Goal: Task Accomplishment & Management: Use online tool/utility

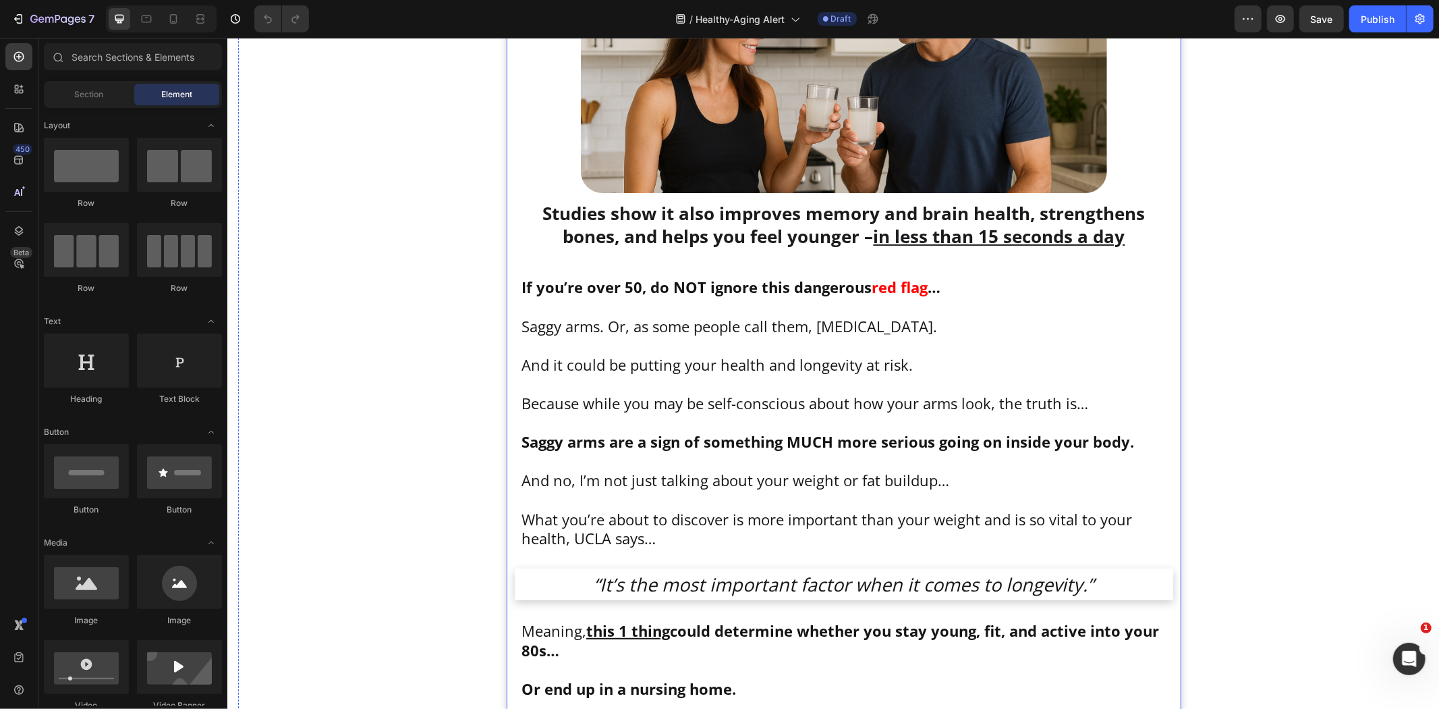
scroll to position [376, 0]
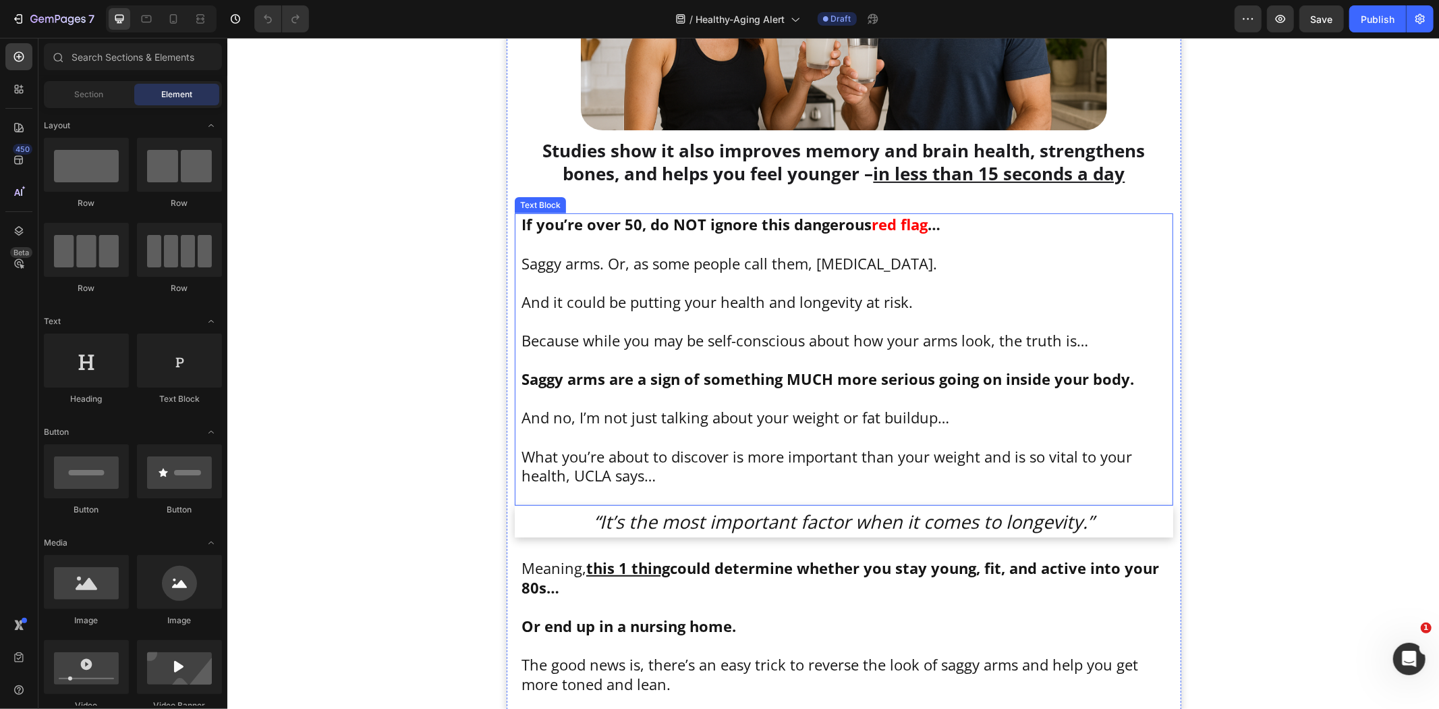
click at [582, 325] on p at bounding box center [843, 320] width 645 height 20
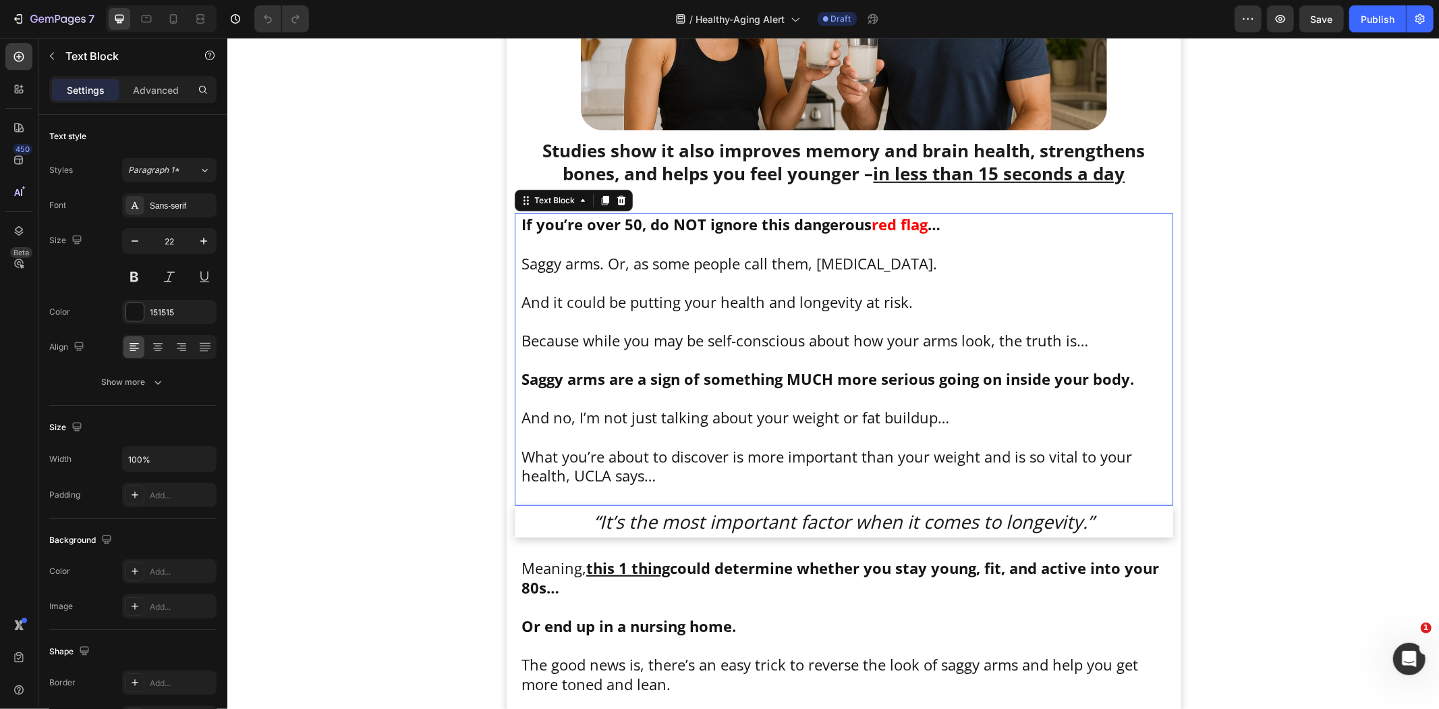
click at [582, 323] on p at bounding box center [843, 320] width 645 height 20
click at [657, 325] on p "Rich Text Editor. Editing area: main" at bounding box center [843, 320] width 645 height 20
click at [657, 326] on p "Rich Text Editor. Editing area: main" at bounding box center [843, 320] width 645 height 20
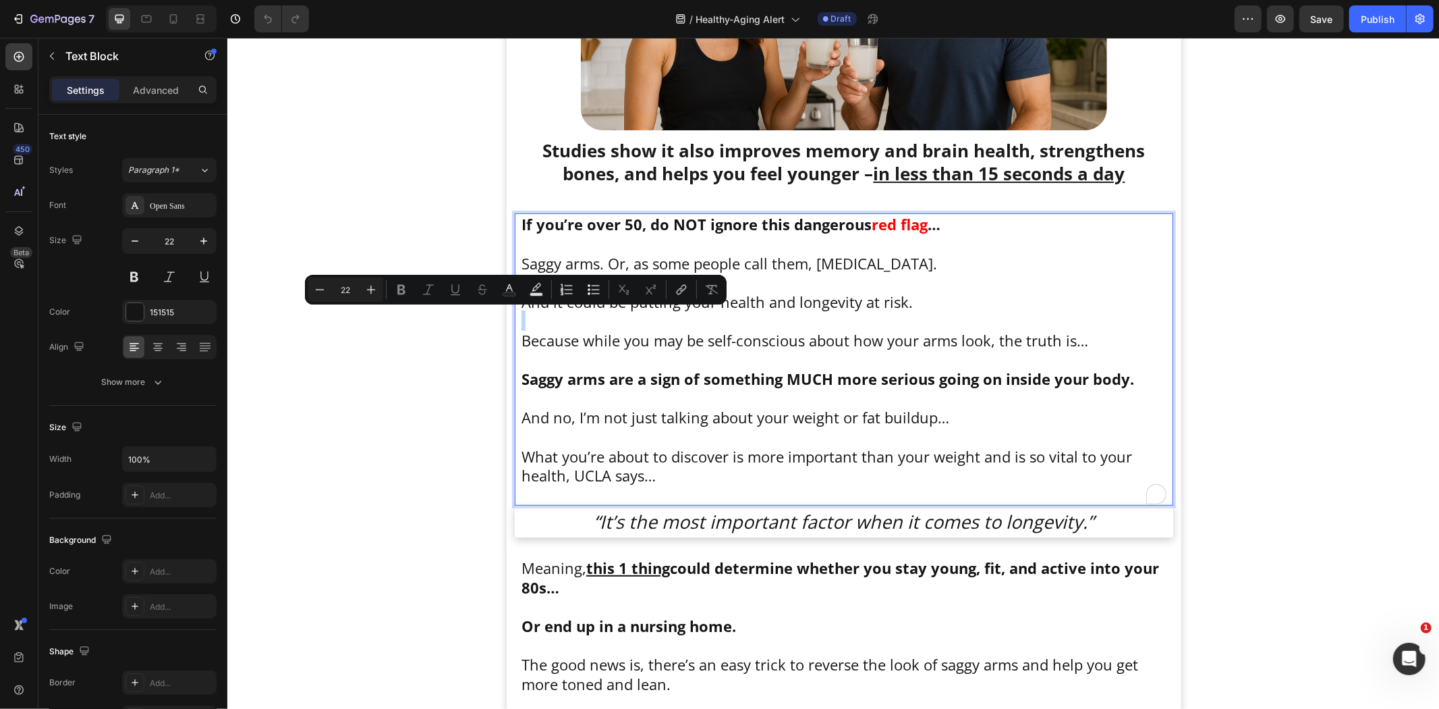
click at [630, 455] on p "What you’re about to discover is more important than your weight and is so vita…" at bounding box center [843, 465] width 645 height 38
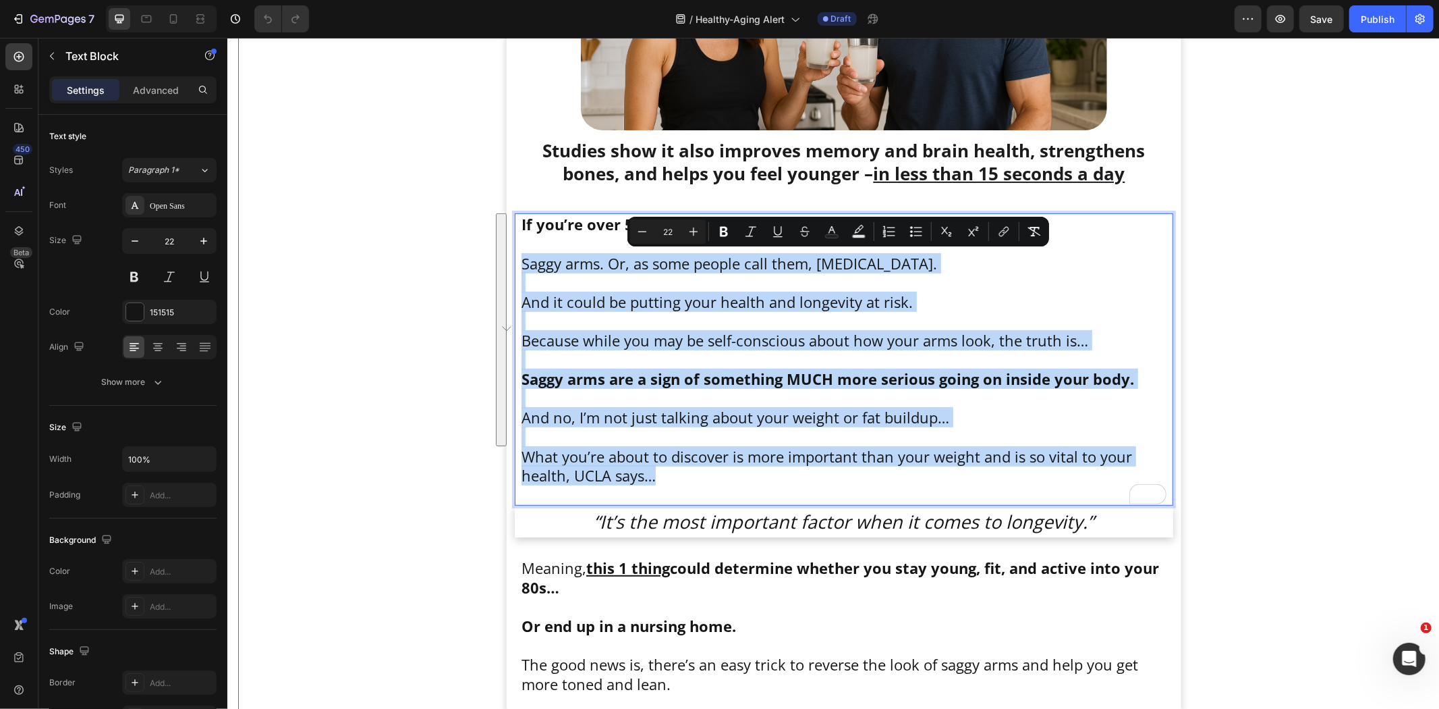
drag, startPoint x: 553, startPoint y: 451, endPoint x: 557, endPoint y: 259, distance: 192.4
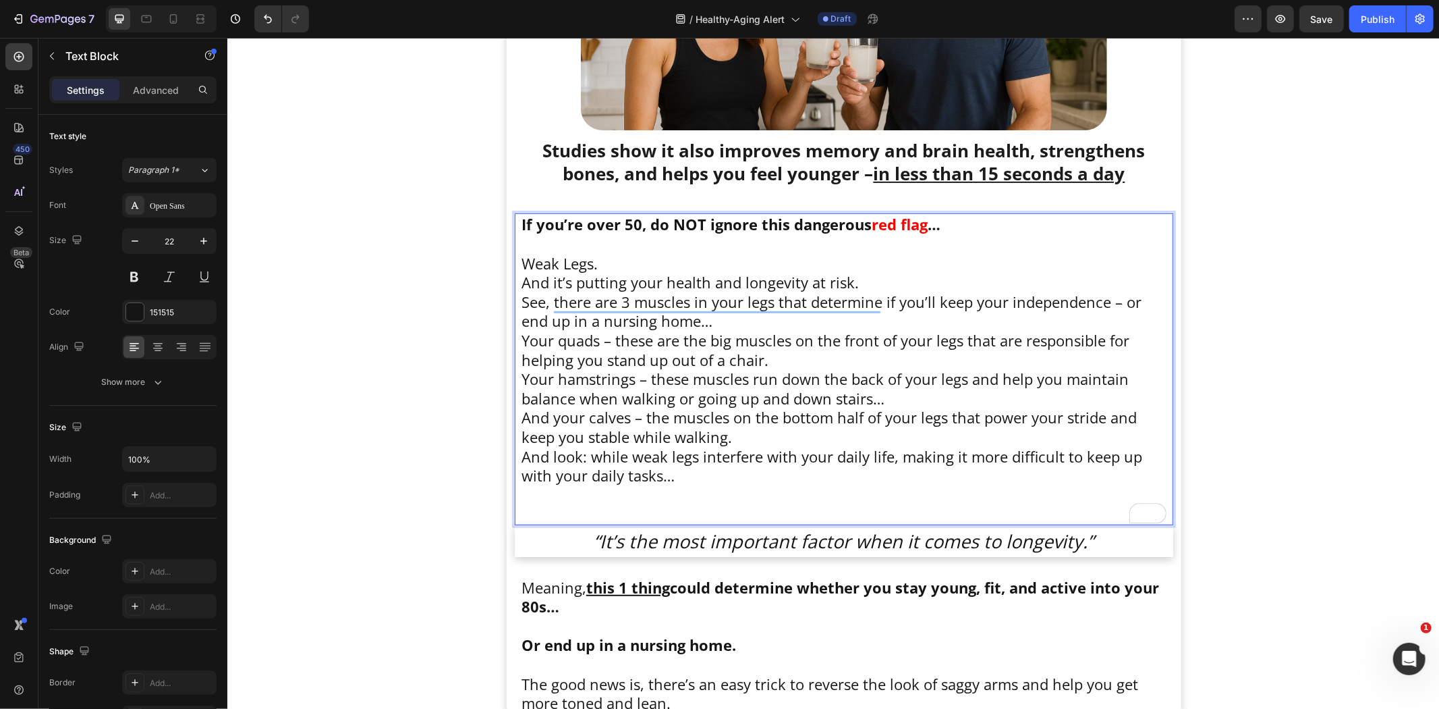
click at [667, 251] on p "Rich Text Editor. Editing area: main" at bounding box center [843, 243] width 645 height 20
click at [659, 254] on p "Weak Legs." at bounding box center [843, 263] width 645 height 20
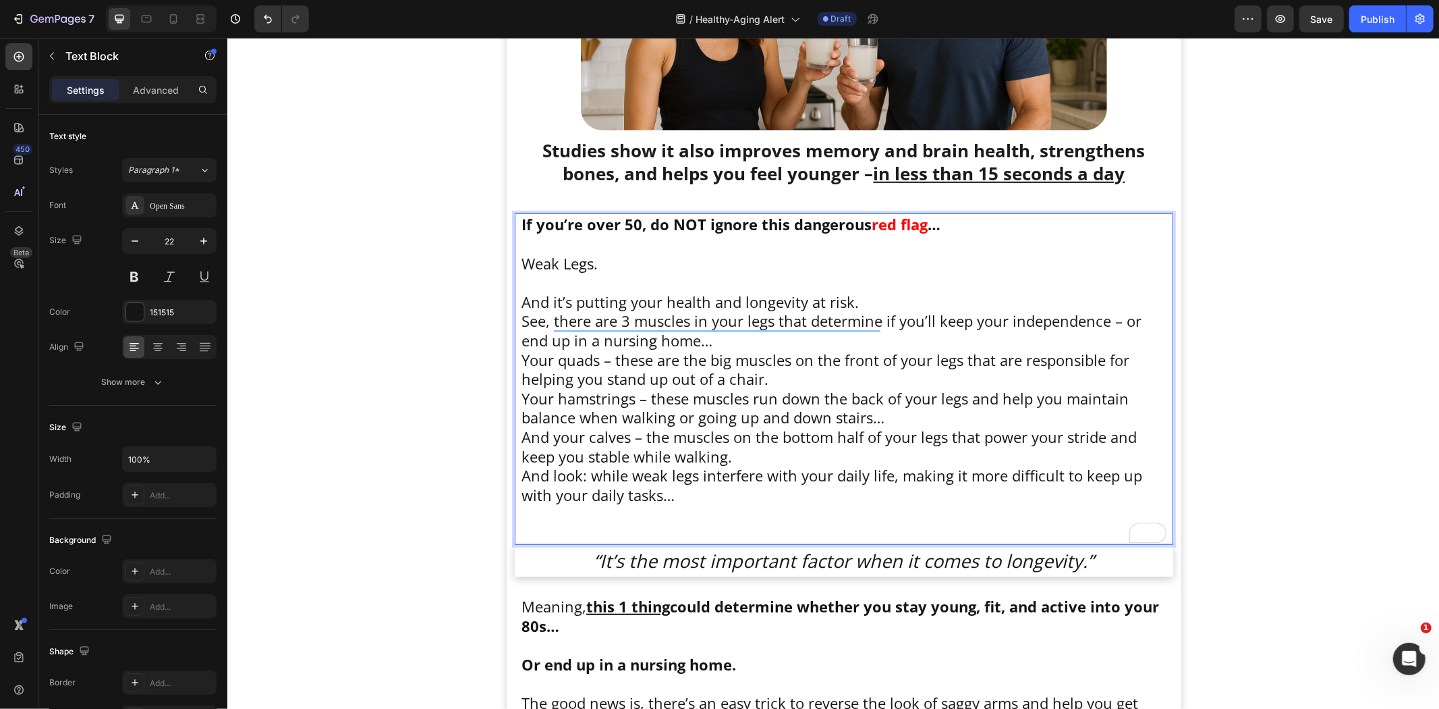
click at [873, 304] on p "And it’s putting your health and longevity at risk." at bounding box center [843, 302] width 645 height 20
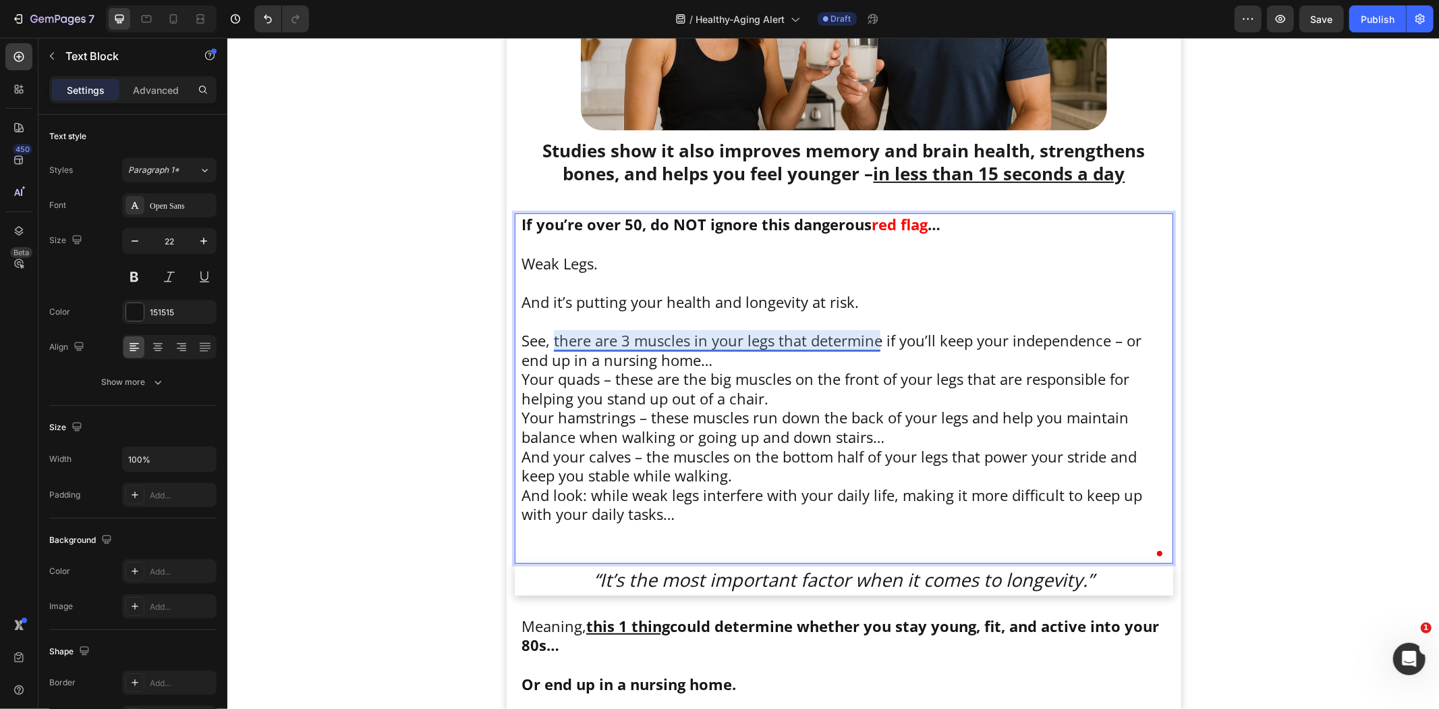
click at [746, 358] on p "See, there are 3 muscles in your legs that determine if you’ll keep your indepe…" at bounding box center [843, 349] width 645 height 38
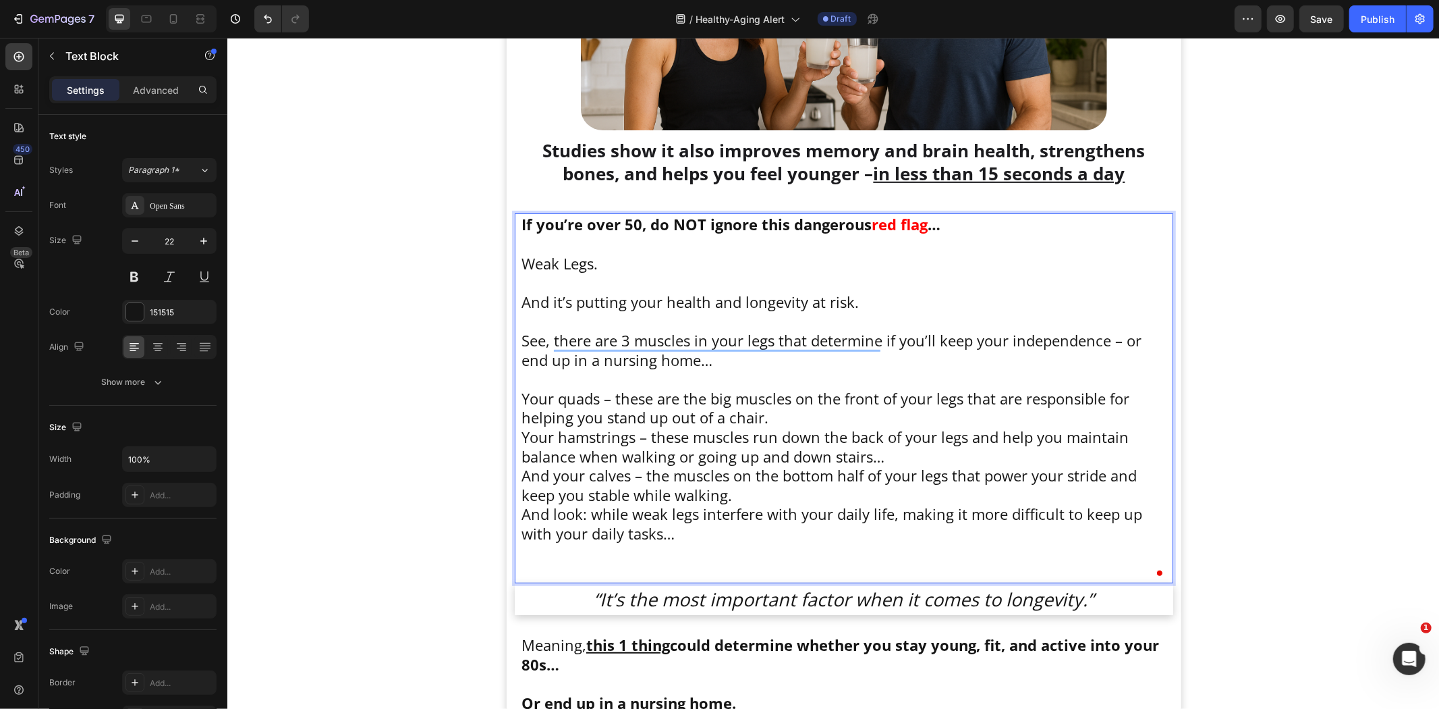
click at [784, 415] on p "Your quads – these are the big muscles on the front of your legs that are respo…" at bounding box center [843, 407] width 645 height 38
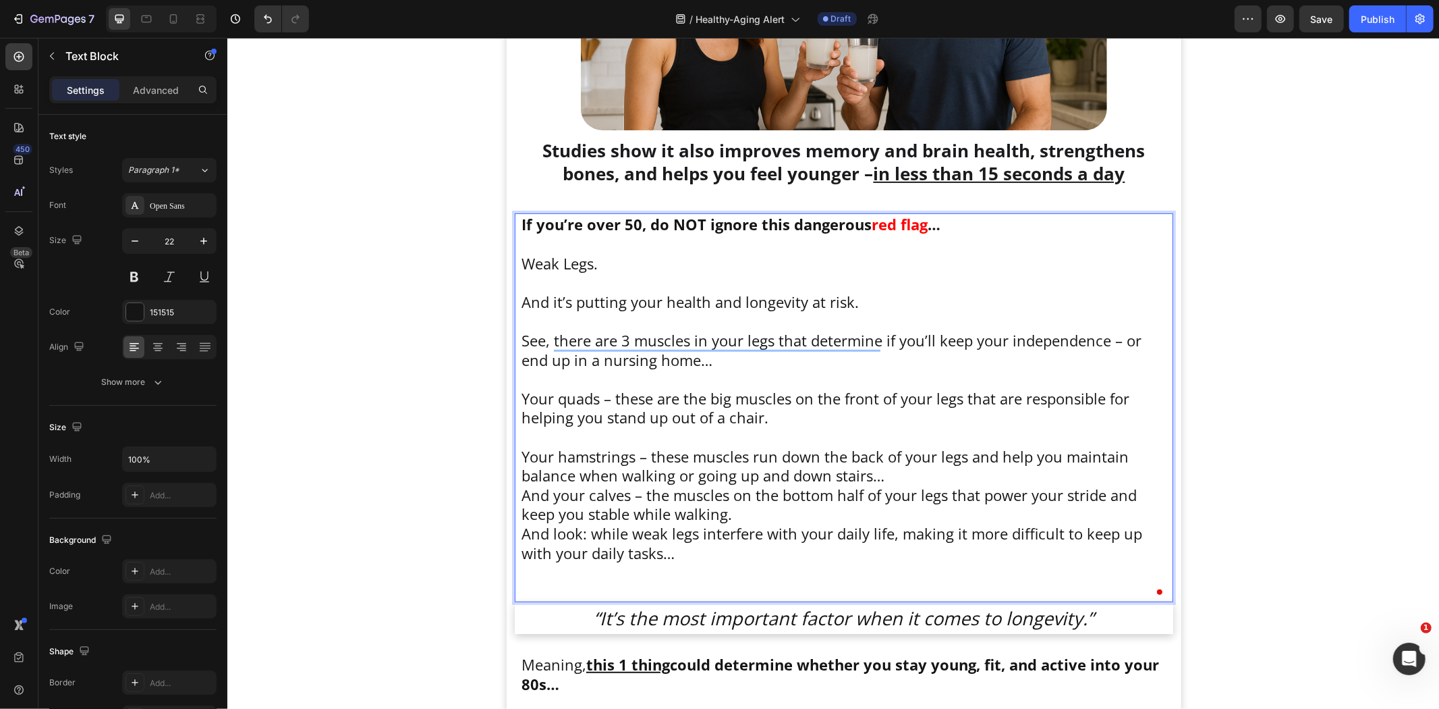
click at [900, 475] on p "Your hamstrings – these muscles run down the back of your legs and help you mai…" at bounding box center [843, 465] width 645 height 38
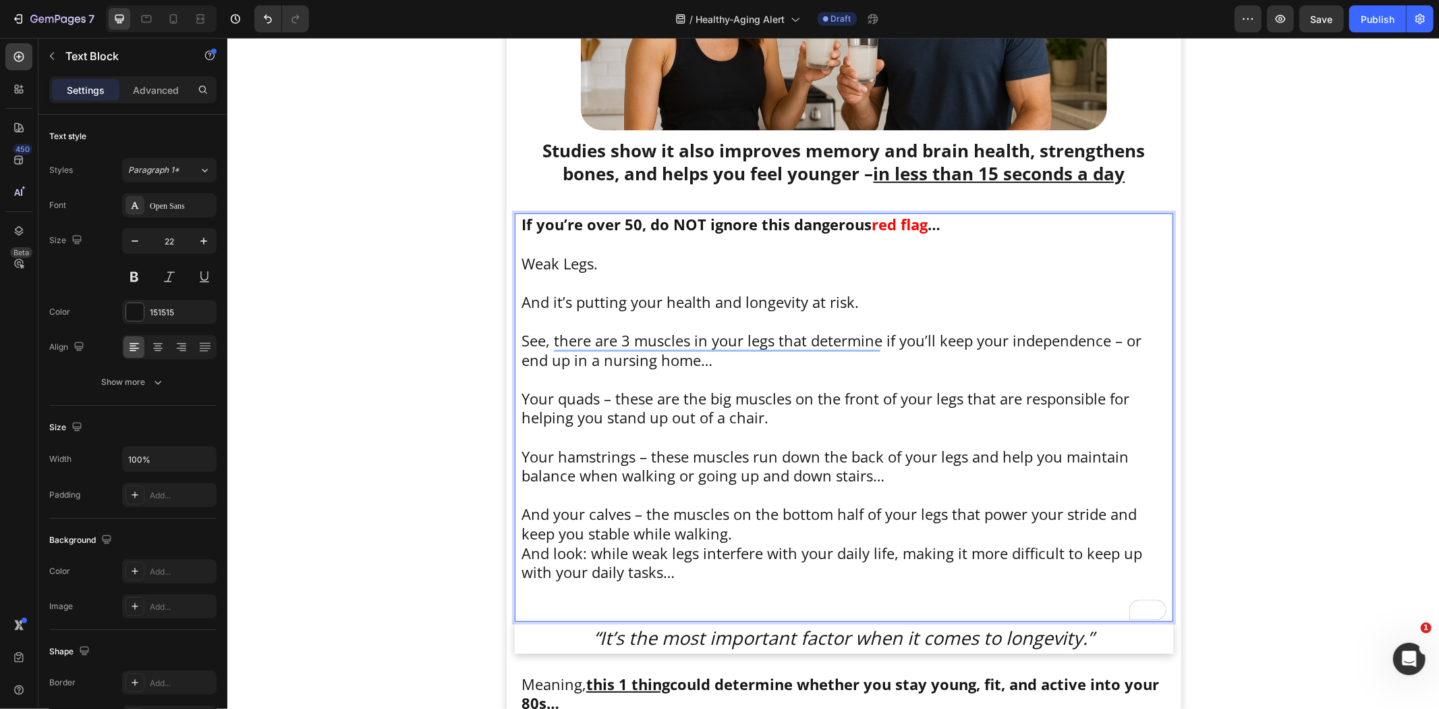
click at [736, 535] on p "And your calves – the muscles on the bottom half of your legs that power your s…" at bounding box center [843, 522] width 645 height 38
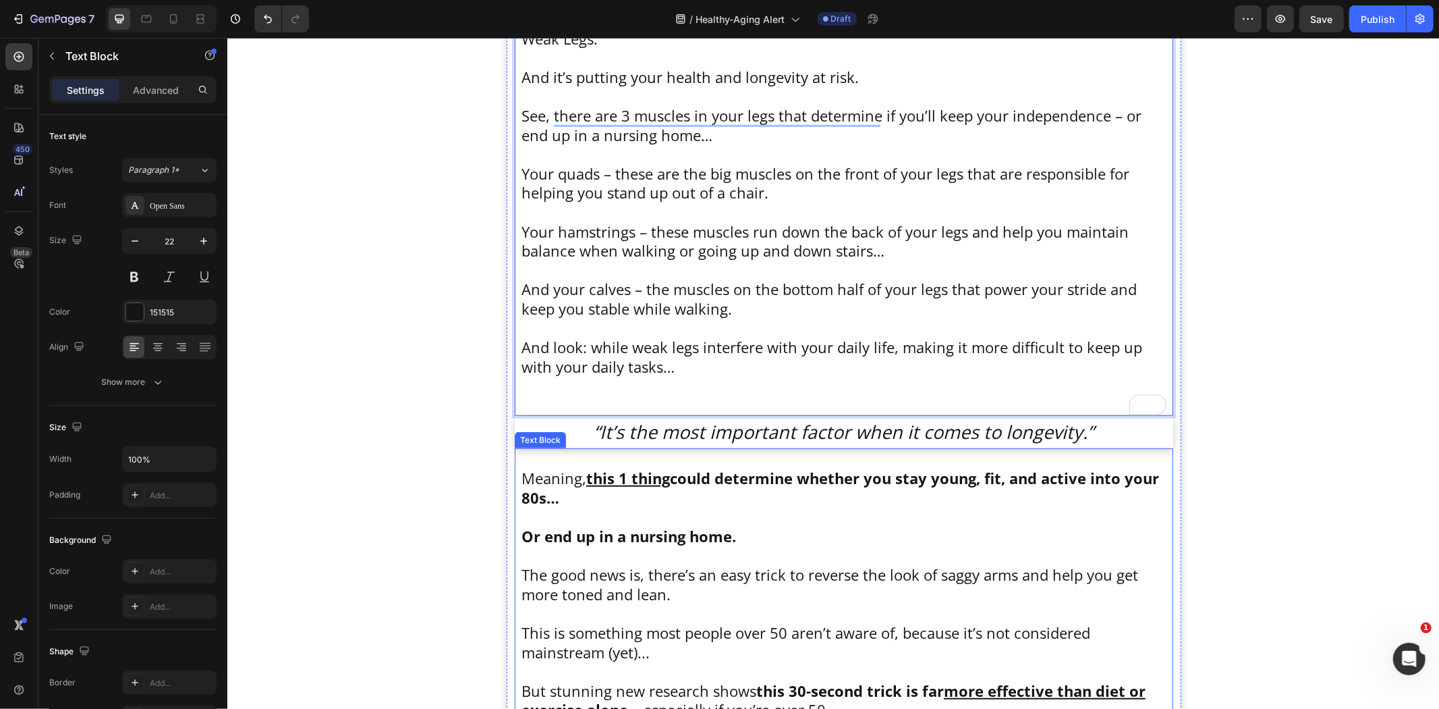
scroll to position [601, 0]
click at [565, 392] on p "And look: while weak legs interfere with your daily life, making it more diffic…" at bounding box center [843, 365] width 645 height 58
click at [551, 410] on p "Rich Text Editor. Editing area: main" at bounding box center [843, 404] width 645 height 20
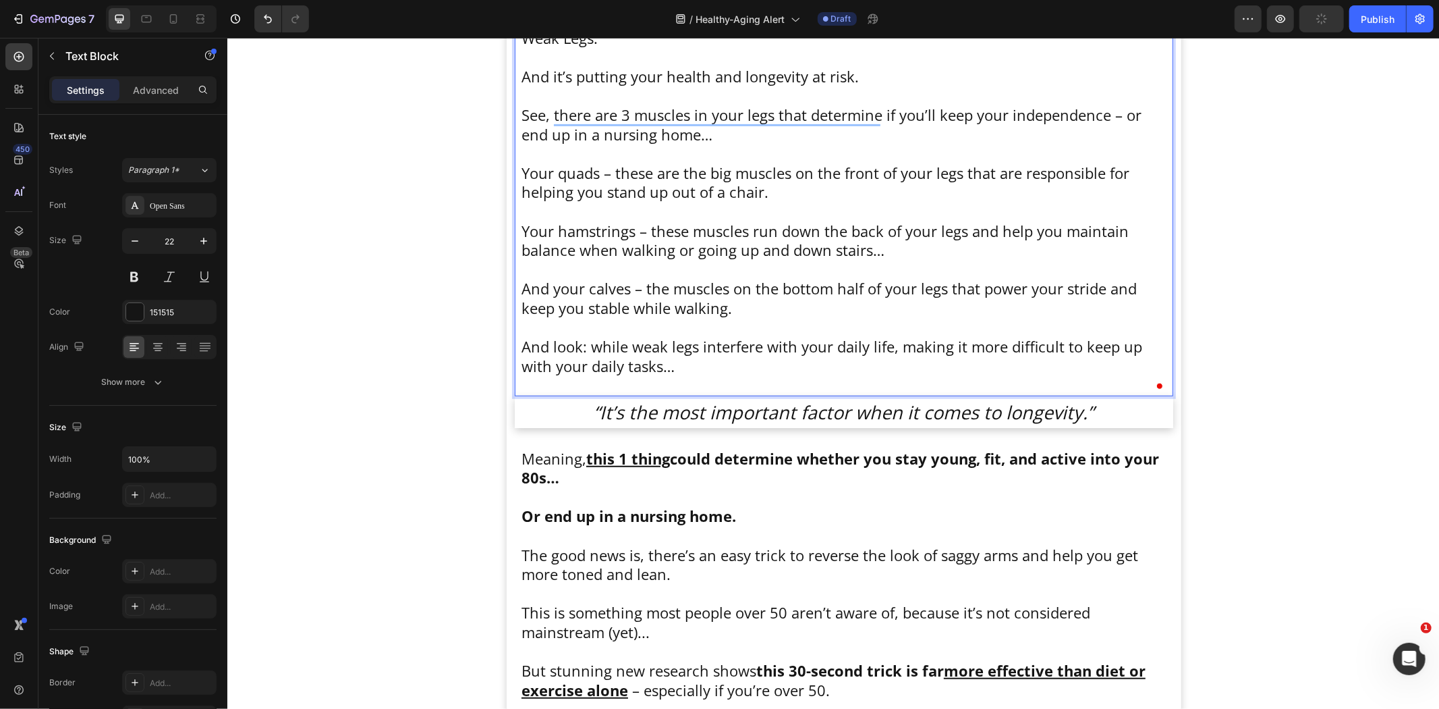
click at [752, 313] on p "And your calves – the muscles on the bottom half of your legs that power your s…" at bounding box center [843, 297] width 645 height 38
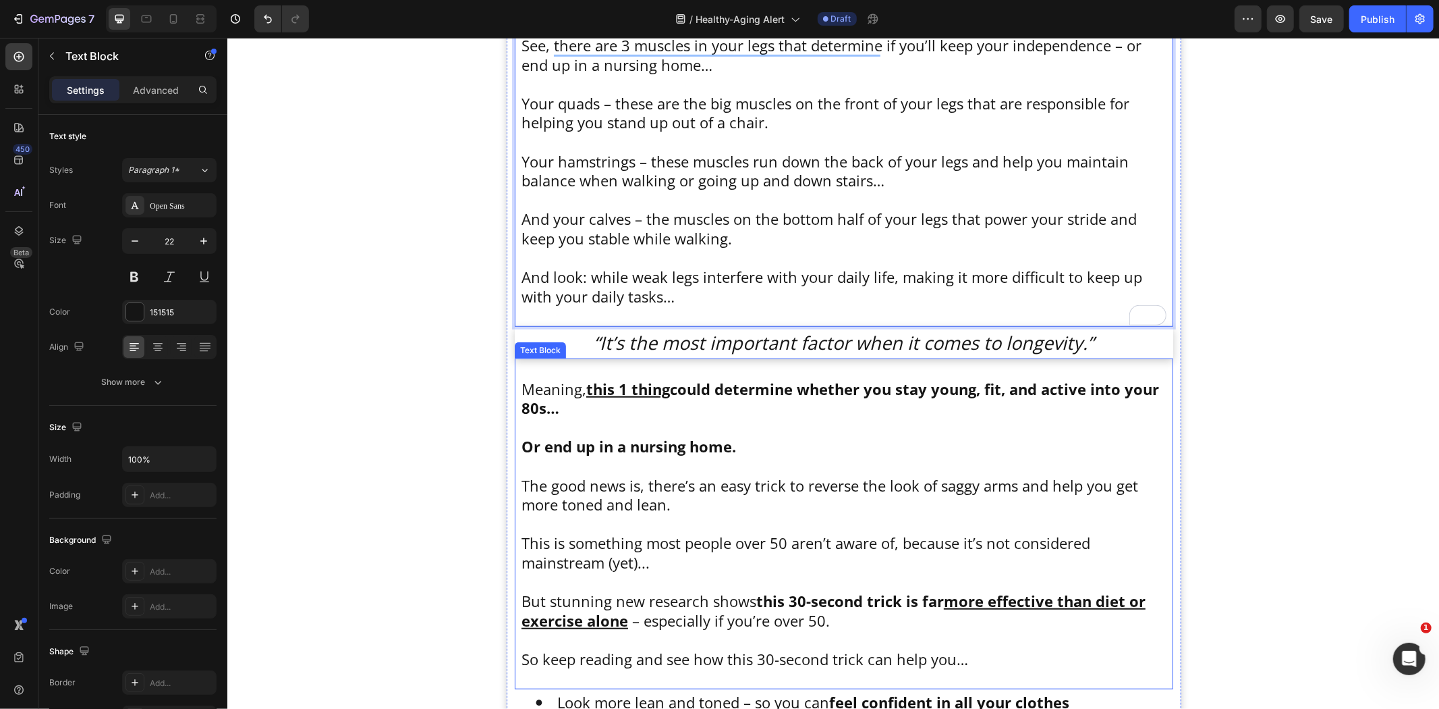
scroll to position [676, 0]
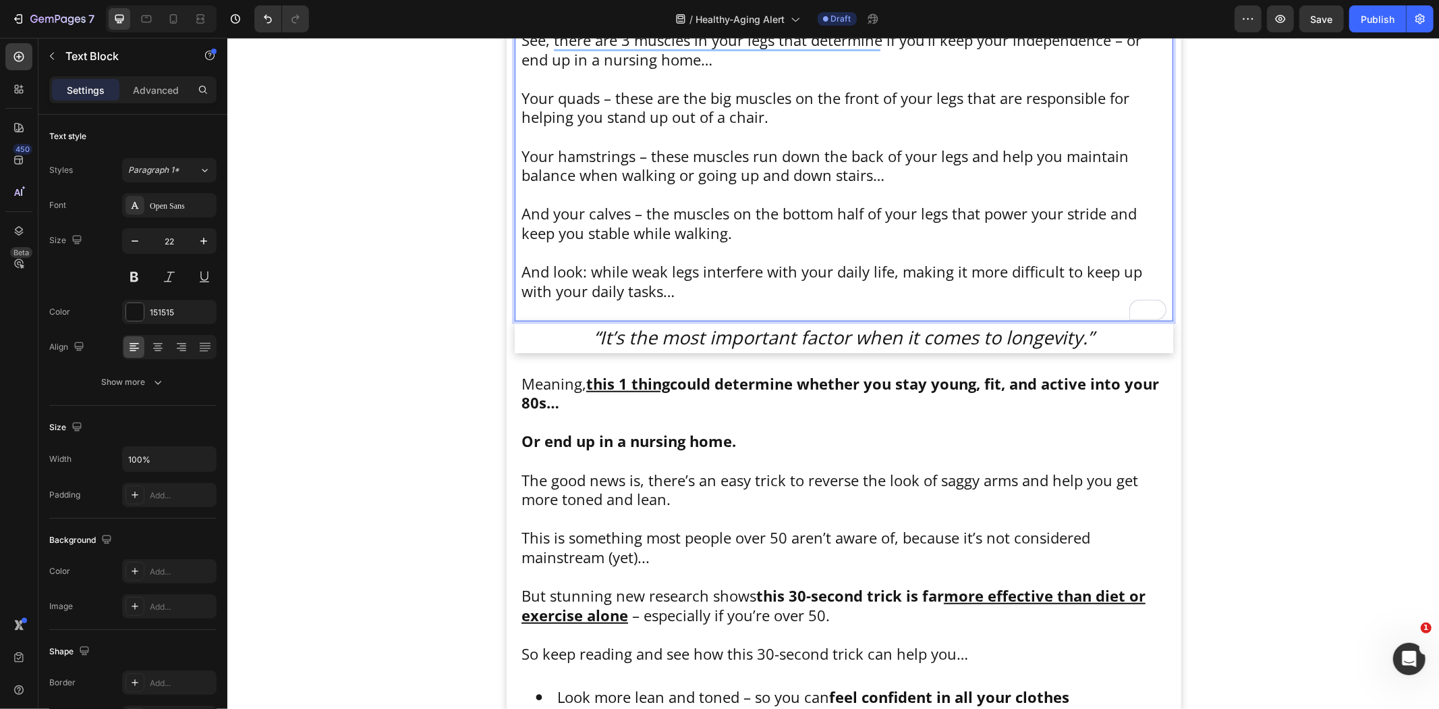
click at [672, 298] on p "And look: while weak legs interfere with your daily life, making it more diffic…" at bounding box center [843, 280] width 645 height 38
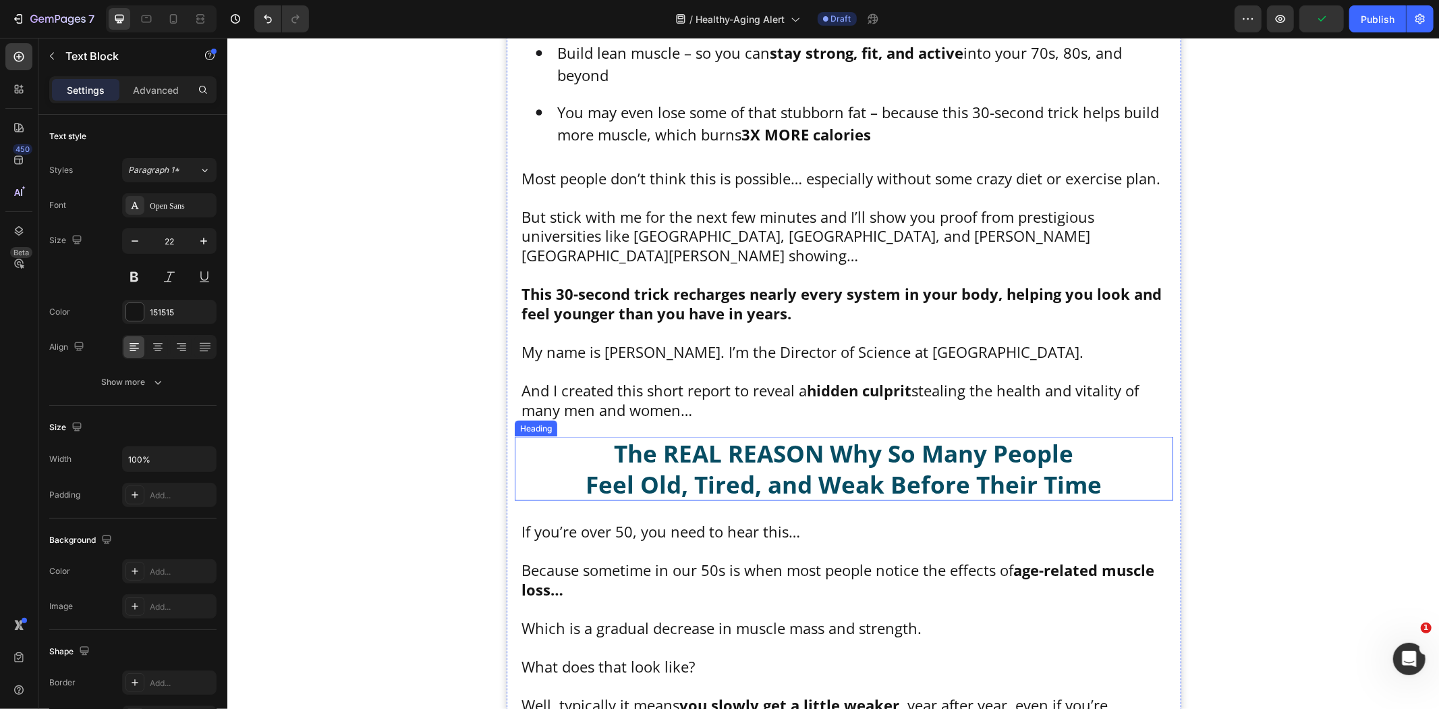
scroll to position [1501, 0]
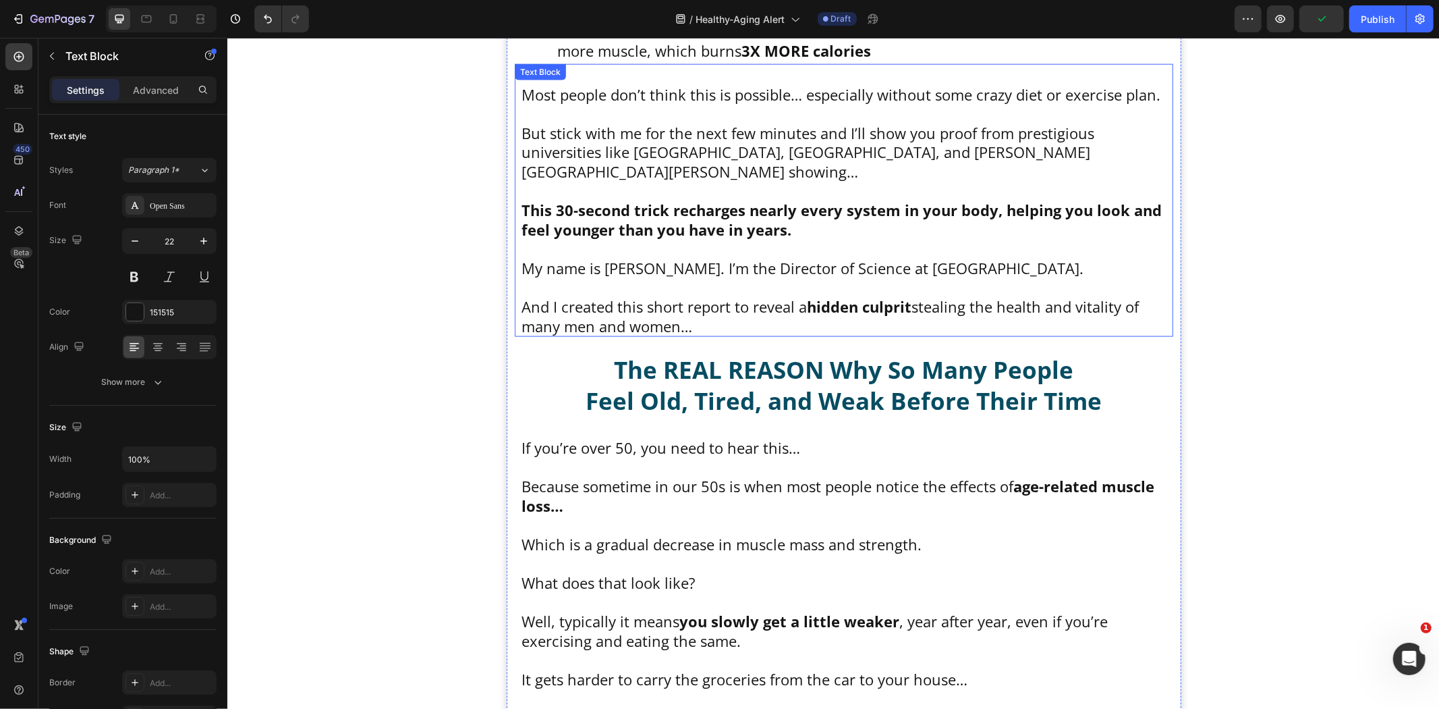
click at [666, 199] on strong "This 30-second trick recharges nearly every system in your body, helping you lo…" at bounding box center [841, 219] width 640 height 40
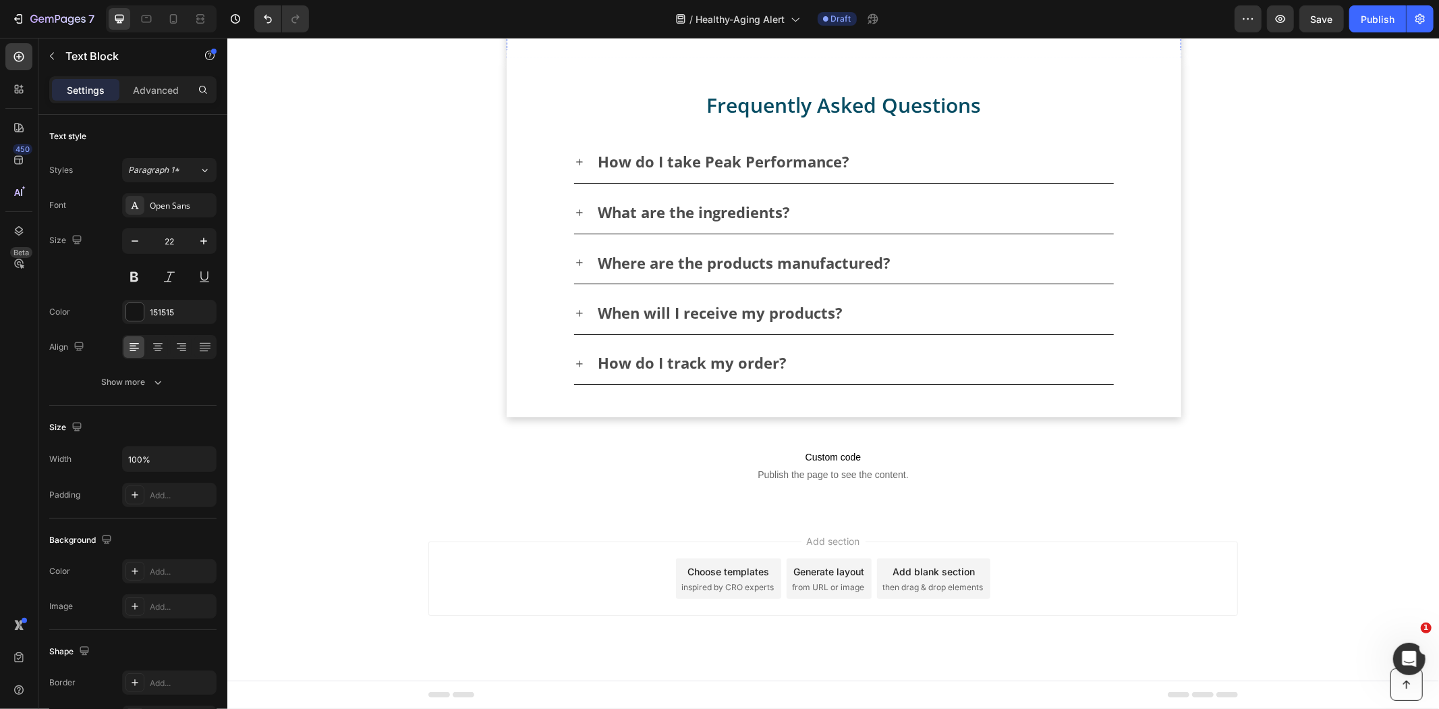
scroll to position [31167, 0]
click at [1416, 655] on icon "Open Intercom Messenger" at bounding box center [1409, 658] width 22 height 22
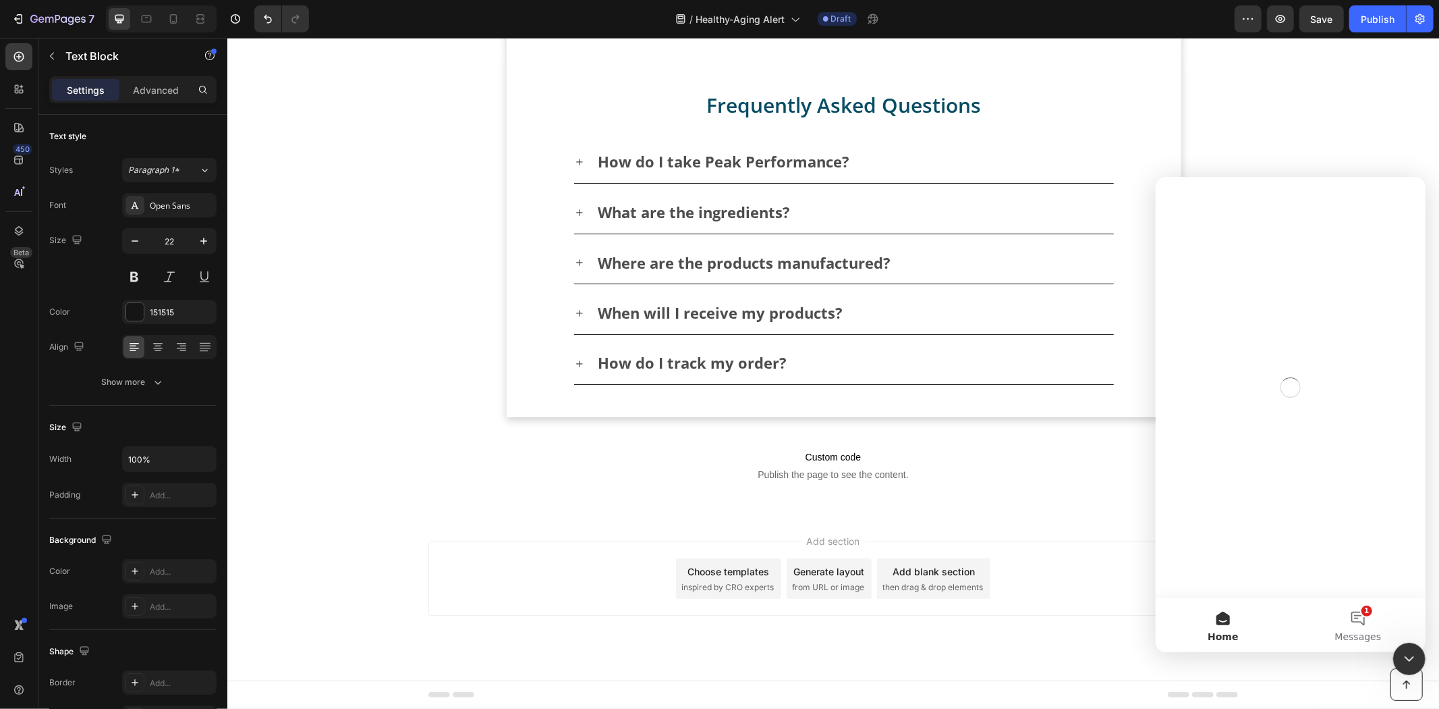
scroll to position [0, 0]
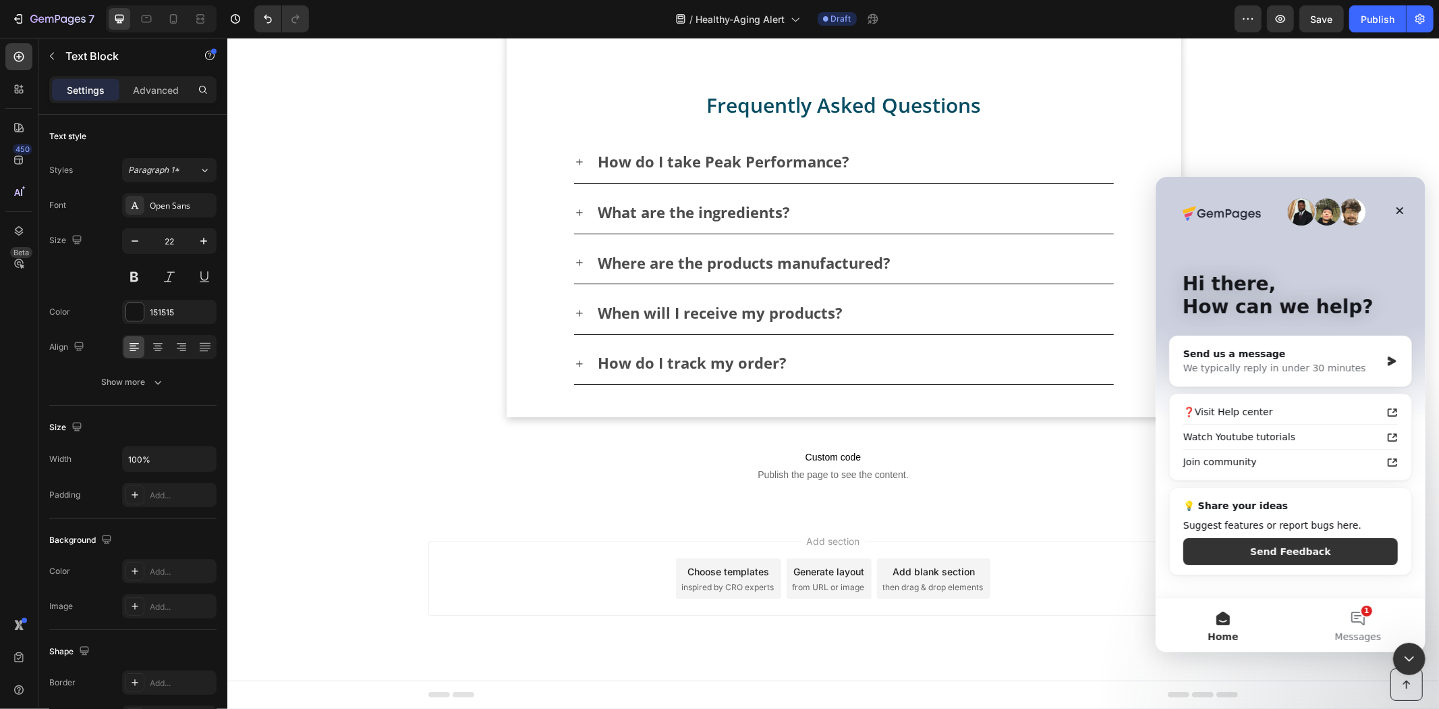
click at [1412, 647] on div "Close Intercom Messenger" at bounding box center [1409, 658] width 32 height 32
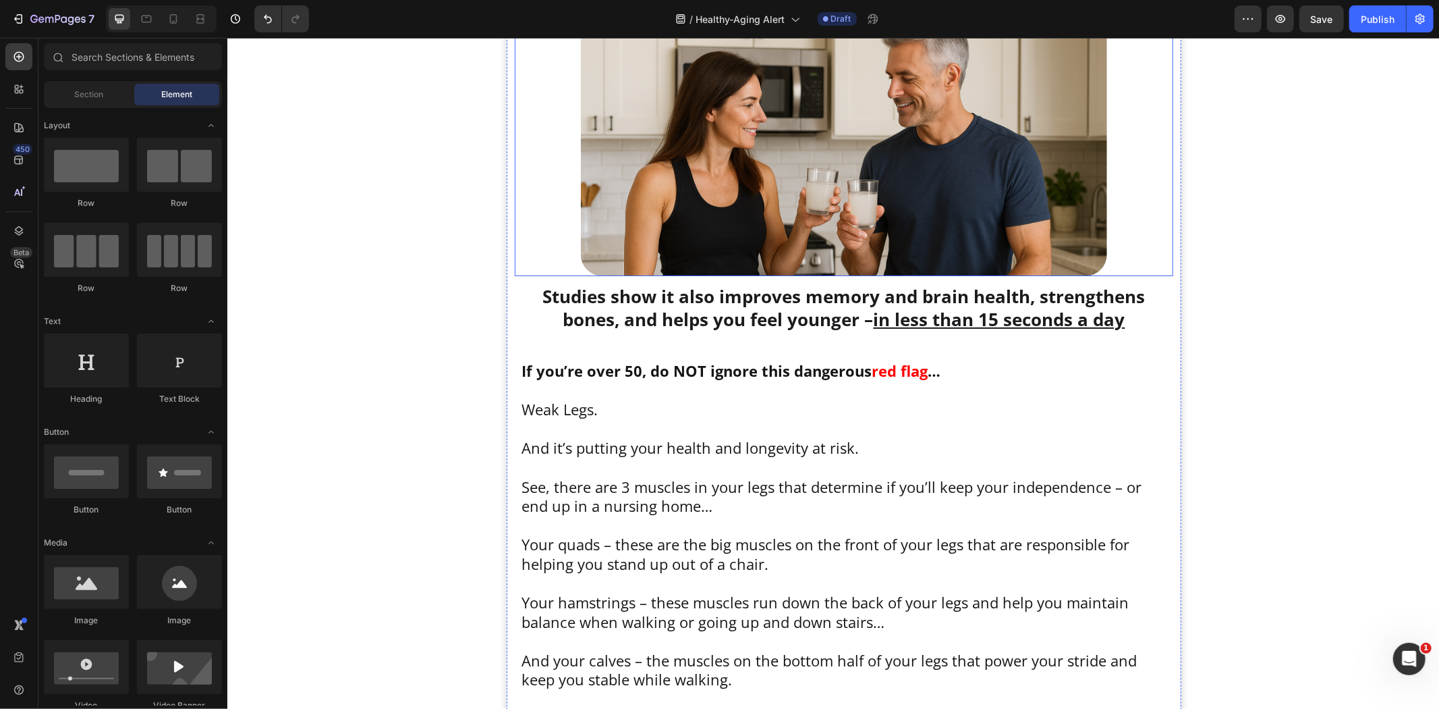
scroll to position [375, 0]
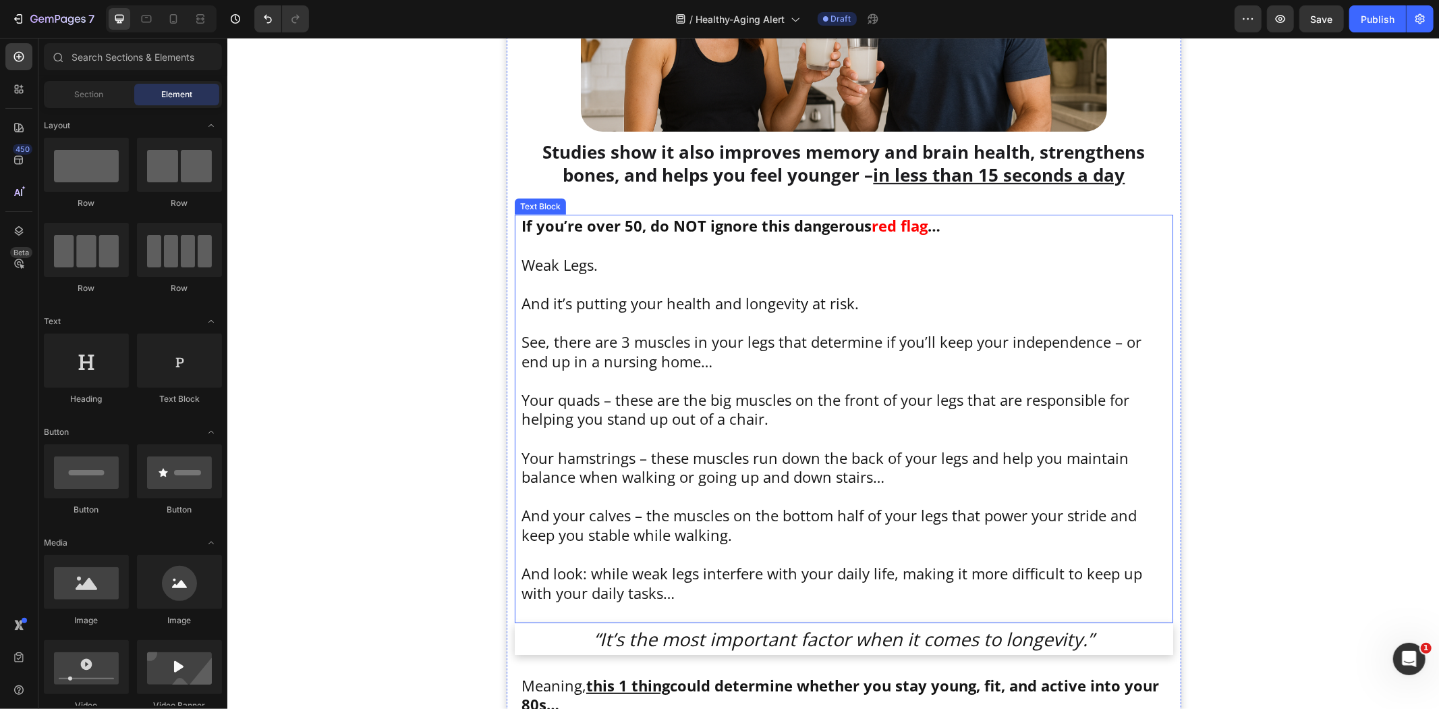
click at [671, 332] on p "See, there are 3 muscles in your legs that determine if you’ll keep your indepe…" at bounding box center [843, 350] width 645 height 38
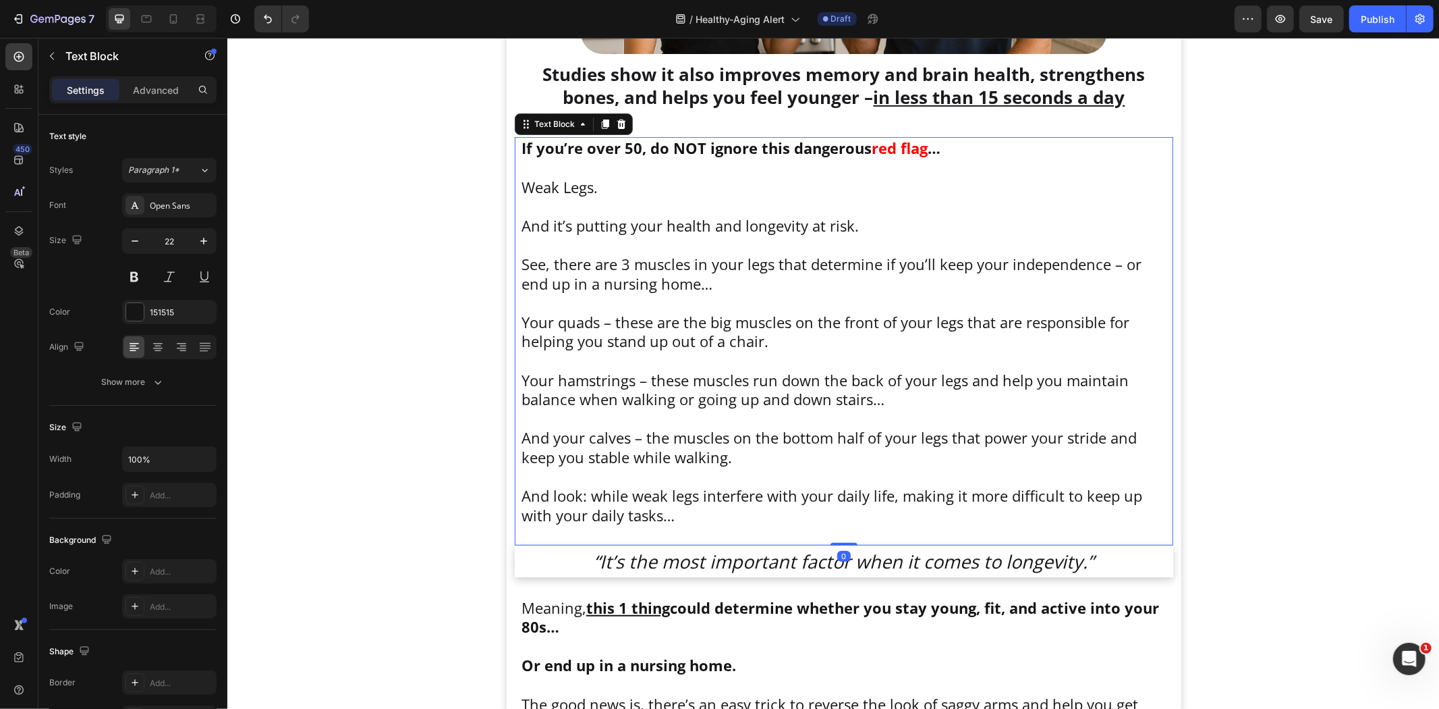
scroll to position [524, 0]
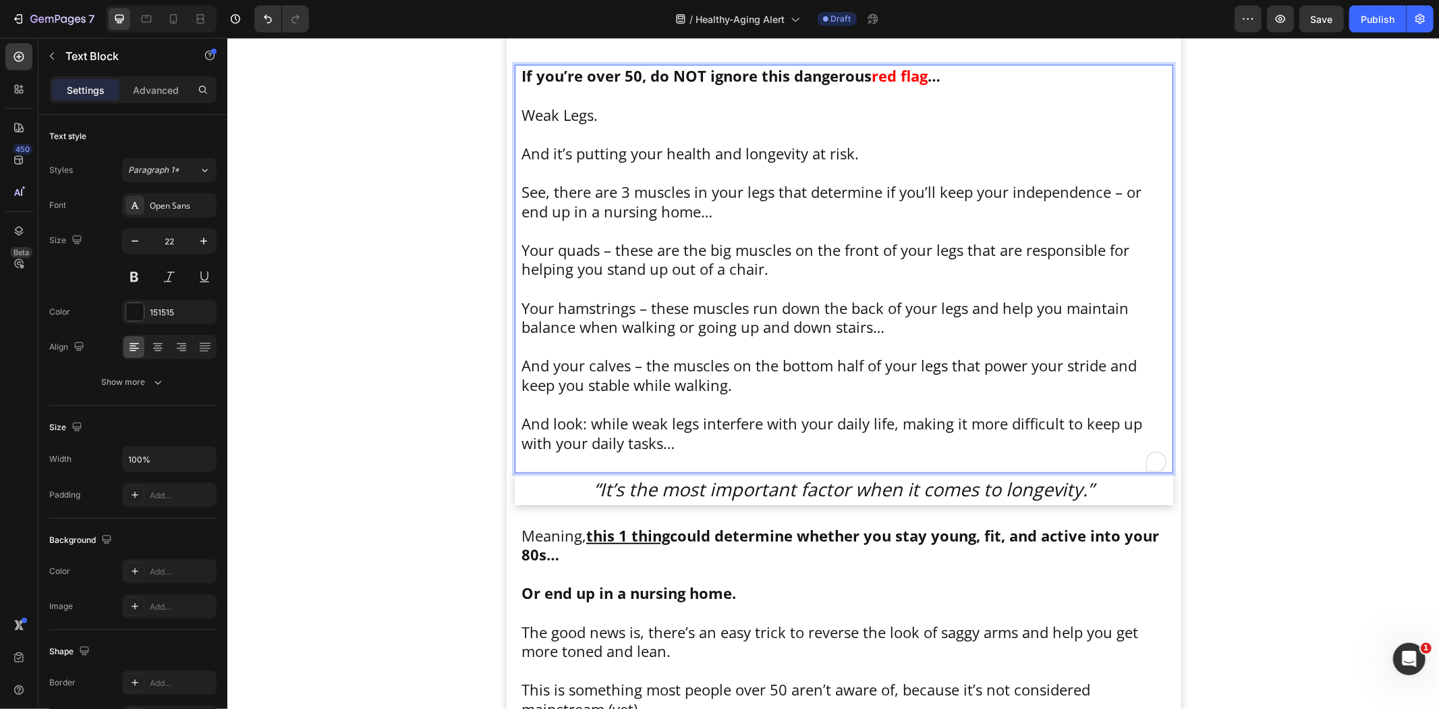
click at [690, 441] on p "And look: while weak legs interfere with your daily life, making it more diffic…" at bounding box center [843, 432] width 645 height 38
click at [577, 466] on p "To enrich screen reader interactions, please activate Accessibility in Grammarl…" at bounding box center [843, 461] width 645 height 20
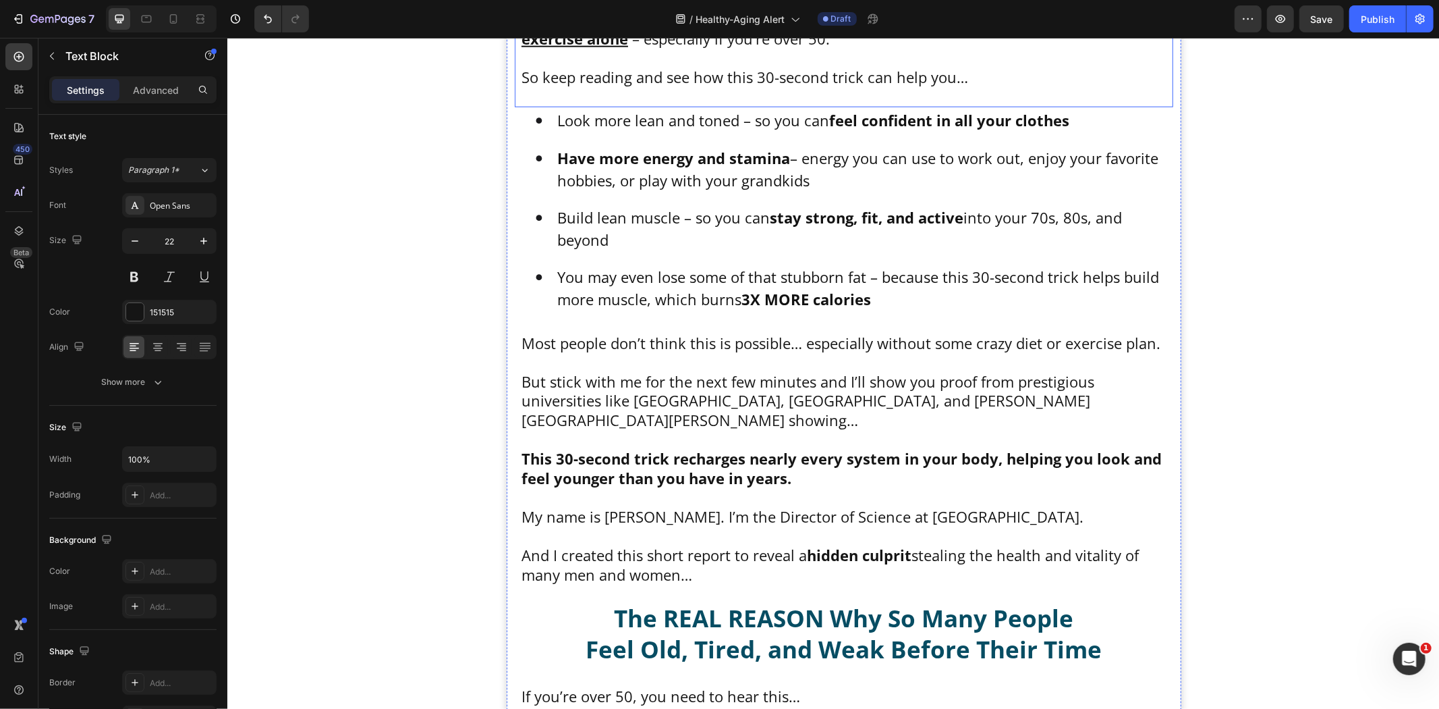
scroll to position [1425, 0]
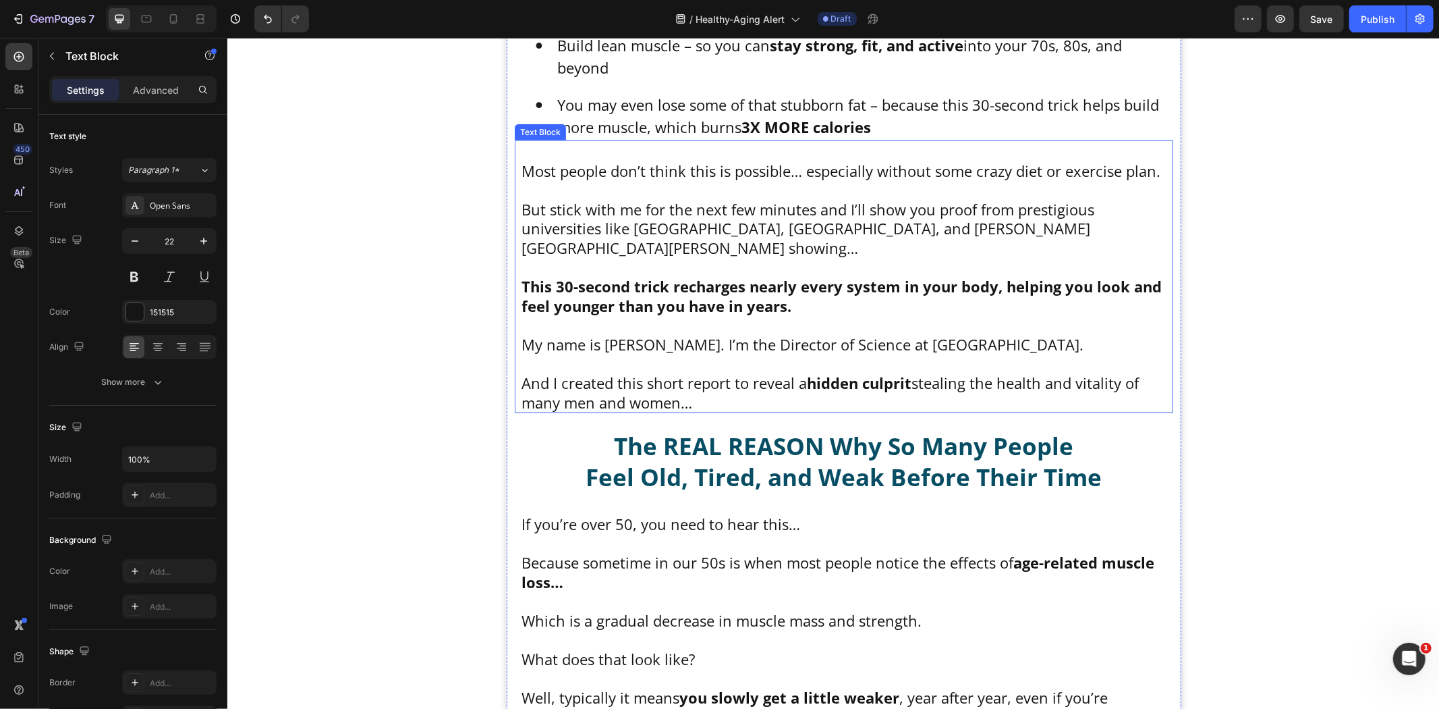
click at [705, 275] on strong "This 30-second trick recharges nearly every system in your body, helping you lo…" at bounding box center [841, 295] width 640 height 40
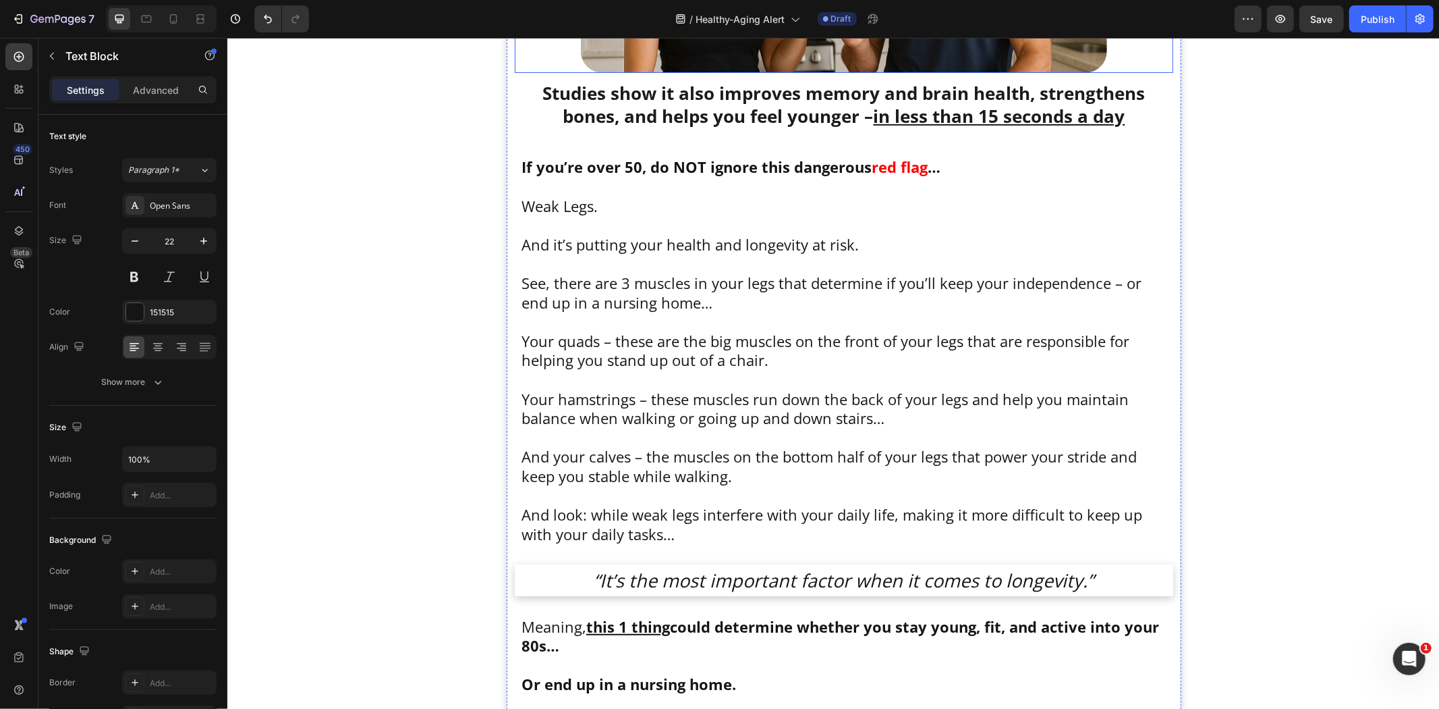
scroll to position [524, 0]
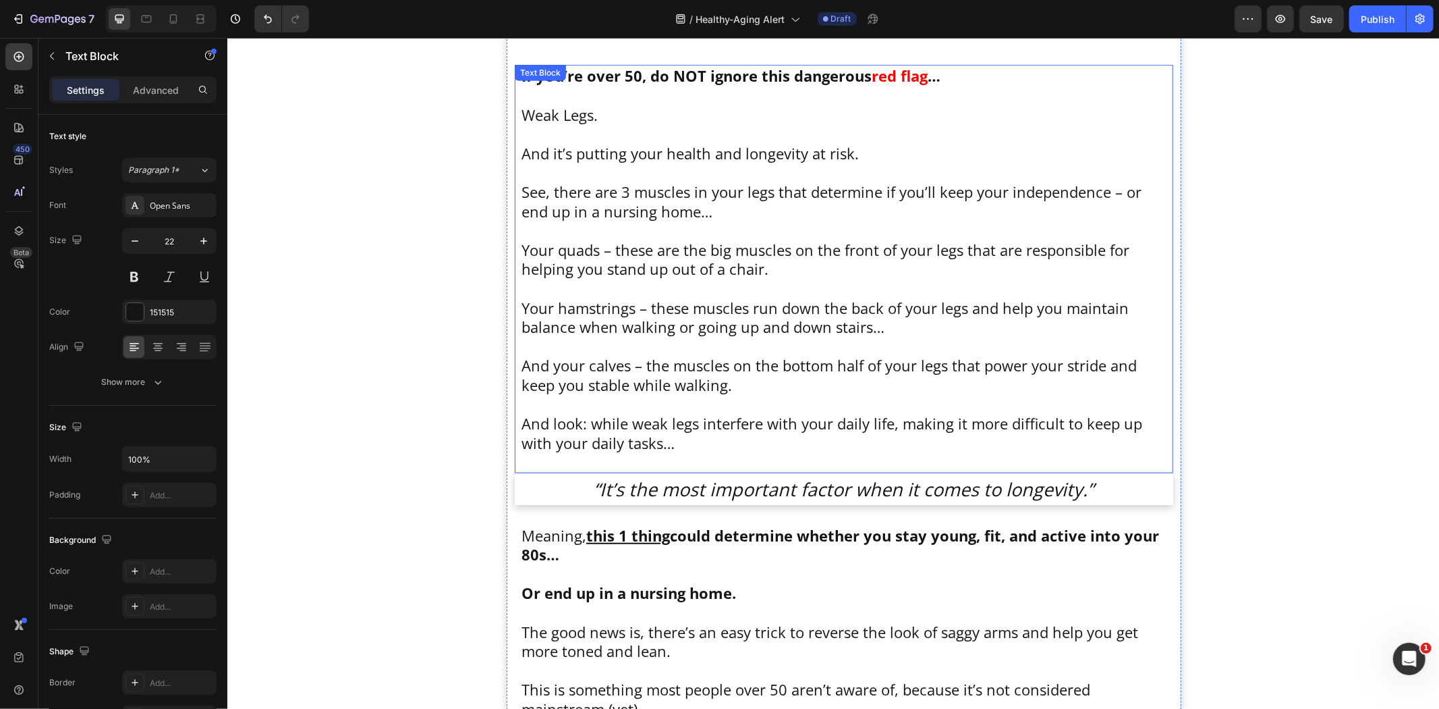
click at [665, 203] on p "See, there are 3 muscles in your legs that determine if you’ll keep your indepe…" at bounding box center [843, 201] width 645 height 38
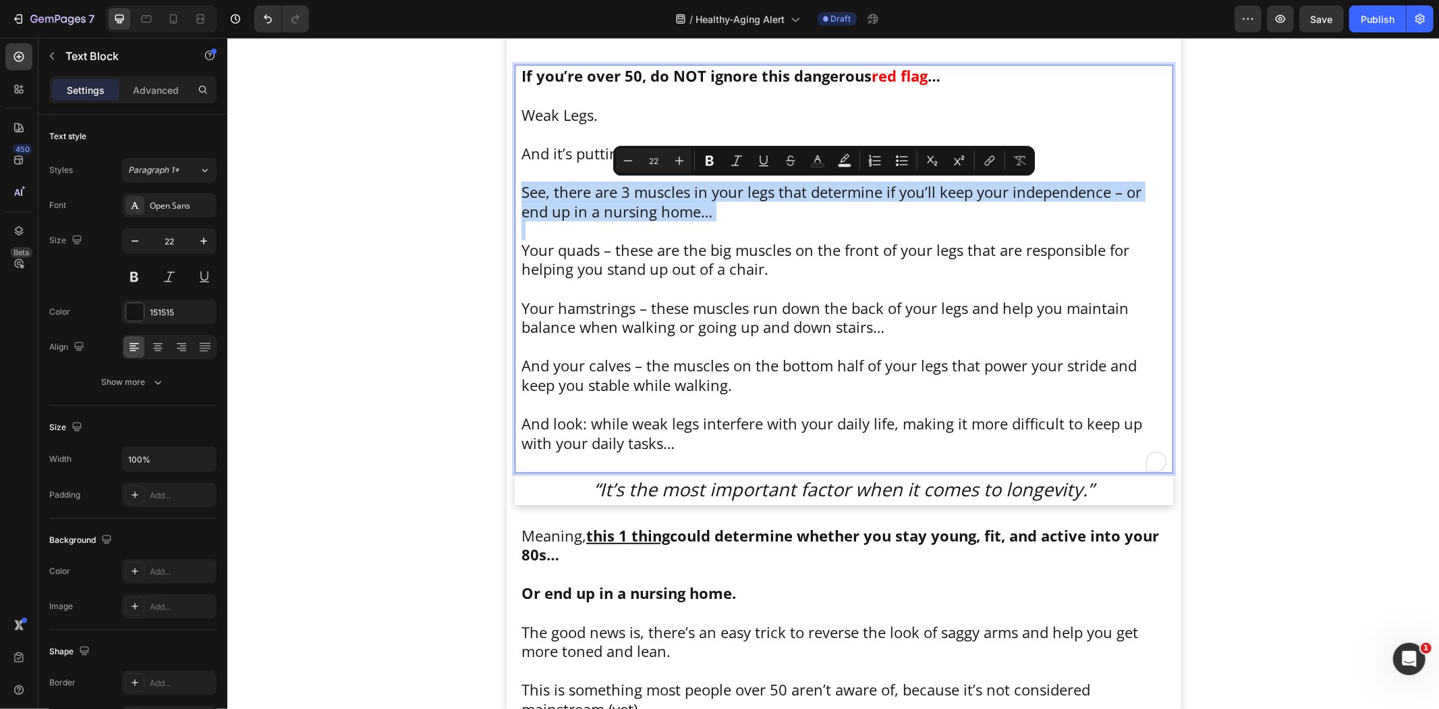
click at [636, 206] on p "See, there are 3 muscles in your legs that determine if you’ll keep your indepe…" at bounding box center [843, 201] width 645 height 38
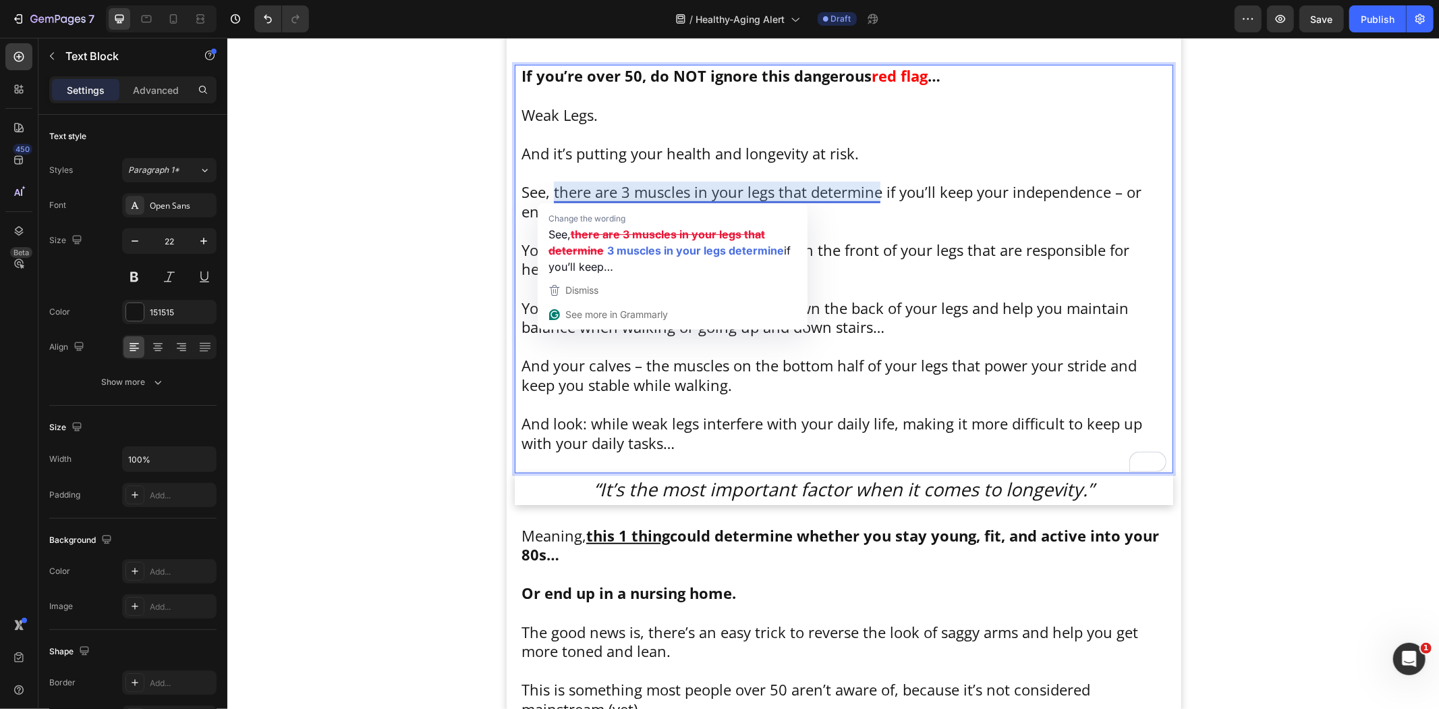
click at [935, 134] on p "To enrich screen reader interactions, please activate Accessibility in Grammarl…" at bounding box center [843, 133] width 645 height 20
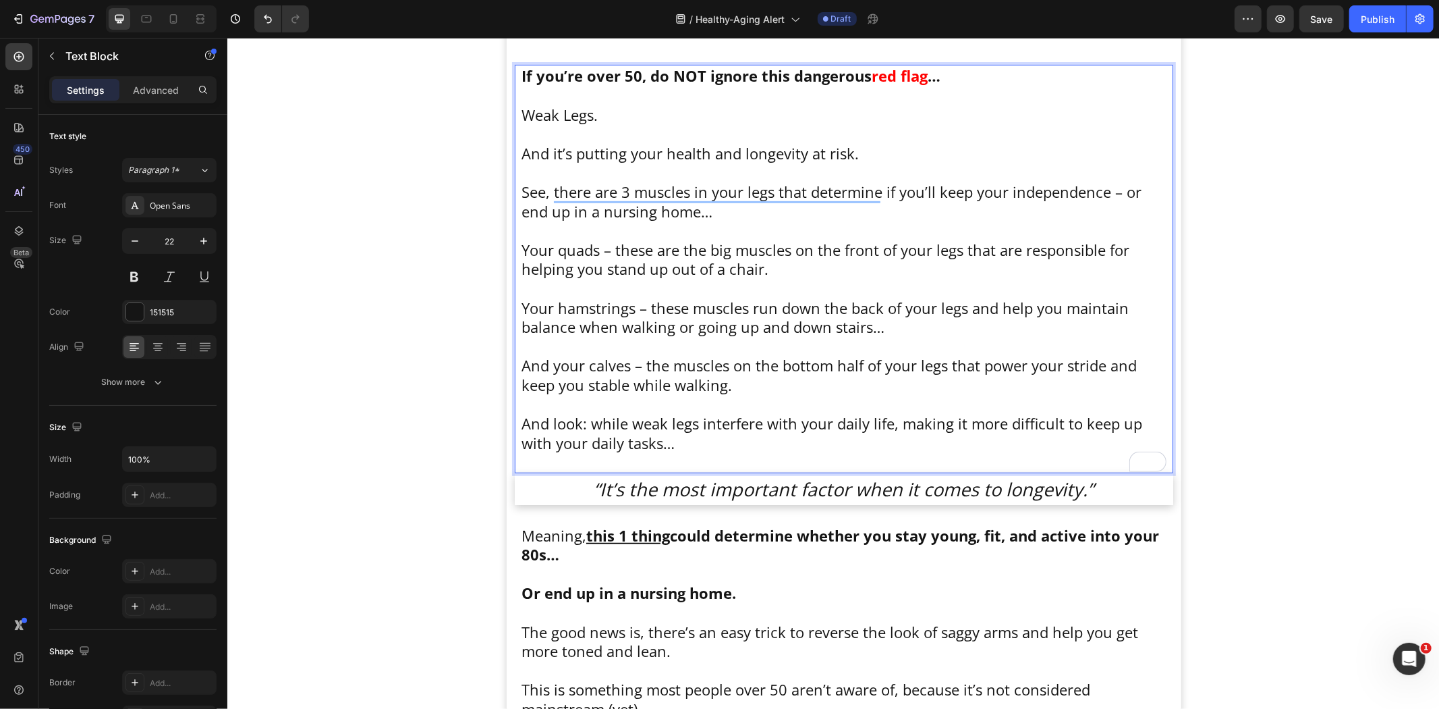
click at [994, 216] on p "See, there are 3 muscles in your legs that determine if you’ll keep your indepe…" at bounding box center [843, 201] width 645 height 38
click at [779, 198] on p "See, there are 3 muscles in your legs that determine if you’ll keep your indepe…" at bounding box center [843, 201] width 645 height 38
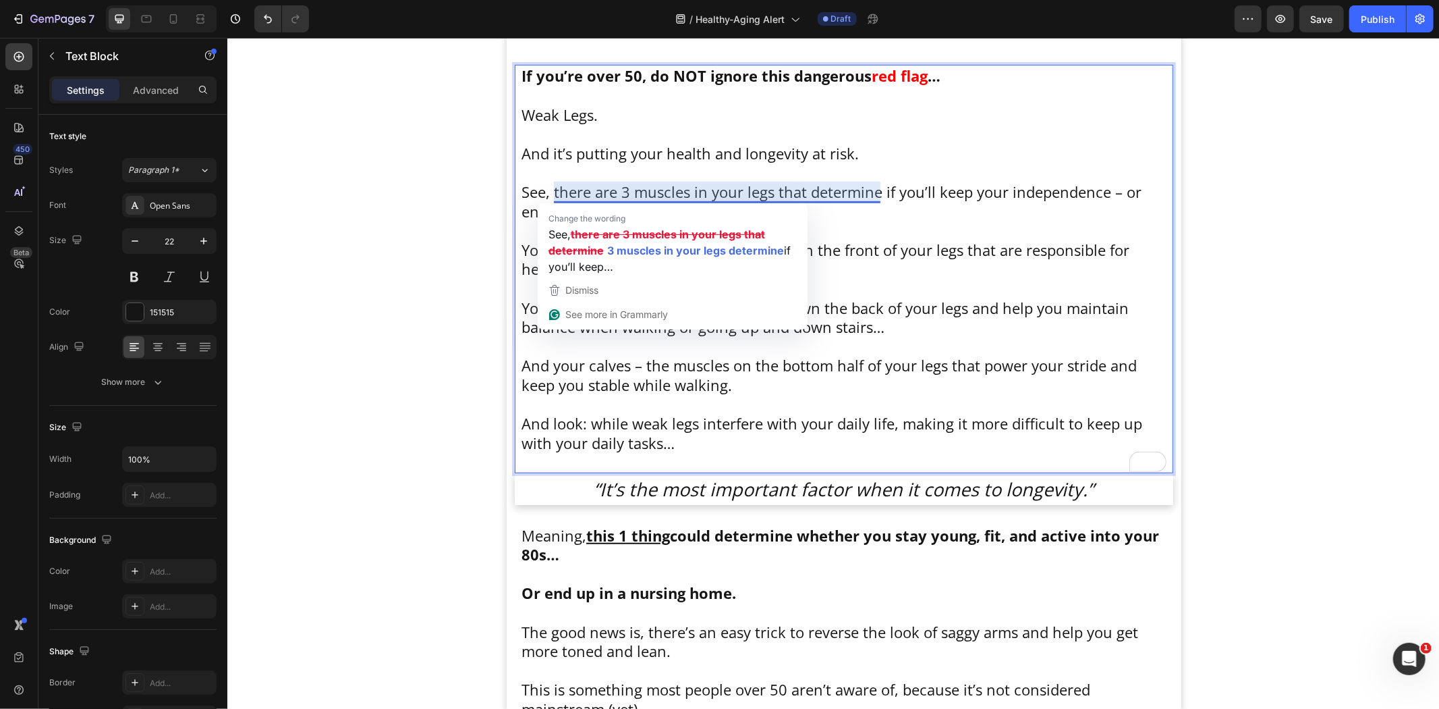
click at [874, 199] on p "See, there are 3 muscles in your legs that determine if you’ll keep your indepe…" at bounding box center [843, 201] width 645 height 38
click at [874, 232] on p "To enrich screen reader interactions, please activate Accessibility in Grammarl…" at bounding box center [843, 230] width 645 height 20
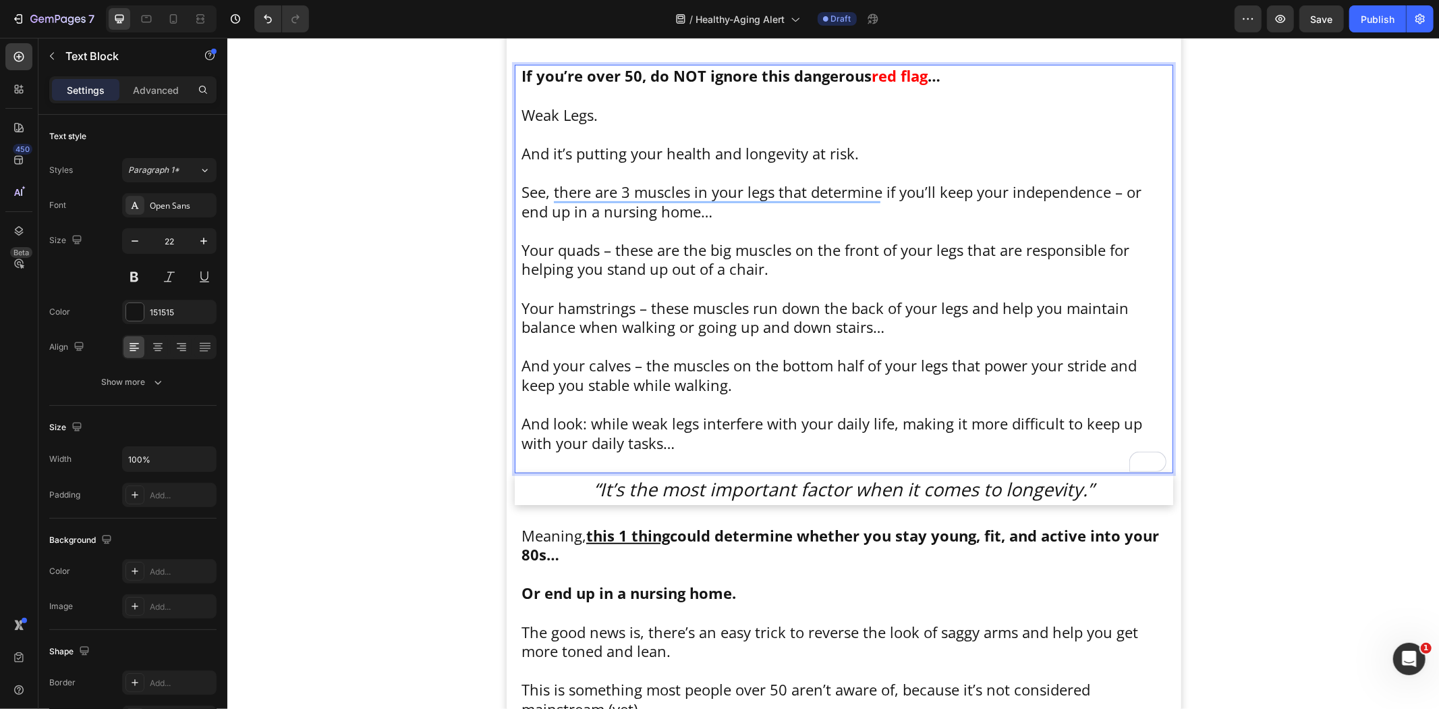
click at [881, 310] on p "Your hamstrings – these muscles run down the back of your legs and help you mai…" at bounding box center [843, 317] width 645 height 38
click at [571, 251] on p "Your quads – these are the big muscles on the front of your legs that are respo…" at bounding box center [843, 259] width 645 height 38
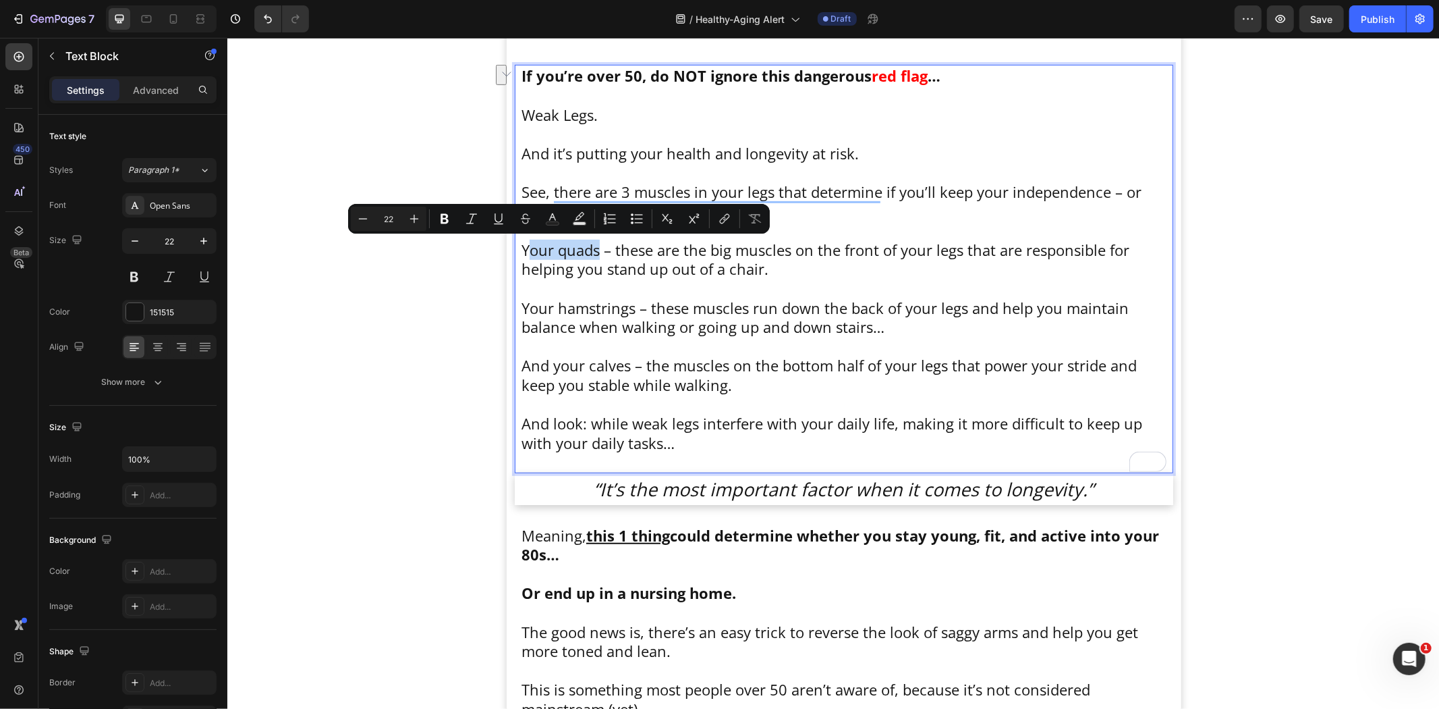
drag, startPoint x: 595, startPoint y: 247, endPoint x: 525, endPoint y: 250, distance: 70.2
click at [521, 252] on p "Your quads – these are the big muscles on the front of your legs that are respo…" at bounding box center [843, 259] width 645 height 38
click at [439, 219] on icon "Editor contextual toolbar" at bounding box center [444, 218] width 13 height 13
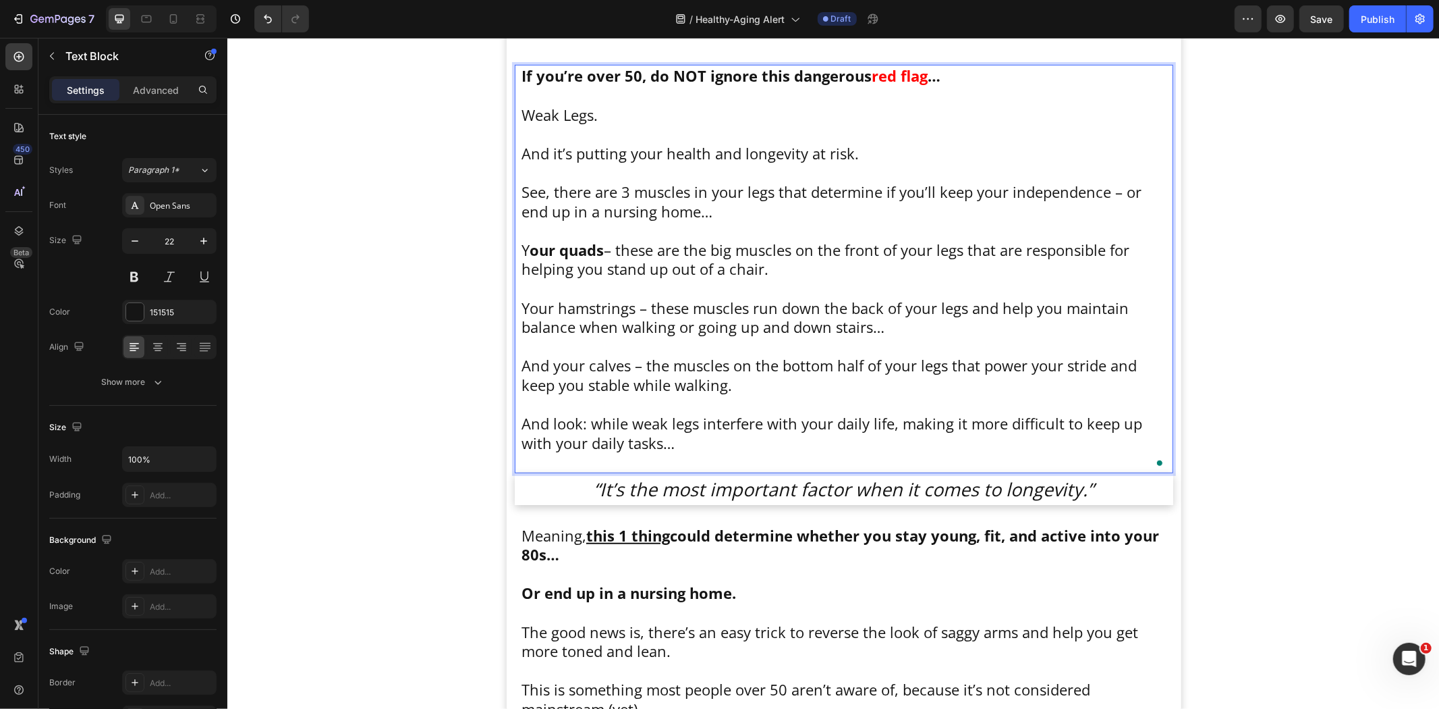
drag, startPoint x: 582, startPoint y: 288, endPoint x: 532, endPoint y: 250, distance: 62.1
click at [582, 287] on p "To enrich screen reader interactions, please activate Accessibility in Grammarl…" at bounding box center [843, 288] width 645 height 20
click at [521, 248] on p "Y our quads – these are the big muscles on the front of your legs that are resp…" at bounding box center [843, 259] width 645 height 38
click at [529, 251] on strong "our quads" at bounding box center [566, 249] width 74 height 20
drag, startPoint x: 516, startPoint y: 244, endPoint x: 595, endPoint y: 245, distance: 78.3
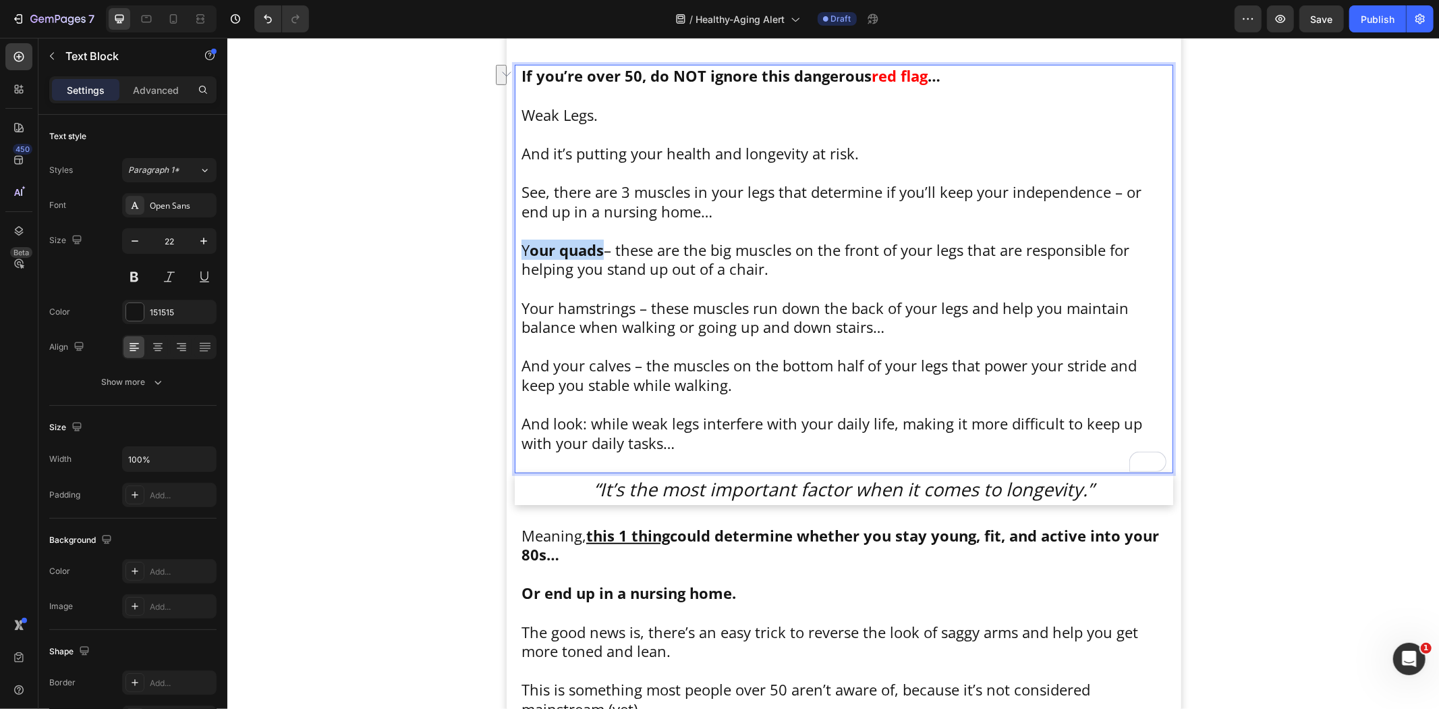
click at [595, 245] on p "Y our quads – these are the big muscles on the front of your legs that are resp…" at bounding box center [843, 259] width 645 height 38
click at [638, 213] on p "See, there are 3 muscles in your legs that determine if you’ll keep your indepe…" at bounding box center [843, 201] width 645 height 38
click at [646, 207] on p "See, there are 3 muscles in your legs that determine if you’ll keep your indepe…" at bounding box center [843, 201] width 645 height 38
click at [678, 611] on p at bounding box center [843, 612] width 645 height 20
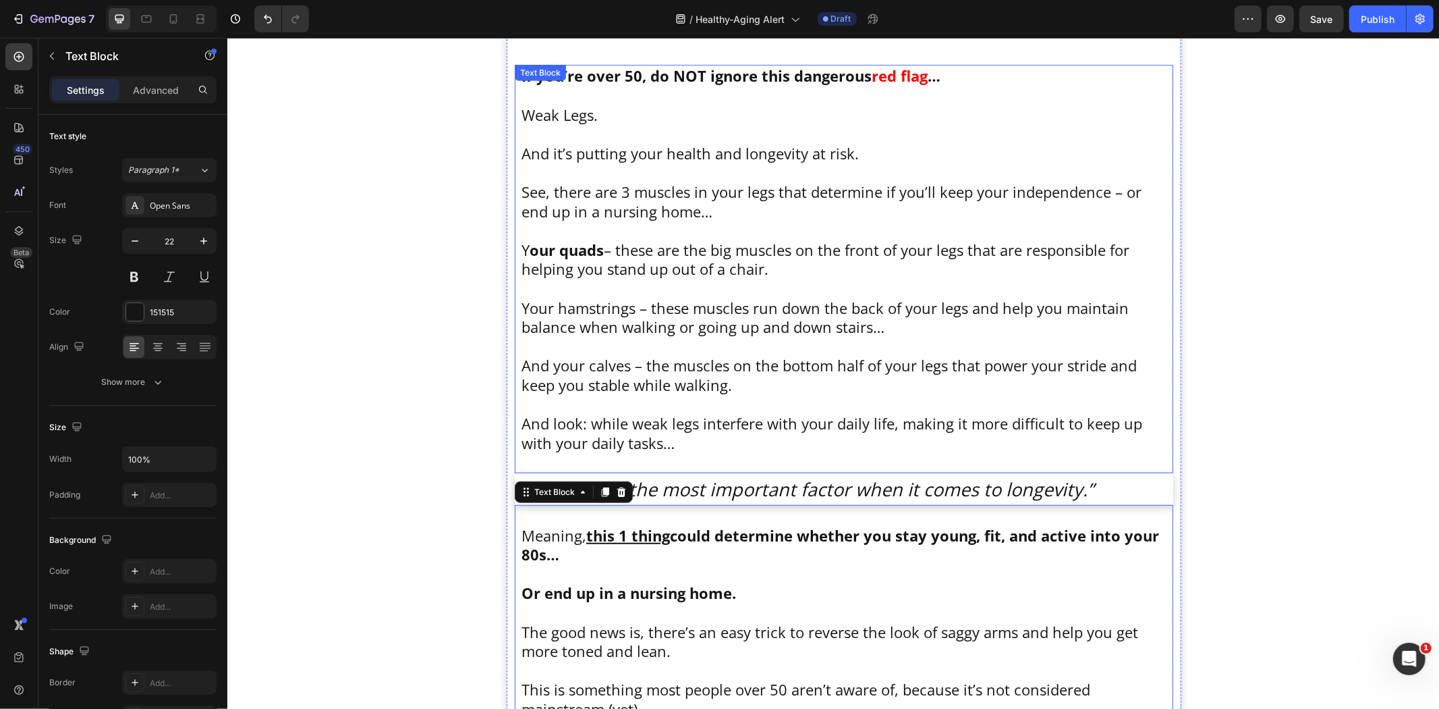
click at [562, 271] on p "Y our quads – these are the big muscles on the front of your legs that are resp…" at bounding box center [843, 259] width 645 height 38
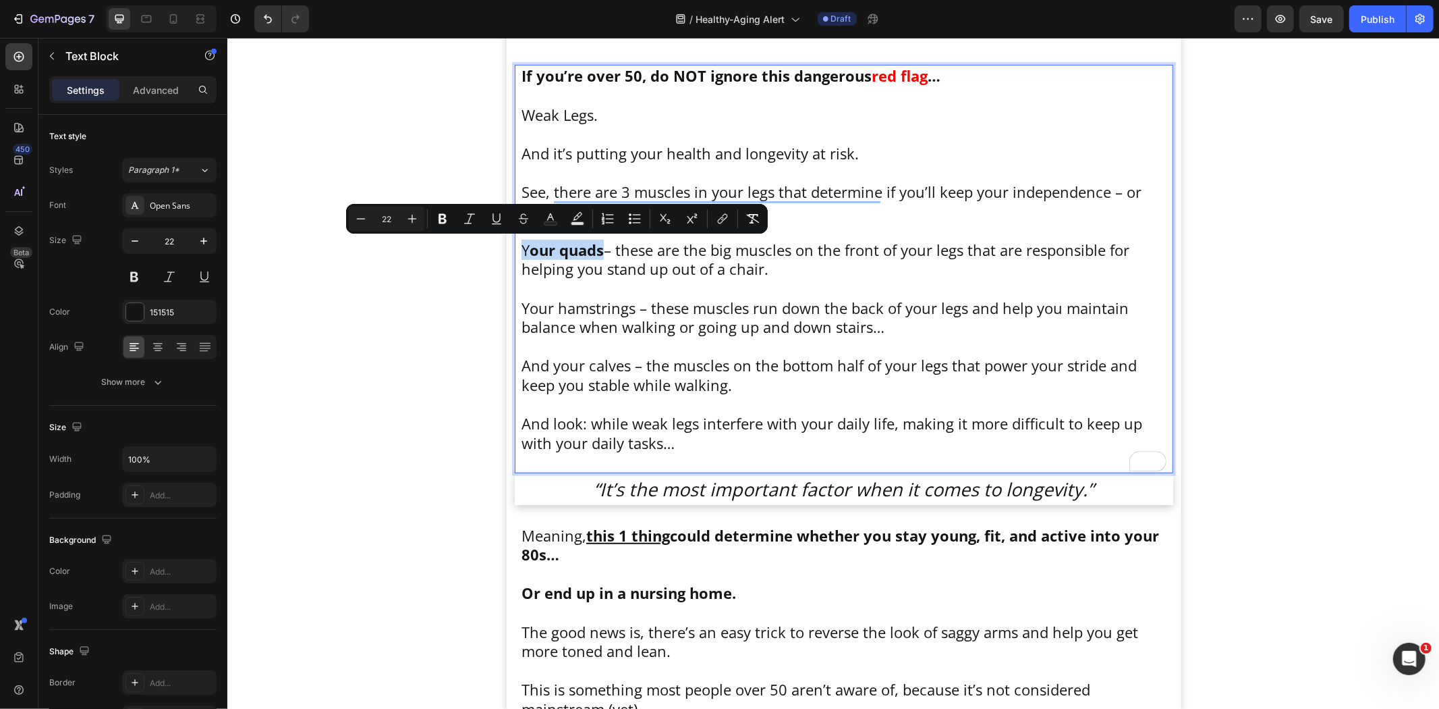
drag, startPoint x: 516, startPoint y: 244, endPoint x: 596, endPoint y: 246, distance: 80.3
click at [596, 246] on p "Y our quads – these are the big muscles on the front of your legs that are resp…" at bounding box center [843, 259] width 645 height 38
click at [442, 219] on icon "Editor contextual toolbar" at bounding box center [442, 218] width 13 height 13
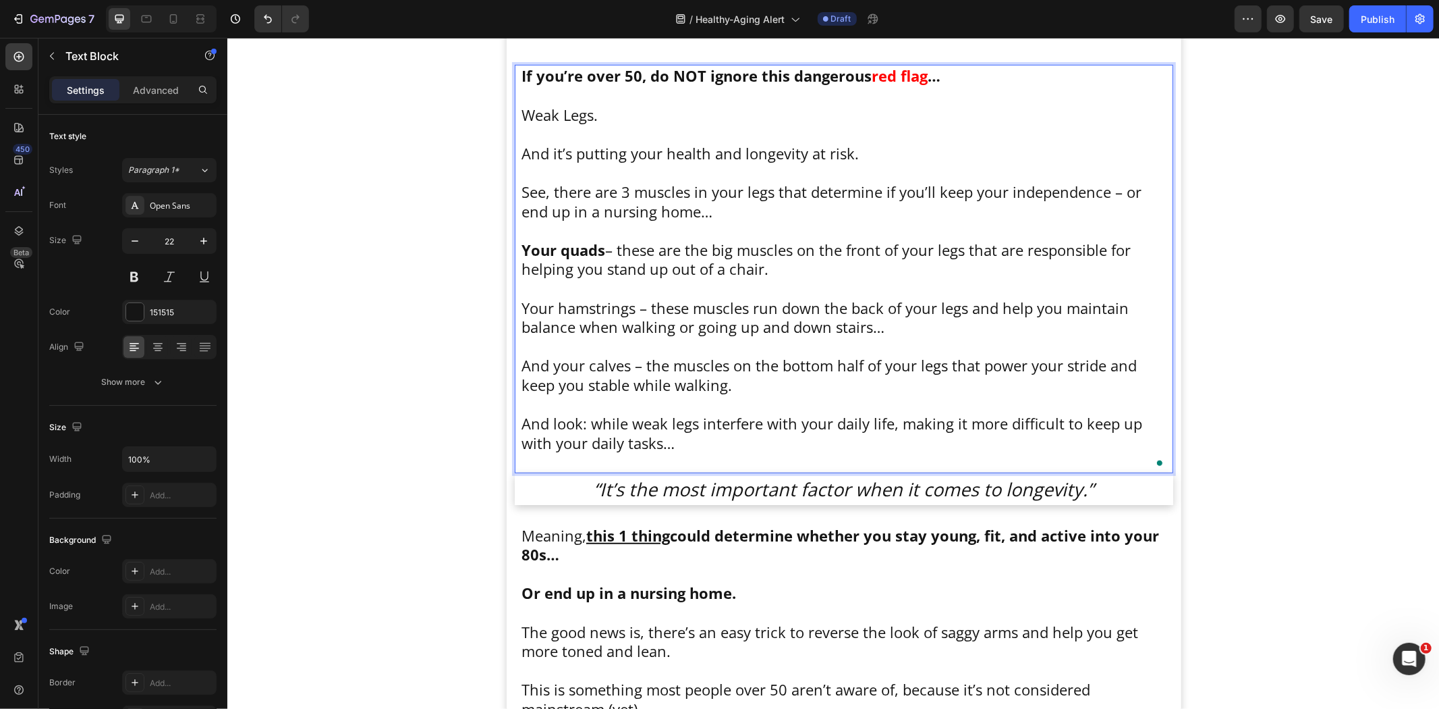
click at [620, 314] on p "Your hamstrings – these muscles run down the back of your legs and help you mai…" at bounding box center [843, 317] width 645 height 38
drag, startPoint x: 514, startPoint y: 307, endPoint x: 630, endPoint y: 304, distance: 115.4
click at [630, 304] on div "If you’re over 50, do NOT ignore this dangerous red flag … Weak Legs. And it’s …" at bounding box center [844, 268] width 648 height 408
click at [593, 310] on p "Your hamstrings – these muscles run down the back of your legs and help you mai…" at bounding box center [843, 317] width 645 height 38
drag, startPoint x: 545, startPoint y: 364, endPoint x: 623, endPoint y: 364, distance: 77.6
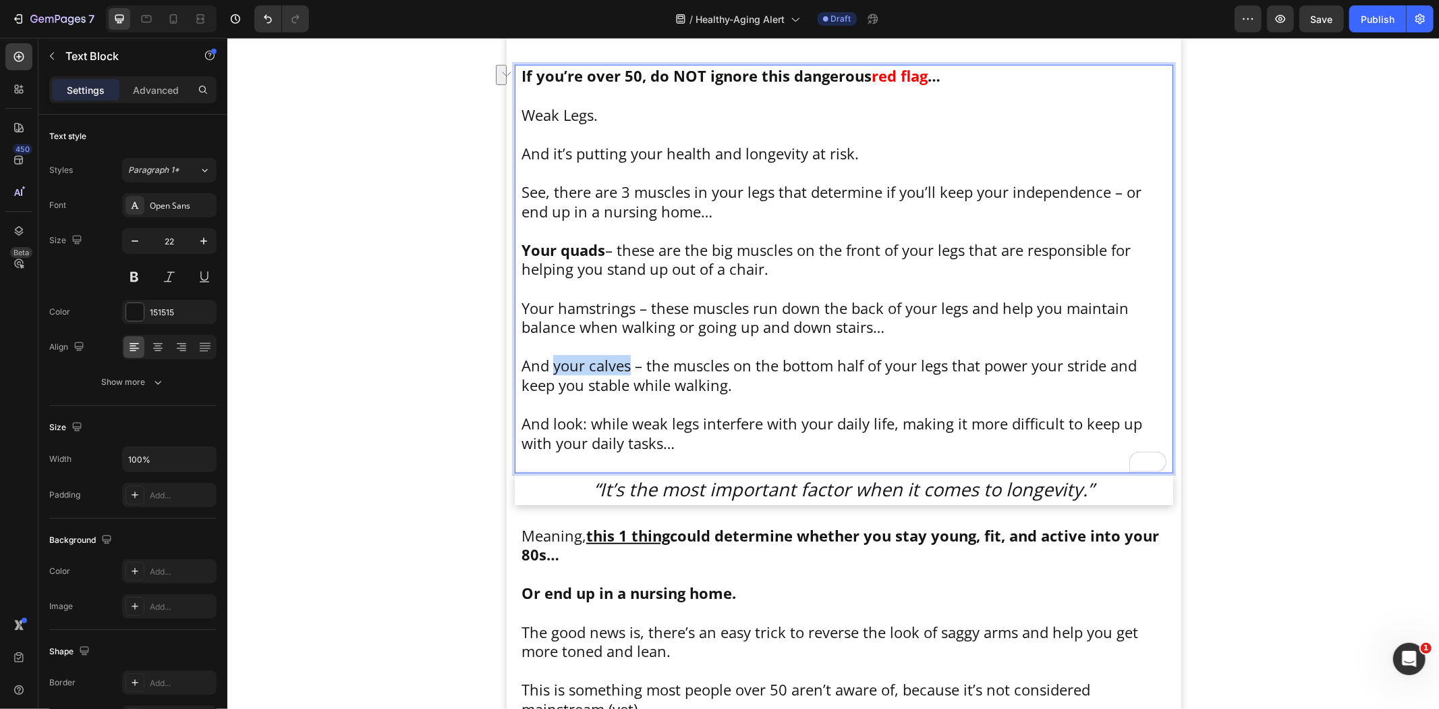
click at [623, 364] on p "And your calves – the muscles on the bottom half of your legs that power your s…" at bounding box center [843, 374] width 645 height 38
click at [634, 577] on p at bounding box center [843, 573] width 645 height 20
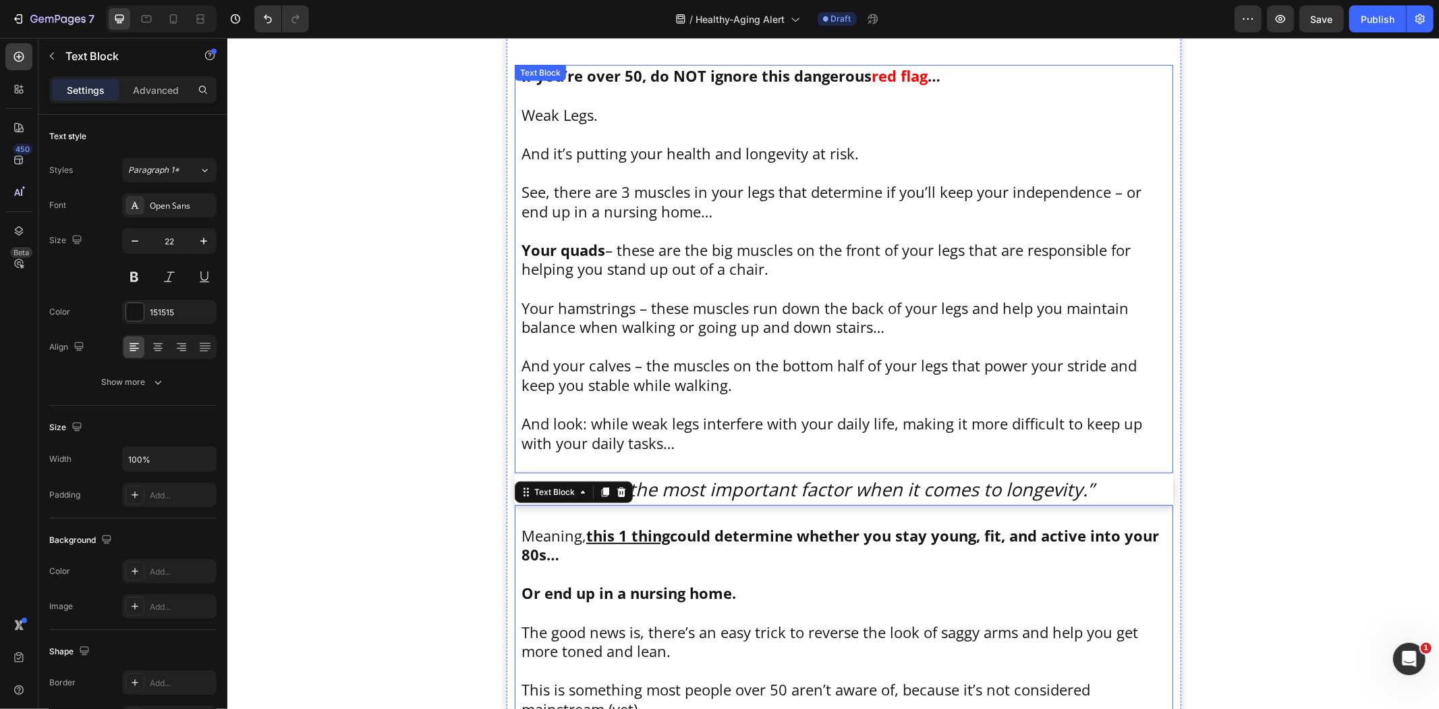
click at [582, 368] on p "And your calves – the muscles on the bottom half of your legs that power your s…" at bounding box center [843, 374] width 645 height 38
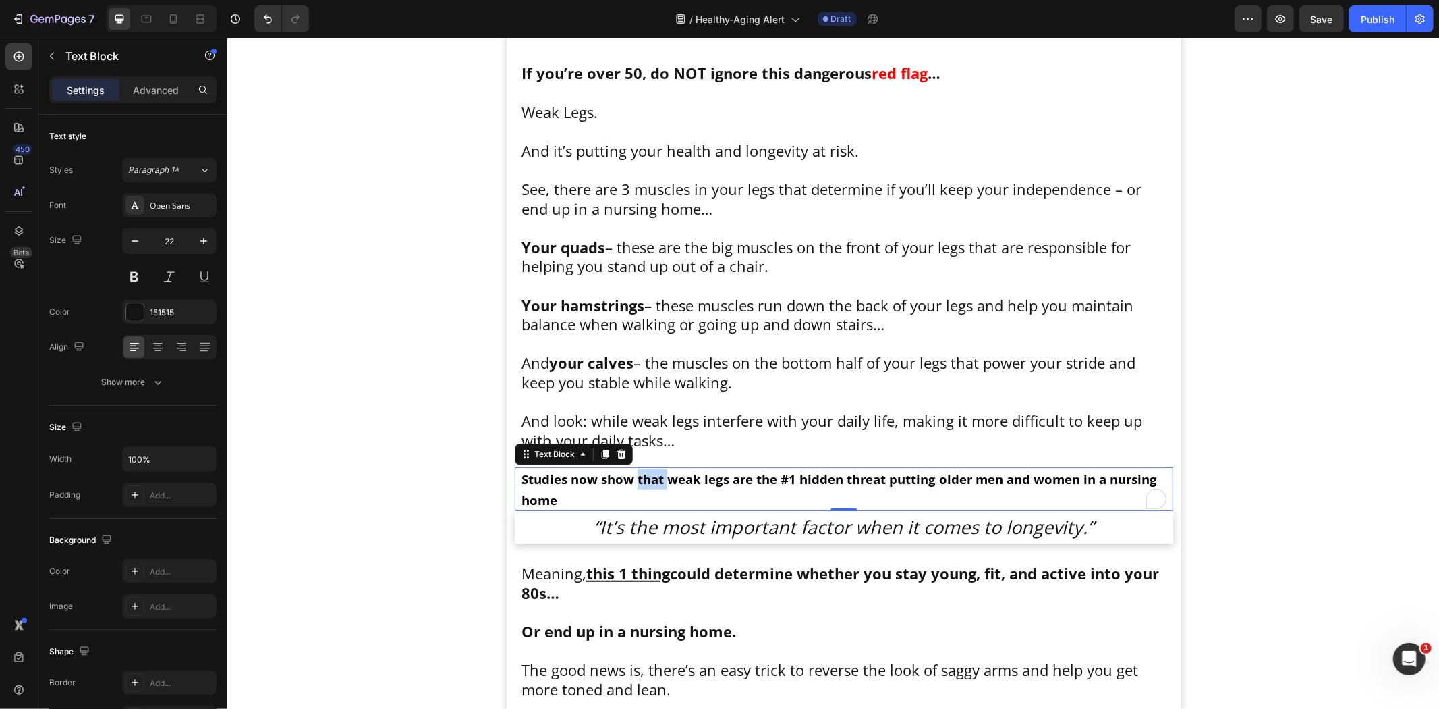
click at [652, 478] on strong "Studies now show that weak legs are the #1 hidden threat putting older men and …" at bounding box center [839, 489] width 636 height 38
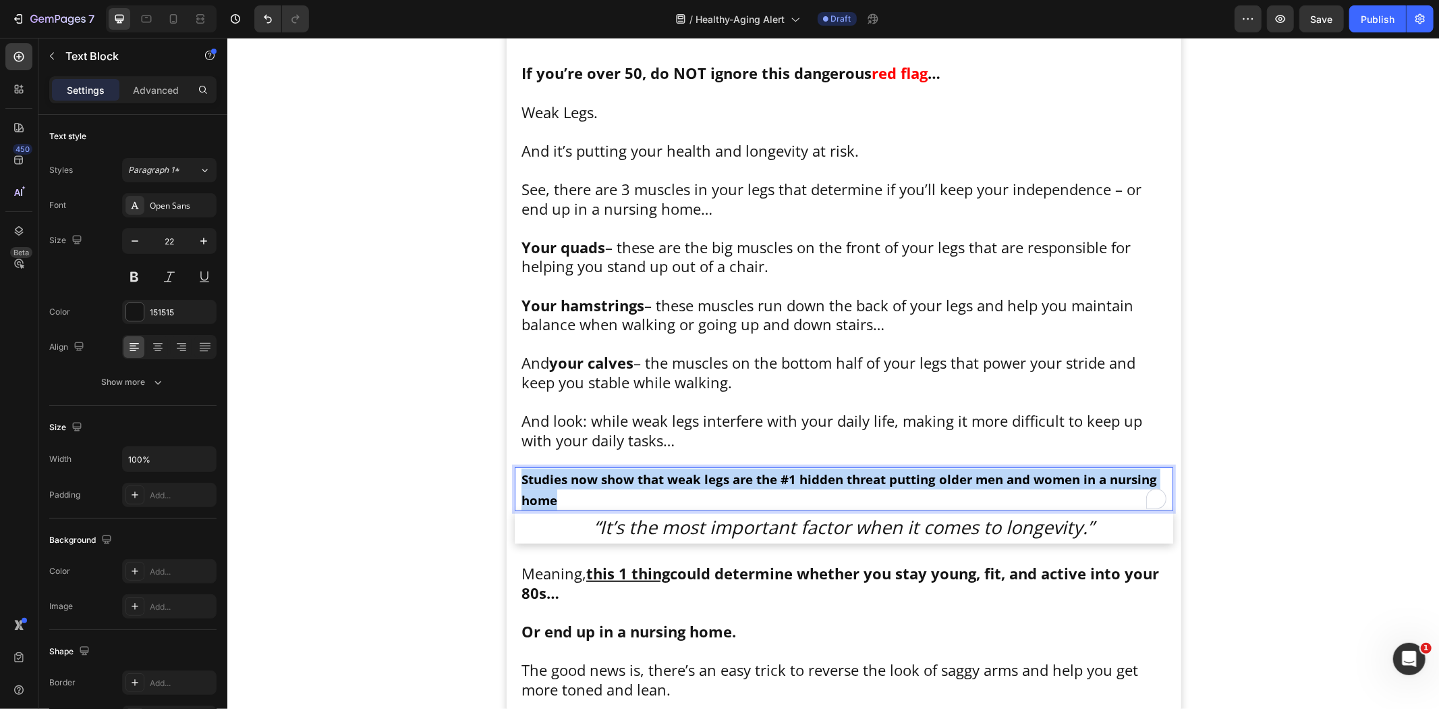
click at [652, 478] on strong "Studies now show that weak legs are the #1 hidden threat putting older men and …" at bounding box center [839, 489] width 636 height 38
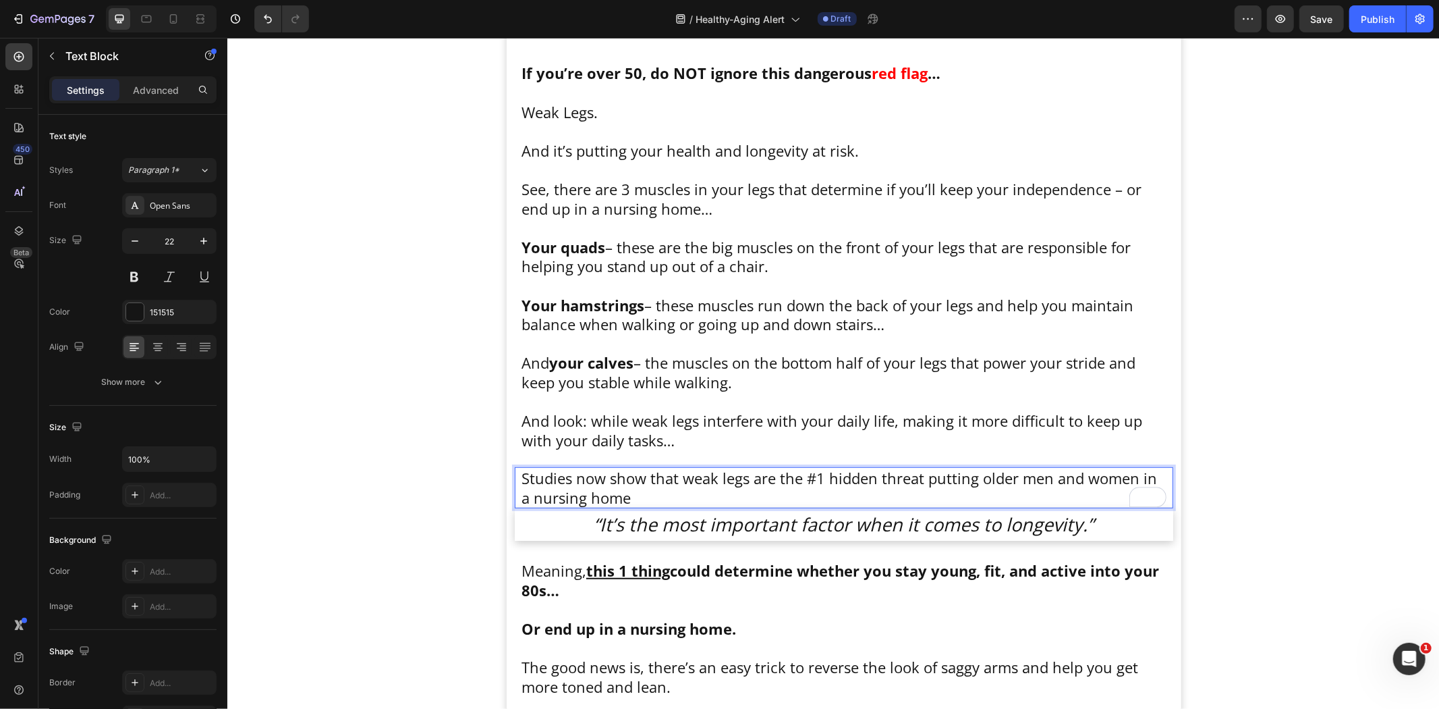
click at [615, 500] on p "Studies now show that weak legs are the #1 hidden threat putting older men and …" at bounding box center [843, 487] width 645 height 38
click at [205, 237] on icon "button" at bounding box center [203, 240] width 13 height 13
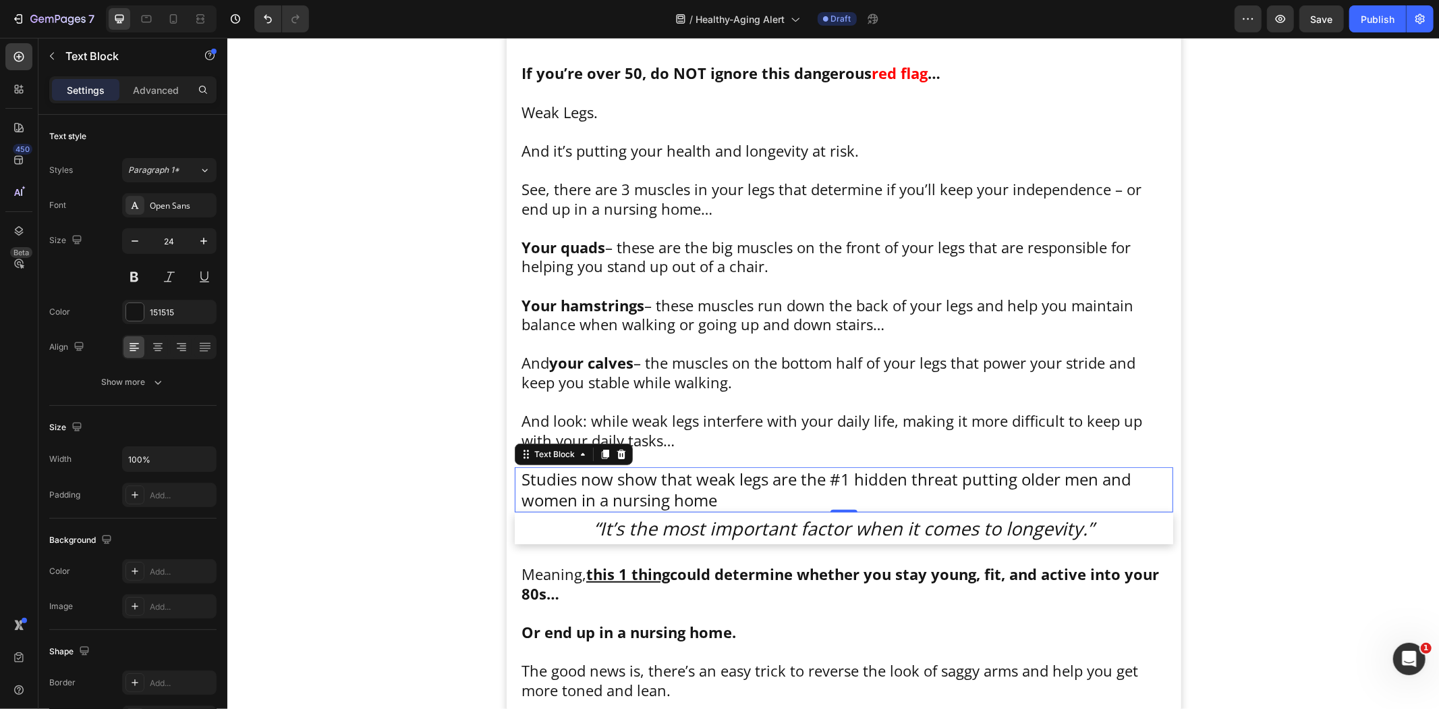
click at [205, 237] on icon "button" at bounding box center [203, 240] width 13 height 13
click at [130, 240] on icon "button" at bounding box center [134, 240] width 13 height 13
type input "24"
click at [138, 281] on button at bounding box center [134, 277] width 24 height 24
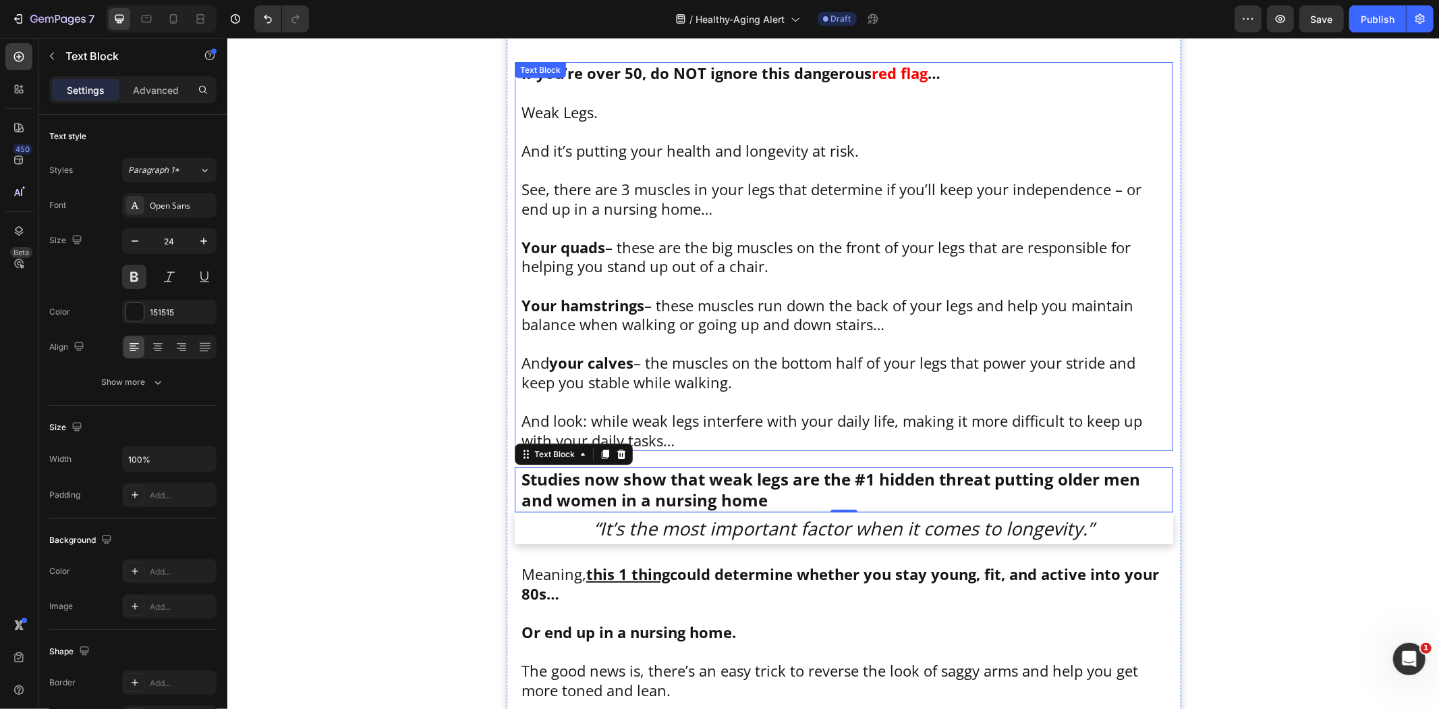
click at [649, 308] on p "Your hamstrings – these muscles run down the back of your legs and help you mai…" at bounding box center [843, 314] width 645 height 38
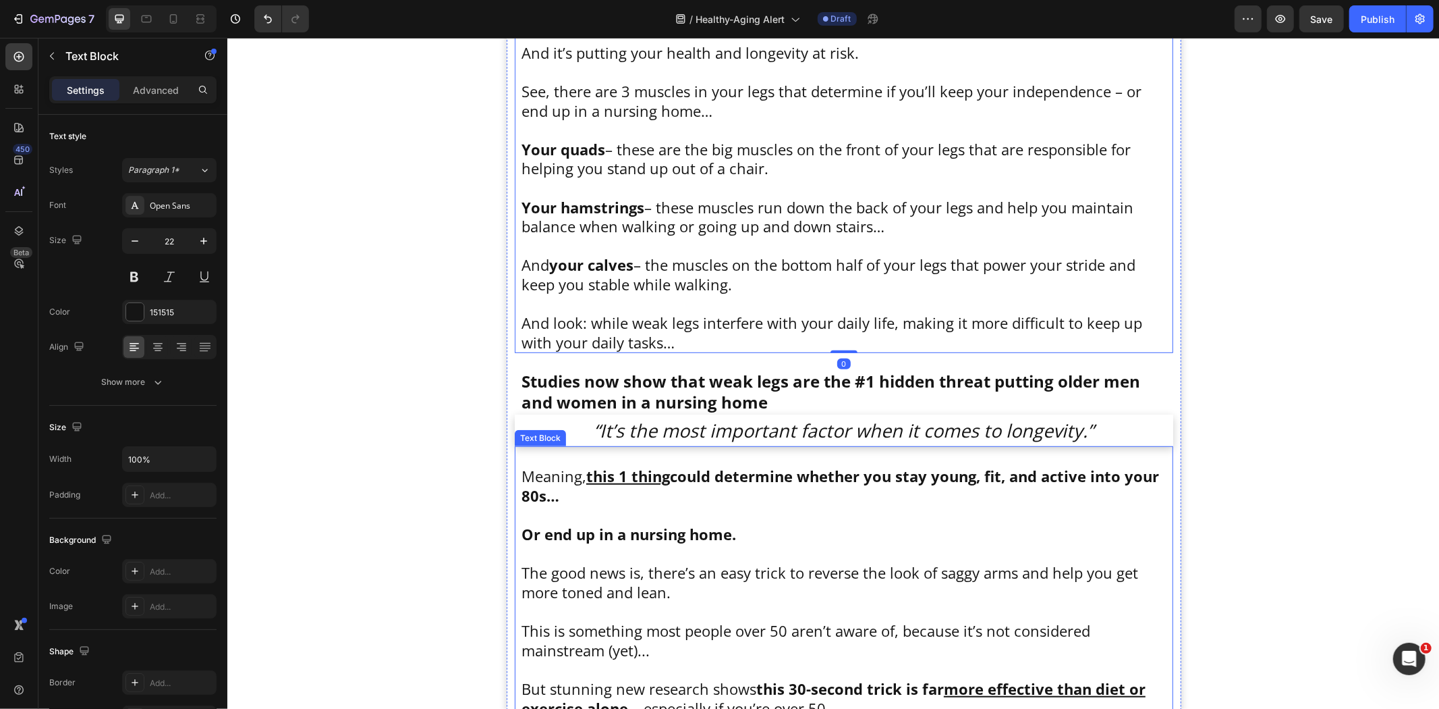
scroll to position [752, 0]
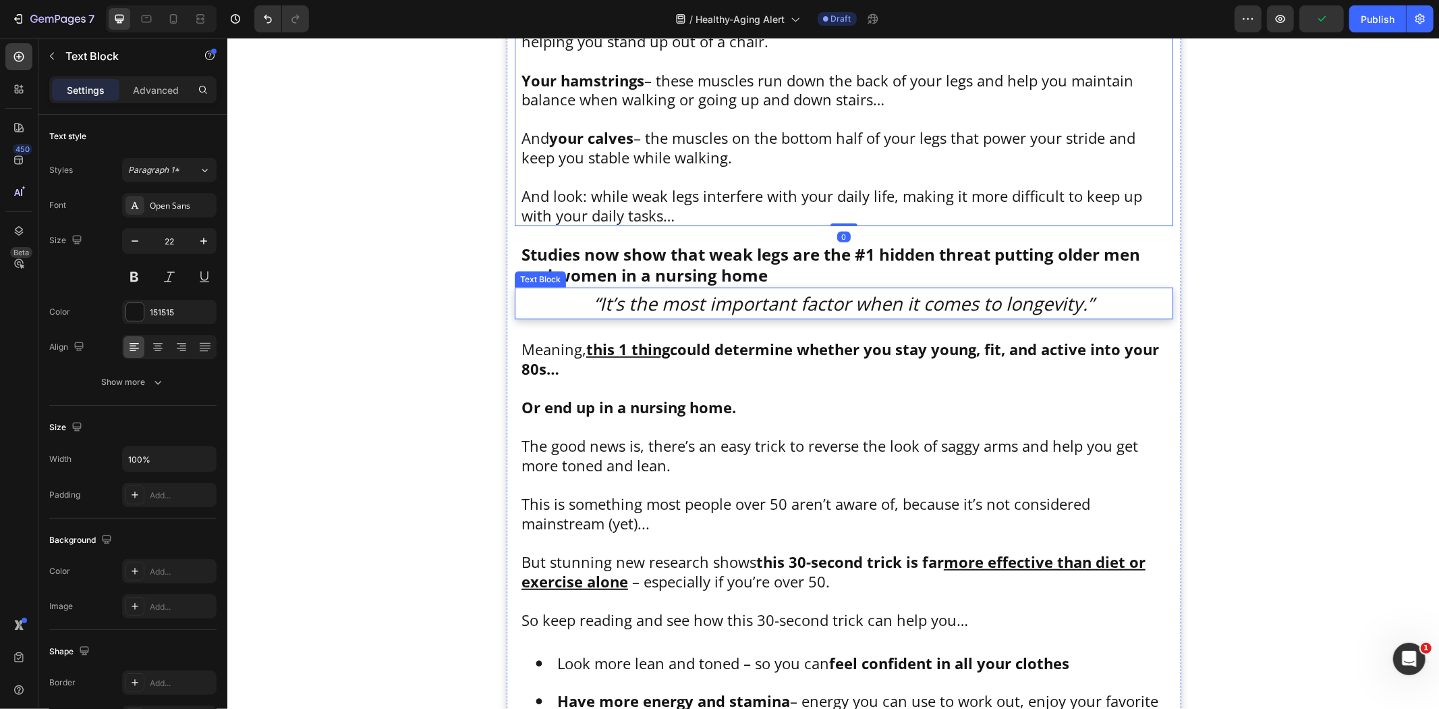
click at [802, 294] on icon "“It’s the most important factor when it comes to longevity.”" at bounding box center [844, 302] width 500 height 25
click at [692, 372] on p "Meaning, this 1 thing could determine whether you stay young, fit, and active i…" at bounding box center [843, 358] width 645 height 38
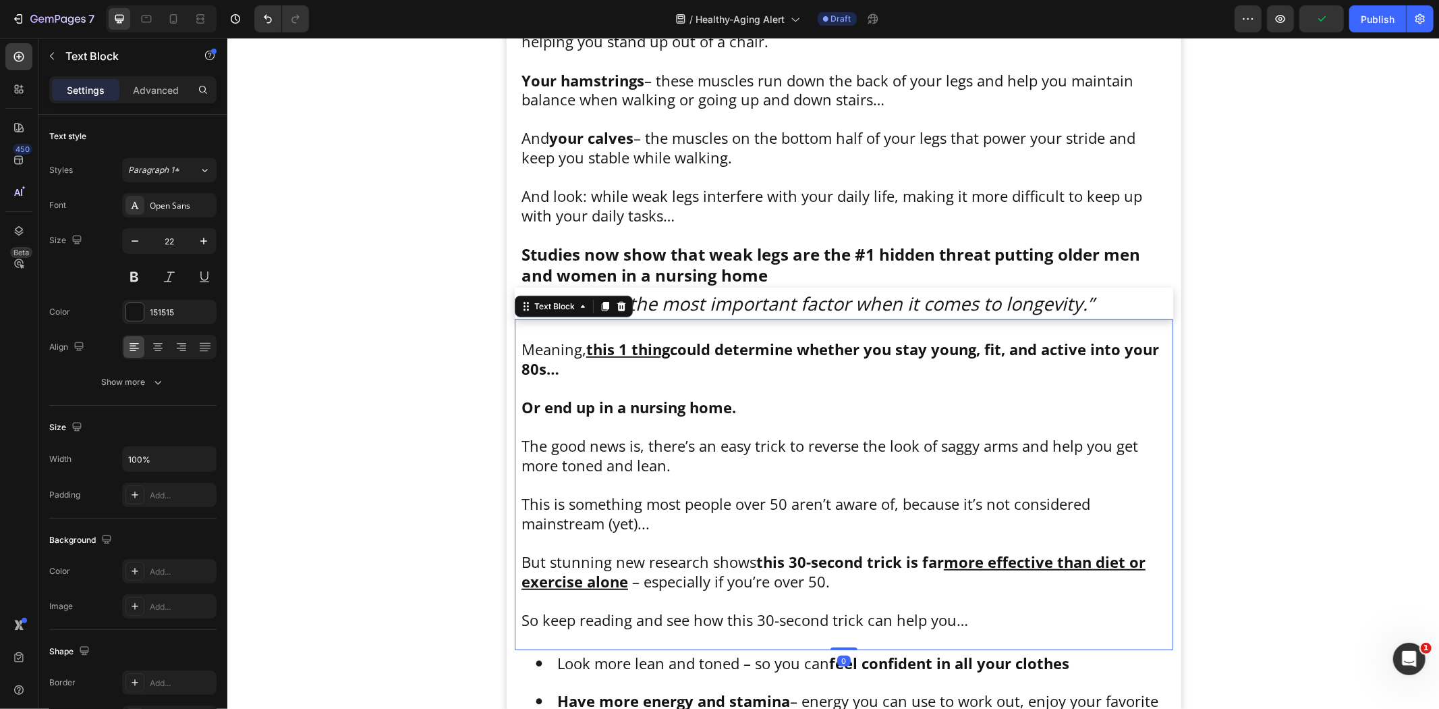
click at [657, 310] on icon "“It’s the most important factor when it comes to longevity.”" at bounding box center [844, 302] width 500 height 25
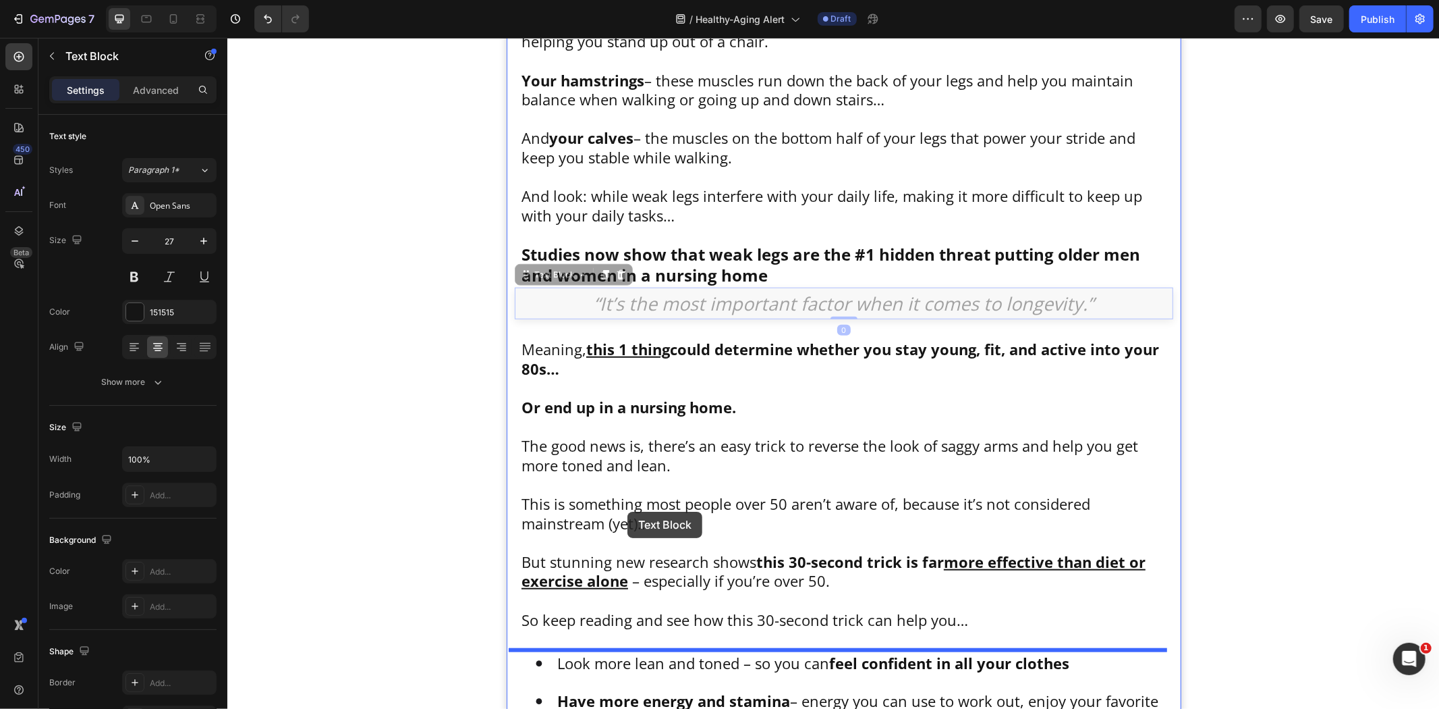
scroll to position [902, 0]
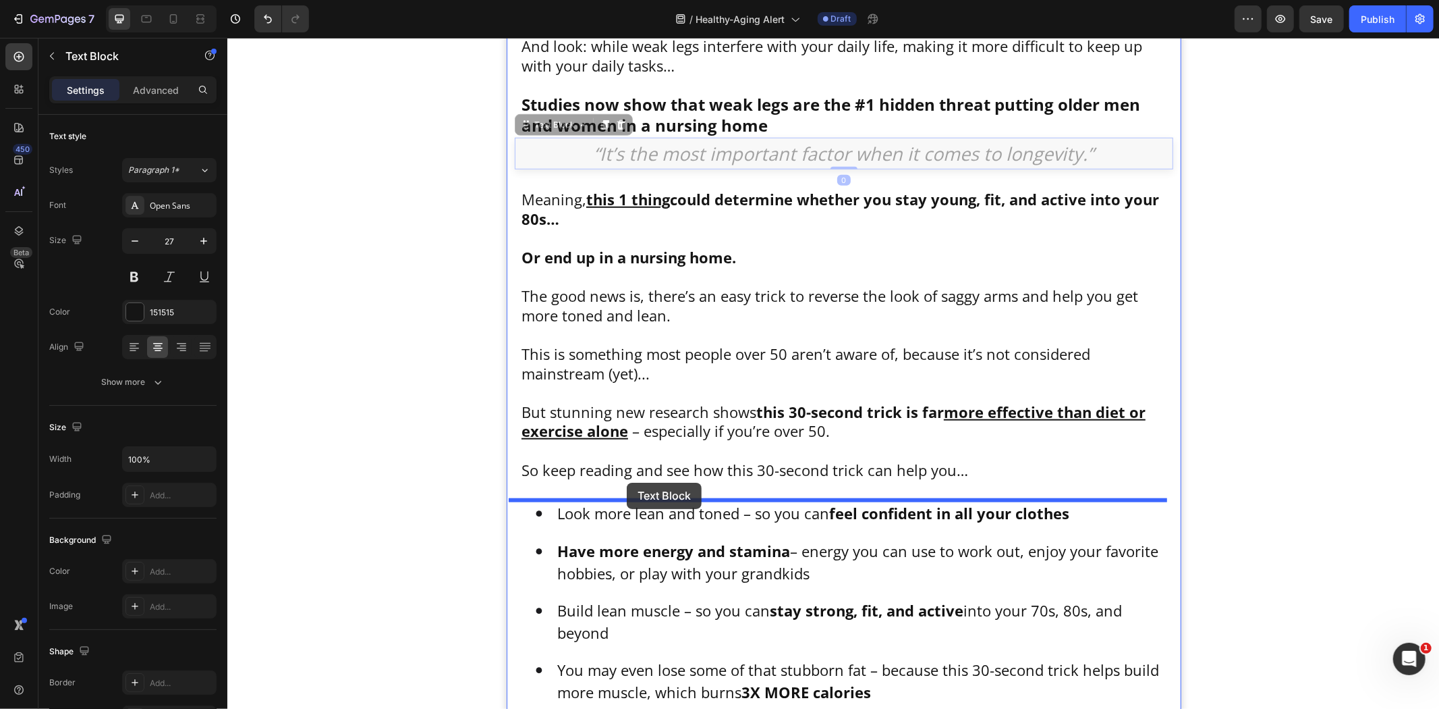
drag, startPoint x: 547, startPoint y: 276, endPoint x: 626, endPoint y: 482, distance: 220.5
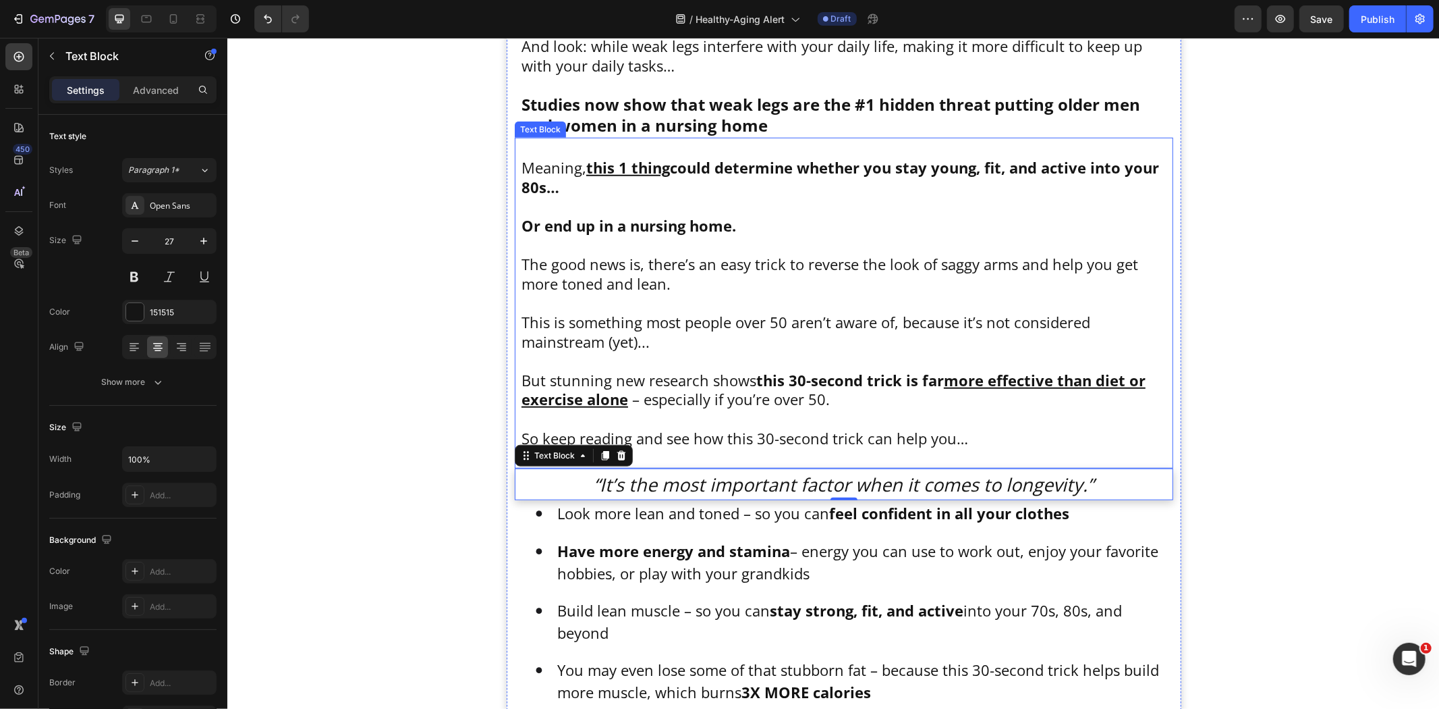
click at [819, 343] on p "This is something most people over 50 aren’t aware of, because it’s not conside…" at bounding box center [843, 331] width 645 height 38
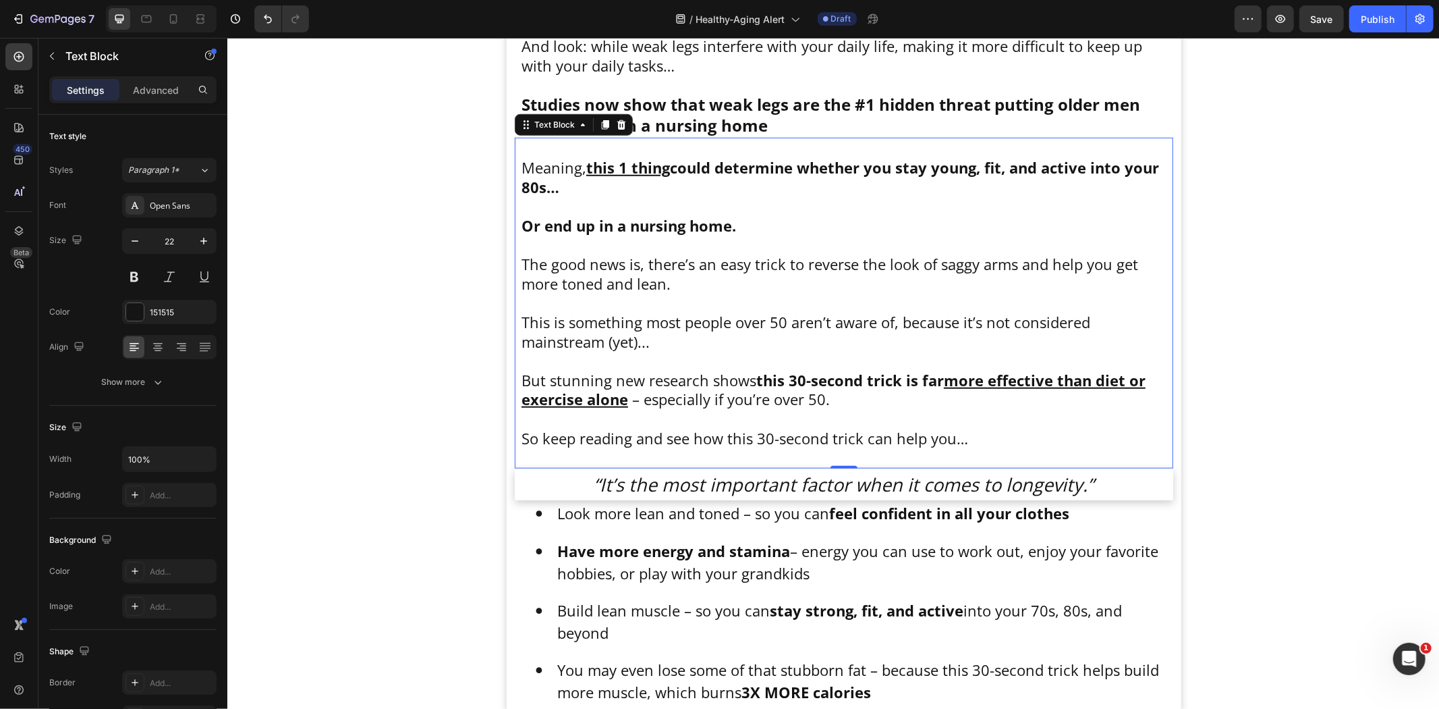
click at [659, 351] on p at bounding box center [843, 360] width 645 height 20
click at [681, 303] on p "Rich Text Editor. Editing area: main" at bounding box center [843, 302] width 645 height 20
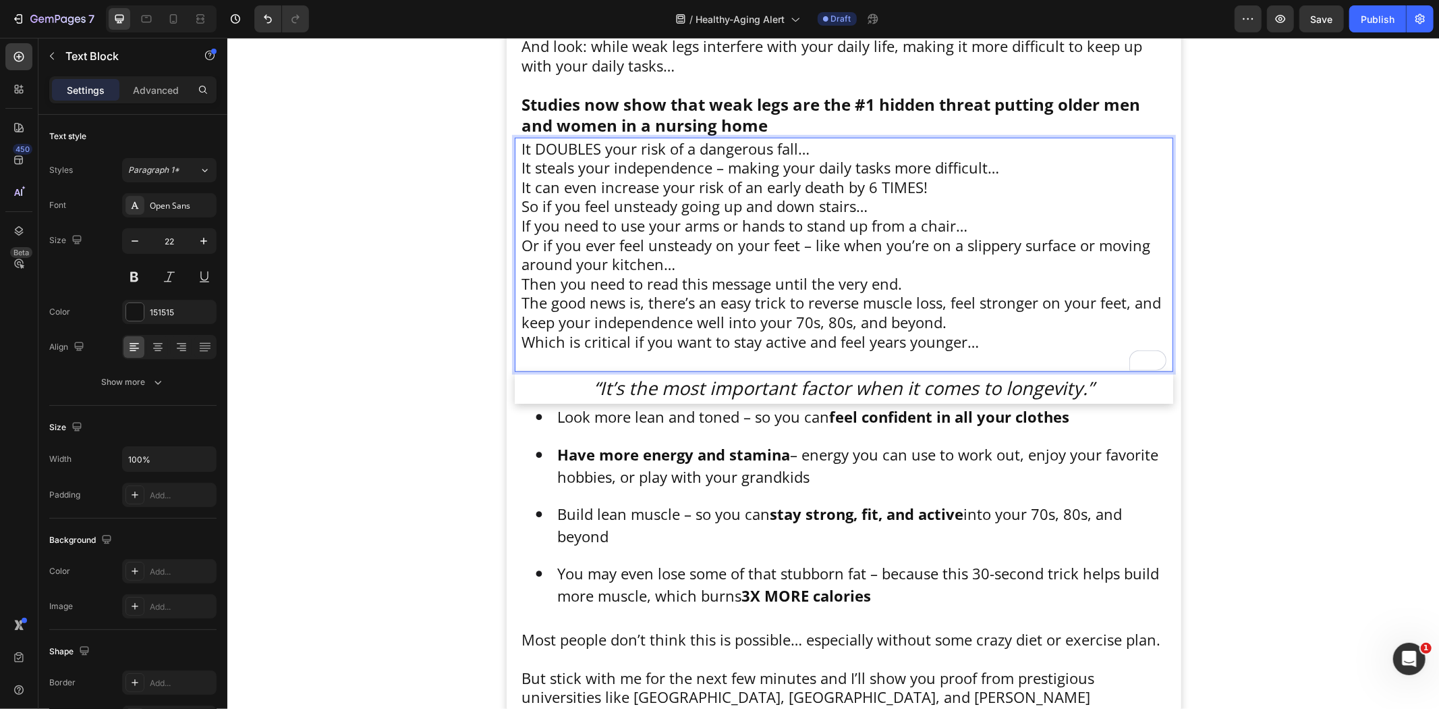
click at [633, 287] on p "Then you need to read this message until the very end." at bounding box center [843, 283] width 645 height 20
click at [824, 150] on p "It DOUBLES your risk of a dangerous fall…" at bounding box center [843, 148] width 645 height 20
click at [521, 152] on p "It DOUBLES your risk of a dangerous fall…" at bounding box center [843, 148] width 645 height 20
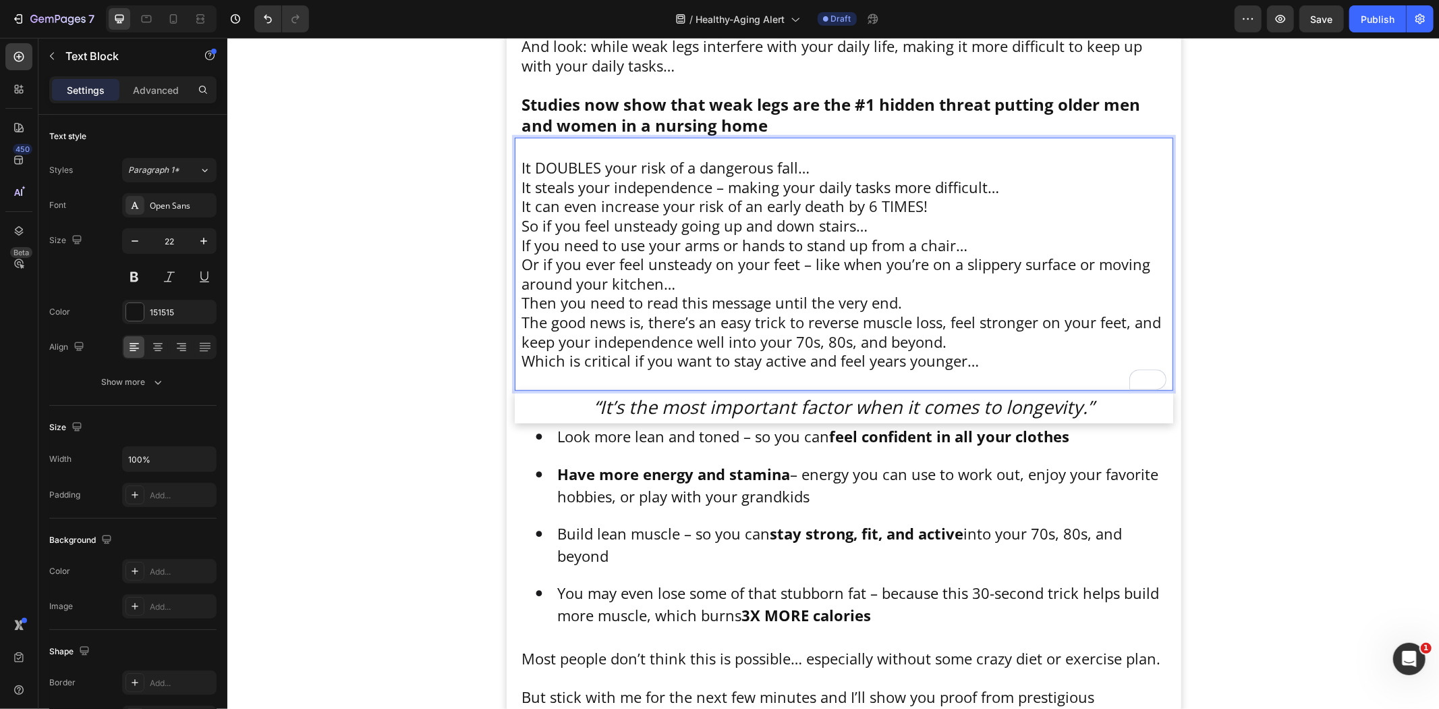
click at [806, 165] on p "It DOUBLES your risk of a dangerous fall…" at bounding box center [843, 167] width 645 height 20
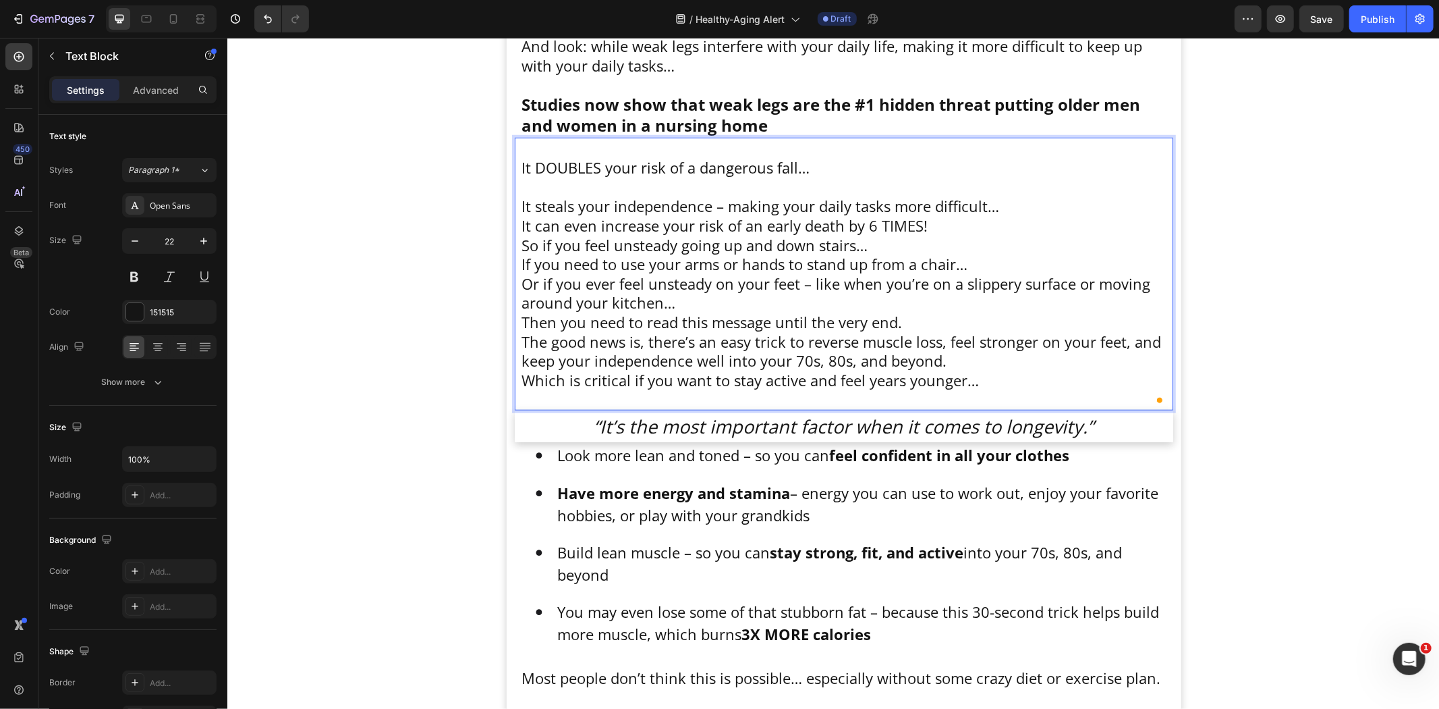
click at [1016, 207] on p "It steals your independence – making your daily tasks more difficult…" at bounding box center [843, 206] width 645 height 20
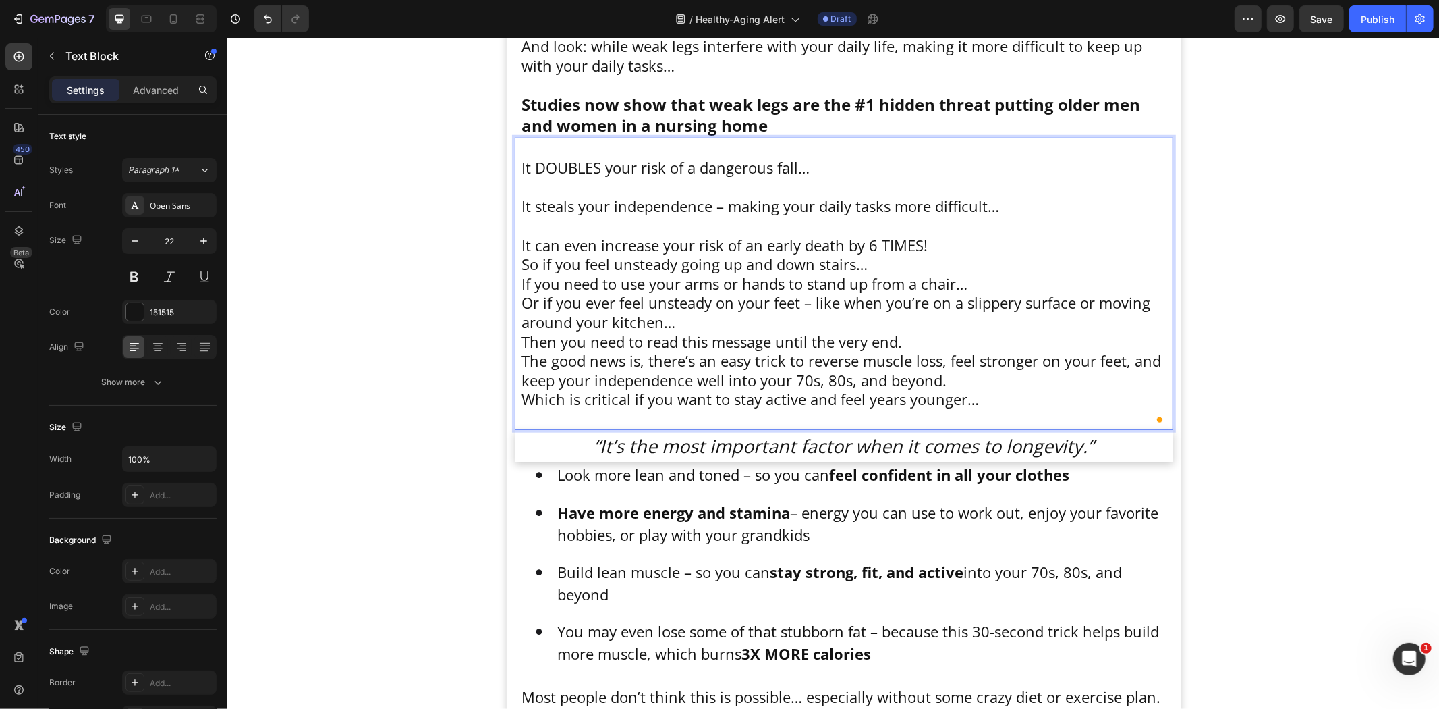
click at [933, 250] on p "It can even increase your risk of an early death by 6 TIMES!" at bounding box center [843, 245] width 645 height 20
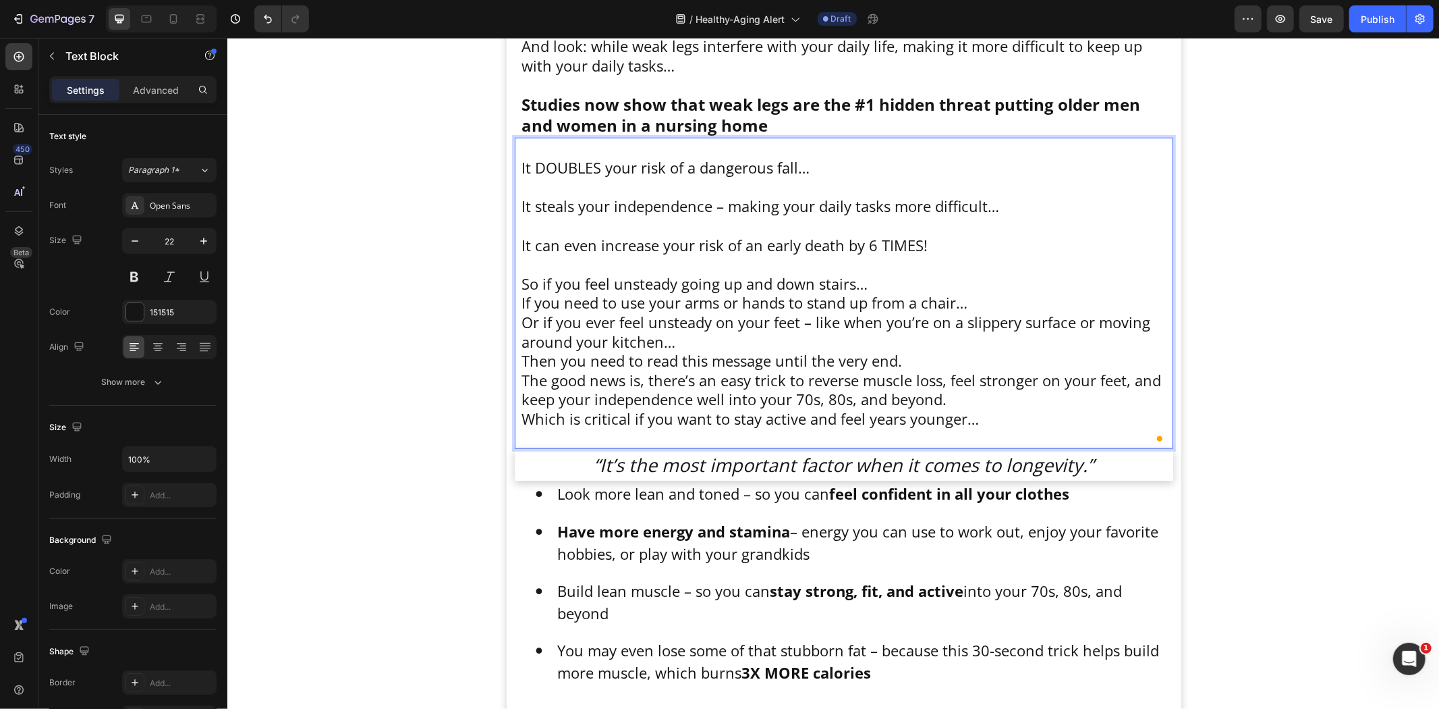
drag, startPoint x: 881, startPoint y: 285, endPoint x: 896, endPoint y: 287, distance: 15.0
click at [882, 283] on p "So if you feel unsteady going up and down stairs…" at bounding box center [843, 283] width 645 height 20
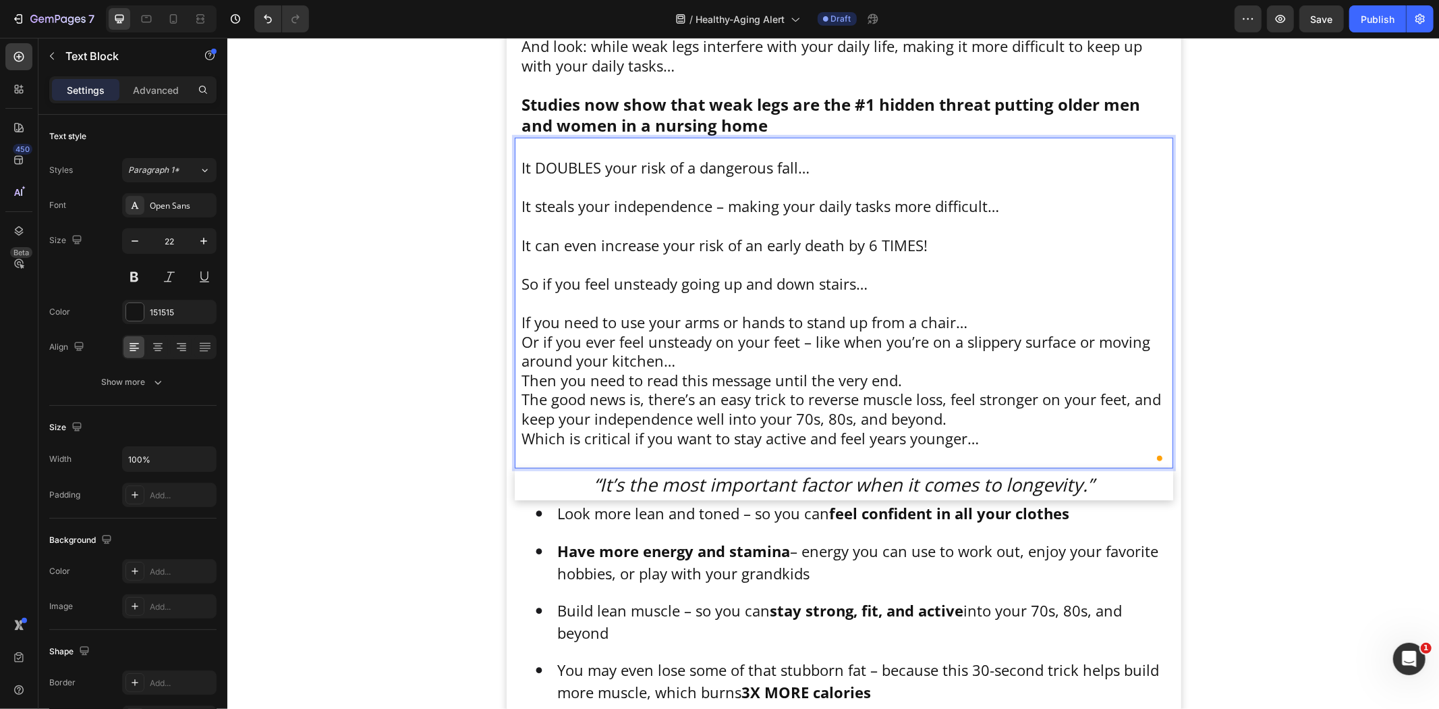
click at [972, 321] on p "If you need to use your arms or hands to stand up from a chair…" at bounding box center [843, 322] width 645 height 20
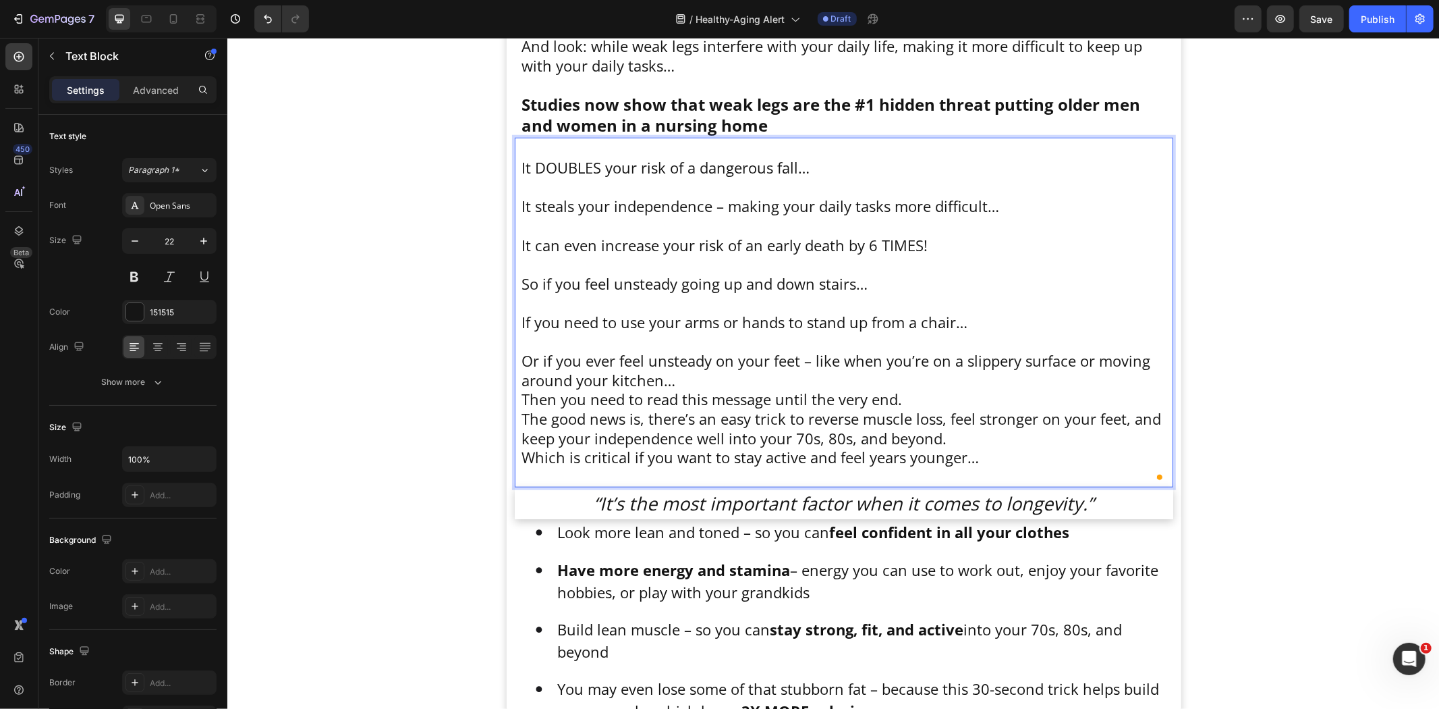
click at [673, 384] on p "Or if you ever feel unsteady on your feet – like when you’re on a slippery surf…" at bounding box center [843, 369] width 645 height 38
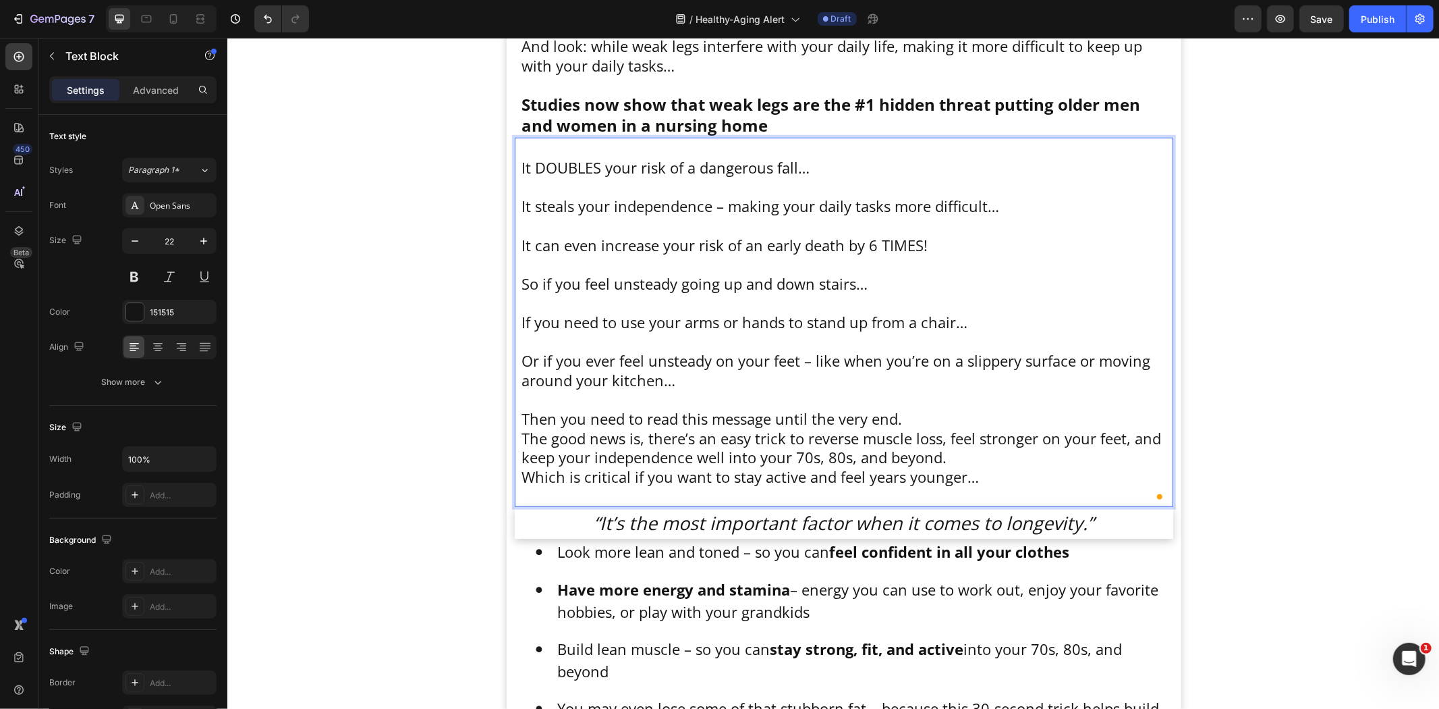
click at [924, 414] on p "Then you need to read this message until the very end." at bounding box center [843, 418] width 645 height 20
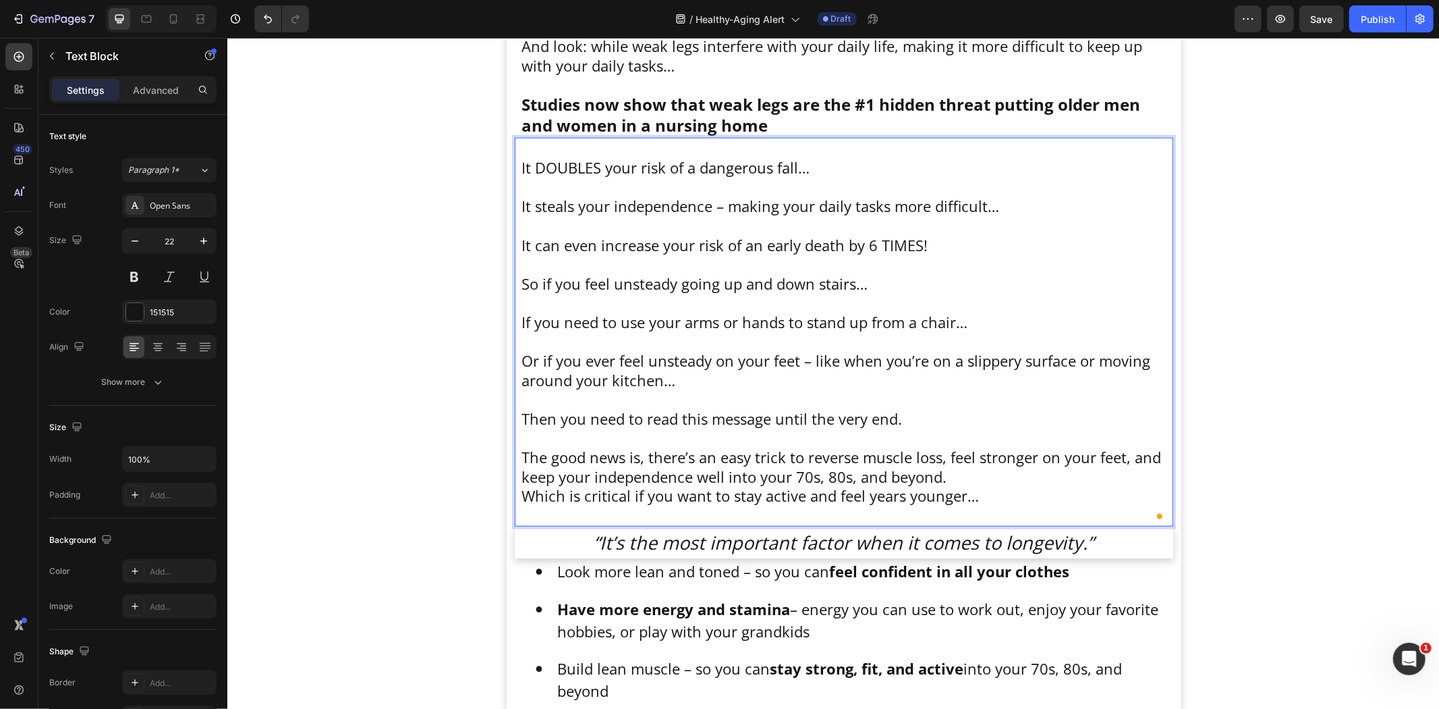
click at [964, 470] on p "The good news is, there’s an easy trick to reverse muscle loss, feel stronger o…" at bounding box center [843, 466] width 645 height 38
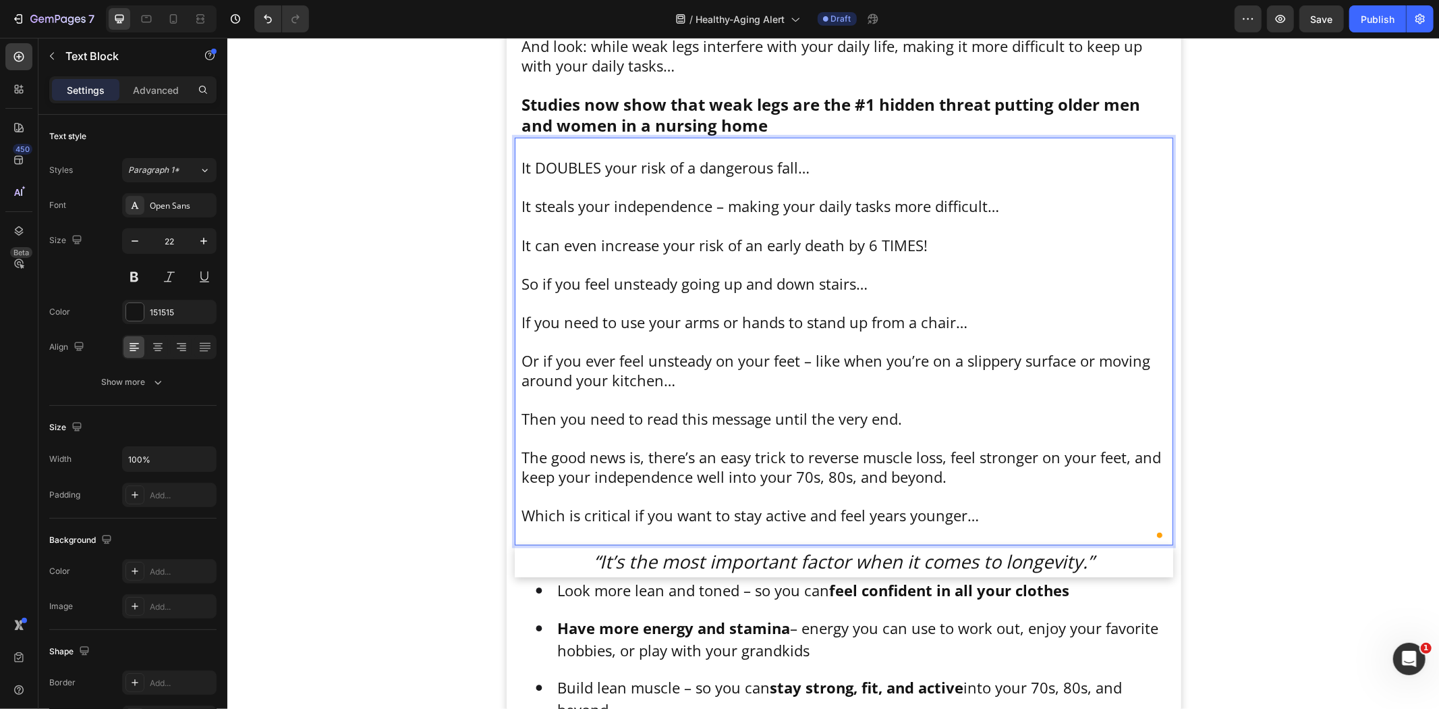
click at [995, 510] on p "Which is critical if you want to stay active and feel years younger…" at bounding box center [843, 524] width 645 height 38
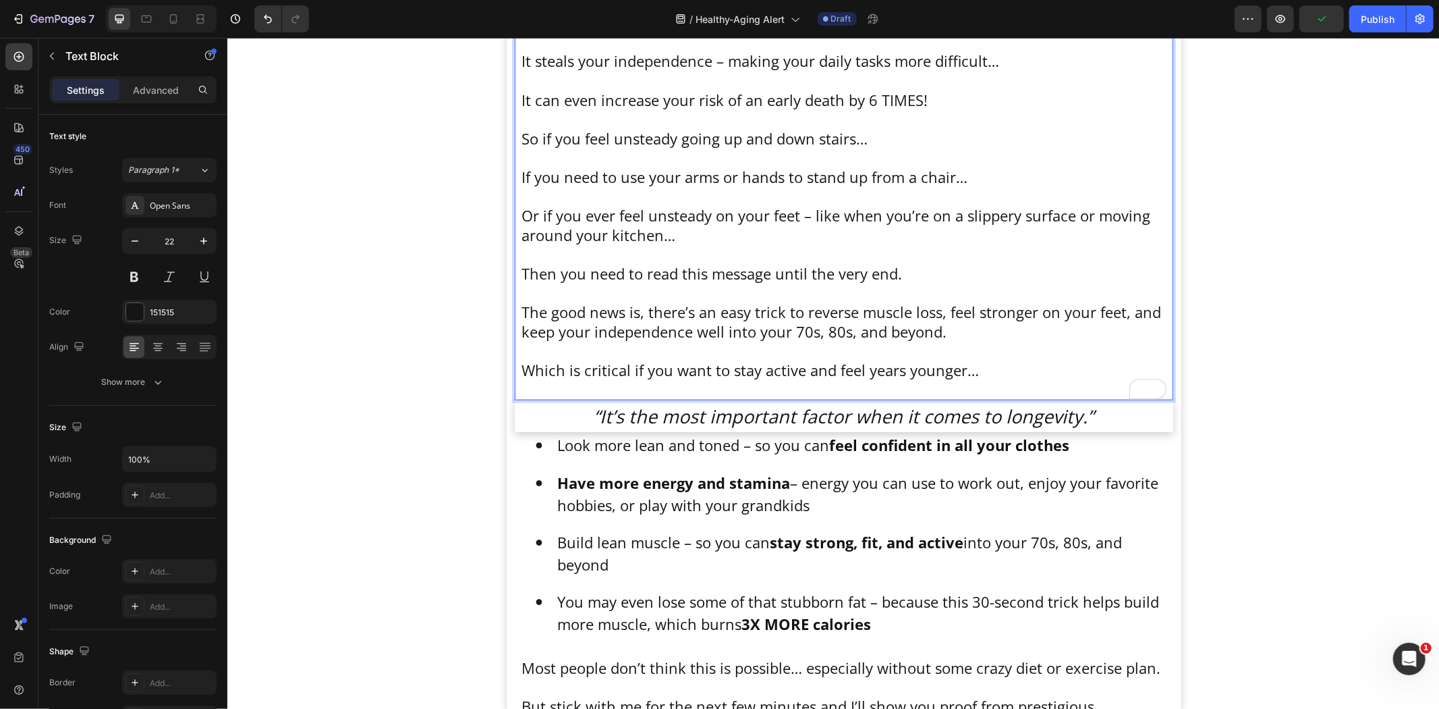
scroll to position [1051, 0]
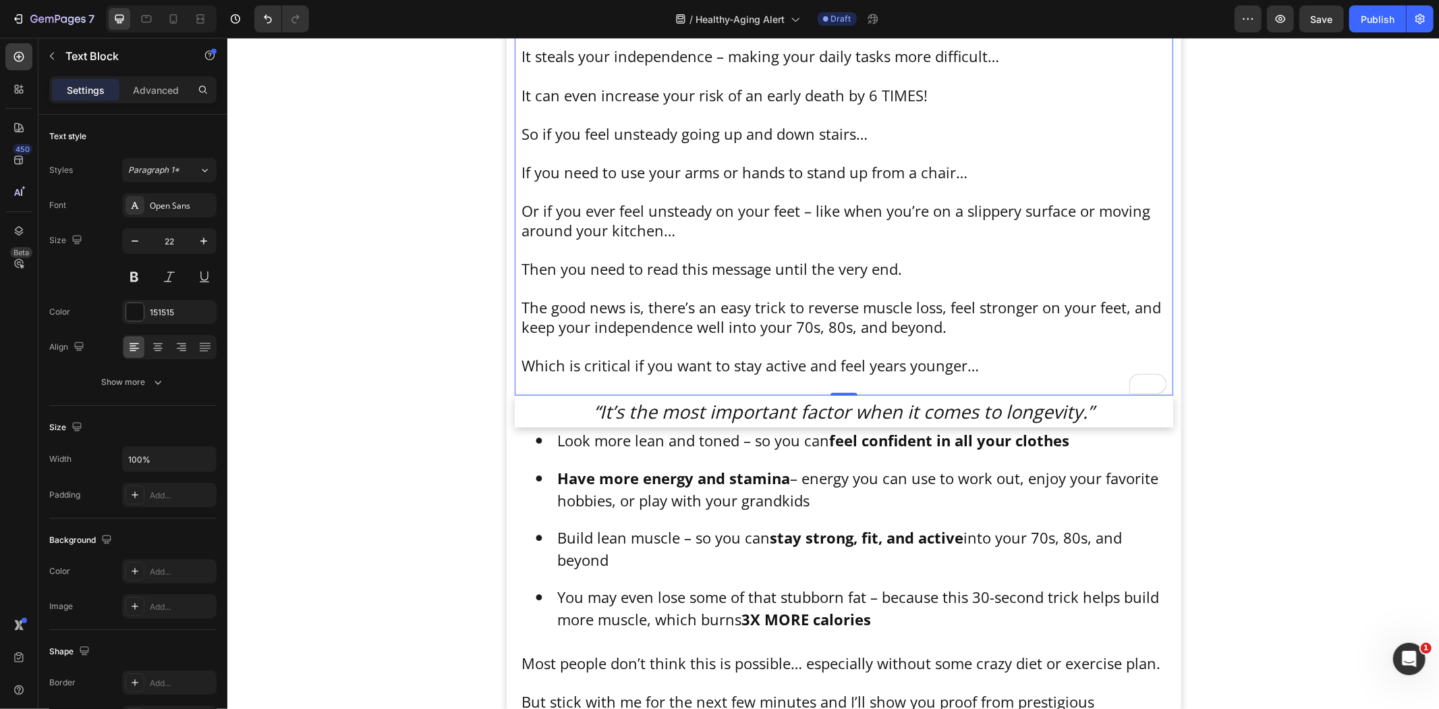
click at [989, 367] on p "Which is critical if you want to stay active and feel years younger…" at bounding box center [843, 374] width 645 height 38
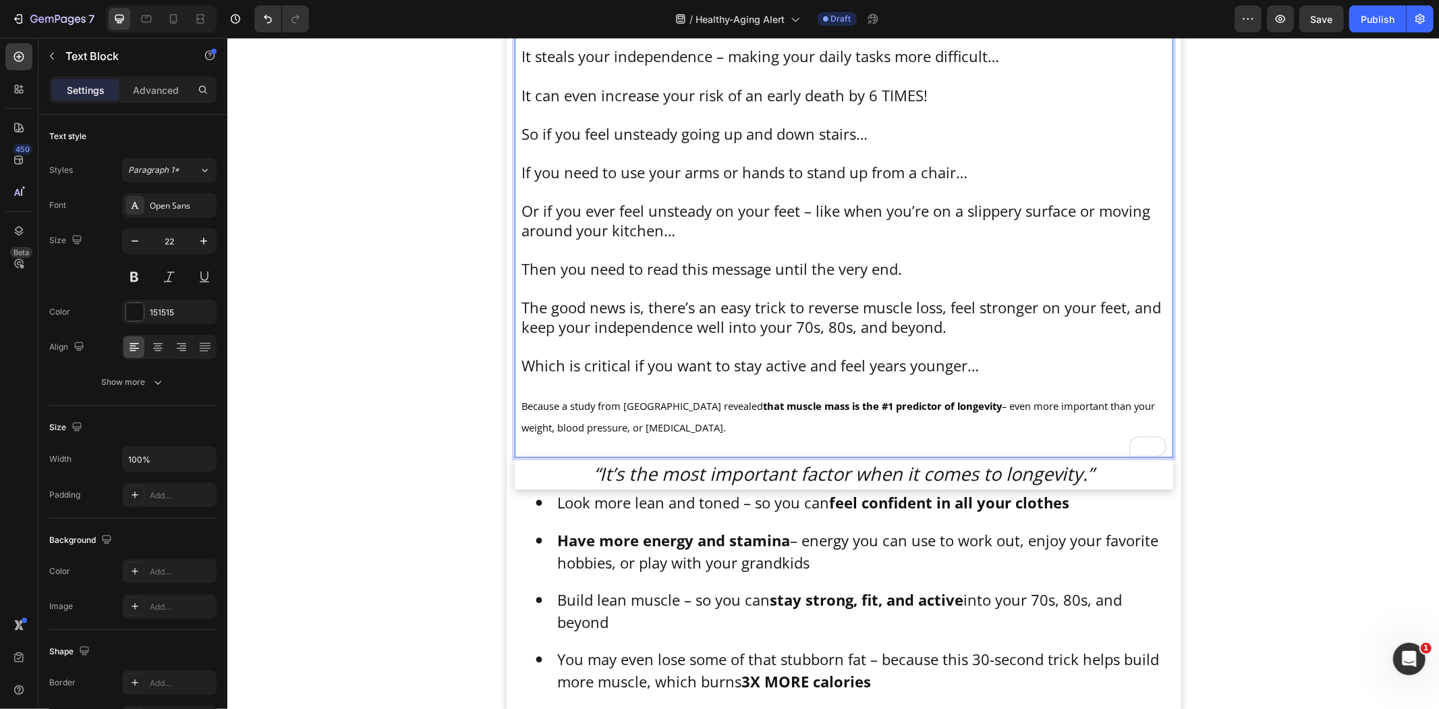
click at [261, 22] on icon "Undo/Redo" at bounding box center [267, 18] width 13 height 13
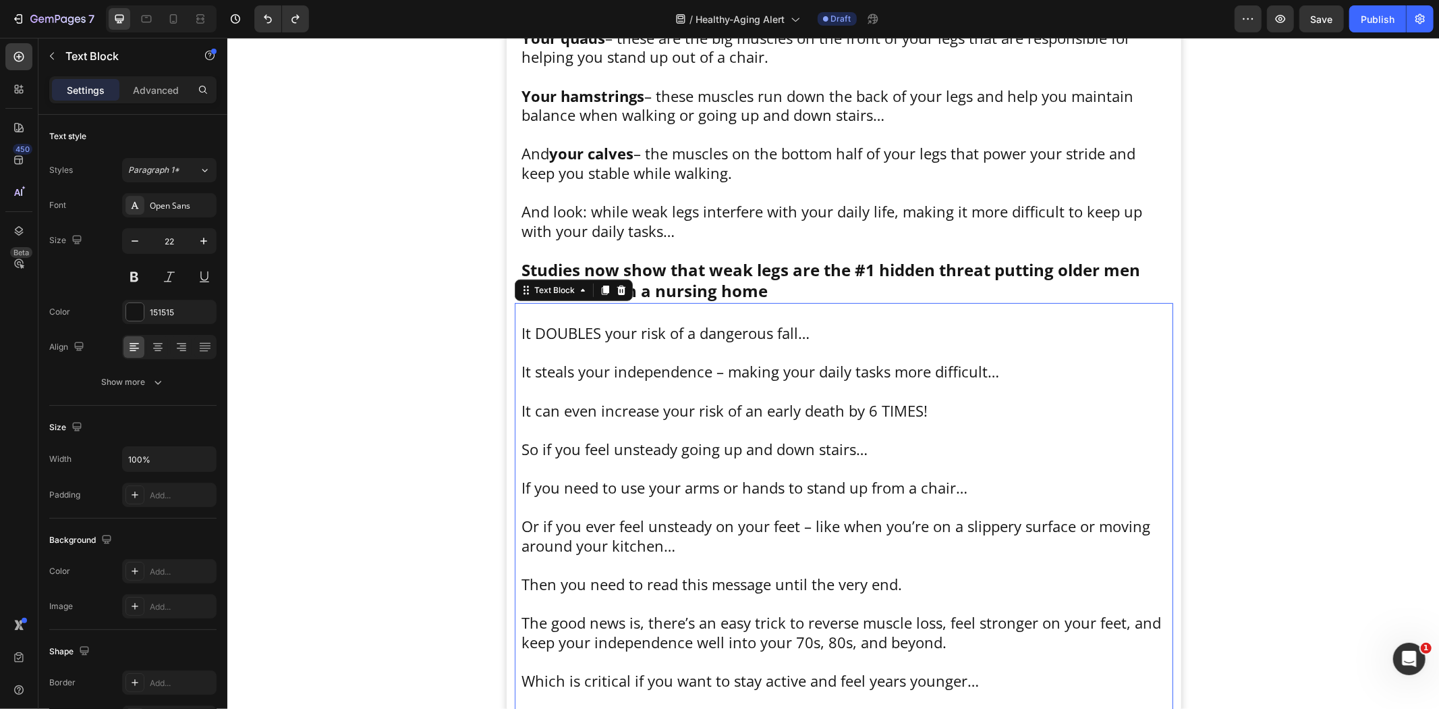
click at [603, 410] on div "It DOUBLES your risk of a dangerous fall… It steals your independence – making …" at bounding box center [844, 546] width 648 height 489
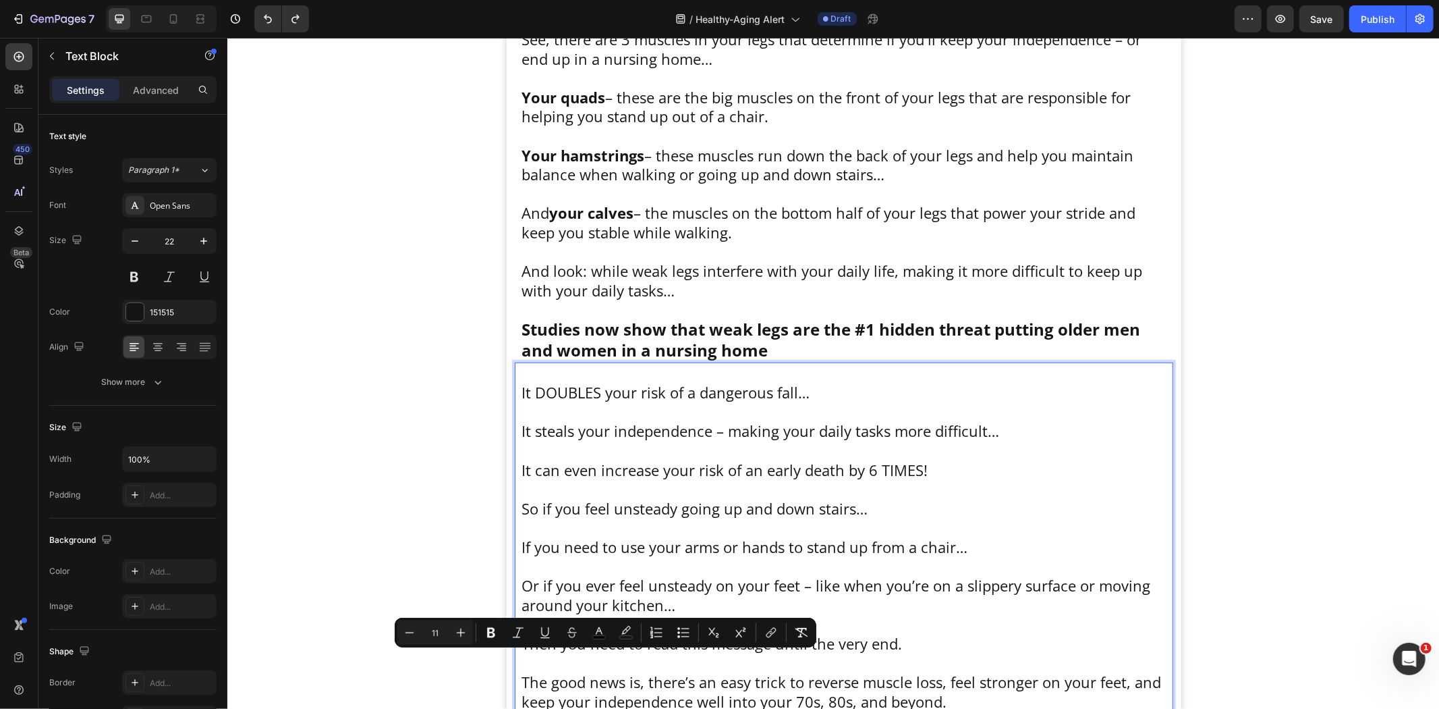
scroll to position [1127, 0]
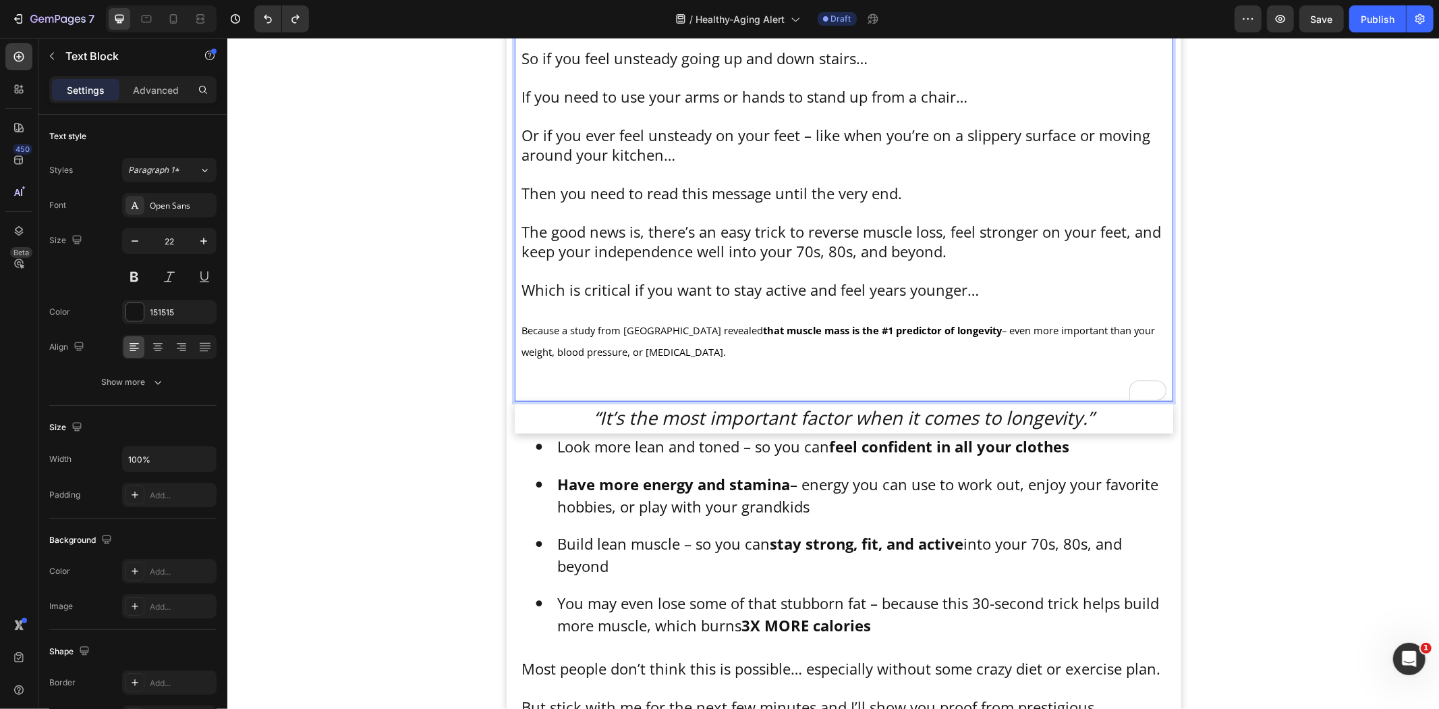
click at [613, 349] on span "Because a study from UCLA revealed that muscle mass is the #1 predictor of long…" at bounding box center [838, 340] width 634 height 35
click at [636, 352] on p "Because a study from UCLA revealed that muscle mass is the #1 predictor of long…" at bounding box center [843, 358] width 645 height 81
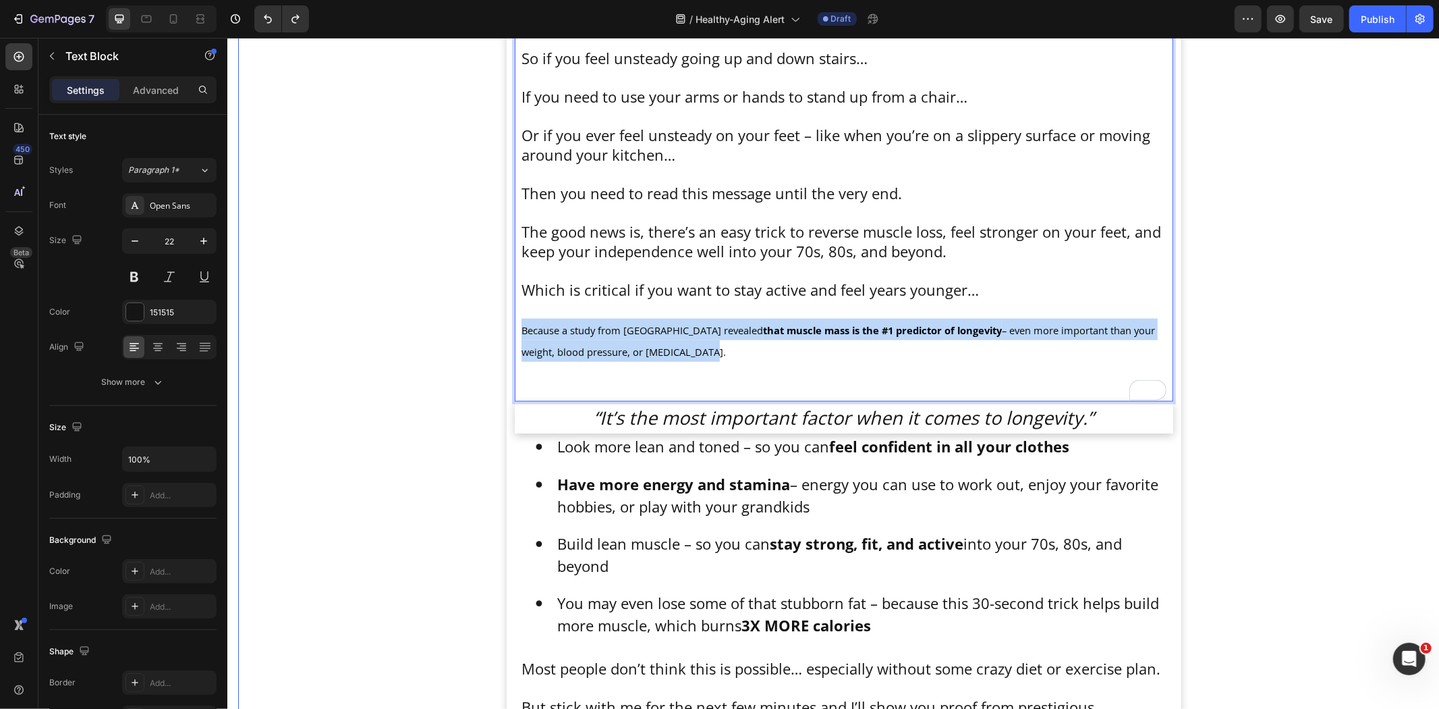
drag, startPoint x: 642, startPoint y: 354, endPoint x: 490, endPoint y: 326, distance: 154.5
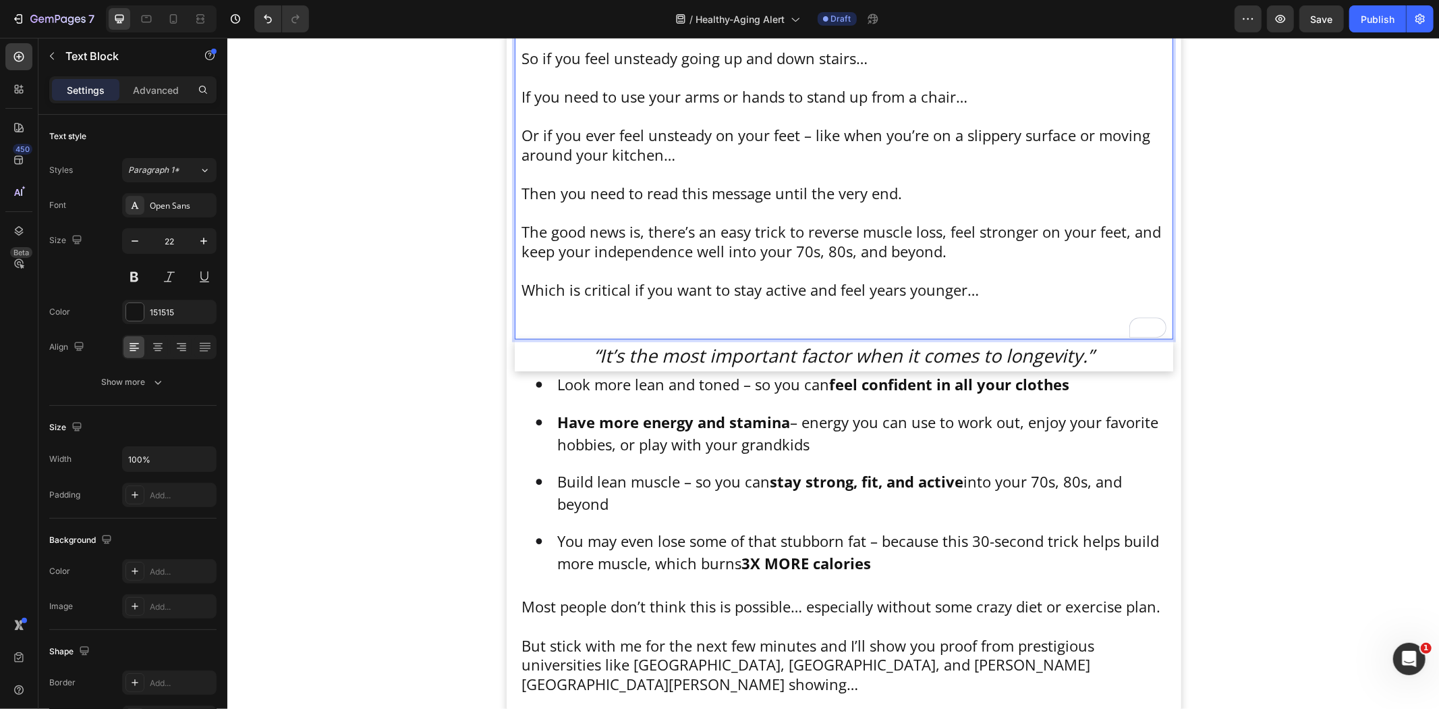
click at [538, 321] on p "Which is critical if you want to stay active and feel years younger…" at bounding box center [843, 308] width 645 height 58
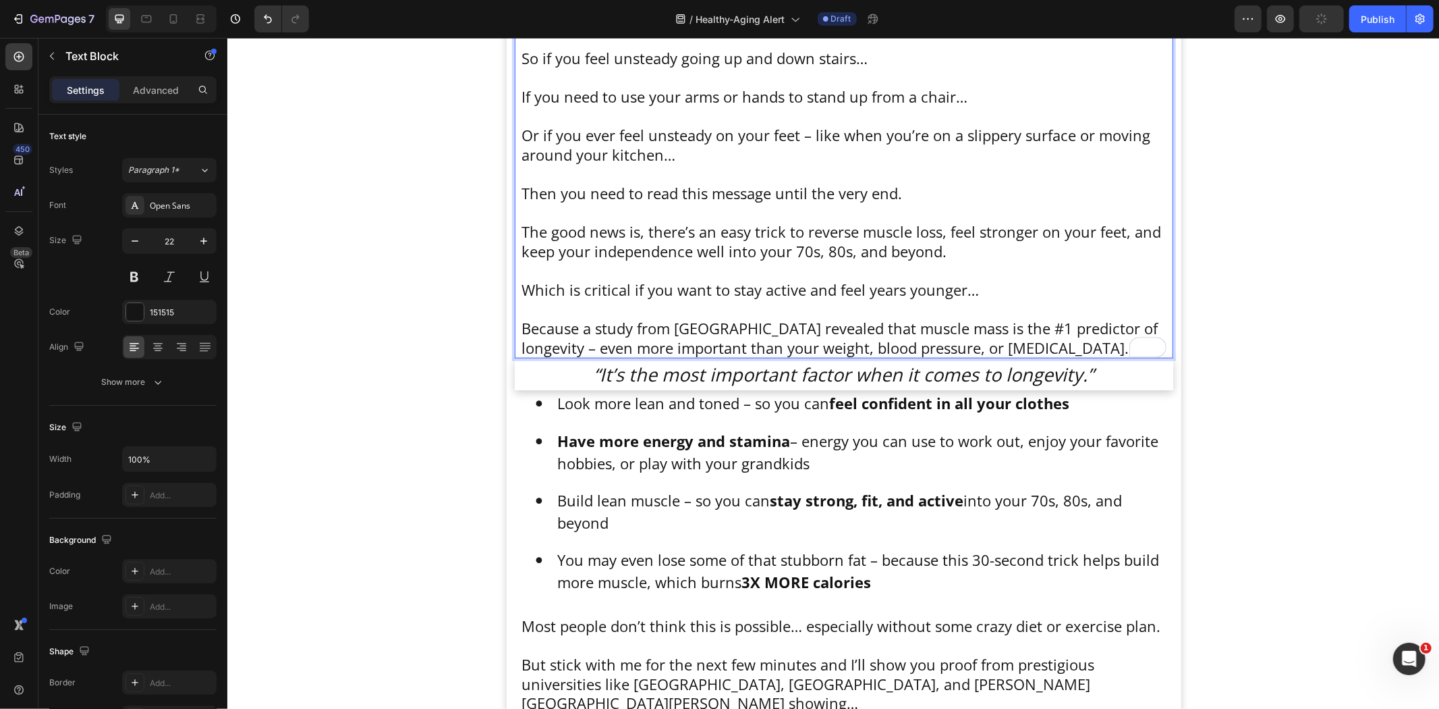
click at [599, 337] on p "Which is critical if you want to stay active and feel years younger… Because a …" at bounding box center [843, 317] width 645 height 77
click at [808, 327] on p "Which is critical if you want to stay active and feel years younger… Because a …" at bounding box center [843, 317] width 645 height 77
click at [800, 328] on p "Which is critical if you want to stay active and feel years younger… Because a …" at bounding box center [843, 317] width 645 height 77
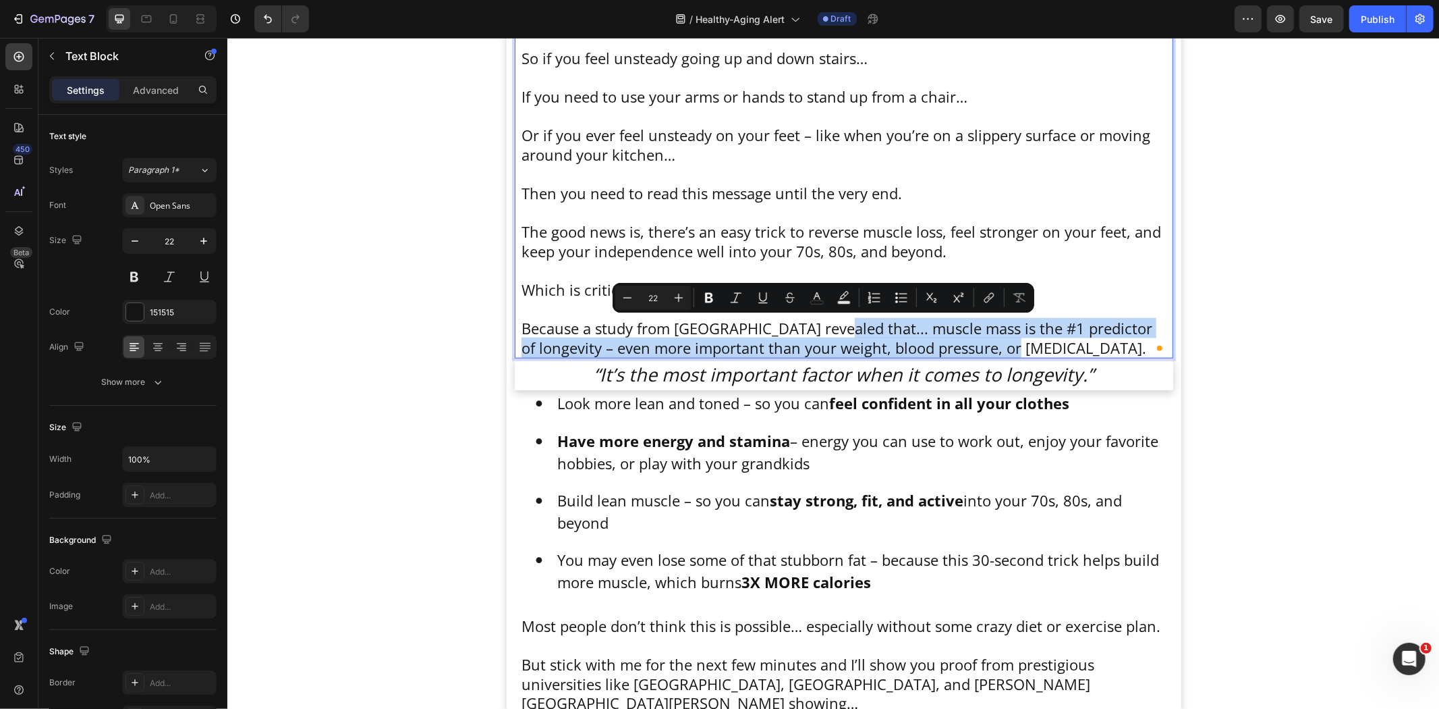
drag, startPoint x: 819, startPoint y: 323, endPoint x: 1121, endPoint y: 343, distance: 303.0
click at [1121, 343] on p "Which is critical if you want to stay active and feel years younger… Because a …" at bounding box center [843, 317] width 645 height 77
copy p "muscle mass is the #1 predictor of longevity – even more important than your we…"
click at [712, 362] on icon "“It’s the most important factor when it comes to longevity.”" at bounding box center [844, 373] width 500 height 25
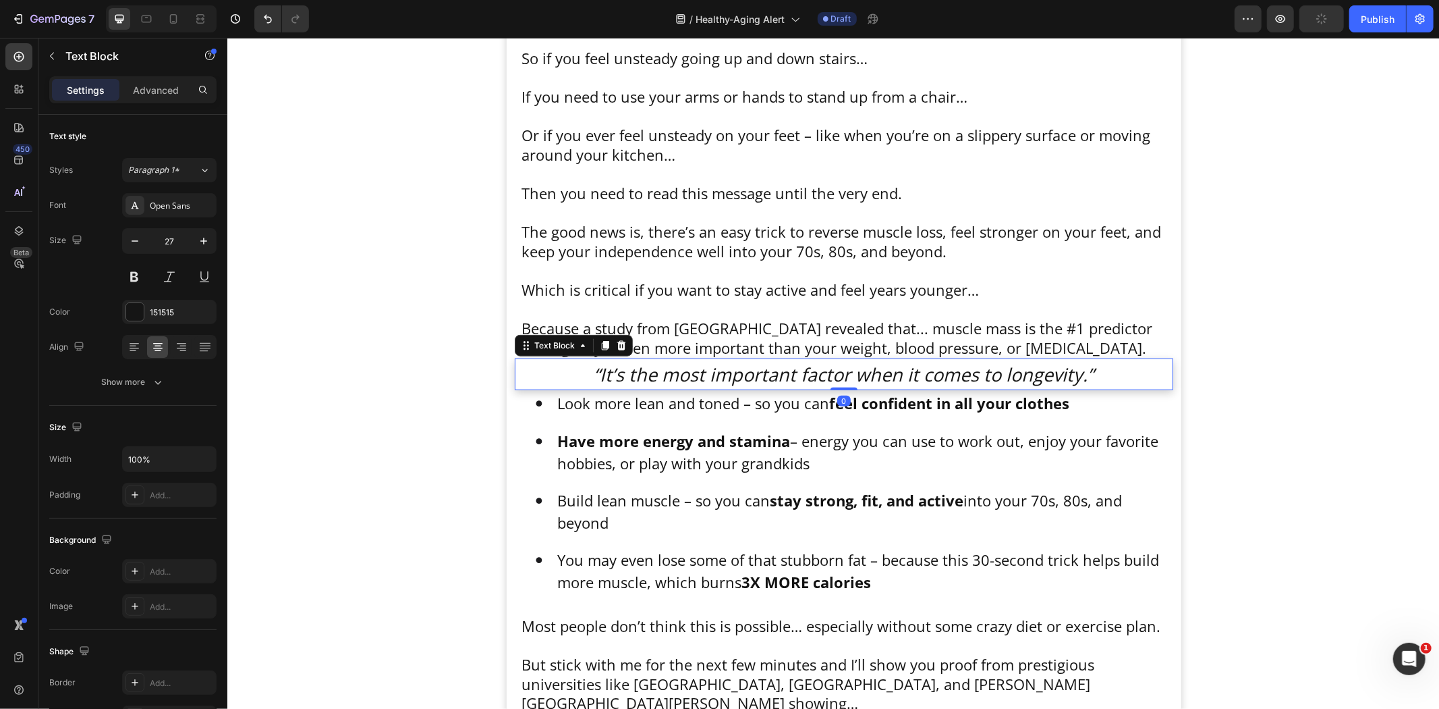
click at [712, 368] on icon "“It’s the most important factor when it comes to longevity.”" at bounding box center [844, 373] width 500 height 25
click at [713, 368] on icon "“It’s the most important factor when it comes to longevity.”" at bounding box center [844, 373] width 500 height 25
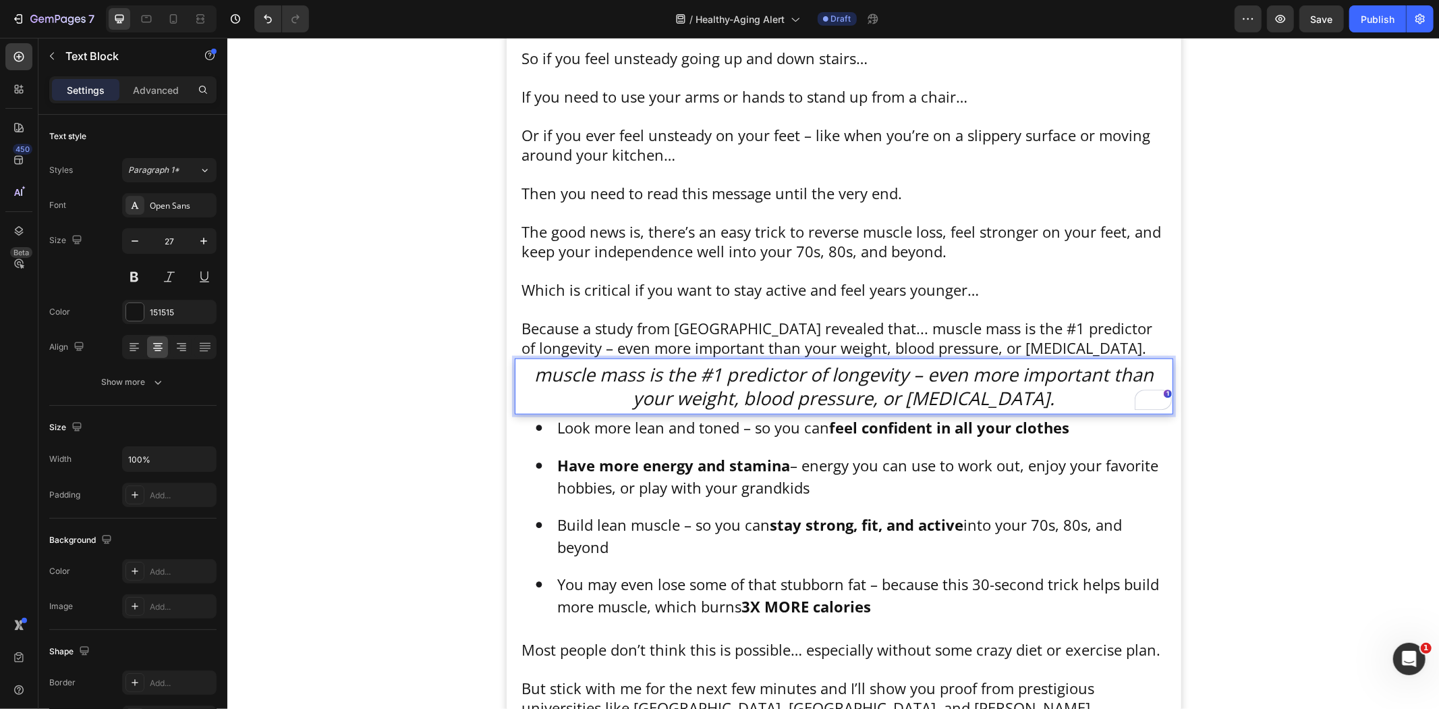
click at [551, 373] on icon "muscle mass is the #1 predictor of longevity – even more important than your we…" at bounding box center [844, 385] width 620 height 49
click at [990, 339] on p "Which is critical if you want to stay active and feel years younger… Because a …" at bounding box center [843, 317] width 645 height 77
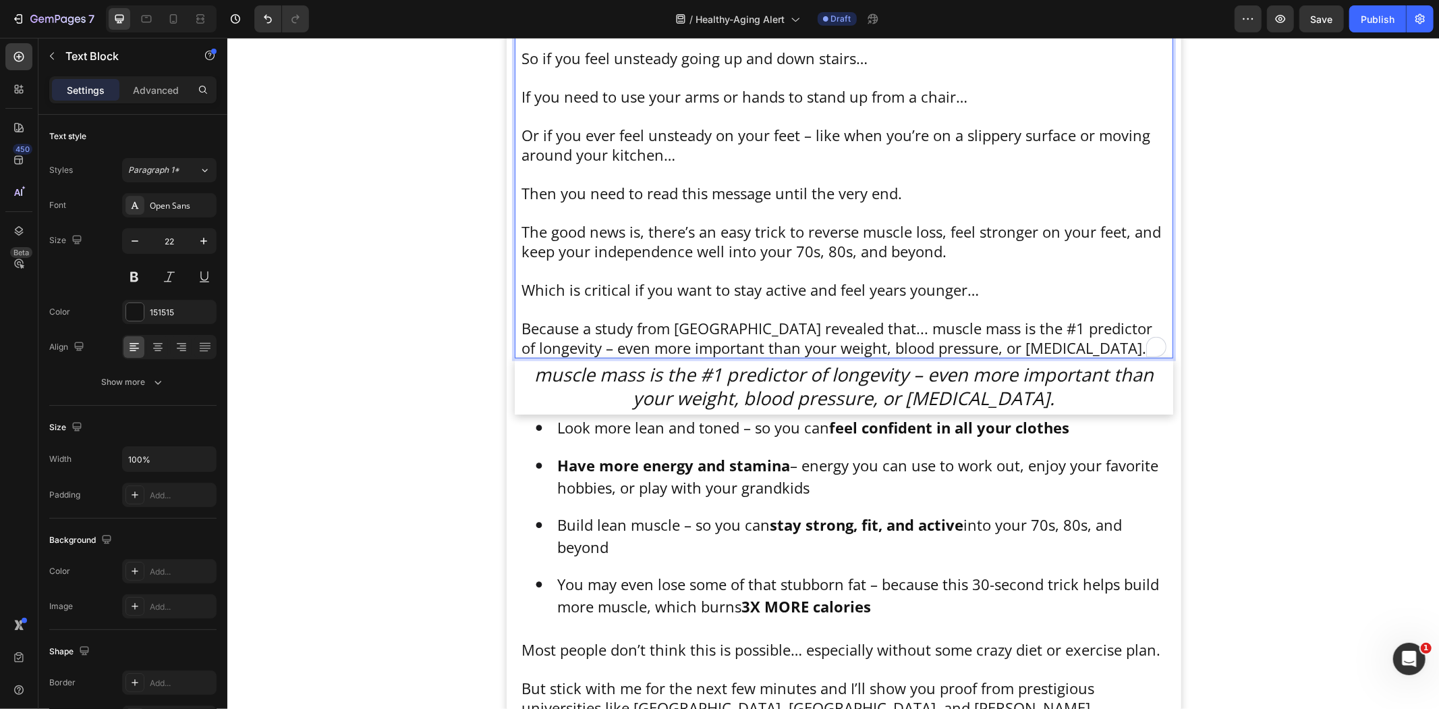
click at [850, 337] on p "Which is critical if you want to stay active and feel years younger… Because a …" at bounding box center [843, 317] width 645 height 77
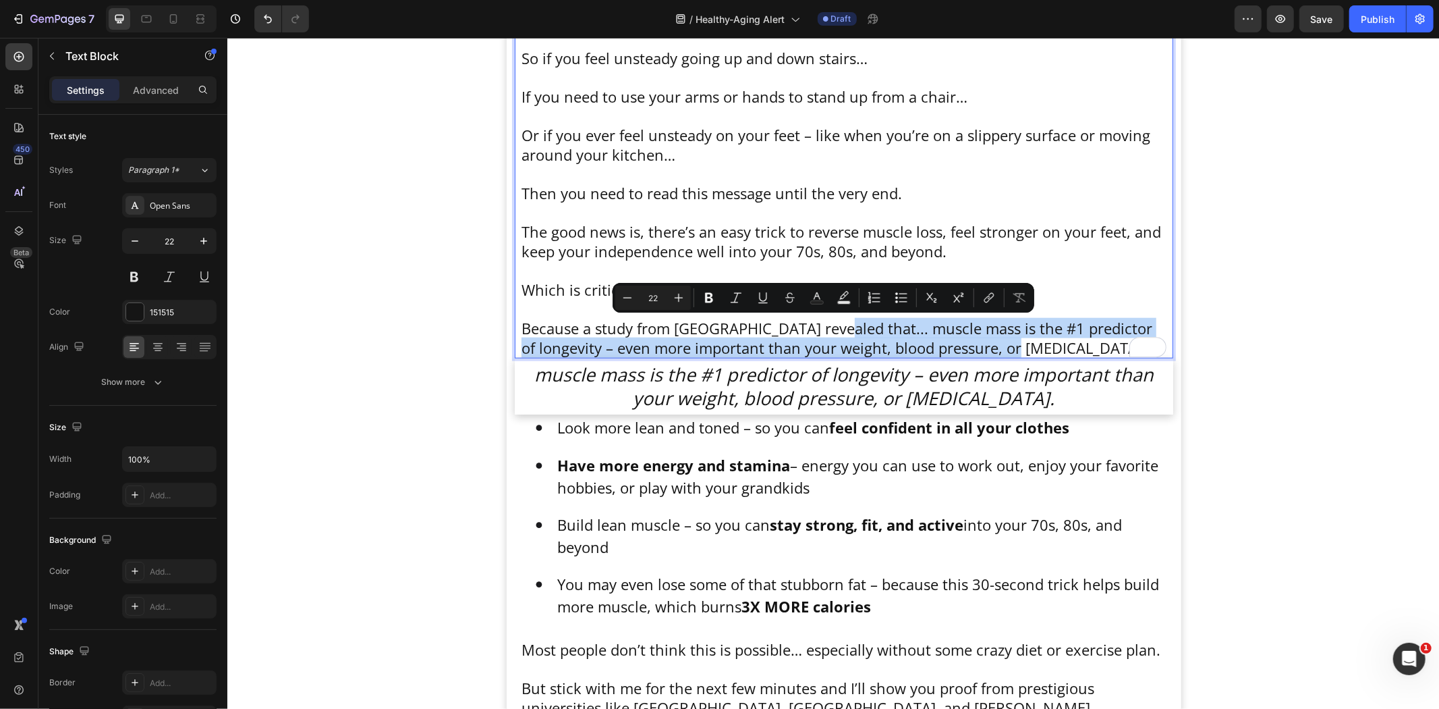
drag, startPoint x: 815, startPoint y: 327, endPoint x: 1008, endPoint y: 349, distance: 194.2
click at [1008, 349] on p "Which is critical if you want to stay active and feel years younger… Because a …" at bounding box center [843, 317] width 645 height 77
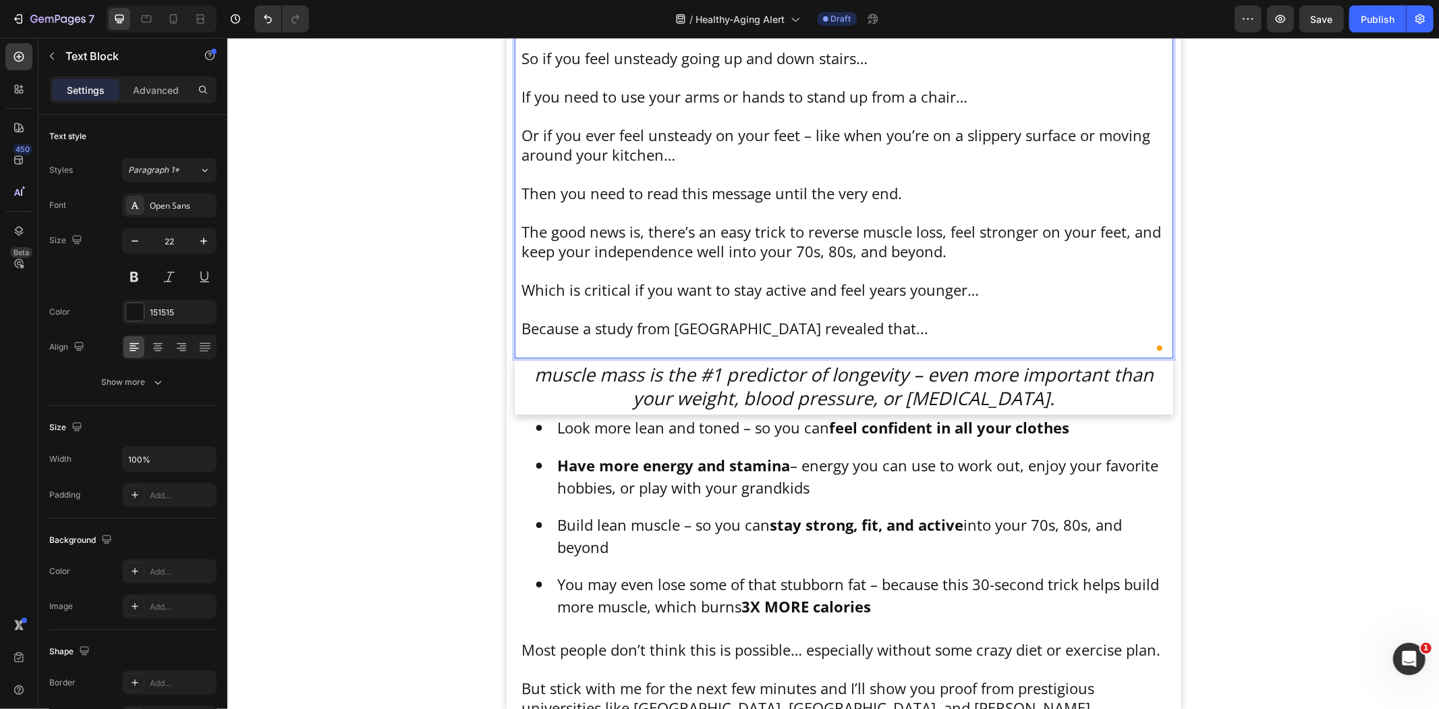
click at [719, 327] on p "Which is critical if you want to stay active and feel years younger… Because a …" at bounding box center [843, 308] width 645 height 58
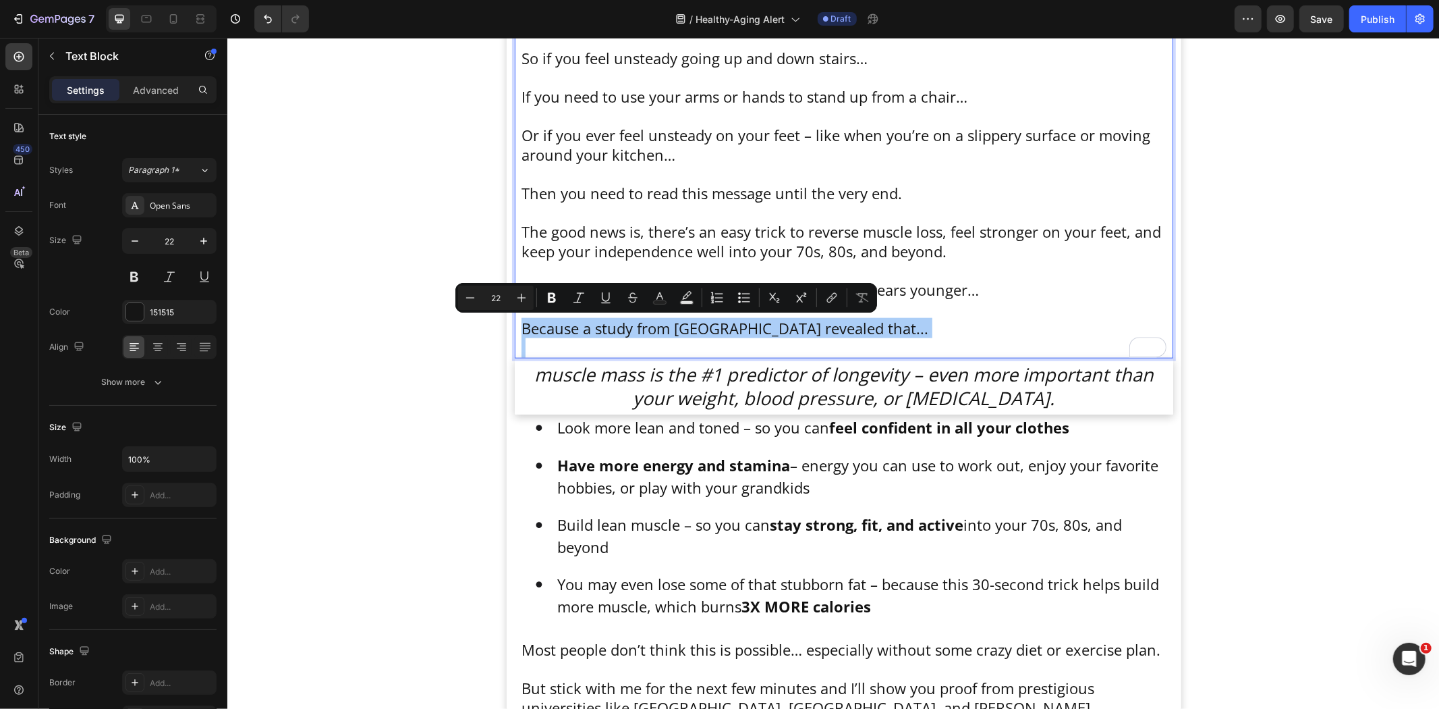
click at [551, 299] on icon "Editor contextual toolbar" at bounding box center [551, 297] width 13 height 13
click at [604, 383] on icon "muscle mass is the #1 predictor of longevity – even more important than your we…" at bounding box center [844, 385] width 620 height 49
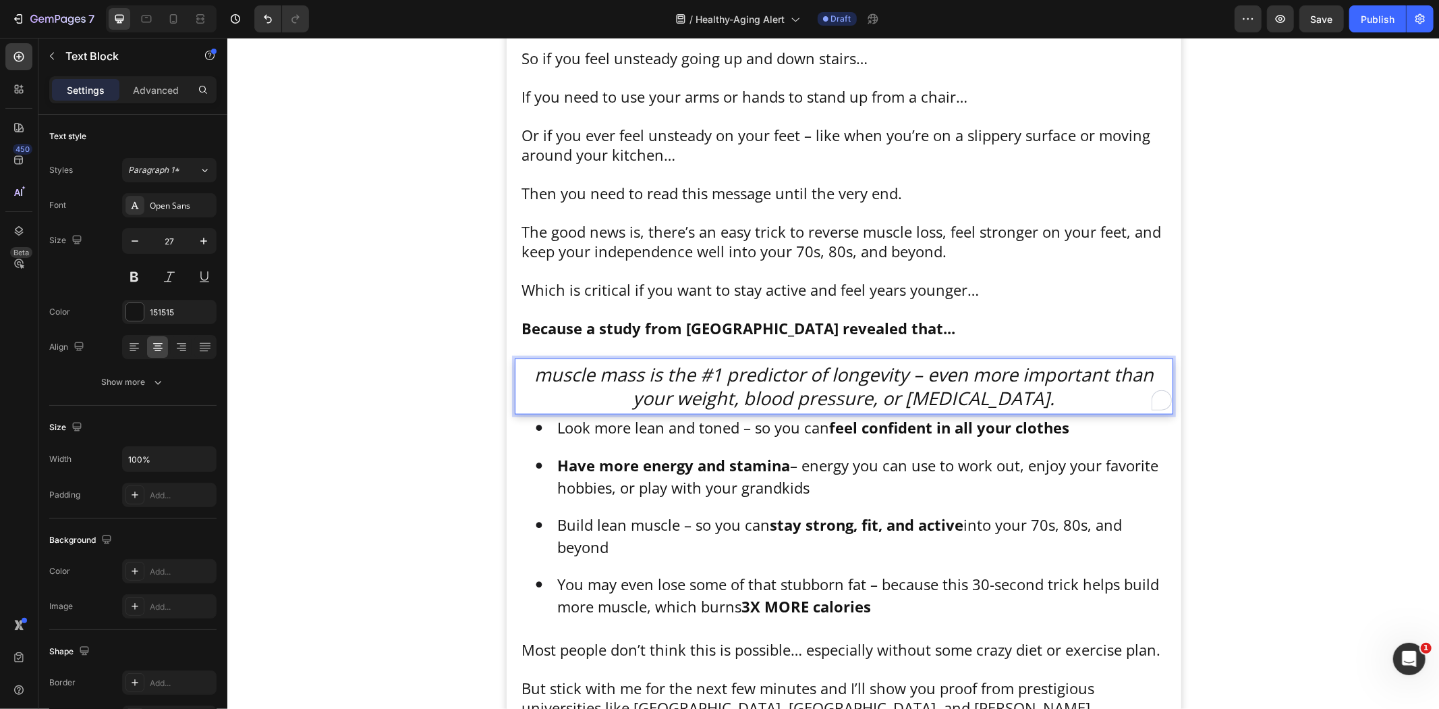
click at [545, 379] on icon "muscle mass is the #1 predictor of longevity – even more important than your we…" at bounding box center [844, 385] width 620 height 49
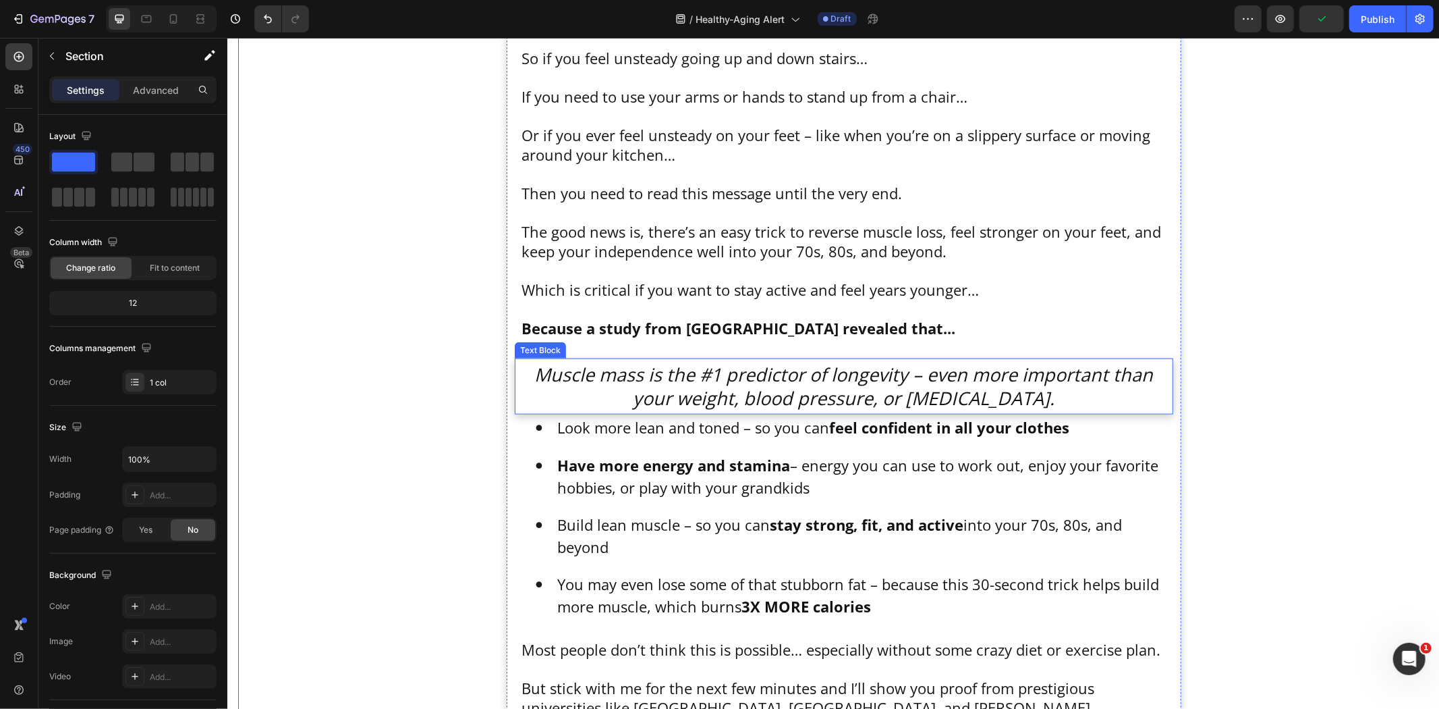
click at [860, 406] on icon "Muscle mass is the #1 predictor of longevity – even more important than your we…" at bounding box center [843, 385] width 619 height 49
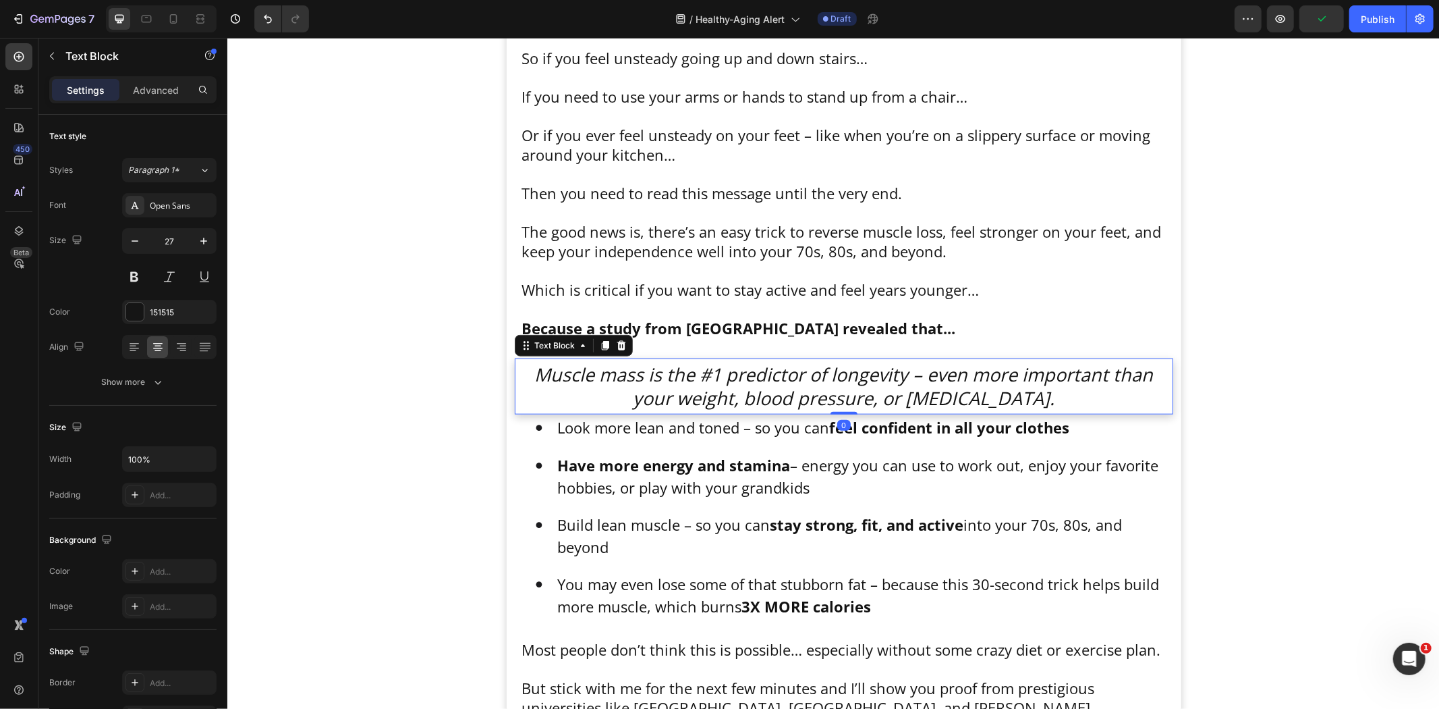
click at [822, 463] on p "Have more energy and stamina – energy you can use to work out, enjoy your favor…" at bounding box center [858, 475] width 603 height 45
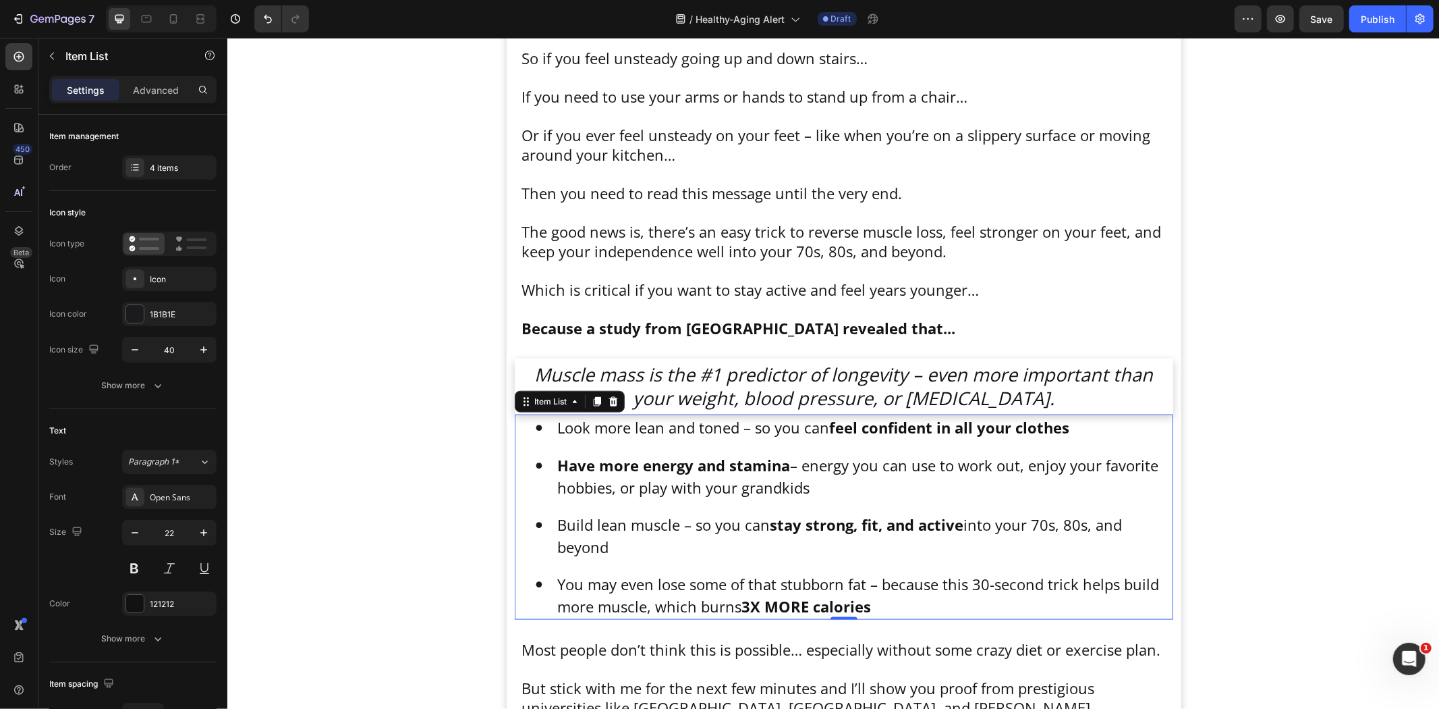
drag, startPoint x: 605, startPoint y: 403, endPoint x: 694, endPoint y: 453, distance: 102.5
click at [607, 402] on icon at bounding box center [612, 400] width 11 height 11
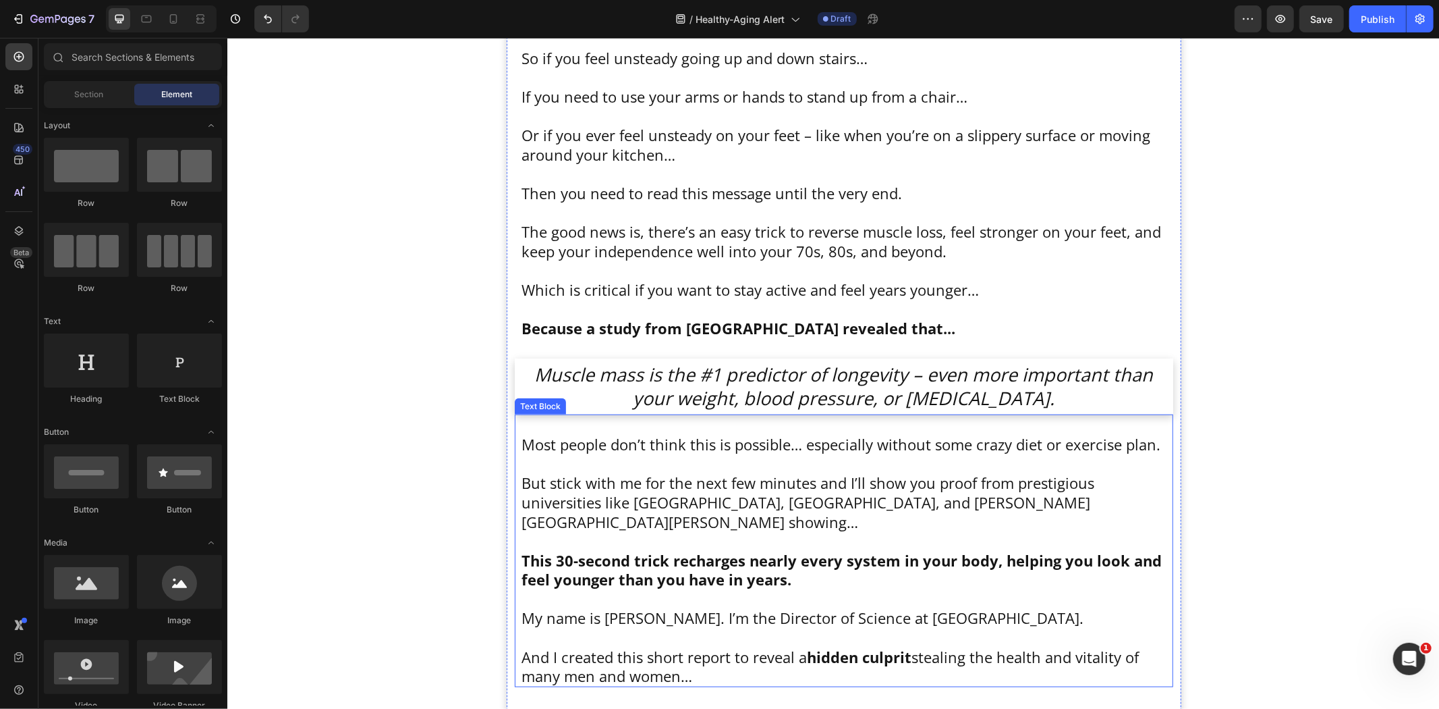
click at [699, 456] on p at bounding box center [843, 463] width 645 height 20
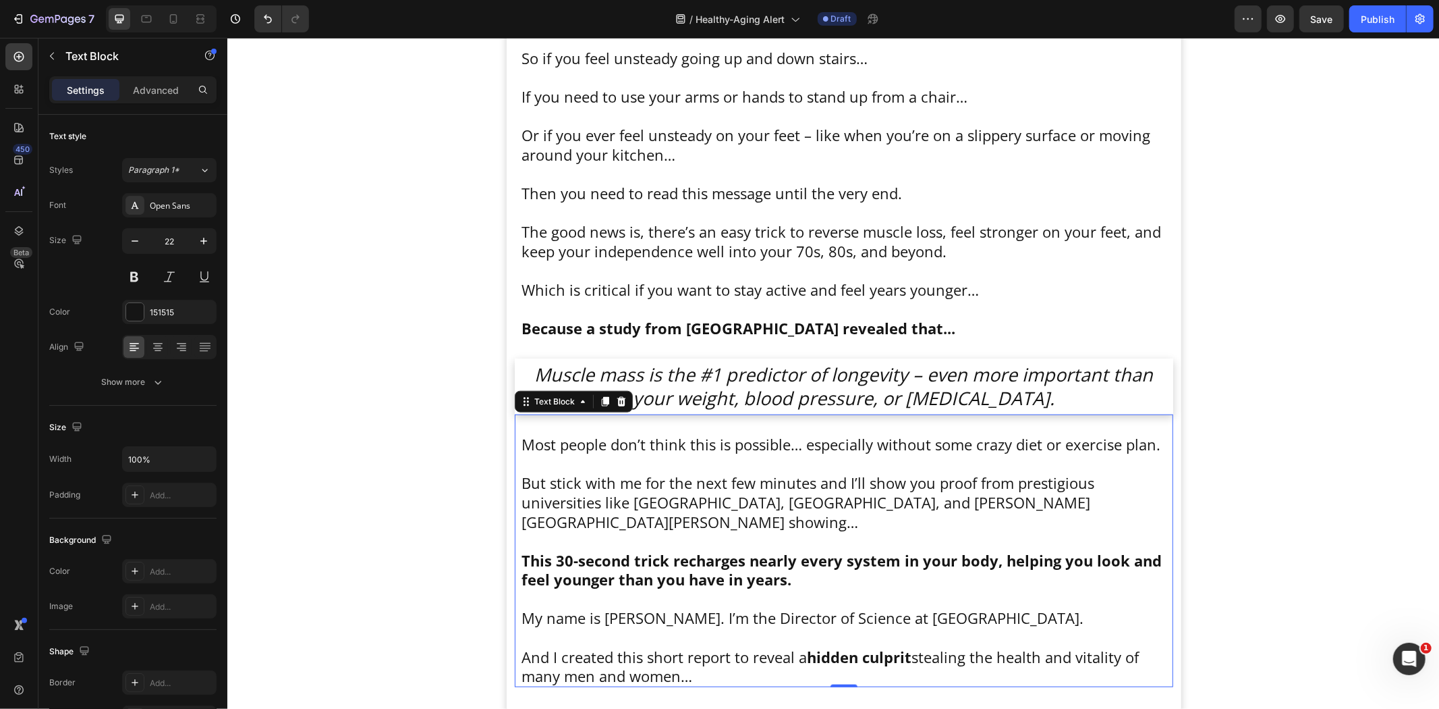
click at [795, 530] on p "Rich Text Editor. Editing area: main" at bounding box center [843, 540] width 645 height 20
click at [778, 530] on p "To enrich screen reader interactions, please activate Accessibility in Grammarl…" at bounding box center [843, 540] width 645 height 20
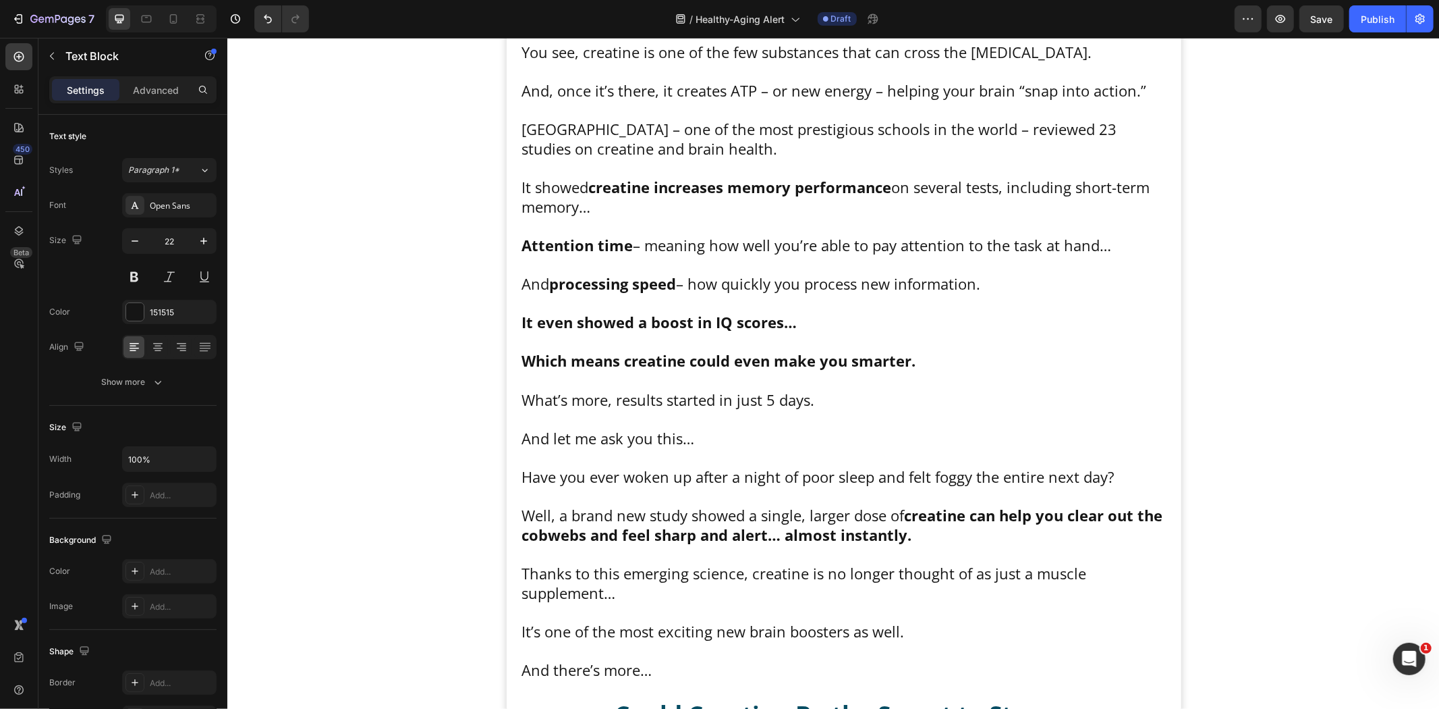
scroll to position [12576, 0]
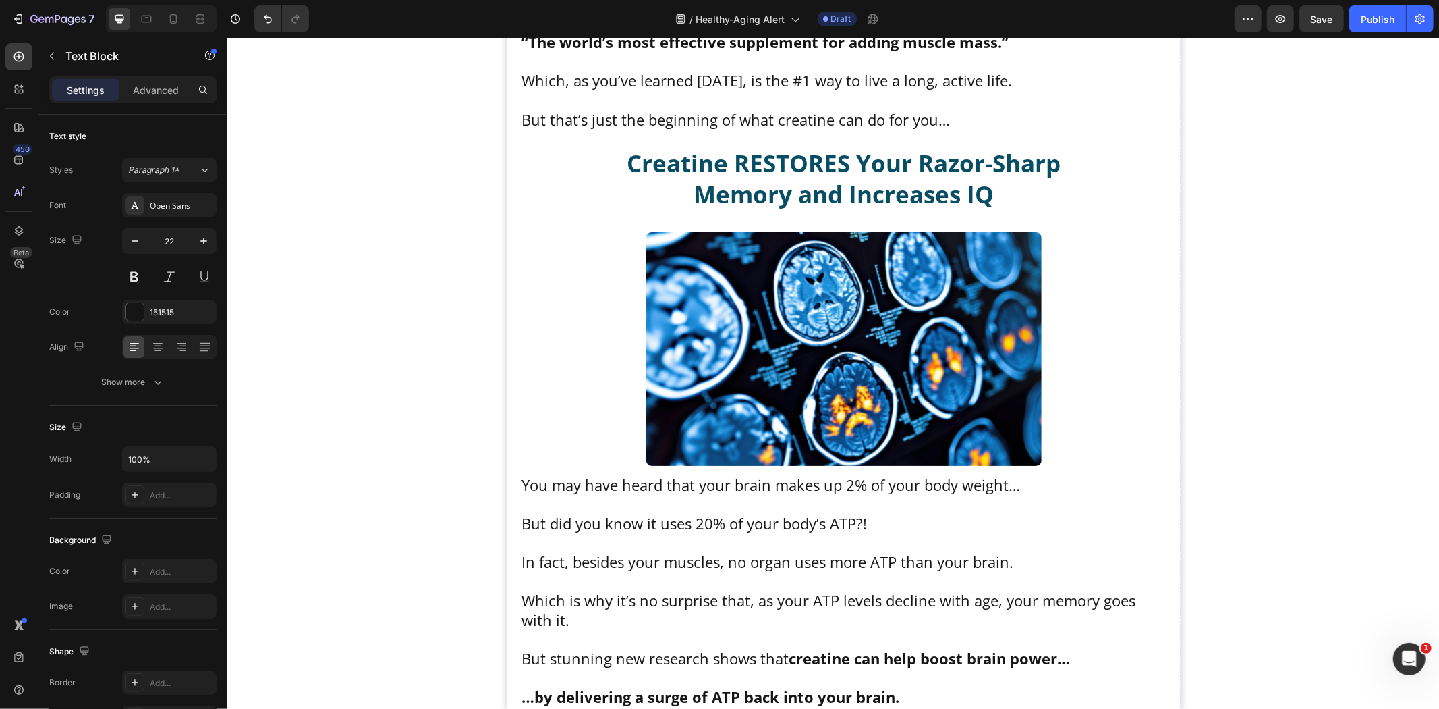
click at [204, 236] on icon "button" at bounding box center [203, 240] width 13 height 13
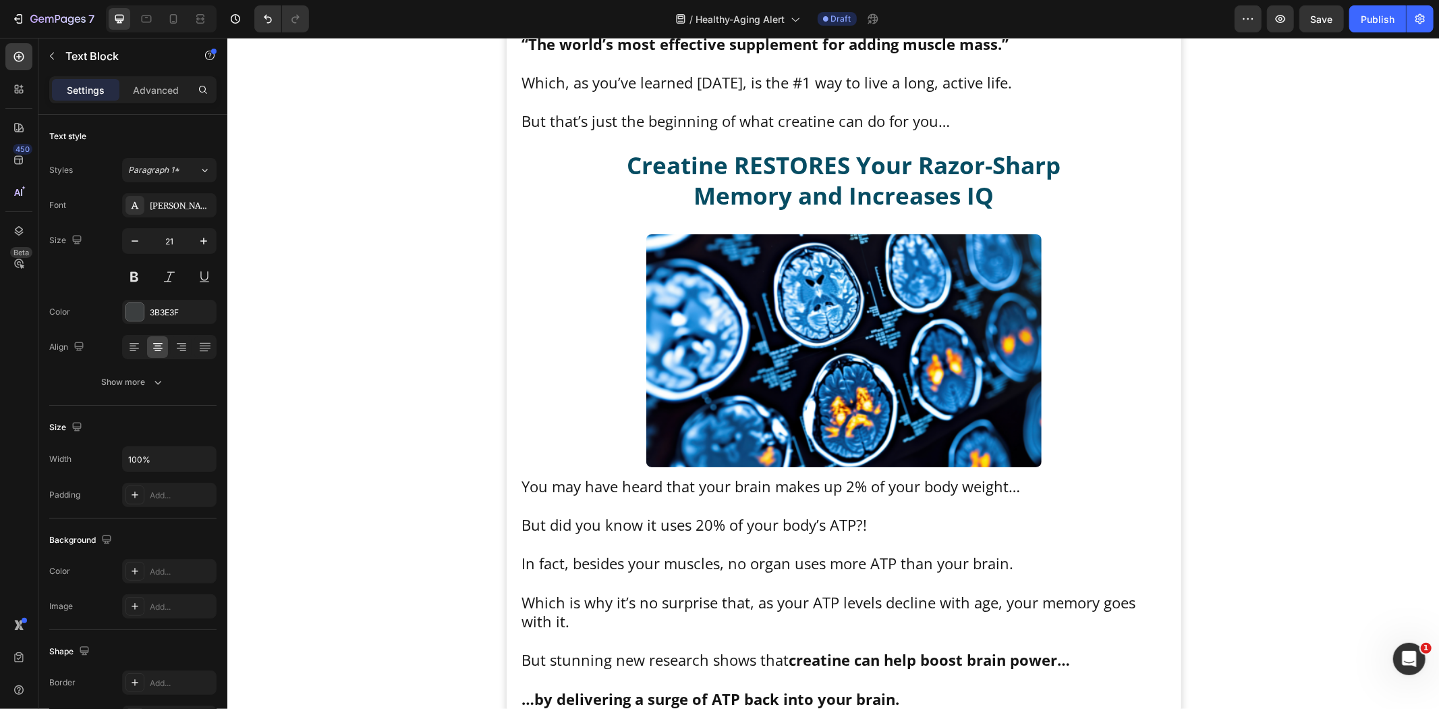
click at [204, 235] on icon "button" at bounding box center [203, 240] width 13 height 13
type input "22"
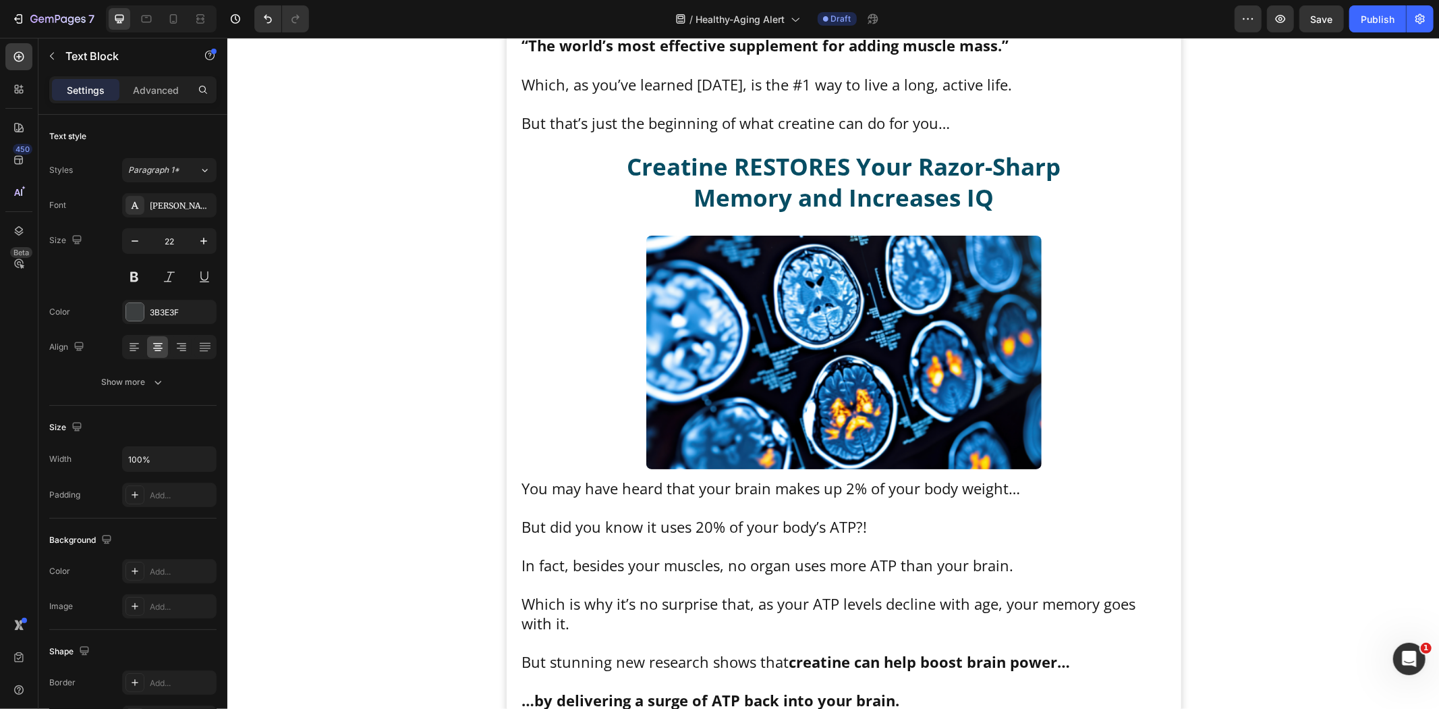
click at [204, 240] on icon "button" at bounding box center [203, 240] width 13 height 13
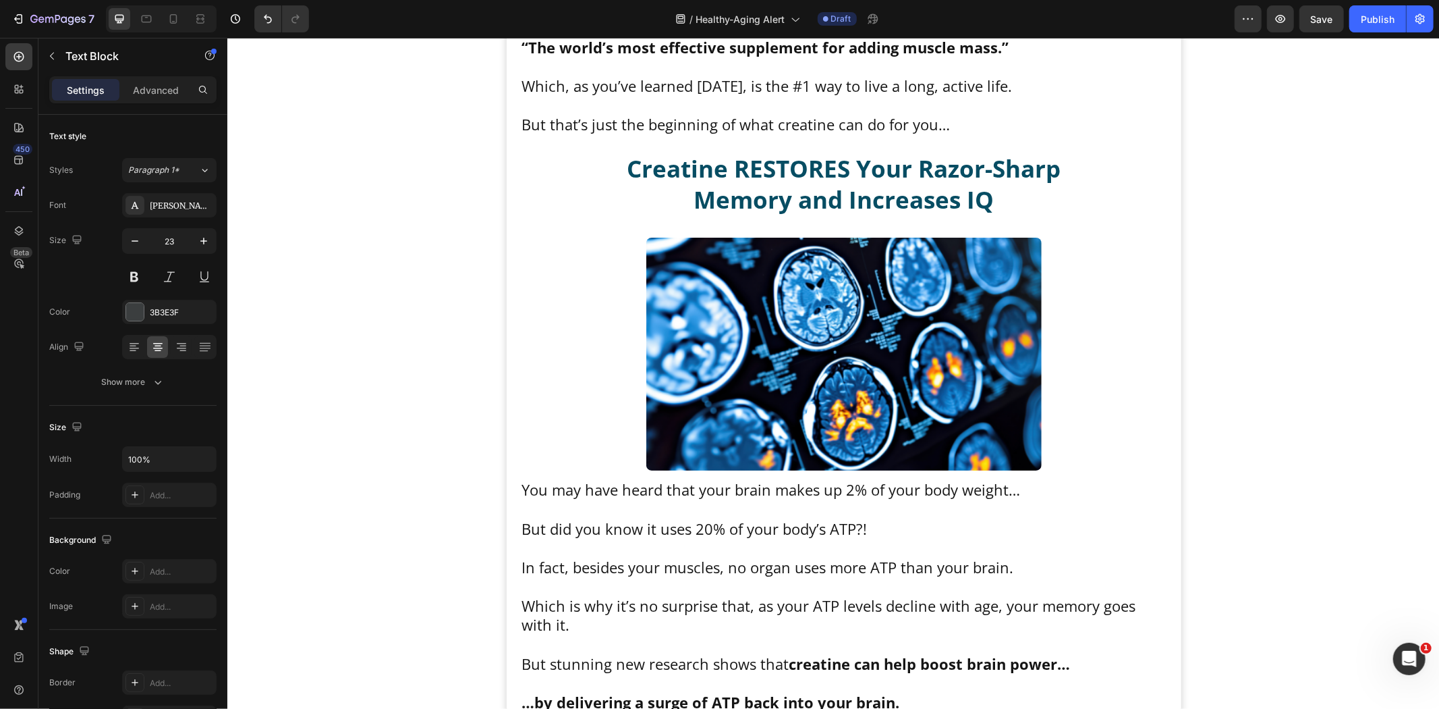
click at [204, 240] on icon "button" at bounding box center [203, 240] width 13 height 13
type input "24"
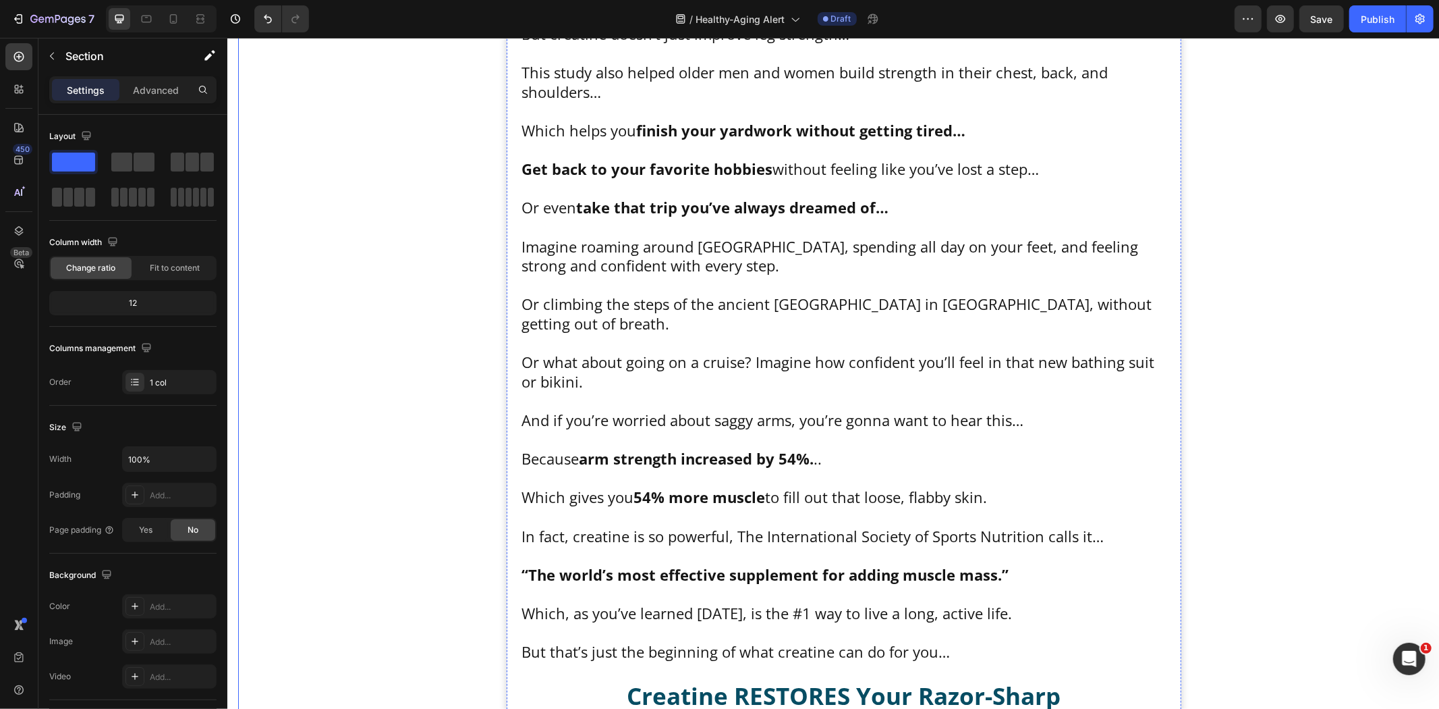
scroll to position [12351, 0]
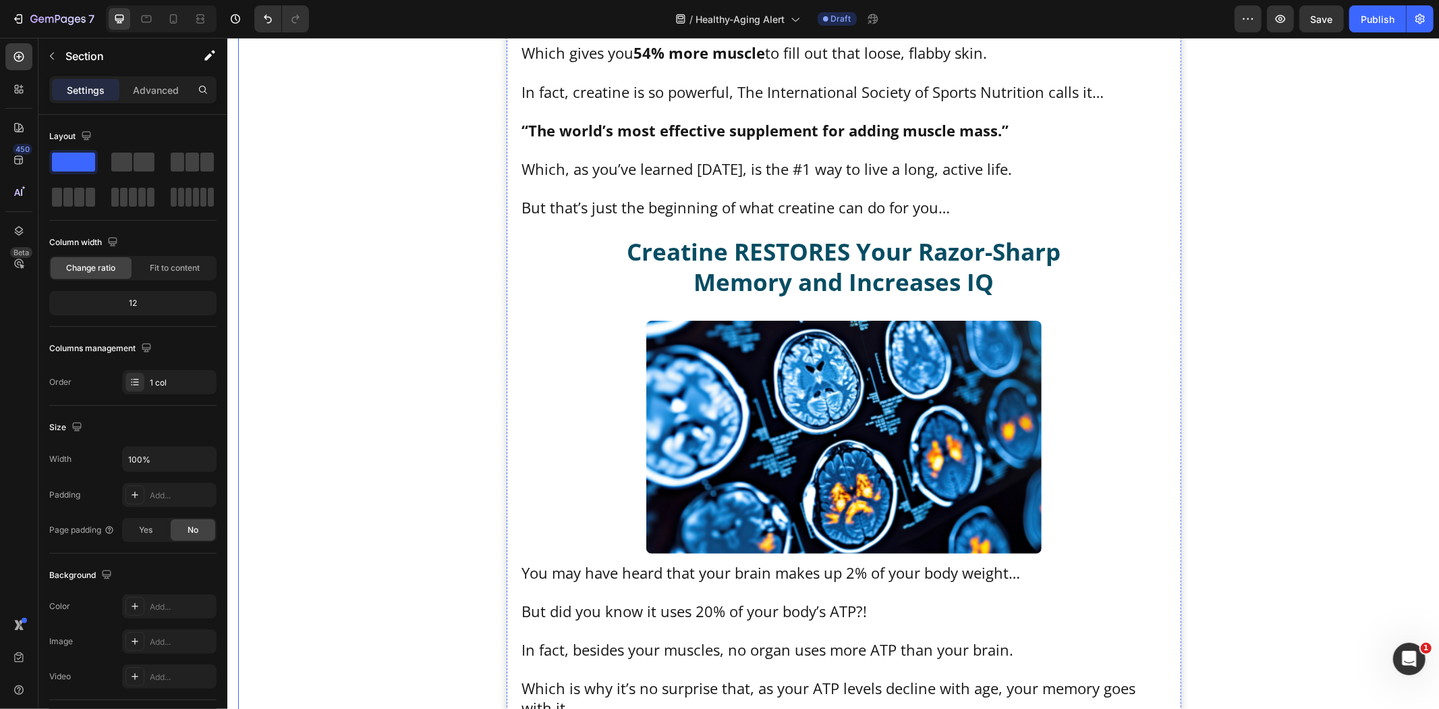
scroll to position [12576, 0]
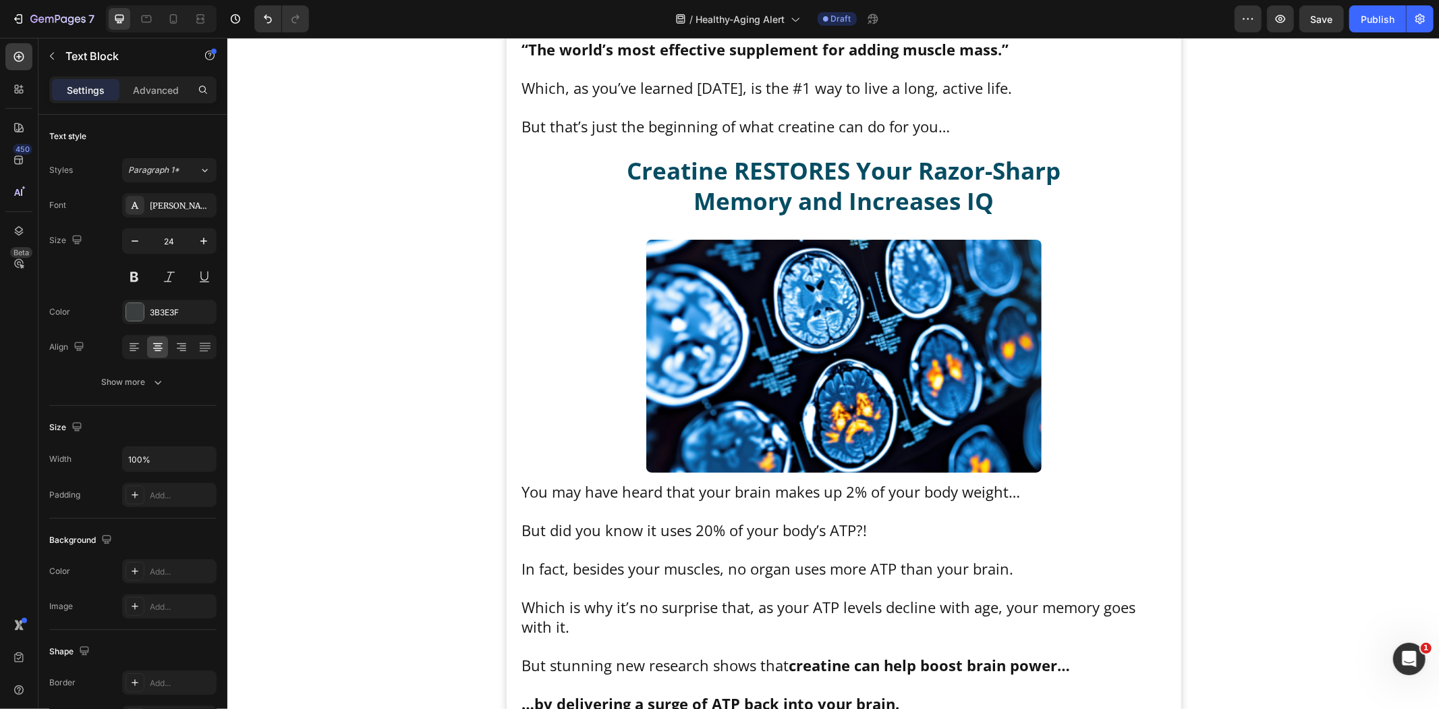
click at [137, 387] on div "Show more" at bounding box center [133, 381] width 63 height 13
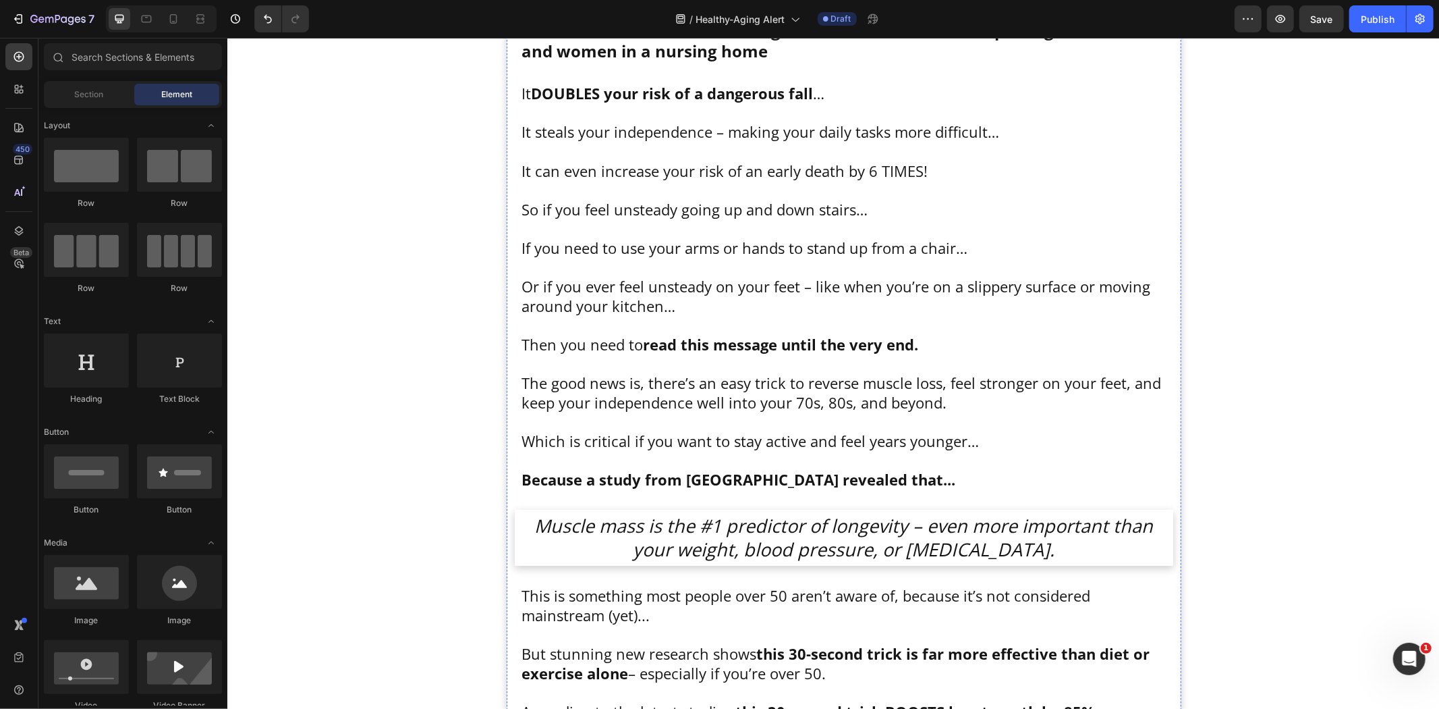
scroll to position [1201, 0]
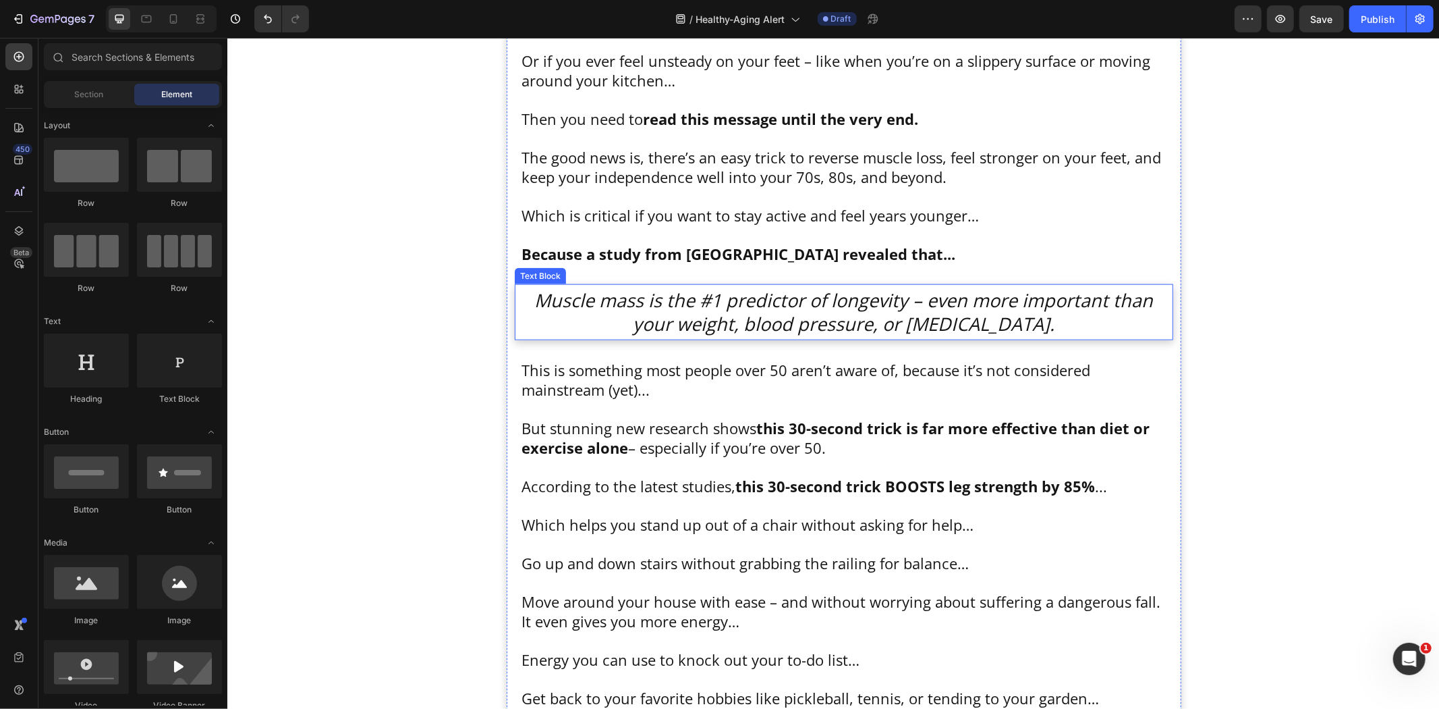
click at [865, 324] on icon "Muscle mass is the #1 predictor of longevity – even more important than your we…" at bounding box center [843, 311] width 619 height 49
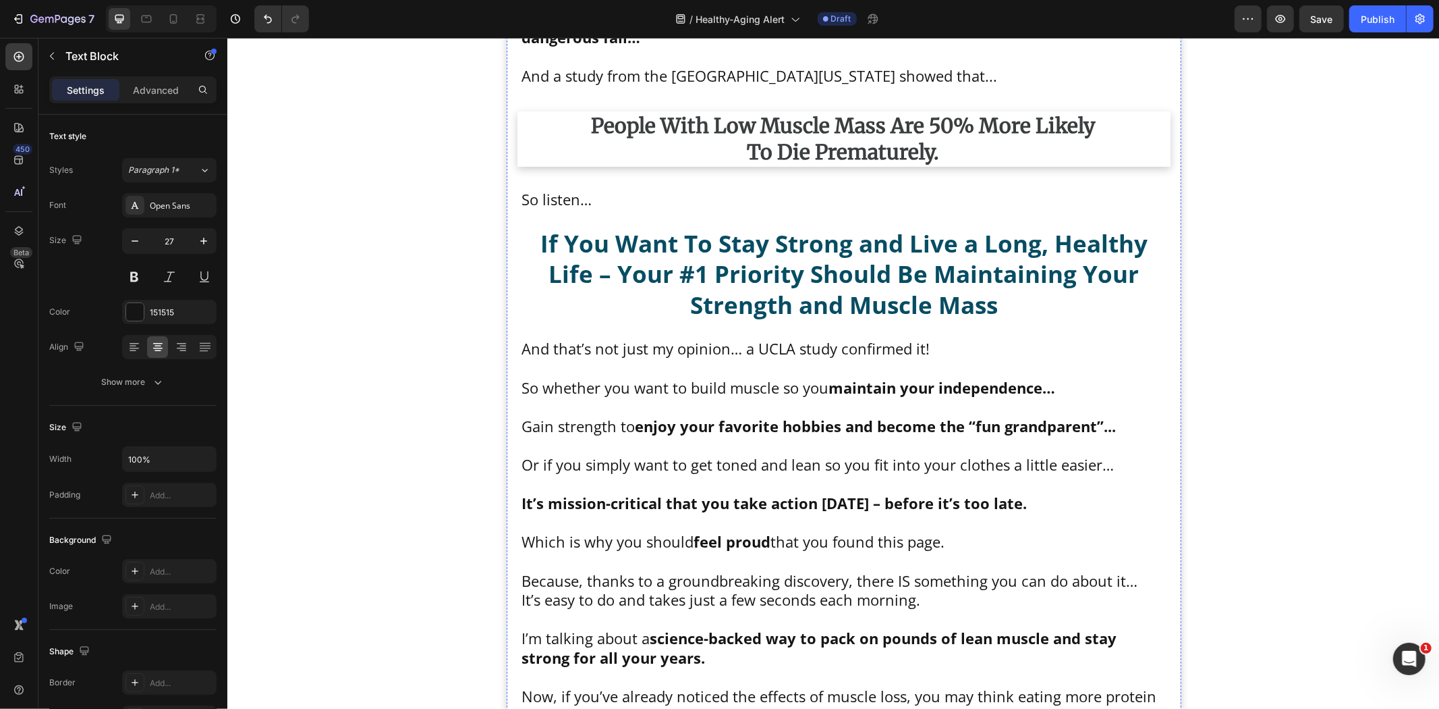
scroll to position [4200, 0]
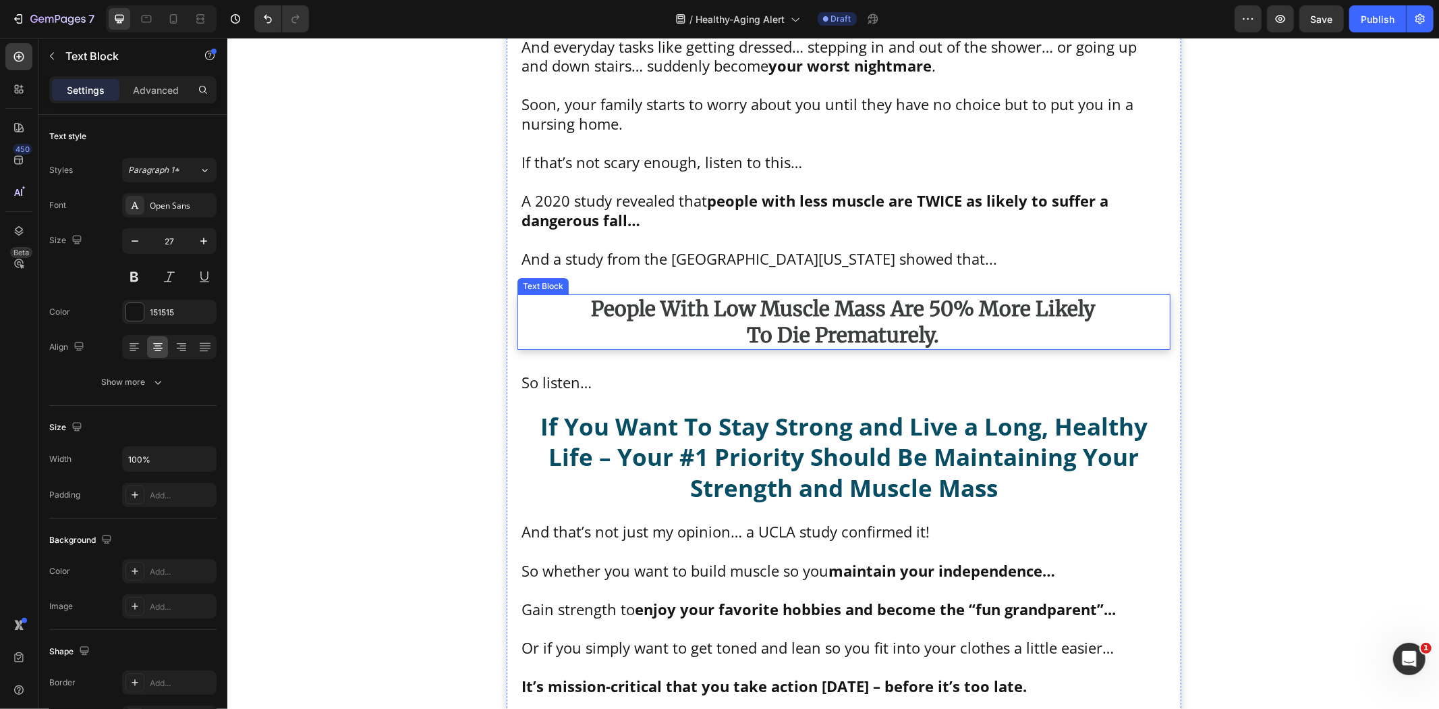
click at [794, 321] on strong "people with low muscle mass are 50% more likely" at bounding box center [843, 308] width 504 height 26
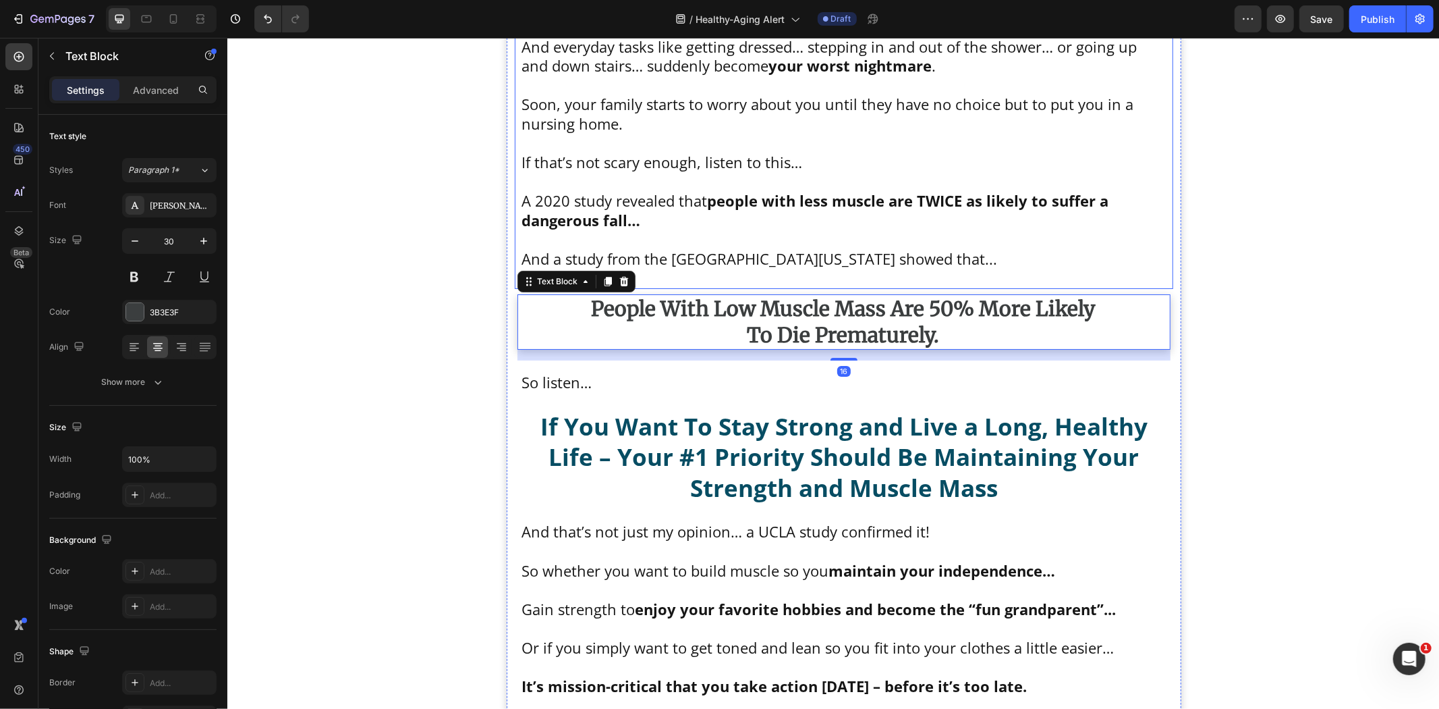
click at [885, 171] on p "If that’s not scary enough, listen to this…" at bounding box center [843, 162] width 645 height 20
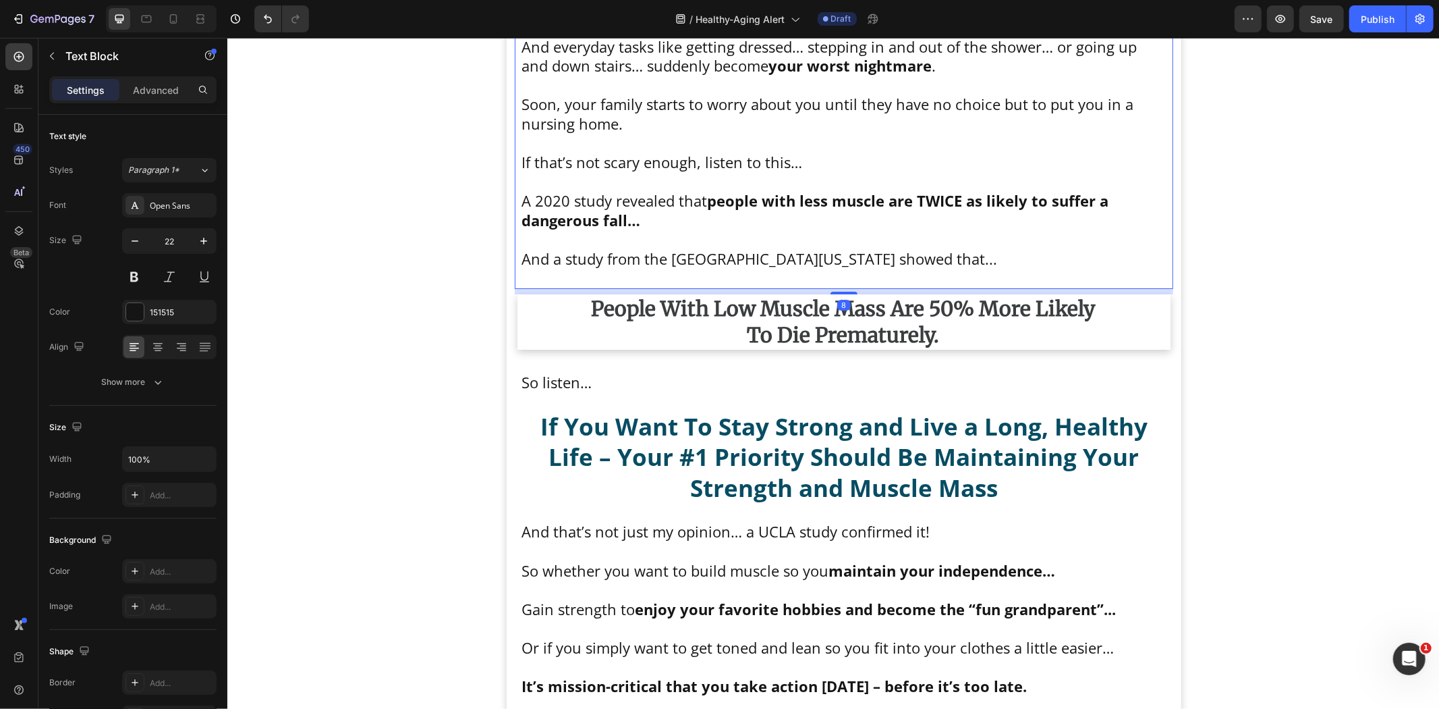
click at [870, 321] on strong "people with low muscle mass are 50% more likely" at bounding box center [843, 308] width 504 height 26
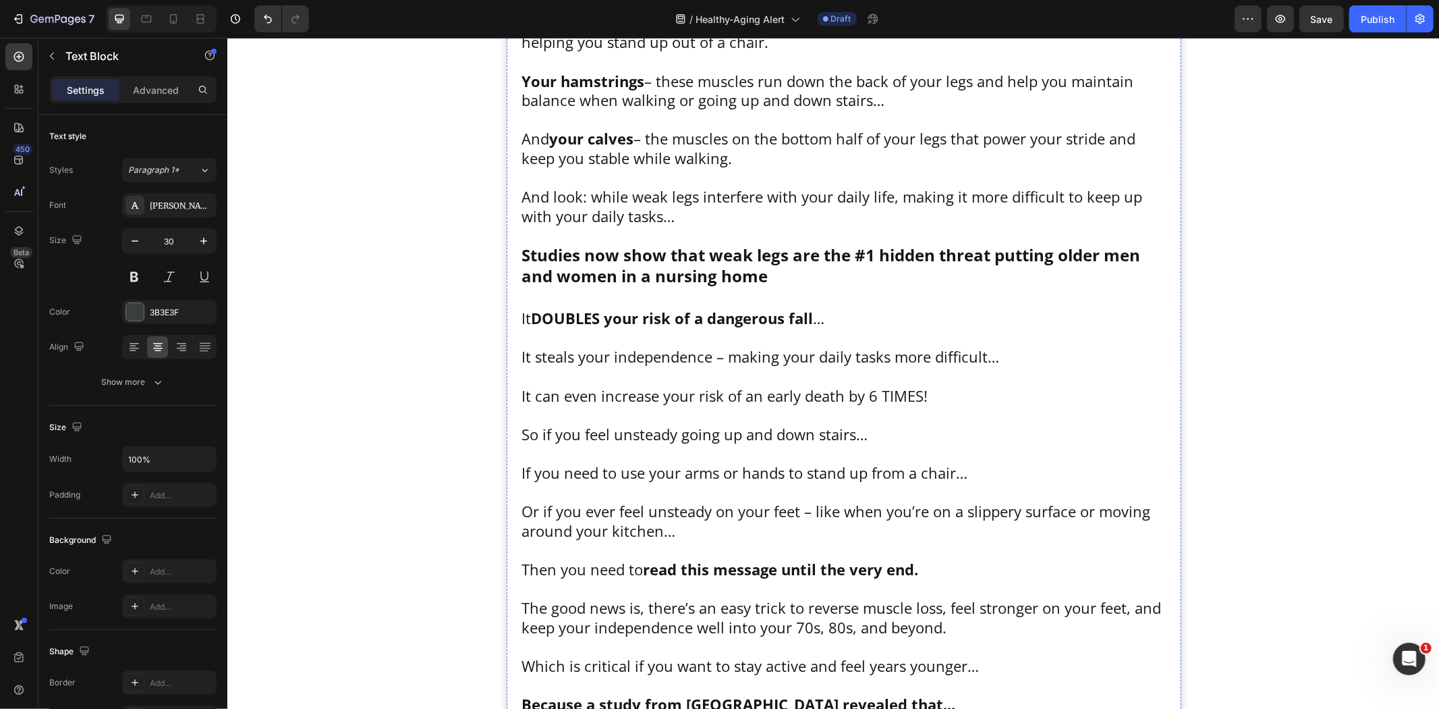
scroll to position [1201, 0]
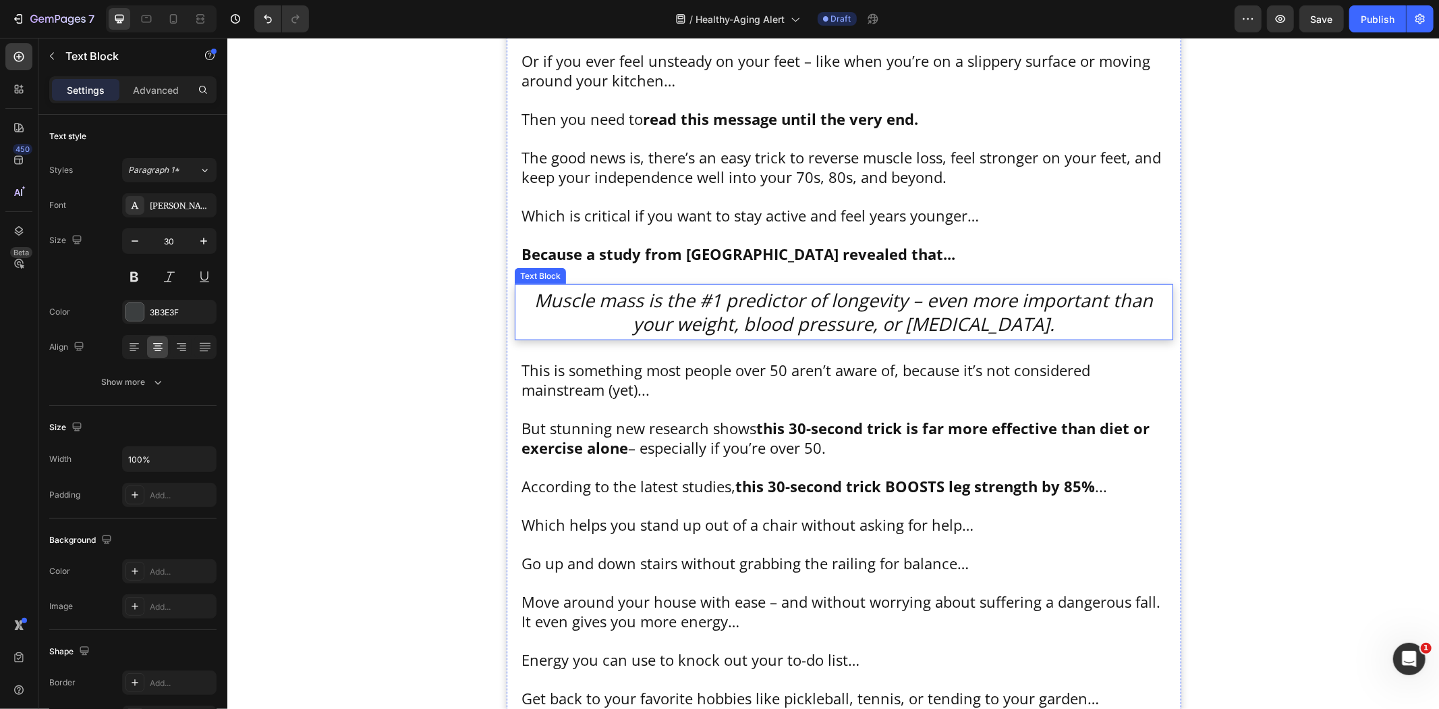
click at [821, 321] on icon "Muscle mass is the #1 predictor of longevity – even more important than your we…" at bounding box center [843, 311] width 619 height 49
click at [184, 205] on div "Open Sans" at bounding box center [181, 206] width 63 height 12
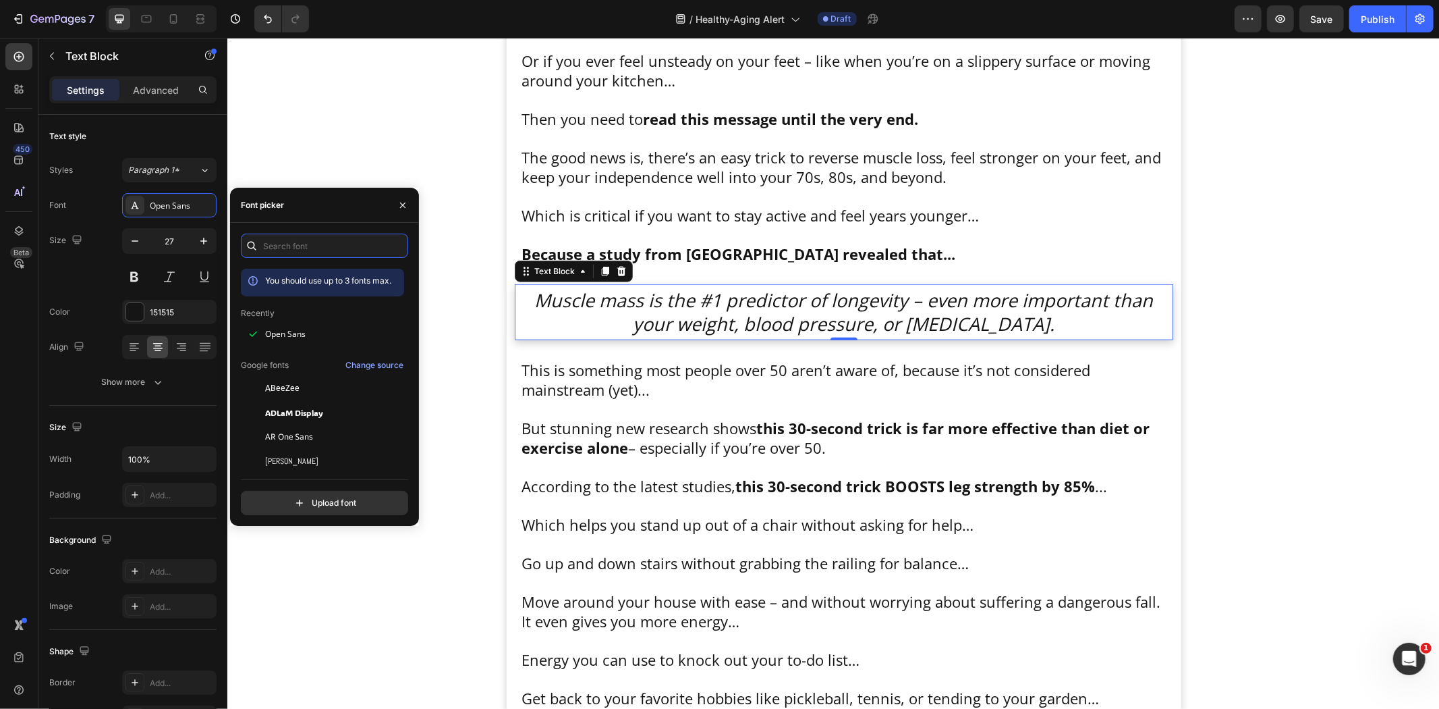
click at [298, 250] on input "text" at bounding box center [324, 245] width 167 height 24
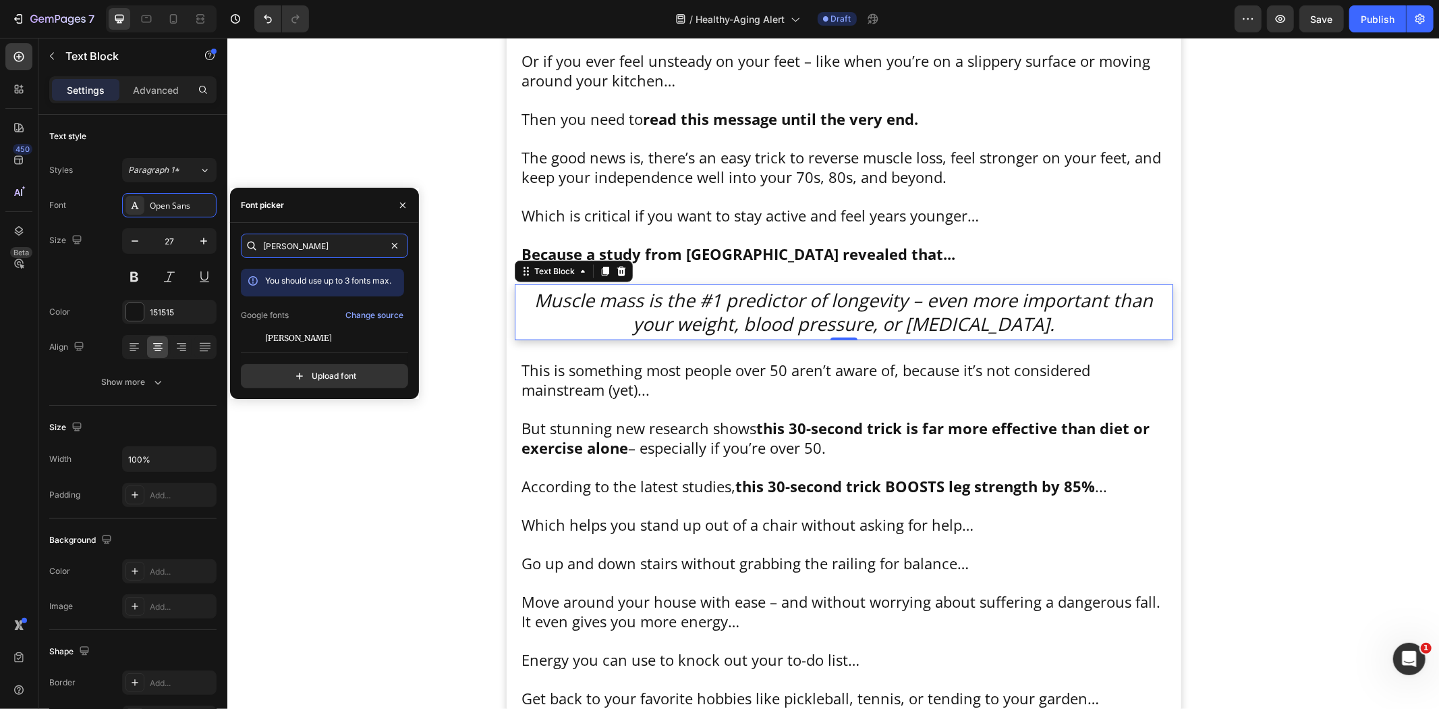
type input "merri"
click at [297, 337] on span "Merriweather" at bounding box center [298, 338] width 67 height 12
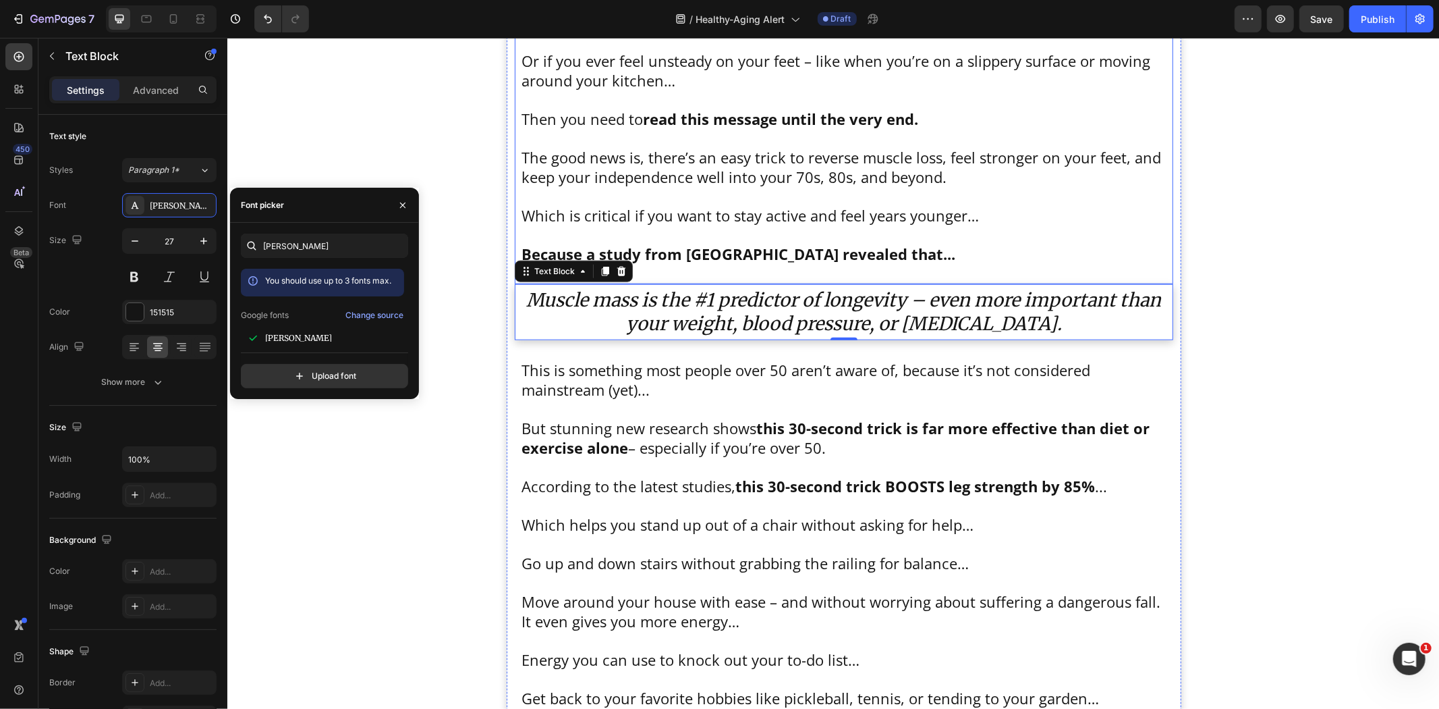
click at [909, 187] on p "Rich Text Editor. Editing area: main" at bounding box center [843, 196] width 645 height 20
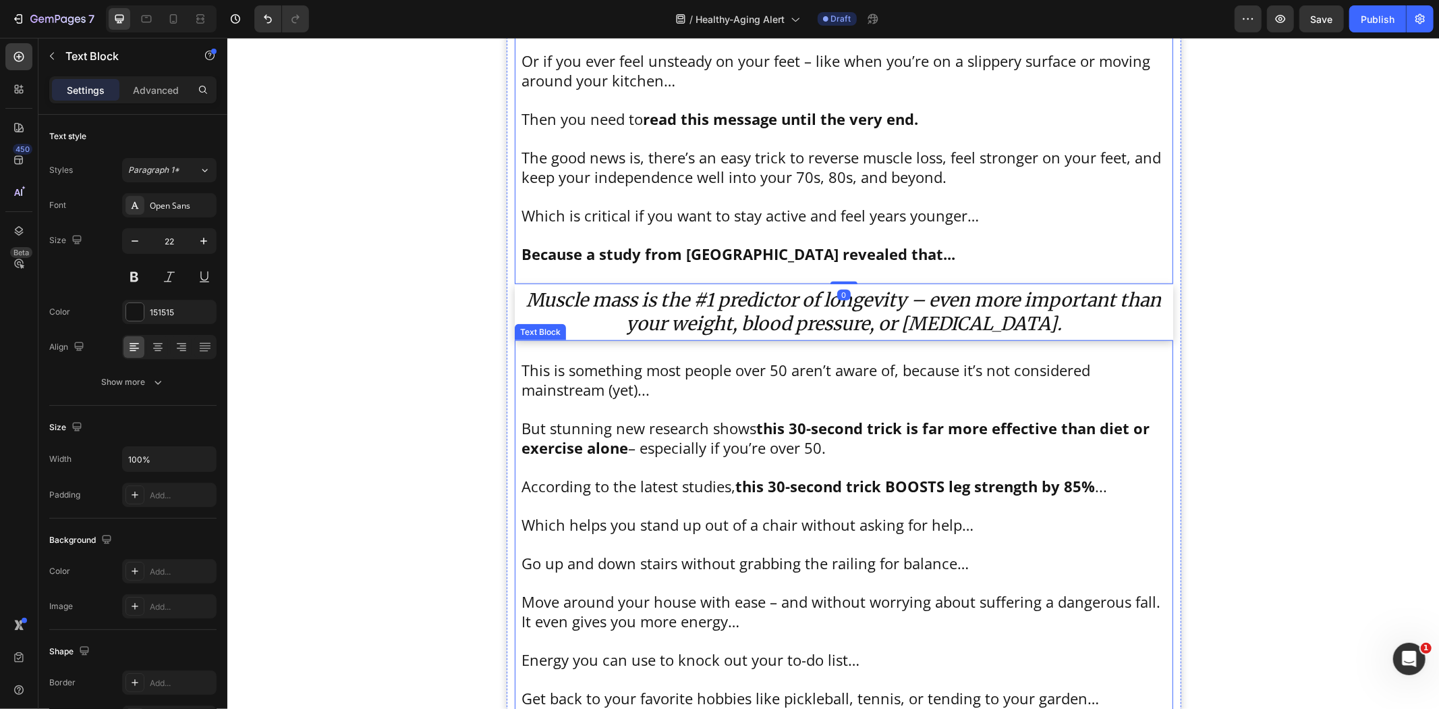
click at [841, 418] on strong "this 30-second trick is far more effective than diet or exercise alone" at bounding box center [835, 437] width 628 height 40
click at [886, 209] on p "Which is critical if you want to stay active and feel years younger… Because a …" at bounding box center [843, 234] width 645 height 58
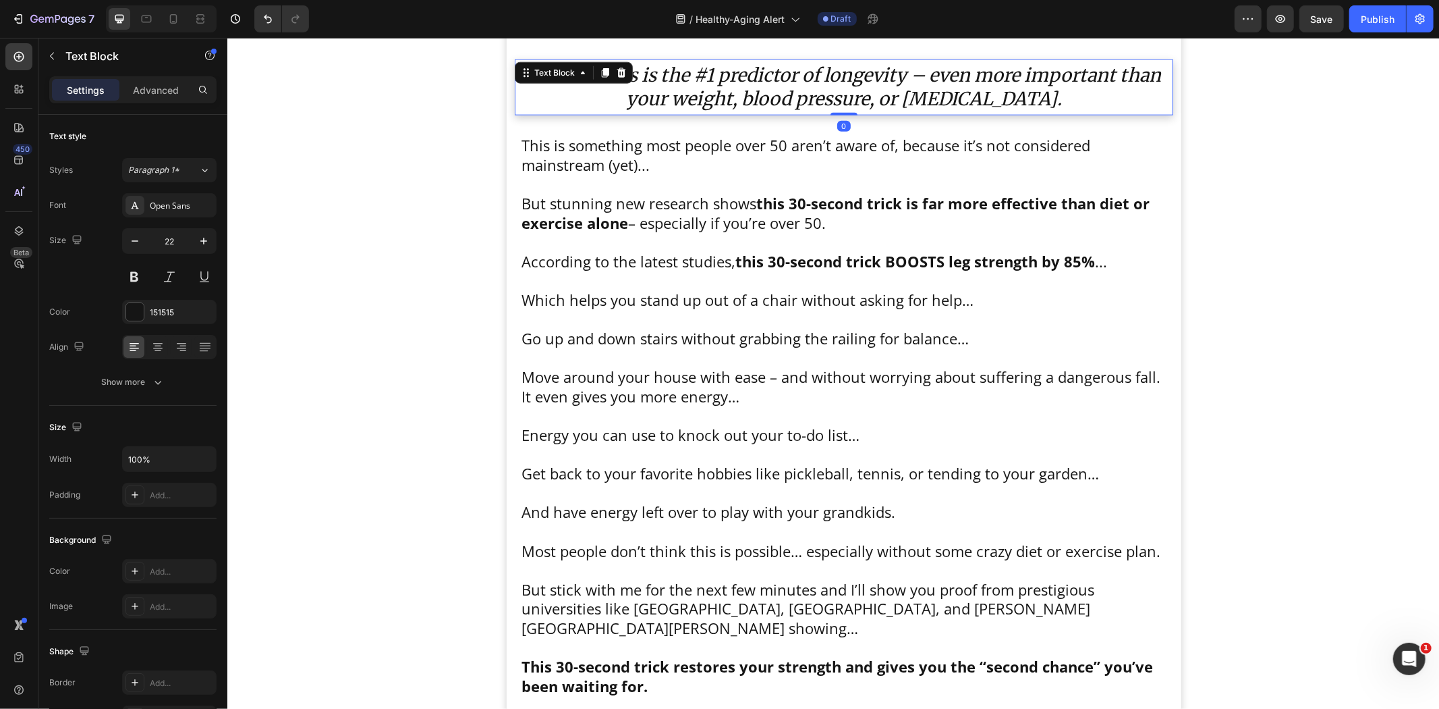
click at [770, 82] on icon "Muscle mass is the #1 predictor of longevity – even more important than your we…" at bounding box center [843, 86] width 635 height 47
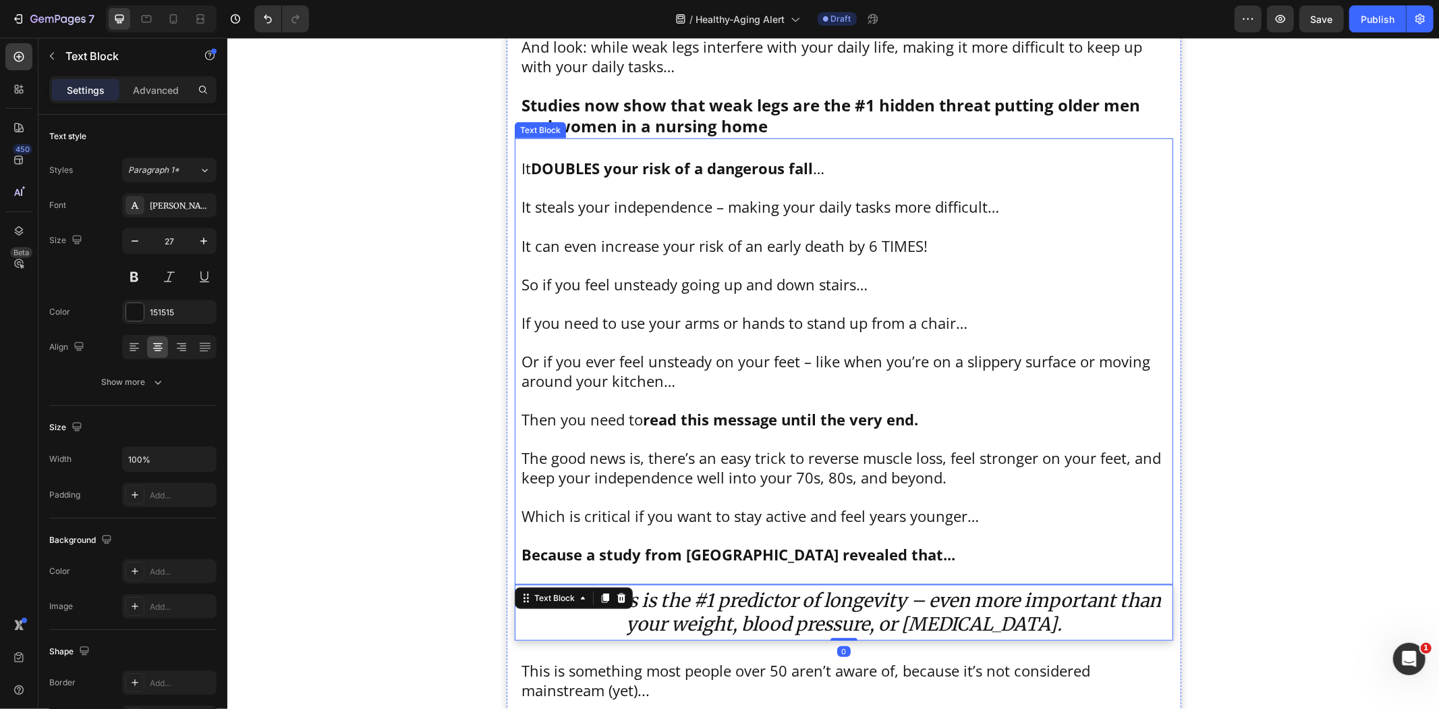
click at [653, 341] on p "Rich Text Editor. Editing area: main" at bounding box center [843, 342] width 645 height 20
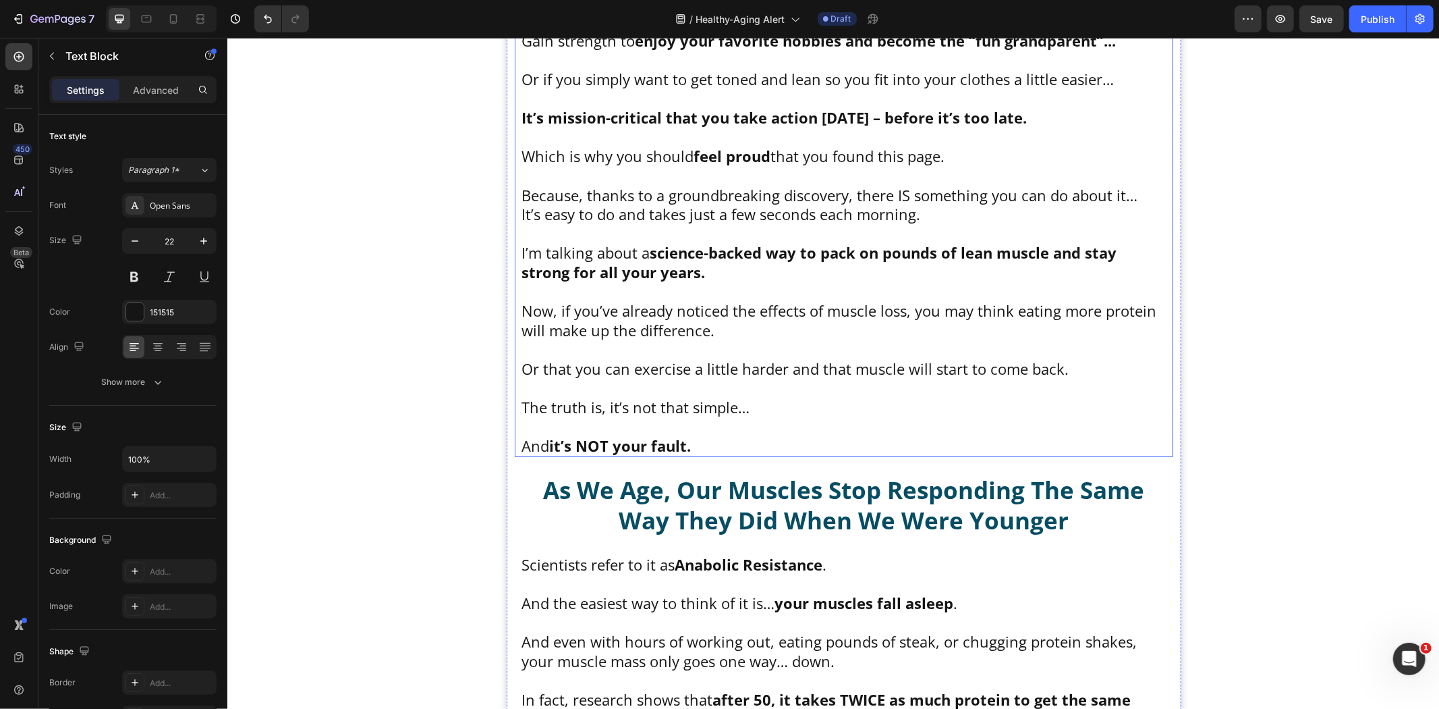
scroll to position [4350, 0]
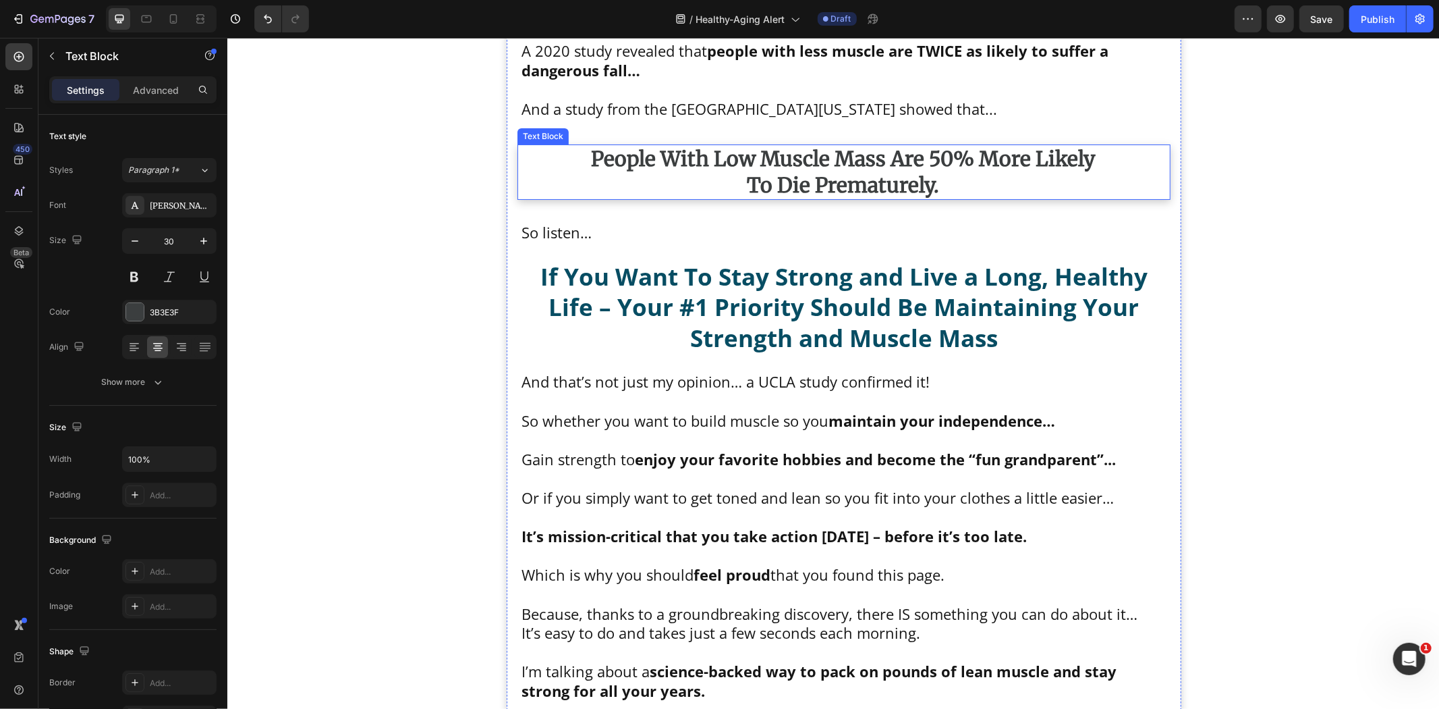
click at [807, 197] on strong "to die prematurely." at bounding box center [843, 184] width 192 height 26
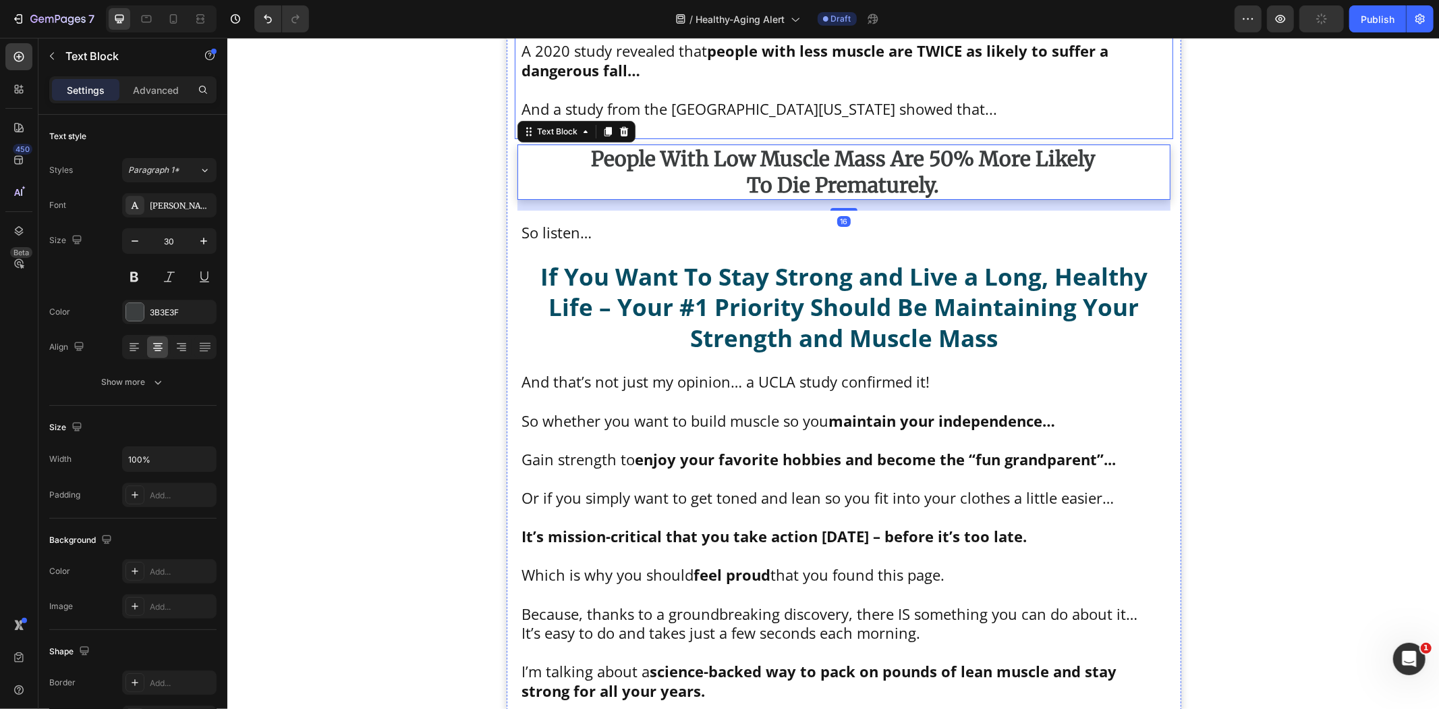
click at [816, 118] on p "And a study from the [GEOGRAPHIC_DATA][US_STATE] showed that..." at bounding box center [843, 109] width 645 height 20
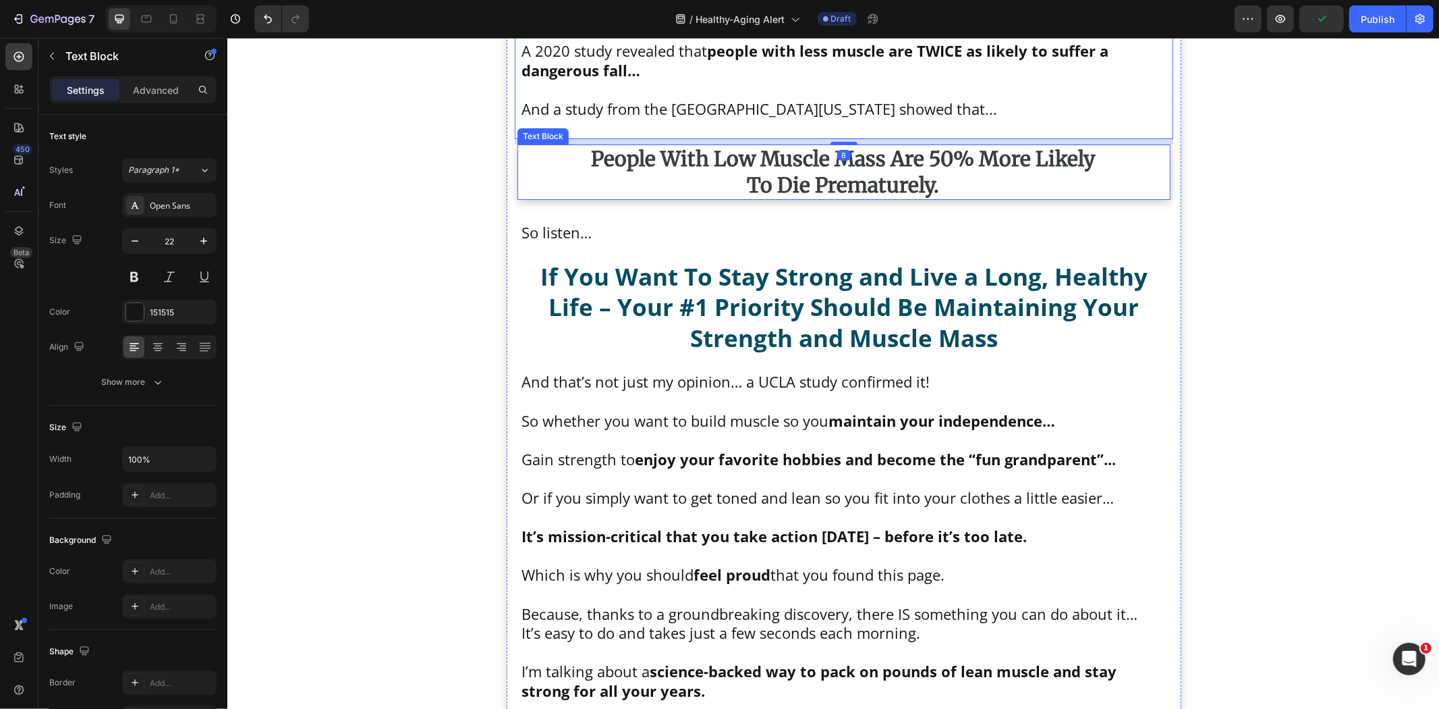
click at [897, 171] on strong "people with low muscle mass are 50% more likely" at bounding box center [843, 158] width 504 height 26
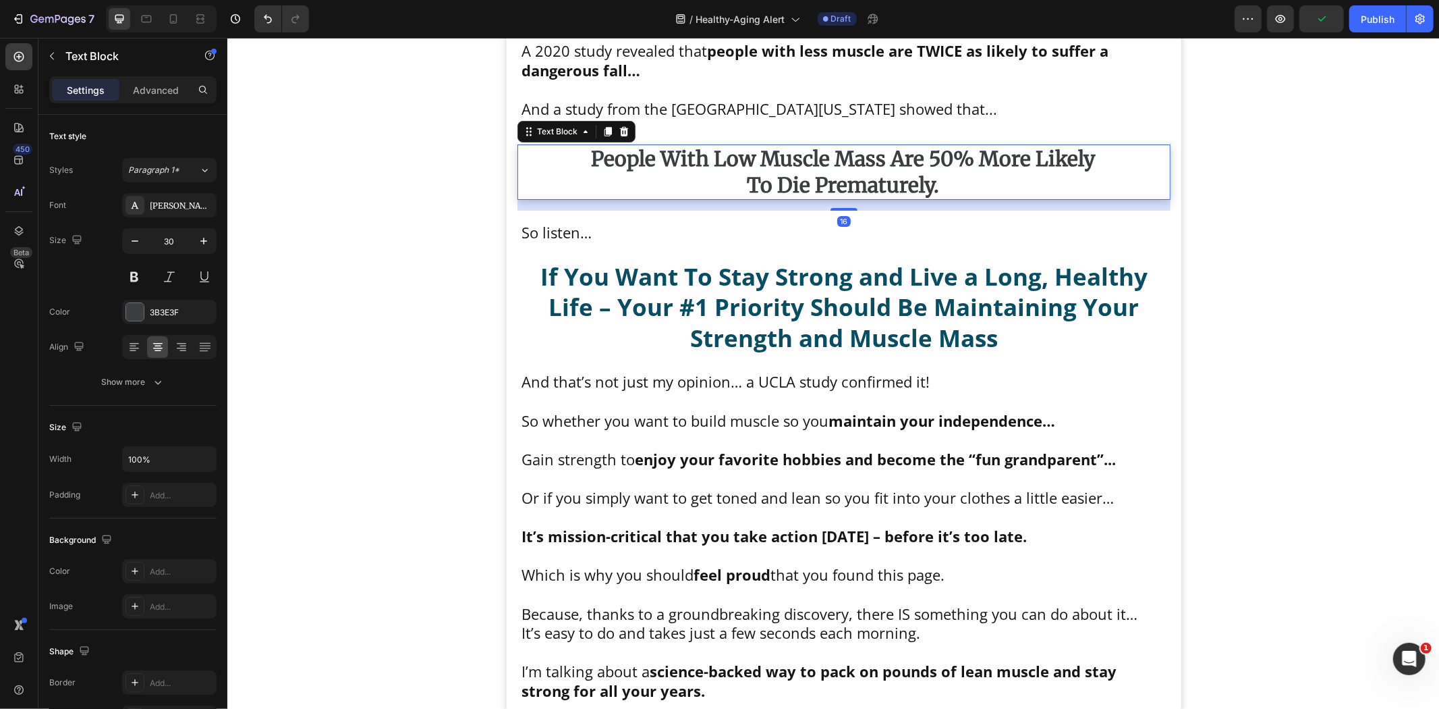
click at [895, 99] on p at bounding box center [843, 90] width 645 height 20
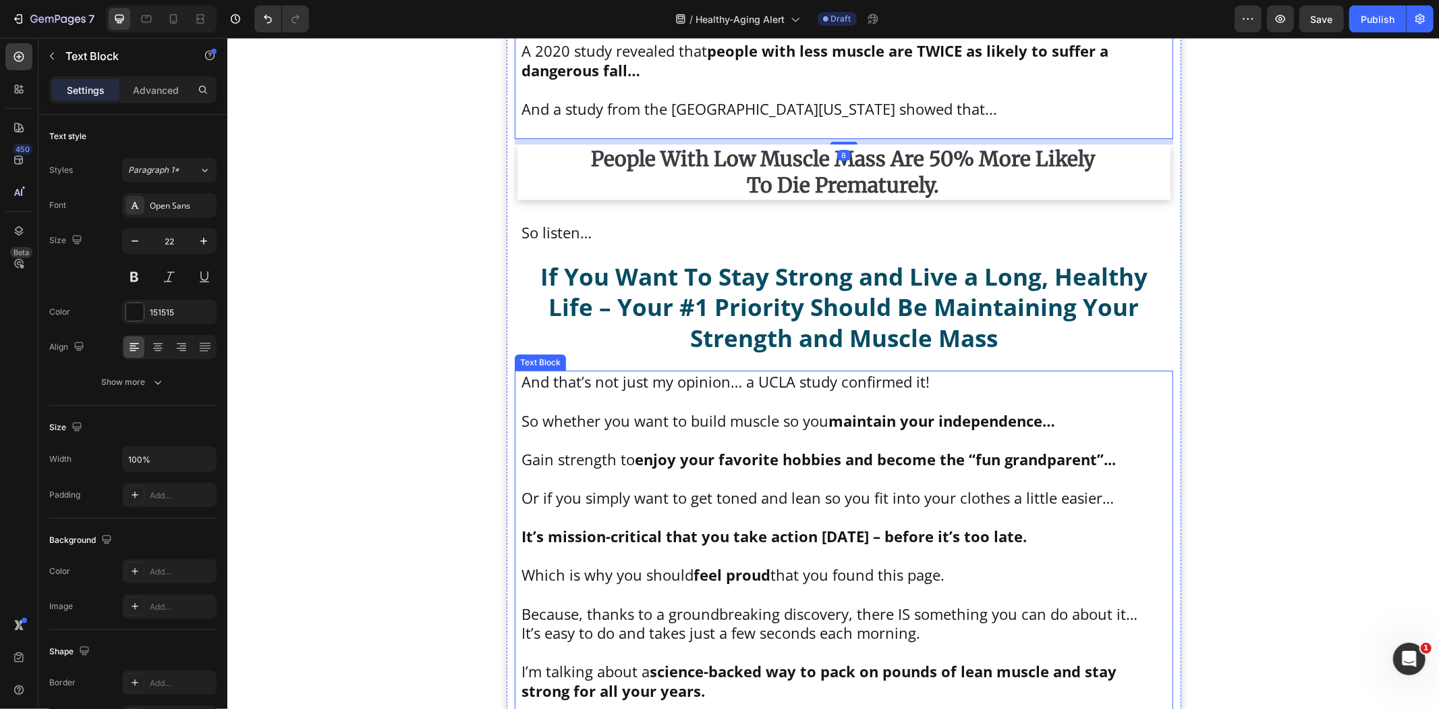
click at [875, 487] on p at bounding box center [843, 478] width 645 height 20
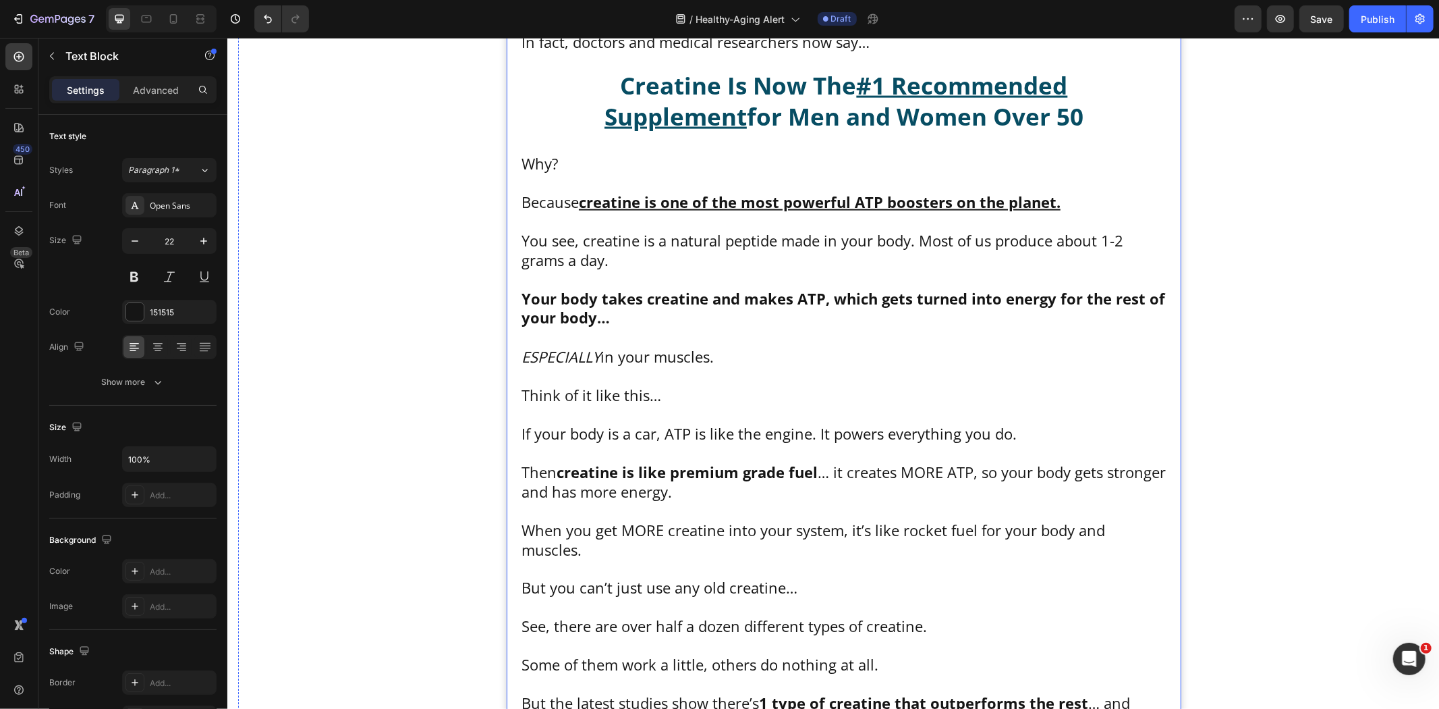
scroll to position [9899, 0]
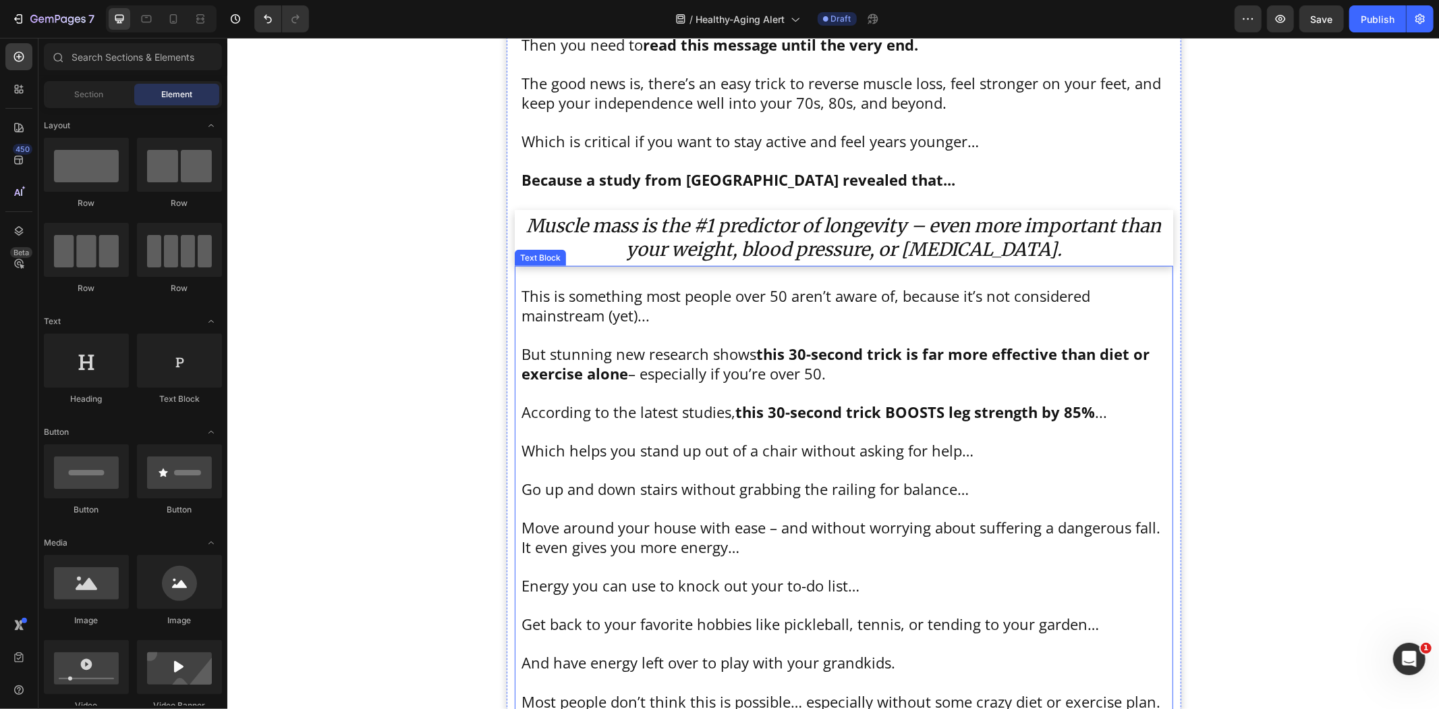
scroll to position [1201, 0]
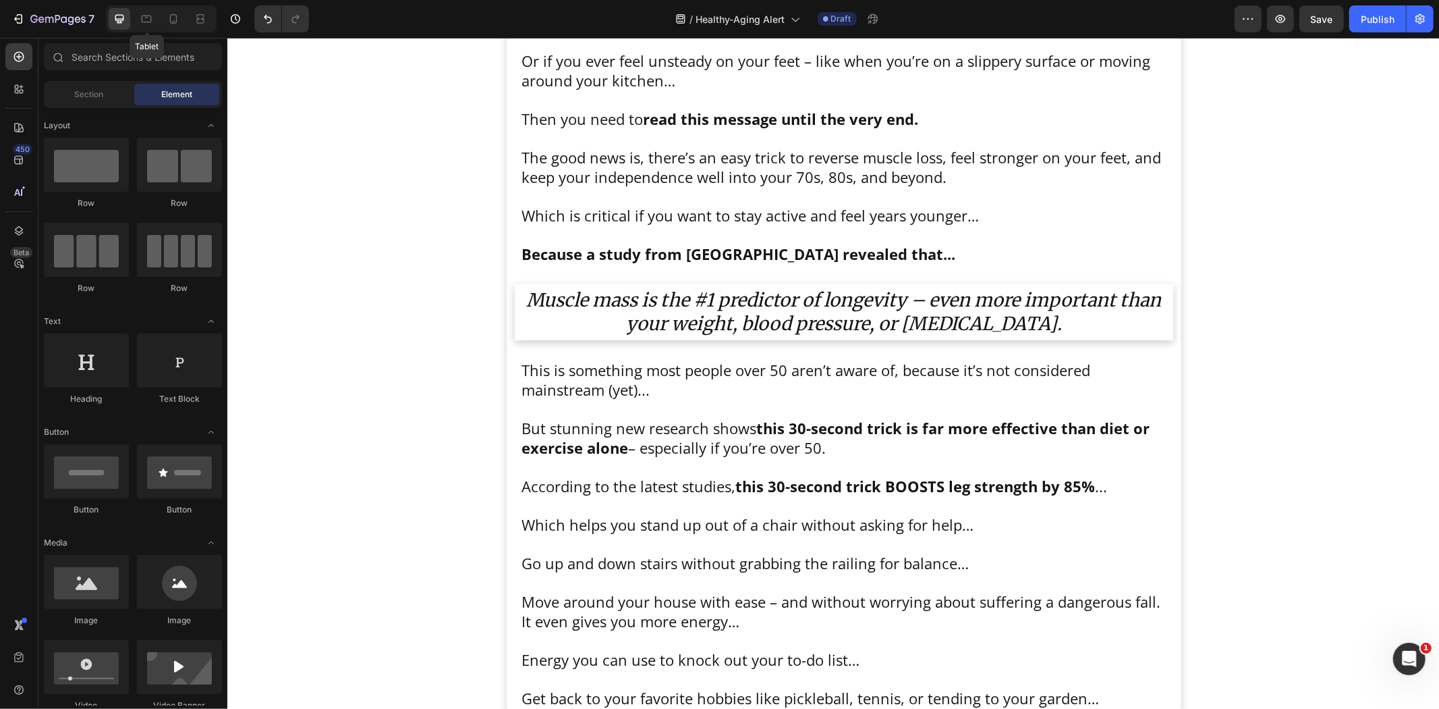
click at [152, 25] on div at bounding box center [147, 19] width 22 height 22
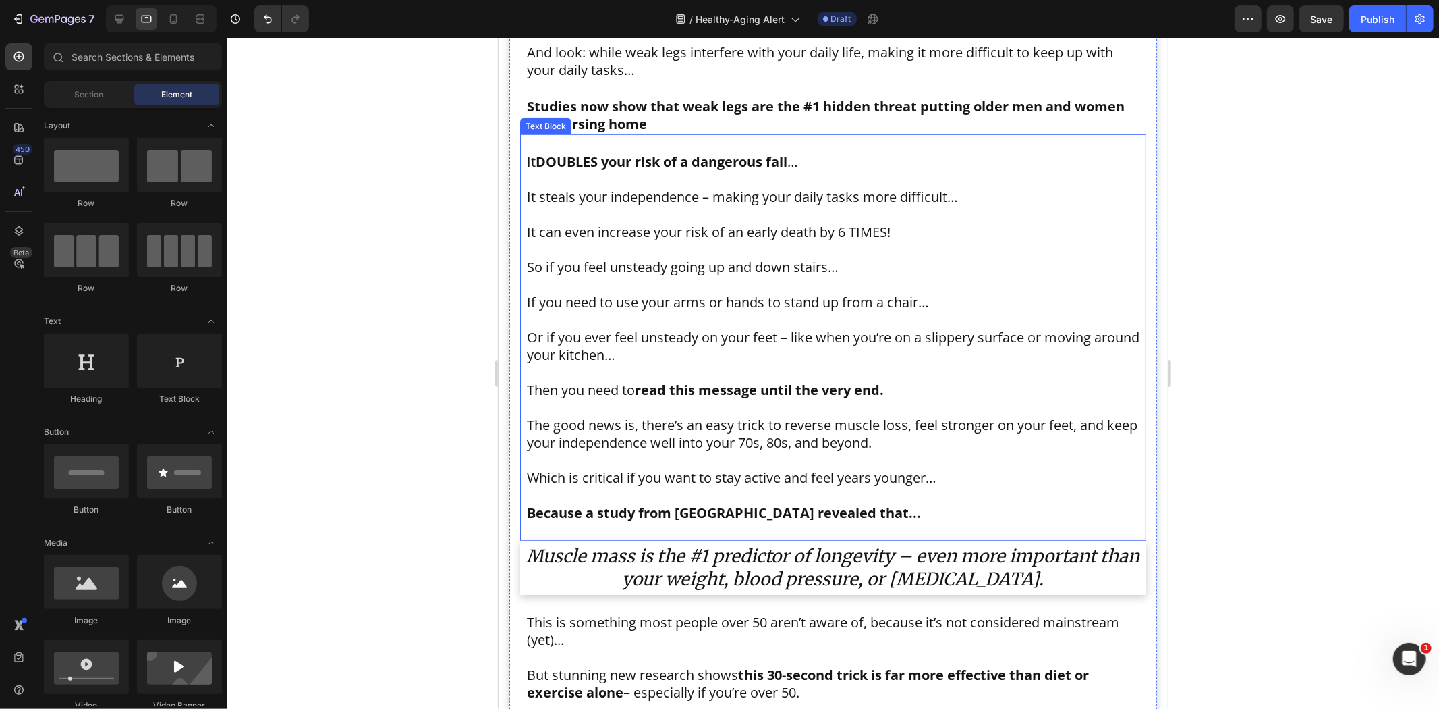
scroll to position [976, 0]
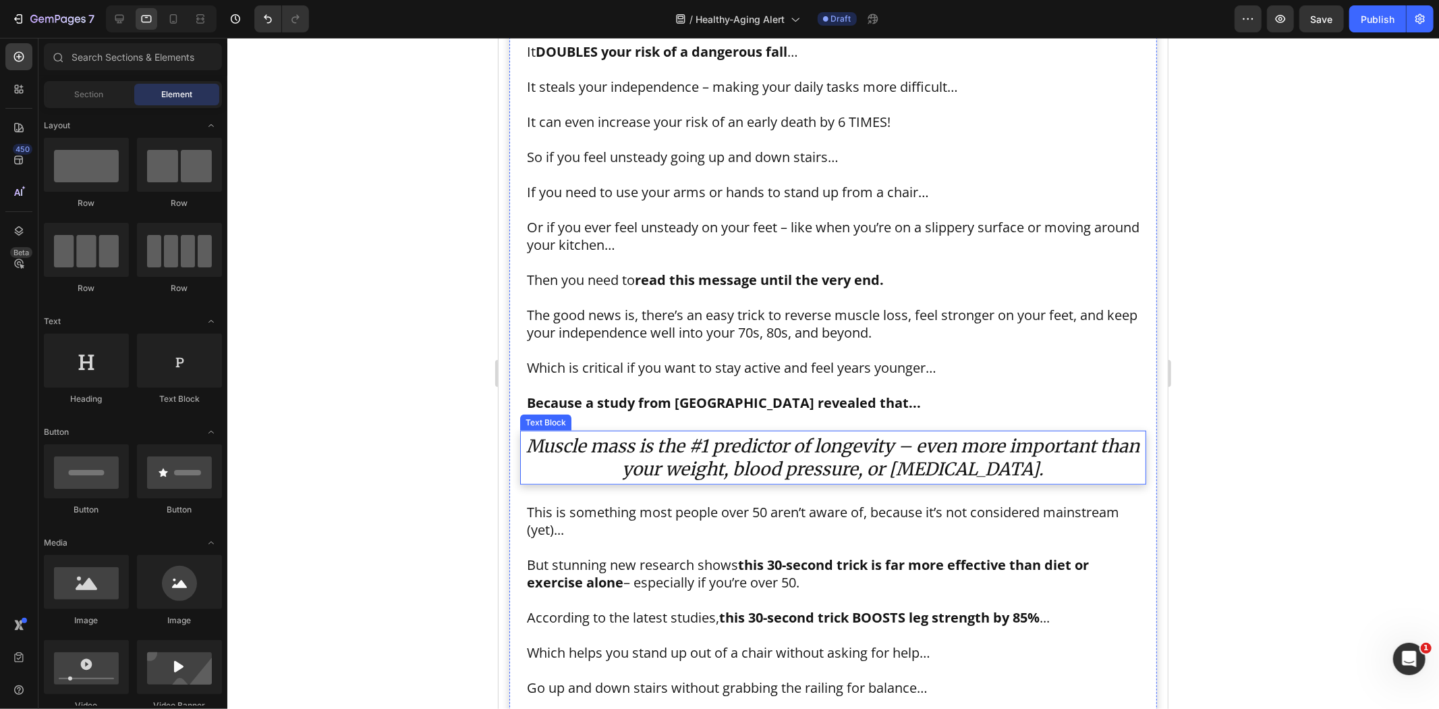
click at [875, 443] on icon "Muscle mass is the #1 predictor of longevity – even more important than your we…" at bounding box center [832, 456] width 613 height 45
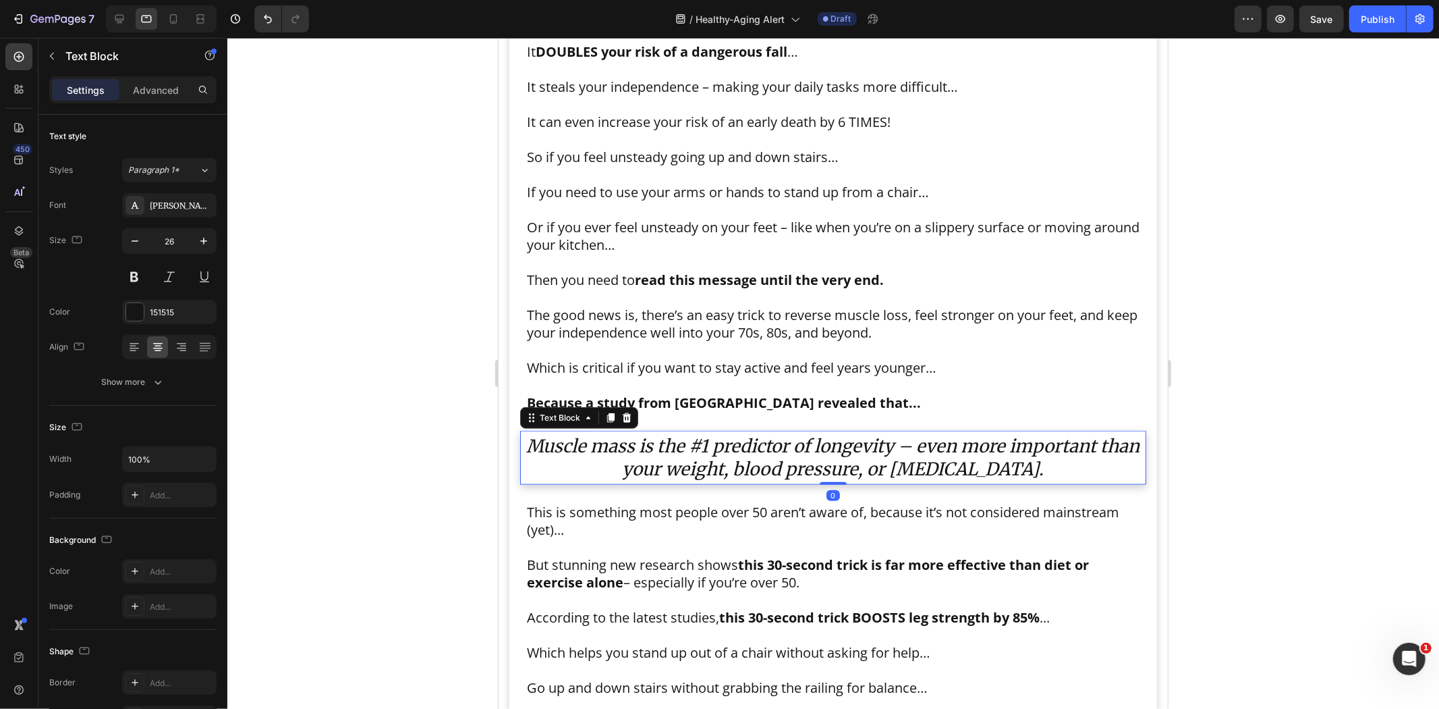
click at [156, 95] on p "Advanced" at bounding box center [156, 90] width 46 height 14
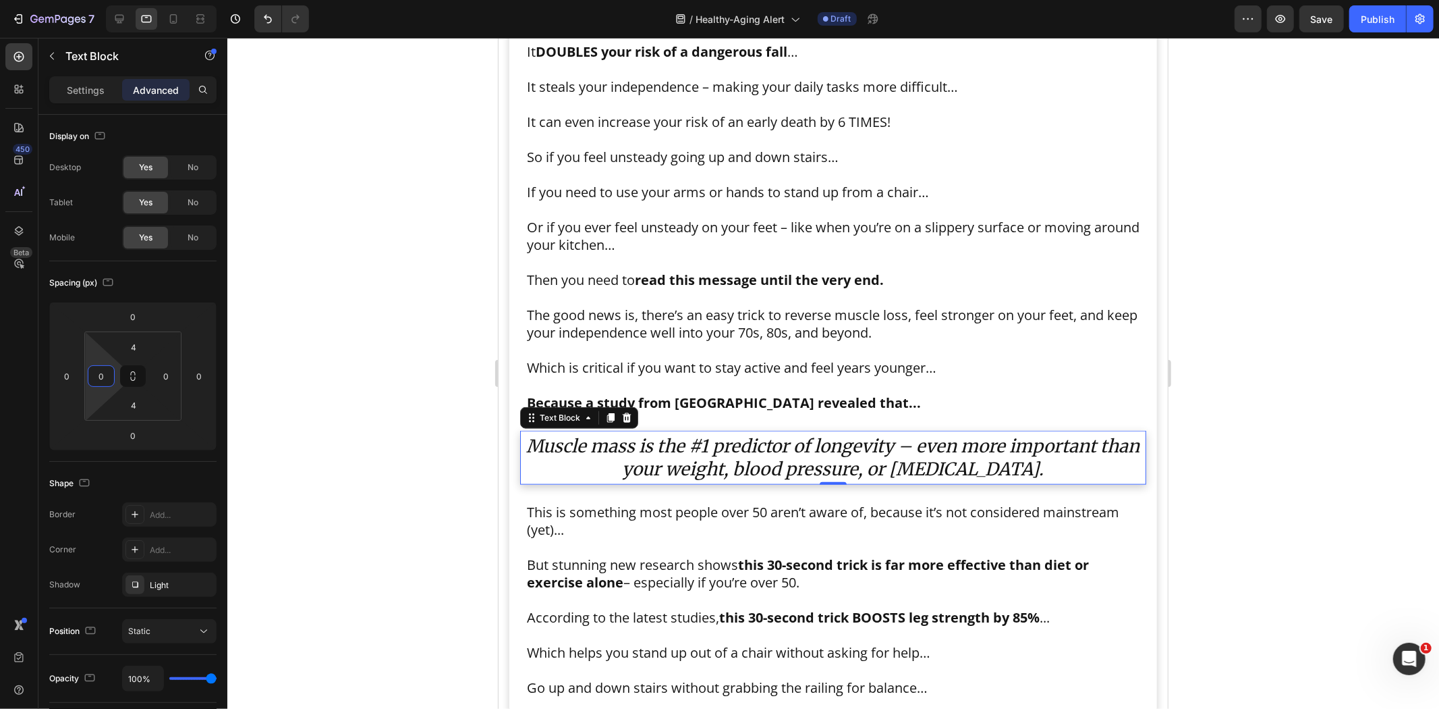
click at [105, 371] on input "0" at bounding box center [101, 376] width 20 height 20
drag, startPoint x: 107, startPoint y: 448, endPoint x: 145, endPoint y: 395, distance: 65.7
click at [107, 447] on span "XS" at bounding box center [110, 445] width 11 height 9
type input "4"
click at [160, 375] on input "0" at bounding box center [166, 376] width 20 height 20
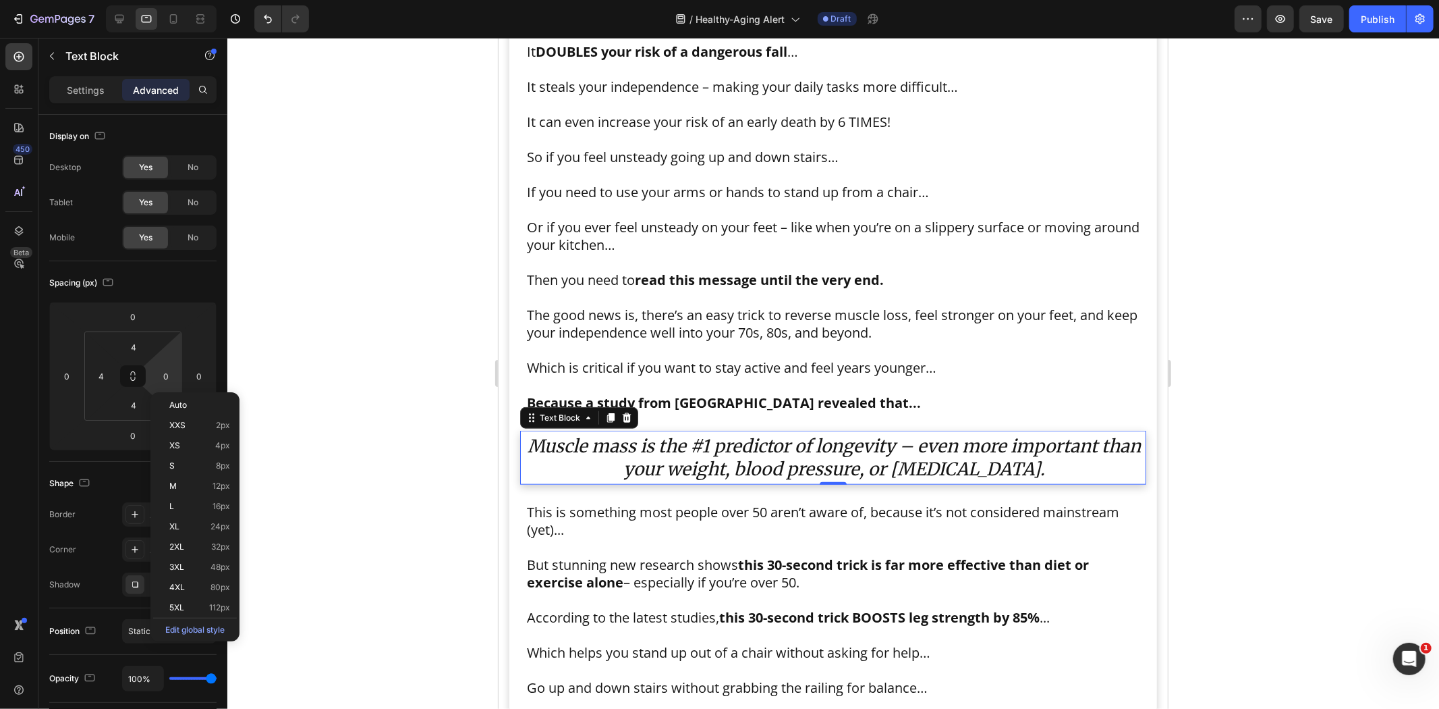
click at [186, 446] on p "XS 4px" at bounding box center [199, 445] width 61 height 9
type input "4"
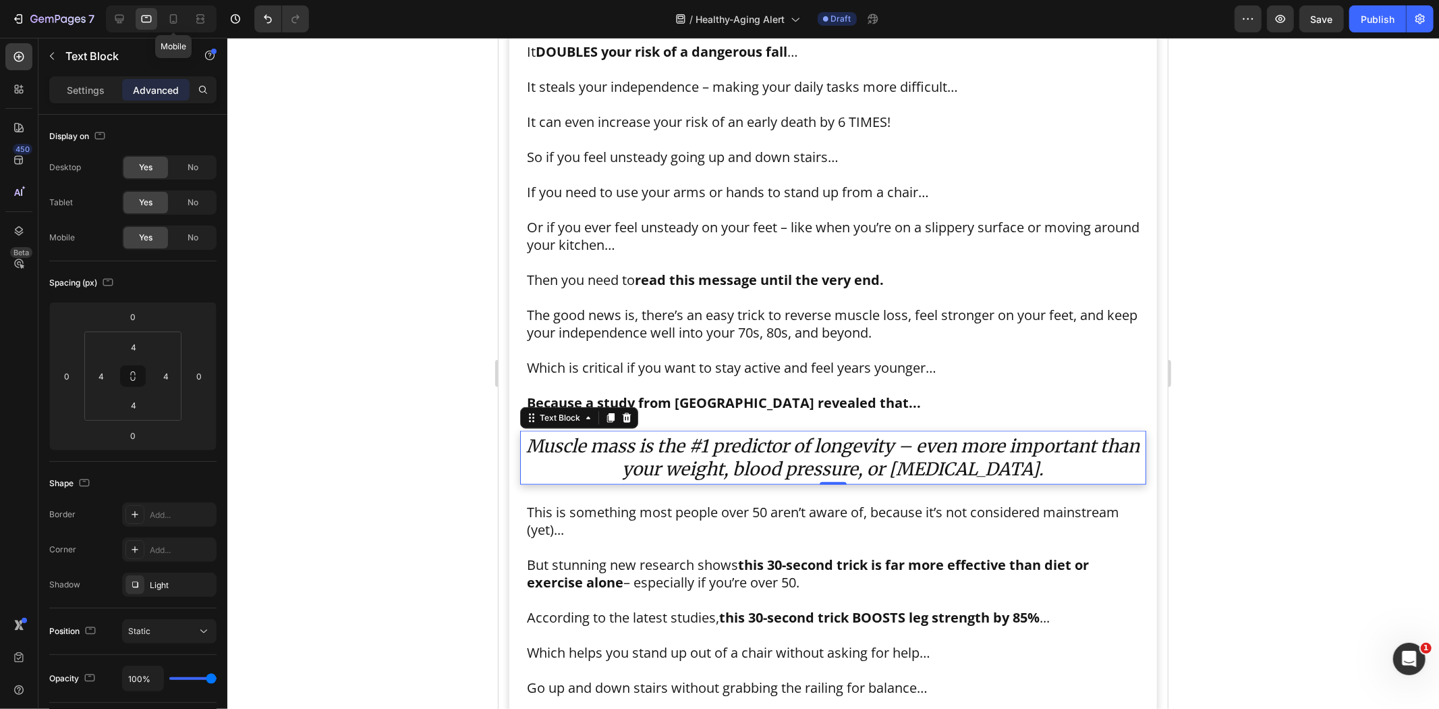
click at [176, 20] on icon at bounding box center [173, 18] width 7 height 9
type input "4"
type input "0"
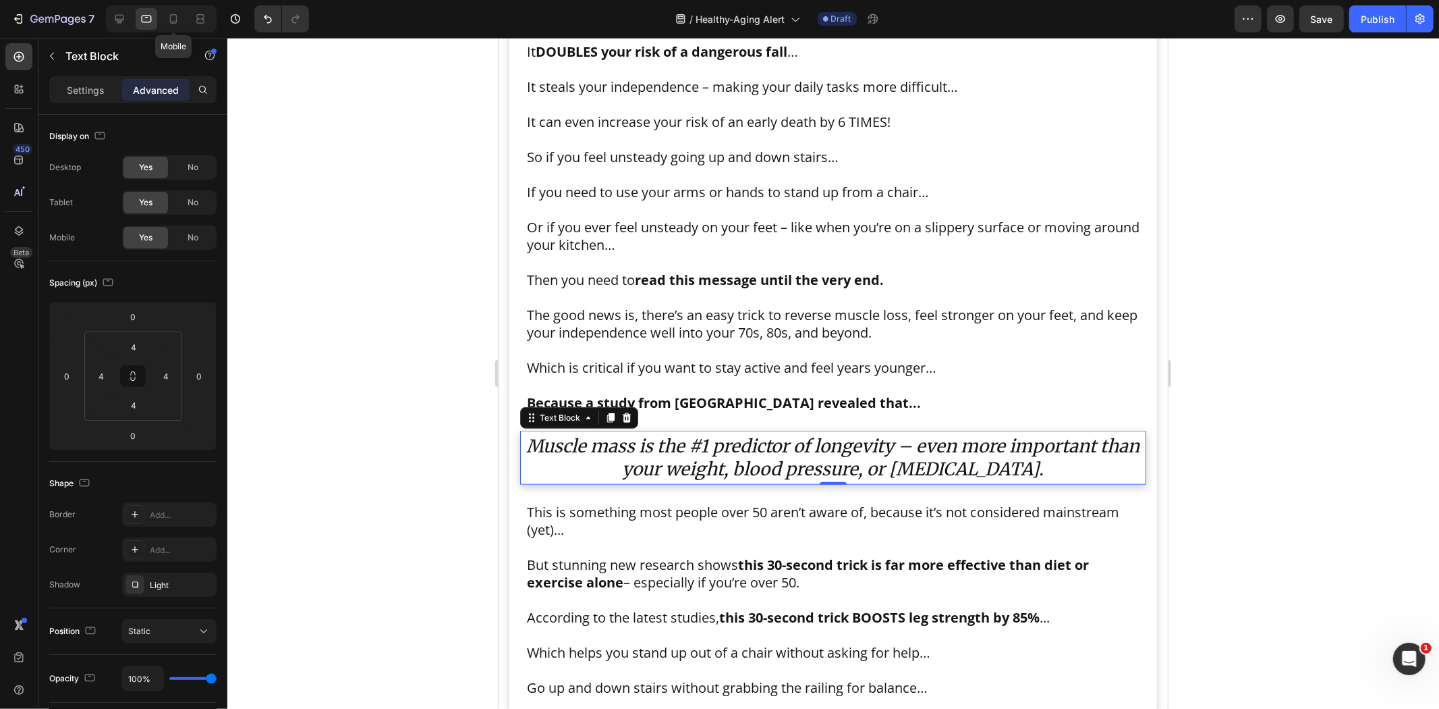
type input "0"
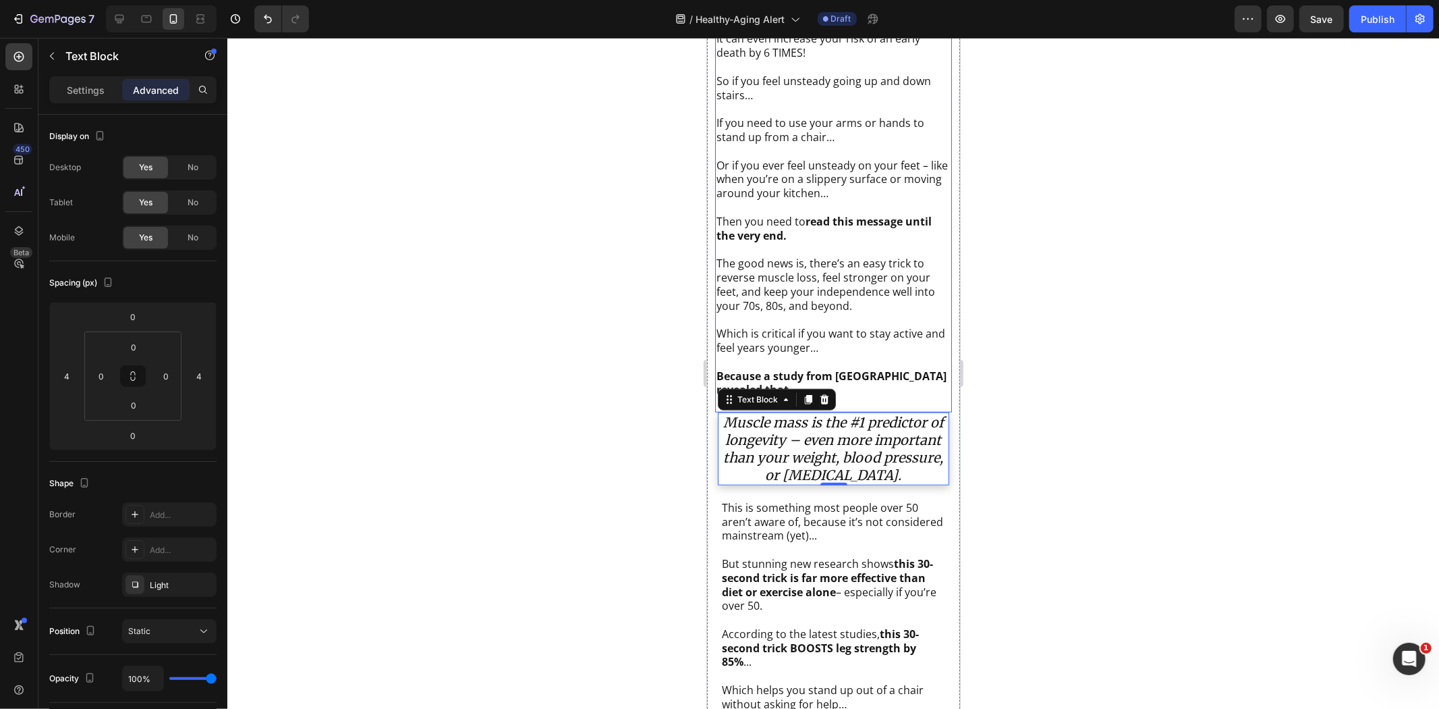
scroll to position [1100, 0]
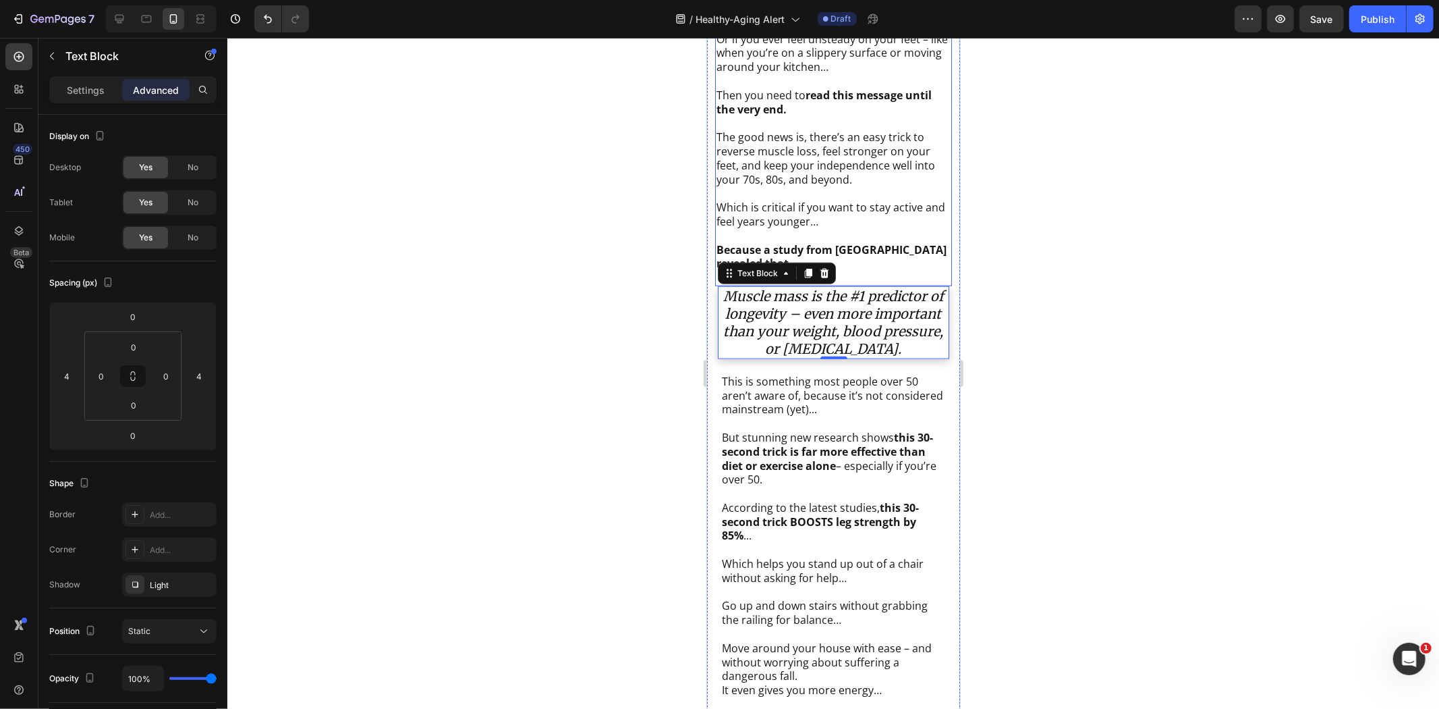
click at [816, 186] on p "The good news is, there’s an easy trick to reverse muscle loss, feel stronger o…" at bounding box center [833, 158] width 234 height 56
click at [86, 88] on p "Settings" at bounding box center [86, 90] width 38 height 14
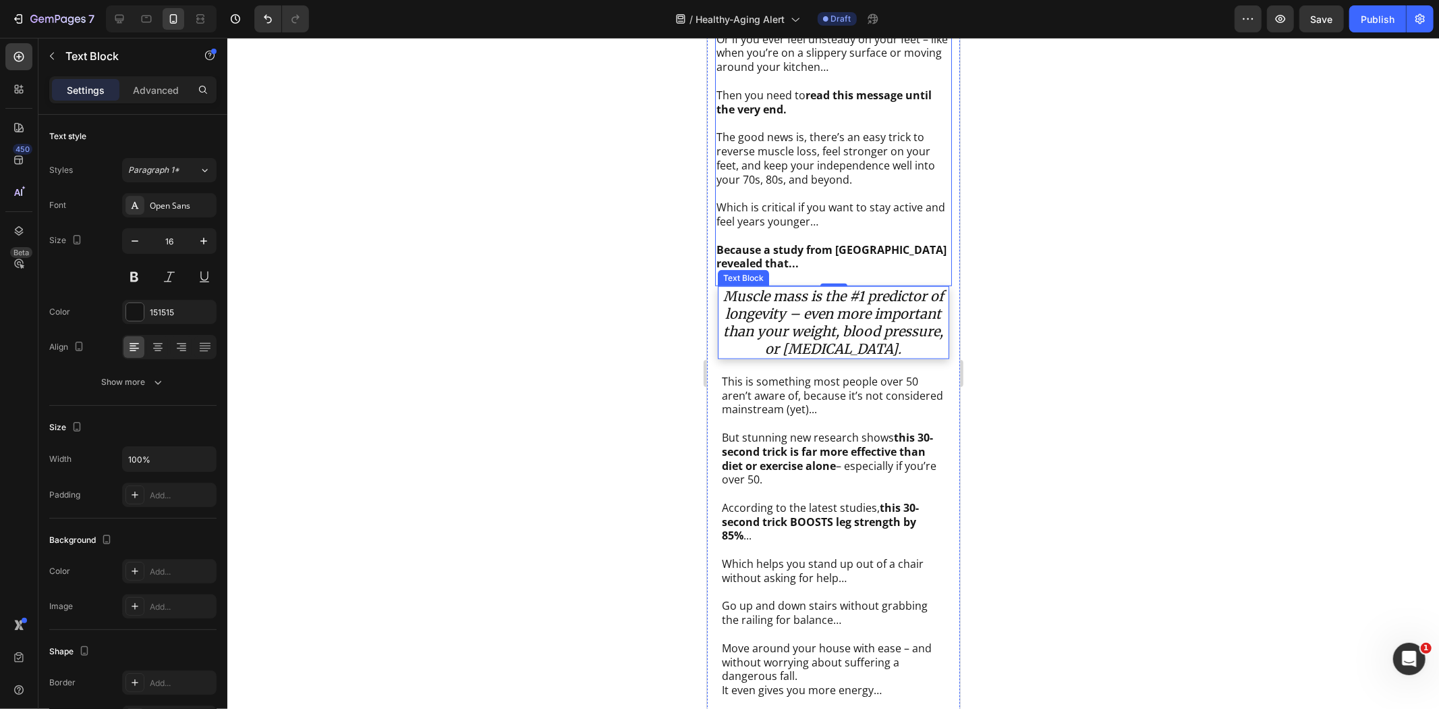
click at [830, 356] on icon "Muscle mass is the #1 predictor of longevity – even more important than your we…" at bounding box center [833, 322] width 221 height 70
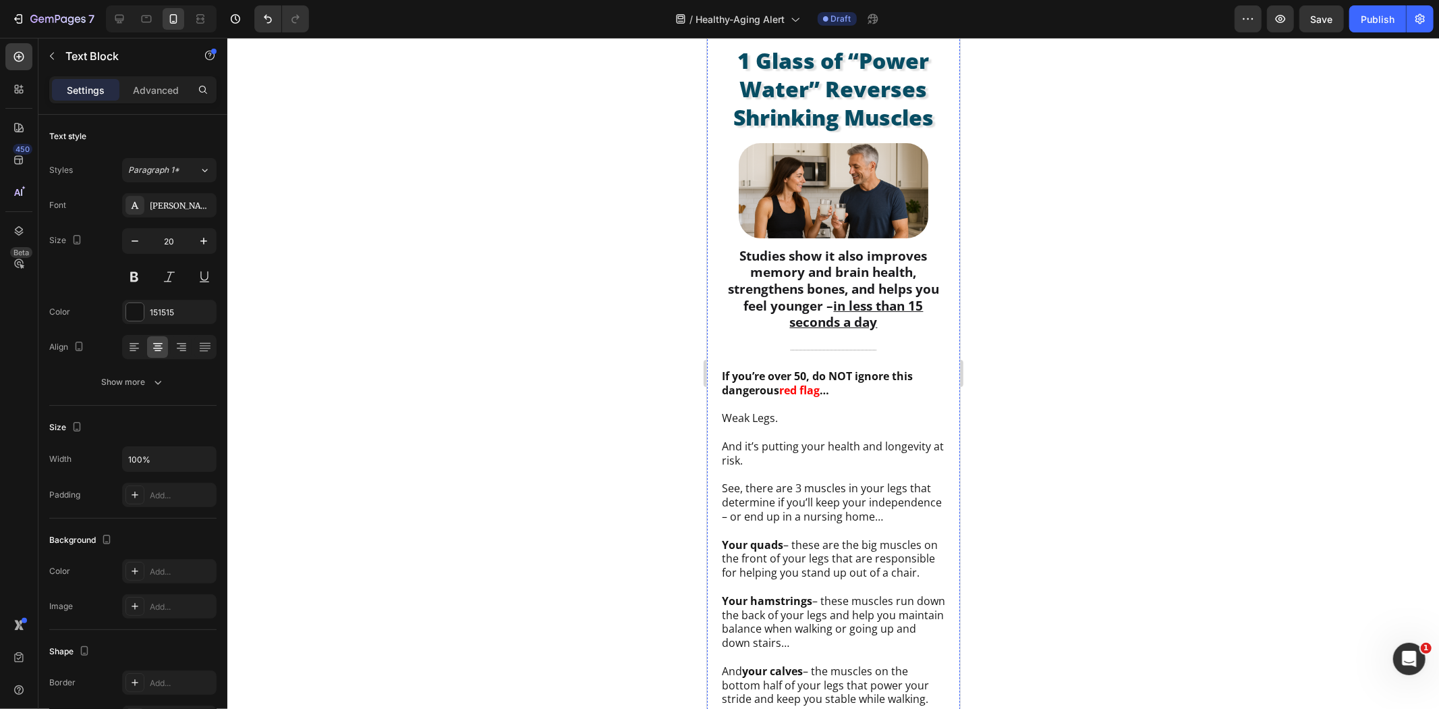
scroll to position [0, 0]
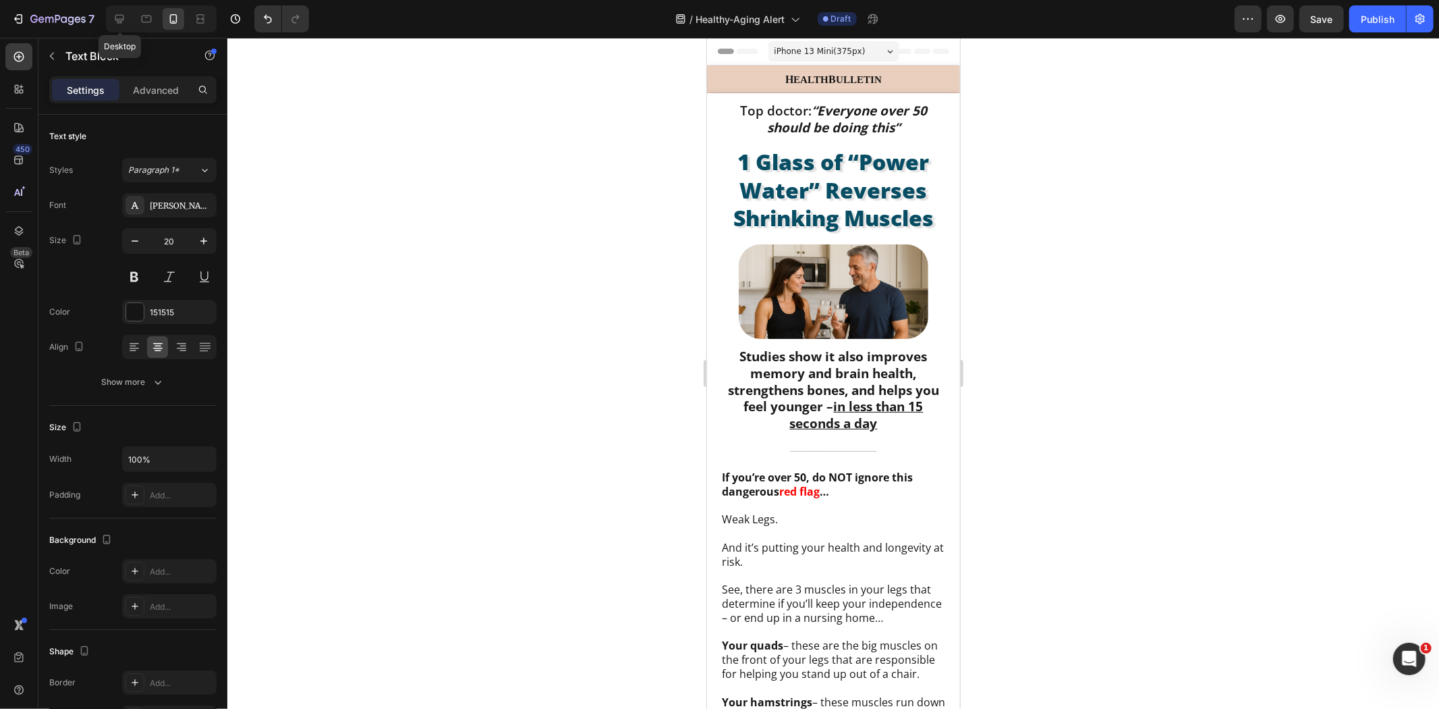
click at [119, 11] on div at bounding box center [120, 19] width 22 height 22
type input "27"
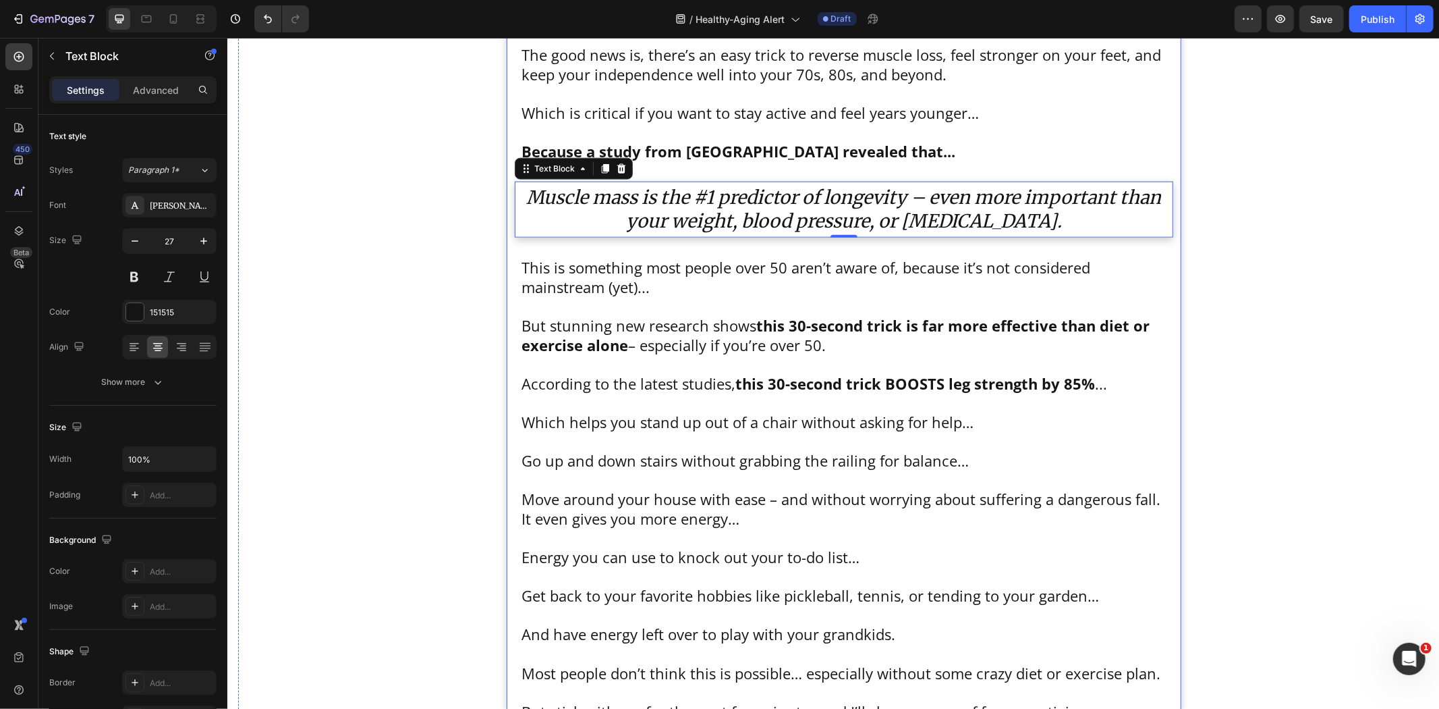
scroll to position [1399, 0]
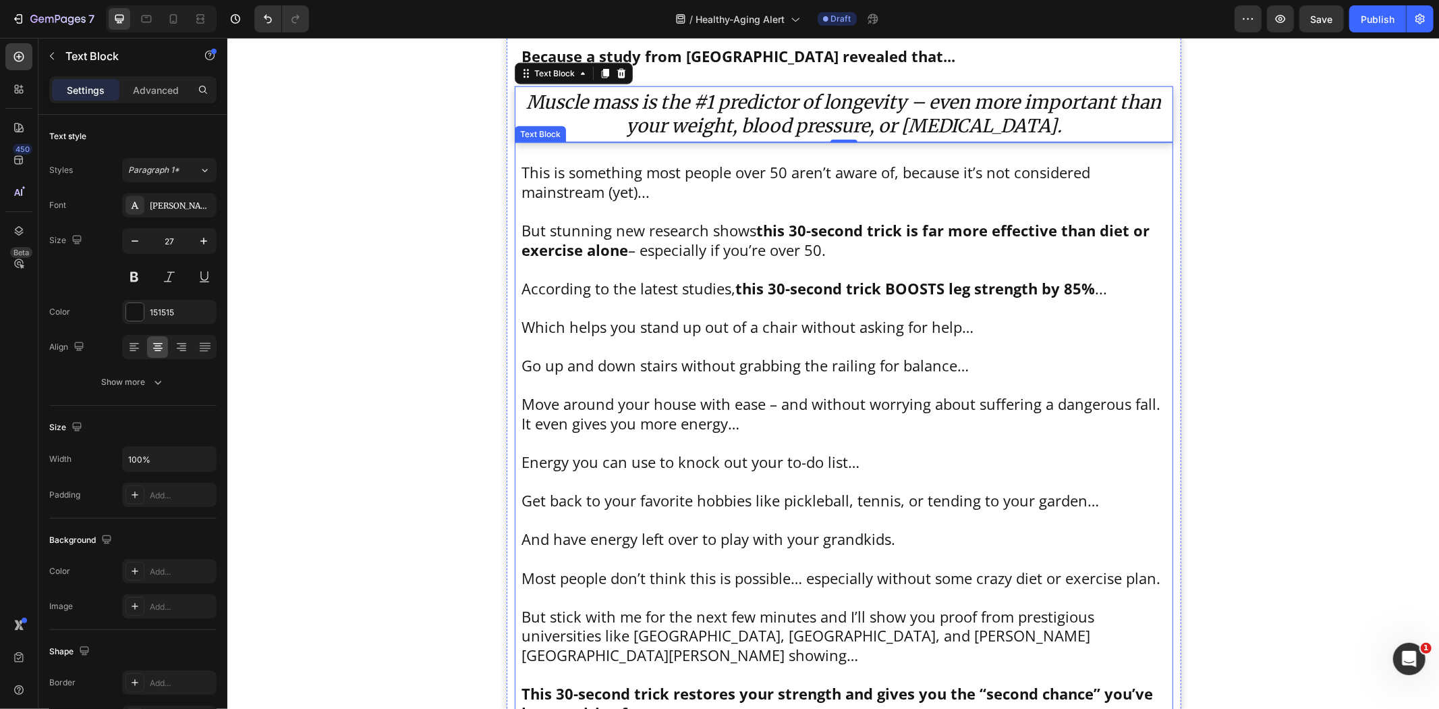
click at [692, 349] on p "To enrich screen reader interactions, please activate Accessibility in Grammarl…" at bounding box center [843, 345] width 645 height 20
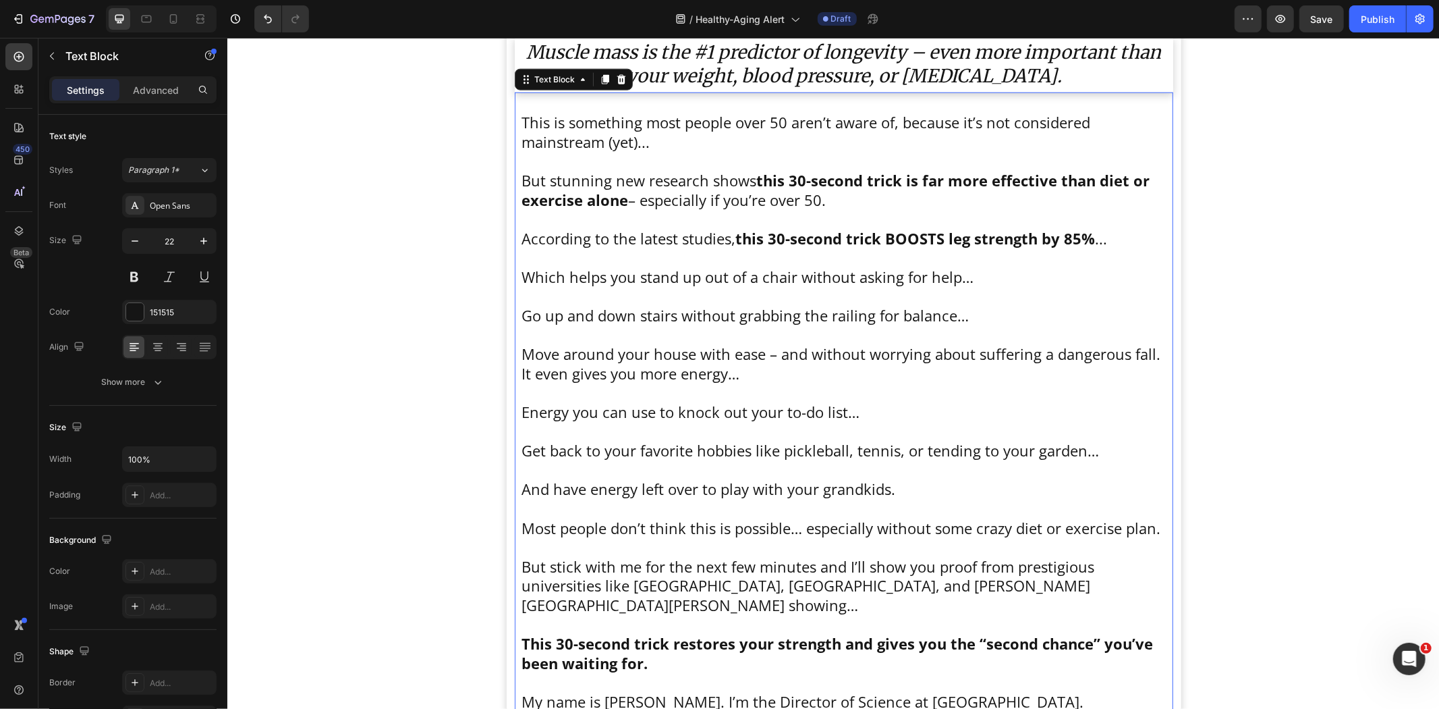
scroll to position [1474, 0]
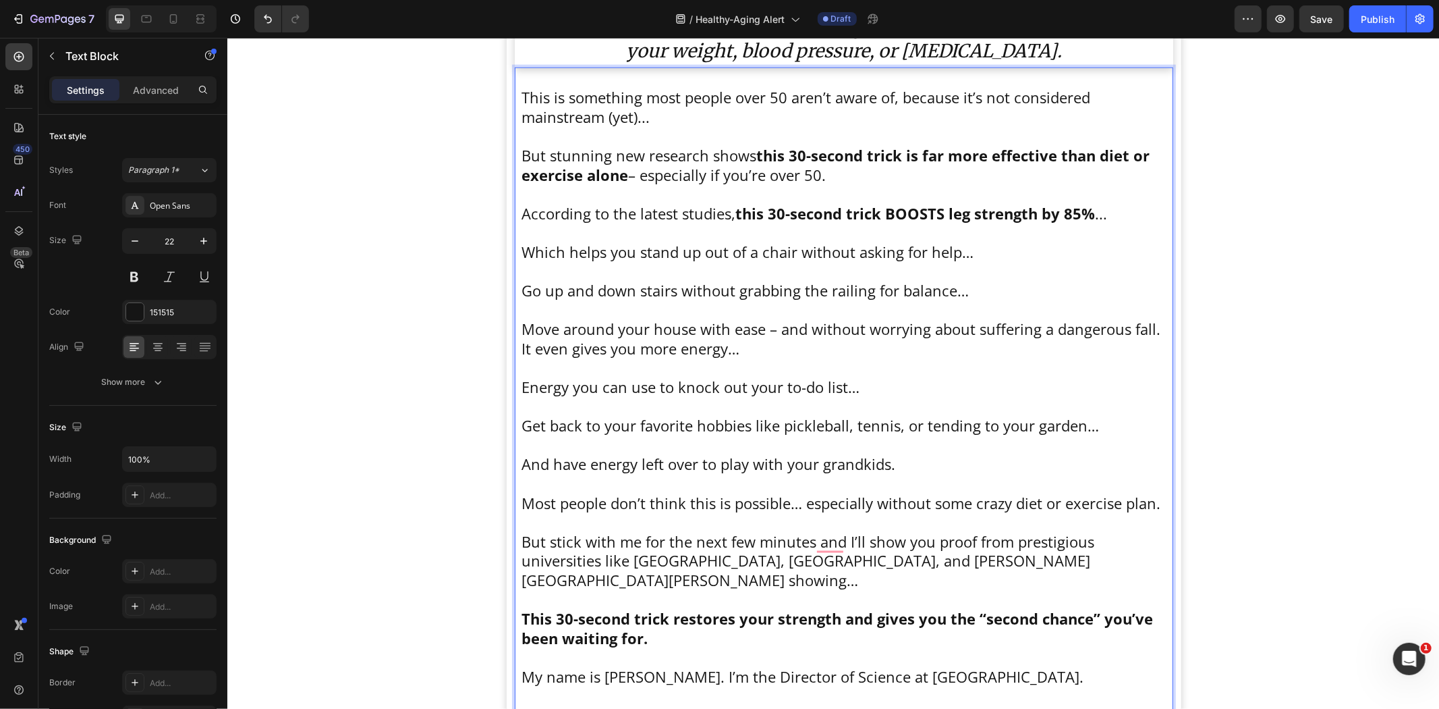
click at [521, 250] on p "Which helps you stand up out of a chair without asking for help…" at bounding box center [843, 252] width 645 height 20
click at [514, 285] on div "This is something most people over 50 aren’t aware of, because it’s not conside…" at bounding box center [843, 406] width 659 height 678
click at [521, 290] on p "Go up and down stairs without grabbing the railing for balance…" at bounding box center [843, 290] width 645 height 20
click at [521, 330] on p "Move around your house with ease – and without worrying about suffering a dange…" at bounding box center [843, 329] width 645 height 20
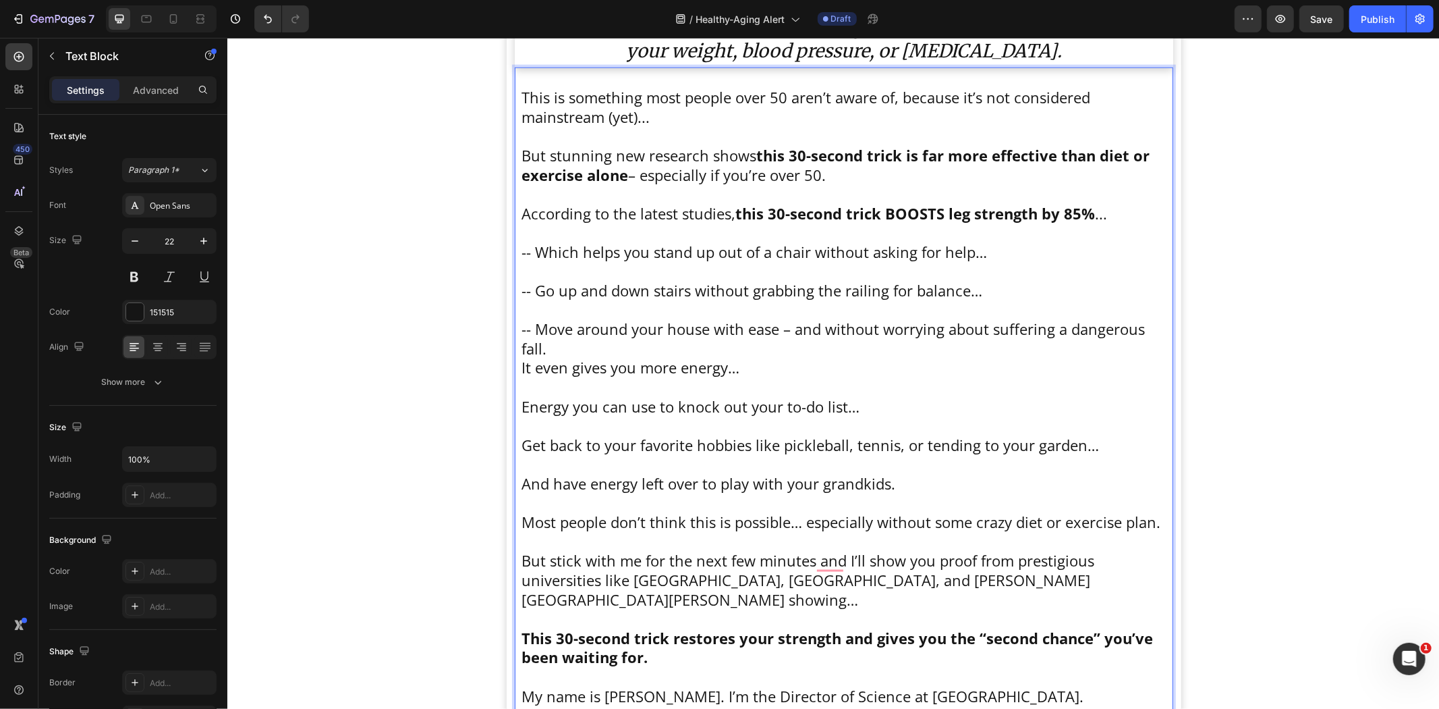
click at [566, 348] on p "-- Move around your house with ease – and without worrying about suffering a da…" at bounding box center [843, 338] width 645 height 38
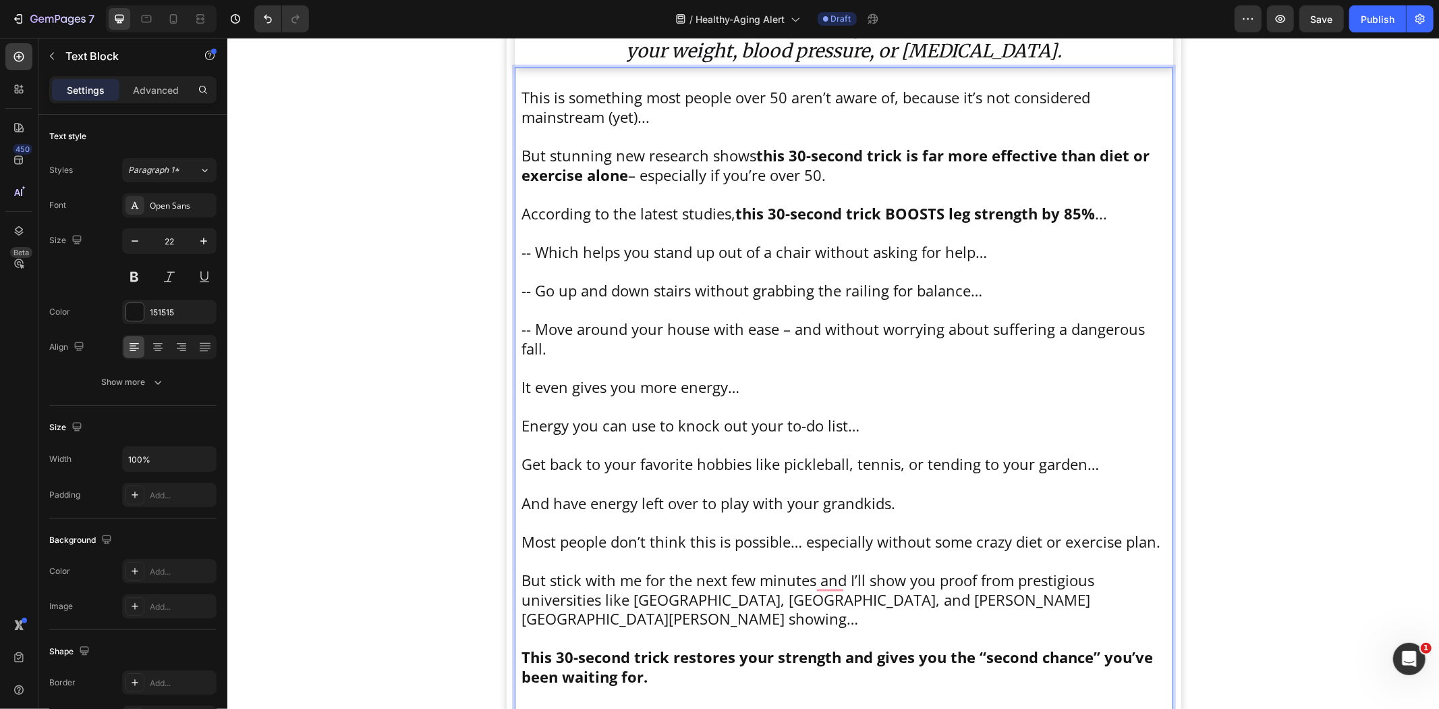
click at [521, 387] on p "It even gives you more energy…" at bounding box center [843, 387] width 645 height 20
click at [521, 423] on p "Energy you can use to knock out your to-do list…" at bounding box center [843, 425] width 645 height 20
click at [521, 462] on p "Get back to your favorite hobbies like pickleball, tennis, or tending to your g…" at bounding box center [843, 463] width 645 height 20
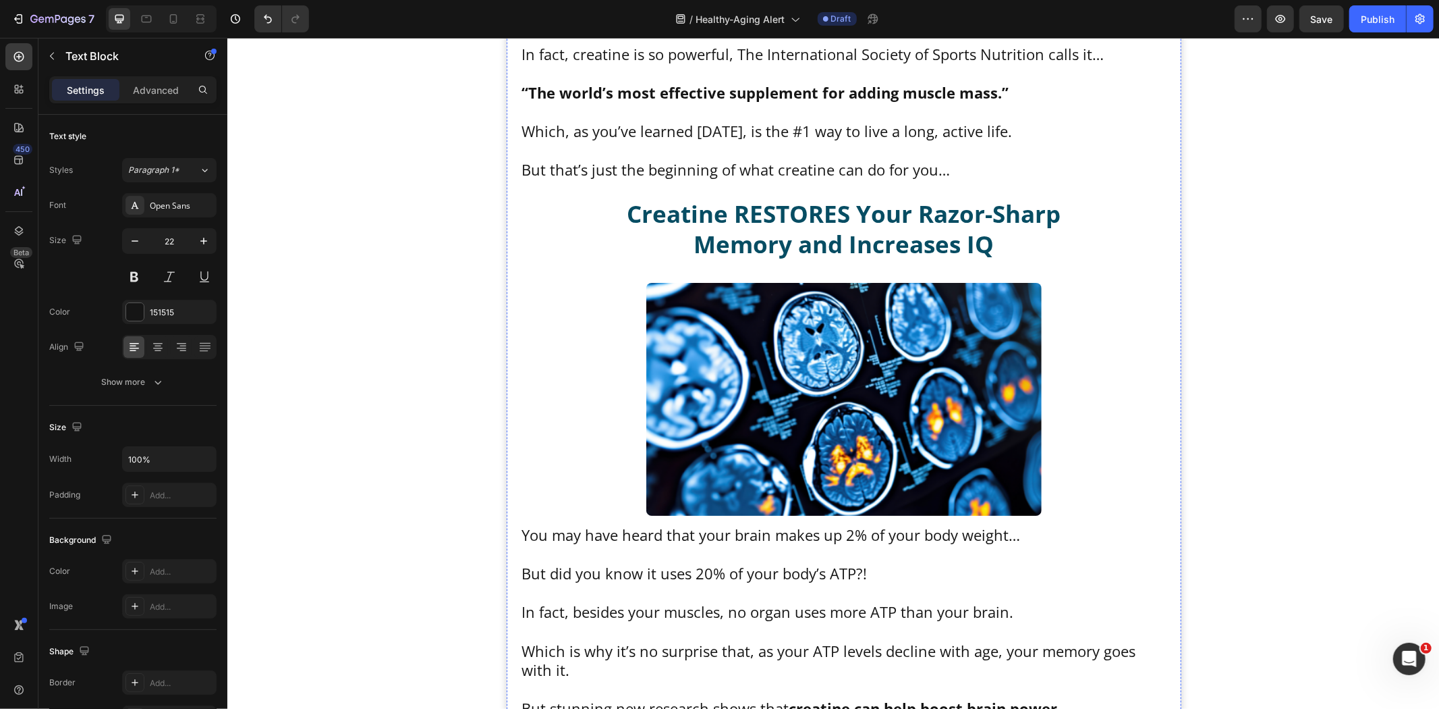
scroll to position [12796, 0]
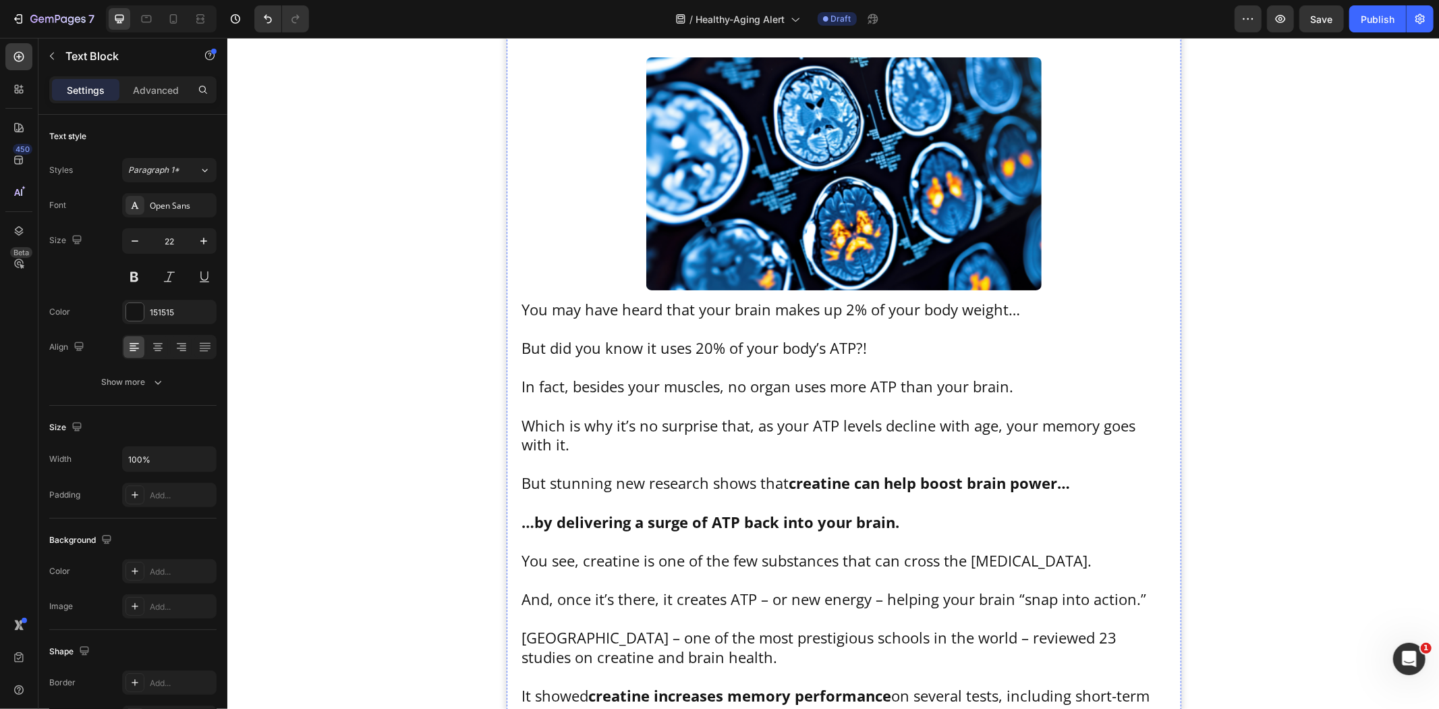
click at [199, 243] on icon "button" at bounding box center [203, 240] width 13 height 13
click at [200, 243] on icon "button" at bounding box center [203, 240] width 13 height 13
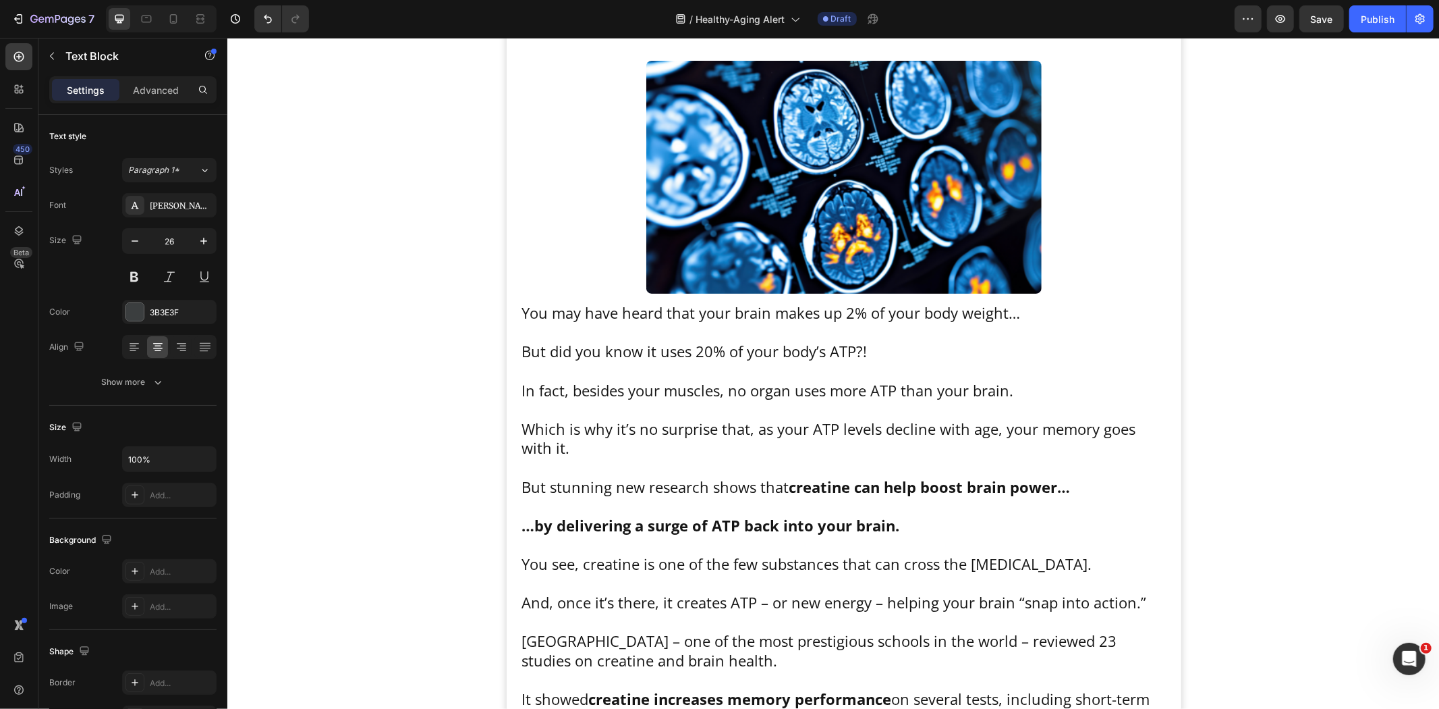
click at [200, 243] on icon "button" at bounding box center [203, 240] width 13 height 13
type input "27"
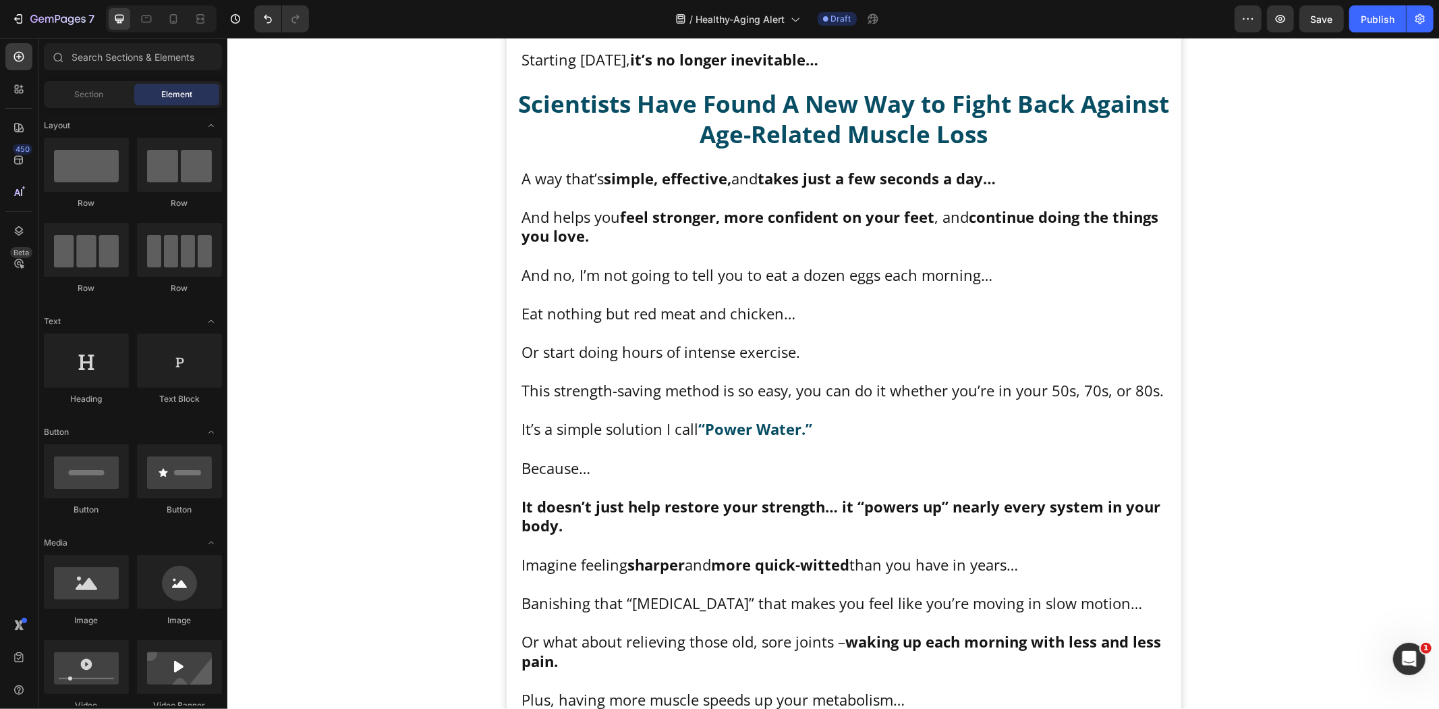
scroll to position [0, 0]
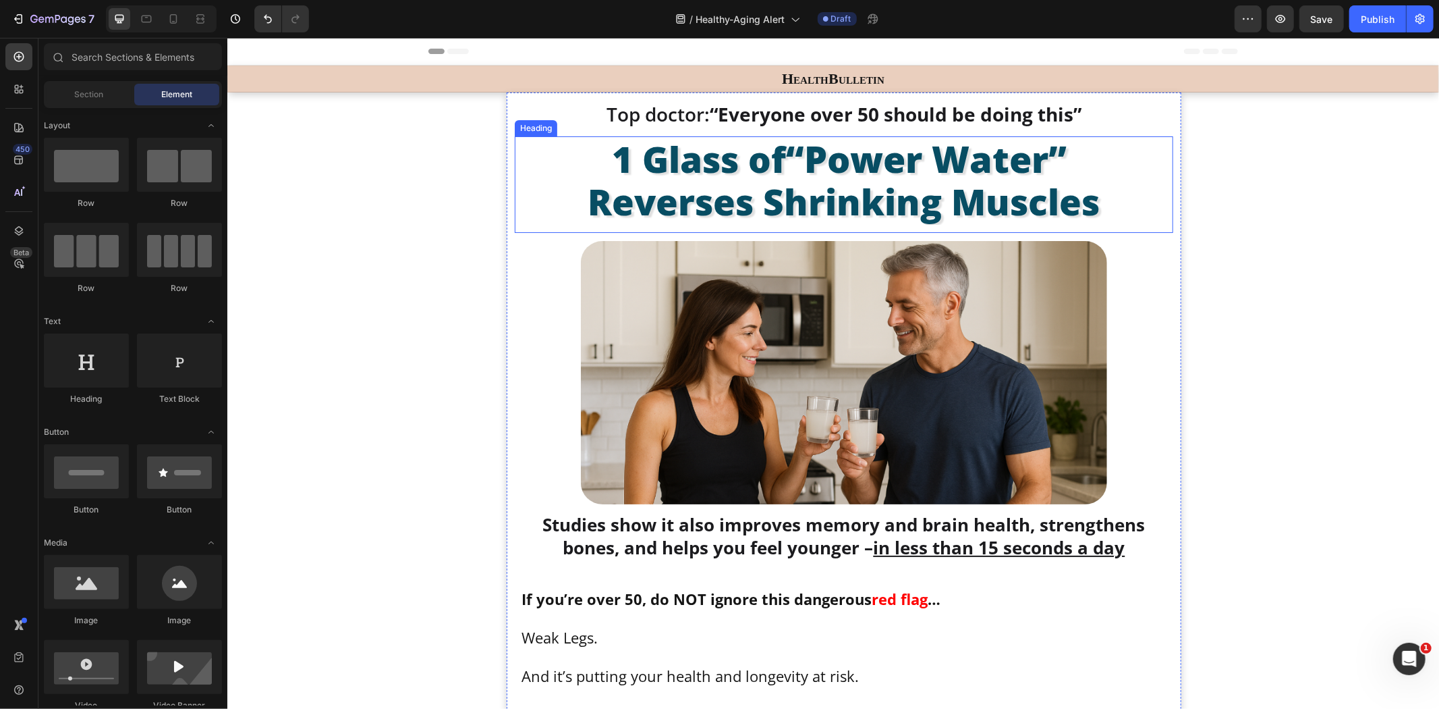
click at [1102, 169] on h1 "1 Glass of “Power Water” Reverses Shrinking Muscles" at bounding box center [843, 180] width 659 height 88
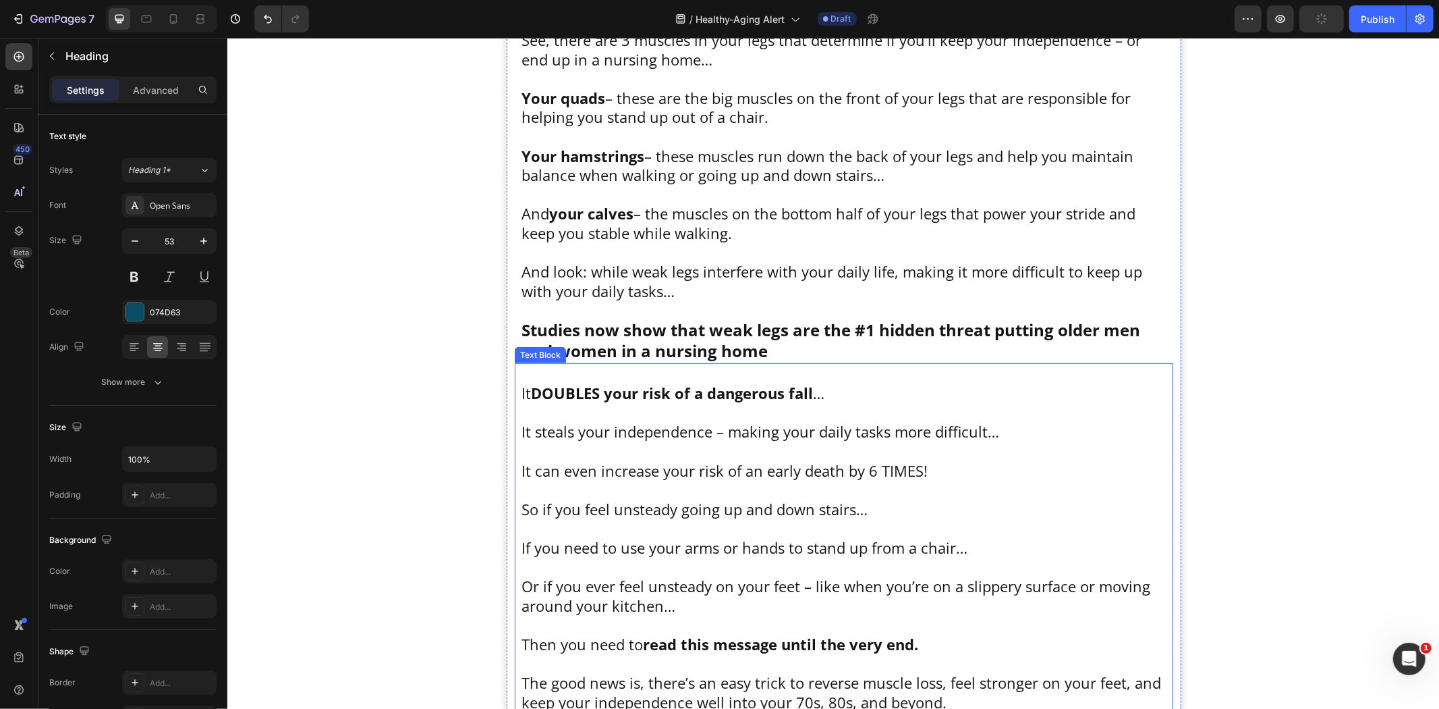
scroll to position [976, 0]
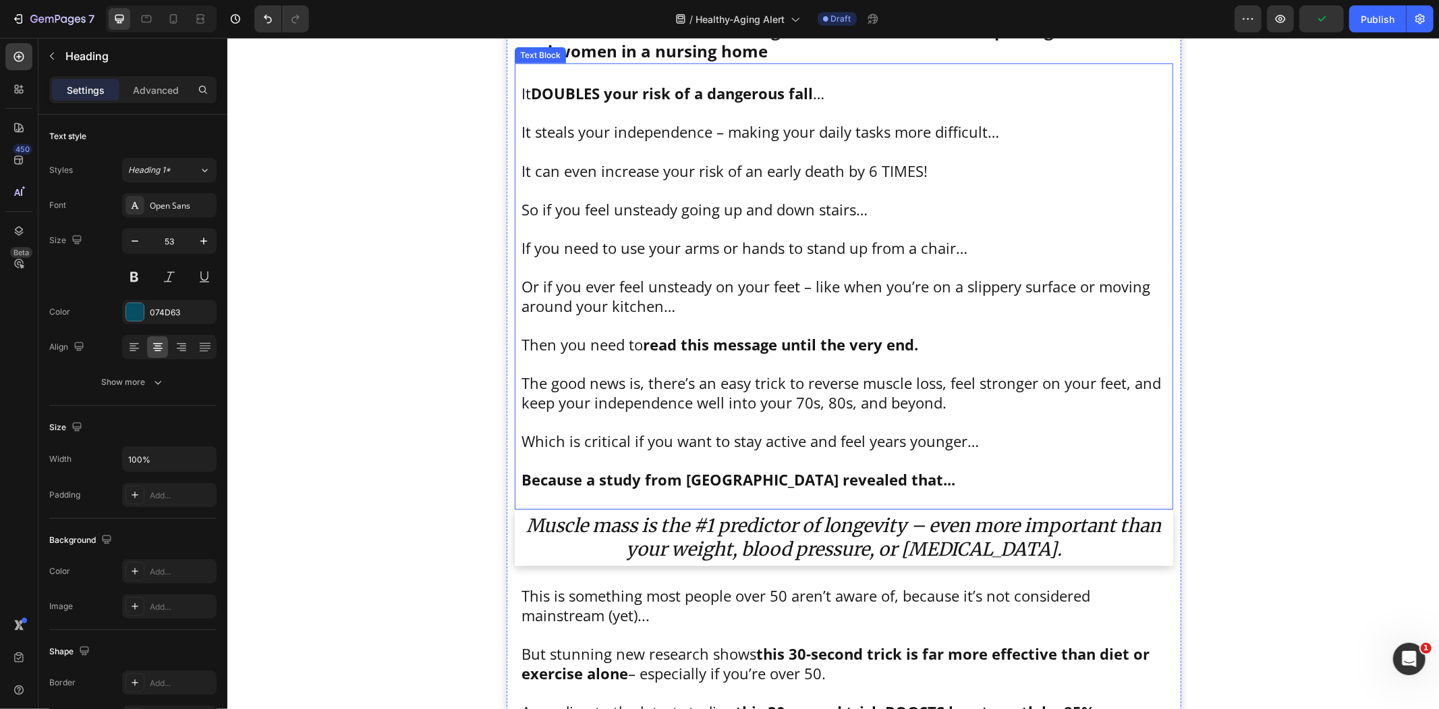
click at [856, 381] on p "The good news is, there’s an easy trick to reverse muscle loss, feel stronger o…" at bounding box center [843, 392] width 645 height 38
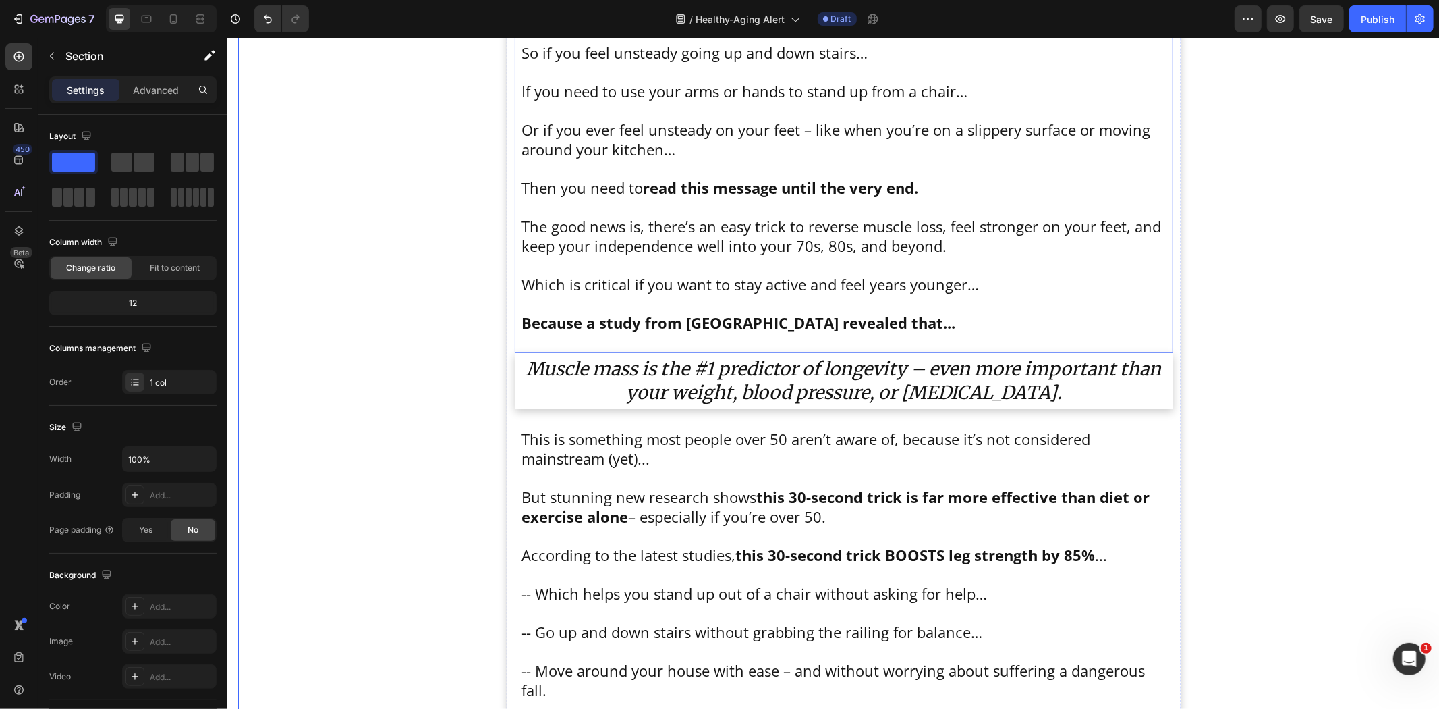
scroll to position [1201, 0]
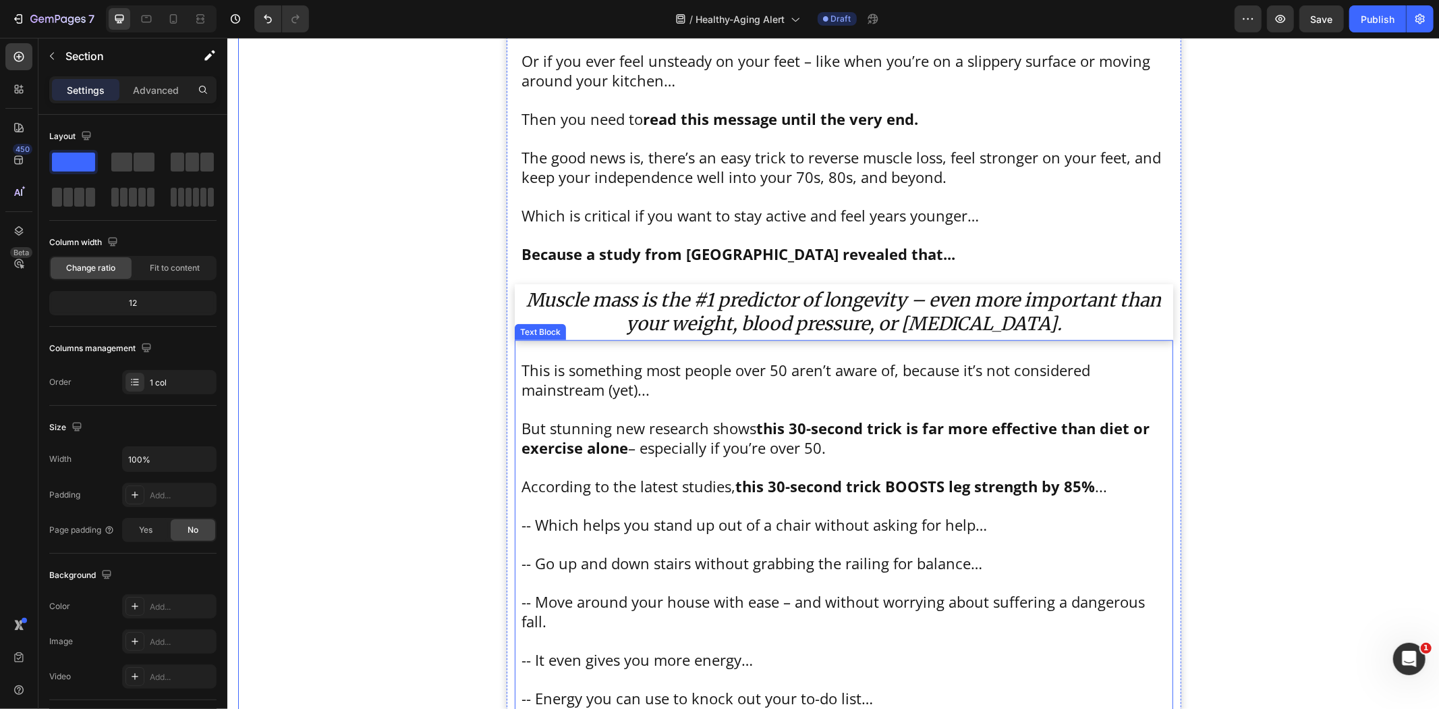
click at [748, 316] on icon "Muscle mass is the #1 predictor of longevity – even more important than your we…" at bounding box center [843, 310] width 635 height 47
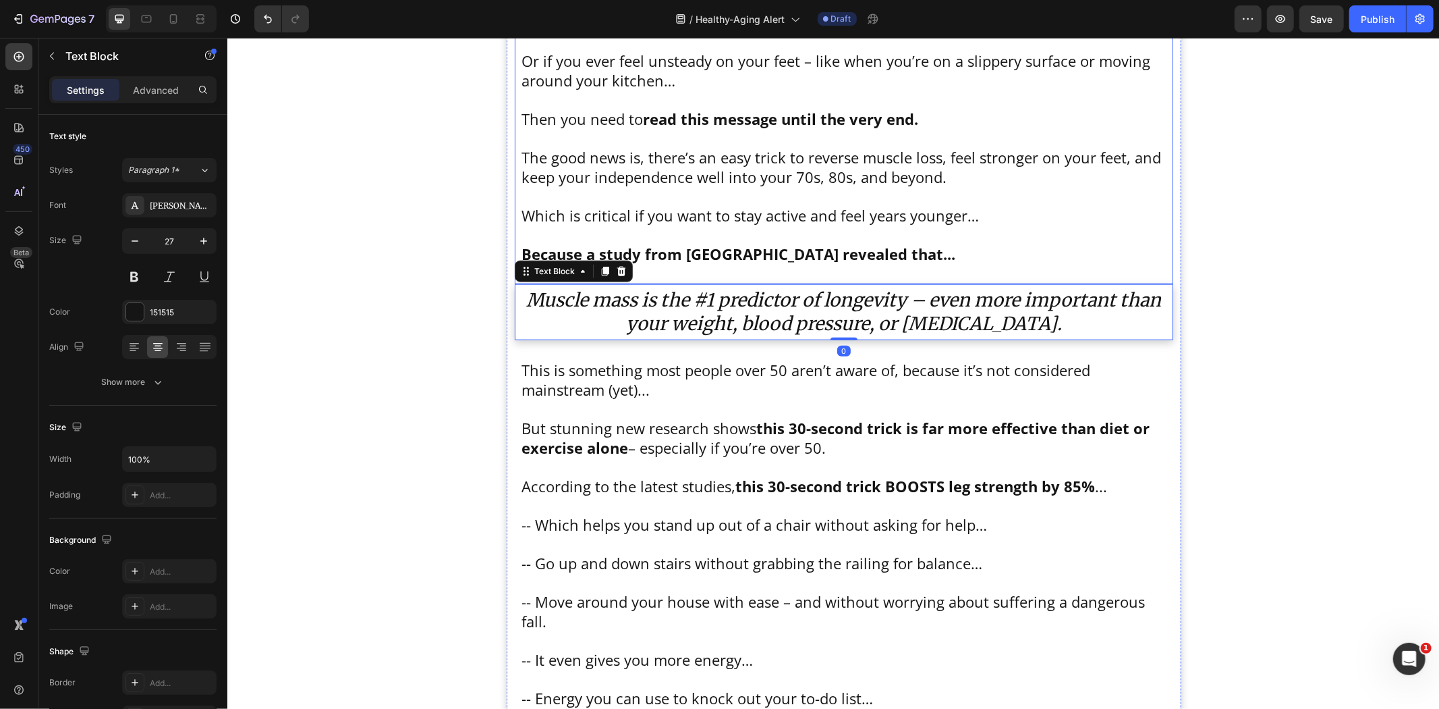
click at [753, 207] on p "Which is critical if you want to stay active and feel years younger… Because a …" at bounding box center [843, 234] width 645 height 58
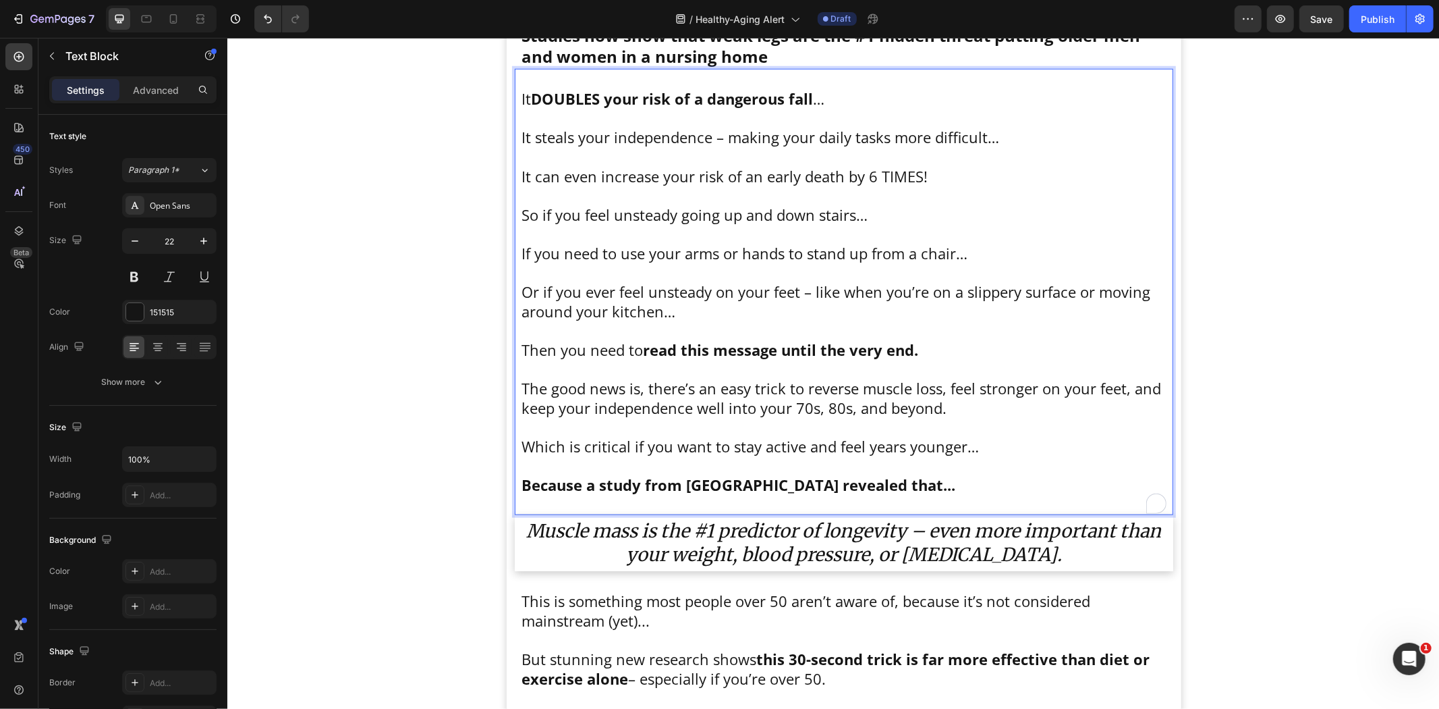
scroll to position [677, 0]
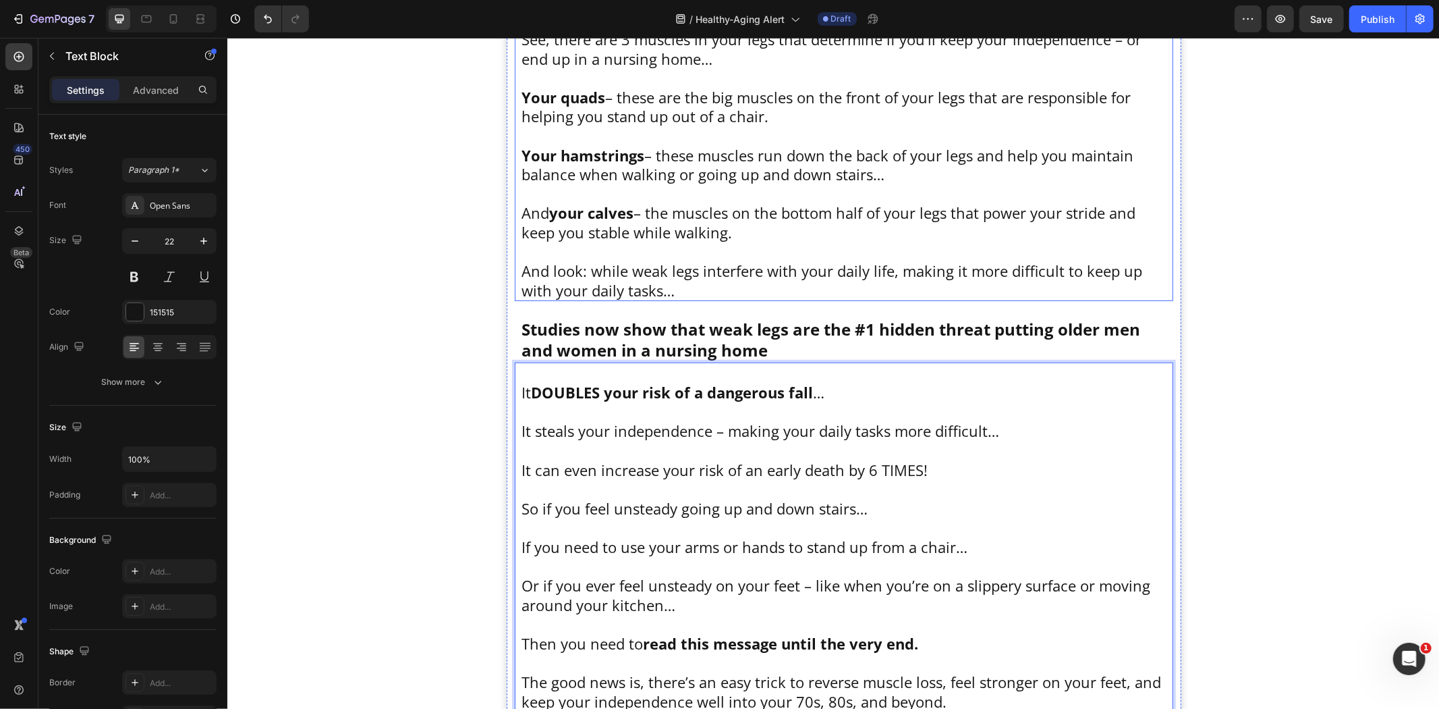
click at [846, 163] on p "Your hamstrings – these muscles run down the back of your legs and help you mai…" at bounding box center [843, 164] width 645 height 38
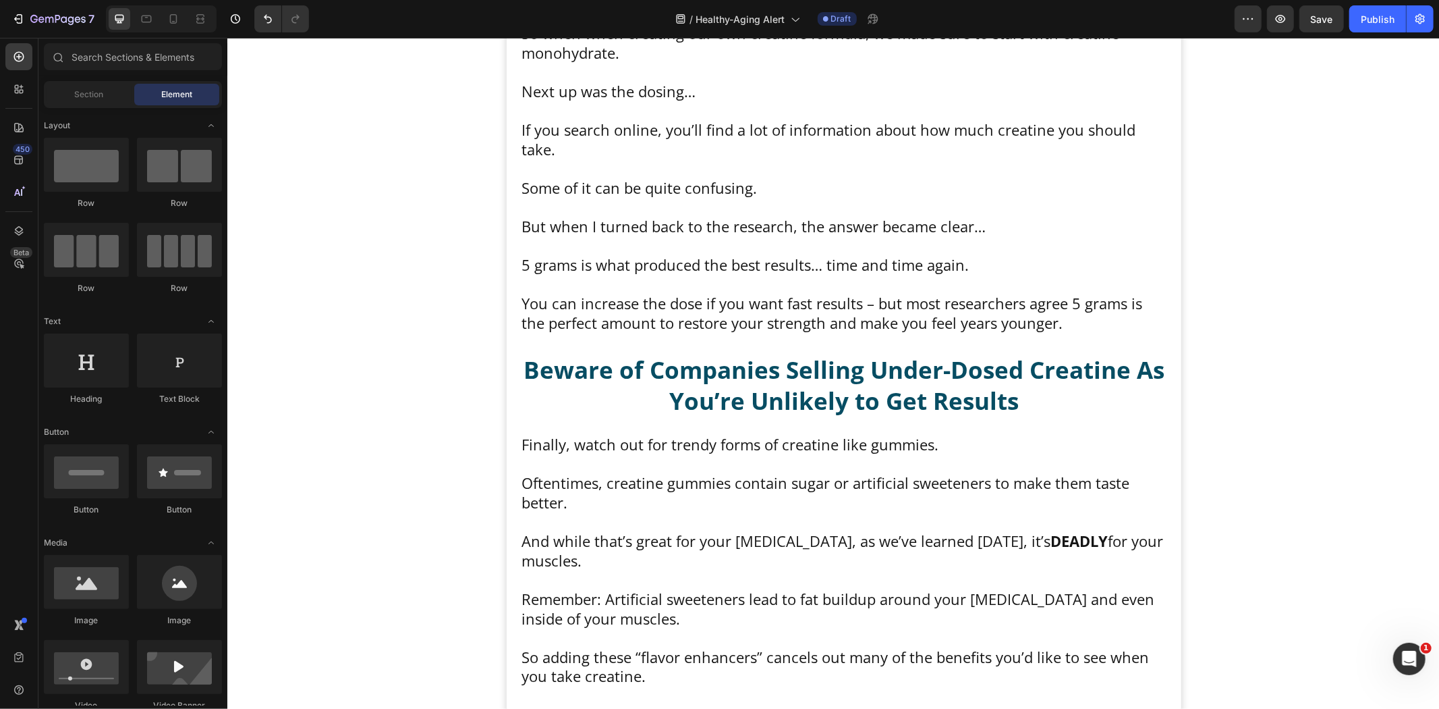
scroll to position [18391, 0]
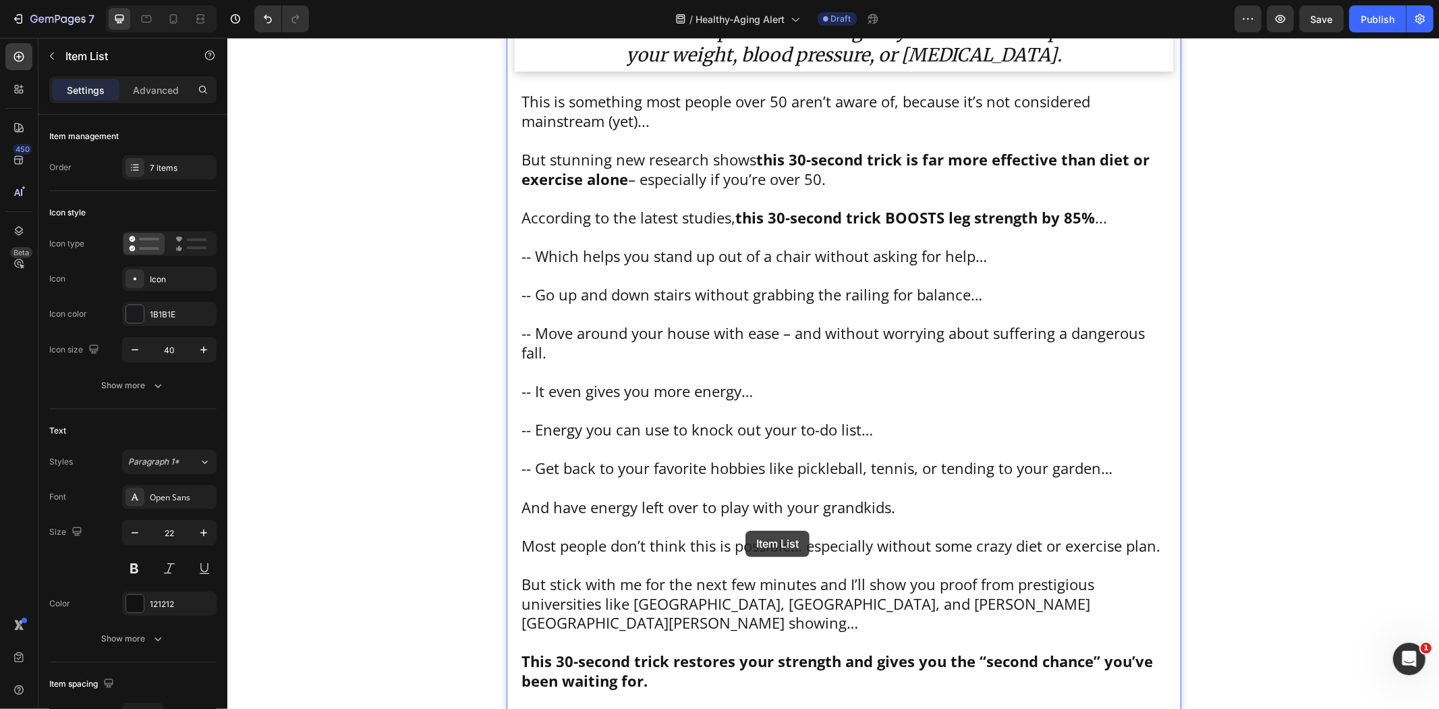
scroll to position [1596, 0]
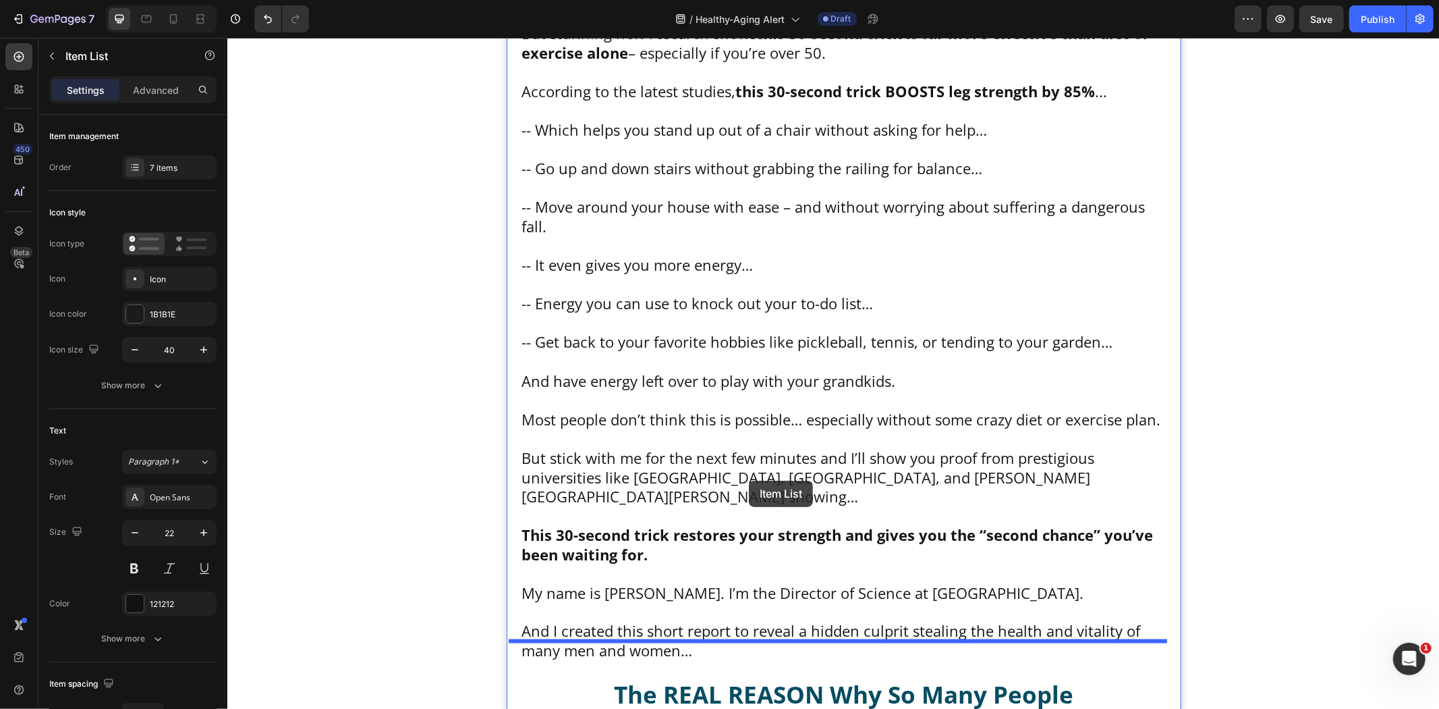
drag, startPoint x: 548, startPoint y: 499, endPoint x: 748, endPoint y: 480, distance: 201.3
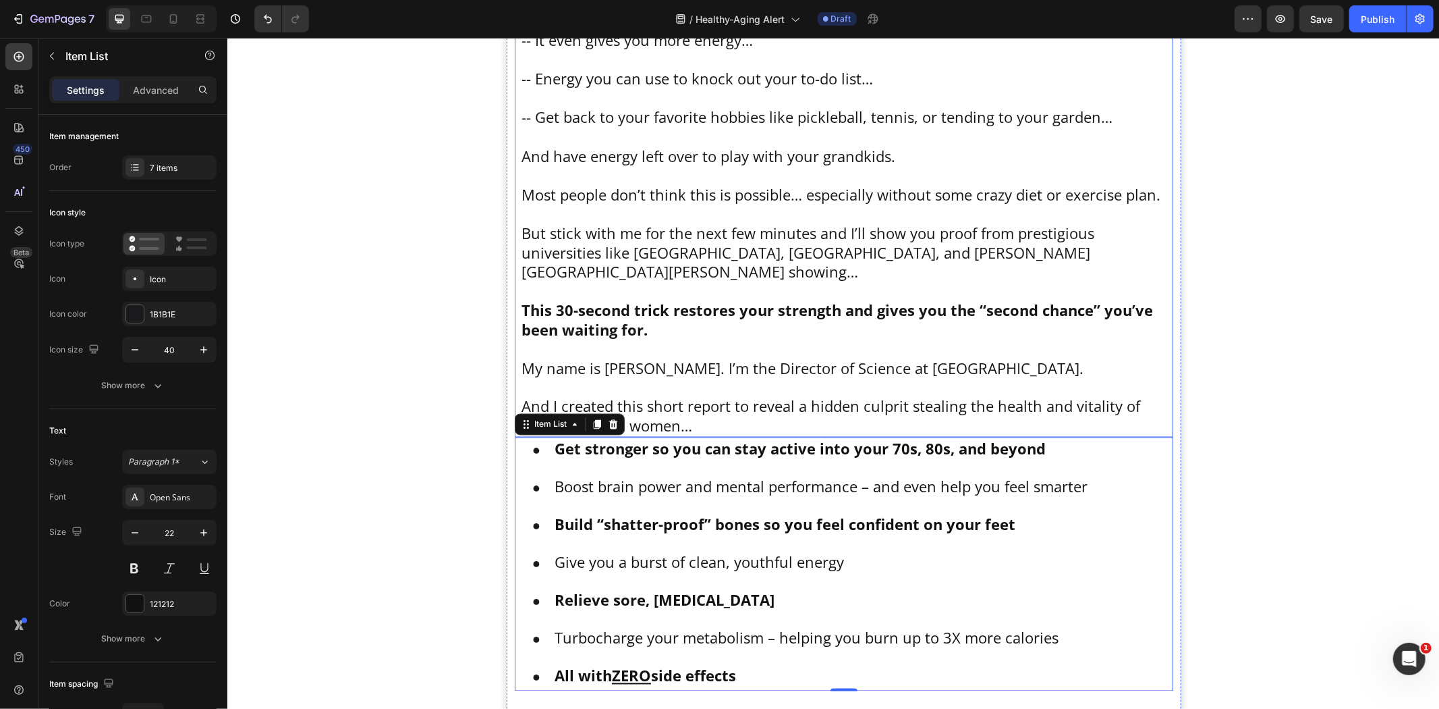
scroll to position [1671, 0]
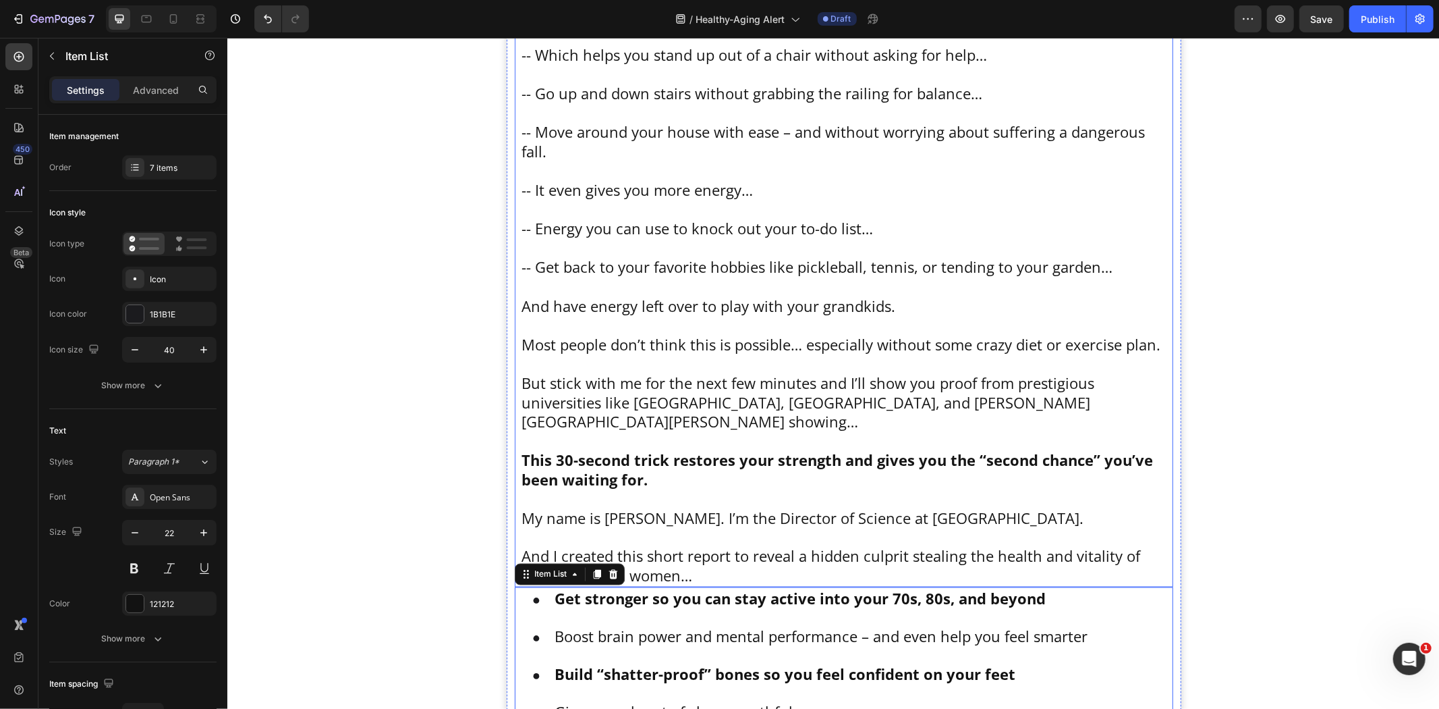
click at [780, 362] on p "To enrich screen reader interactions, please activate Accessibility in Grammarl…" at bounding box center [843, 363] width 645 height 20
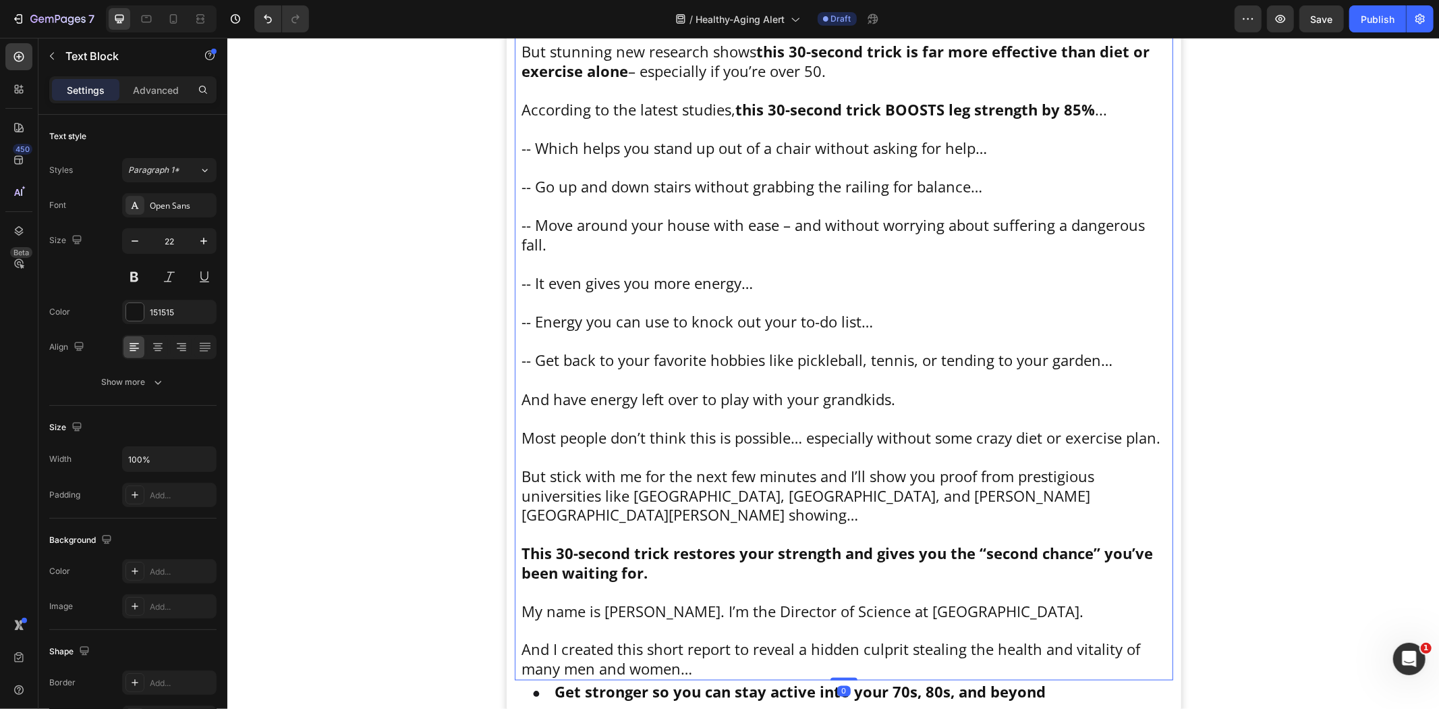
scroll to position [1446, 0]
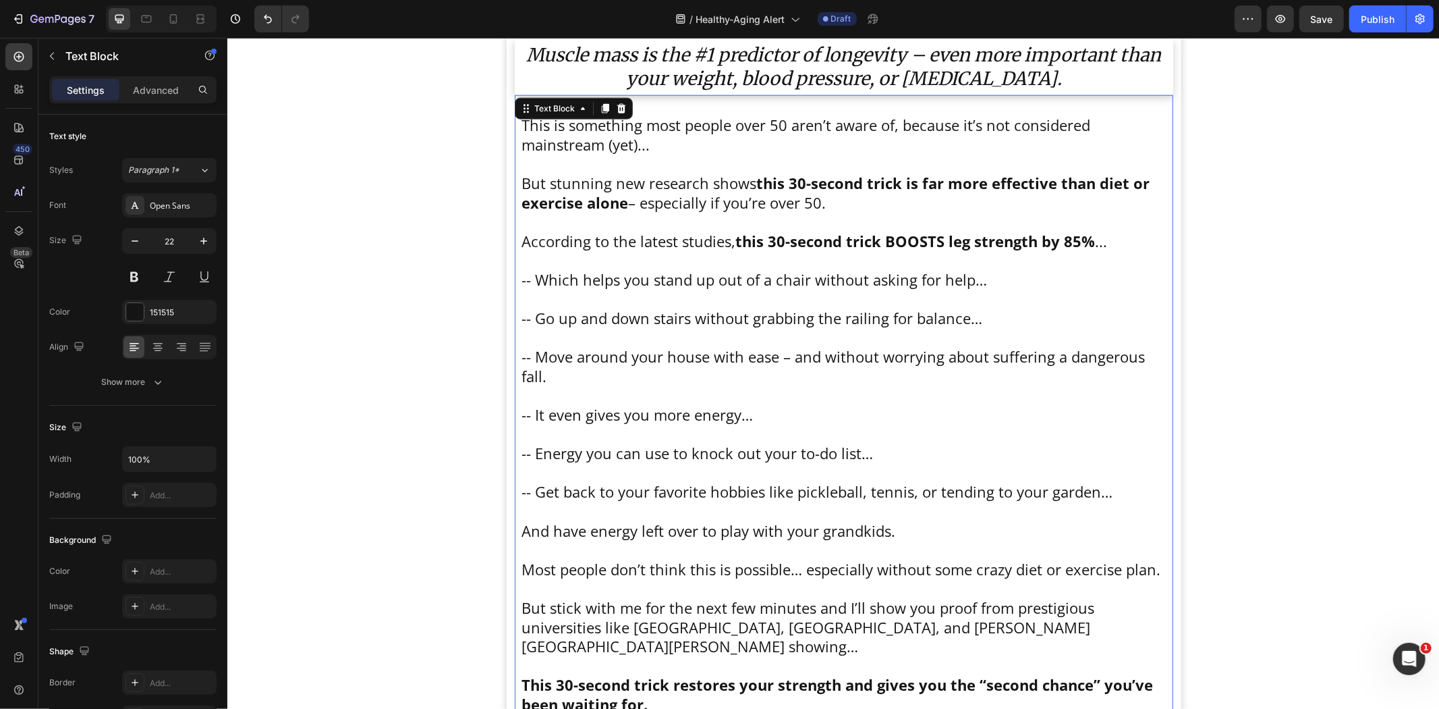
click at [599, 105] on icon at bounding box center [604, 108] width 11 height 11
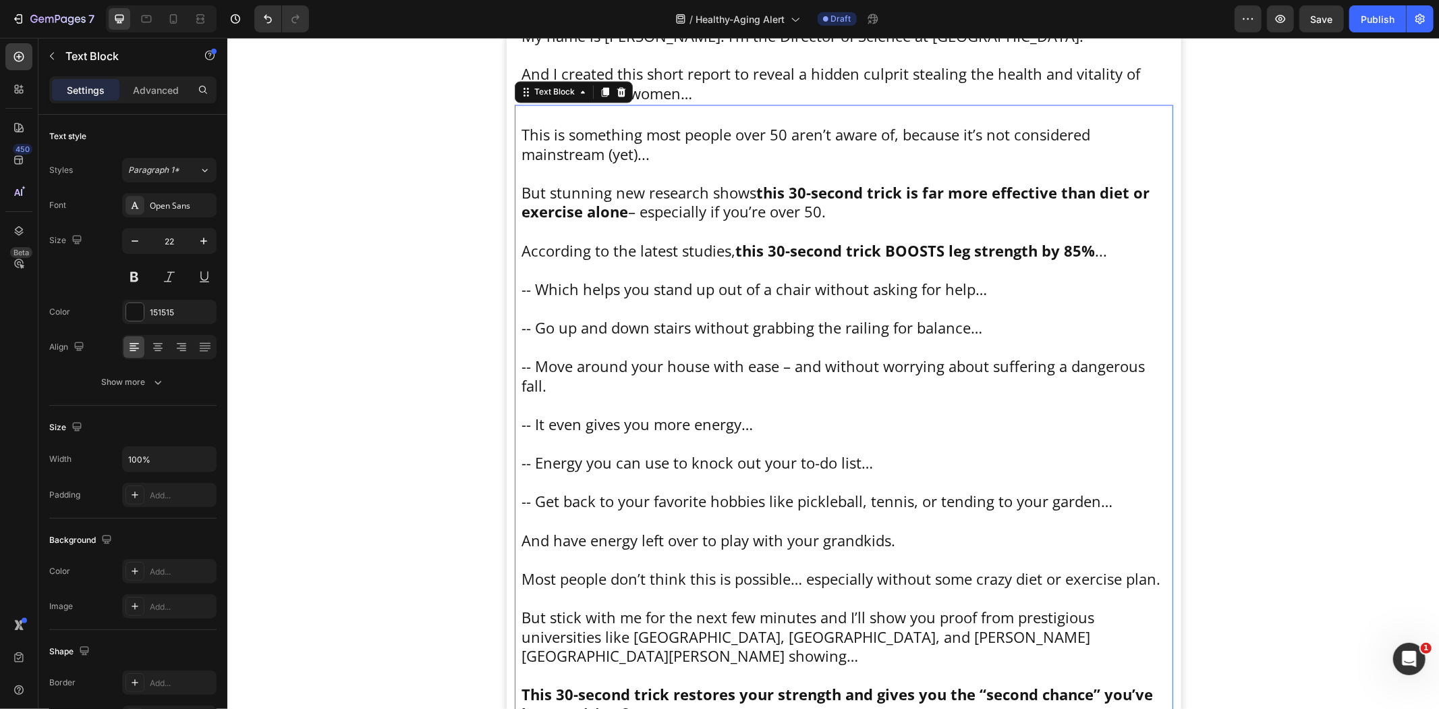
scroll to position [2153, 0]
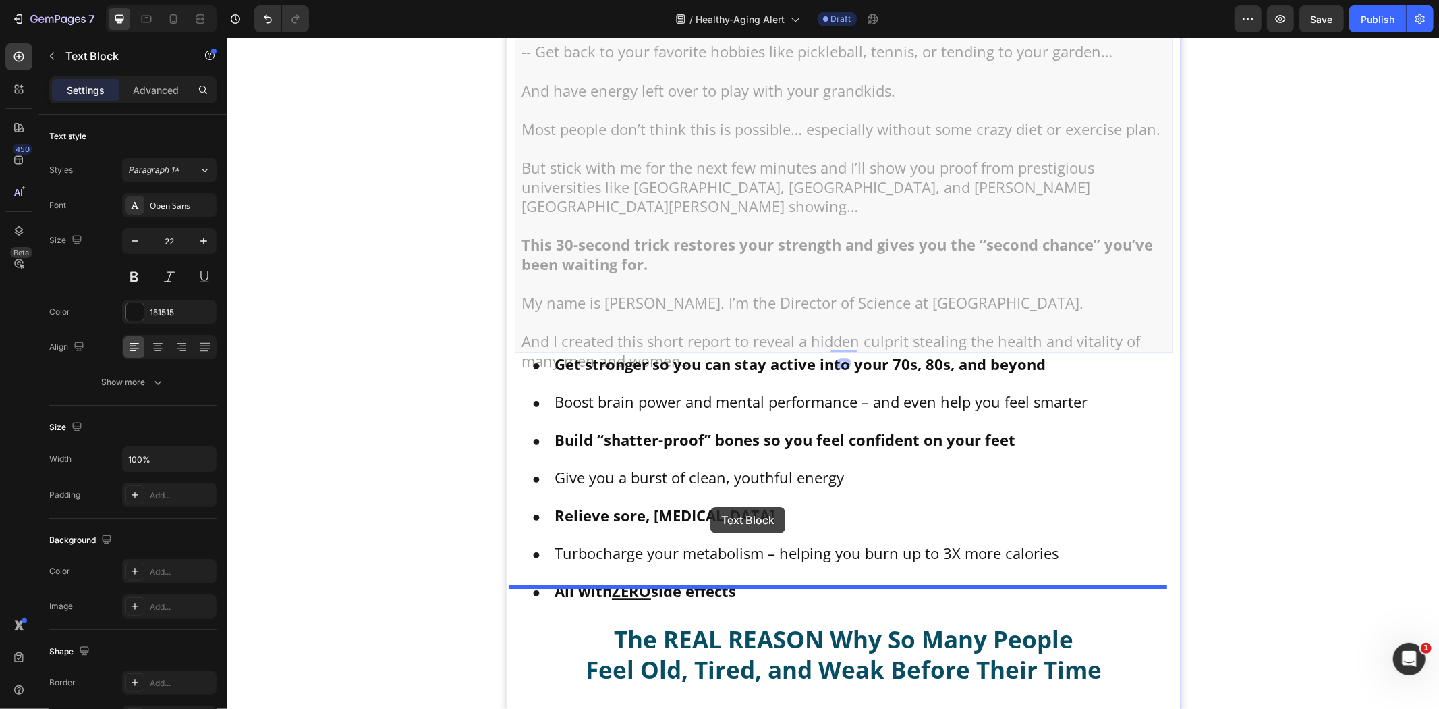
drag, startPoint x: 549, startPoint y: 74, endPoint x: 710, endPoint y: 506, distance: 460.8
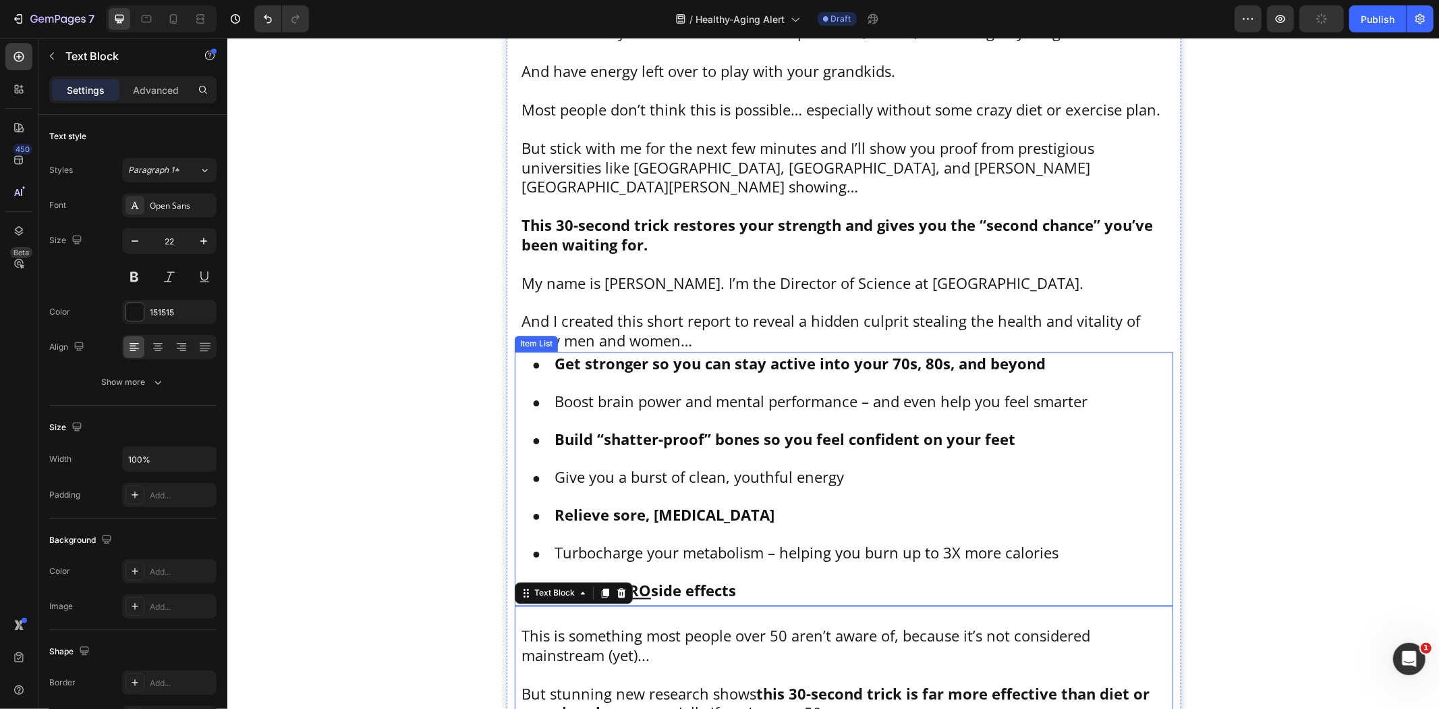
scroll to position [1531, 0]
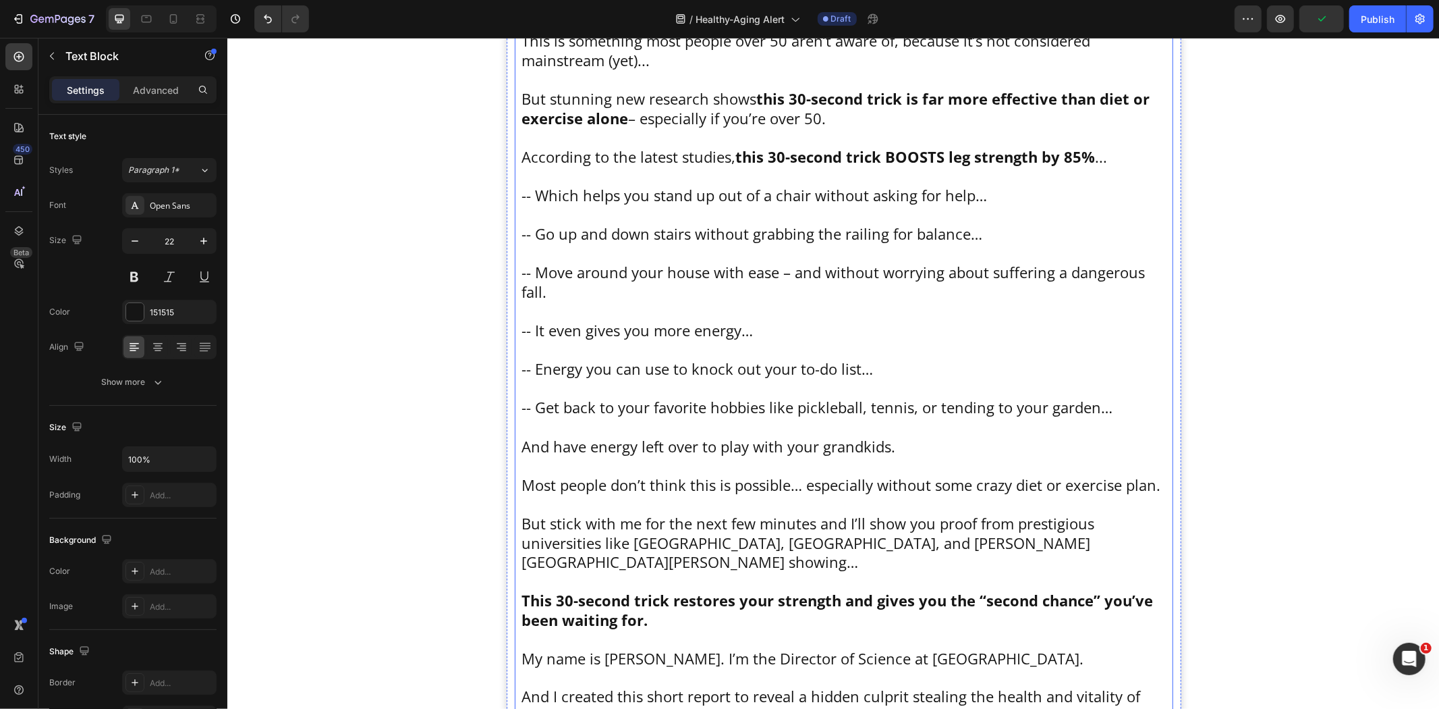
click at [699, 406] on p "-- Get back to your favorite hobbies like pickleball, tennis, or tending to you…" at bounding box center [843, 407] width 645 height 20
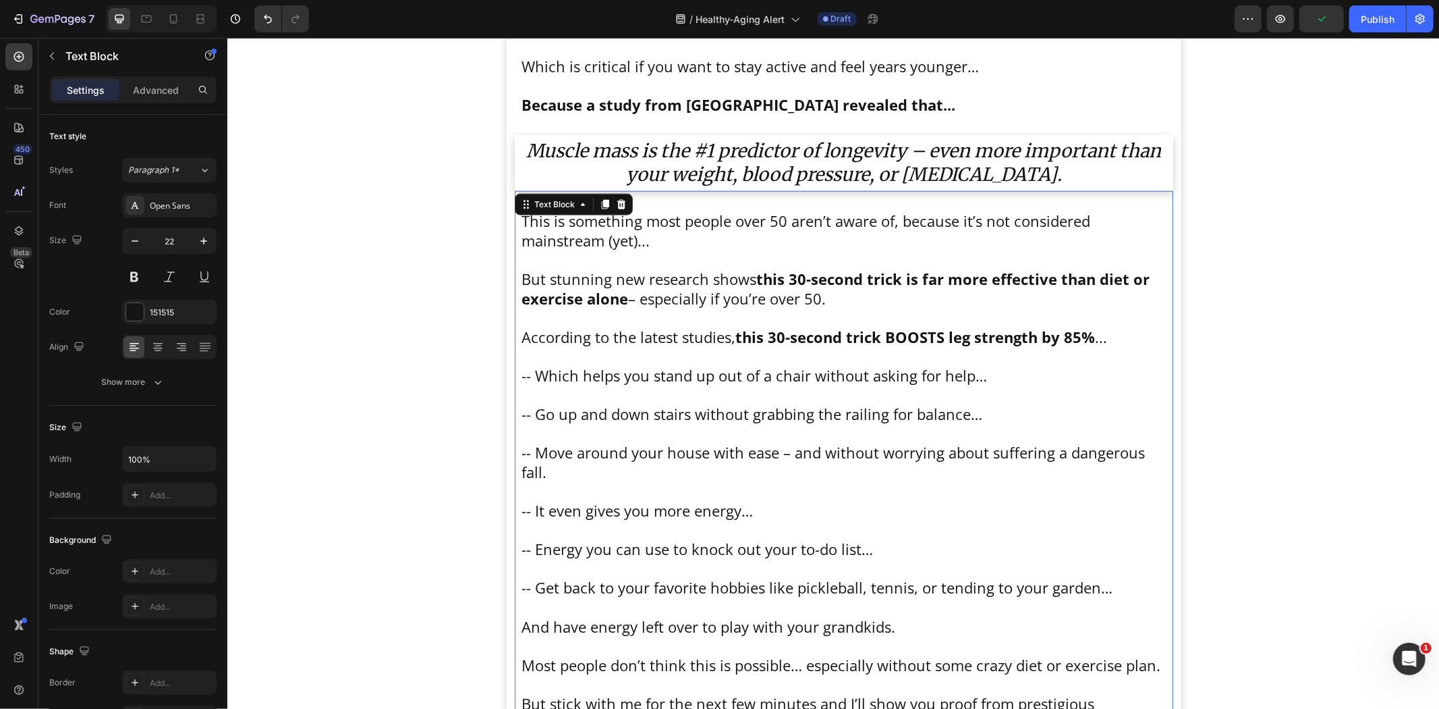
click at [602, 443] on div "This is something most people over 50 aren’t aware of, because it’s not conside…" at bounding box center [844, 548] width 648 height 717
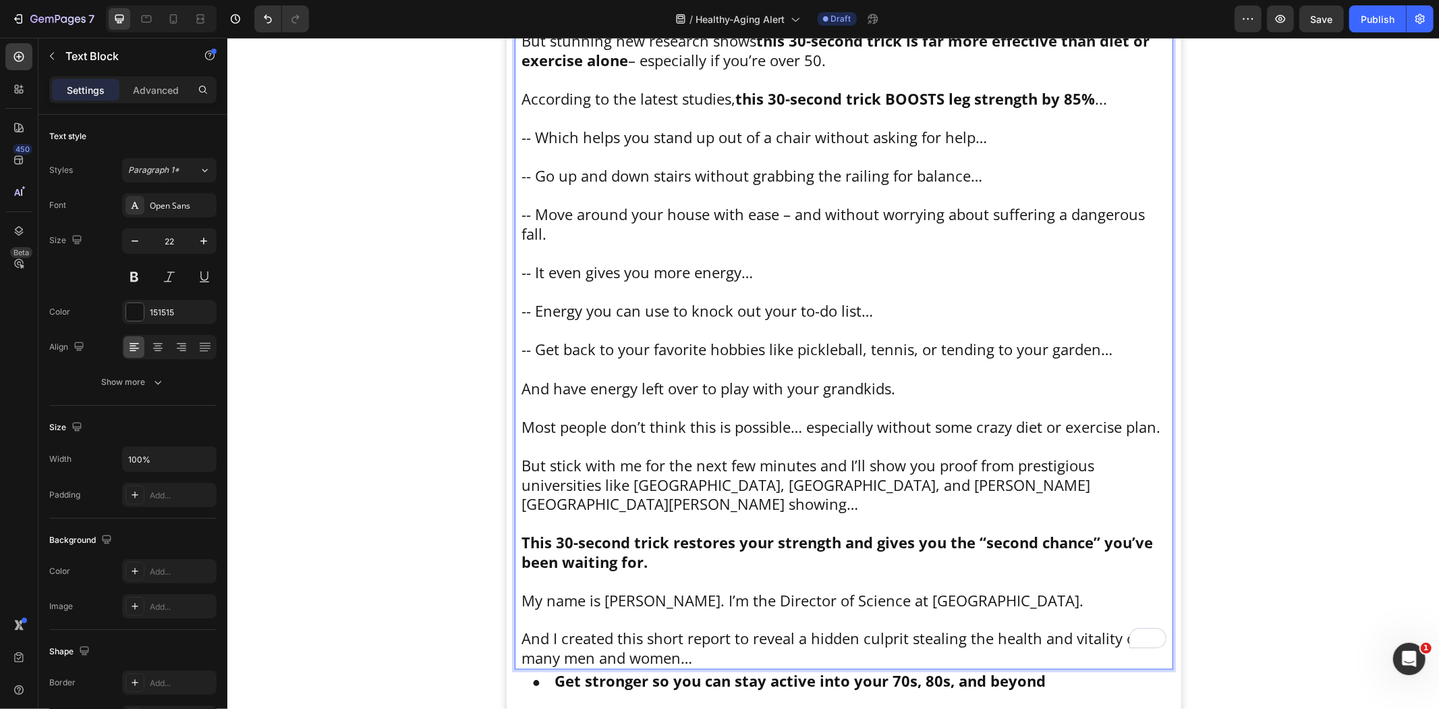
scroll to position [1628, 0]
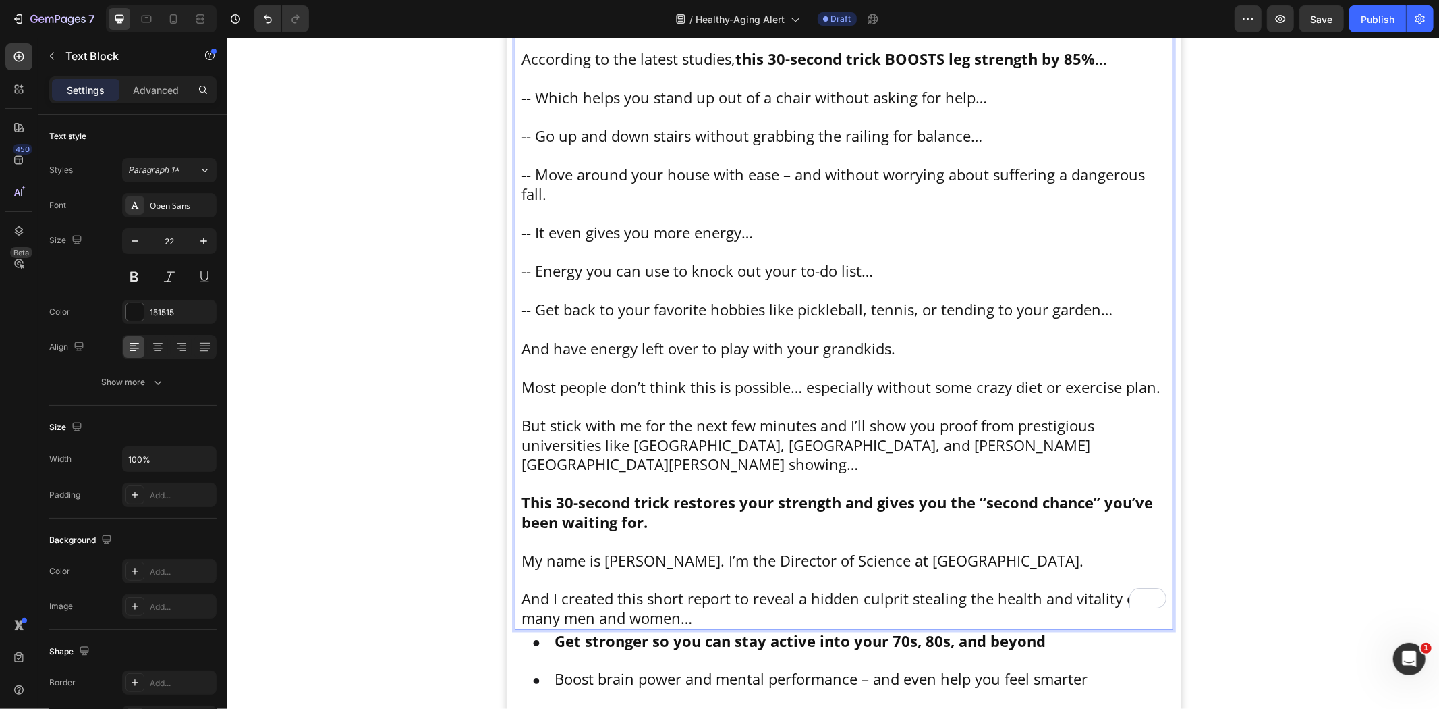
click at [615, 422] on p "But stick with me for the next few minutes and I’ll show you proof from prestig…" at bounding box center [843, 444] width 645 height 58
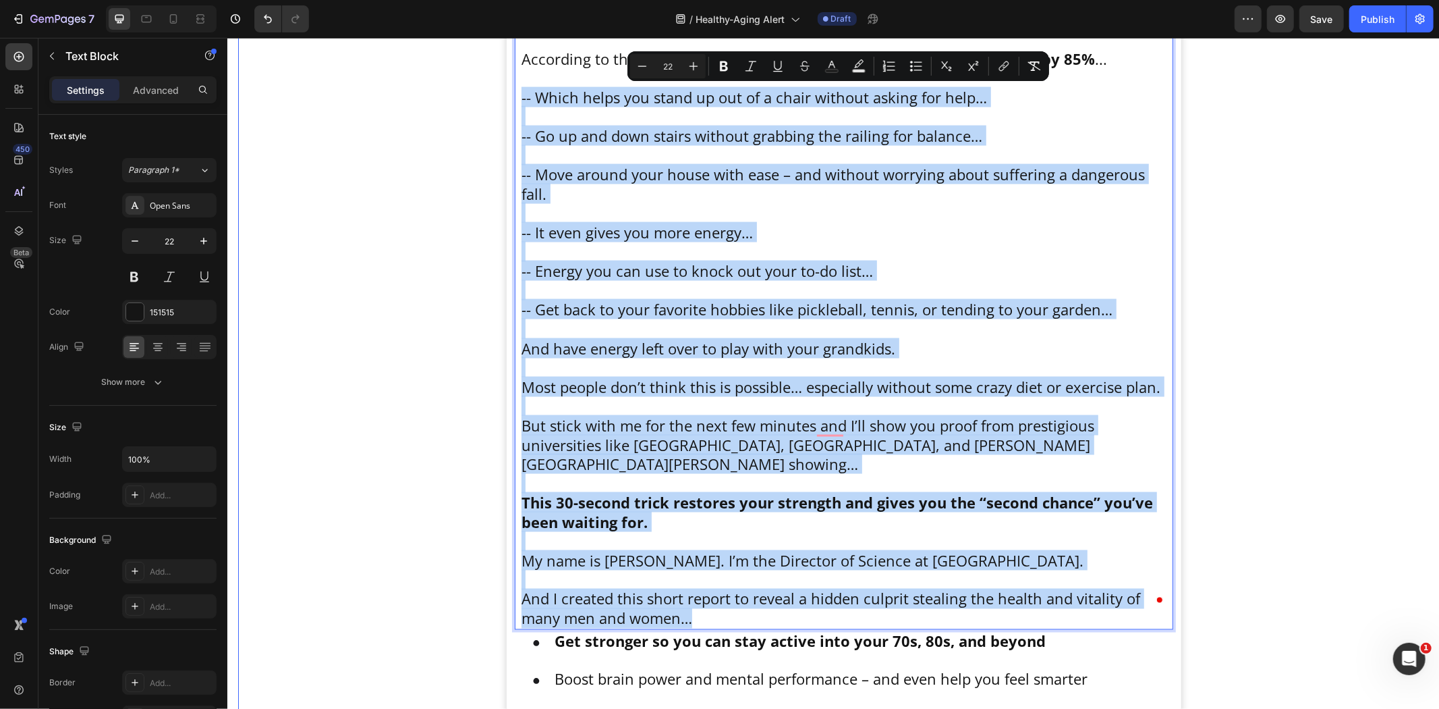
drag, startPoint x: 686, startPoint y: 598, endPoint x: 497, endPoint y: 104, distance: 528.9
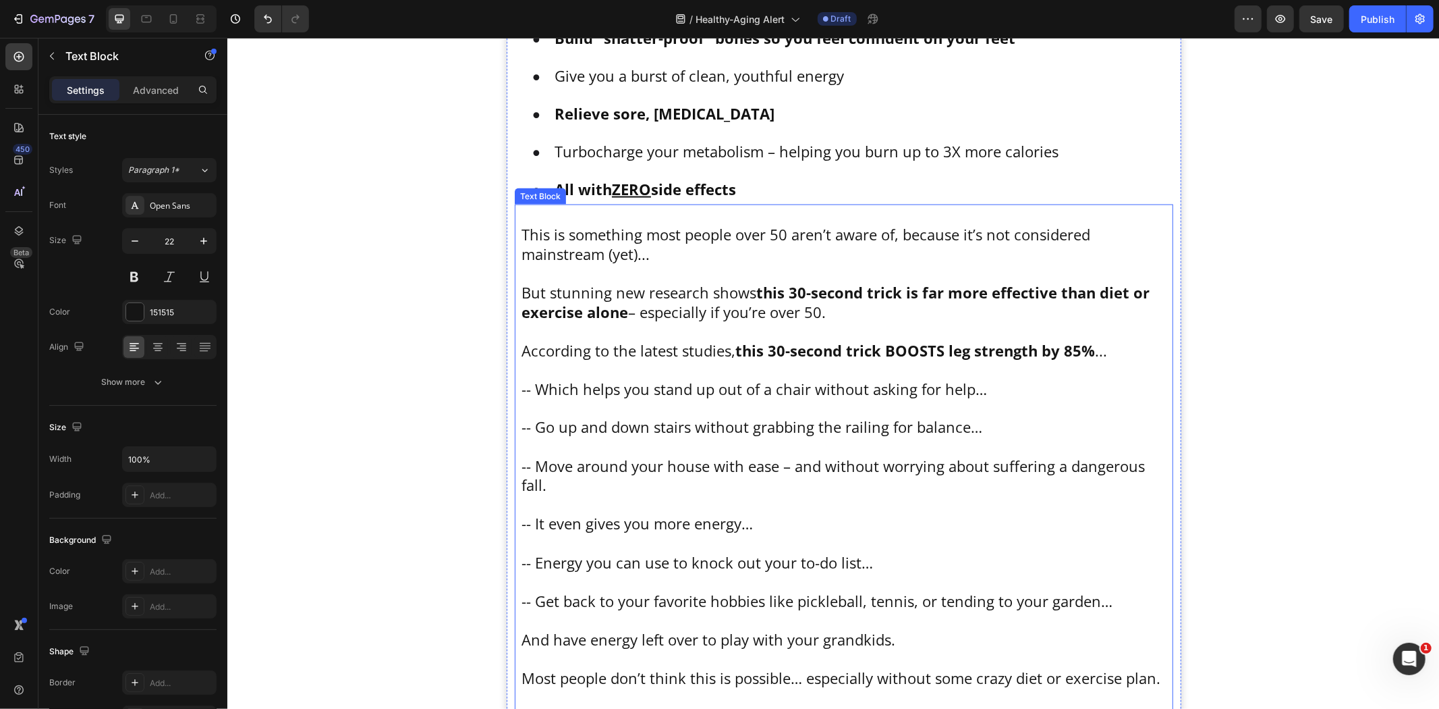
scroll to position [1778, 0]
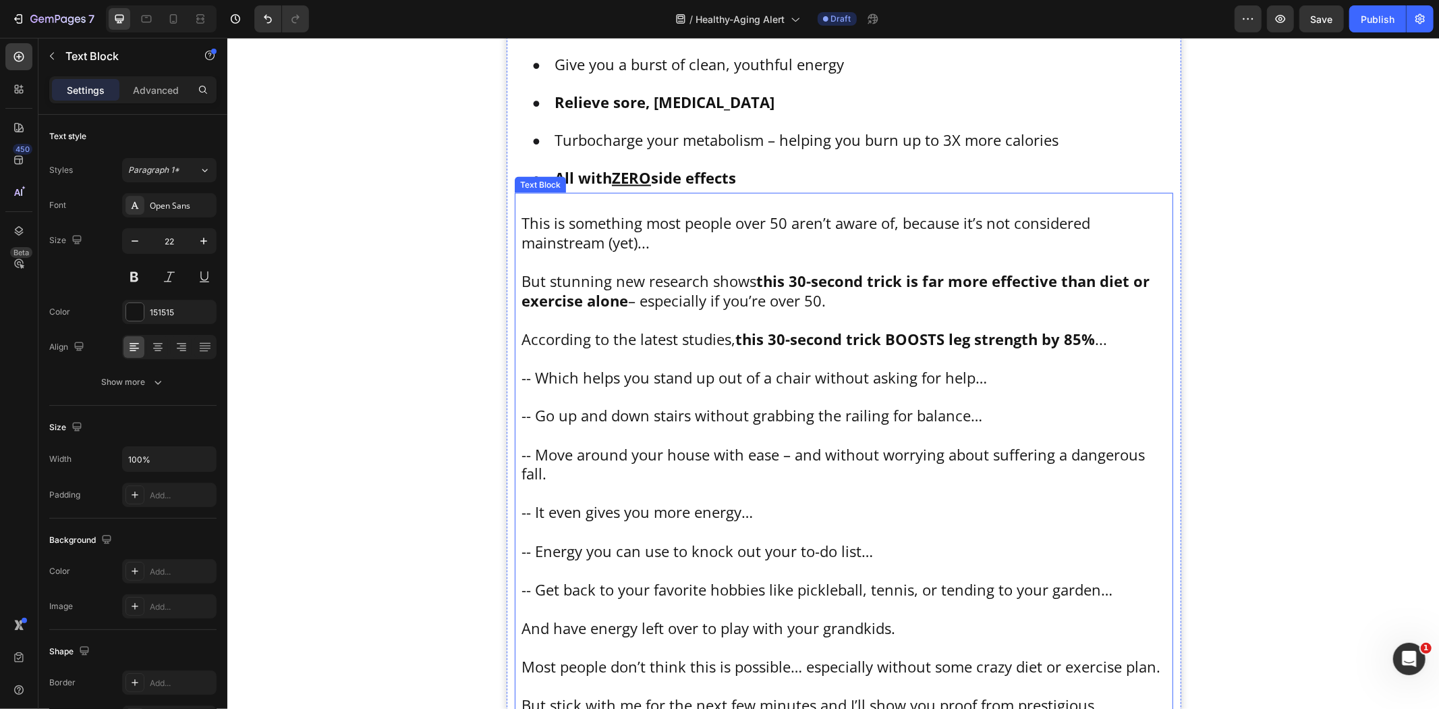
click at [647, 414] on p "-- Go up and down stairs without grabbing the railing for balance…" at bounding box center [843, 416] width 645 height 20
click at [606, 387] on p at bounding box center [843, 397] width 645 height 20
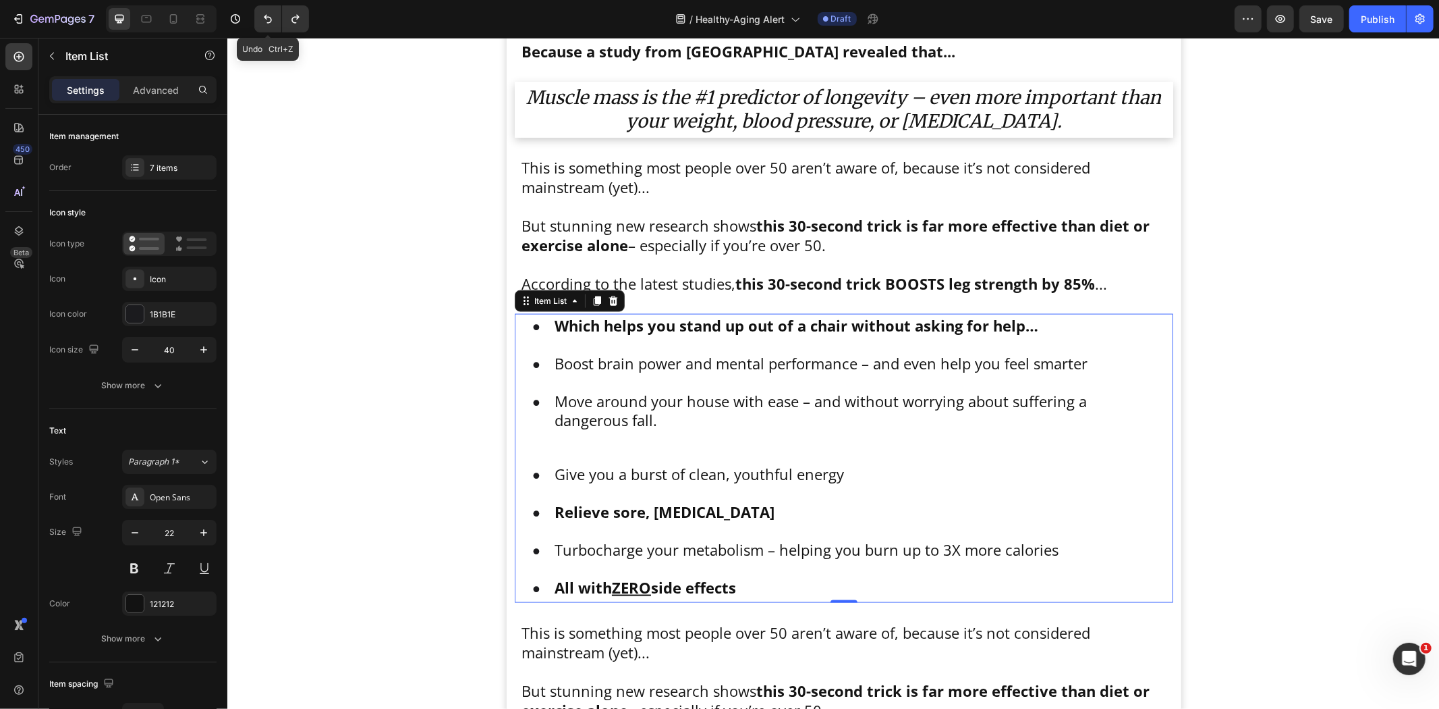
click at [275, 22] on button "Undo/Redo" at bounding box center [267, 18] width 27 height 27
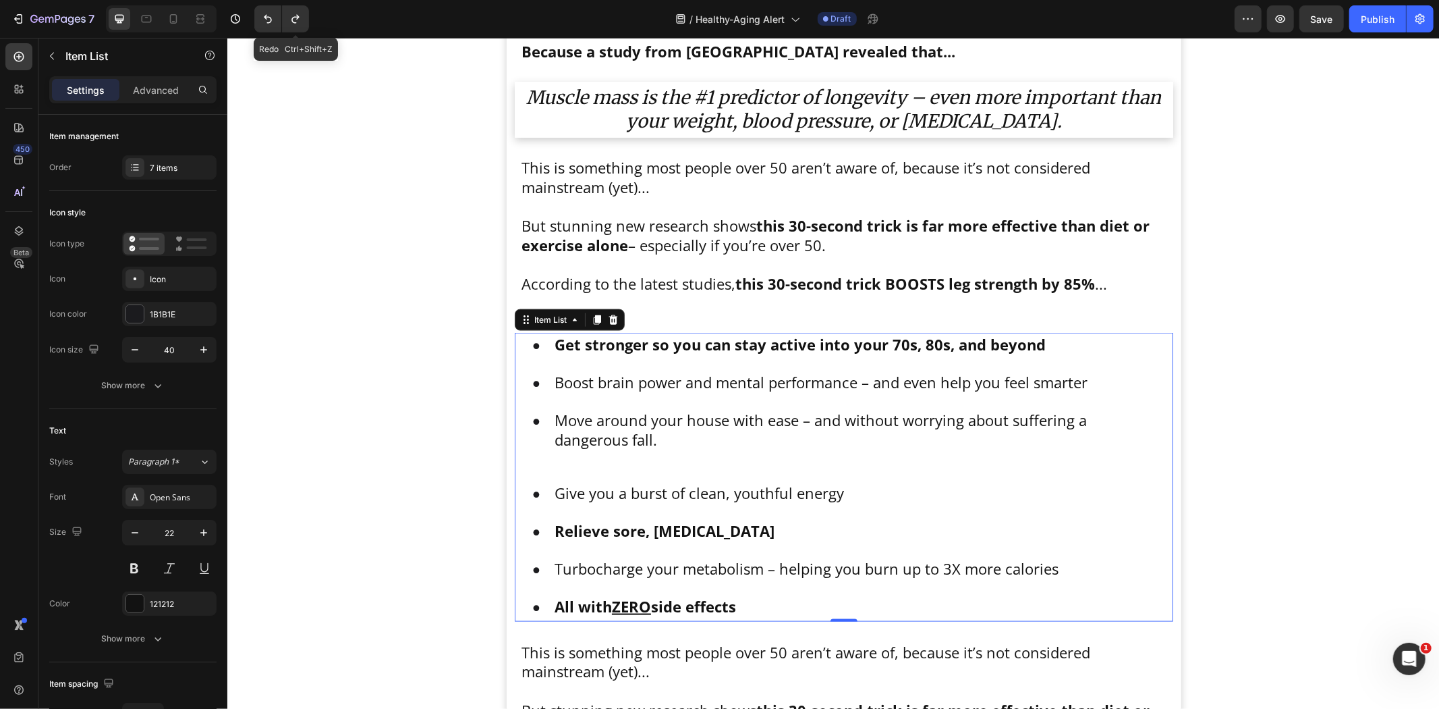
click at [300, 24] on icon "Undo/Redo" at bounding box center [295, 18] width 13 height 13
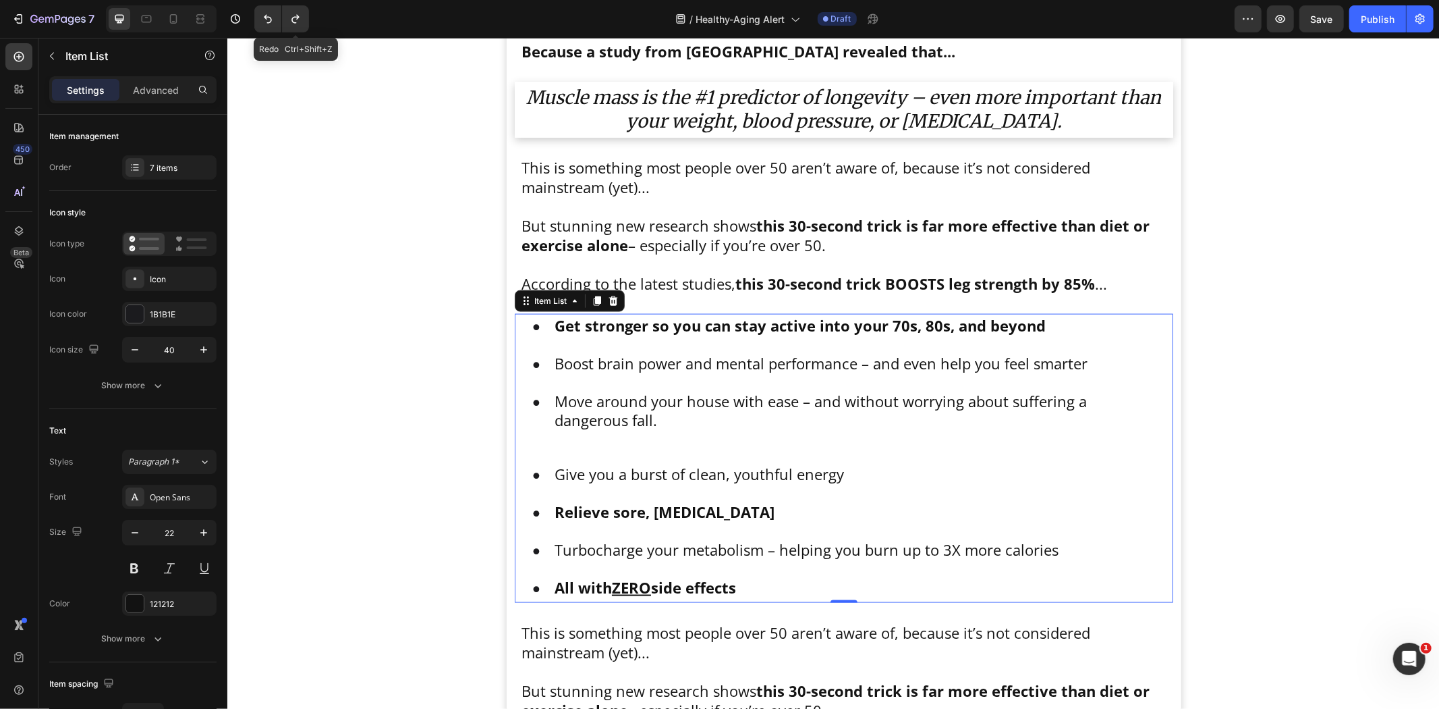
click at [300, 24] on icon "Undo/Redo" at bounding box center [295, 18] width 13 height 13
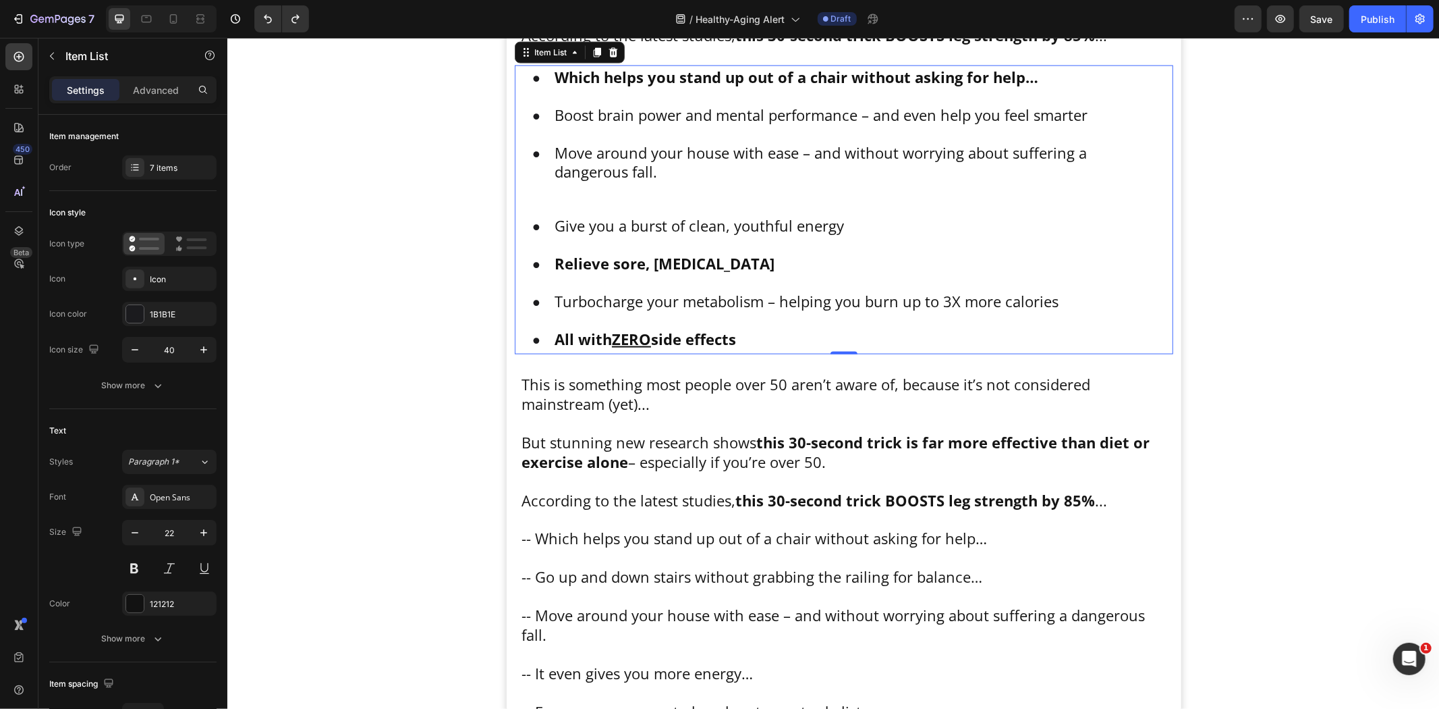
scroll to position [1778, 0]
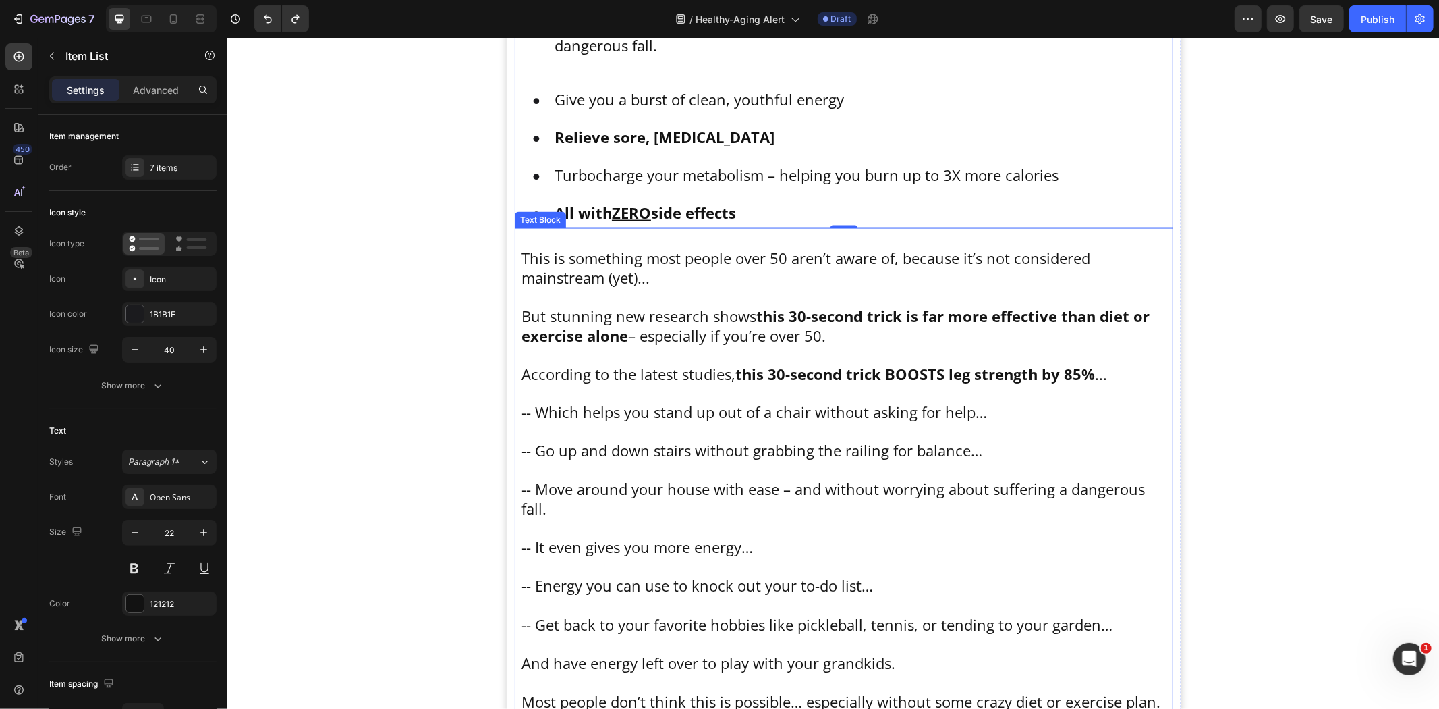
click at [588, 428] on p "To enrich screen reader interactions, please activate Accessibility in Grammarl…" at bounding box center [843, 432] width 645 height 20
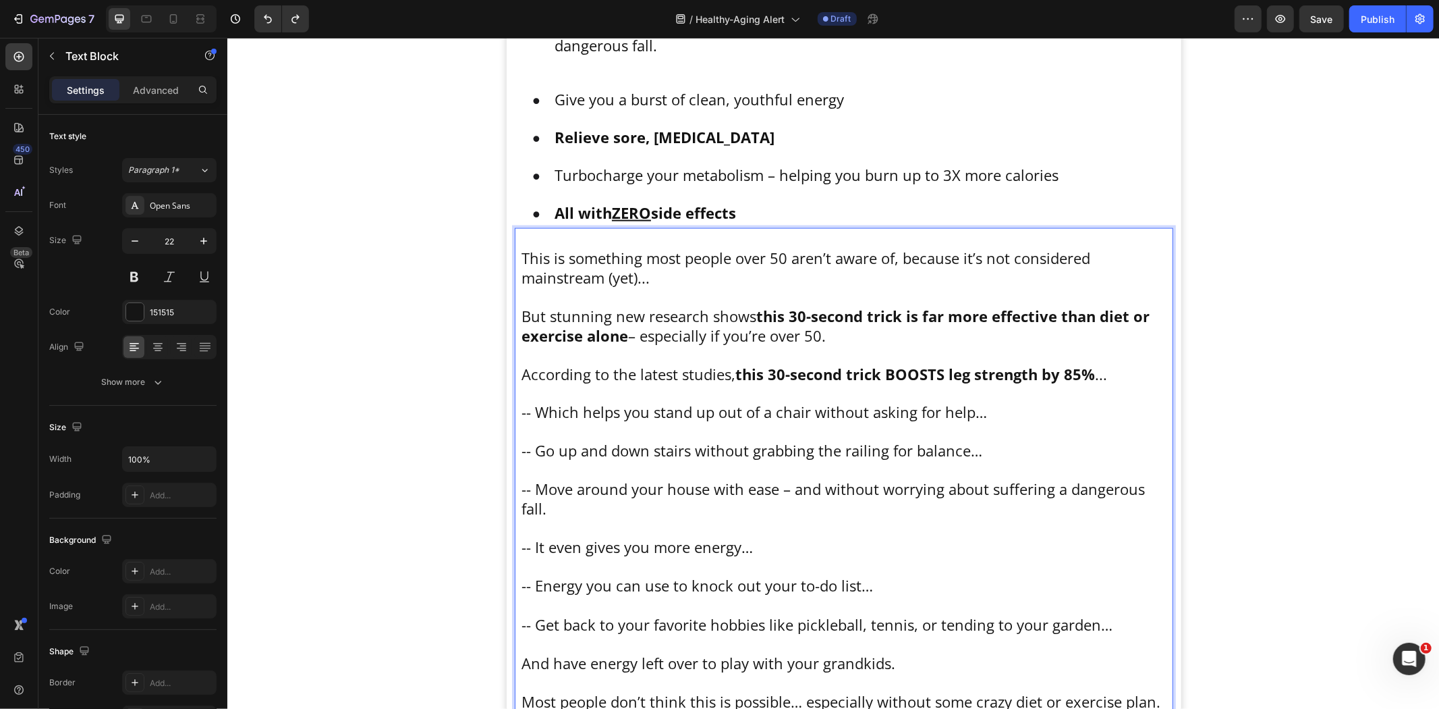
click at [536, 450] on p "-- Go up and down stairs without grabbing the railing for balance…" at bounding box center [843, 451] width 645 height 20
drag, startPoint x: 532, startPoint y: 451, endPoint x: 1022, endPoint y: 452, distance: 489.9
click at [1022, 452] on p "-- Go up and down stairs without grabbing the railing for balance…" at bounding box center [843, 451] width 645 height 20
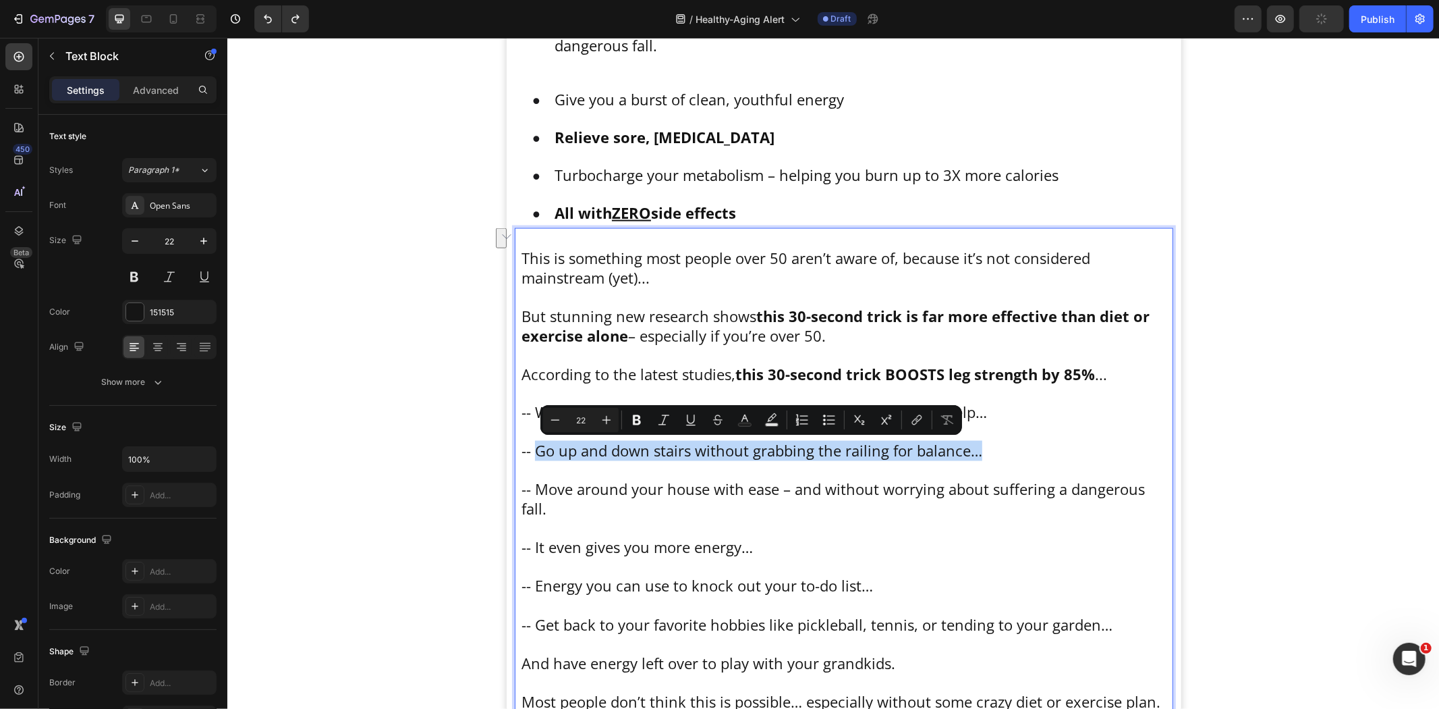
copy p "Go up and down stairs without grabbing the railing for balance…"
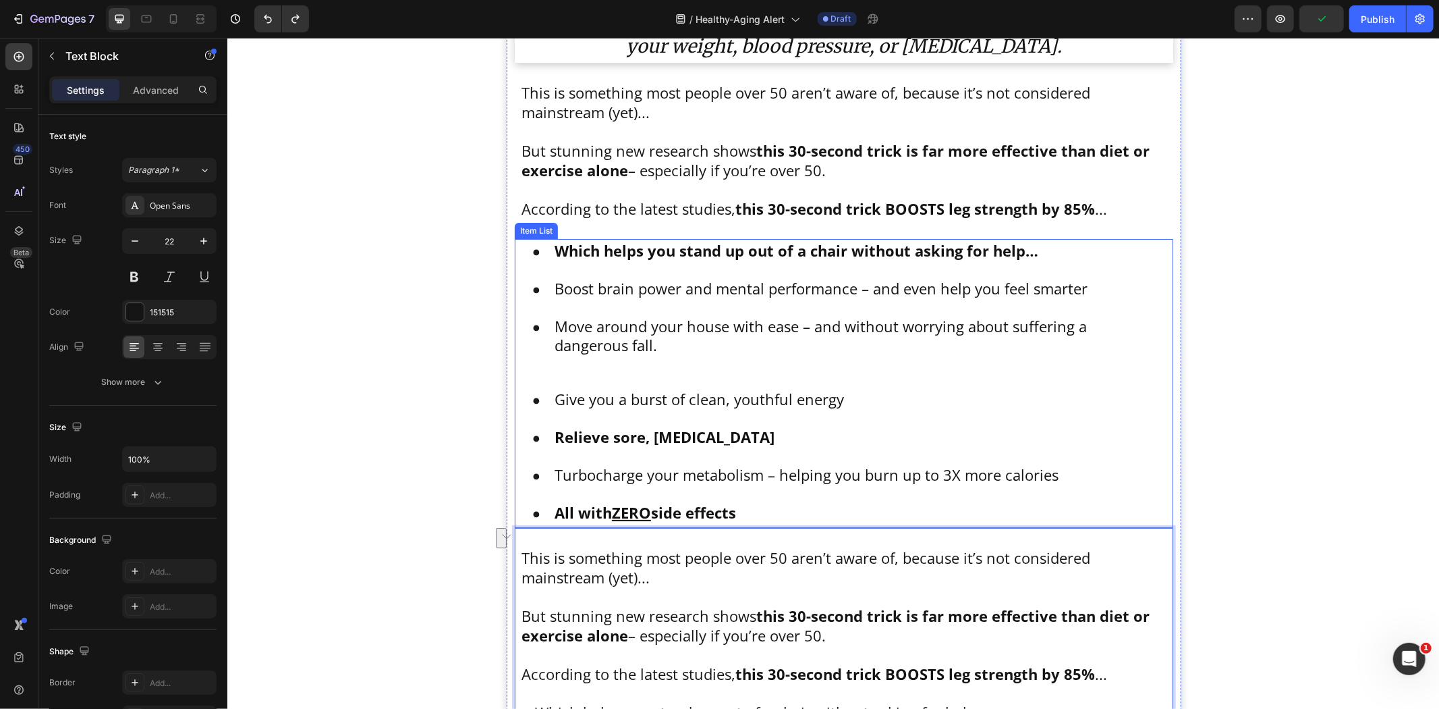
scroll to position [1404, 0]
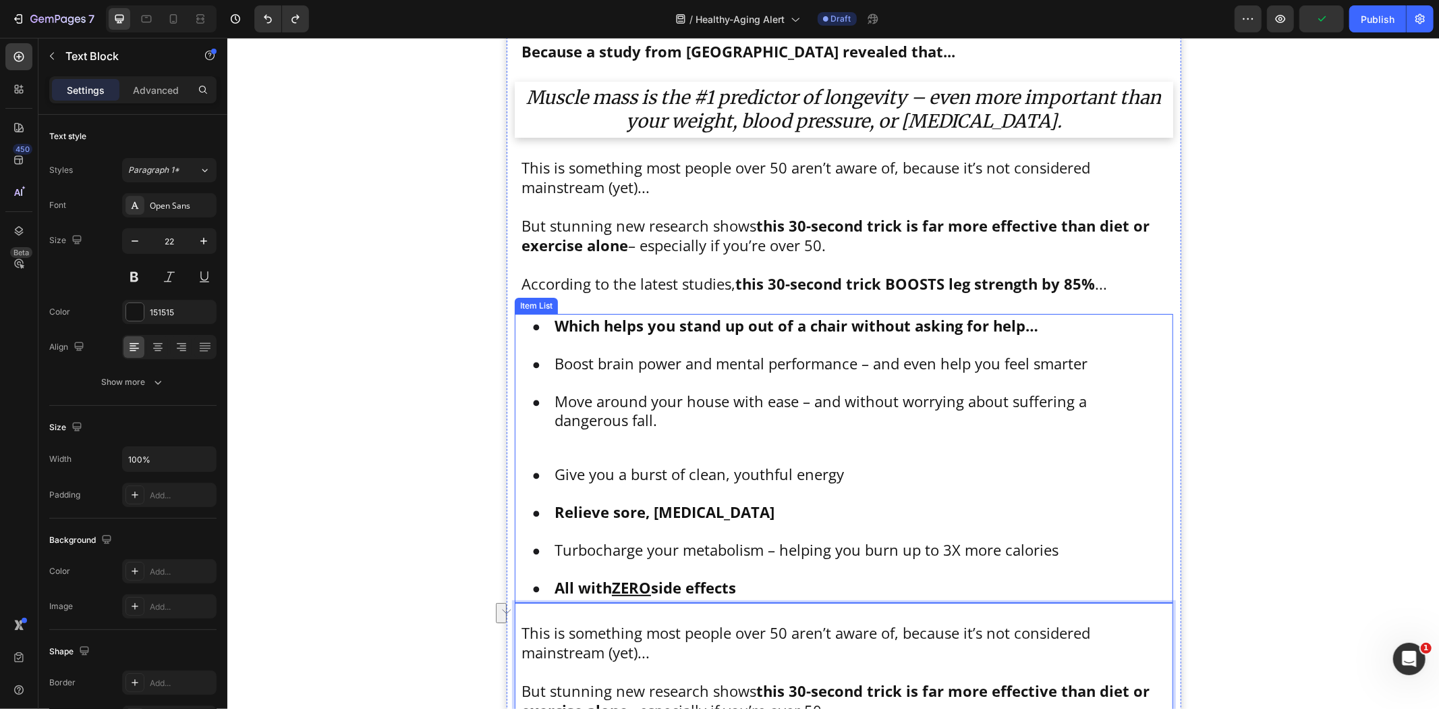
click at [612, 366] on p "Boost brain power and mental performance – and even help you feel smarter" at bounding box center [858, 363] width 609 height 20
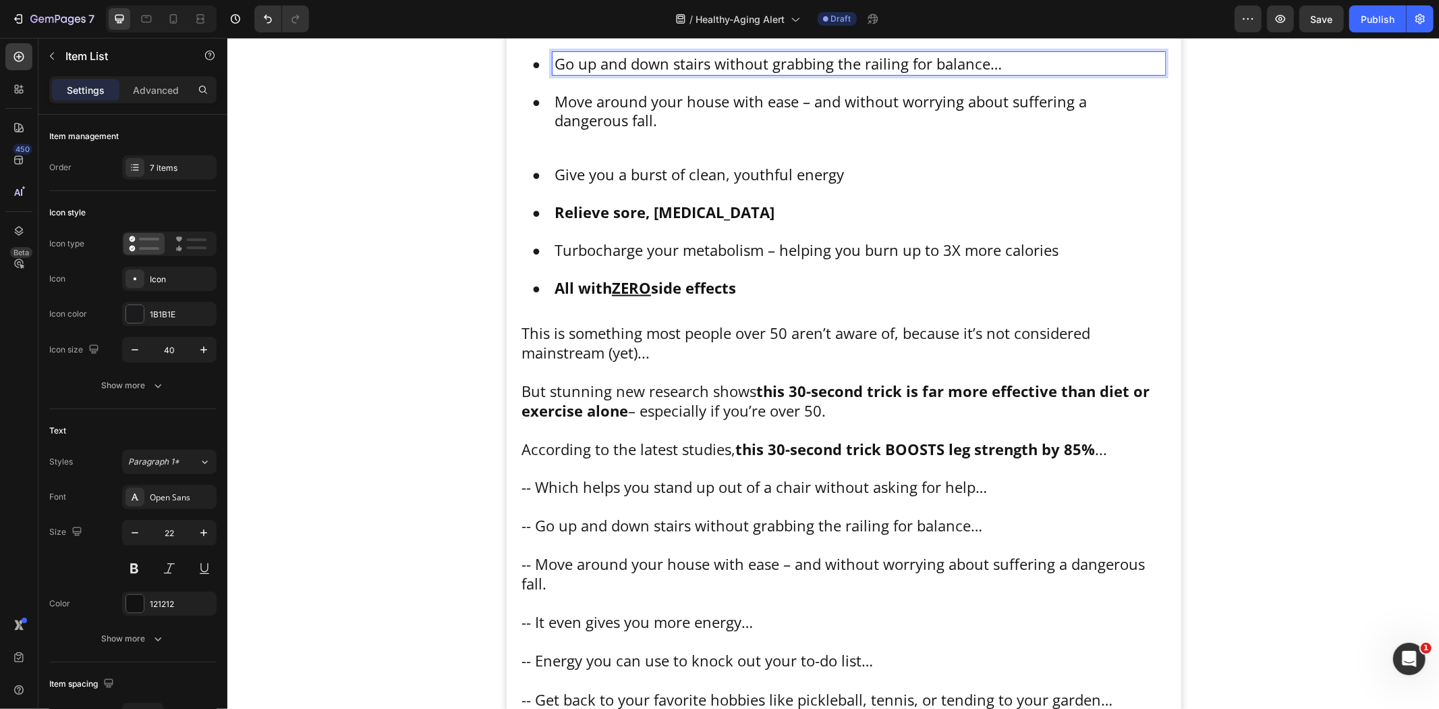
scroll to position [1853, 0]
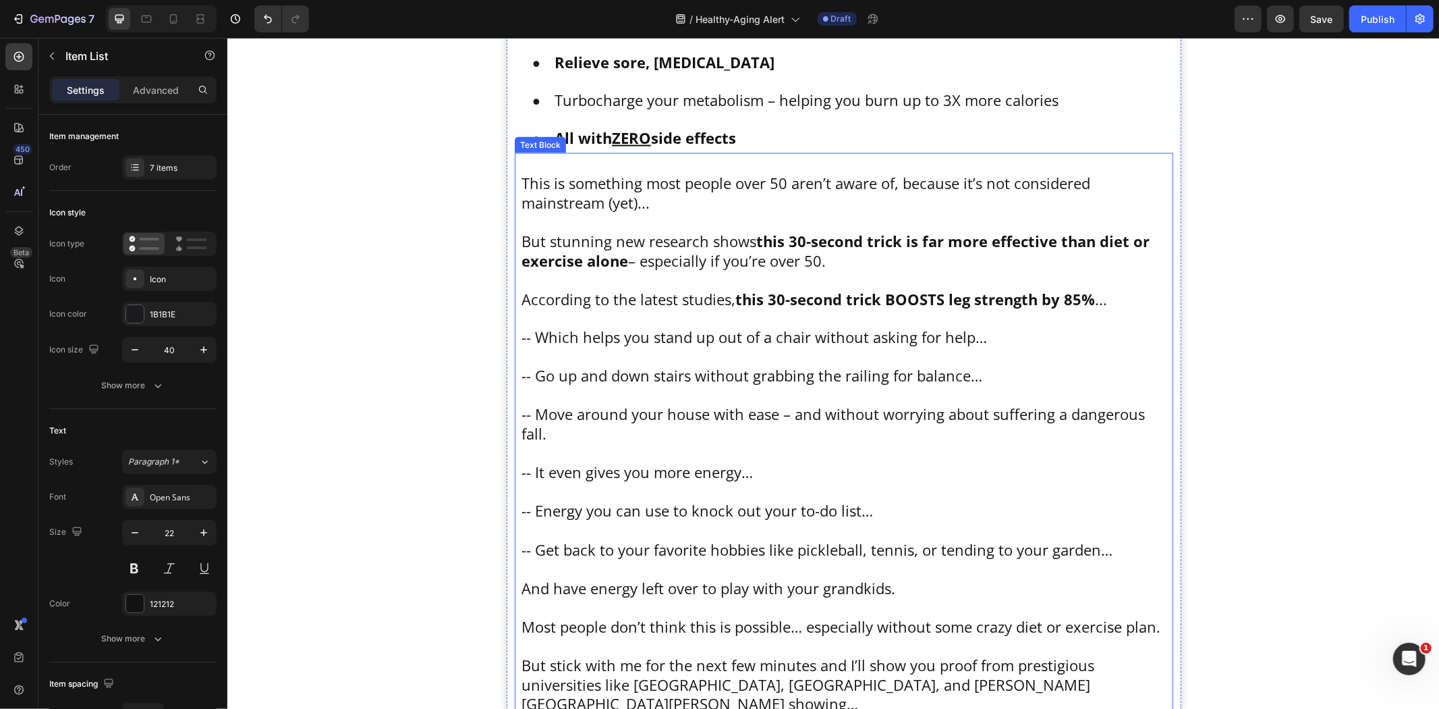
click at [612, 389] on p "To enrich screen reader interactions, please activate Accessibility in Grammarl…" at bounding box center [843, 395] width 645 height 20
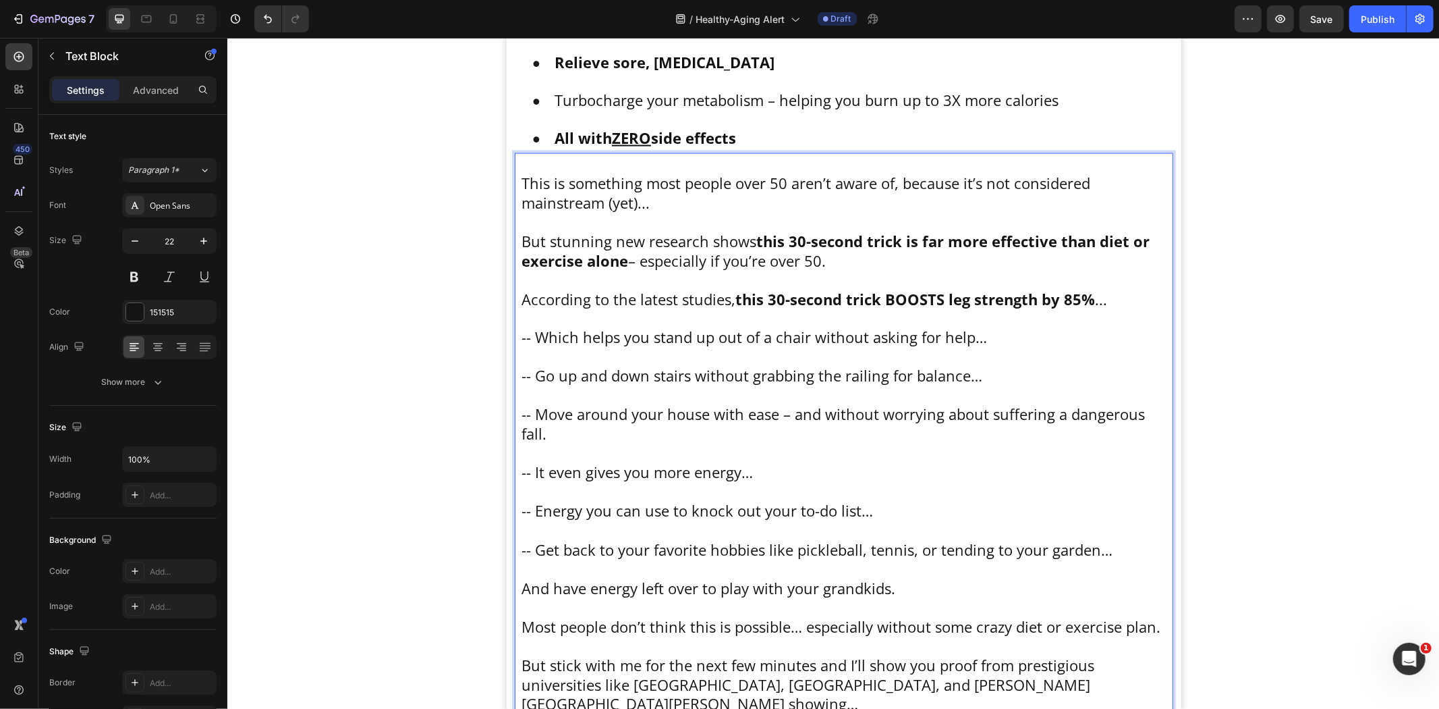
click at [559, 422] on p "-- Move around your house with ease – and without worrying about suffering a da…" at bounding box center [843, 423] width 645 height 38
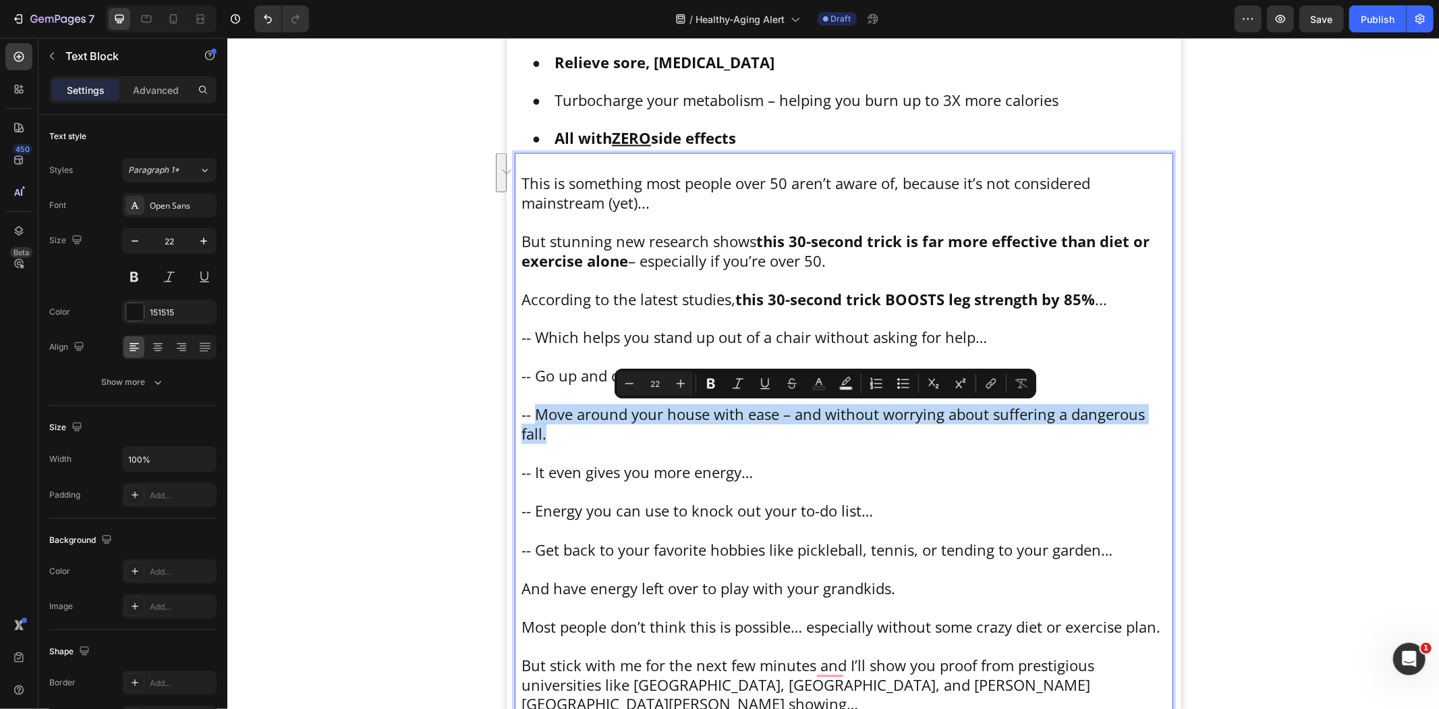
drag, startPoint x: 532, startPoint y: 414, endPoint x: 605, endPoint y: 434, distance: 75.6
click at [593, 434] on p "-- Move around your house with ease – and without worrying about suffering a da…" at bounding box center [843, 423] width 645 height 38
copy p "Move around your house with ease – and without worrying about suffering a dange…"
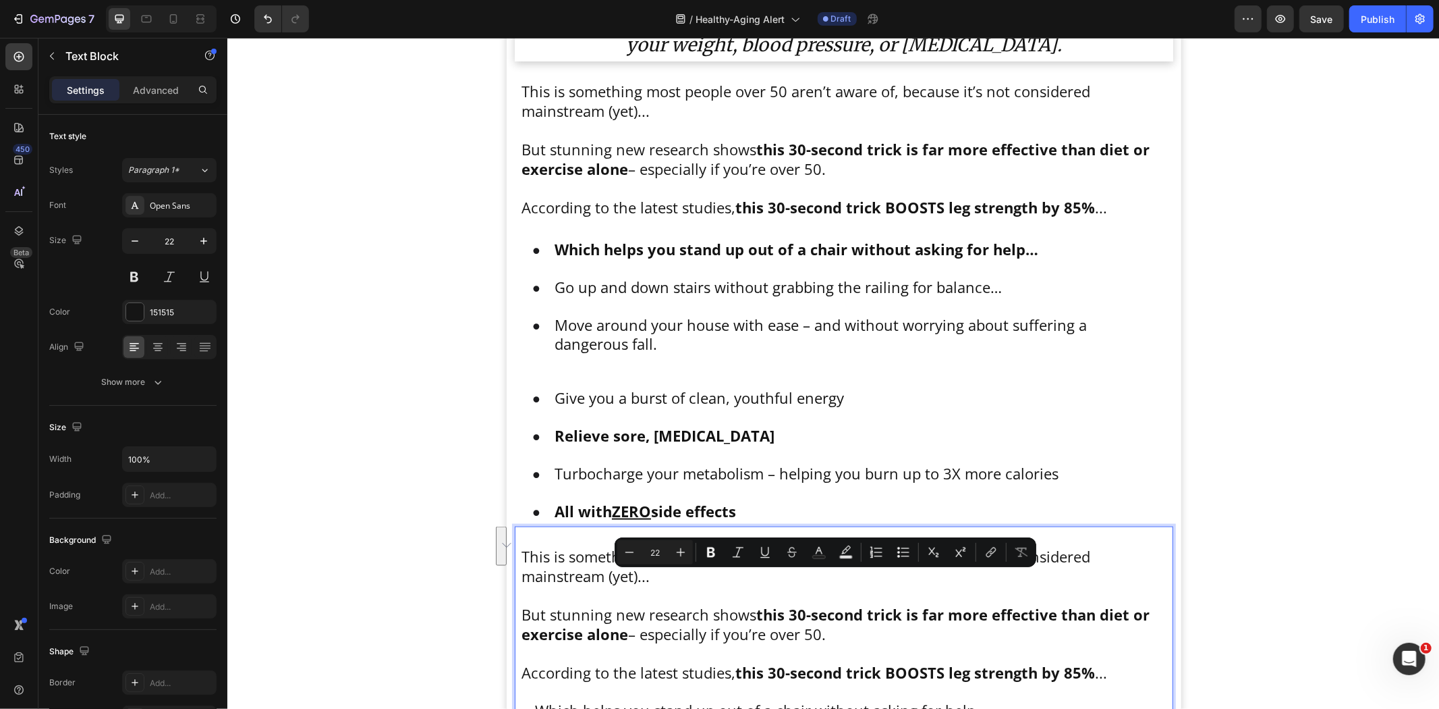
scroll to position [1404, 0]
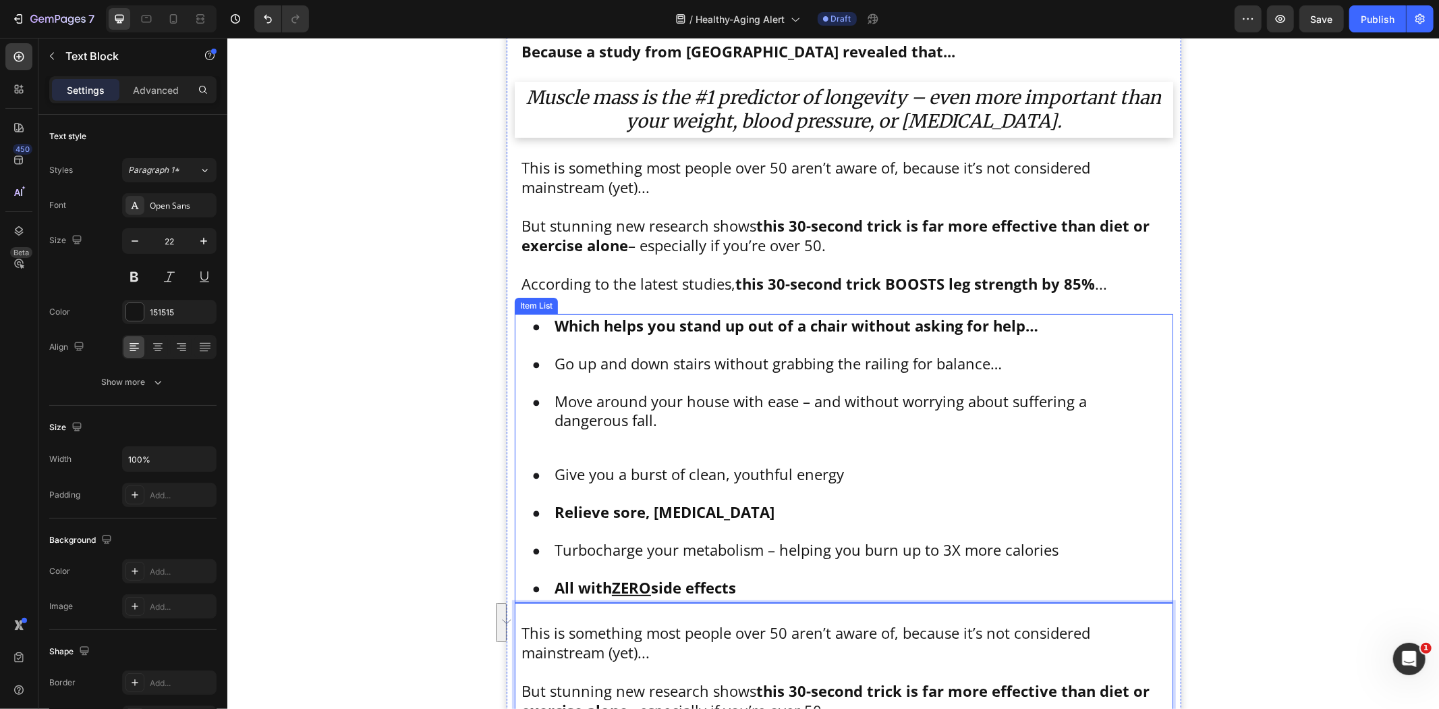
click at [586, 412] on p "Move around your house with ease – and without worrying about suffering a dange…" at bounding box center [858, 410] width 609 height 38
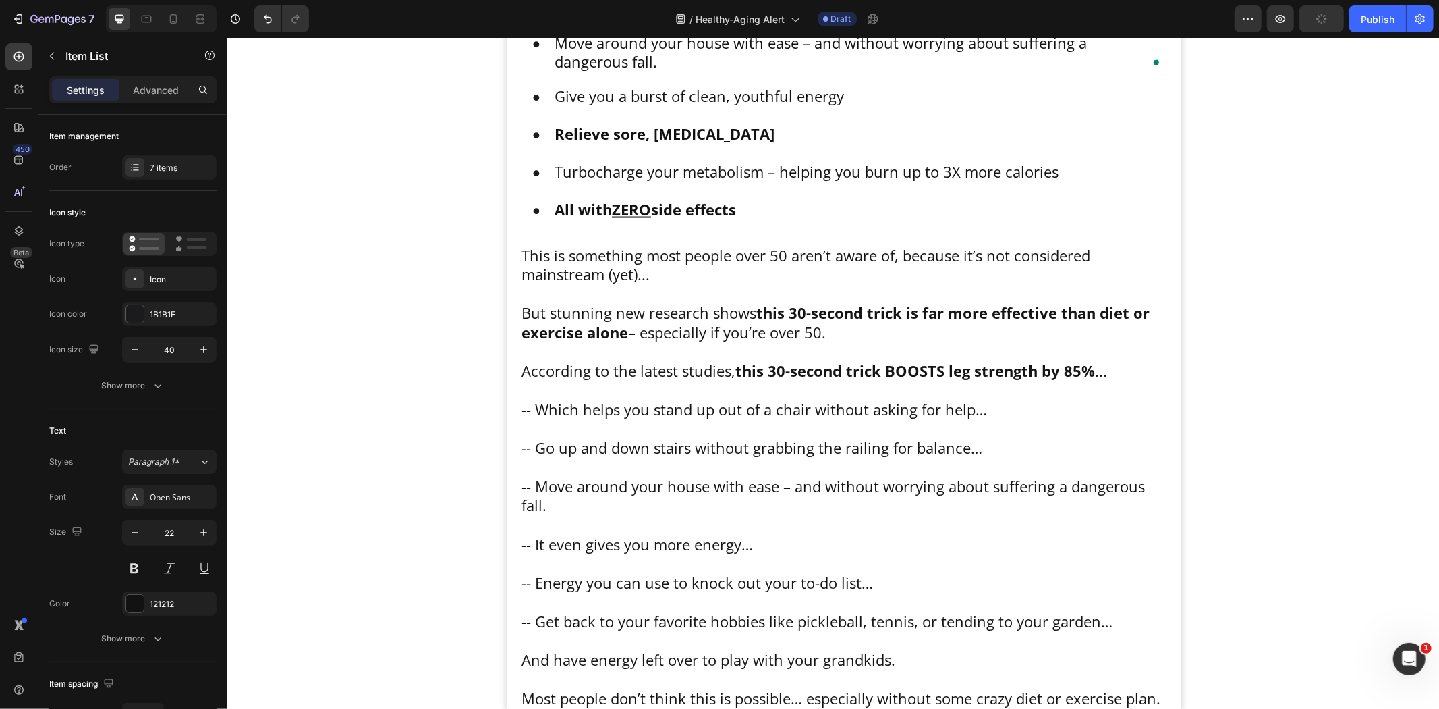
scroll to position [1853, 0]
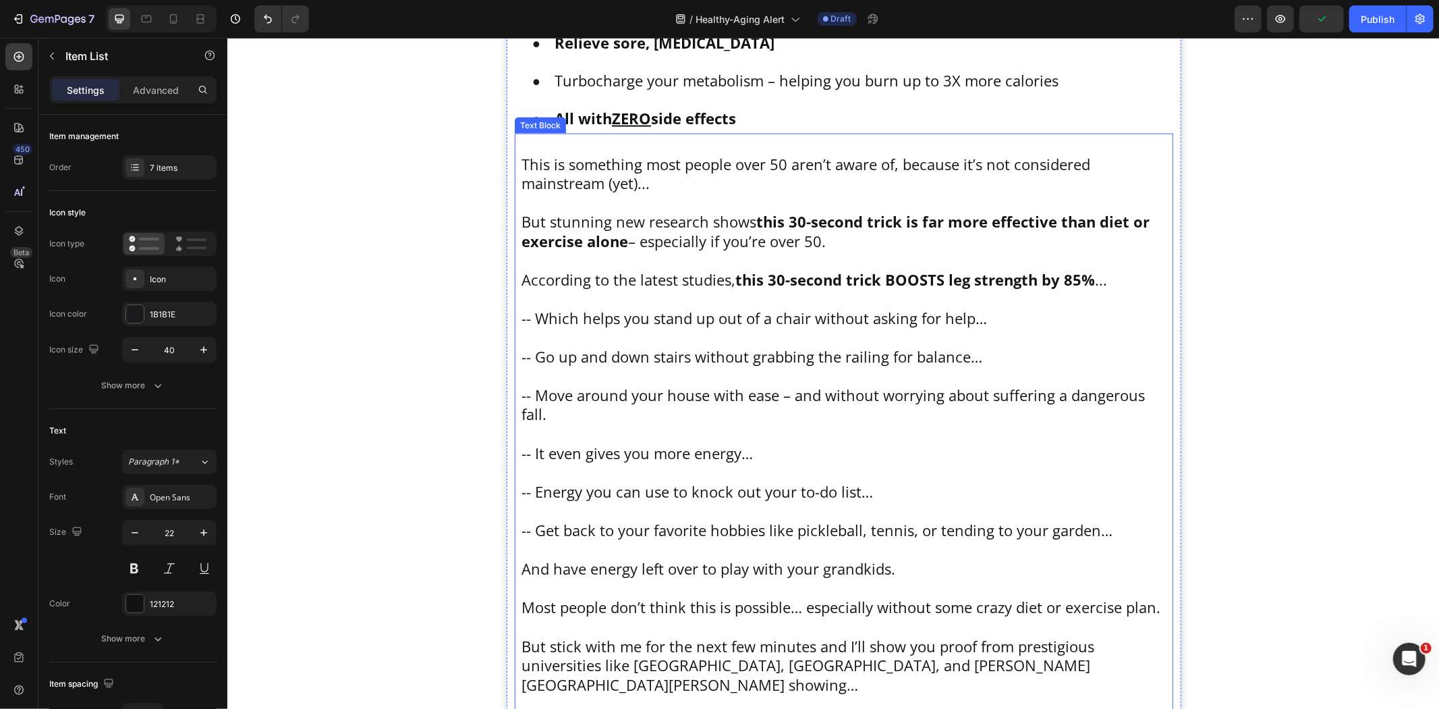
click at [588, 465] on p "To enrich screen reader interactions, please activate Accessibility in Grammarl…" at bounding box center [843, 472] width 645 height 20
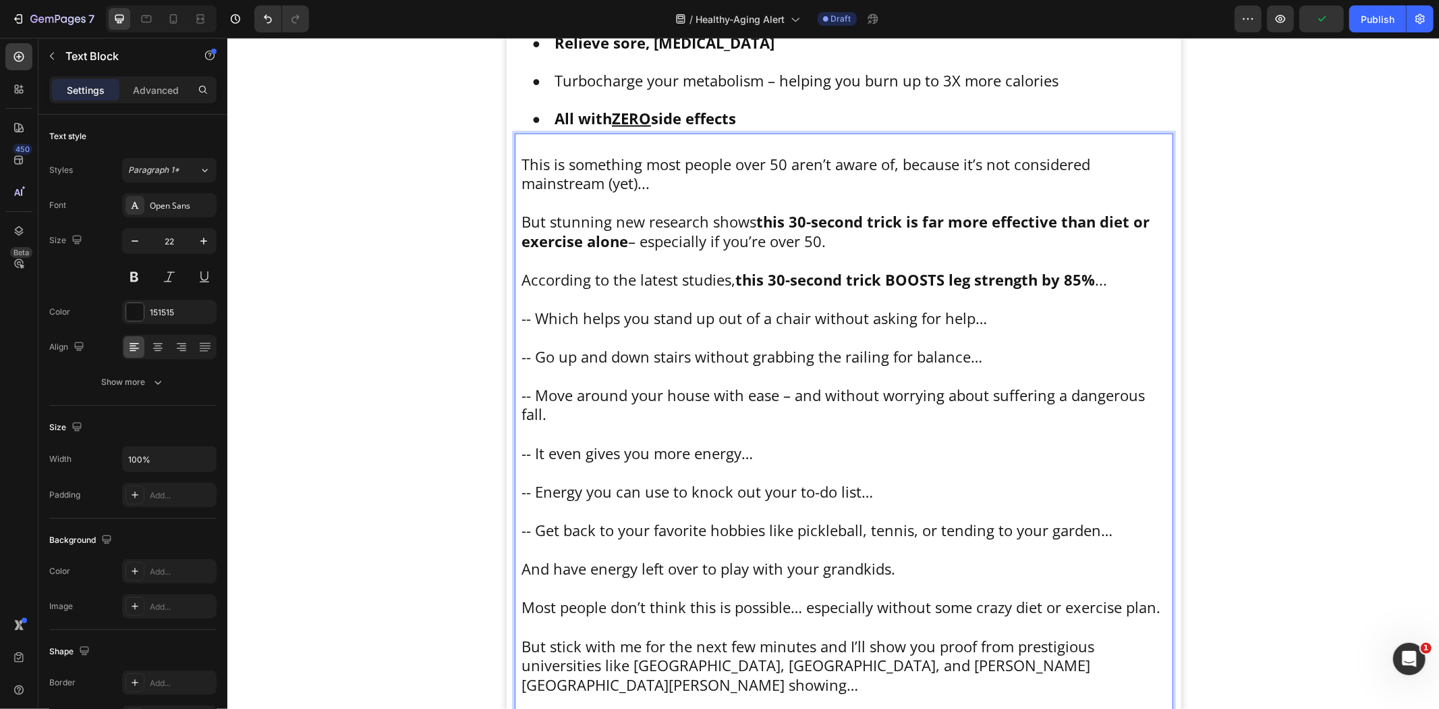
click at [543, 458] on p "-- It even gives you more energy…" at bounding box center [843, 453] width 645 height 20
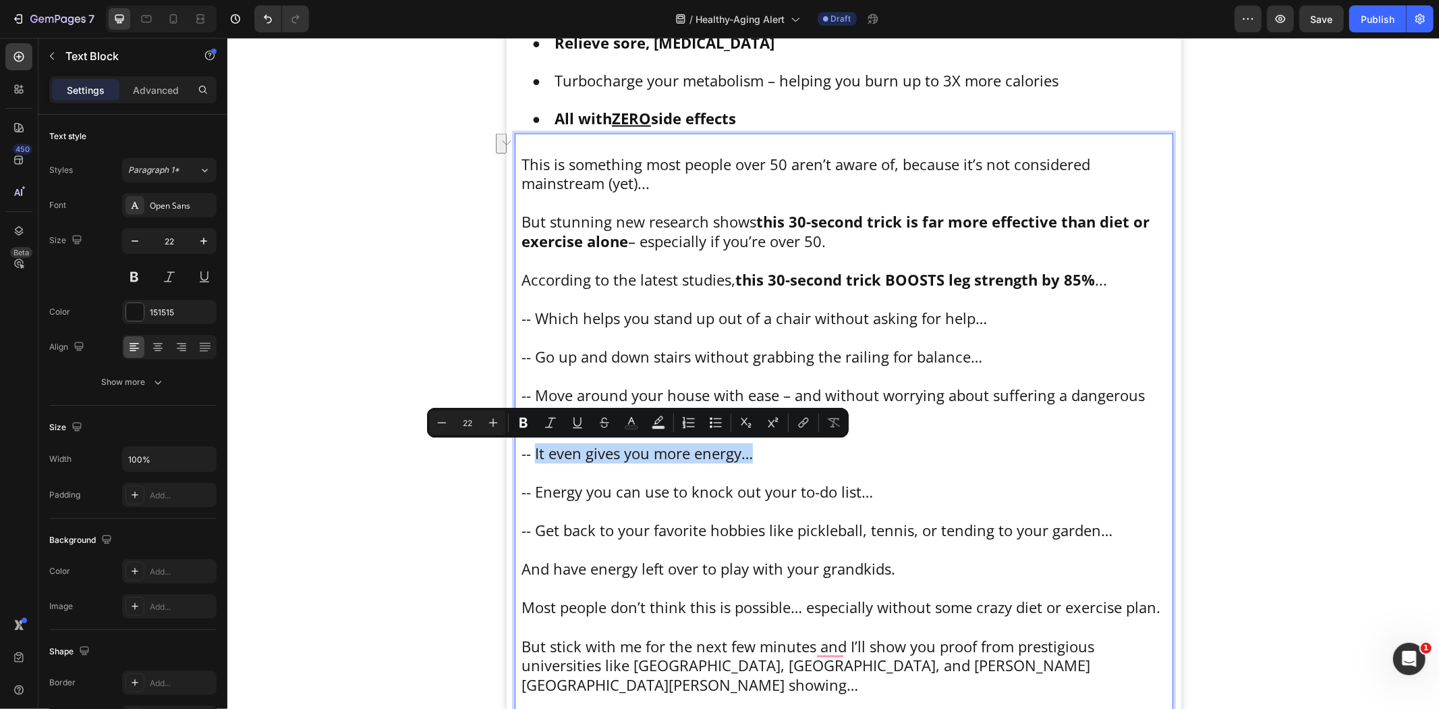
drag, startPoint x: 529, startPoint y: 453, endPoint x: 773, endPoint y: 454, distance: 243.6
click at [773, 454] on p "-- It even gives you more energy…" at bounding box center [843, 453] width 645 height 20
copy p "It even gives you more energy…"
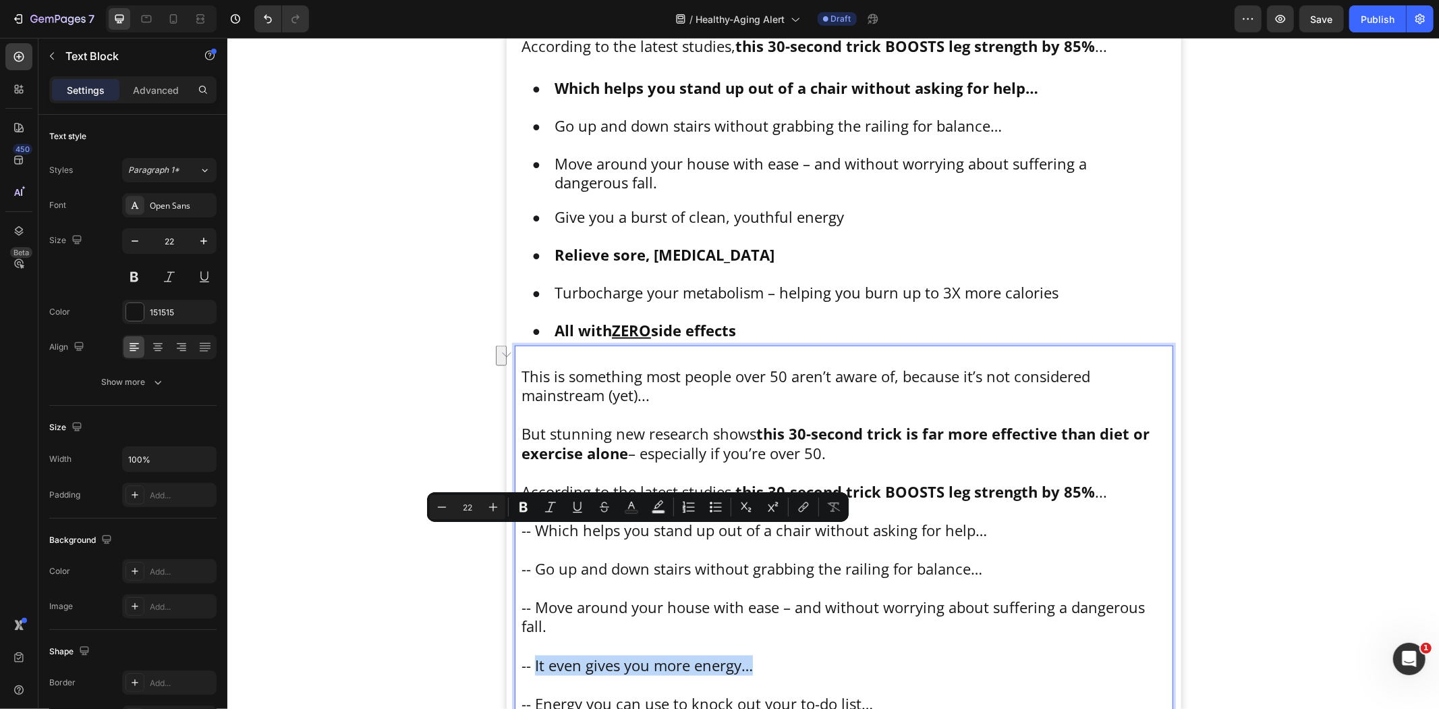
scroll to position [1553, 0]
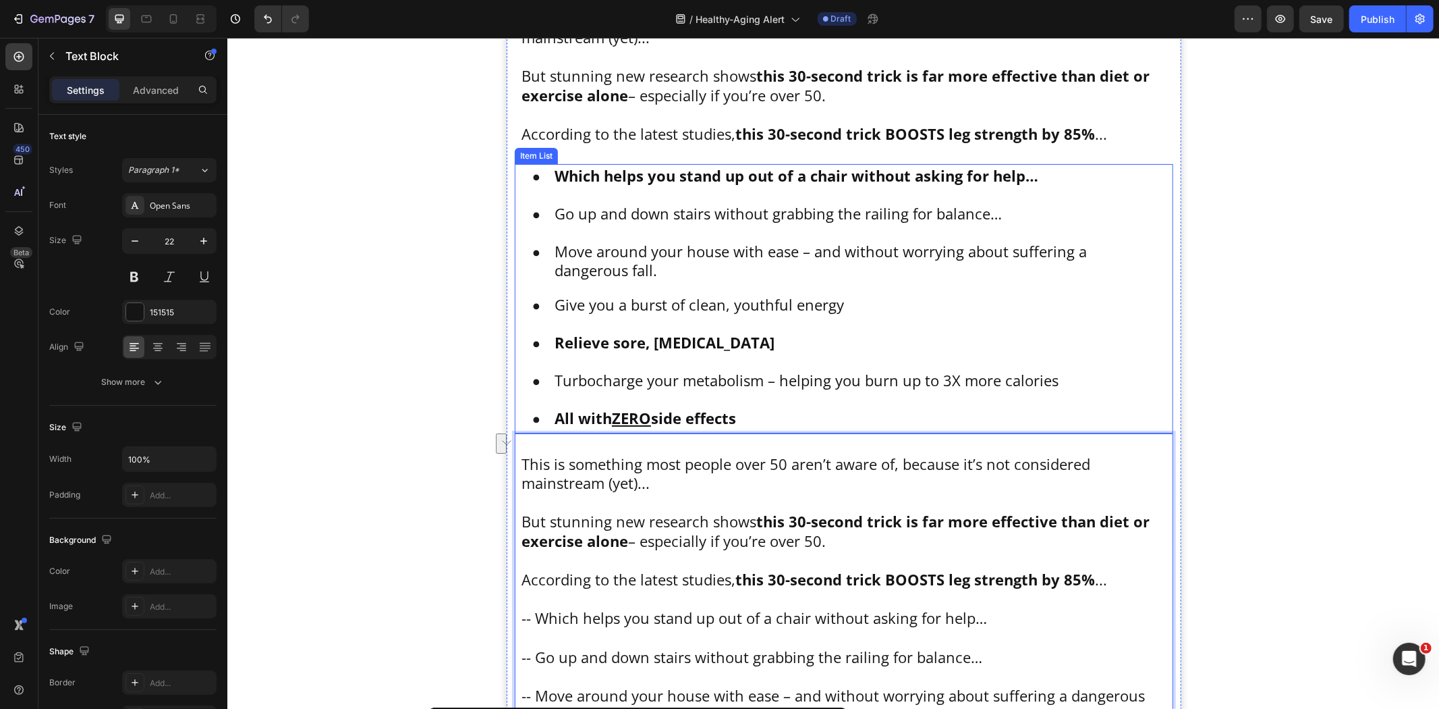
click at [617, 304] on p "Give you a burst of clean, youthful energy" at bounding box center [858, 304] width 609 height 20
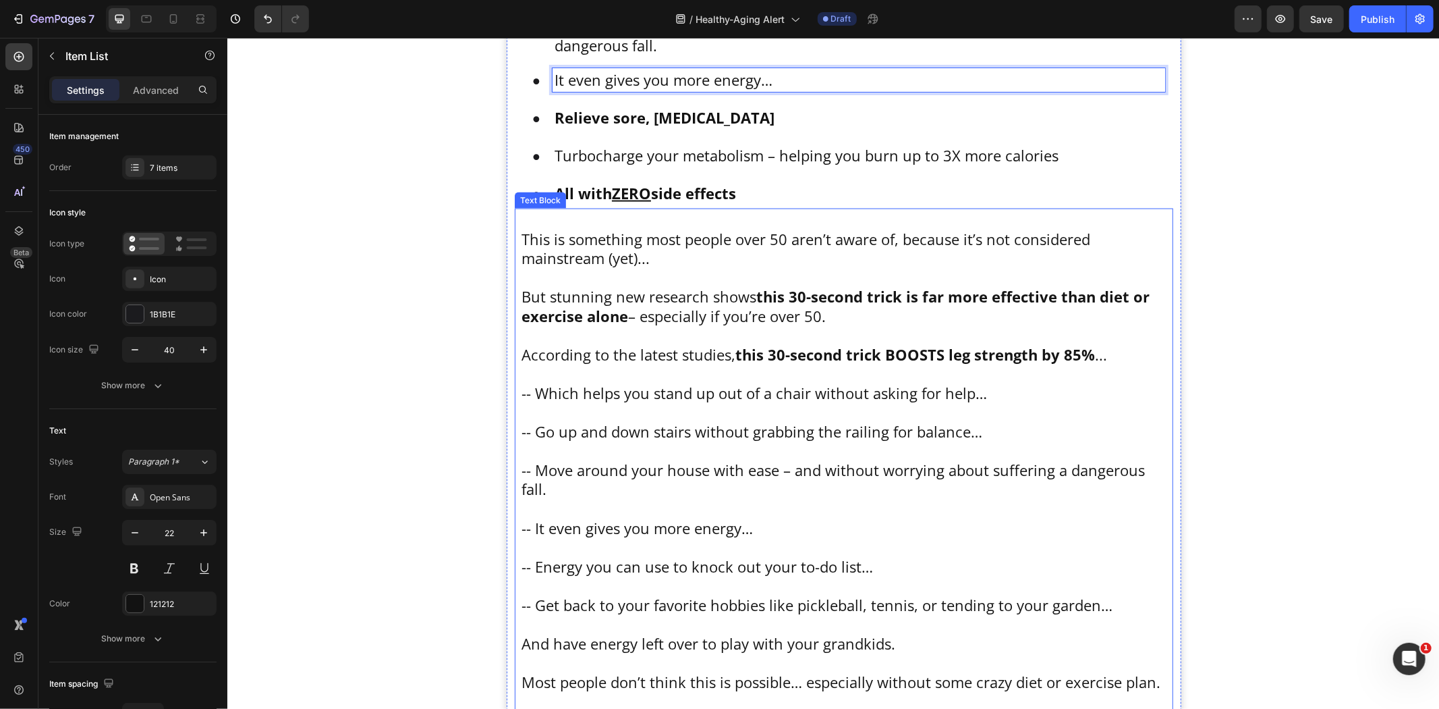
scroll to position [1853, 0]
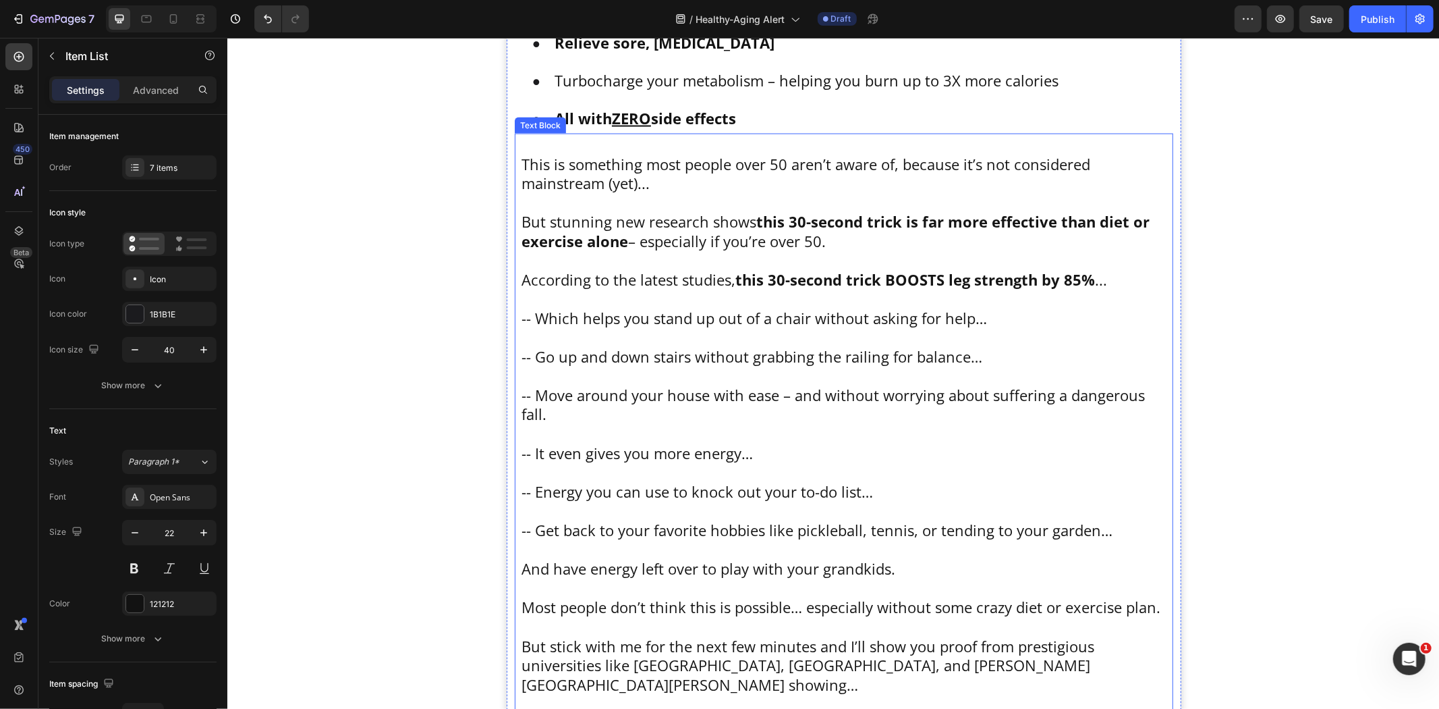
click at [593, 489] on p "-- Energy you can use to knock out your to-do list…" at bounding box center [843, 492] width 645 height 20
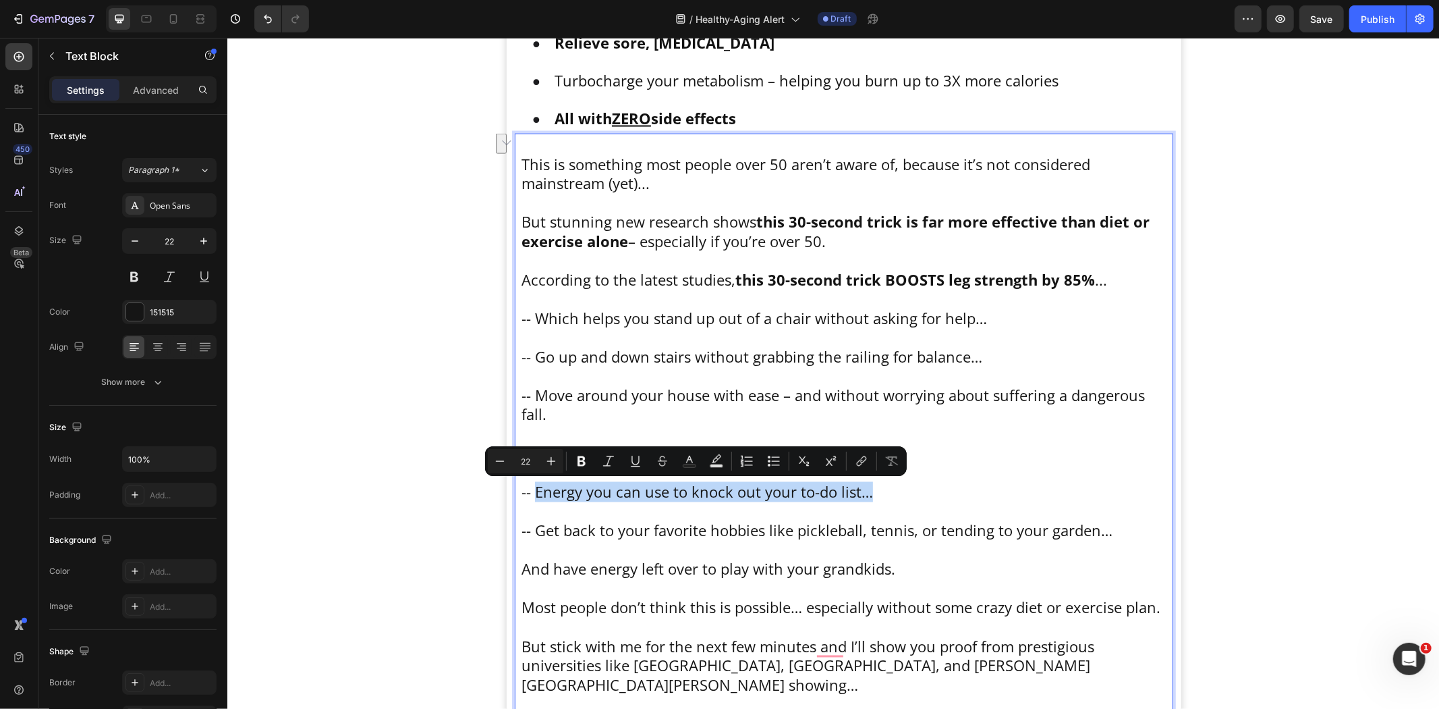
drag, startPoint x: 527, startPoint y: 492, endPoint x: 895, endPoint y: 493, distance: 367.8
click at [895, 493] on p "-- Energy you can use to knock out your to-do list…" at bounding box center [843, 492] width 645 height 20
copy p "Energy you can use to knock out your to-do list…"
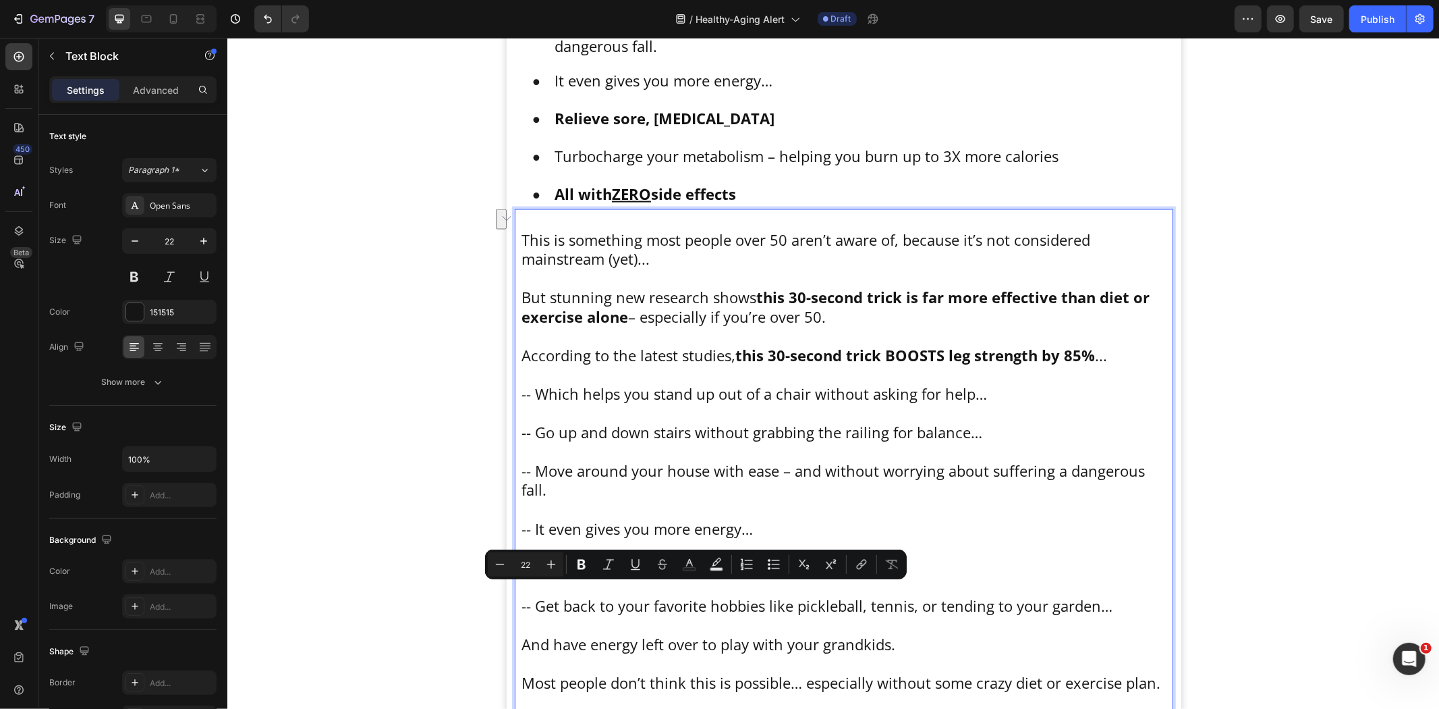
scroll to position [1553, 0]
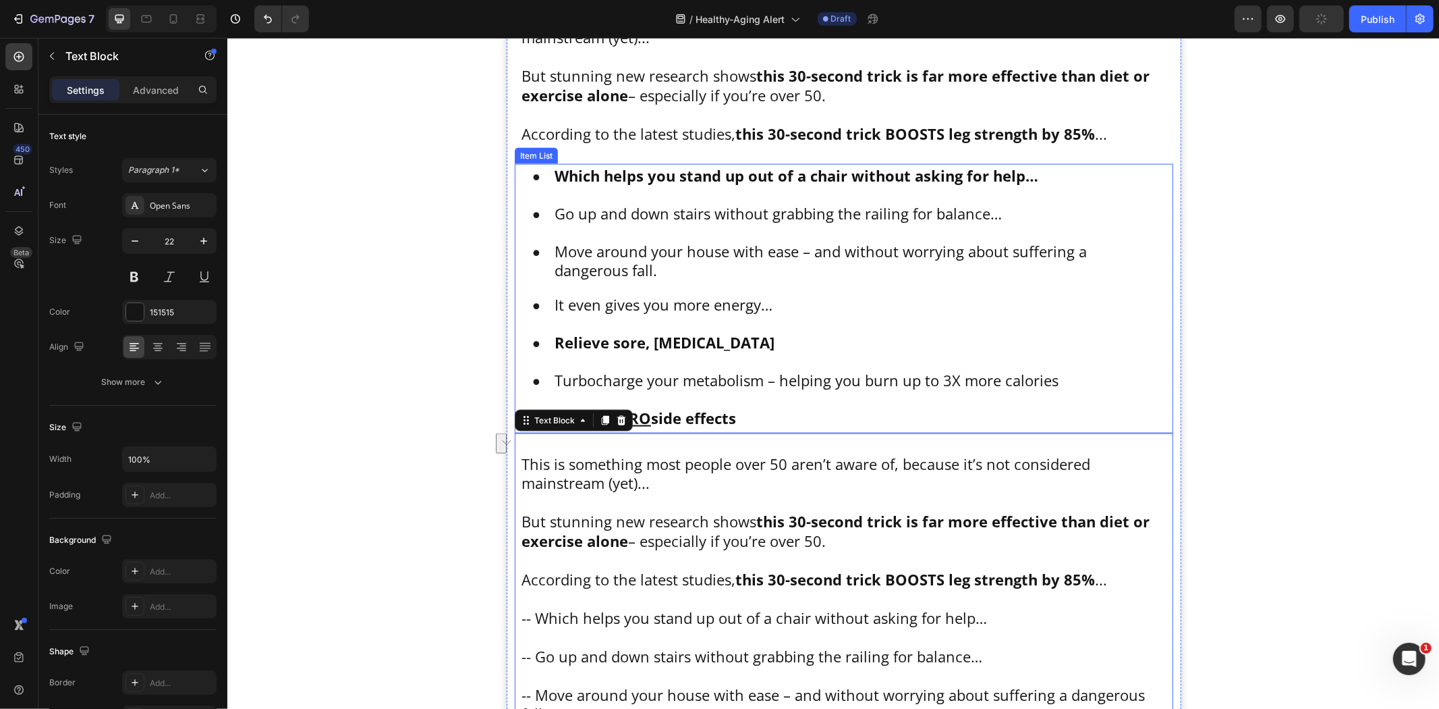
drag, startPoint x: 758, startPoint y: 302, endPoint x: 771, endPoint y: 301, distance: 13.5
click at [758, 302] on p "It even gives you more energy…" at bounding box center [858, 304] width 609 height 20
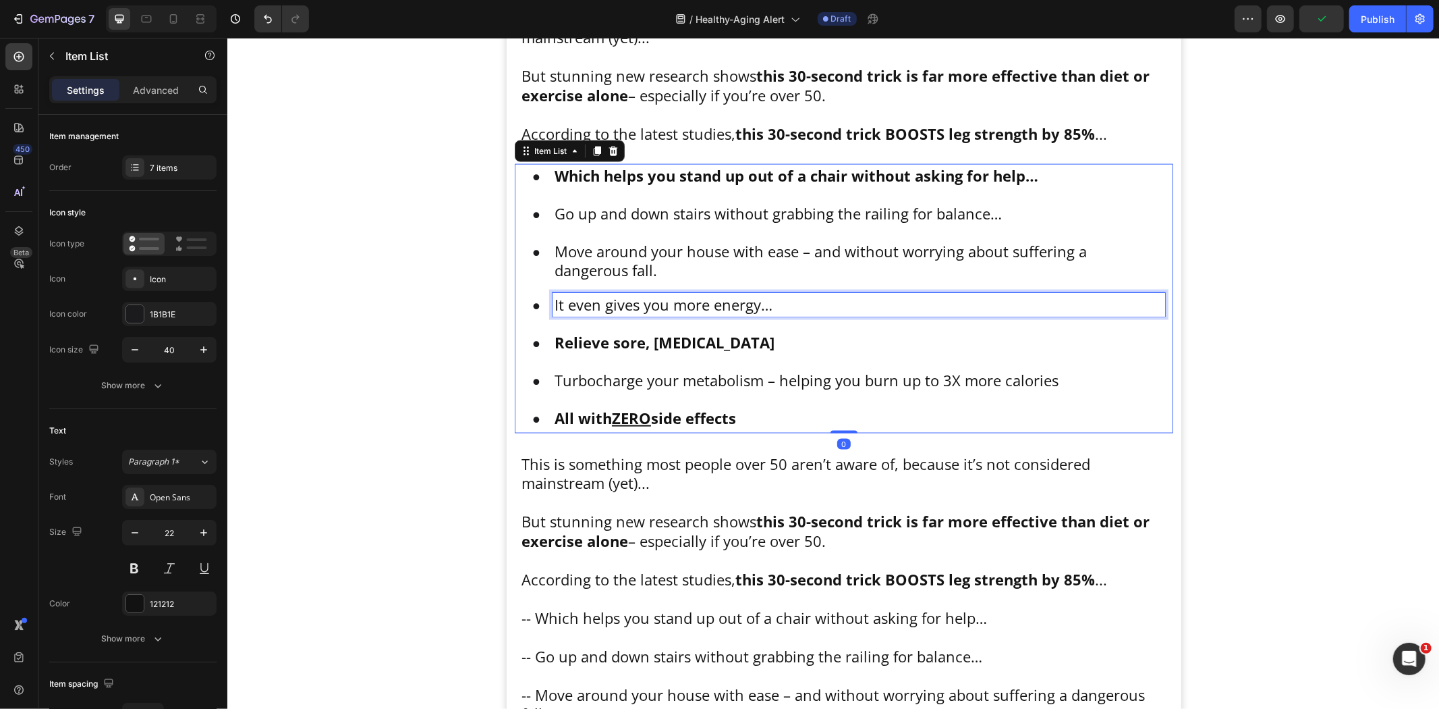
click at [783, 301] on p "It even gives you more energy…" at bounding box center [858, 304] width 609 height 20
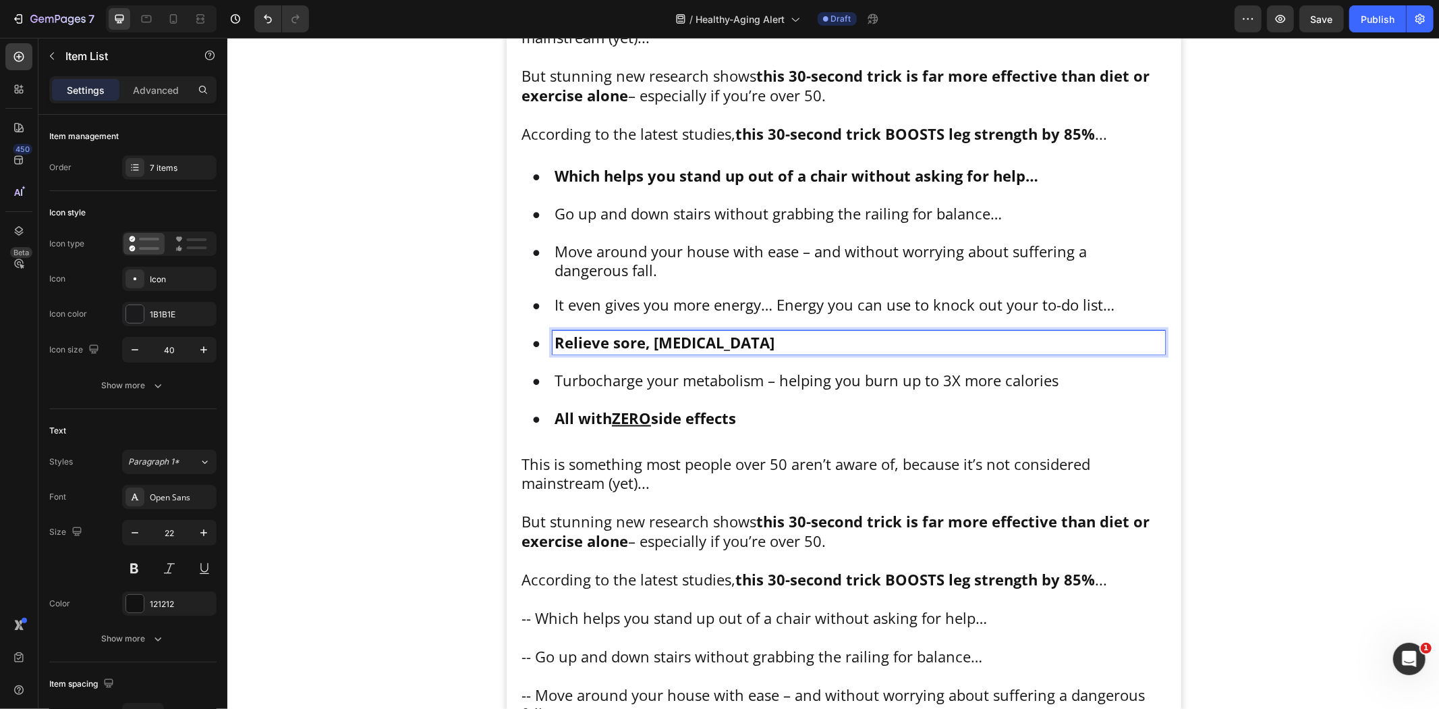
click at [765, 335] on p "Relieve sore, [MEDICAL_DATA]" at bounding box center [858, 342] width 609 height 20
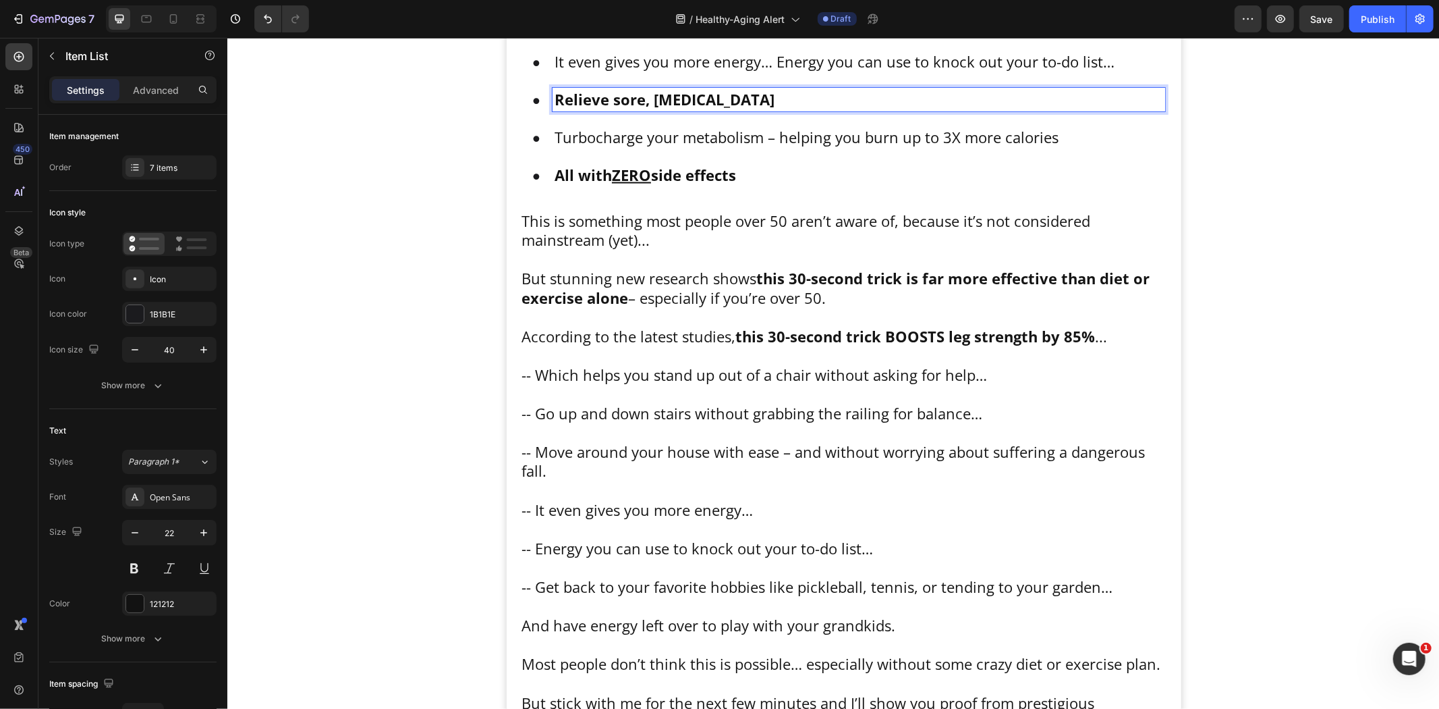
scroll to position [1928, 0]
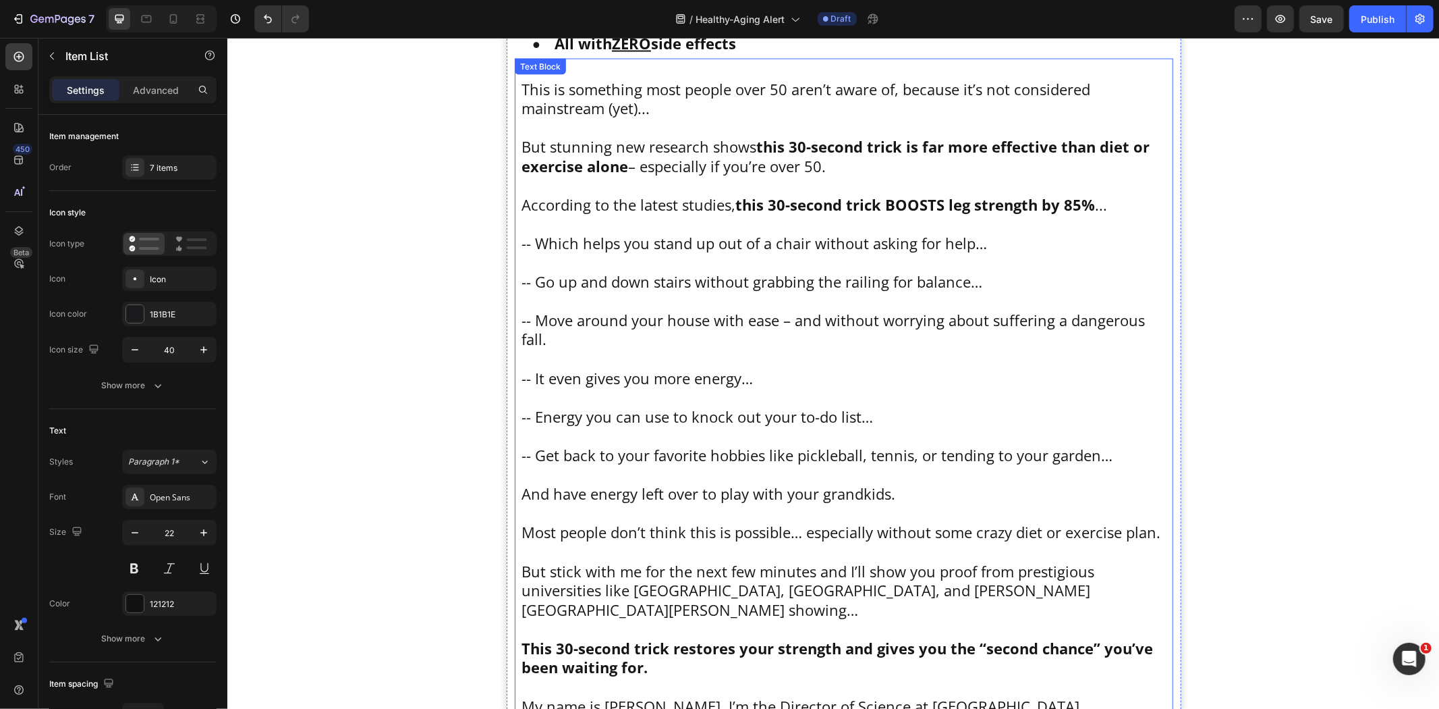
click at [620, 455] on p "-- Get back to your favorite hobbies like pickleball, tennis, or tending to you…" at bounding box center [843, 455] width 645 height 20
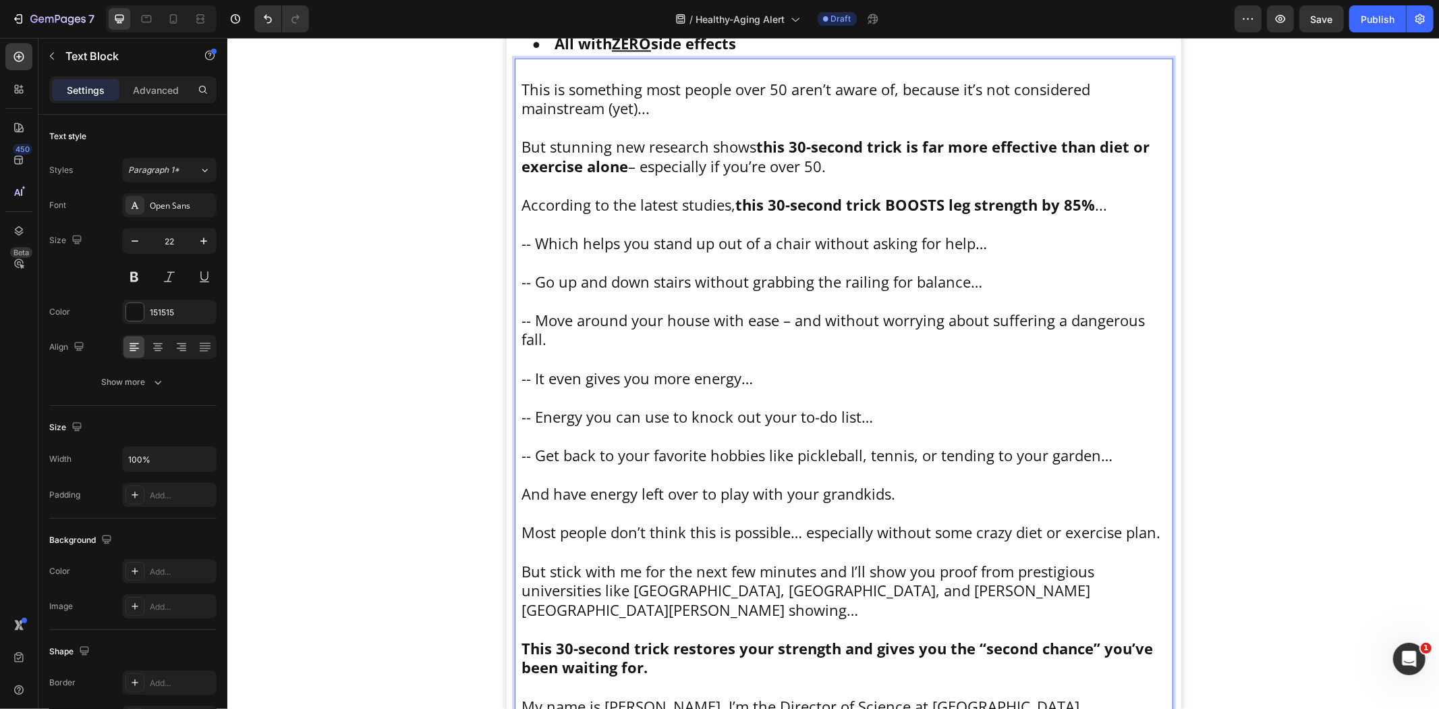
click at [564, 456] on p "-- Get back to your favorite hobbies like pickleball, tennis, or tending to you…" at bounding box center [843, 455] width 645 height 20
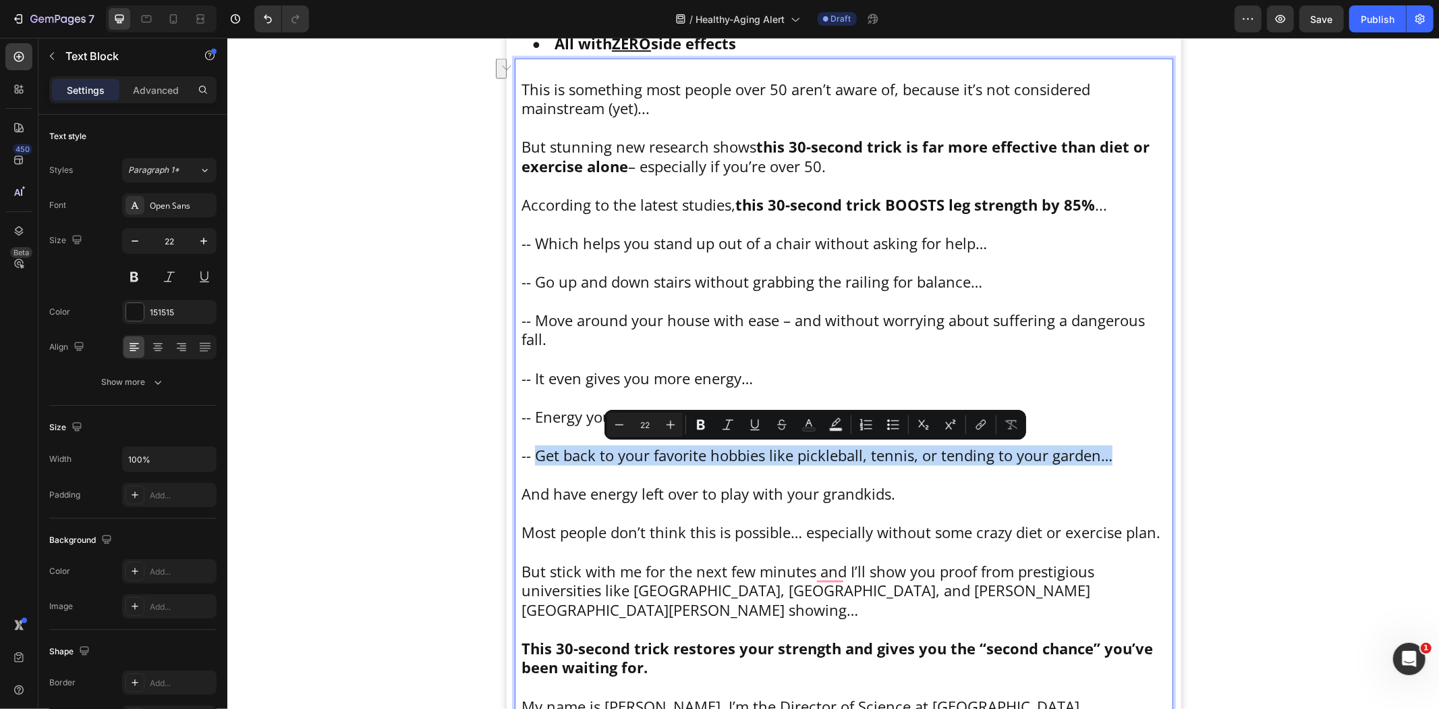
drag, startPoint x: 529, startPoint y: 456, endPoint x: 1057, endPoint y: 460, distance: 528.4
click at [1111, 453] on p "-- Get back to your favorite hobbies like pickleball, tennis, or tending to you…" at bounding box center [843, 455] width 645 height 20
copy p "Get back to your favorite hobbies like pickleball, tennis, or tending to your g…"
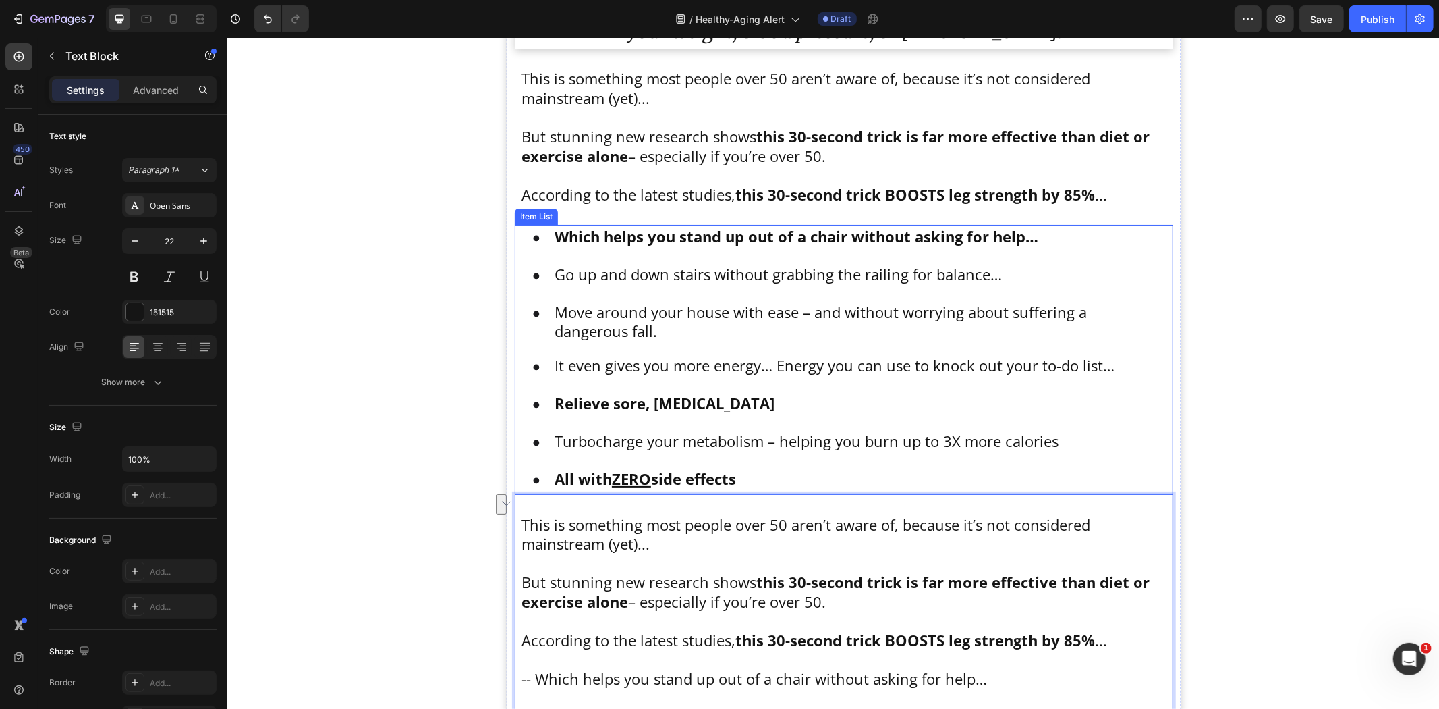
scroll to position [1553, 0]
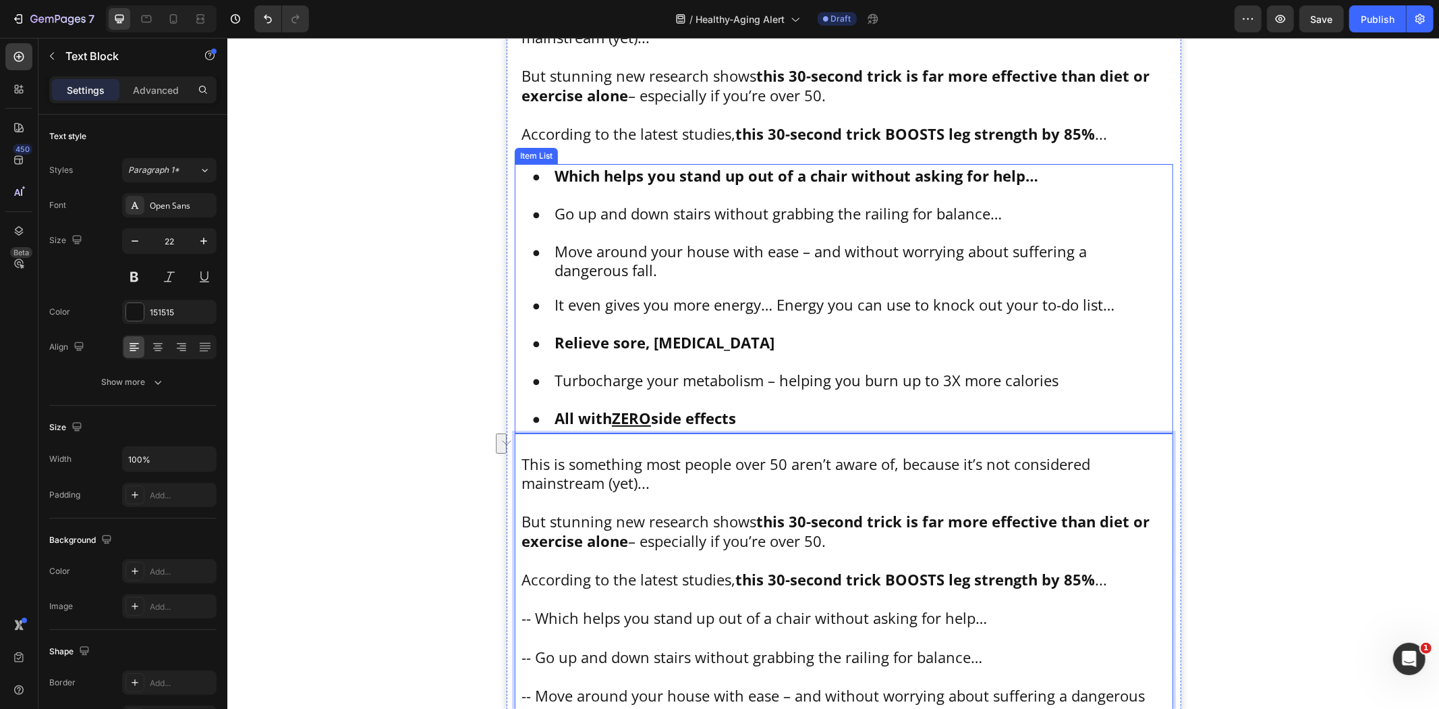
click at [626, 334] on strong "Relieve sore, [MEDICAL_DATA]" at bounding box center [664, 341] width 220 height 20
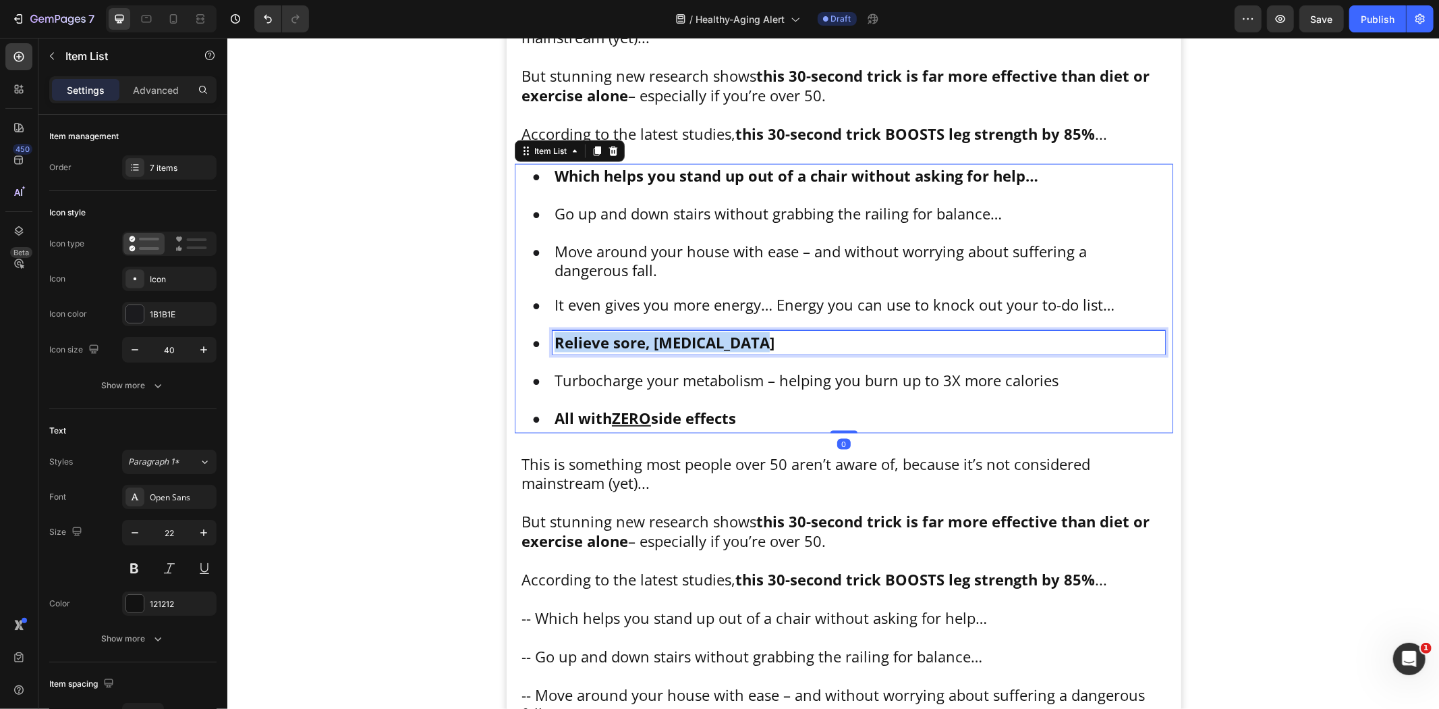
click at [623, 341] on strong "Relieve sore, [MEDICAL_DATA]" at bounding box center [664, 341] width 220 height 20
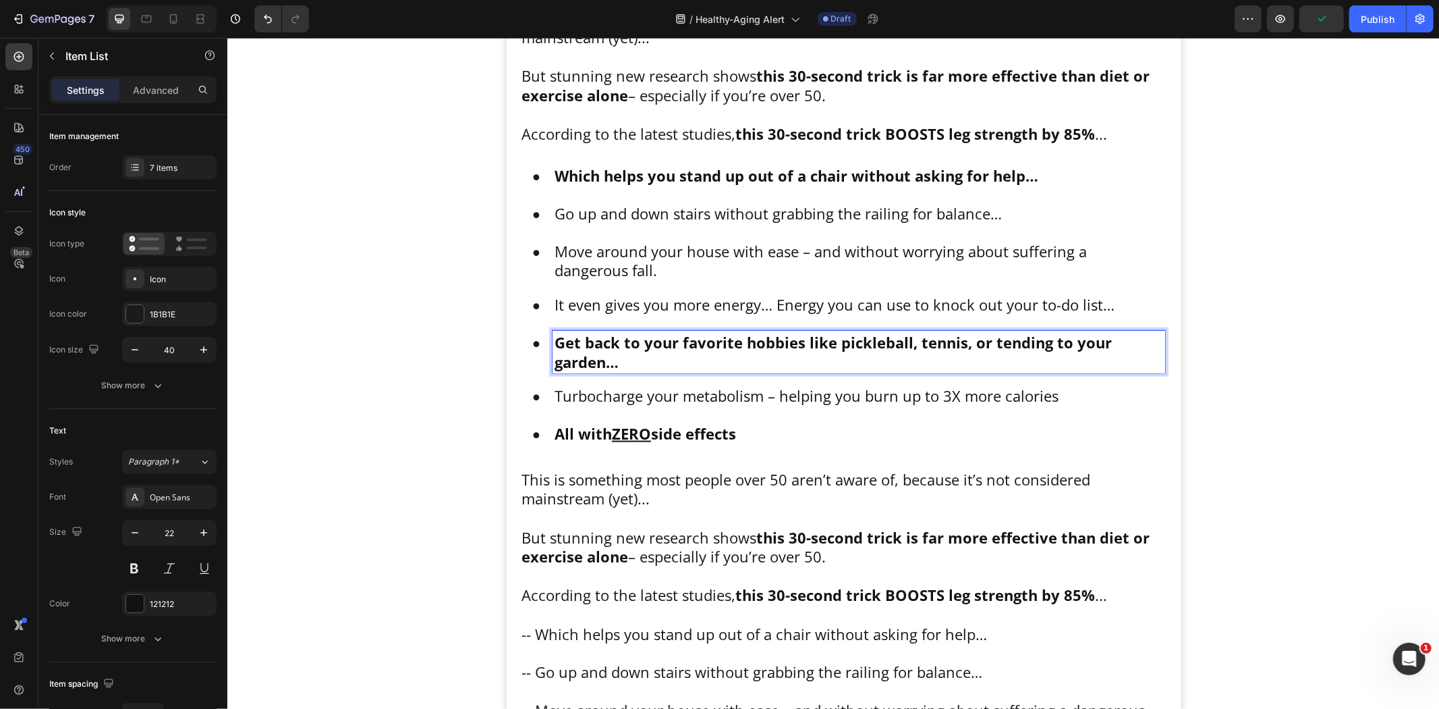
click at [631, 378] on div "Which helps you stand up out of a chair without asking for help… Go up and down…" at bounding box center [843, 305] width 642 height 285
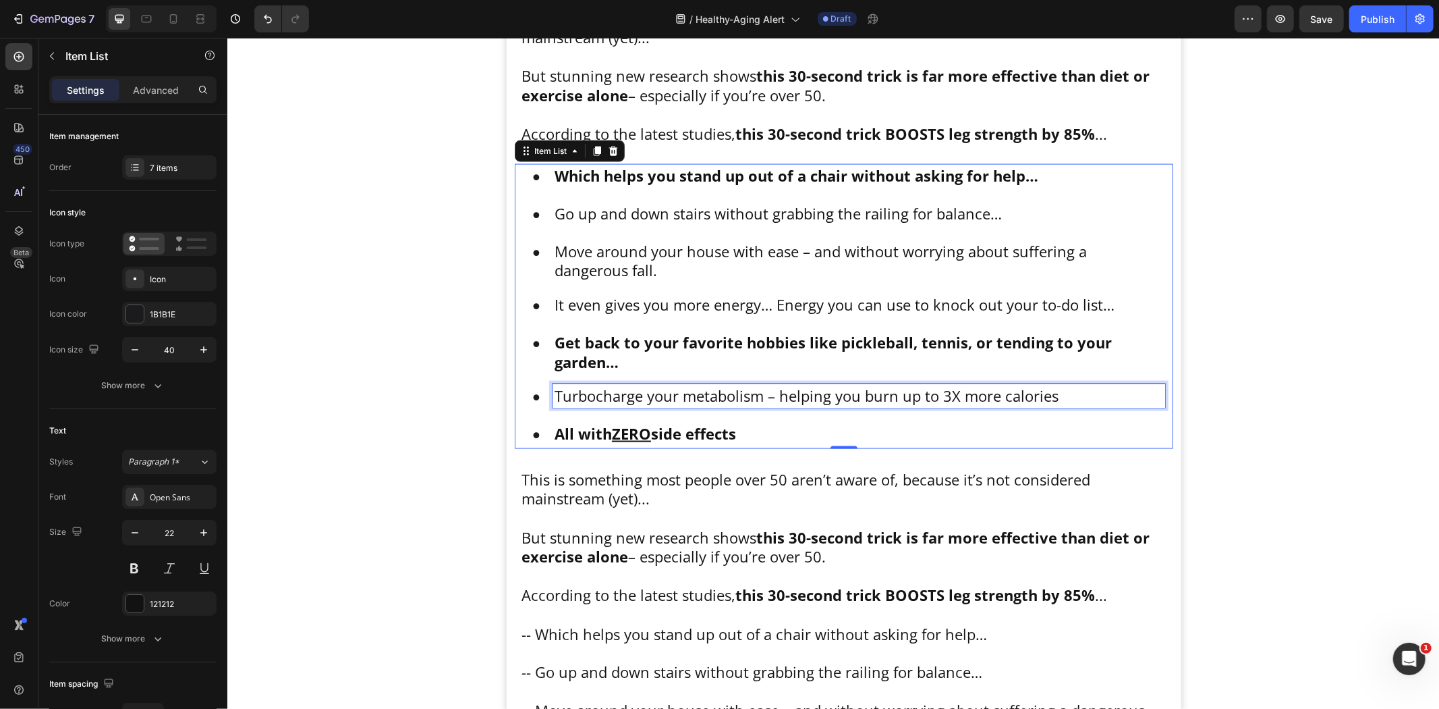
click at [636, 395] on p "Turbocharge your metabolism – helping you burn up to 3X more calories" at bounding box center [858, 395] width 609 height 20
click at [707, 305] on p "It even gives you more energy… Energy you can use to knock out your to-do list…" at bounding box center [858, 304] width 609 height 20
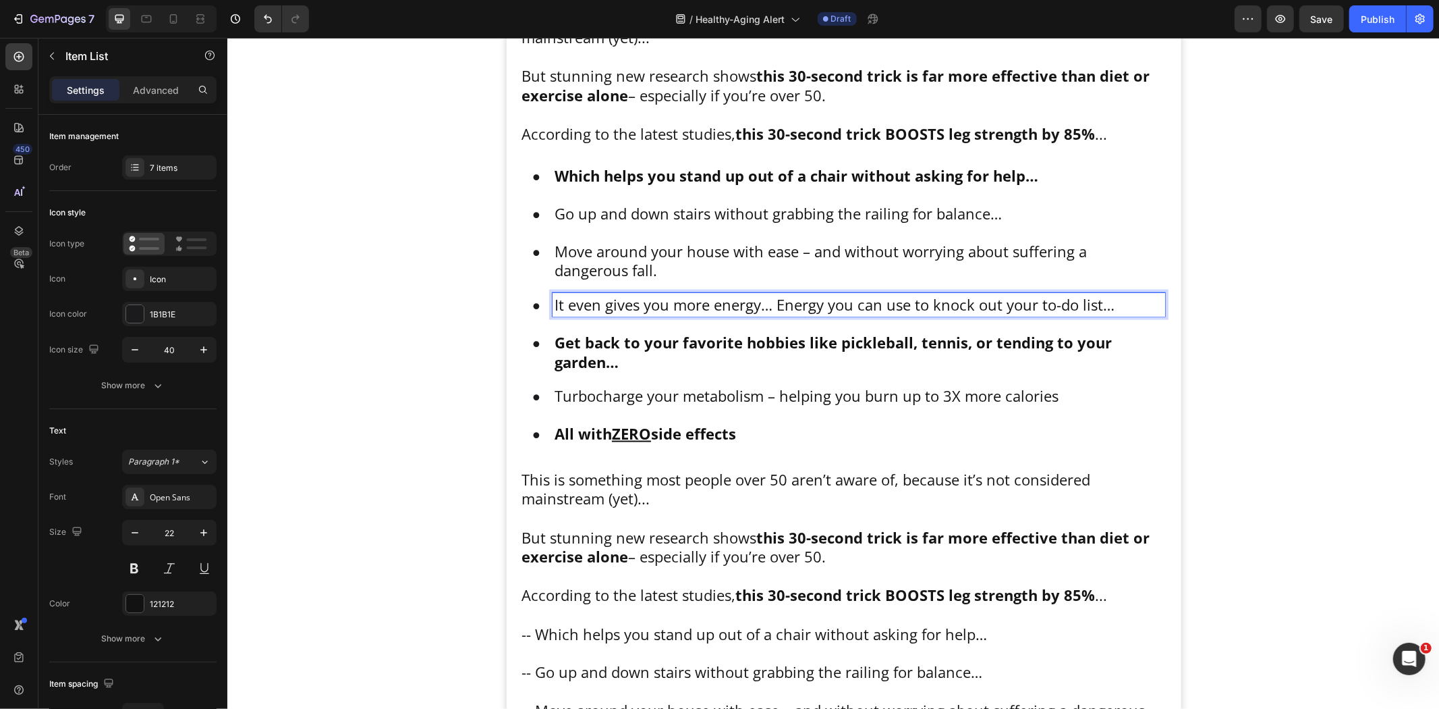
click at [643, 346] on strong "Get back to your favorite hobbies like pickleball, tennis, or tending to your g…" at bounding box center [832, 351] width 557 height 40
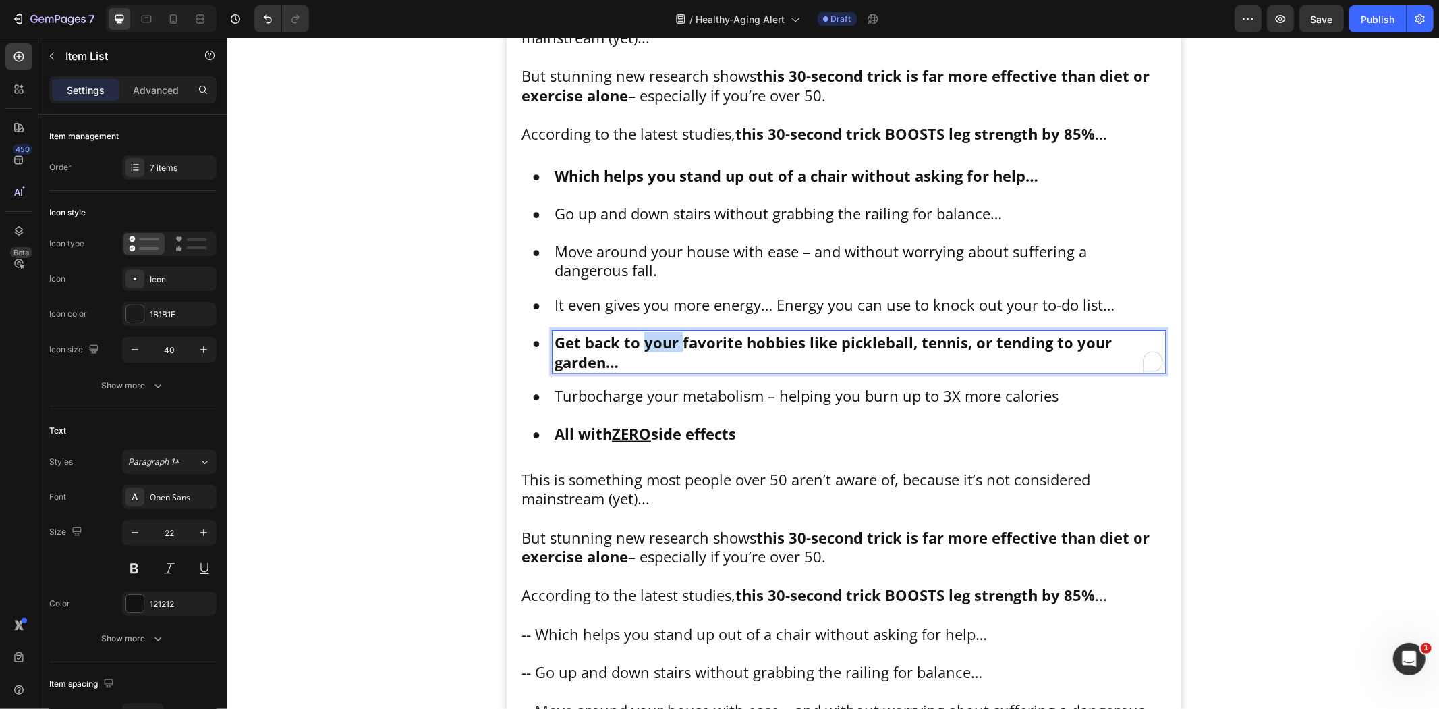
click at [643, 346] on strong "Get back to your favorite hobbies like pickleball, tennis, or tending to your g…" at bounding box center [832, 351] width 557 height 40
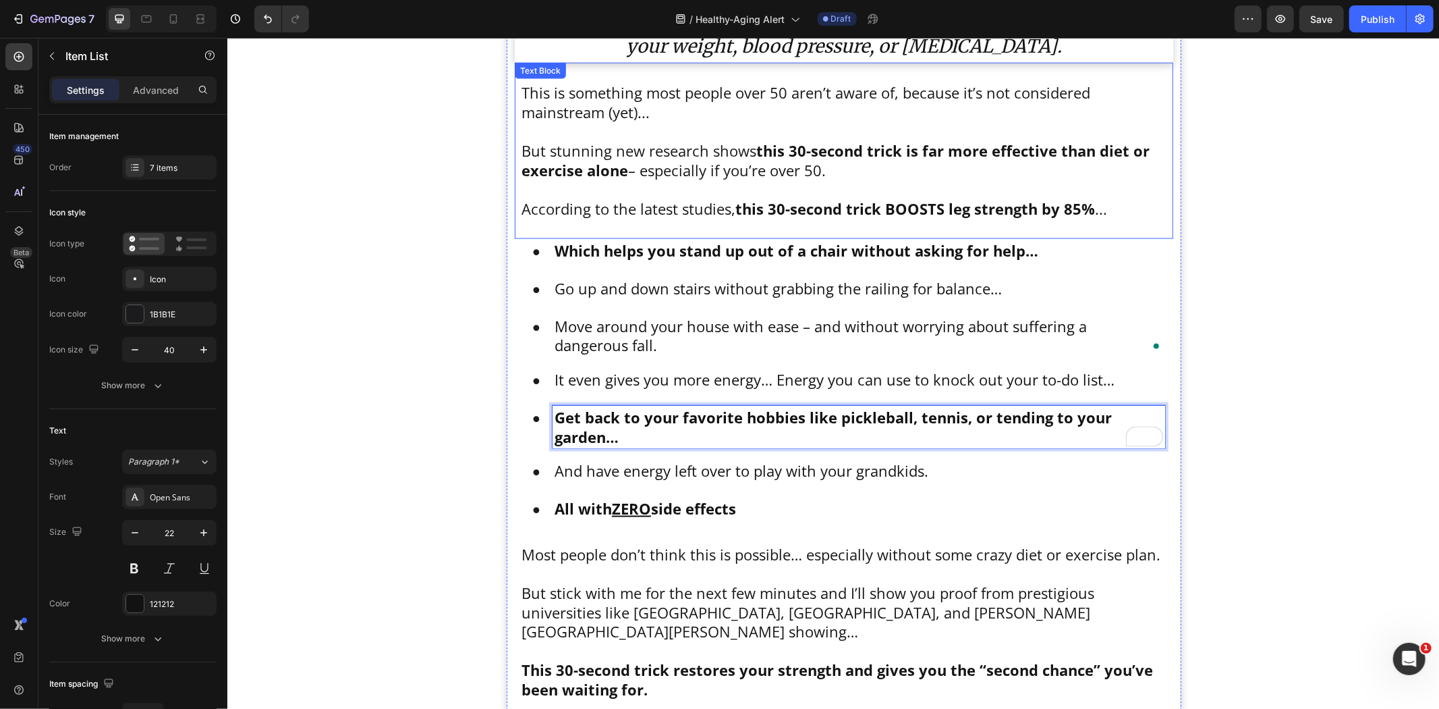
click at [741, 165] on p "But stunning new research shows this 30-second trick is far more effective than…" at bounding box center [843, 159] width 645 height 38
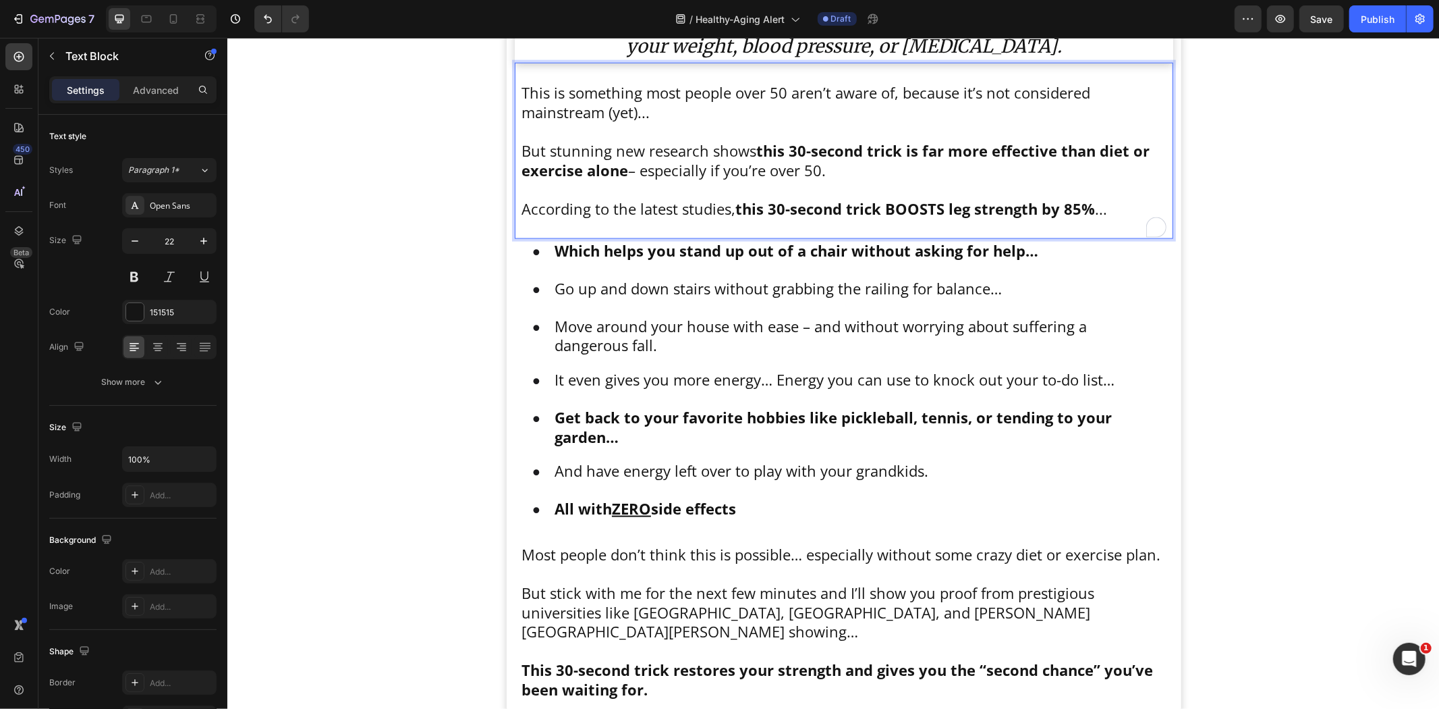
scroll to position [1404, 0]
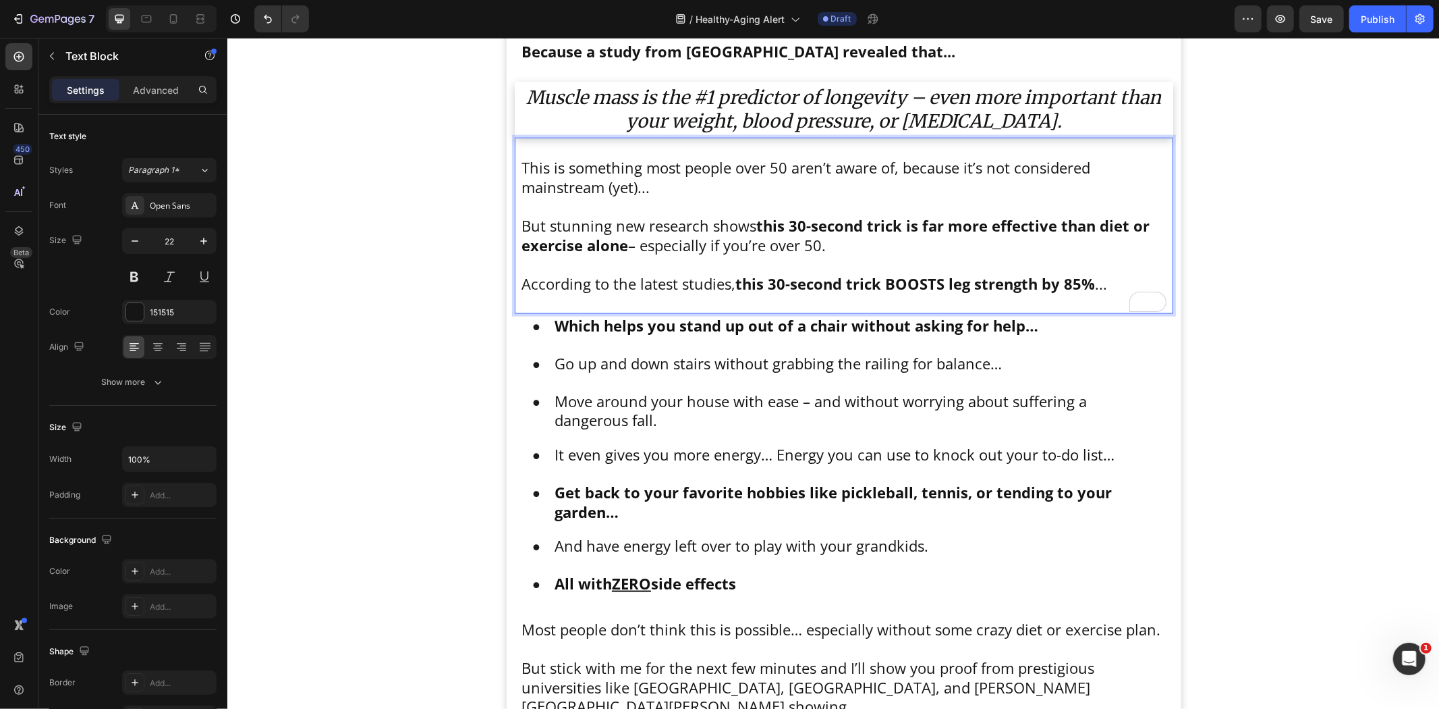
click at [698, 241] on p "But stunning new research shows this 30-second trick is far more effective than…" at bounding box center [843, 234] width 645 height 38
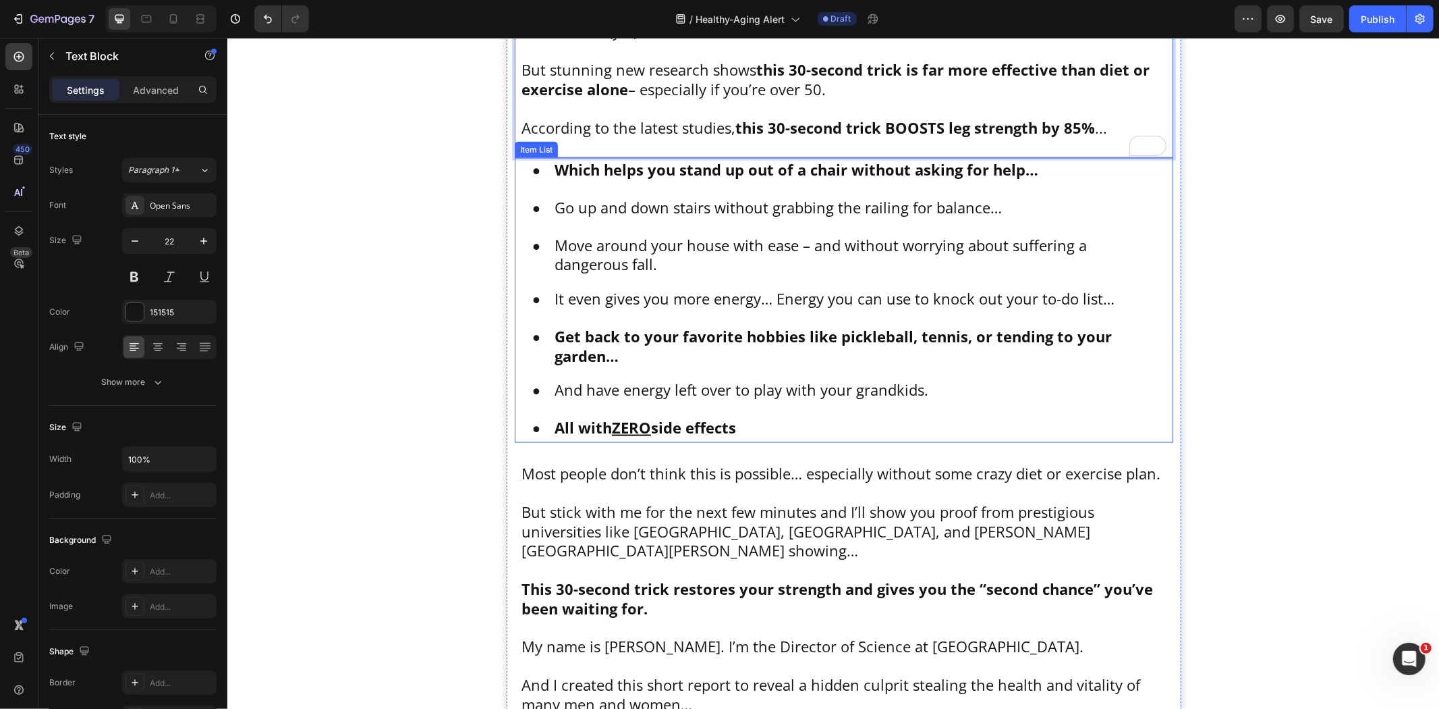
scroll to position [1628, 0]
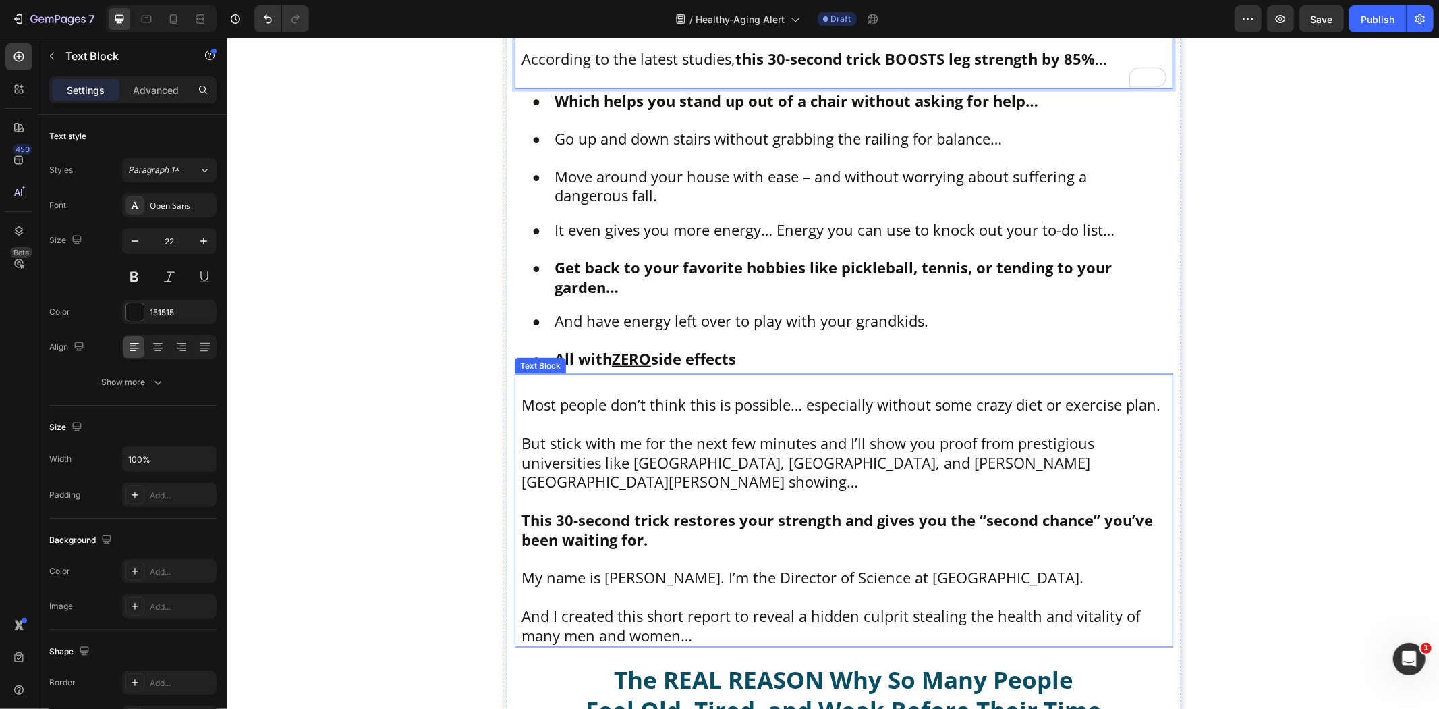
click at [819, 429] on p "To enrich screen reader interactions, please activate Accessibility in Grammarl…" at bounding box center [843, 423] width 645 height 20
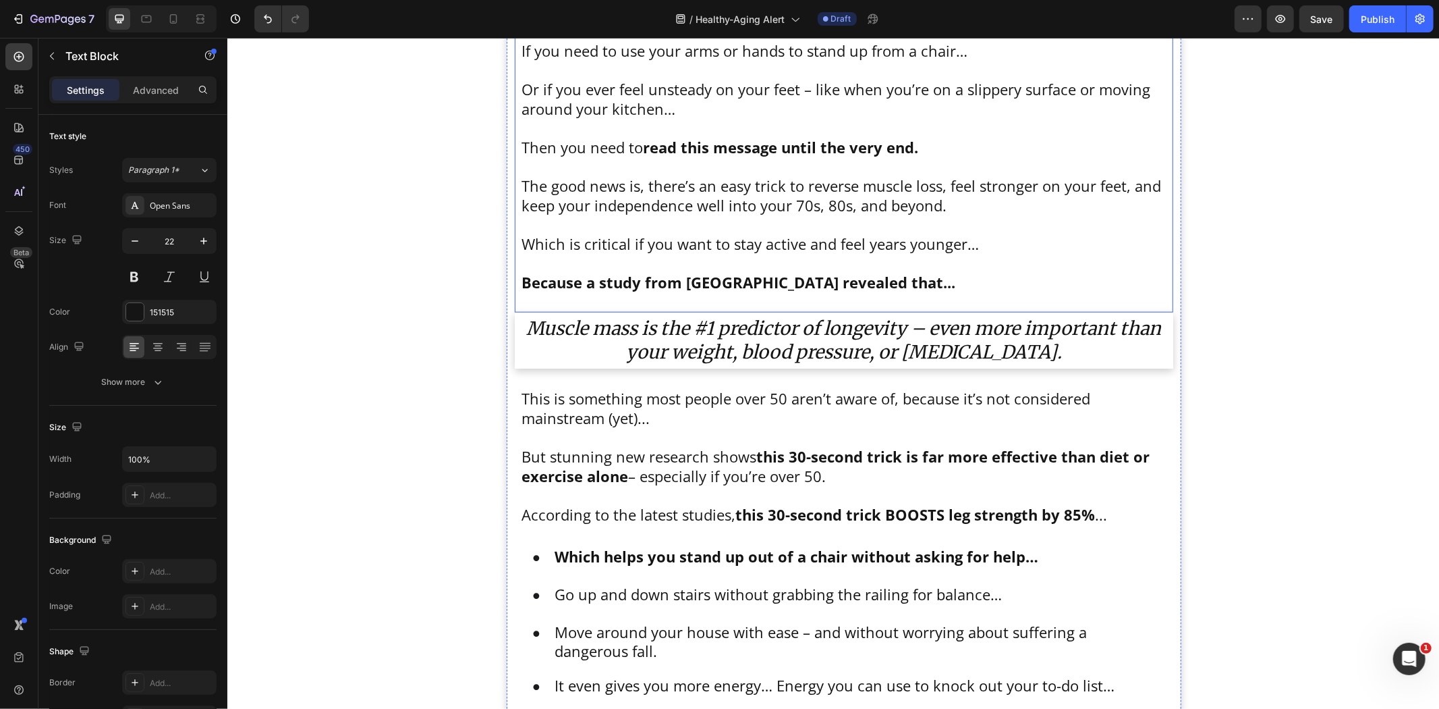
scroll to position [1178, 0]
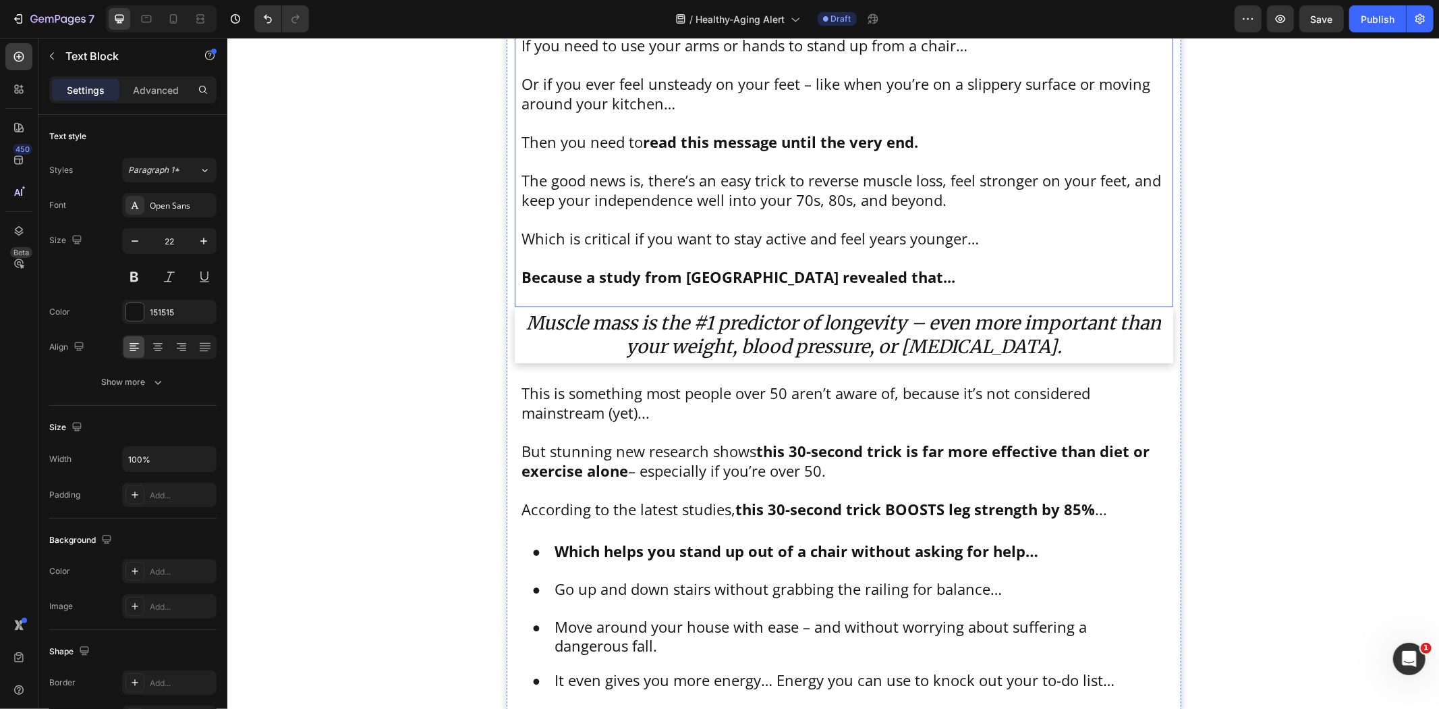
click at [756, 193] on p "The good news is, there’s an easy trick to reverse muscle loss, feel stronger o…" at bounding box center [843, 189] width 645 height 38
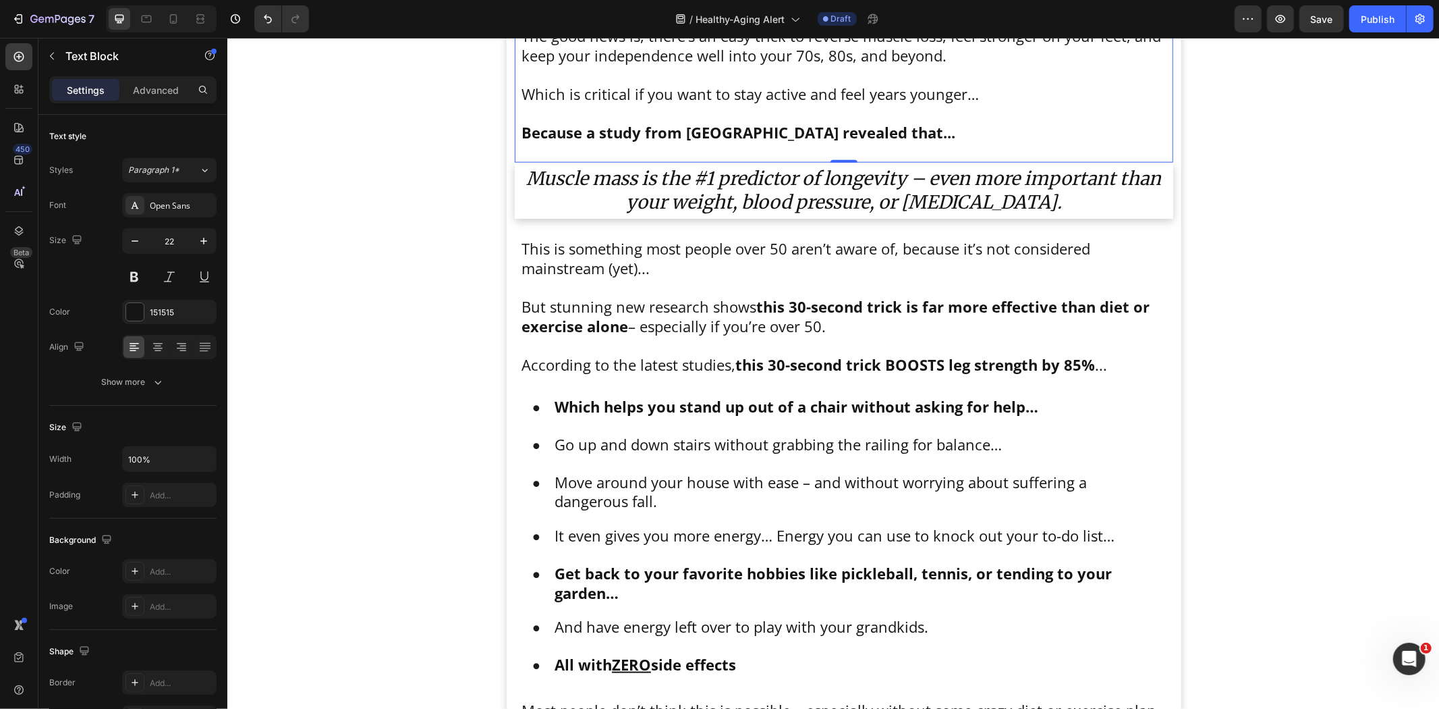
scroll to position [1328, 0]
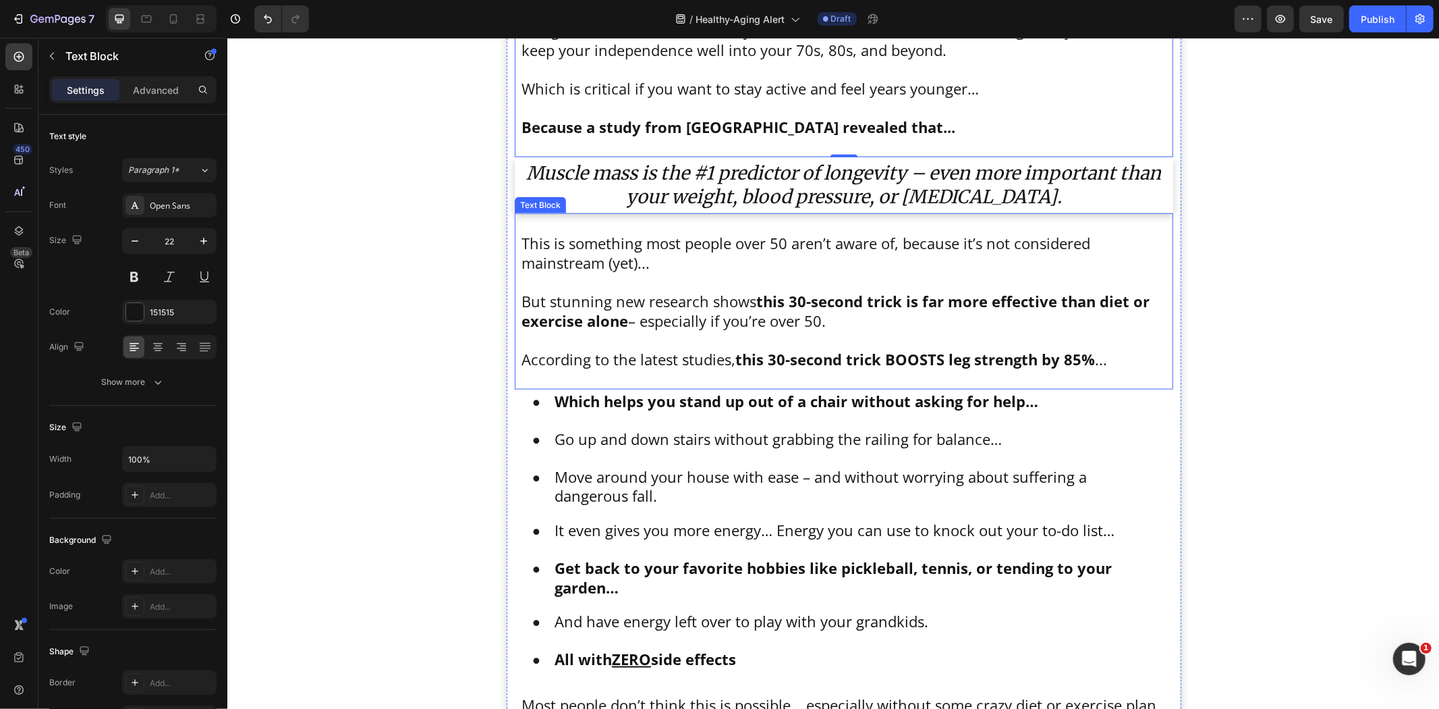
click at [727, 240] on p "This is something most people over 50 aren’t aware of, because it’s not conside…" at bounding box center [843, 252] width 645 height 38
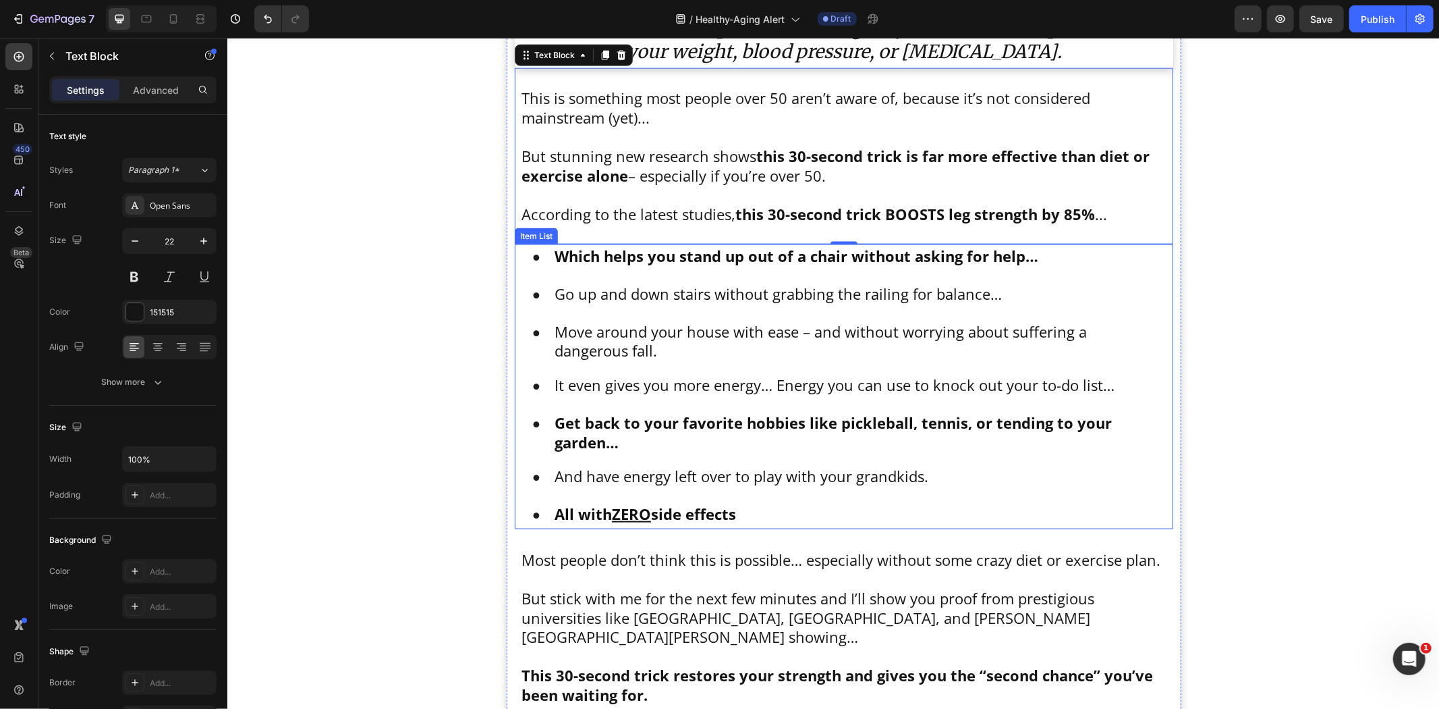
scroll to position [1553, 0]
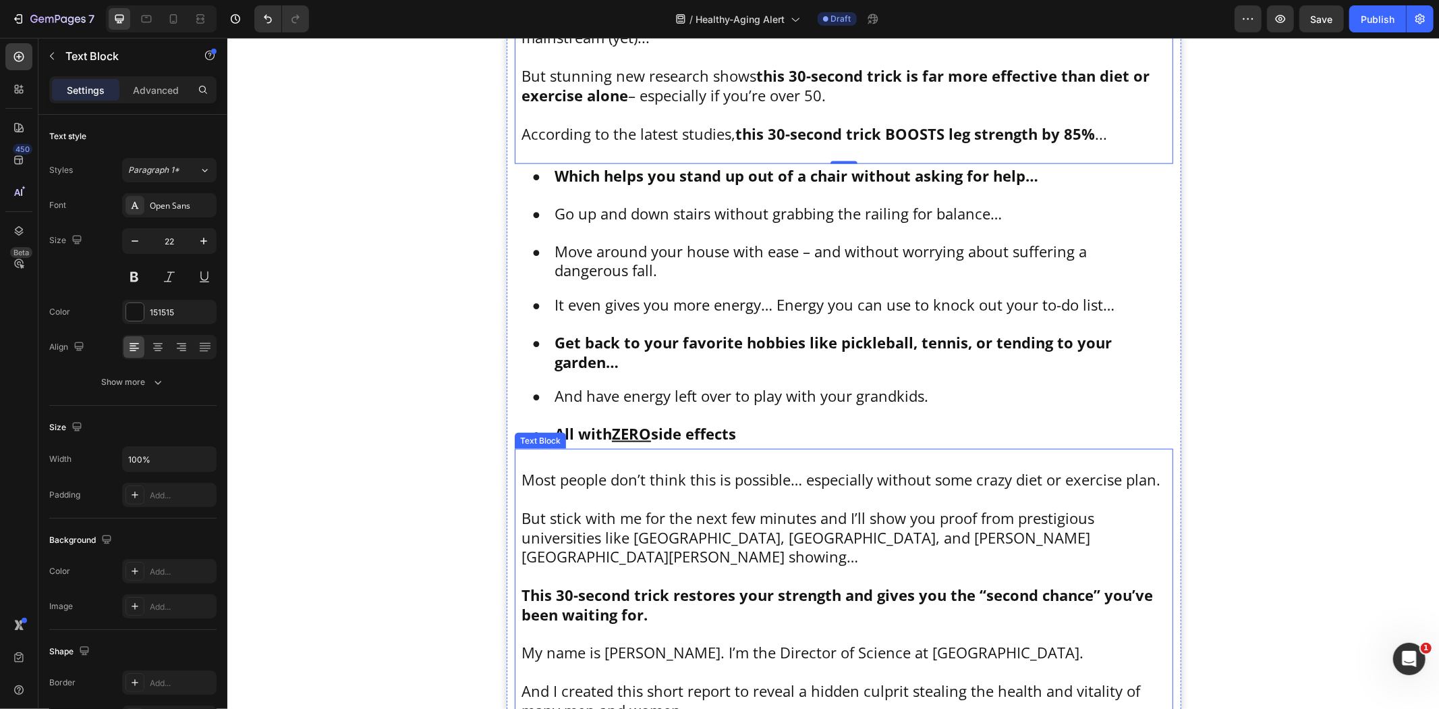
click at [786, 513] on p "But stick with me for the next few minutes and I’ll show you proof from prestig…" at bounding box center [843, 536] width 645 height 58
click at [720, 430] on strong "All with ZERO side effects" at bounding box center [645, 432] width 182 height 20
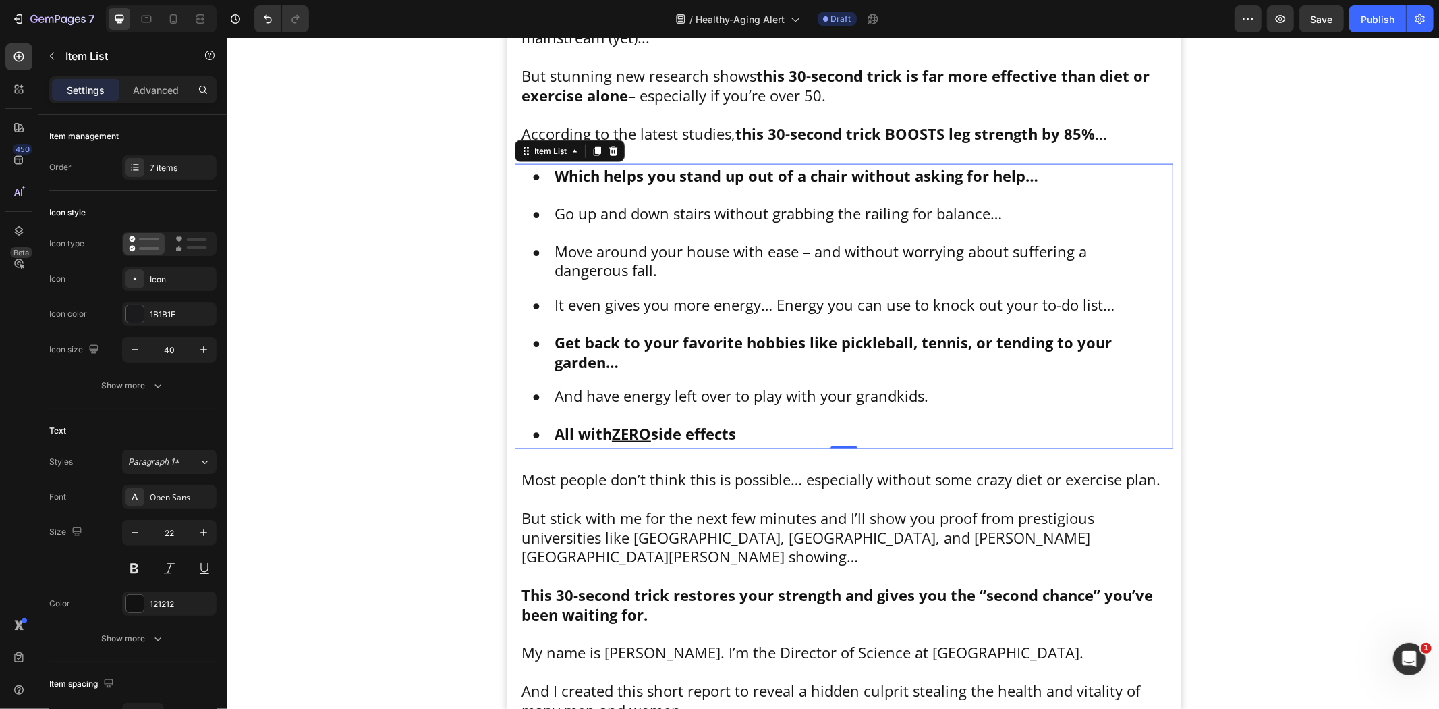
click at [157, 92] on p "Advanced" at bounding box center [156, 90] width 46 height 14
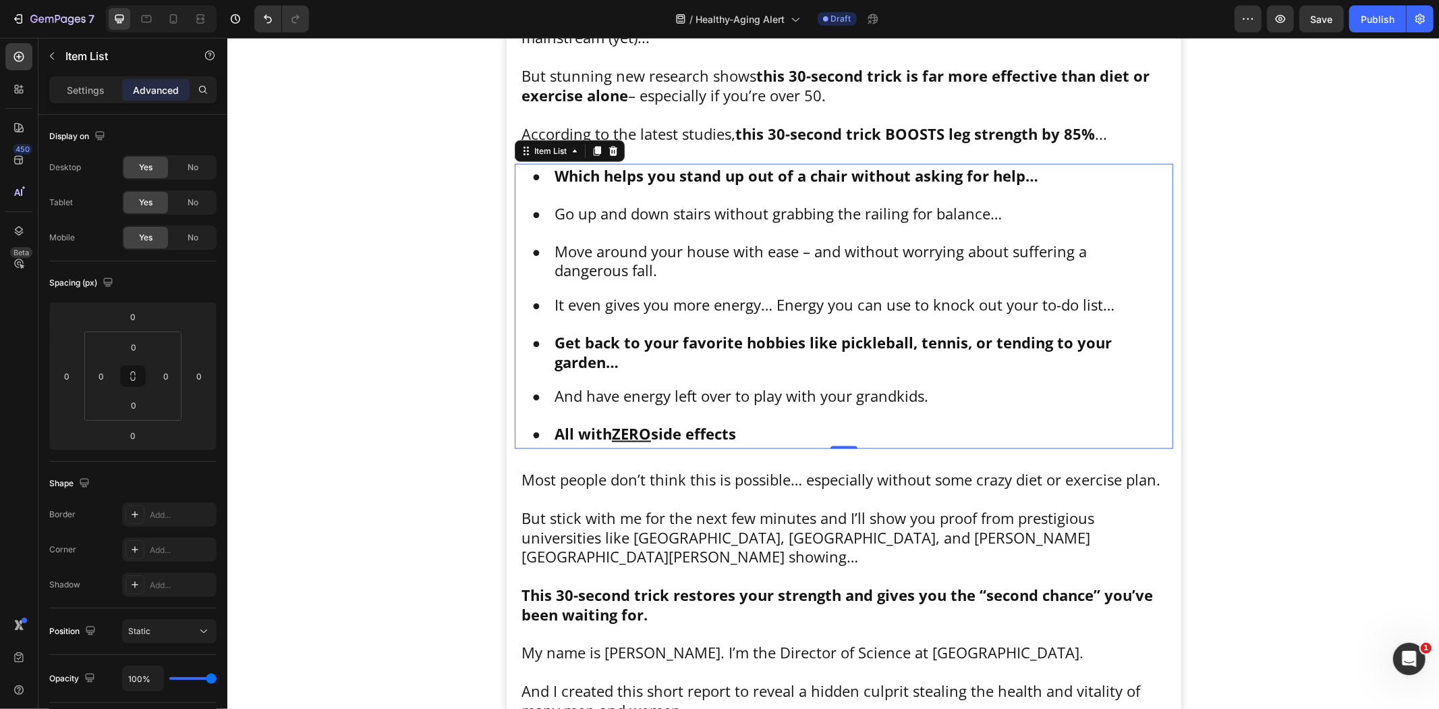
click at [80, 86] on p "Settings" at bounding box center [86, 90] width 38 height 14
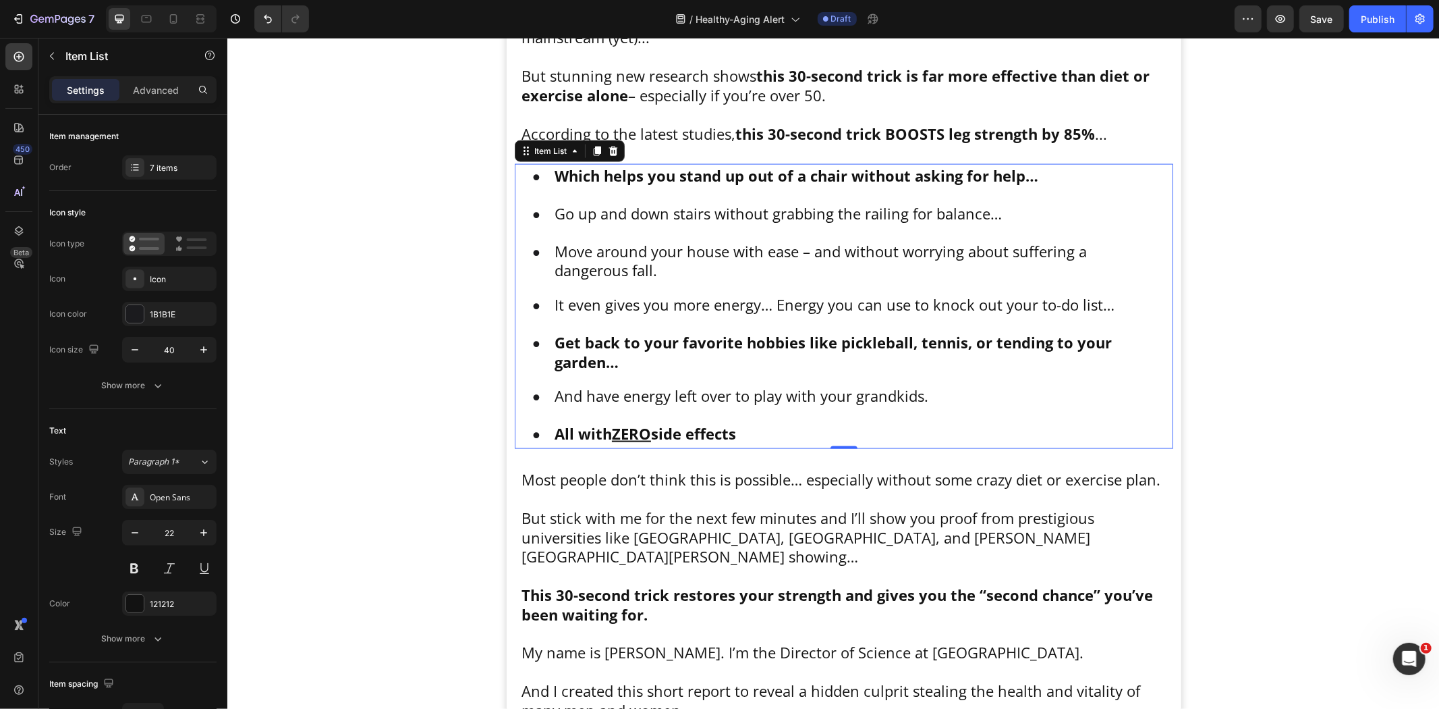
type input "4"
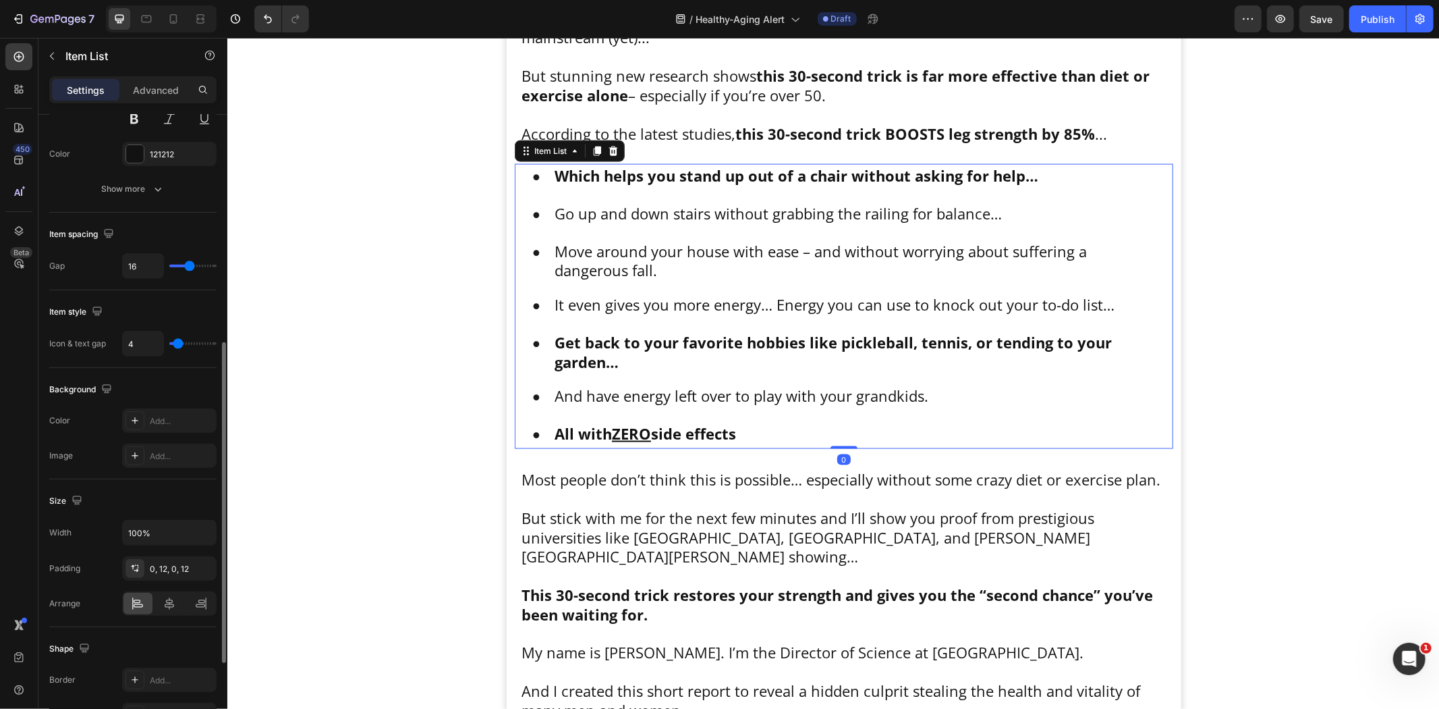
scroll to position [0, 0]
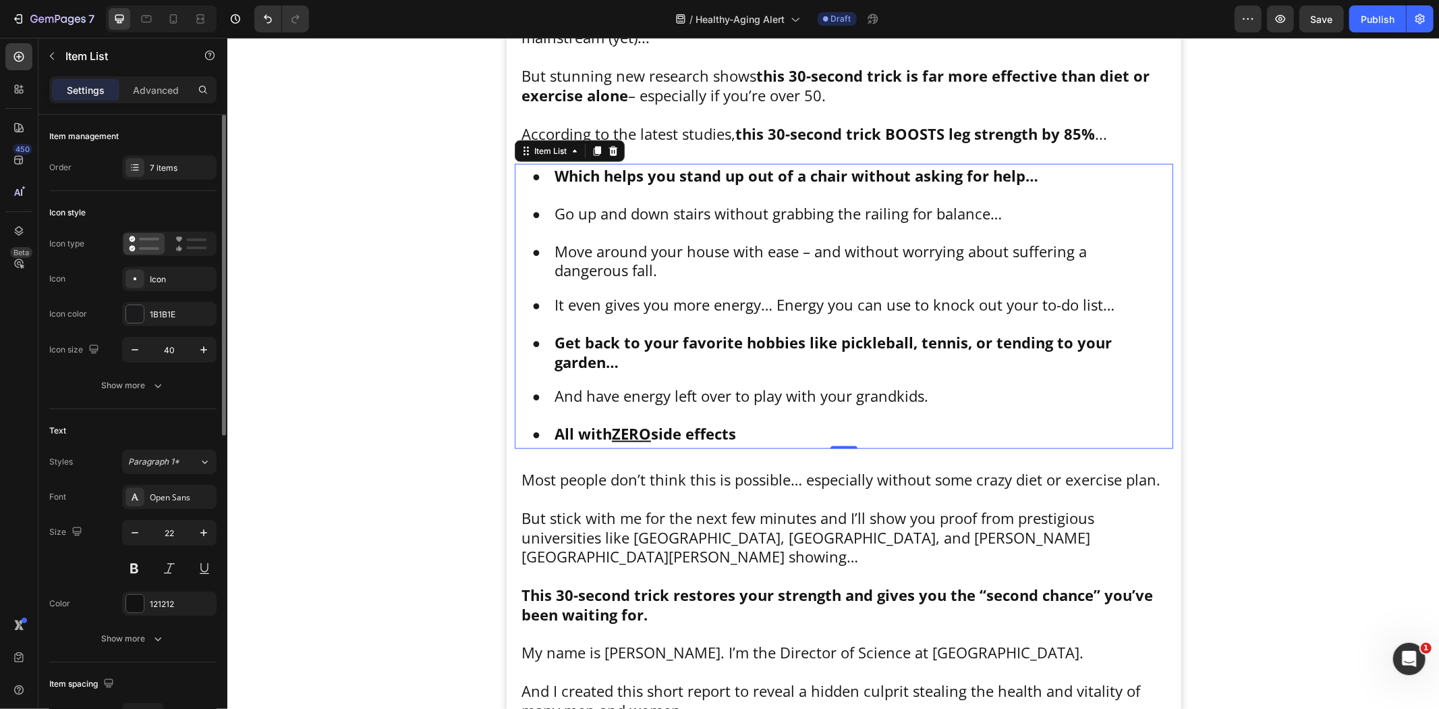
click at [154, 167] on div "7 items" at bounding box center [181, 168] width 63 height 12
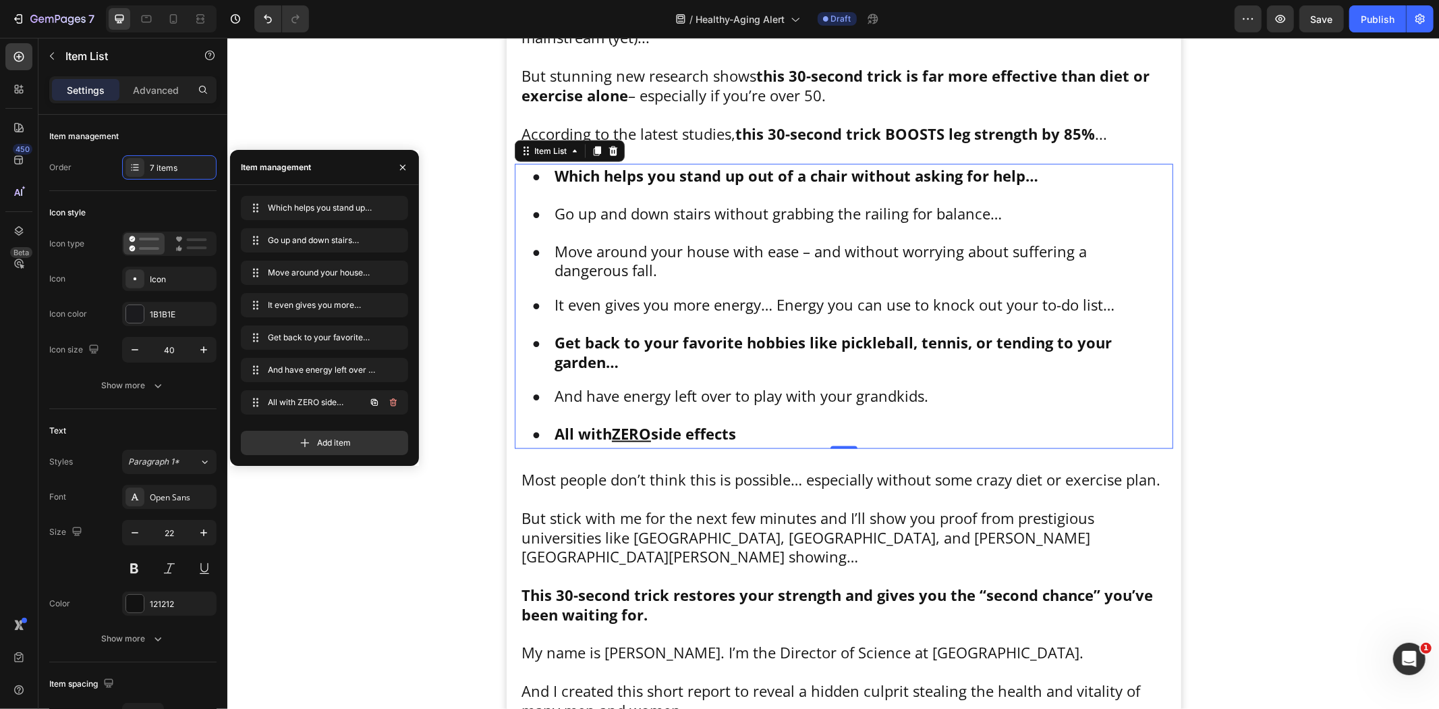
click at [390, 402] on icon "button" at bounding box center [393, 402] width 11 height 11
click at [387, 402] on div "Delete" at bounding box center [384, 402] width 25 height 12
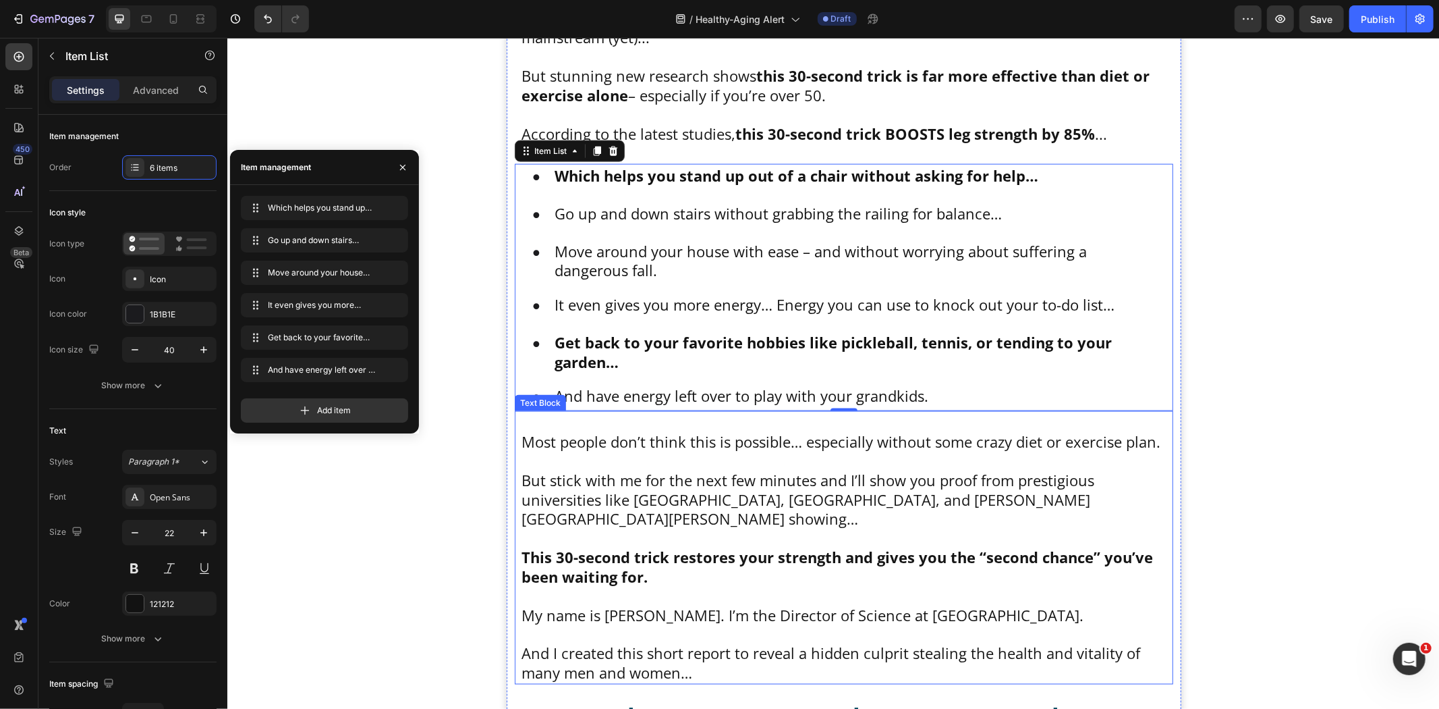
click at [748, 476] on p "But stick with me for the next few minutes and I’ll show you proof from prestig…" at bounding box center [843, 499] width 645 height 58
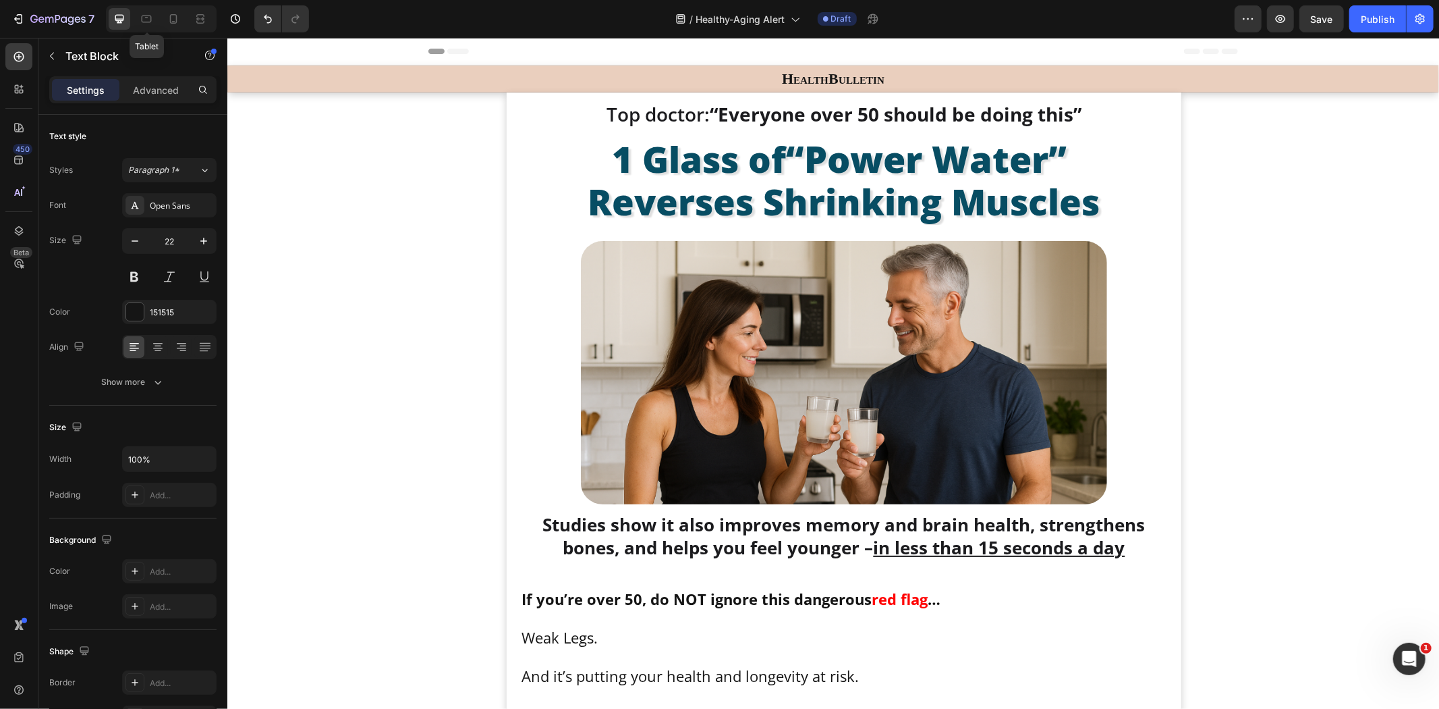
click at [146, 20] on icon at bounding box center [146, 18] width 13 height 13
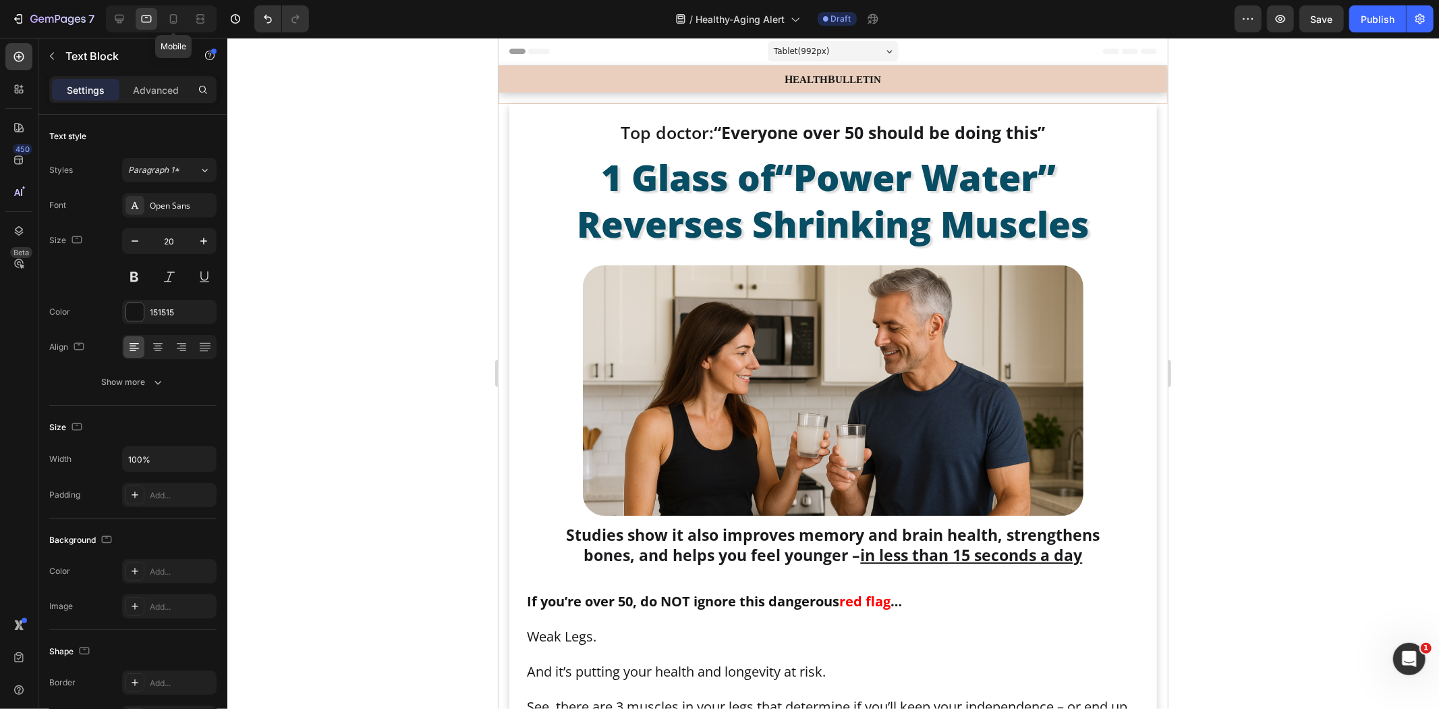
click at [178, 19] on icon at bounding box center [173, 18] width 13 height 13
type input "16"
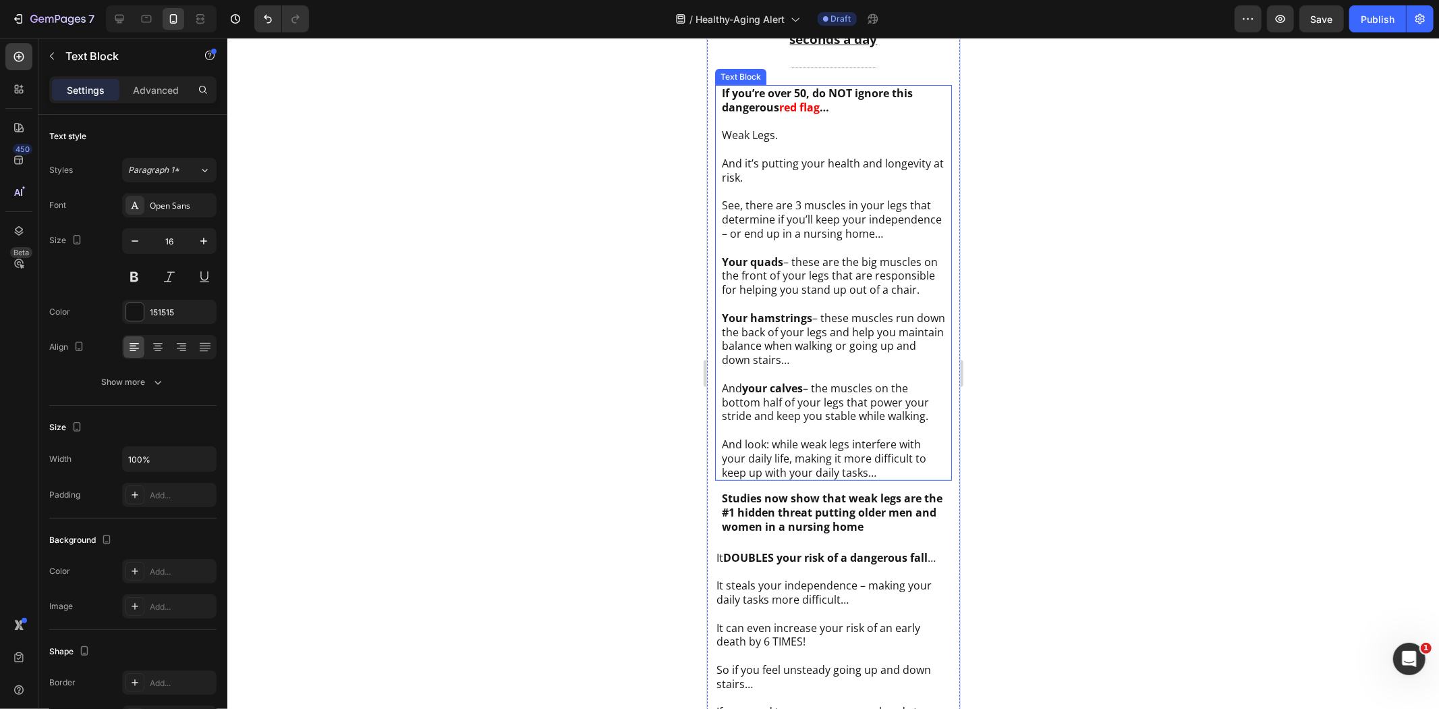
scroll to position [601, 0]
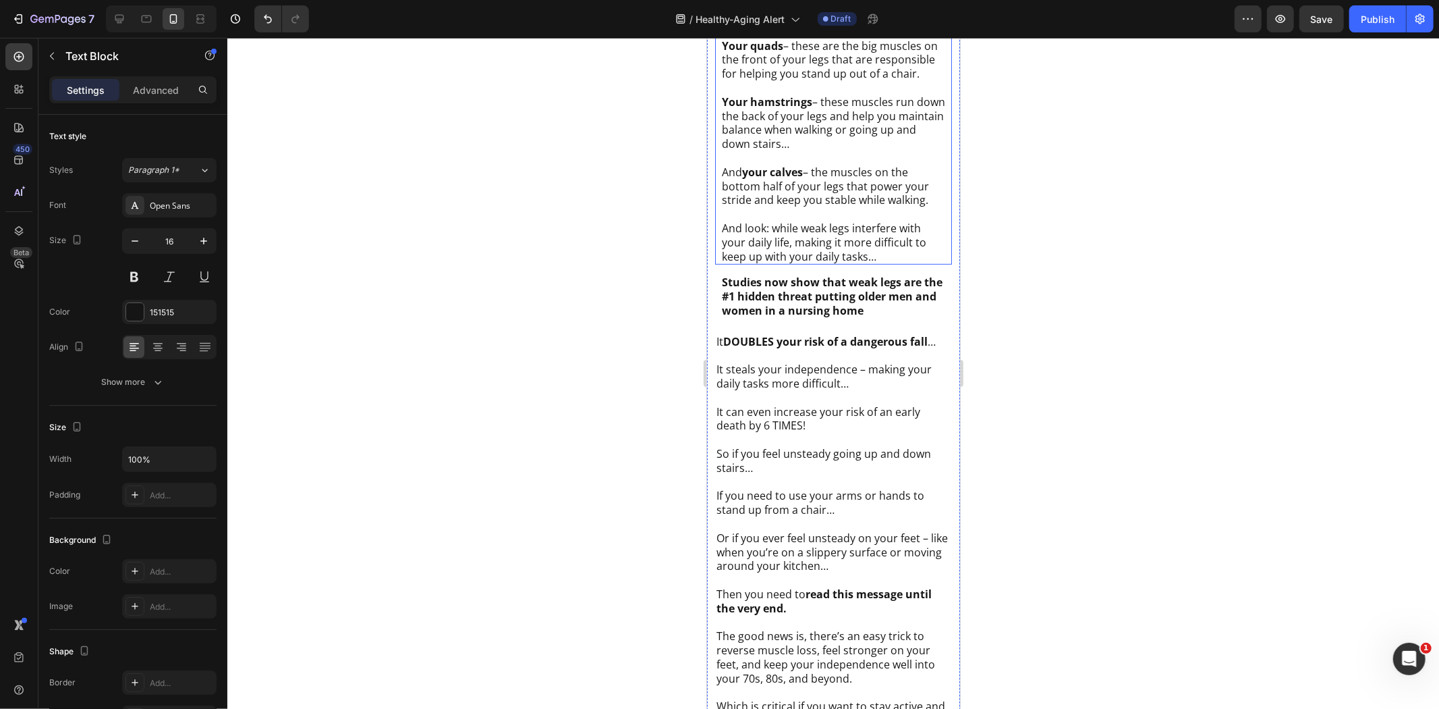
click at [836, 206] on p "And your calves – the muscles on the bottom half of your legs that power your s…" at bounding box center [832, 186] width 223 height 42
click at [724, 334] on p "Rich Text Editor. Editing area: main" at bounding box center [833, 327] width 234 height 14
click at [723, 246] on p "And look: while weak legs interfere with your daily life, making it more diffic…" at bounding box center [832, 242] width 223 height 42
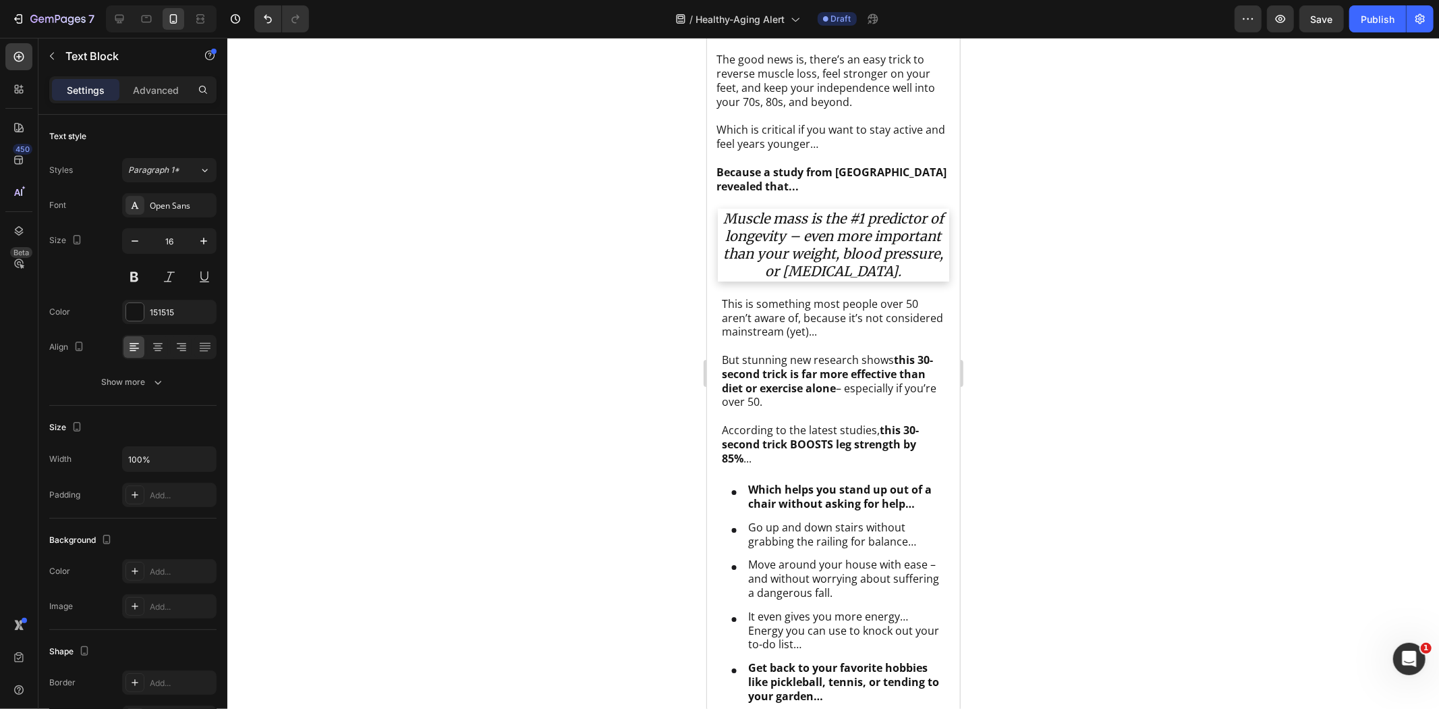
scroll to position [1201, 0]
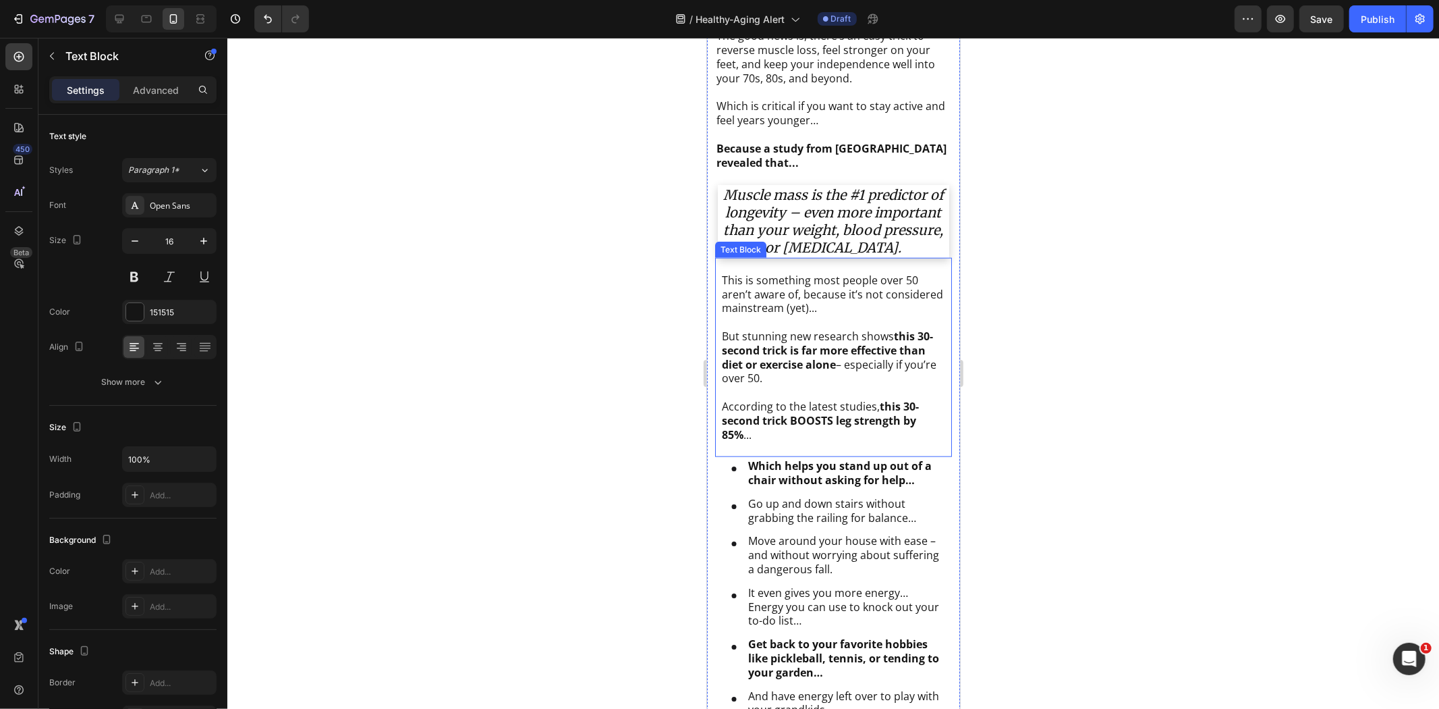
click at [792, 329] on p "To enrich screen reader interactions, please activate Accessibility in Grammarl…" at bounding box center [832, 321] width 223 height 14
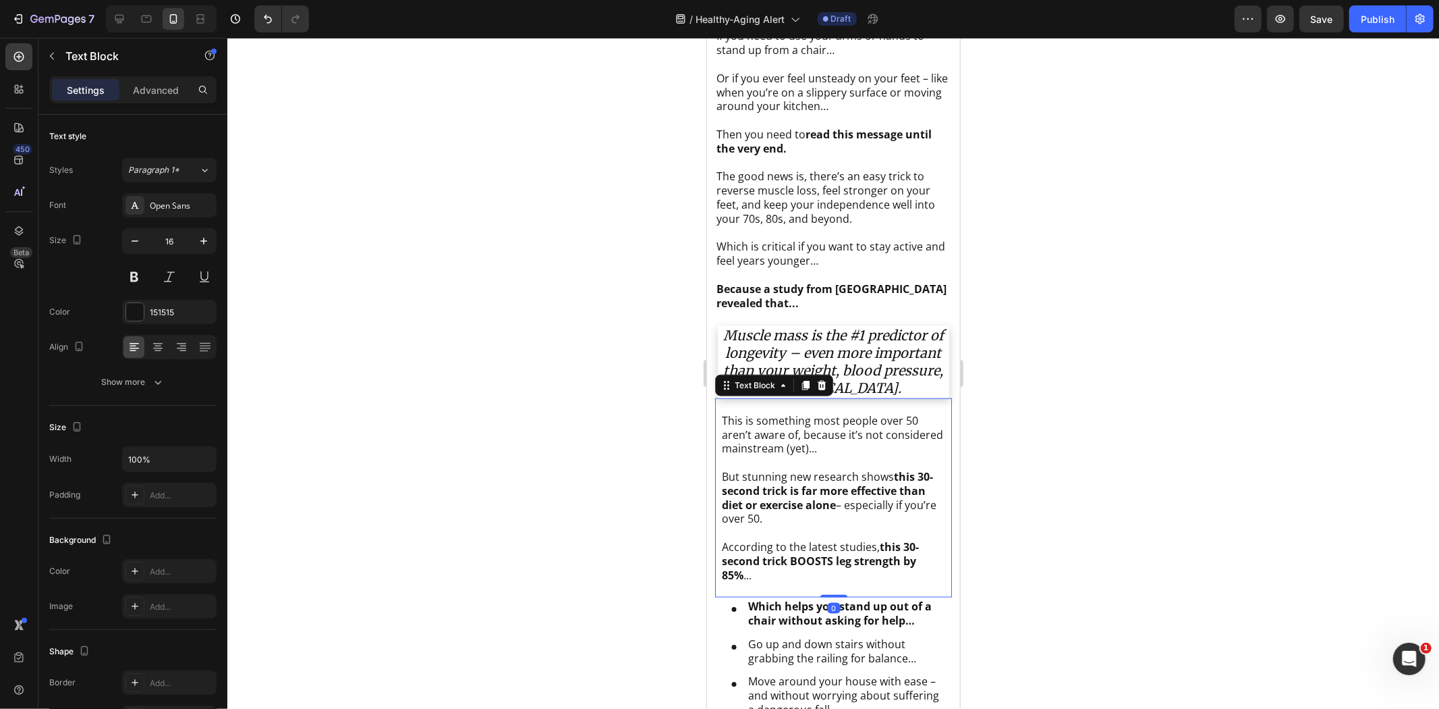
scroll to position [901, 0]
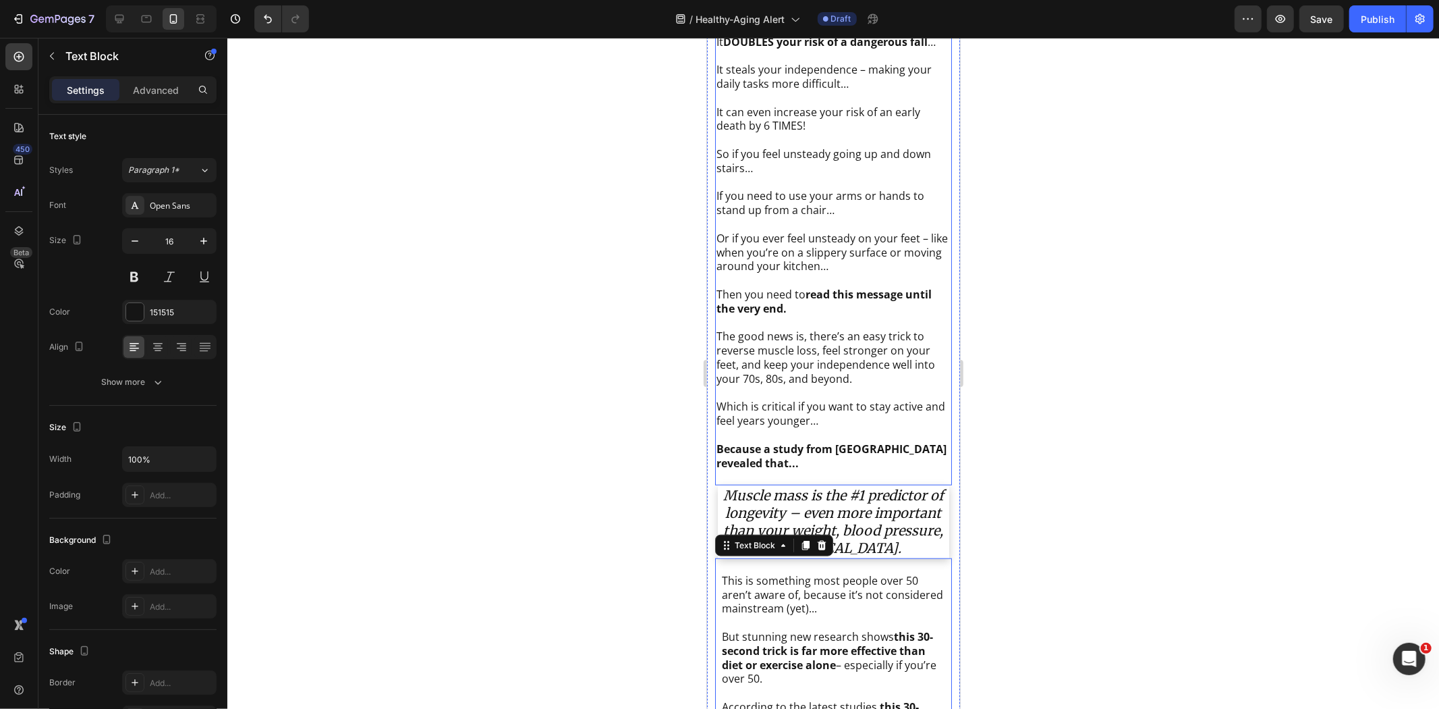
click at [798, 273] on p "Or if you ever feel unsteady on your feet – like when you’re on a slippery surf…" at bounding box center [833, 252] width 234 height 42
click at [153, 81] on div "Advanced" at bounding box center [155, 90] width 67 height 22
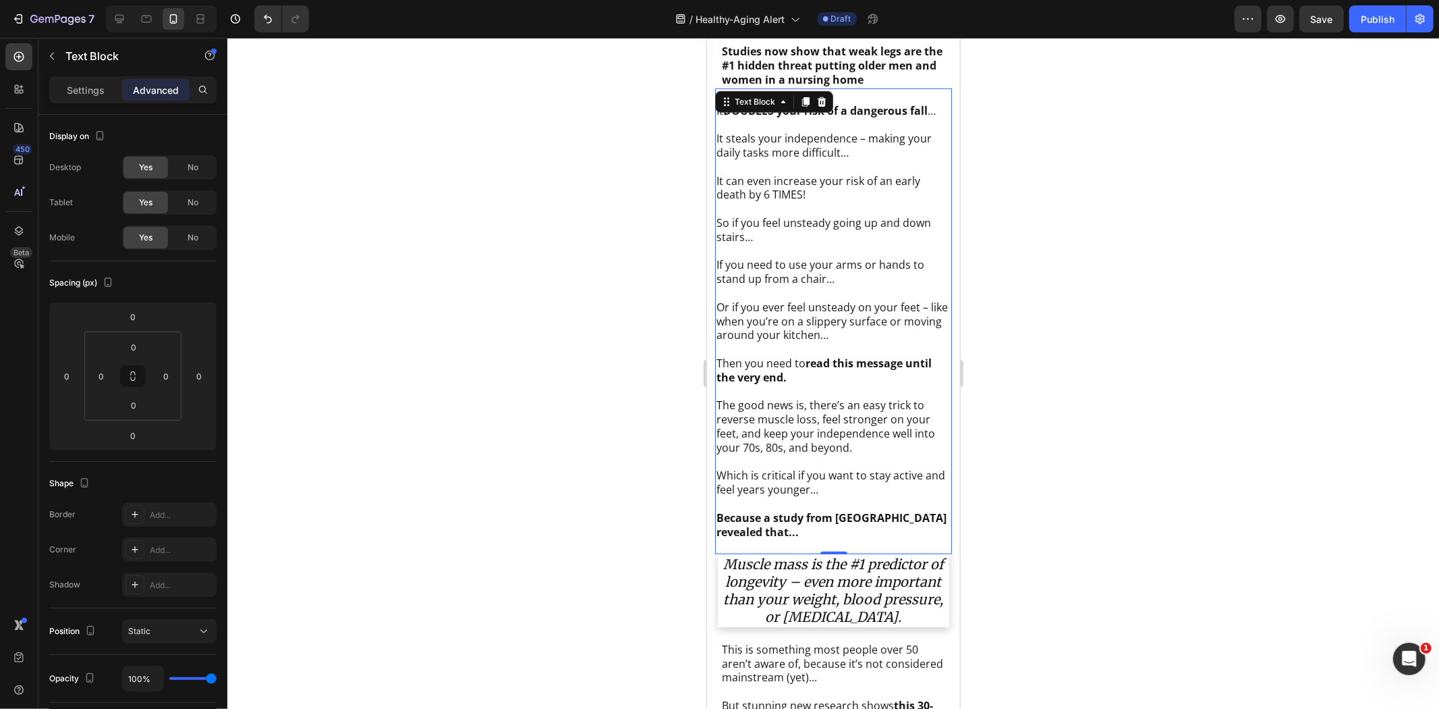
scroll to position [526, 0]
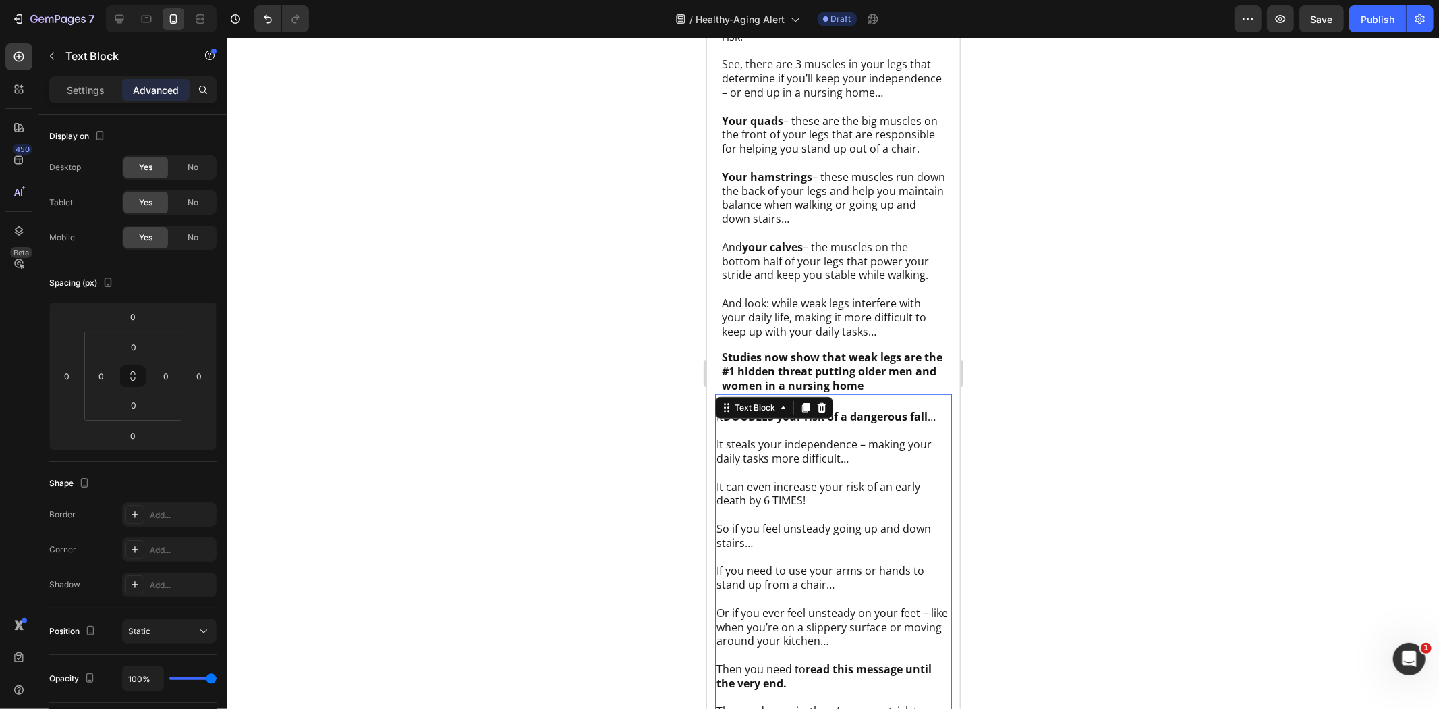
click at [819, 269] on p "And your calves – the muscles on the bottom half of your legs that power your s…" at bounding box center [832, 261] width 223 height 42
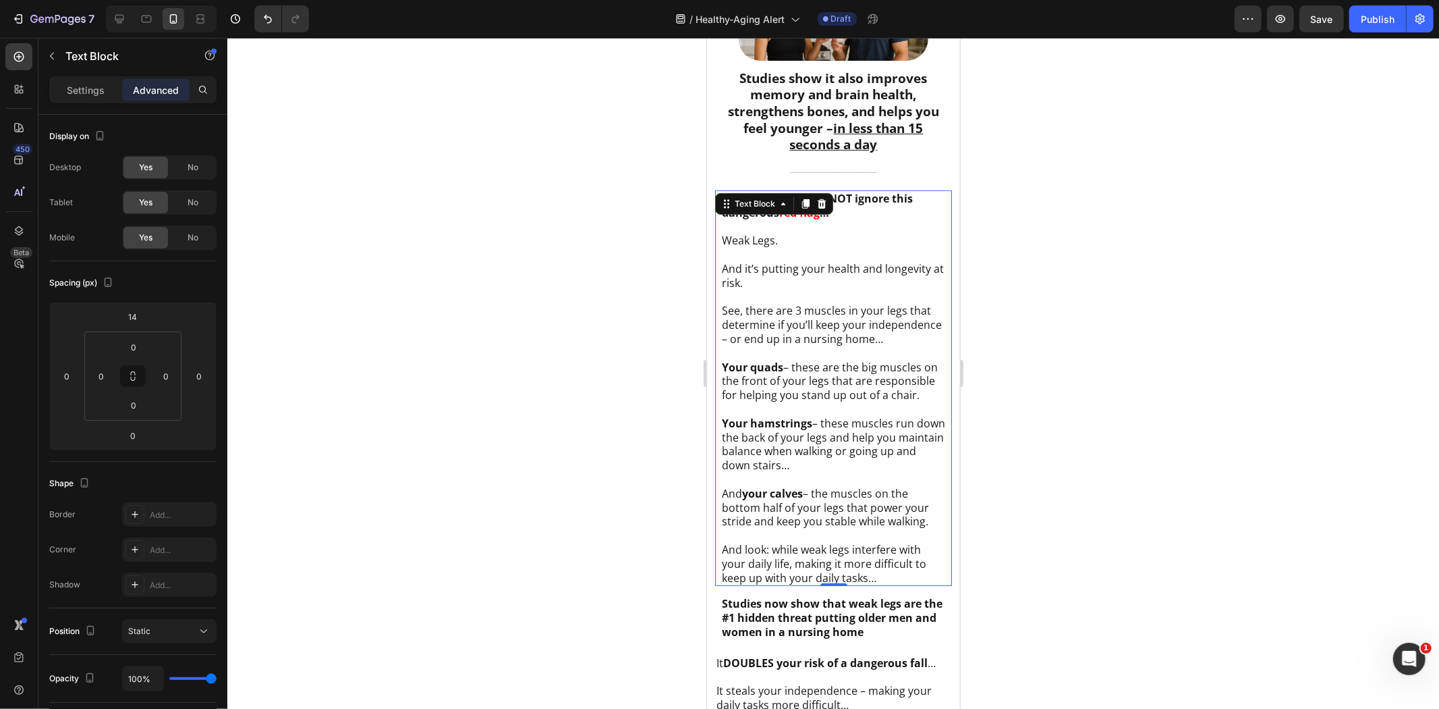
scroll to position [76, 0]
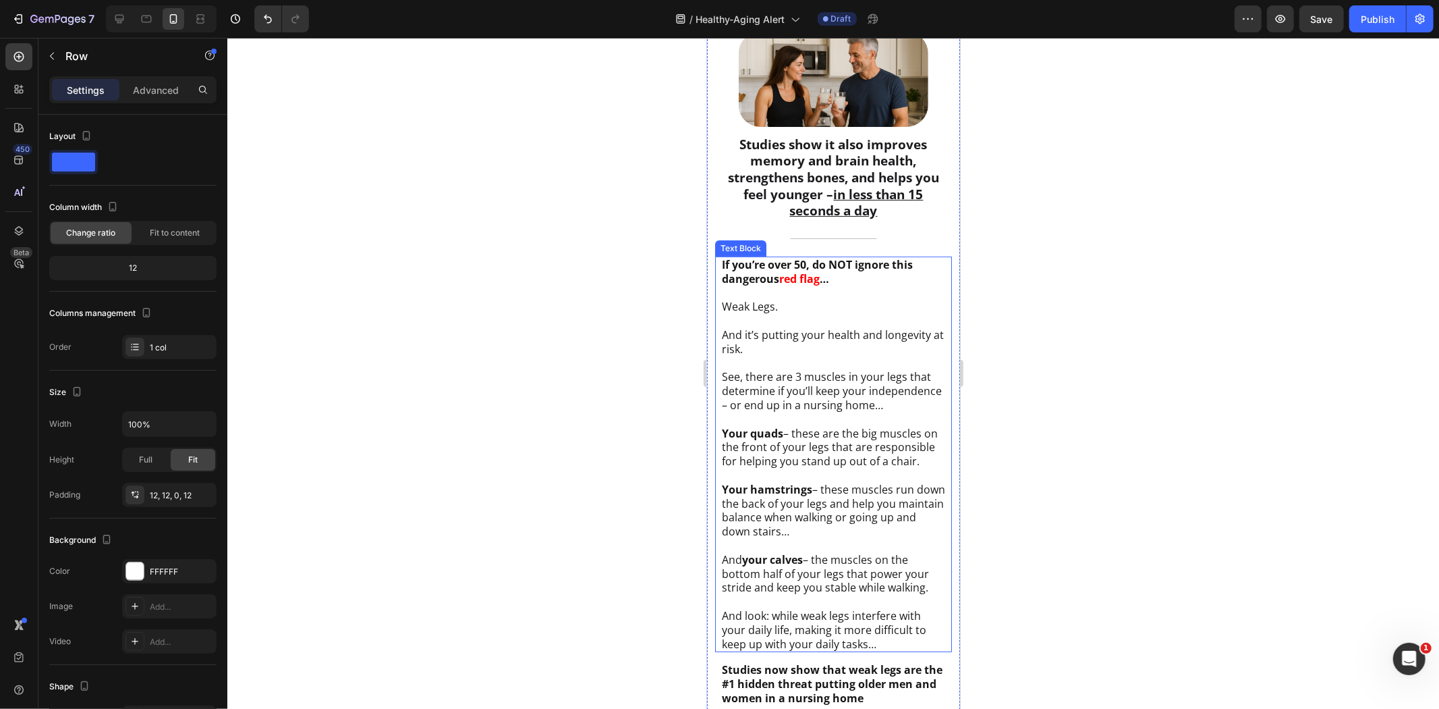
scroll to position [376, 0]
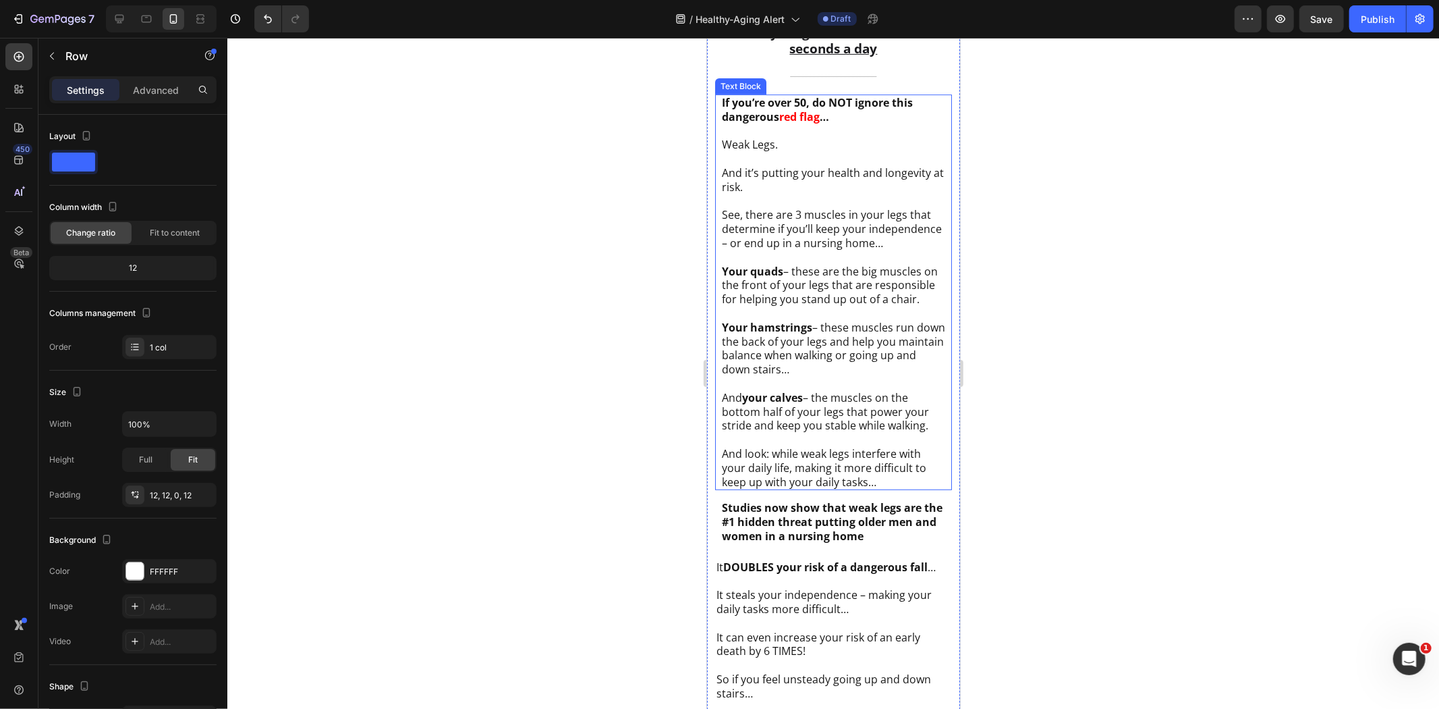
click at [823, 320] on p "To enrich screen reader interactions, please activate Accessibility in Grammarl…" at bounding box center [832, 313] width 223 height 14
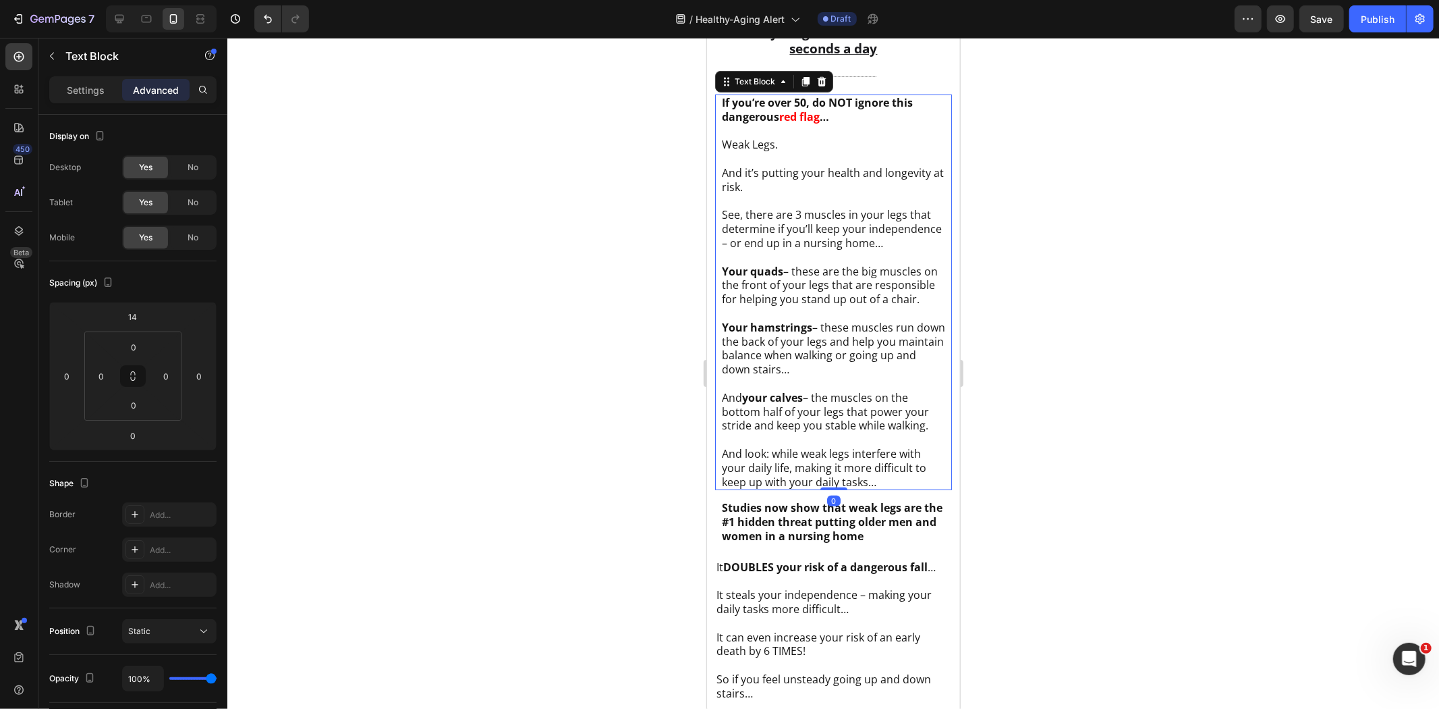
scroll to position [601, 0]
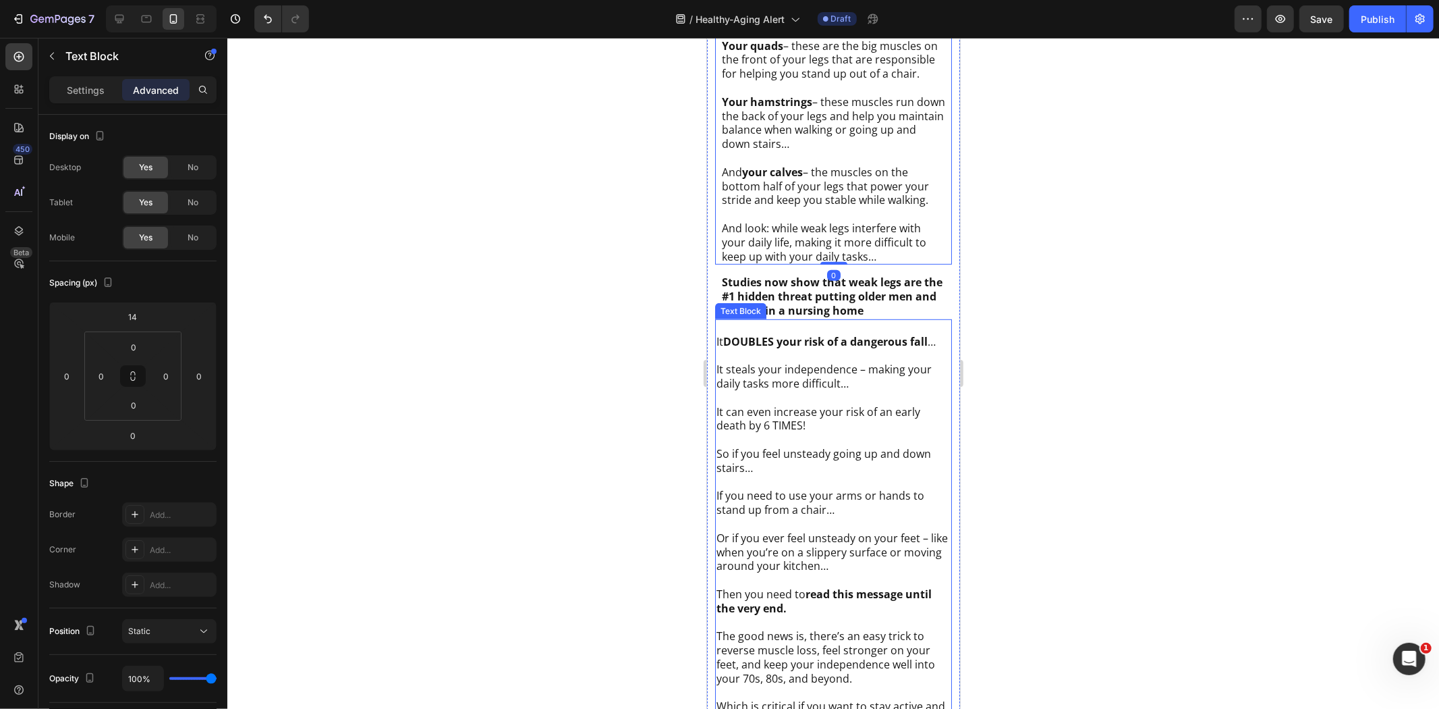
click at [810, 446] on p "Rich Text Editor. Editing area: main" at bounding box center [833, 439] width 234 height 14
click at [767, 252] on p "And look: while weak legs interfere with your daily life, making it more diffic…" at bounding box center [832, 242] width 223 height 42
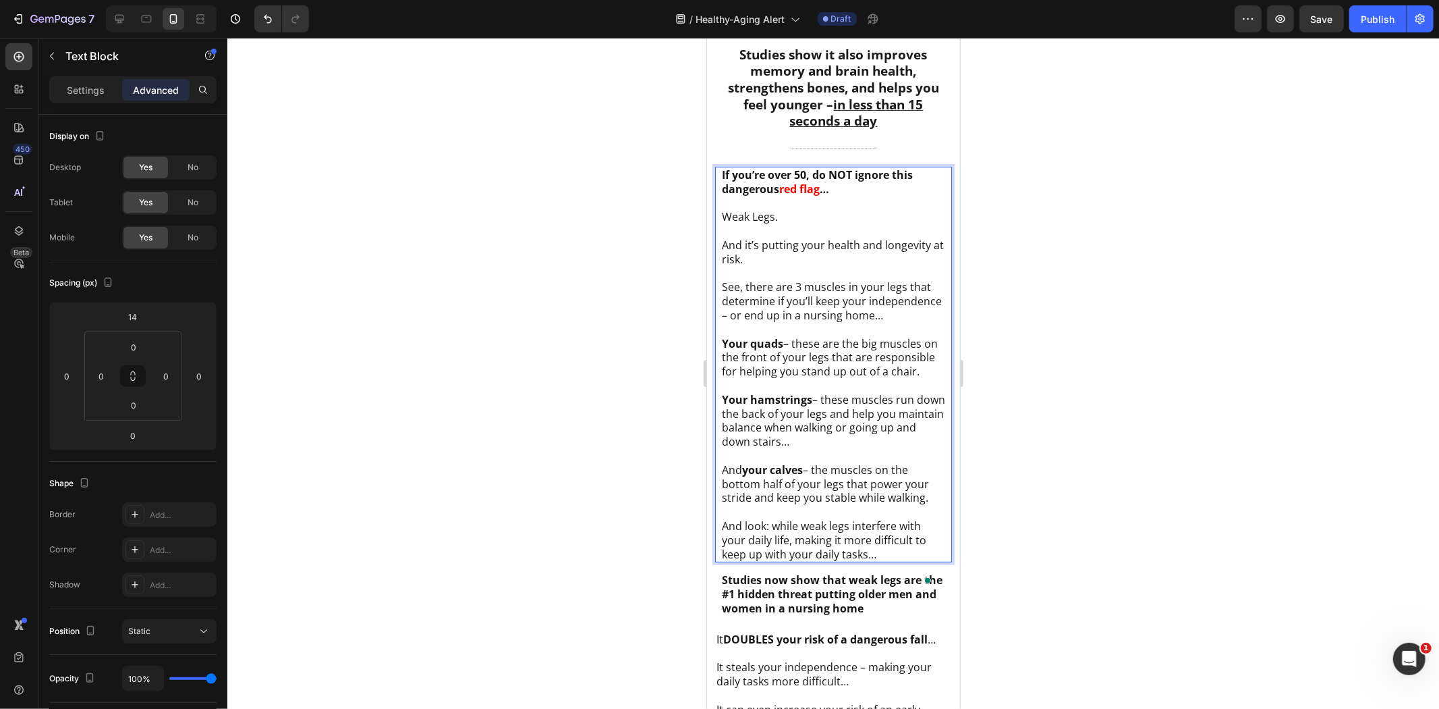
scroll to position [401, 0]
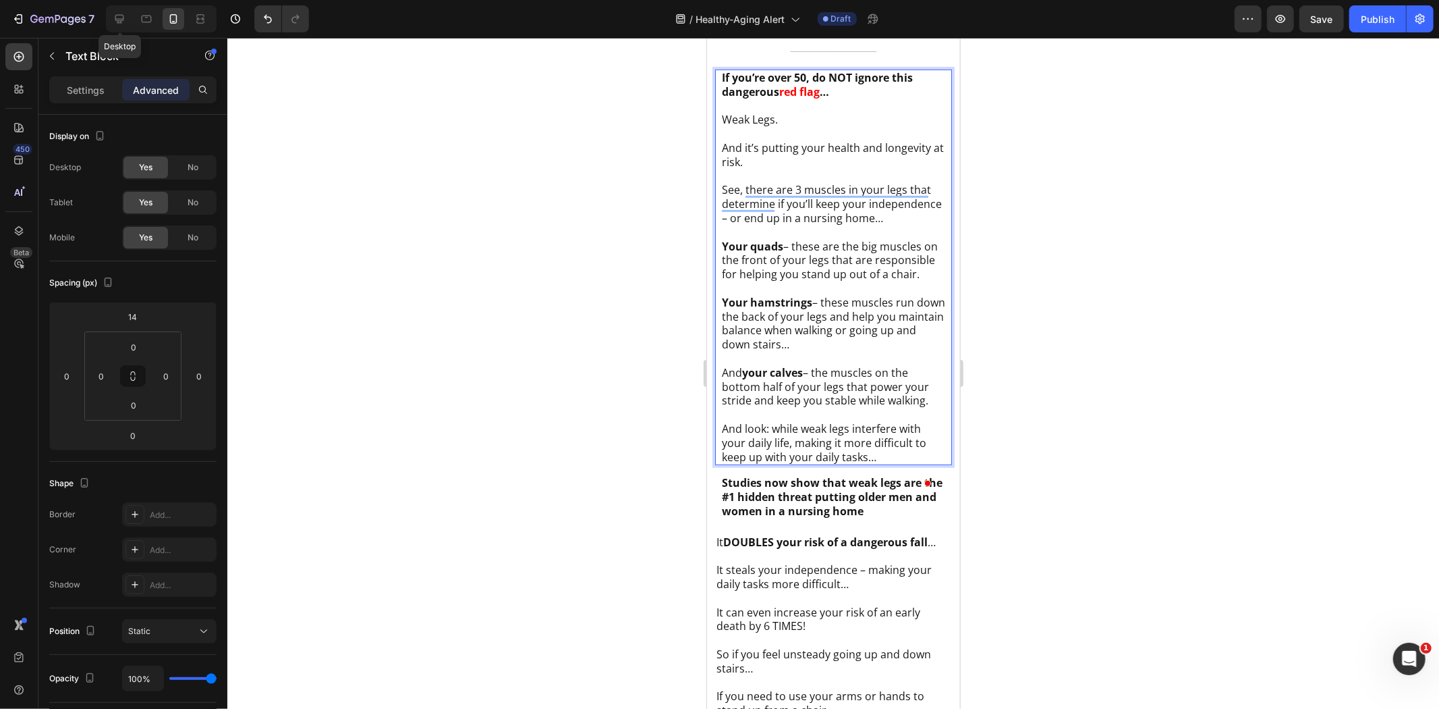
click at [128, 22] on div at bounding box center [120, 19] width 22 height 22
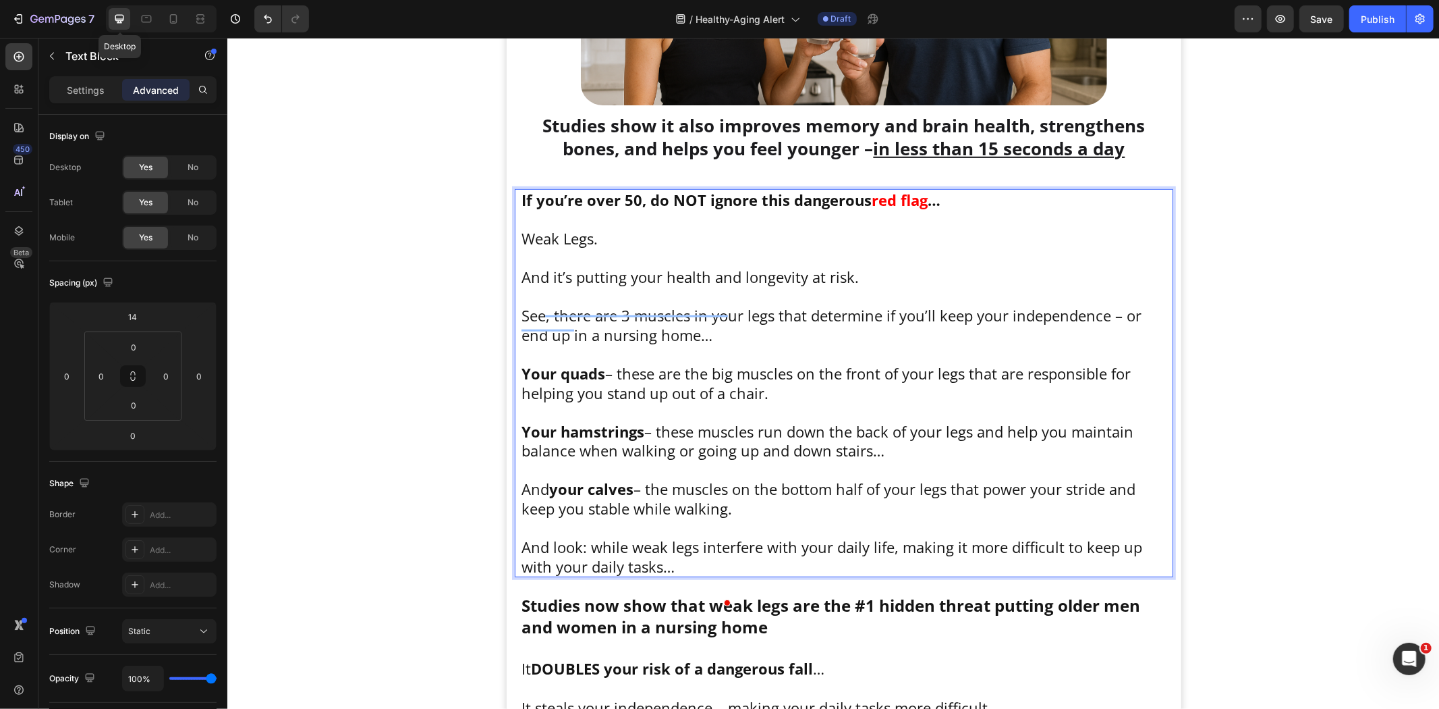
type input "24"
type input "8"
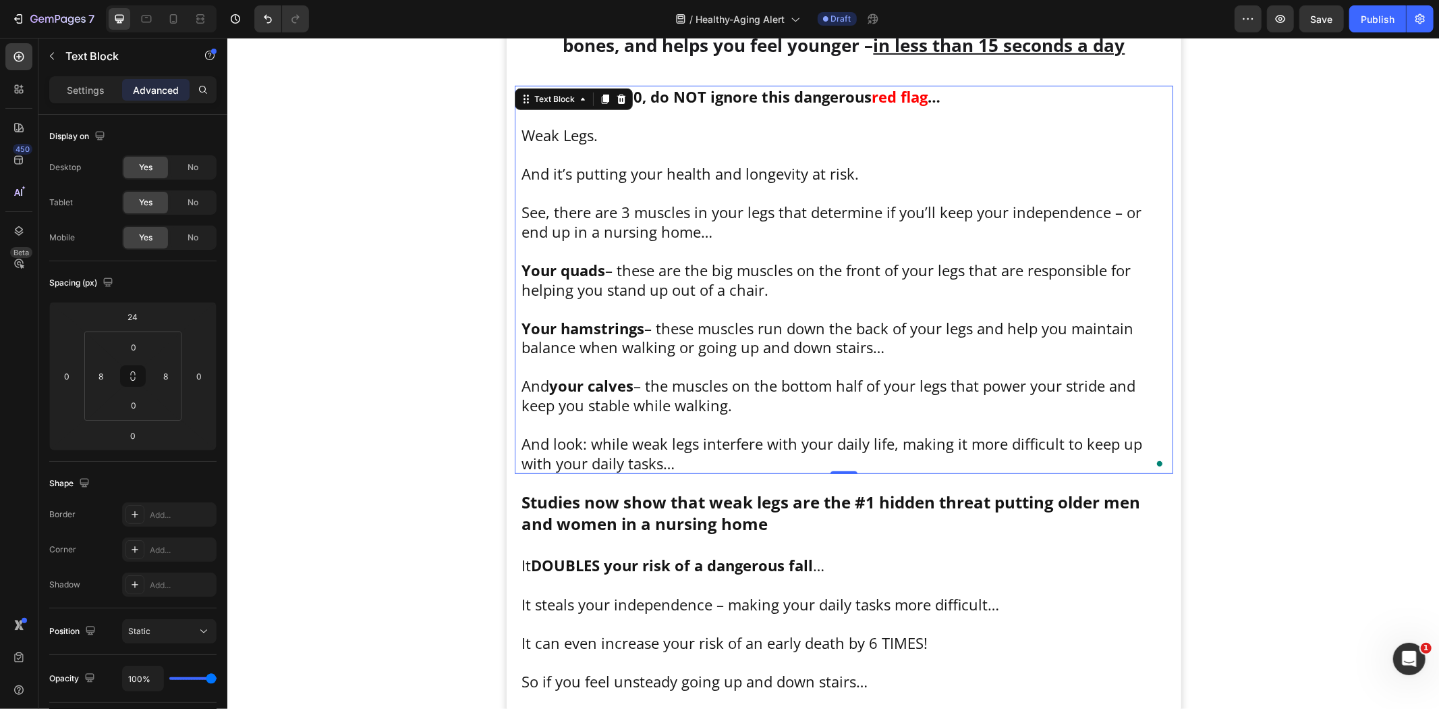
scroll to position [730, 0]
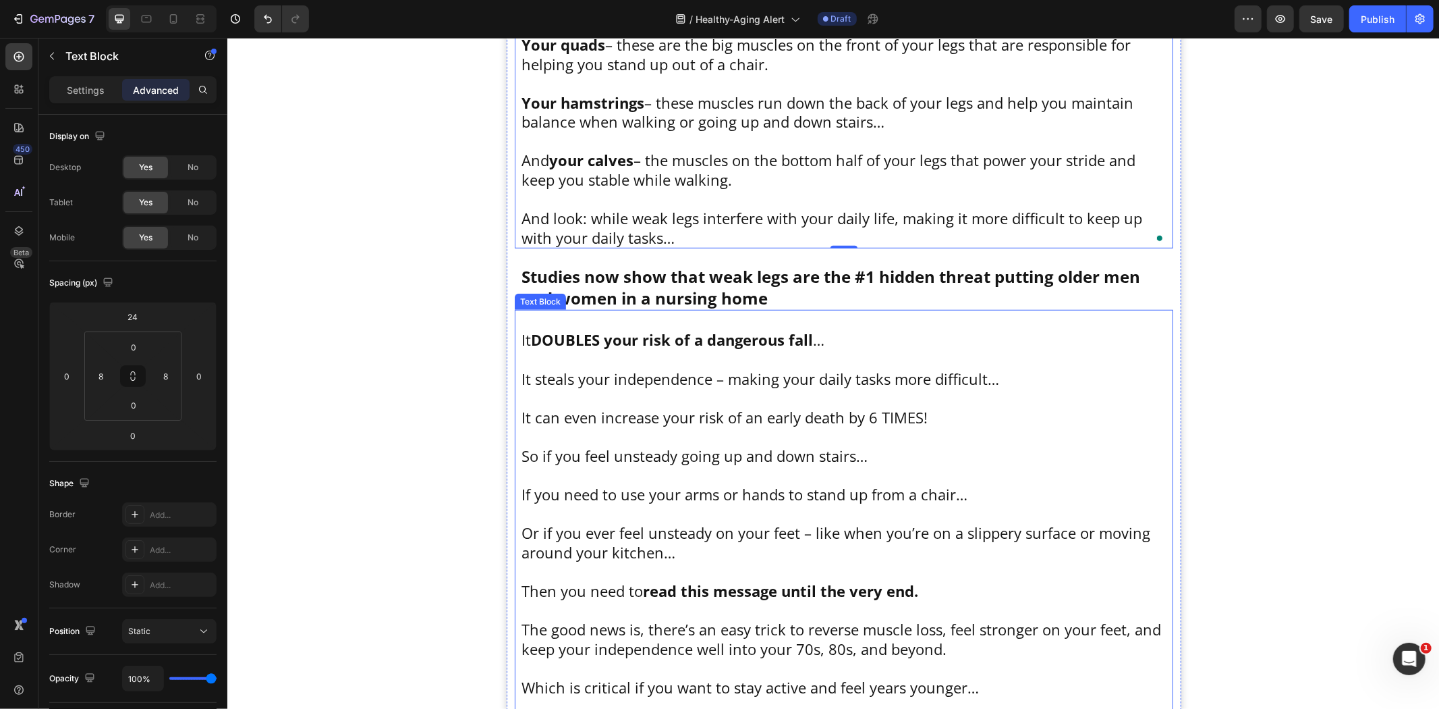
click at [703, 410] on p "It can even increase your risk of an early death by 6 TIMES!" at bounding box center [843, 417] width 645 height 20
click at [672, 105] on p "Your hamstrings – these muscles run down the back of your legs and help you mai…" at bounding box center [843, 111] width 645 height 38
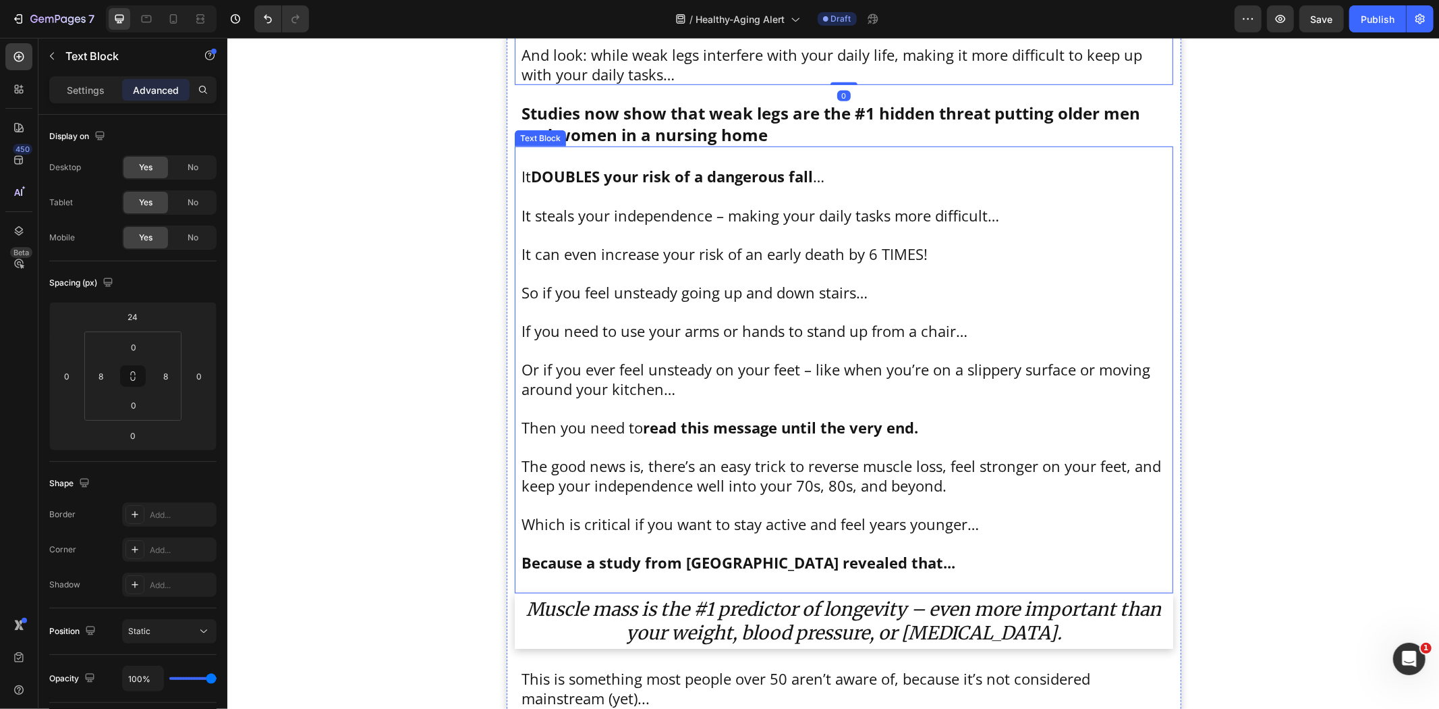
scroll to position [1029, 0]
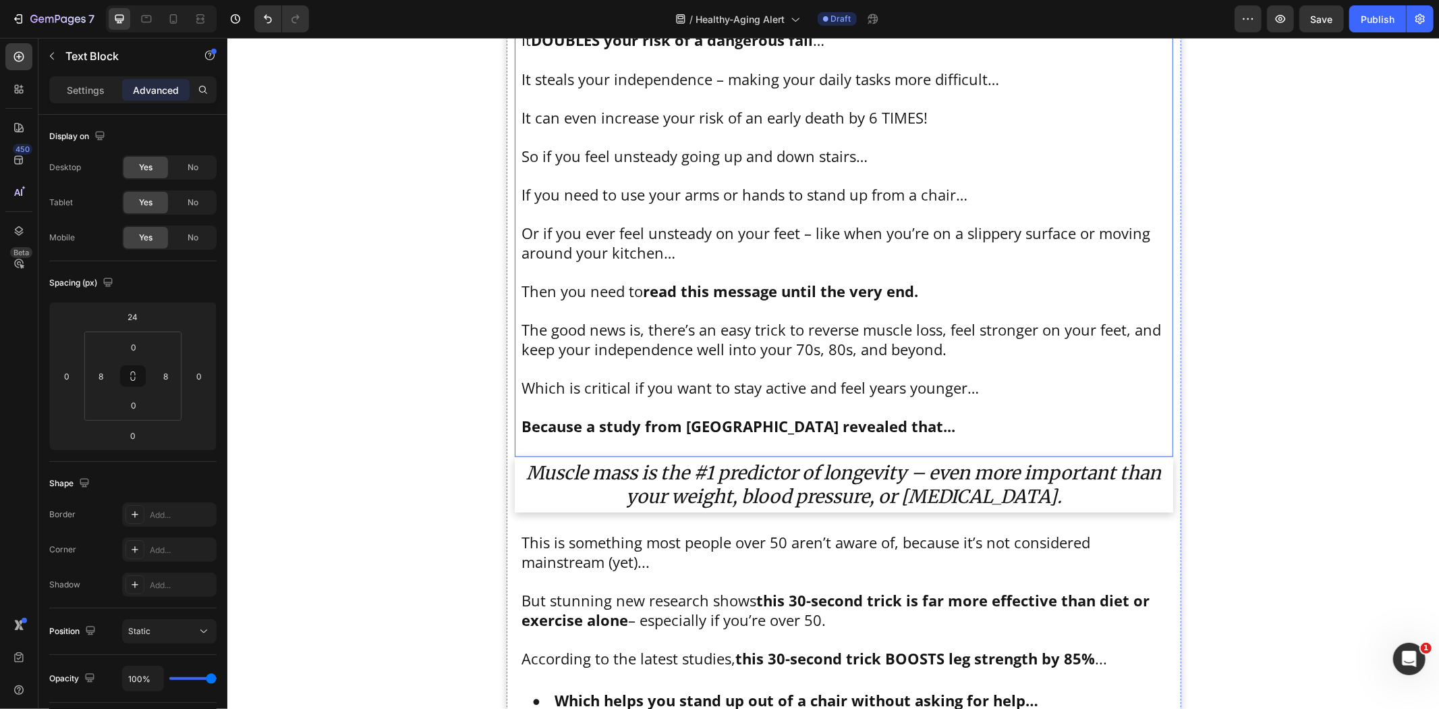
click at [650, 310] on p "Rich Text Editor. Editing area: main" at bounding box center [843, 310] width 645 height 20
click at [657, 634] on p "To enrich screen reader interactions, please activate Accessibility in Grammarl…" at bounding box center [843, 638] width 645 height 20
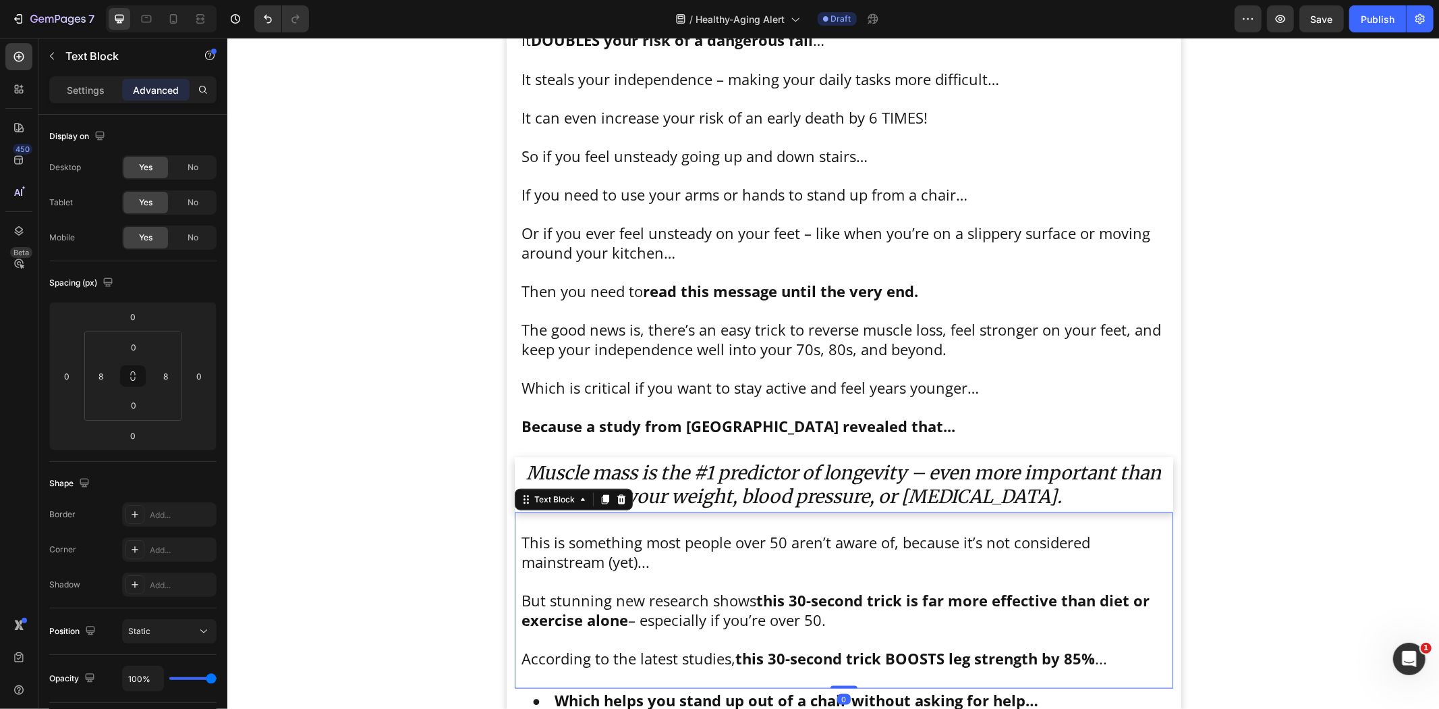
scroll to position [1329, 0]
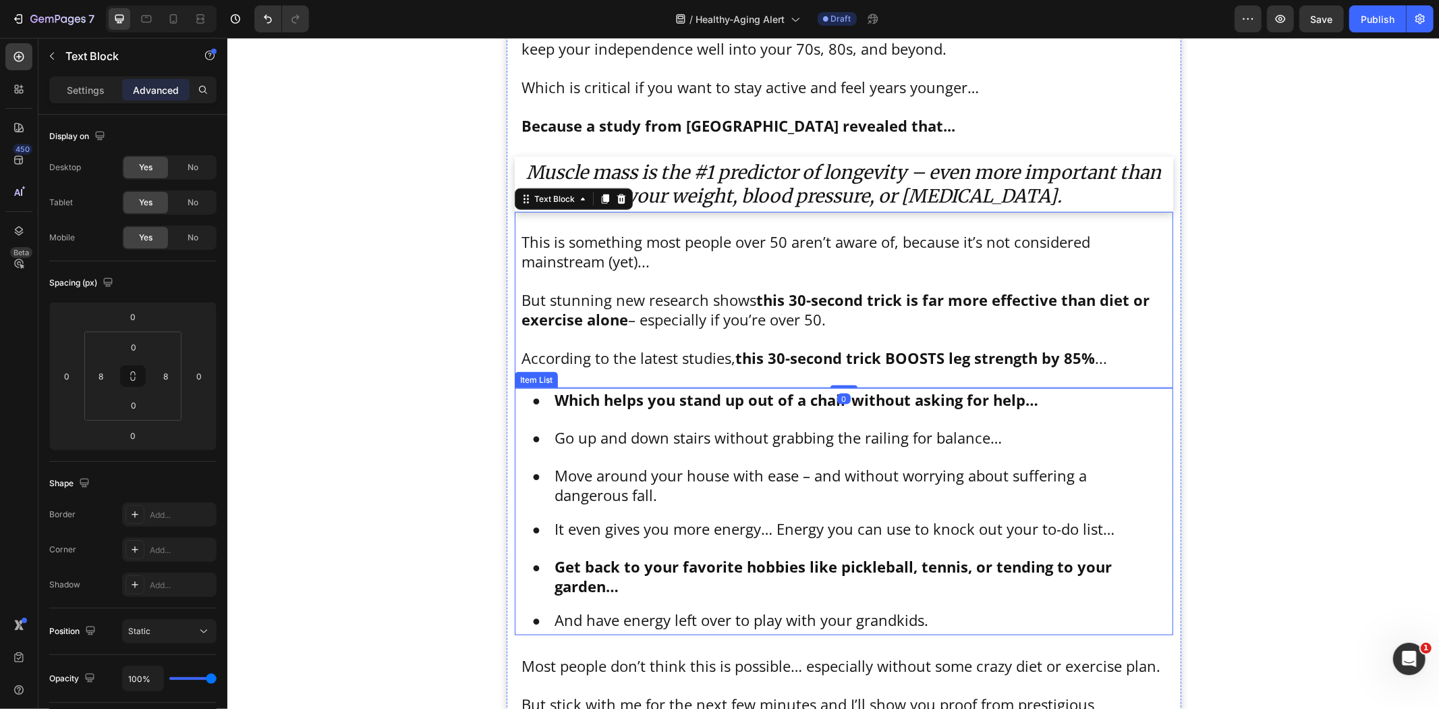
click at [690, 580] on p "Get back to your favorite hobbies like pickleball, tennis, or tending to your g…" at bounding box center [858, 575] width 609 height 38
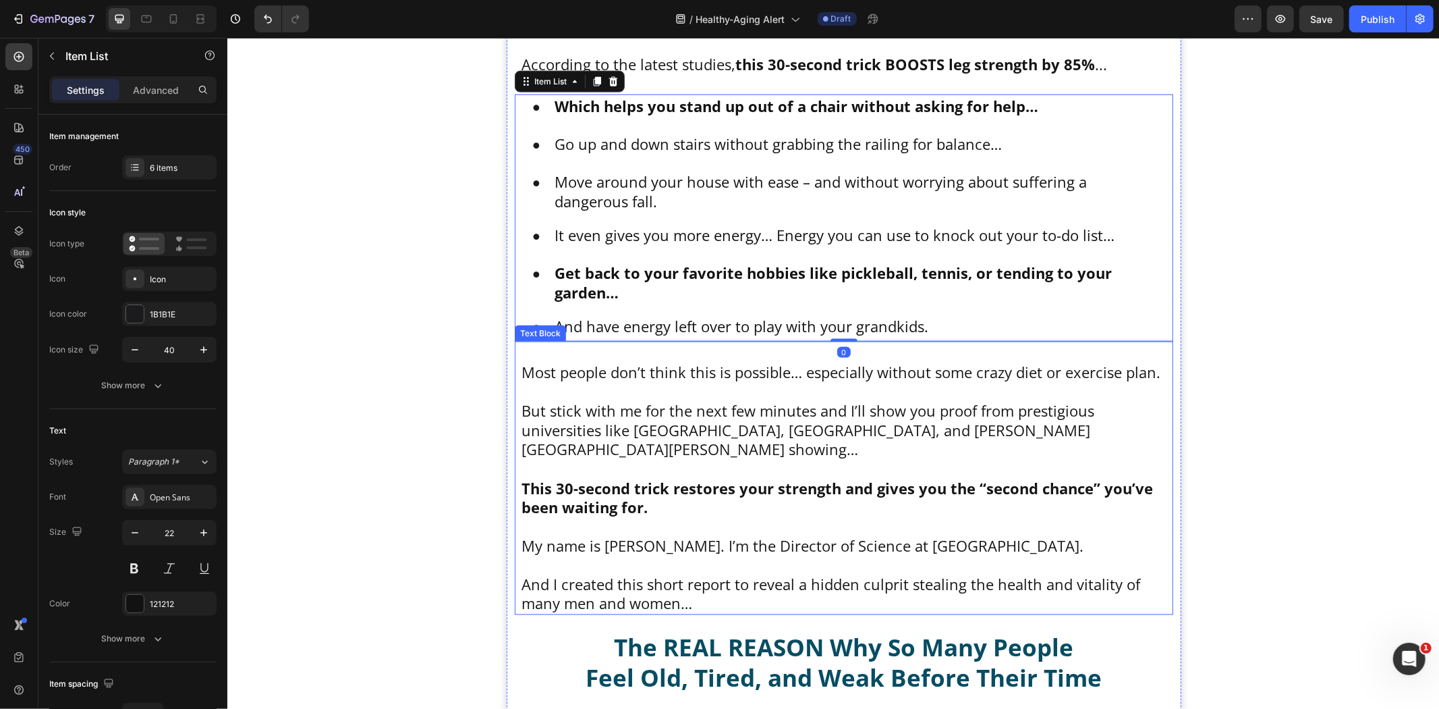
scroll to position [1629, 0]
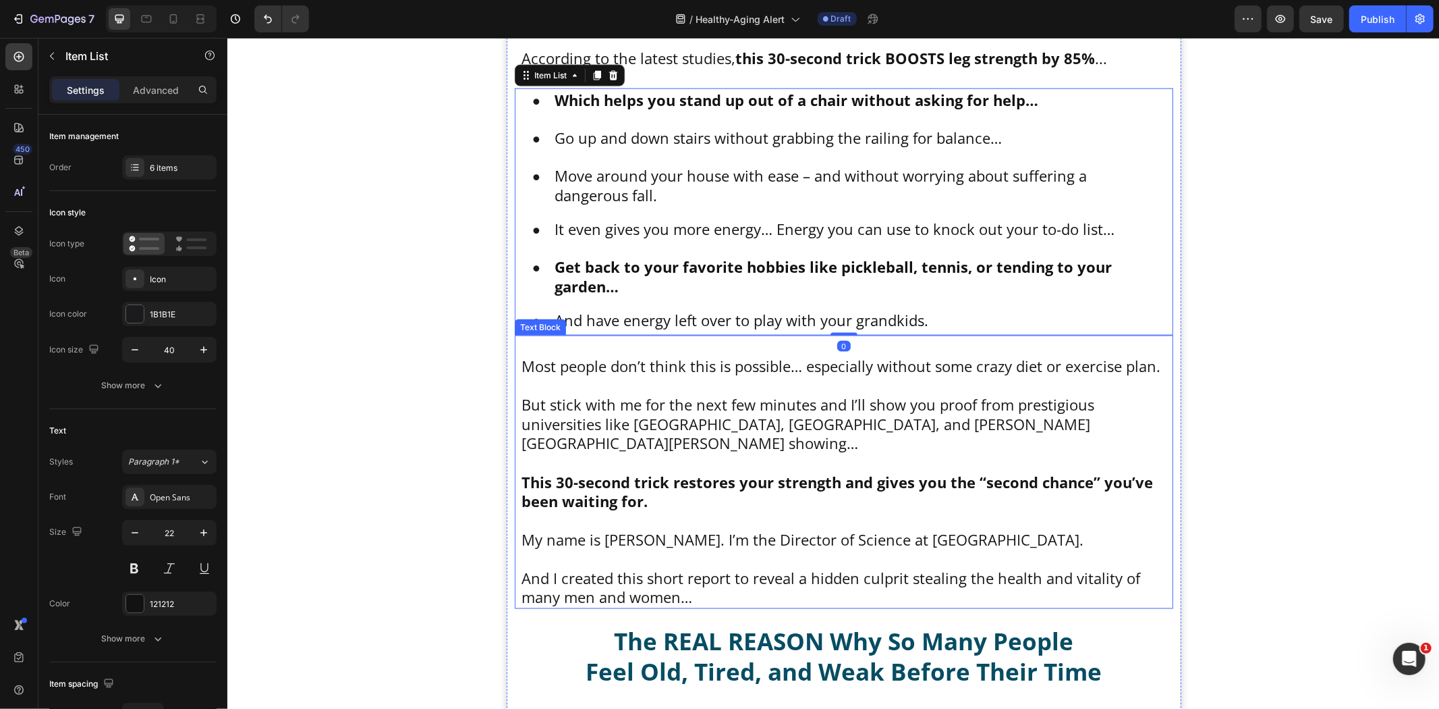
click at [692, 510] on p "To enrich screen reader interactions, please activate Accessibility in Grammarl…" at bounding box center [843, 520] width 645 height 20
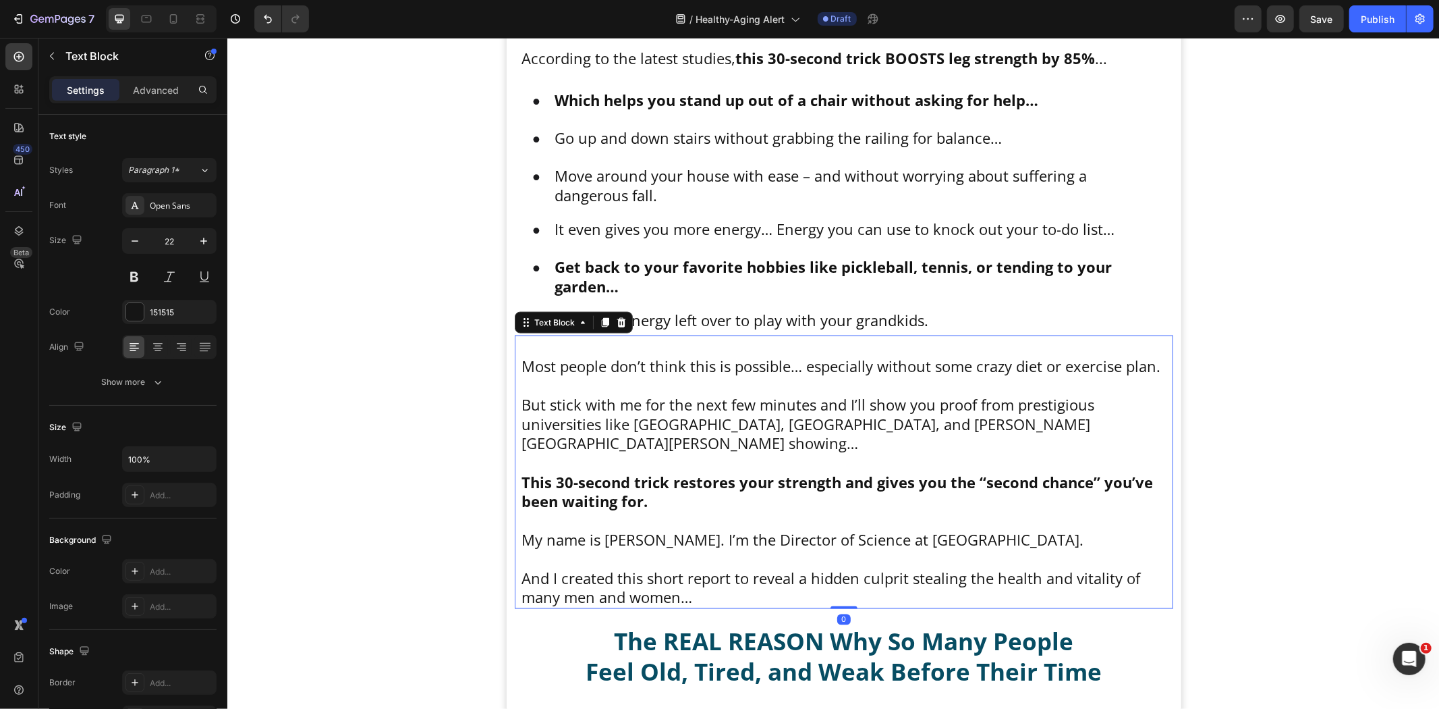
click at [159, 94] on p "Advanced" at bounding box center [156, 90] width 46 height 14
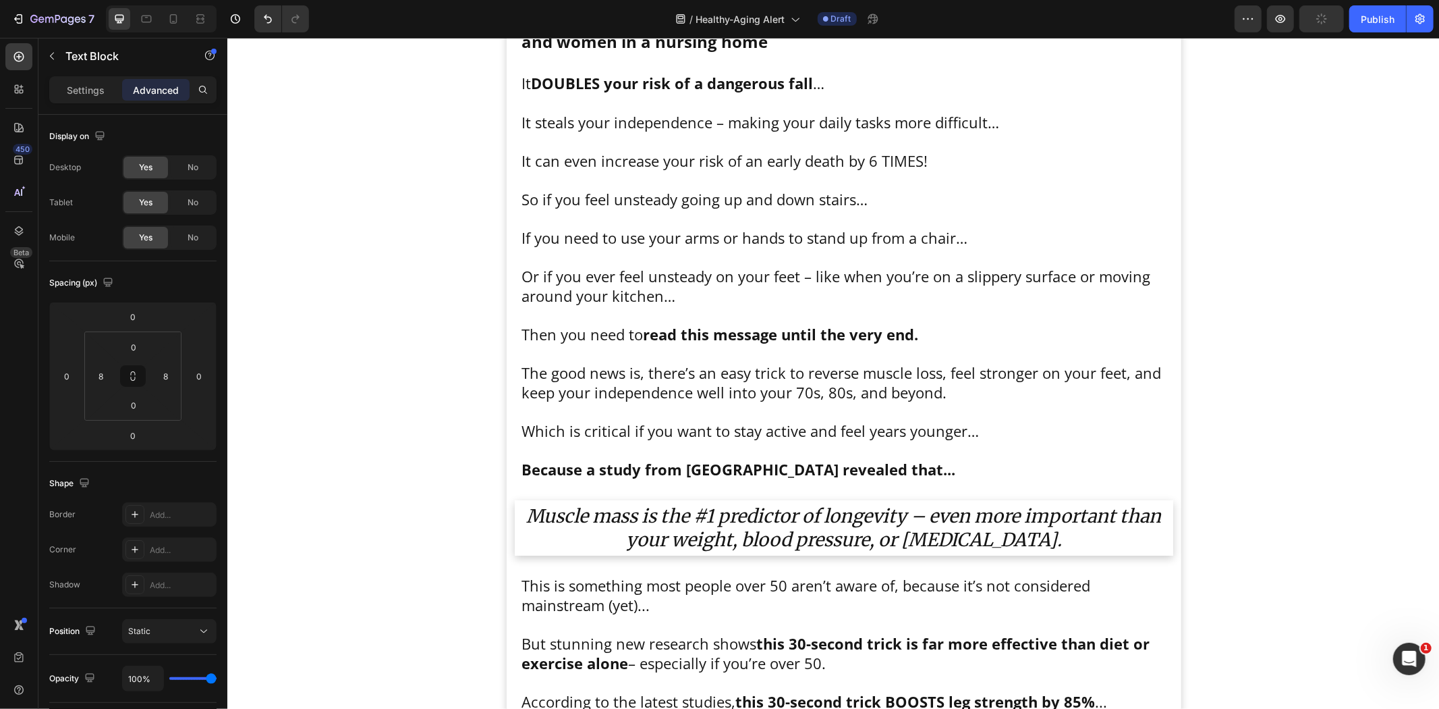
scroll to position [804, 0]
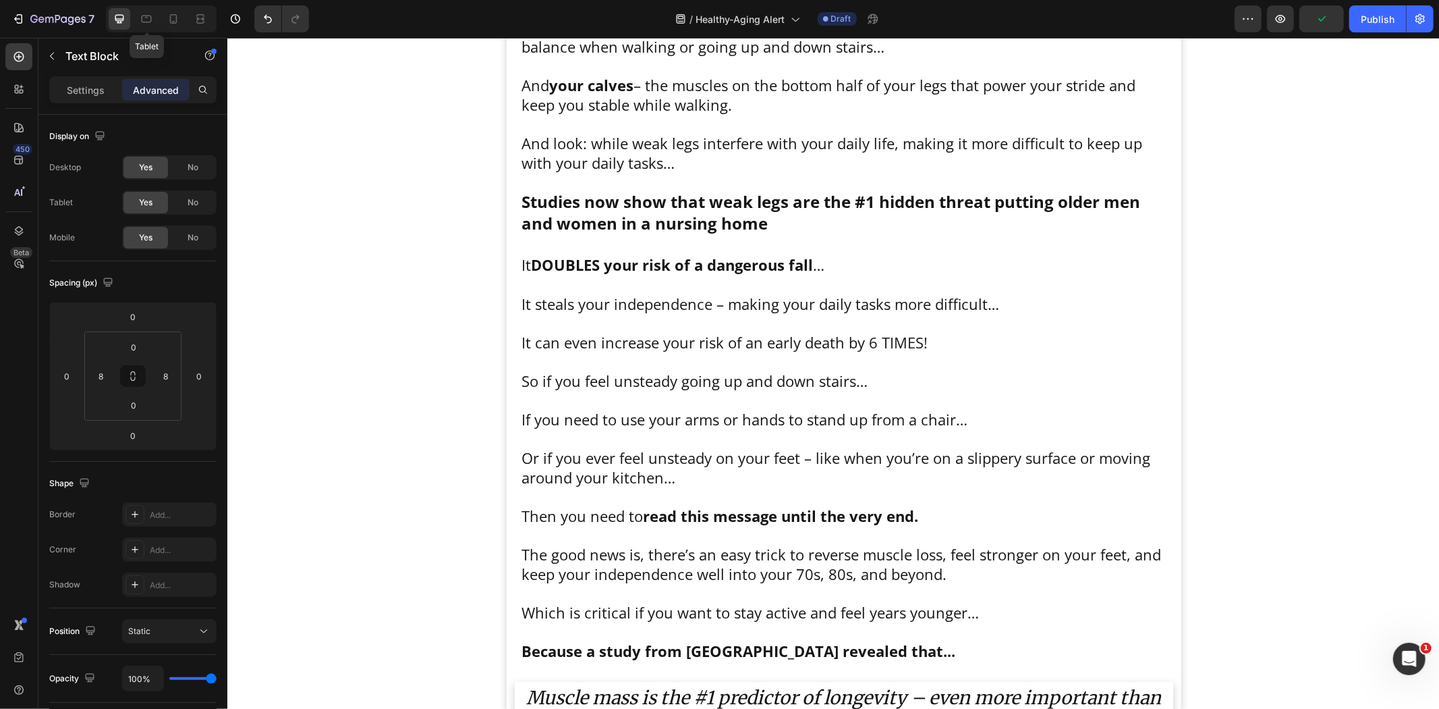
drag, startPoint x: 142, startPoint y: 19, endPoint x: 237, endPoint y: 202, distance: 205.8
click at [142, 19] on icon at bounding box center [147, 19] width 10 height 7
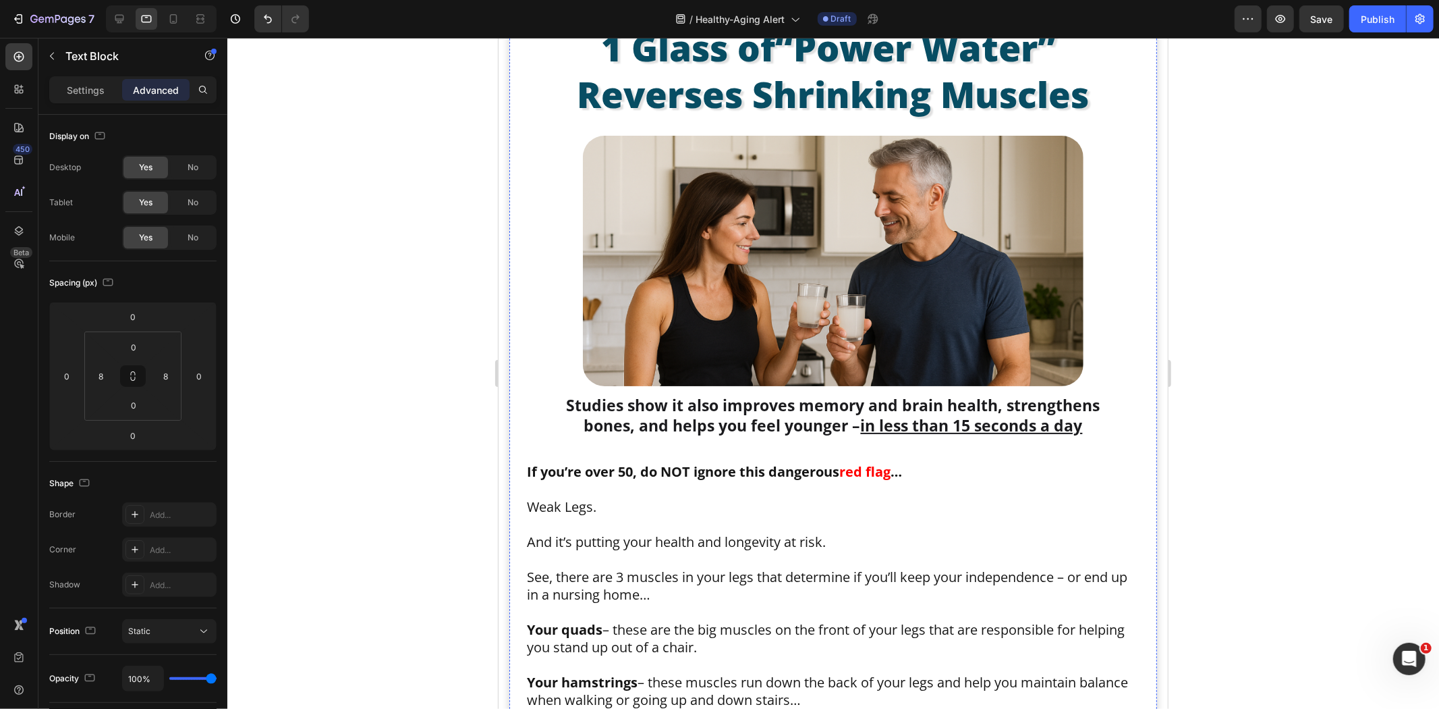
scroll to position [376, 0]
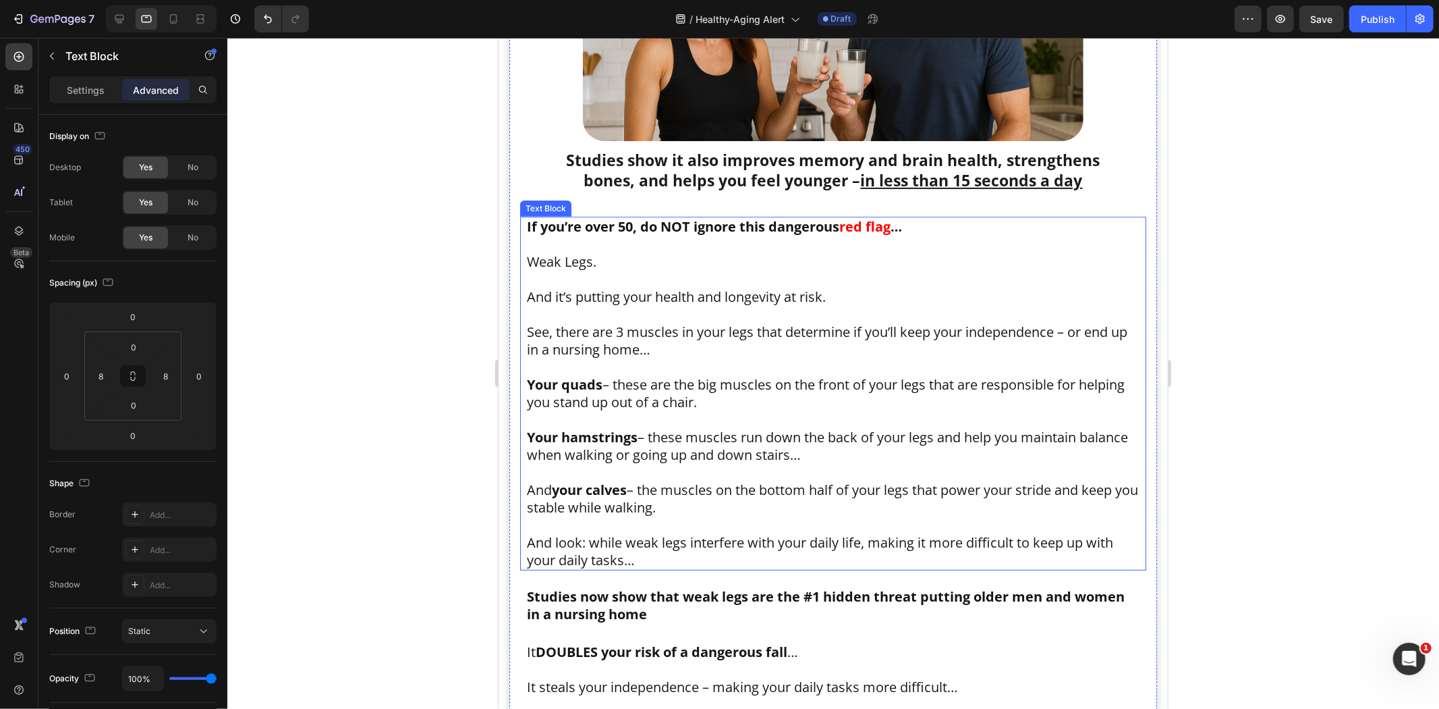
click at [764, 343] on p "See, there are 3 muscles in your legs that determine if you’ll keep your indepe…" at bounding box center [832, 340] width 613 height 35
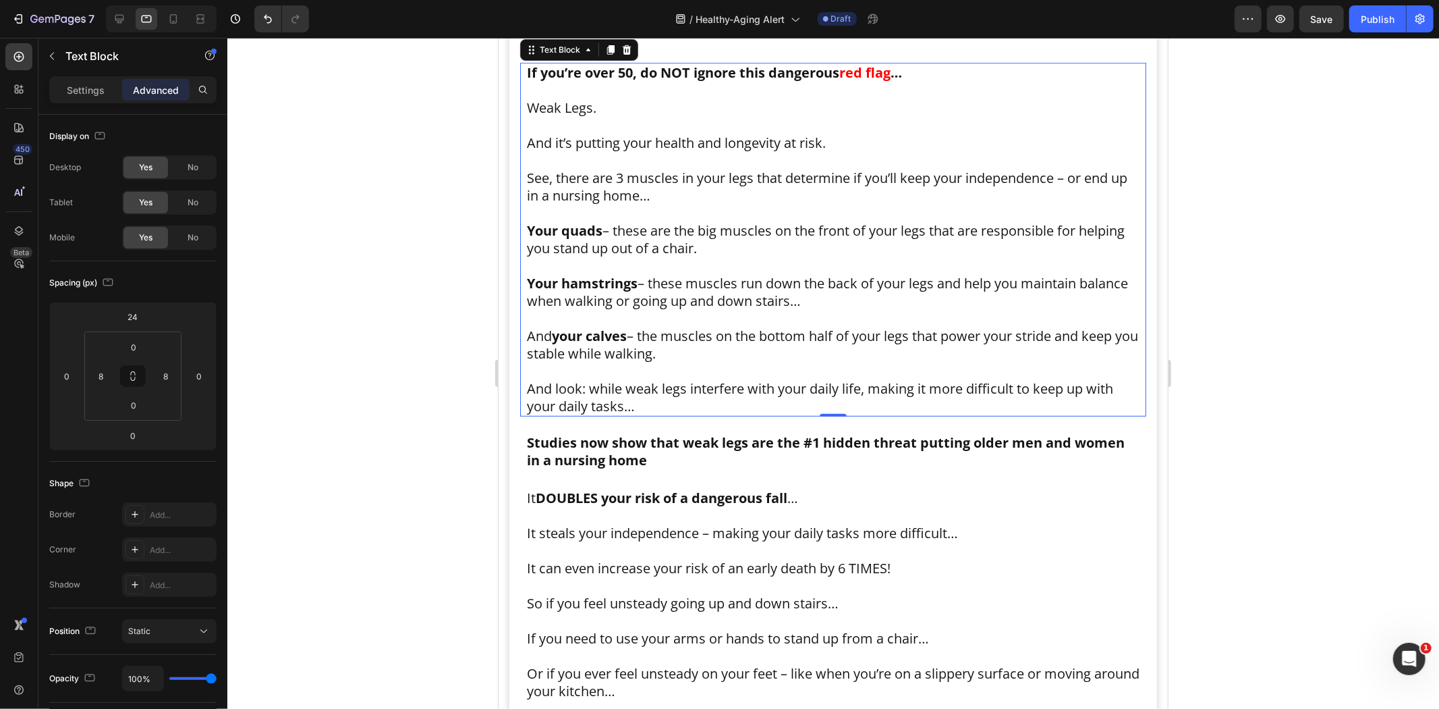
scroll to position [676, 0]
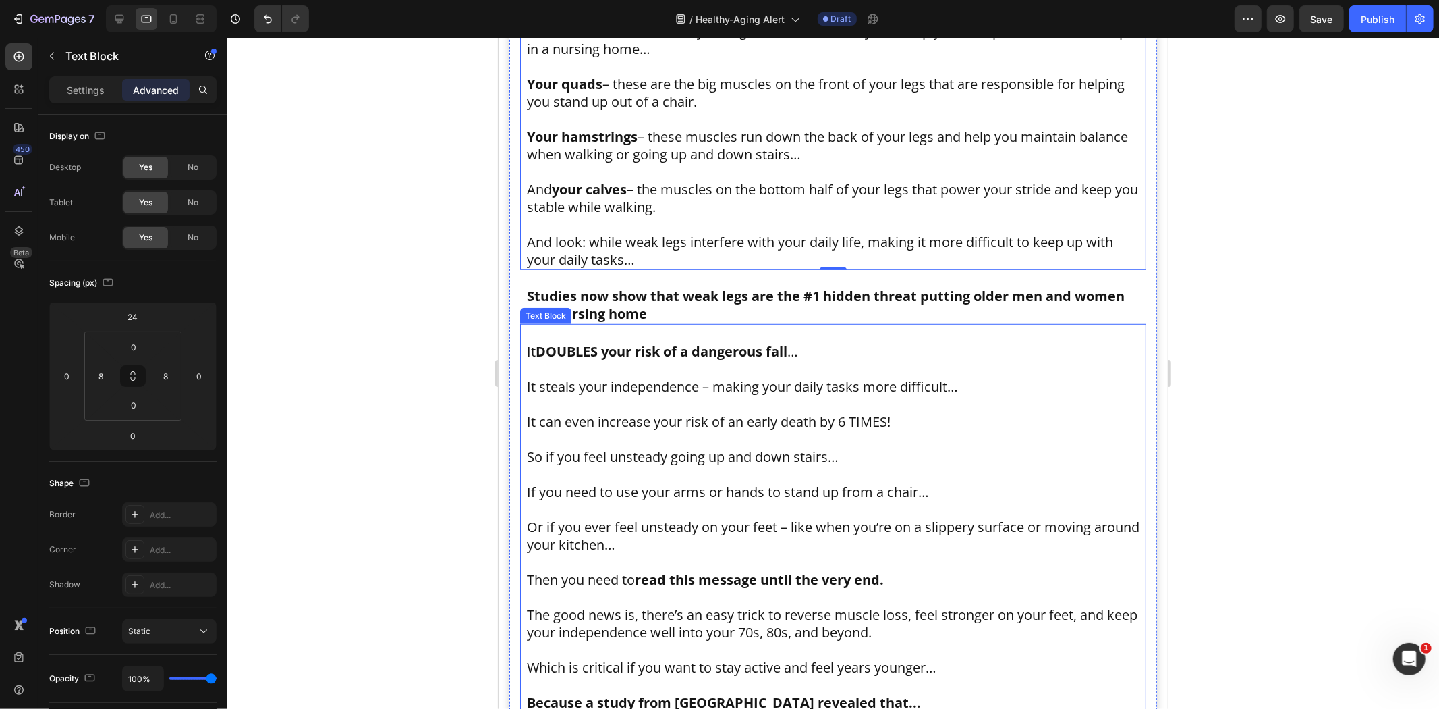
click at [738, 412] on p "It can even increase your risk of an early death by 6 TIMES!" at bounding box center [832, 421] width 613 height 18
click at [736, 295] on p "Studies now show that weak legs are the #1 hidden threat putting older men and …" at bounding box center [832, 304] width 613 height 35
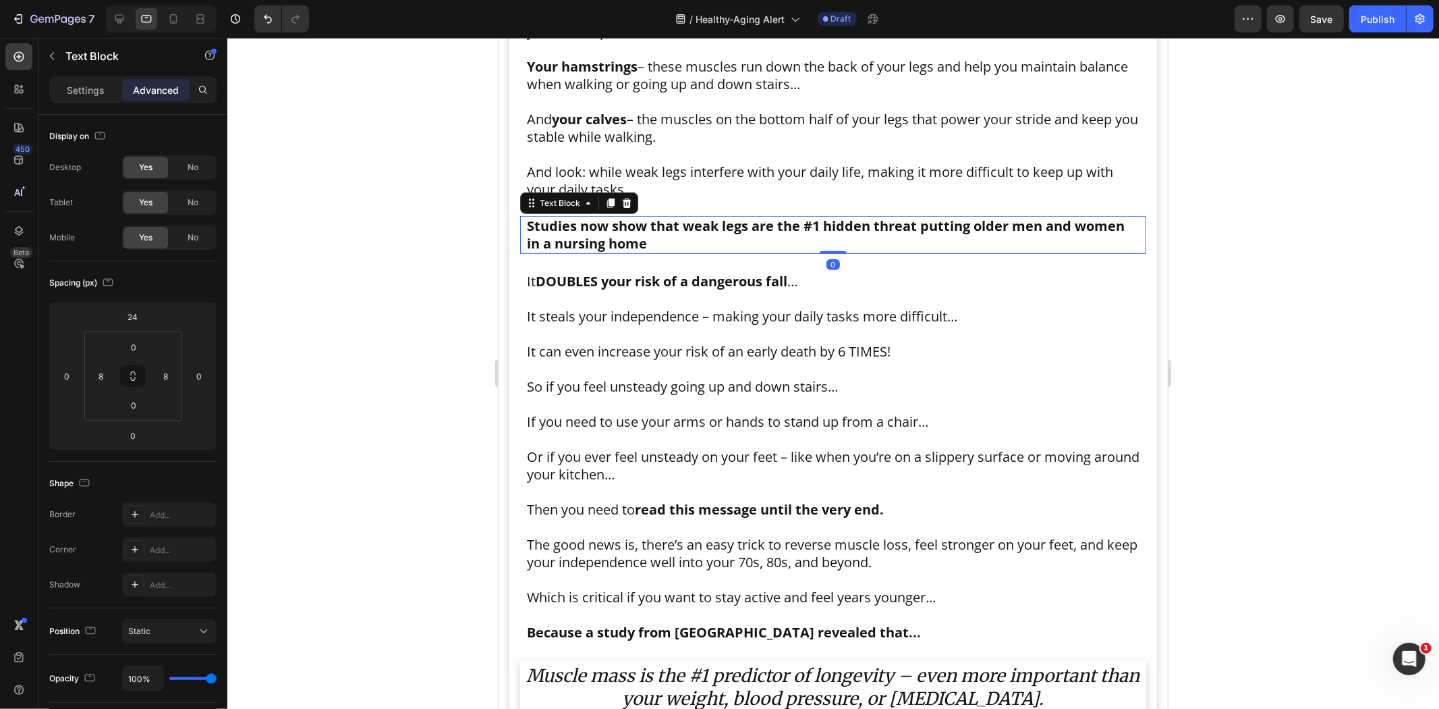
scroll to position [601, 0]
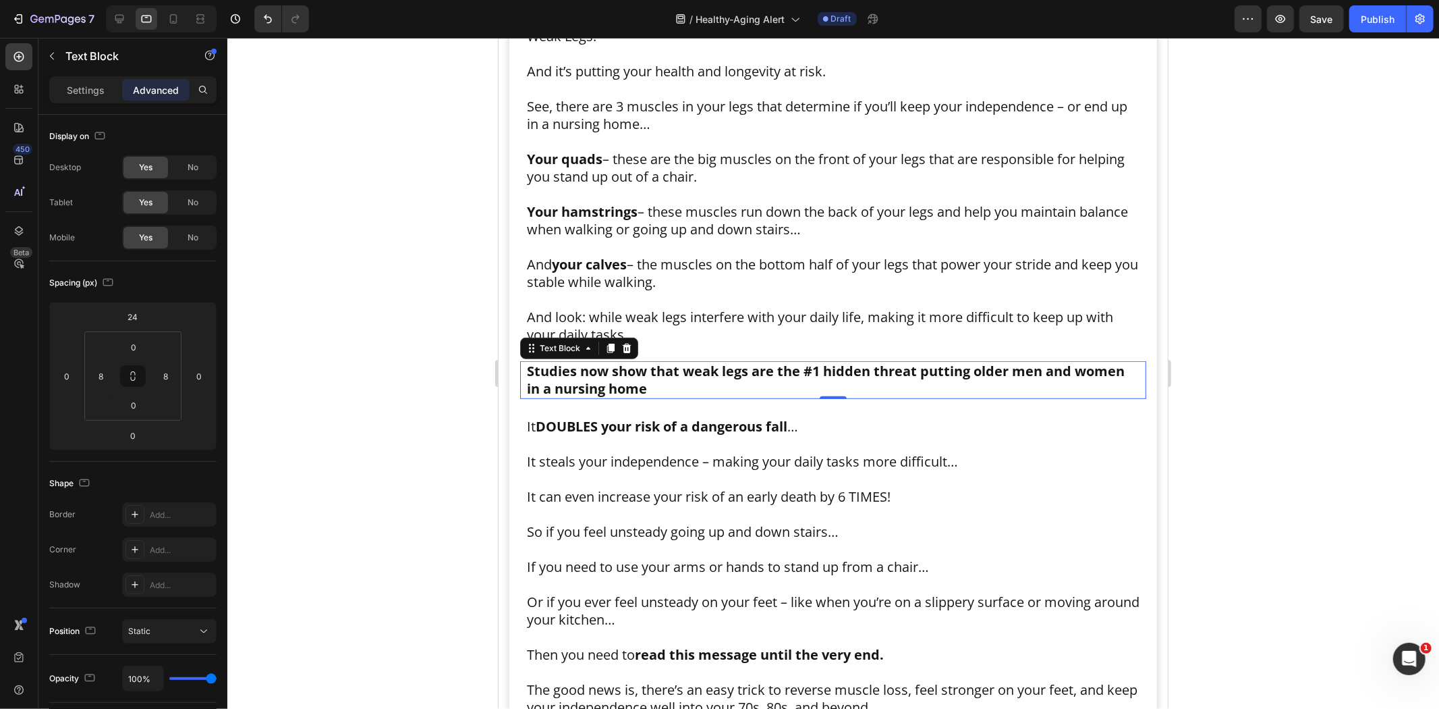
click at [73, 92] on p "Settings" at bounding box center [86, 90] width 38 height 14
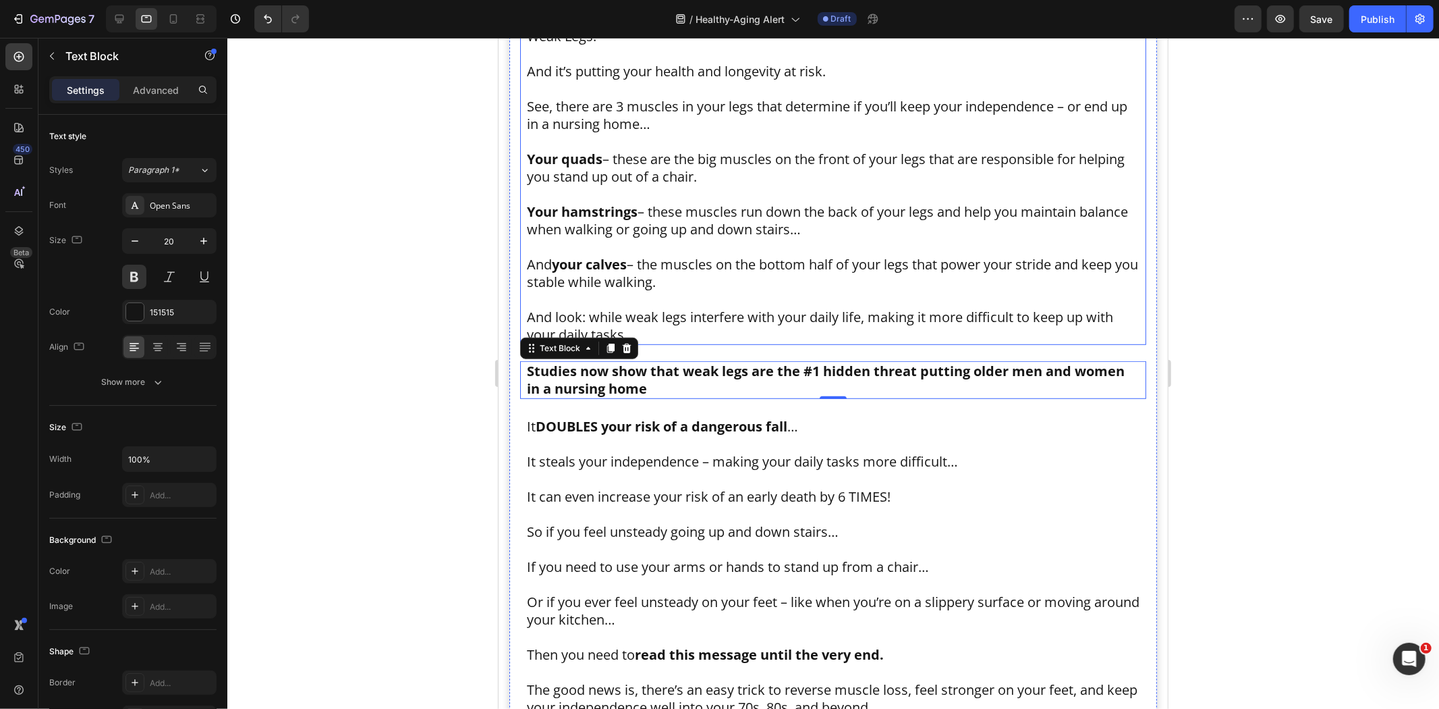
click at [720, 249] on p "To enrich screen reader interactions, please activate Accessibility in Grammarl…" at bounding box center [832, 247] width 613 height 18
click at [659, 367] on p "Studies now show that weak legs are the #1 hidden threat putting older men and …" at bounding box center [832, 379] width 613 height 35
click at [203, 240] on icon "button" at bounding box center [203, 241] width 7 height 7
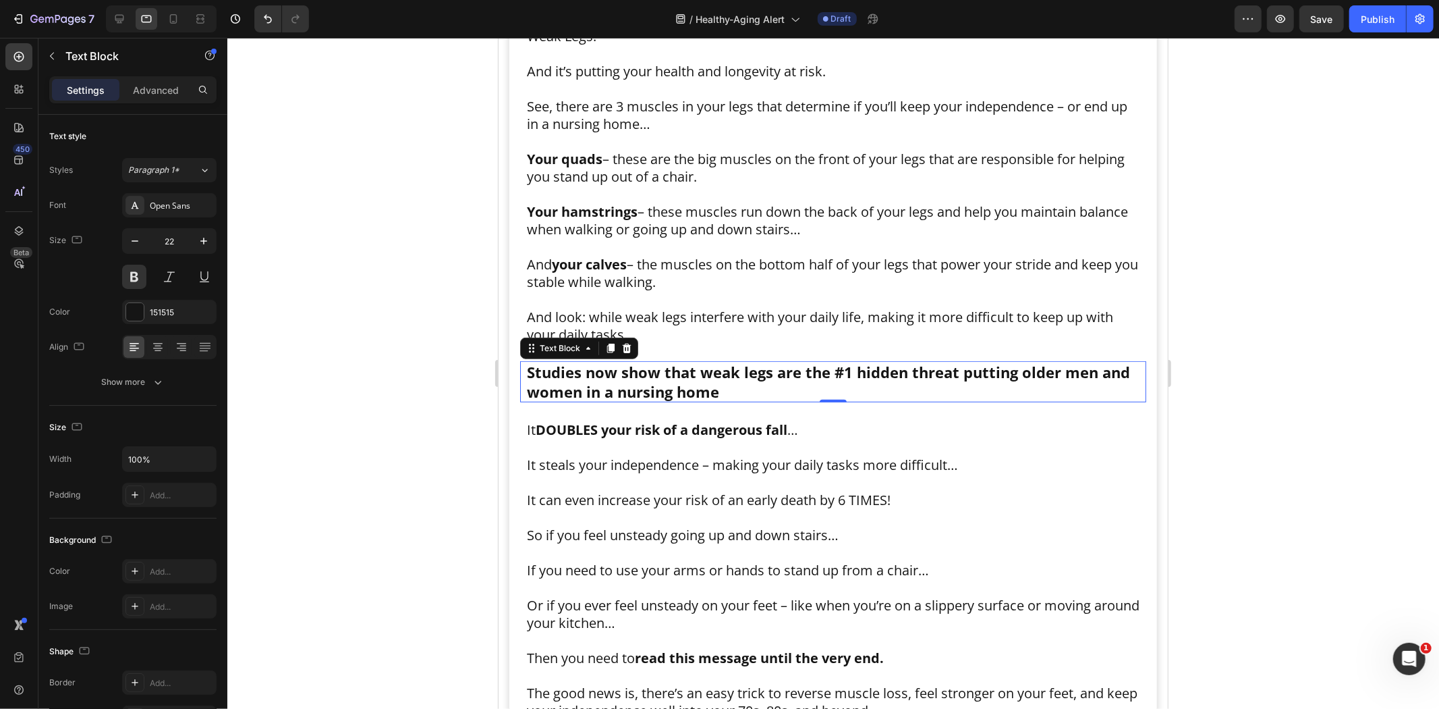
click at [203, 240] on icon "button" at bounding box center [203, 241] width 7 height 7
type input "24"
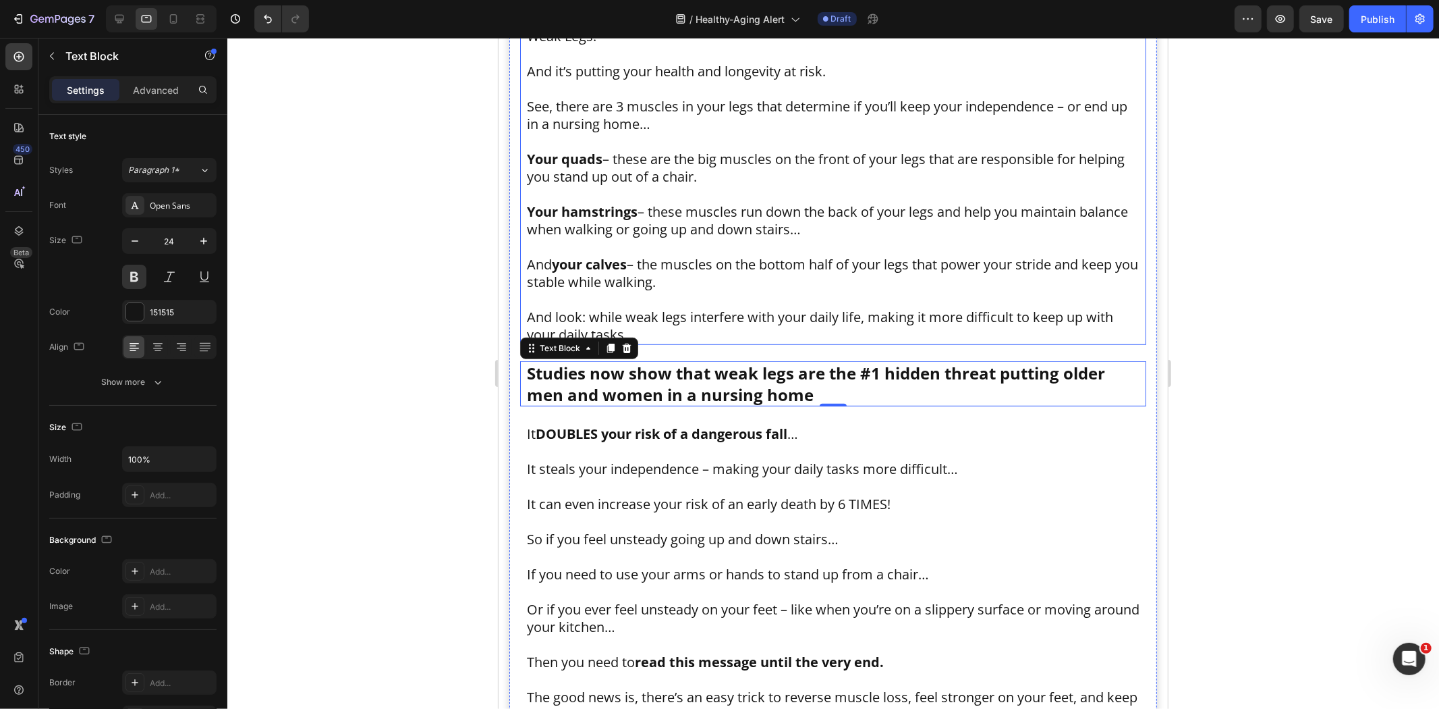
drag, startPoint x: 786, startPoint y: 211, endPoint x: 737, endPoint y: 507, distance: 300.2
click at [786, 210] on p "Your hamstrings – these muscles run down the back of your legs and help you mai…" at bounding box center [832, 219] width 613 height 35
click at [696, 530] on p "So if you feel unsteady going up and down stairs…" at bounding box center [832, 539] width 613 height 18
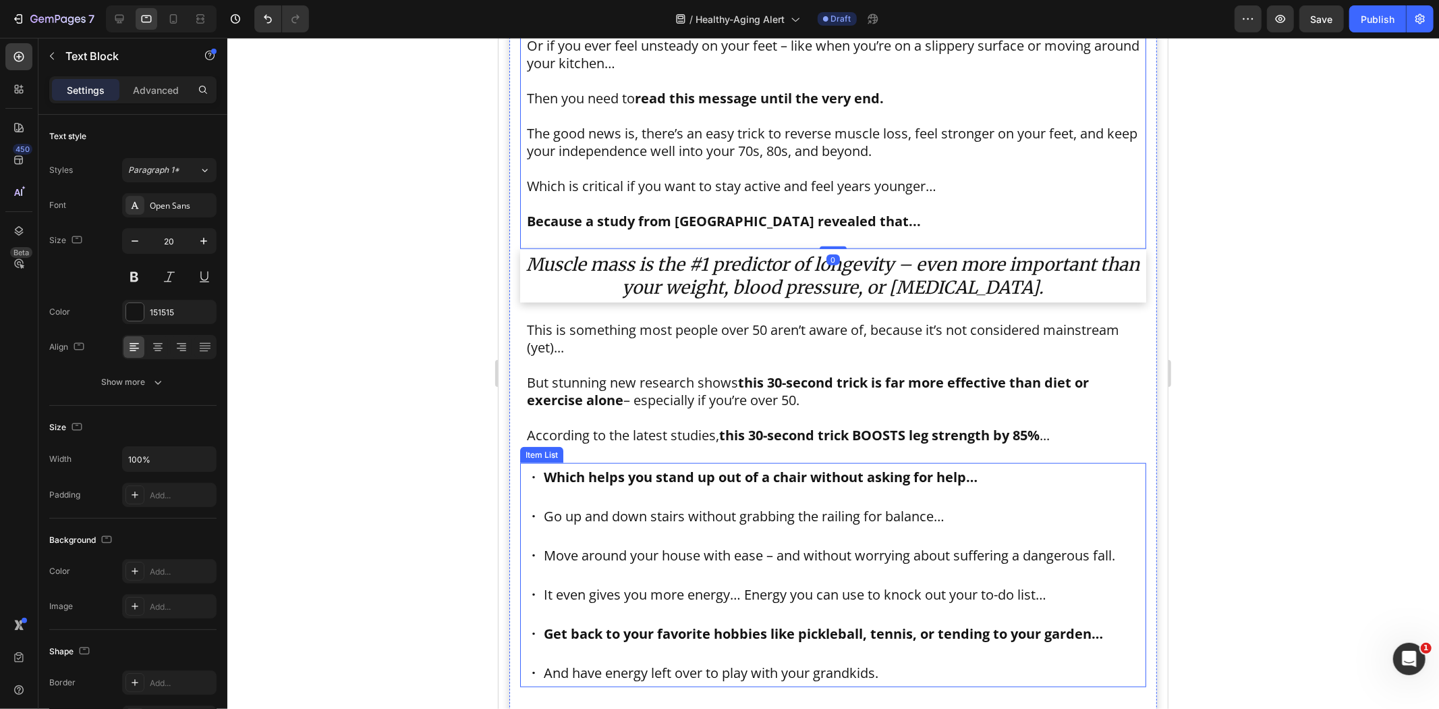
scroll to position [1276, 0]
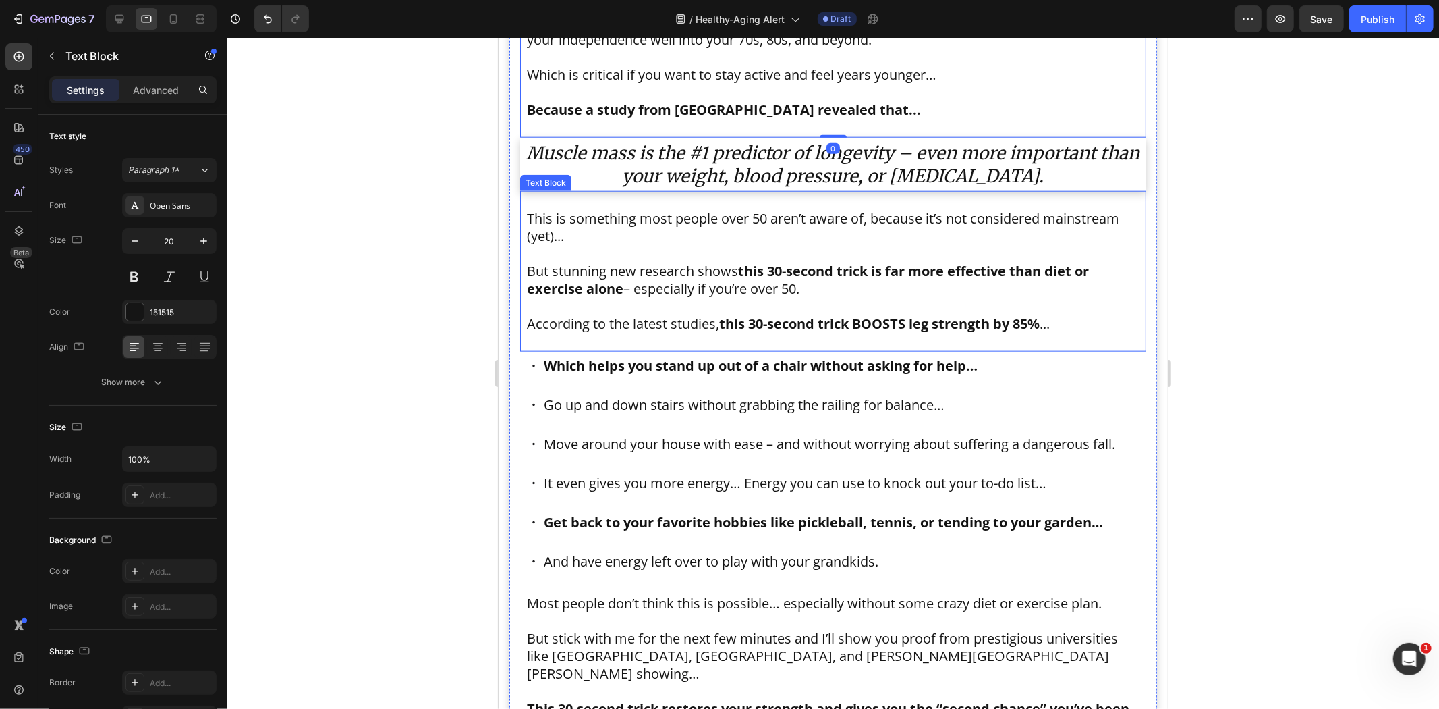
click at [698, 277] on p "But stunning new research shows this 30-second trick is far more effective than…" at bounding box center [832, 279] width 613 height 35
click at [717, 439] on p "Move around your house with ease – and without worrying about suffering a dange…" at bounding box center [829, 443] width 572 height 24
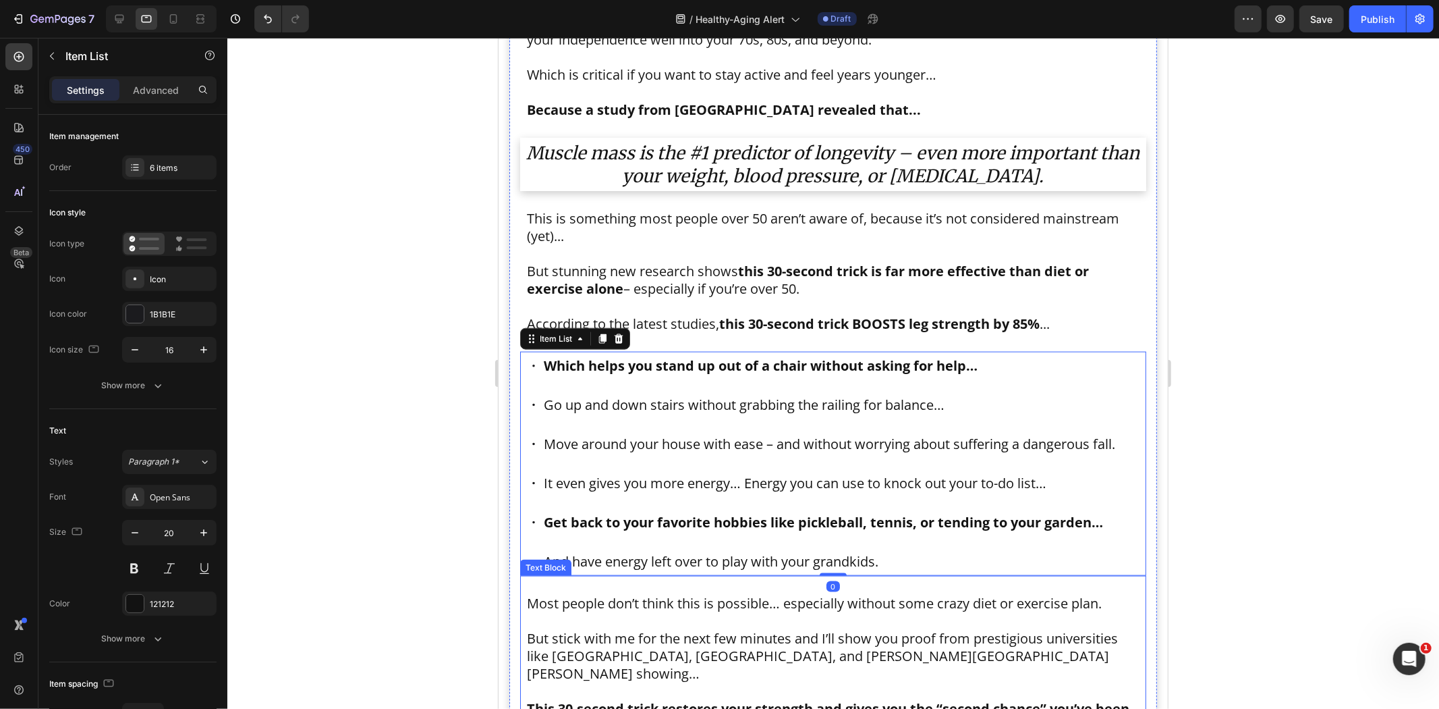
click at [711, 632] on p "But stick with me for the next few minutes and I’ll show you proof from prestig…" at bounding box center [832, 655] width 613 height 53
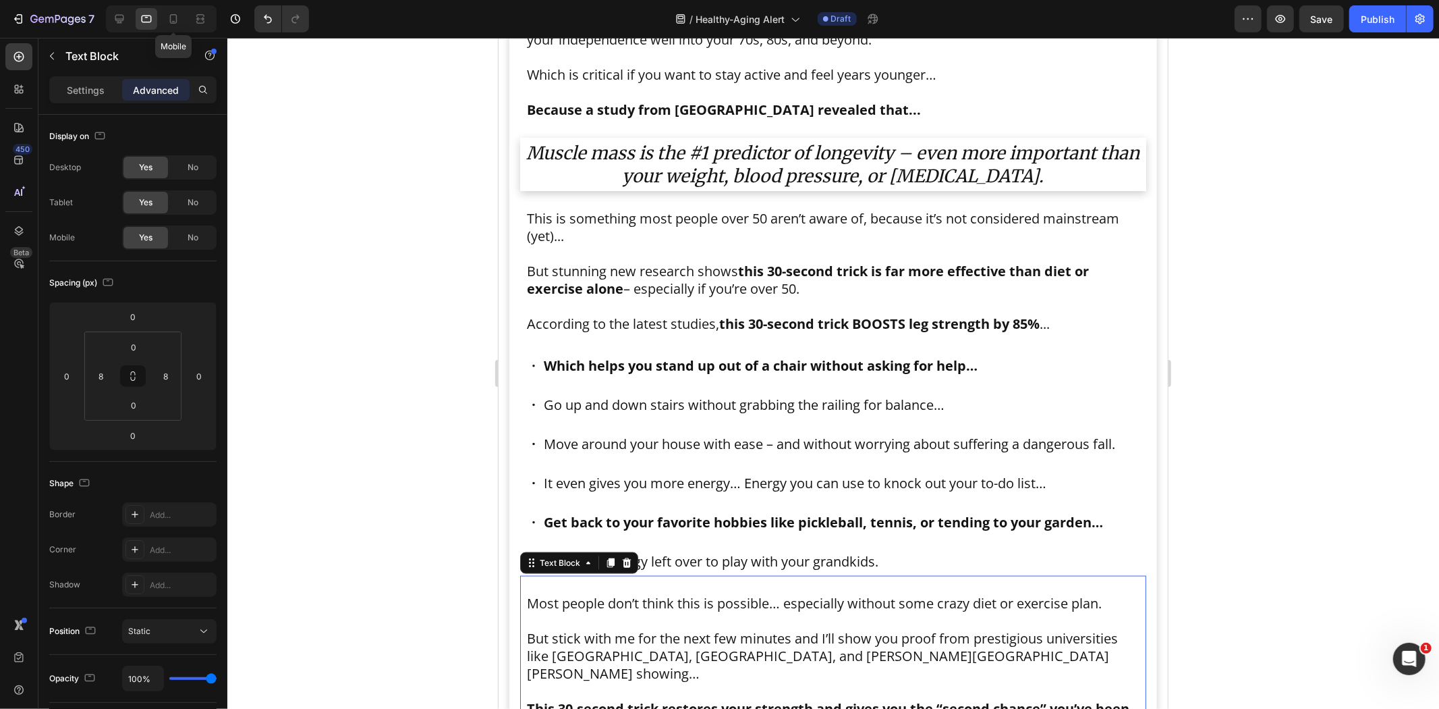
drag, startPoint x: 178, startPoint y: 18, endPoint x: 648, endPoint y: 167, distance: 493.0
click at [177, 18] on icon at bounding box center [173, 18] width 13 height 13
type input "0"
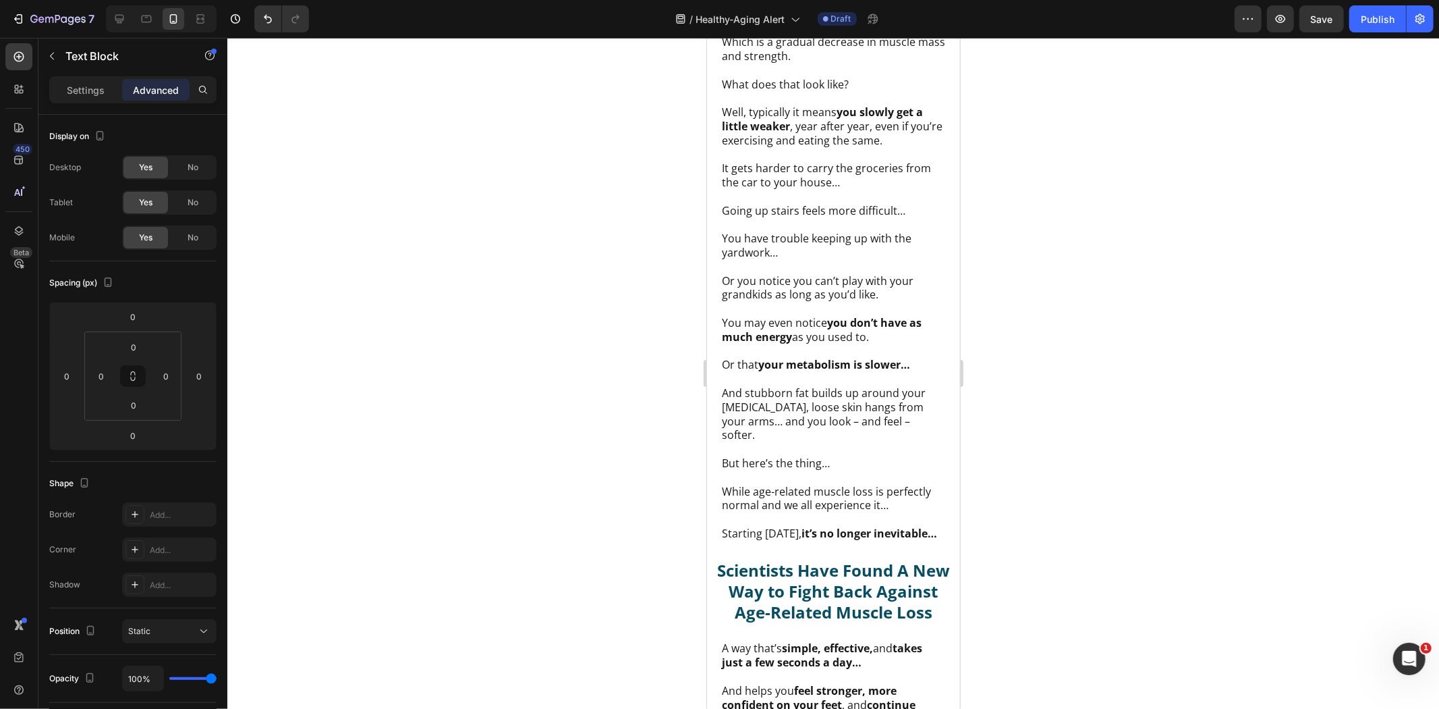
scroll to position [2774, 0]
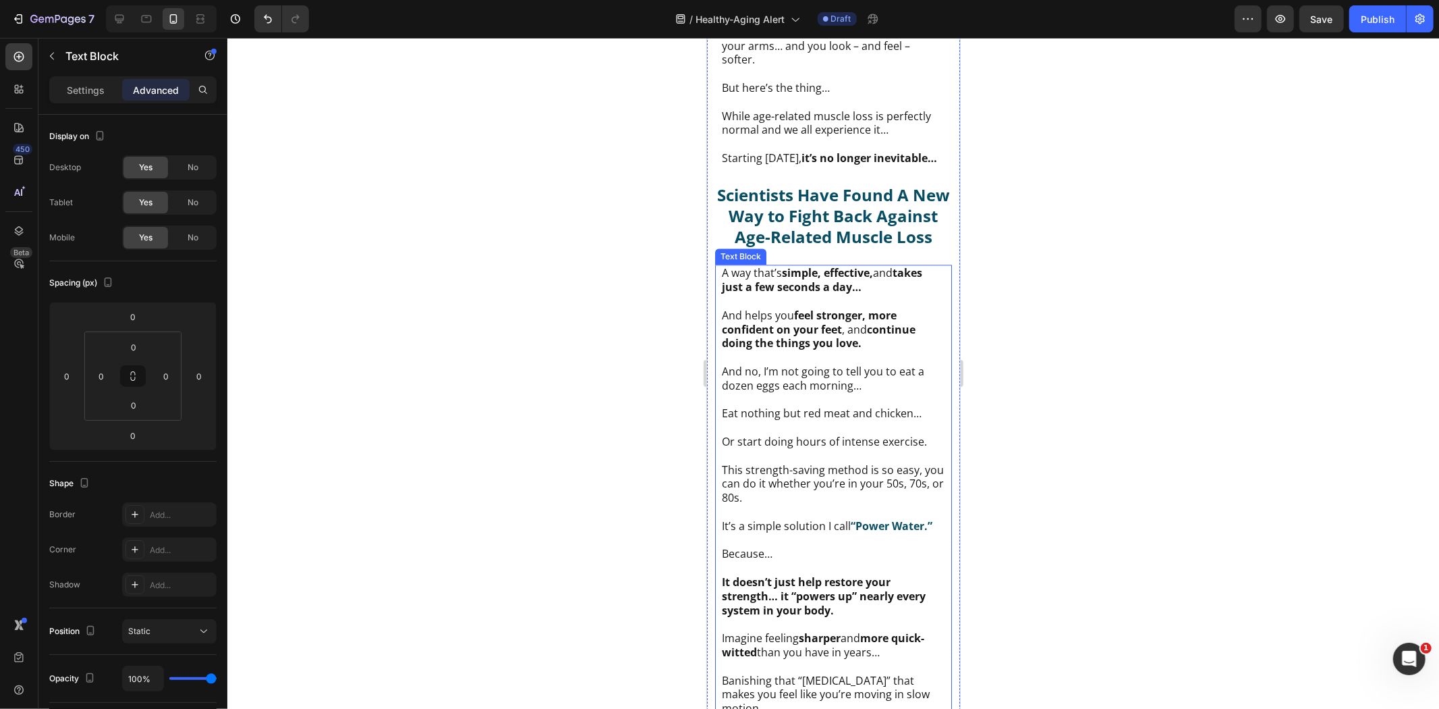
click at [824, 434] on p "Or start doing hours of intense exercise." at bounding box center [832, 441] width 223 height 14
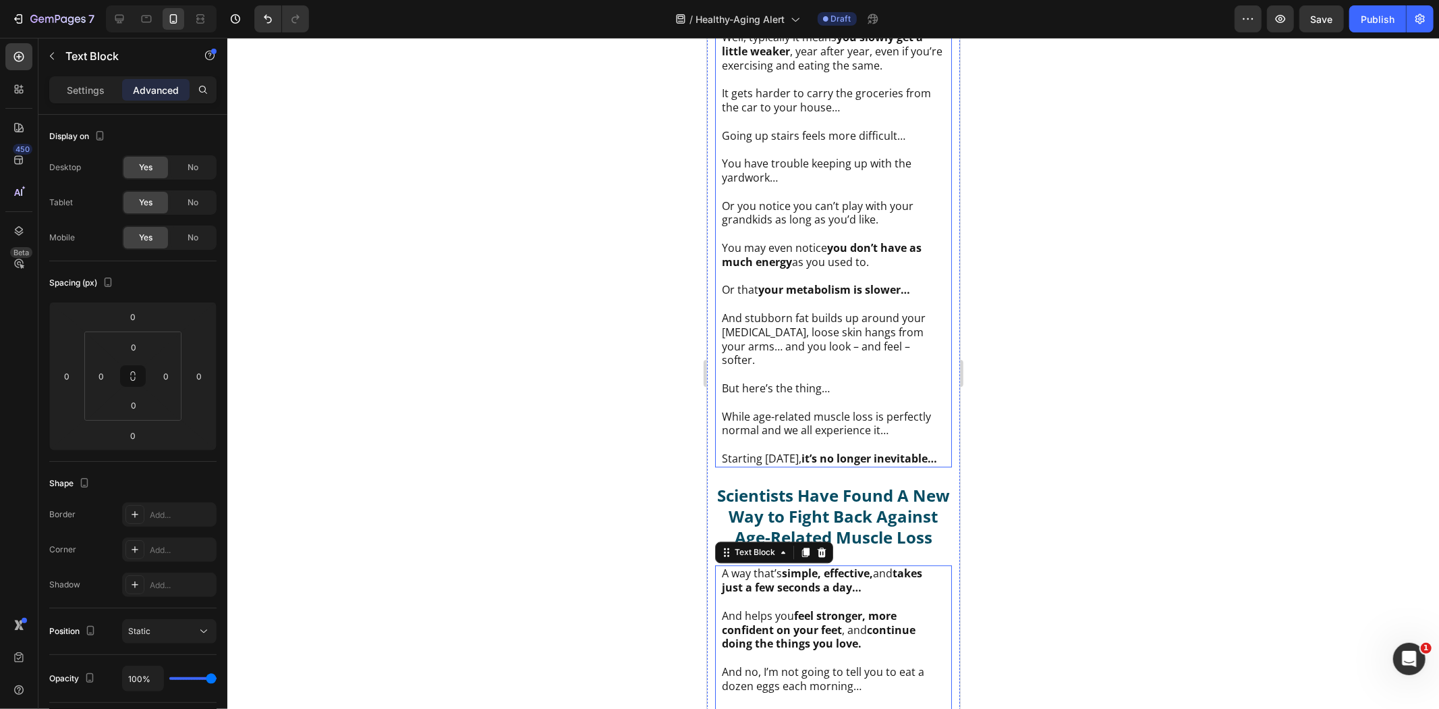
click at [818, 310] on p "And stubborn fat builds up around your [MEDICAL_DATA], loose skin hangs from yo…" at bounding box center [832, 338] width 223 height 56
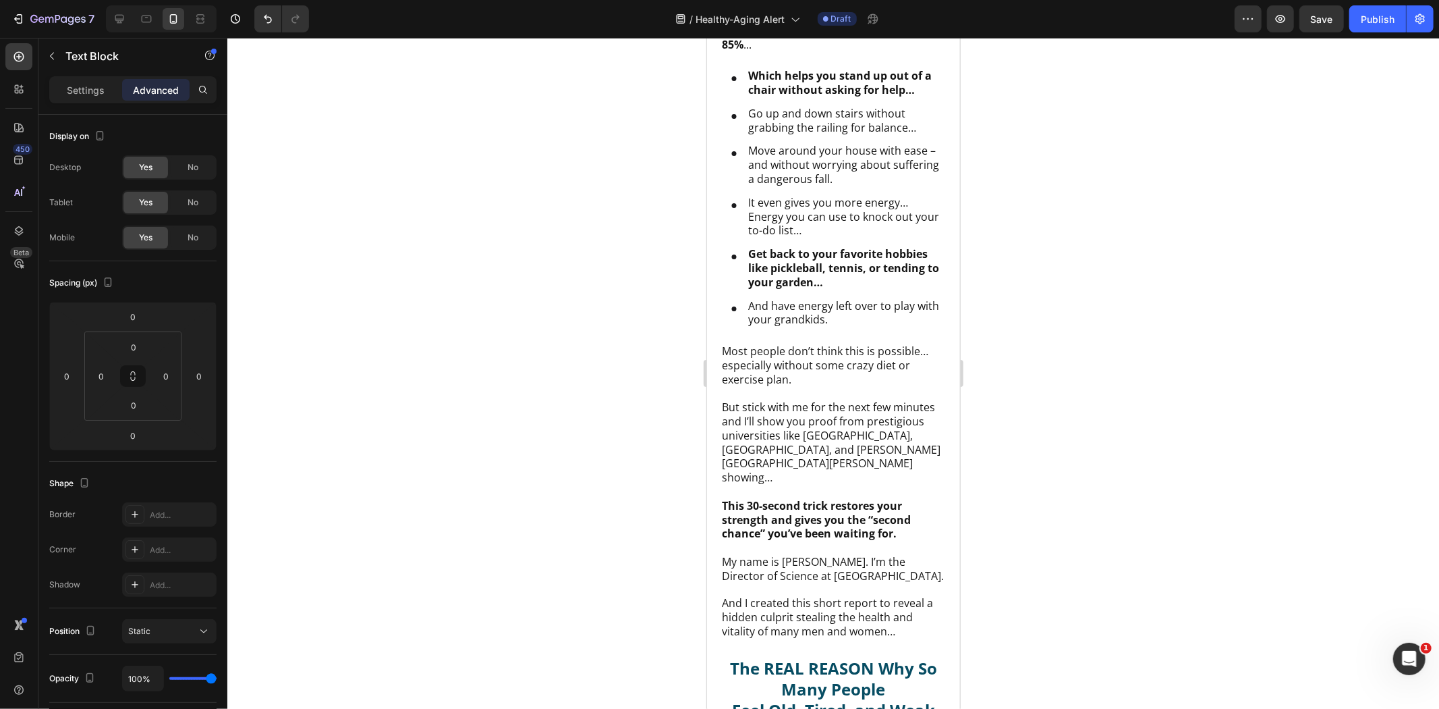
scroll to position [1499, 0]
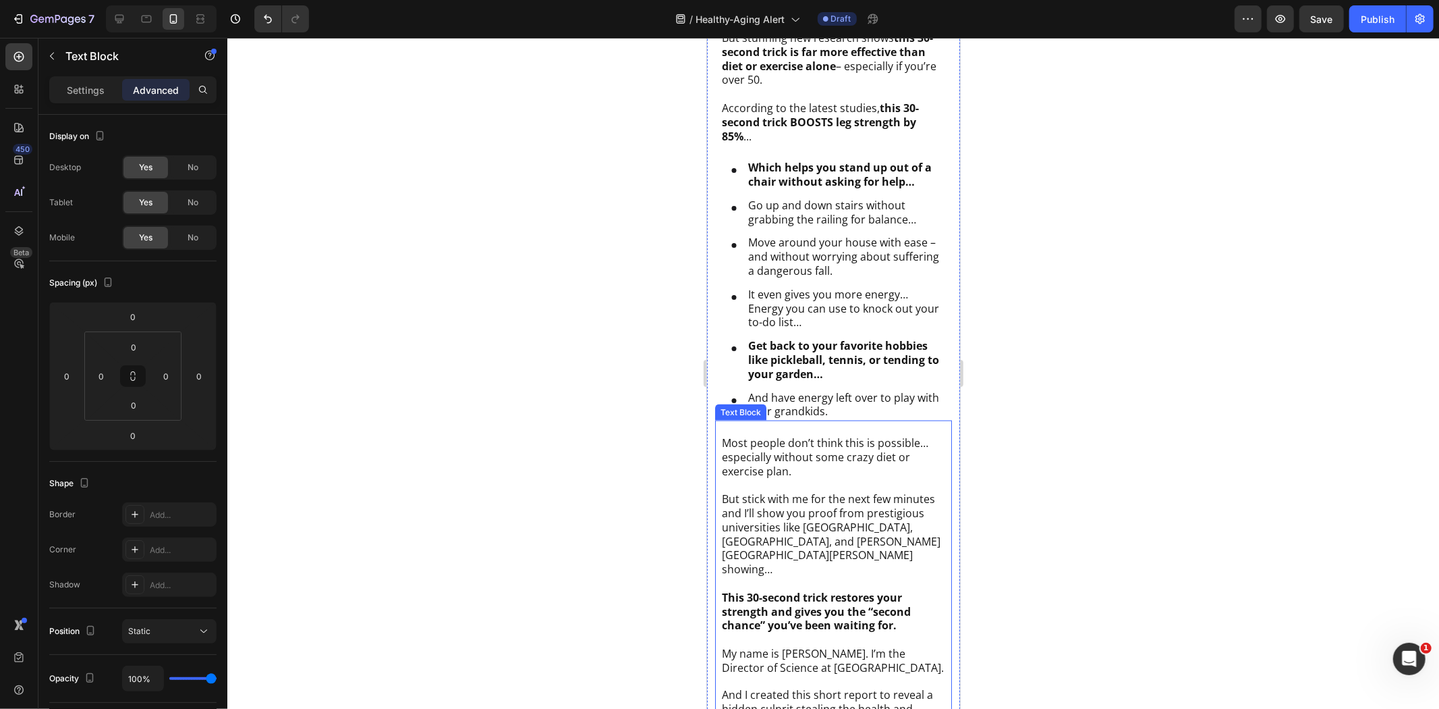
click at [805, 515] on p "But stick with me for the next few minutes and I’ll show you proof from prestig…" at bounding box center [832, 533] width 223 height 84
click at [815, 173] on strong "Which helps you stand up out of a chair without asking for help…" at bounding box center [840, 173] width 184 height 29
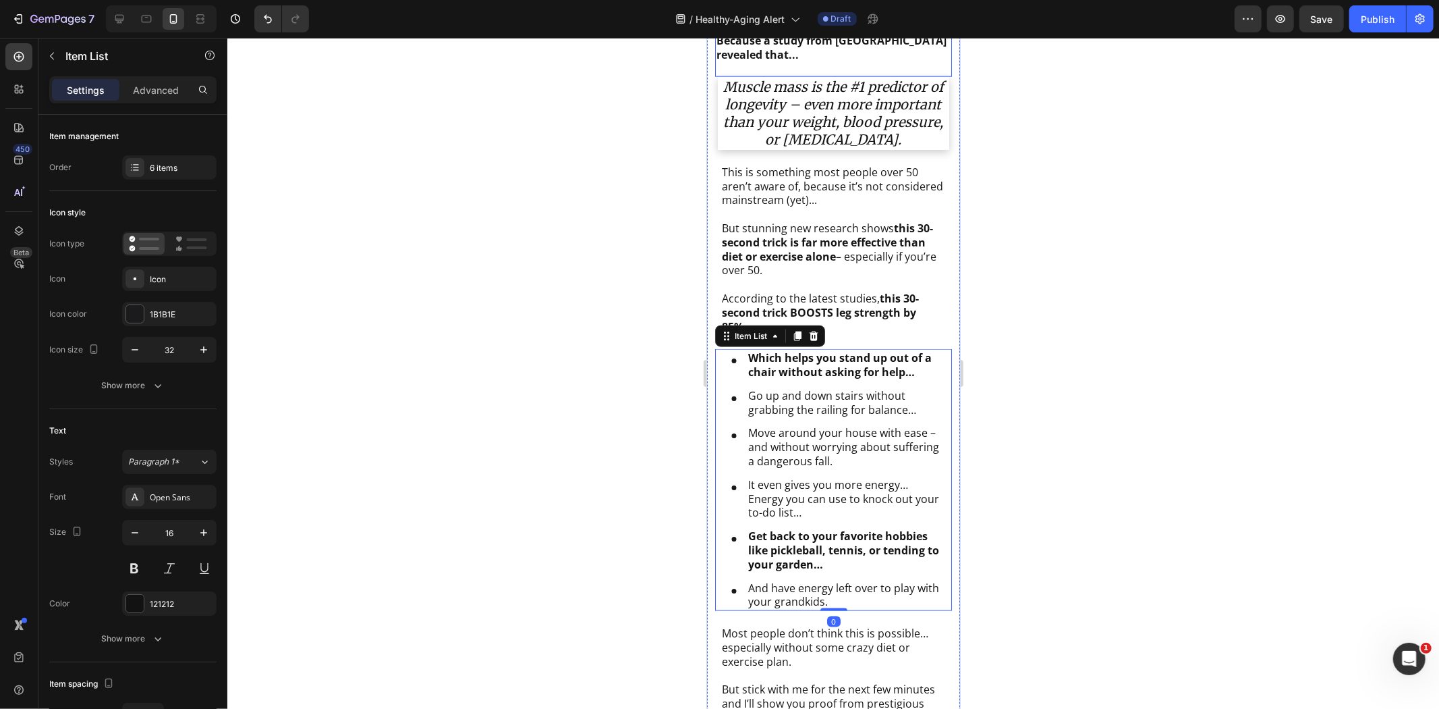
scroll to position [1124, 0]
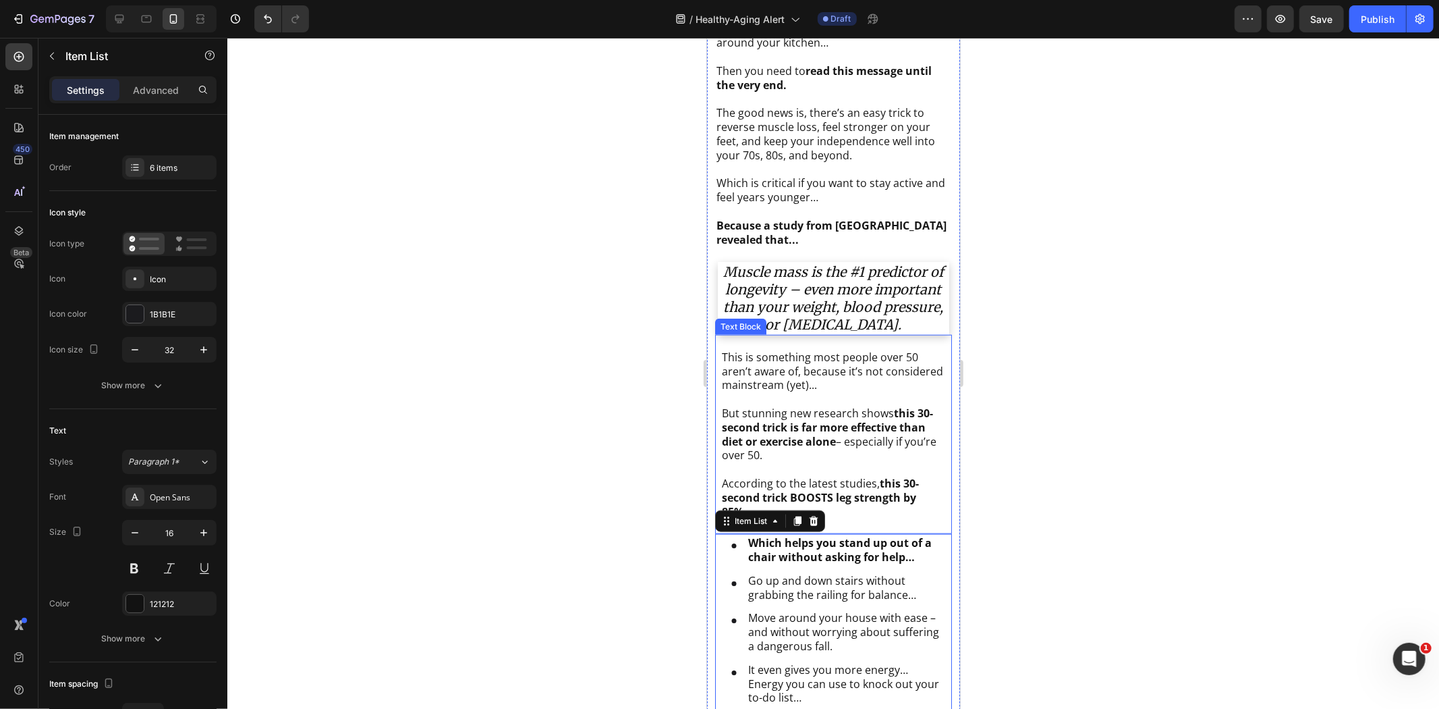
click at [832, 406] on p "But stunning new research shows this 30-second trick is far more effective than…" at bounding box center [832, 434] width 223 height 56
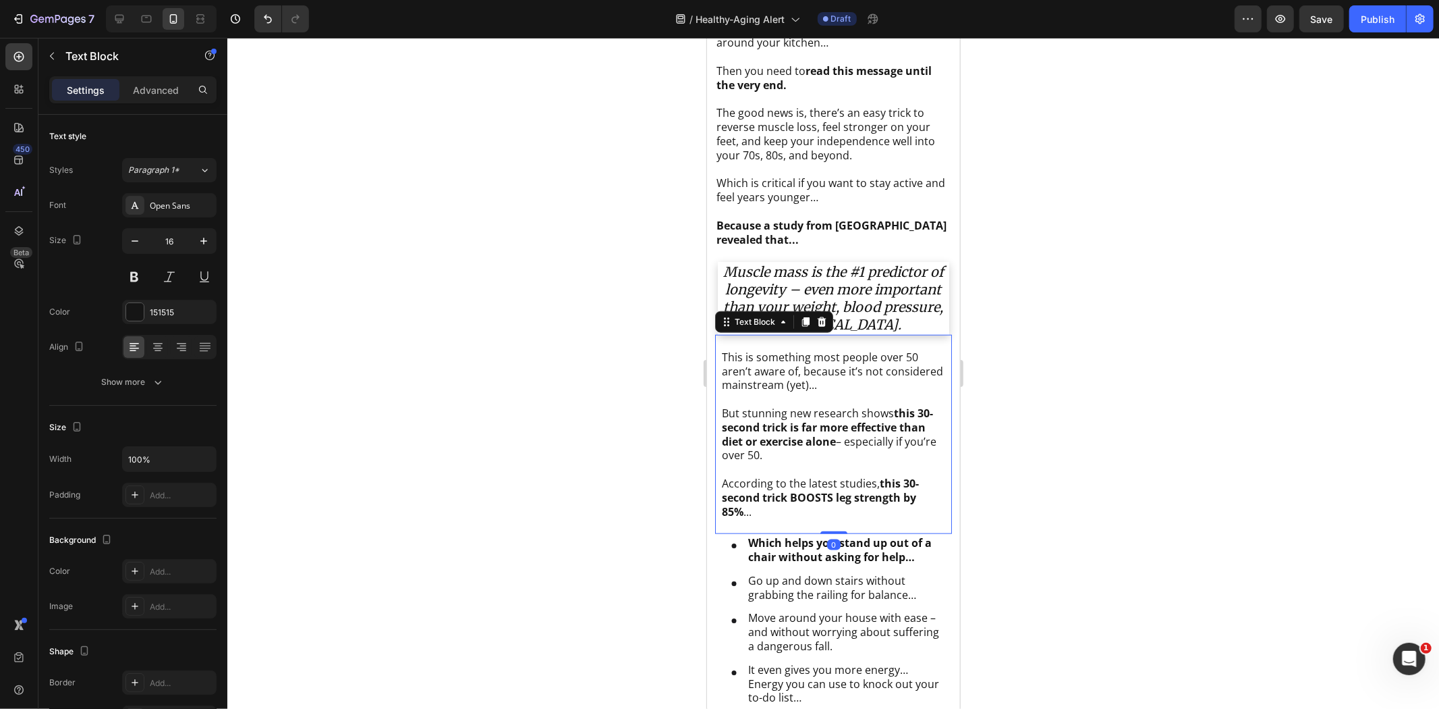
drag, startPoint x: 155, startPoint y: 84, endPoint x: 373, endPoint y: 173, distance: 235.5
click at [155, 84] on p "Advanced" at bounding box center [156, 90] width 46 height 14
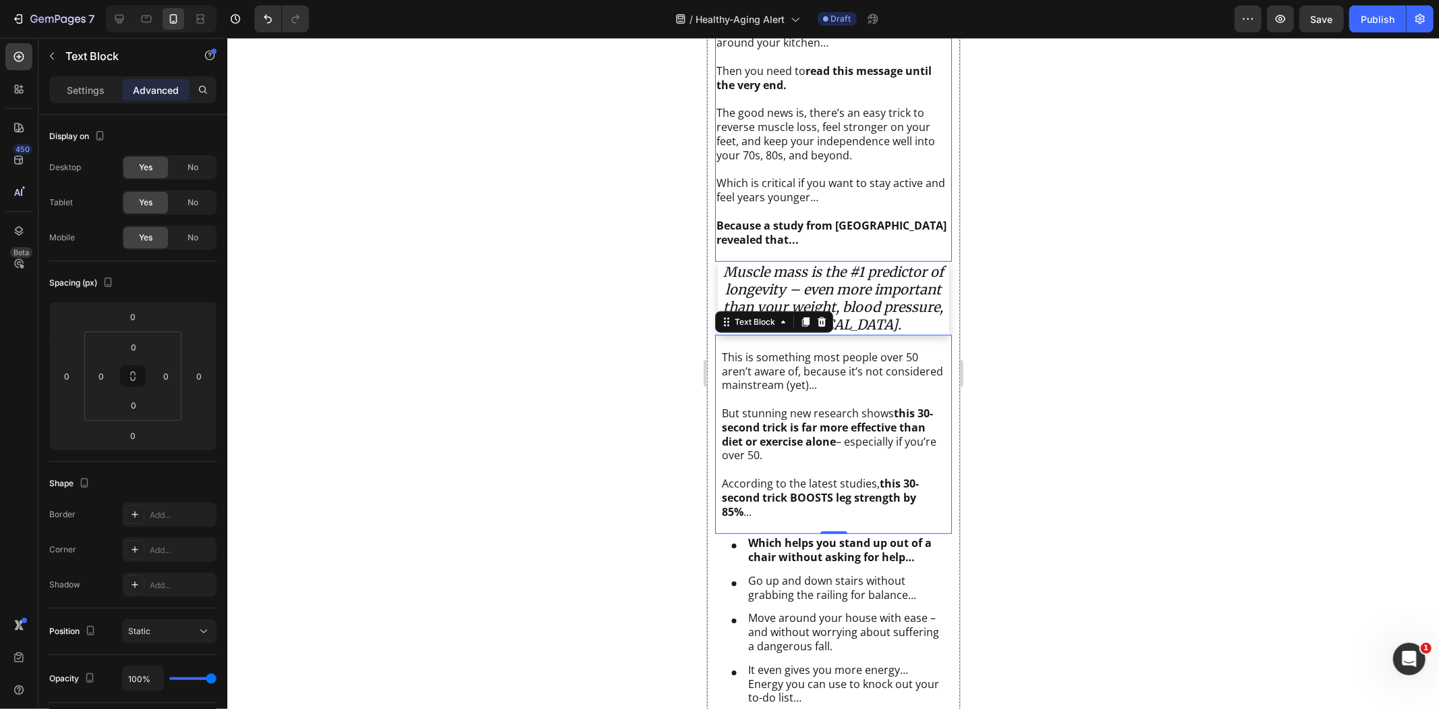
click at [881, 175] on p "Which is critical if you want to stay active and feel years younger… Because a …" at bounding box center [833, 210] width 234 height 70
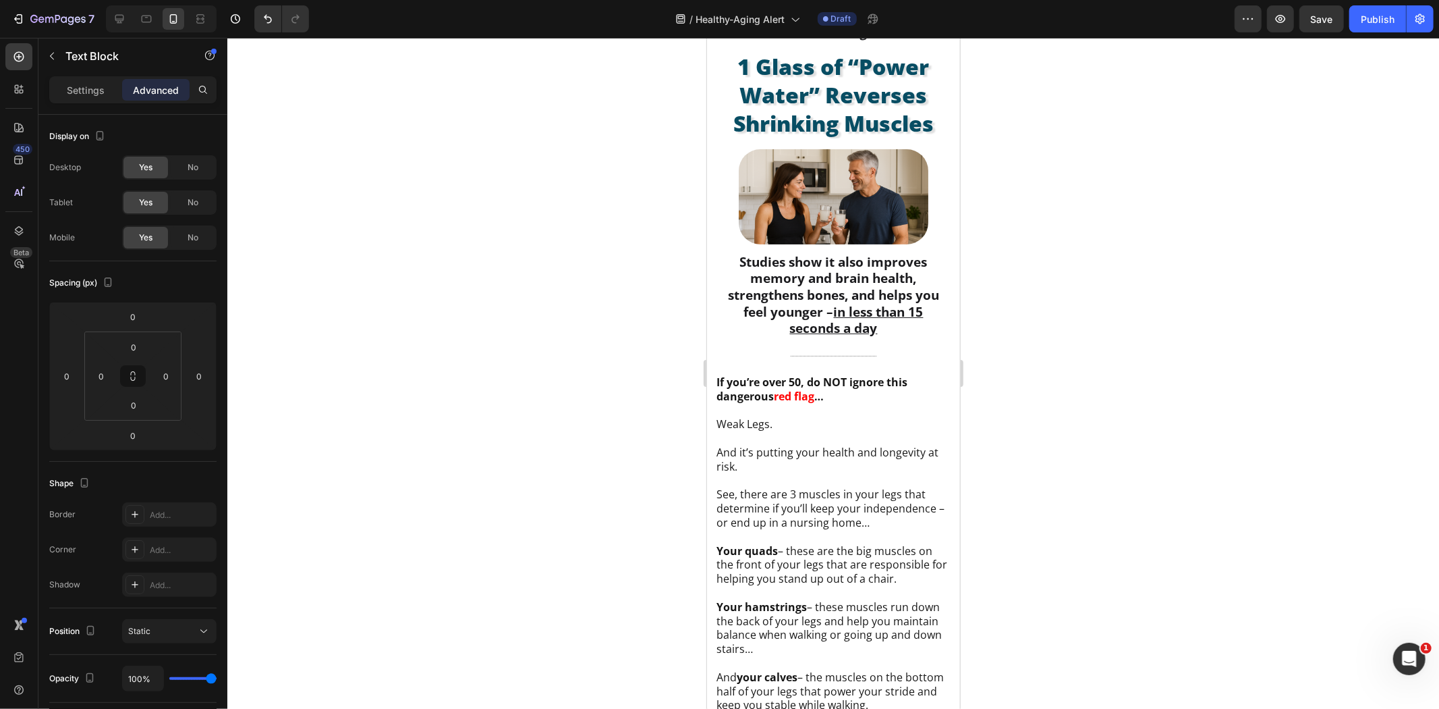
scroll to position [0, 0]
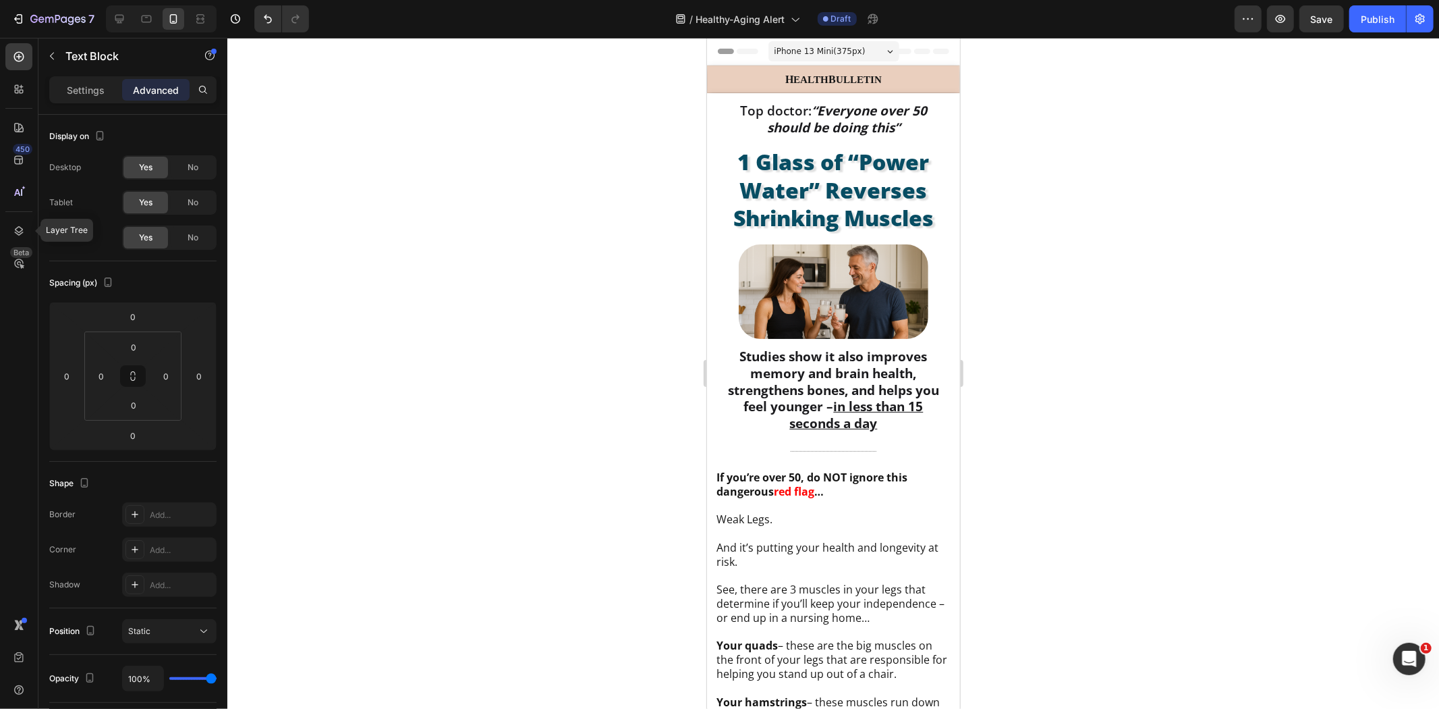
drag, startPoint x: 18, startPoint y: 227, endPoint x: 145, endPoint y: 170, distance: 139.6
click at [18, 227] on icon at bounding box center [19, 230] width 9 height 9
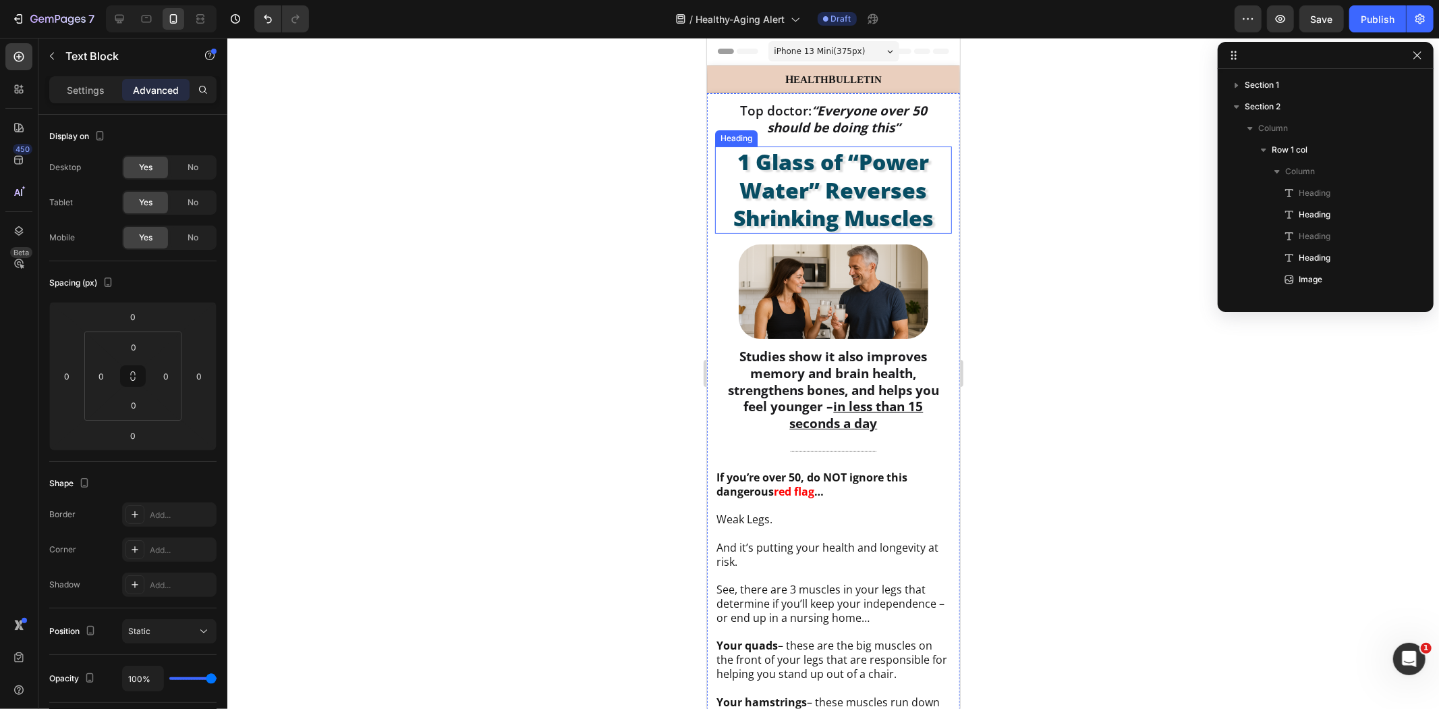
scroll to position [212, 0]
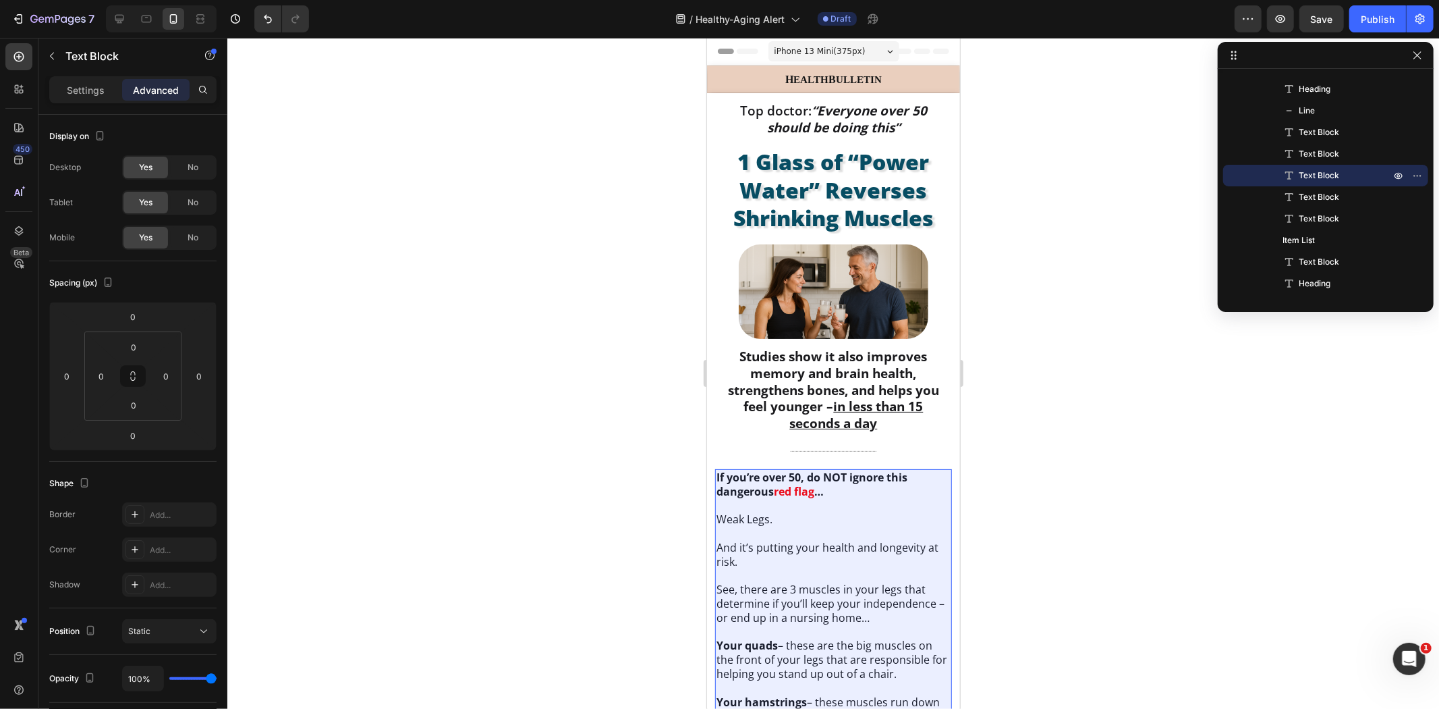
click at [1321, 138] on span "Text Block" at bounding box center [1319, 132] width 40 height 13
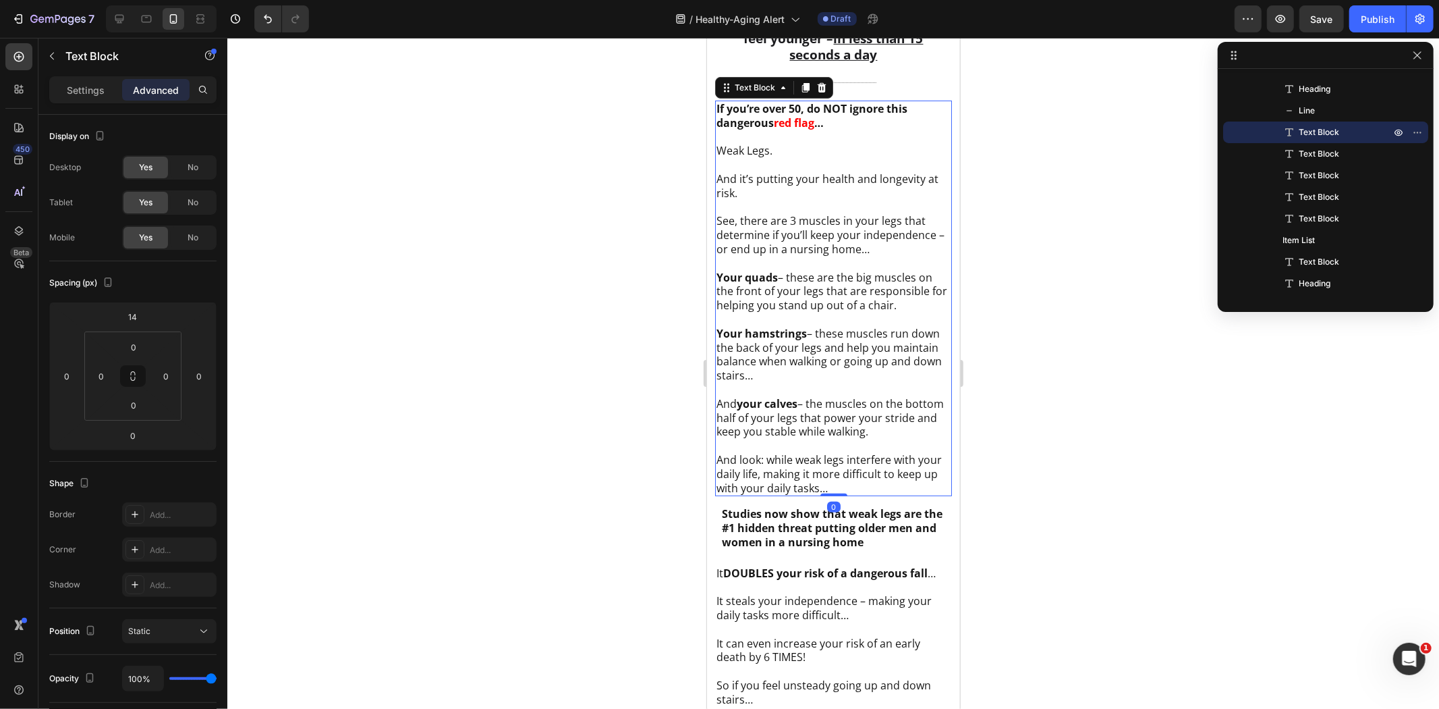
scroll to position [380, 0]
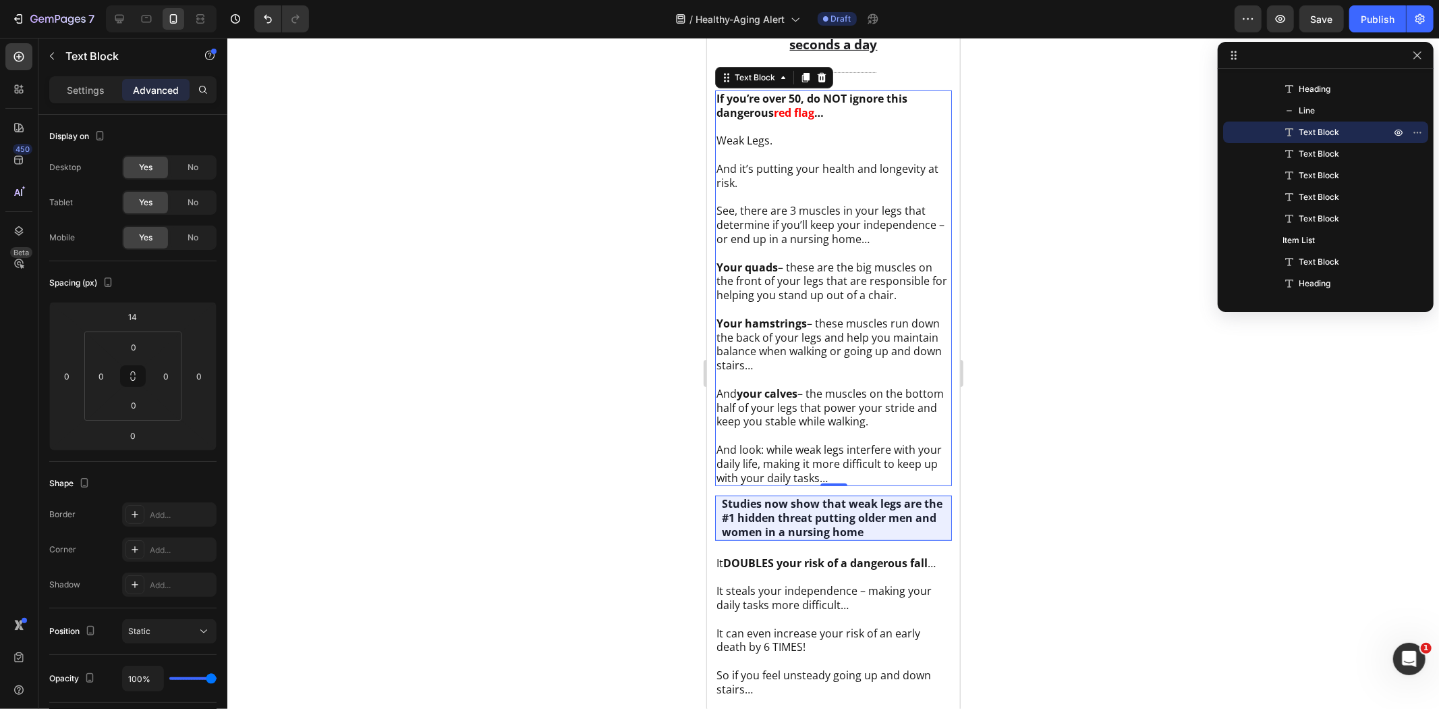
click at [1323, 150] on span "Text Block" at bounding box center [1319, 153] width 40 height 13
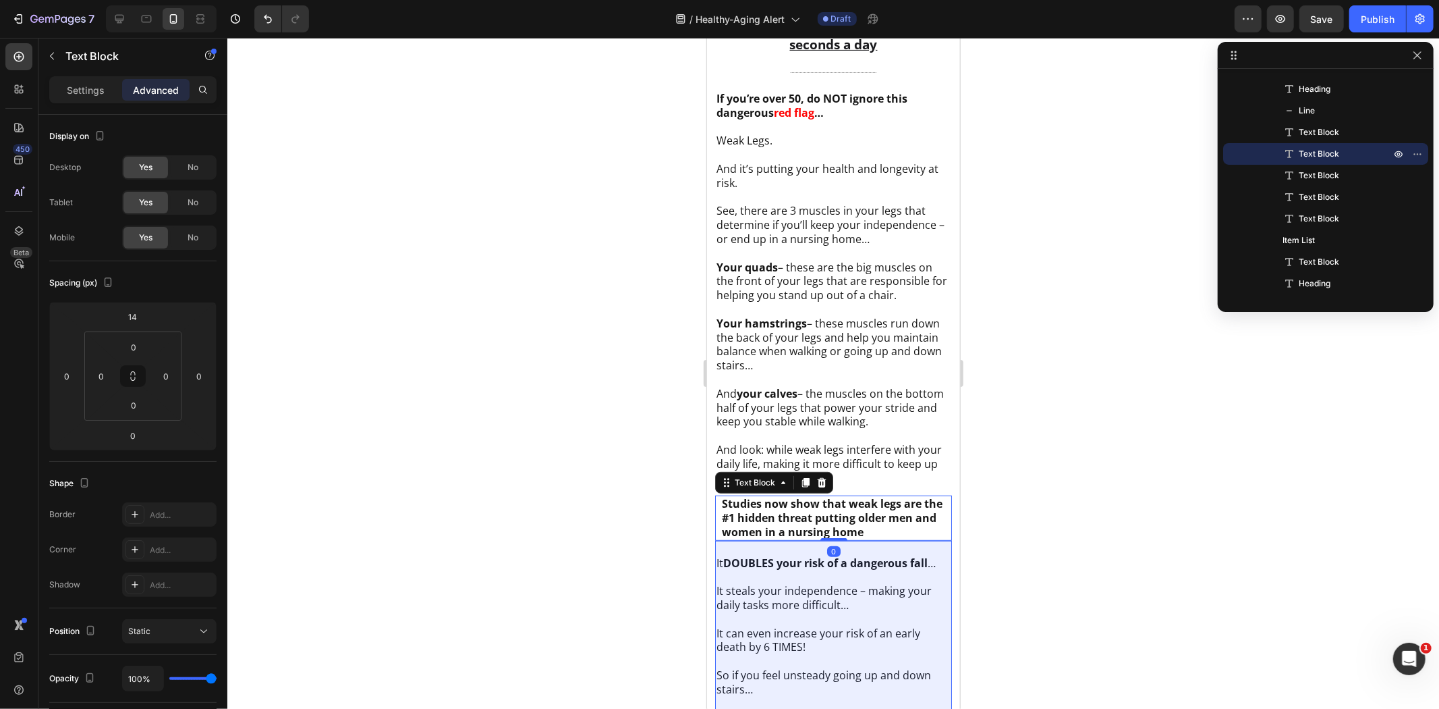
click at [1321, 172] on span "Text Block" at bounding box center [1319, 175] width 40 height 13
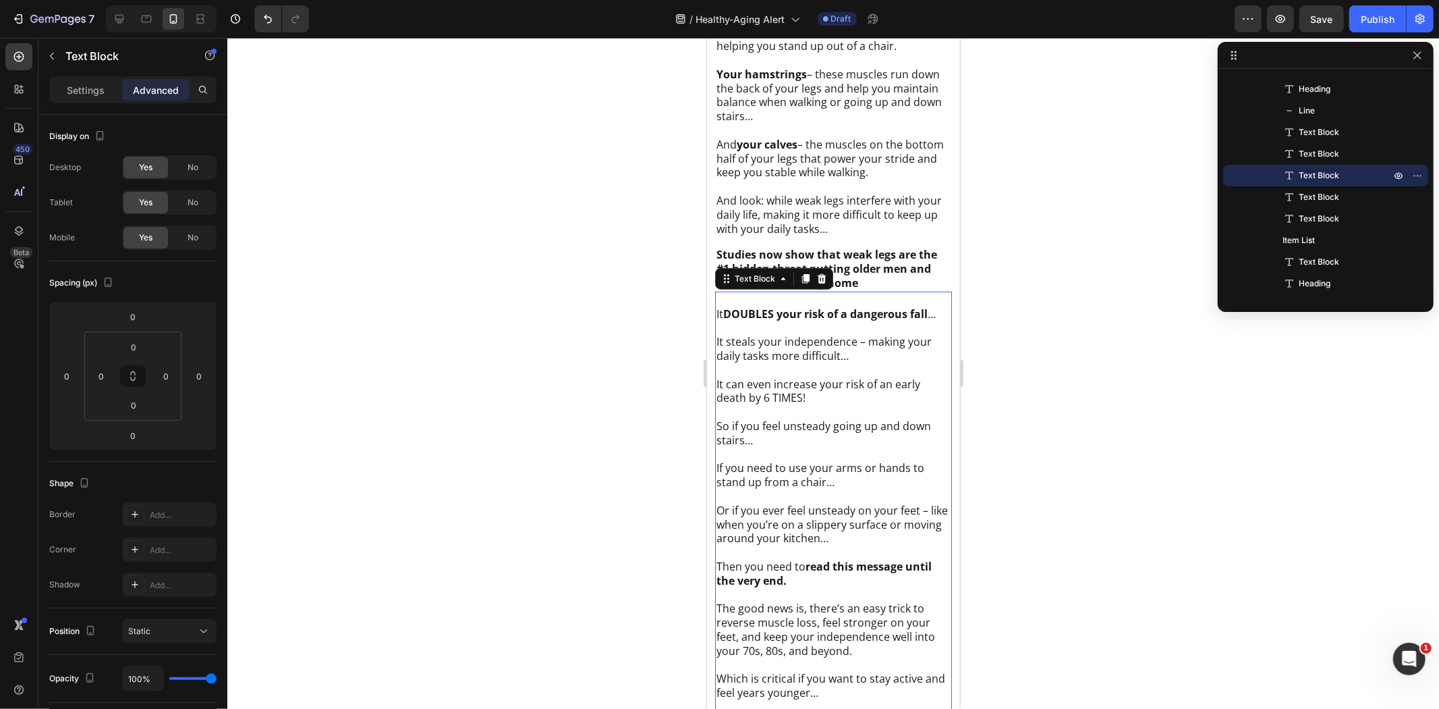
scroll to position [831, 0]
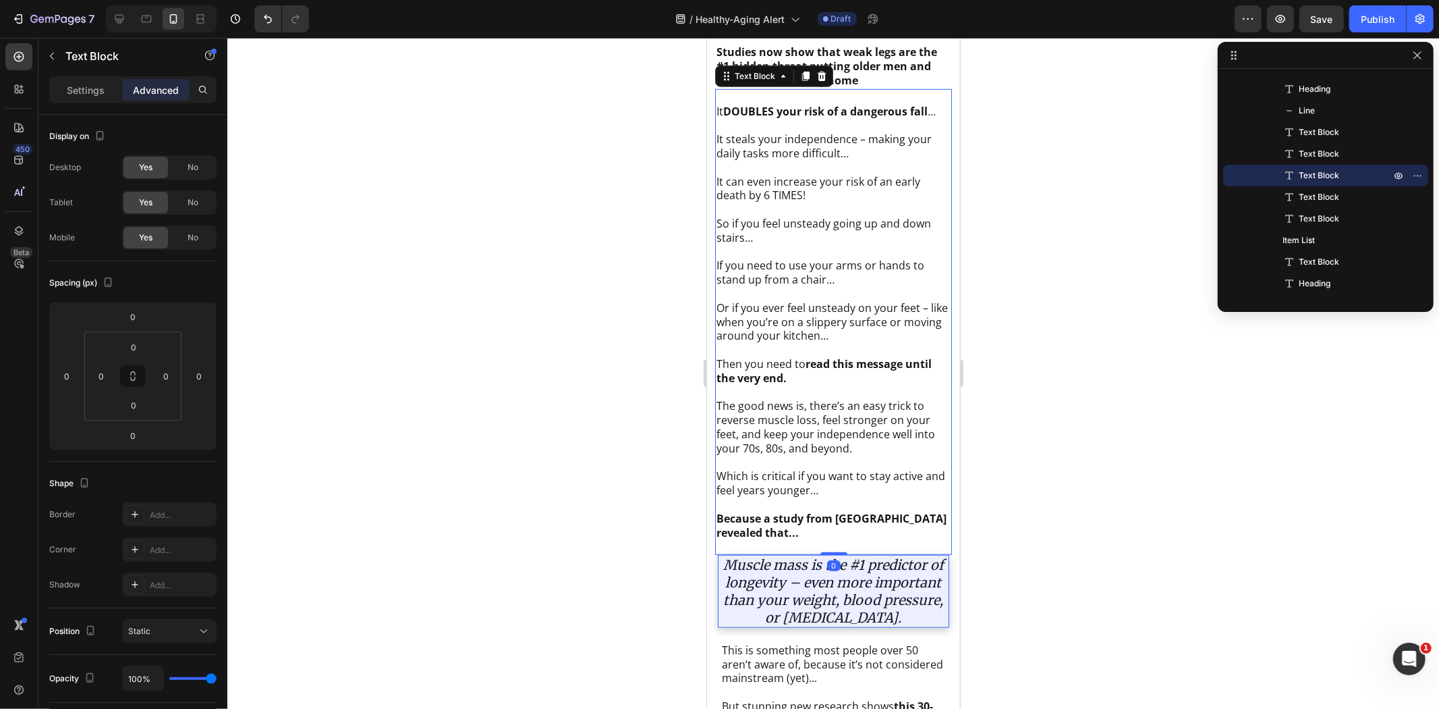
click at [1319, 192] on span "Text Block" at bounding box center [1319, 196] width 40 height 13
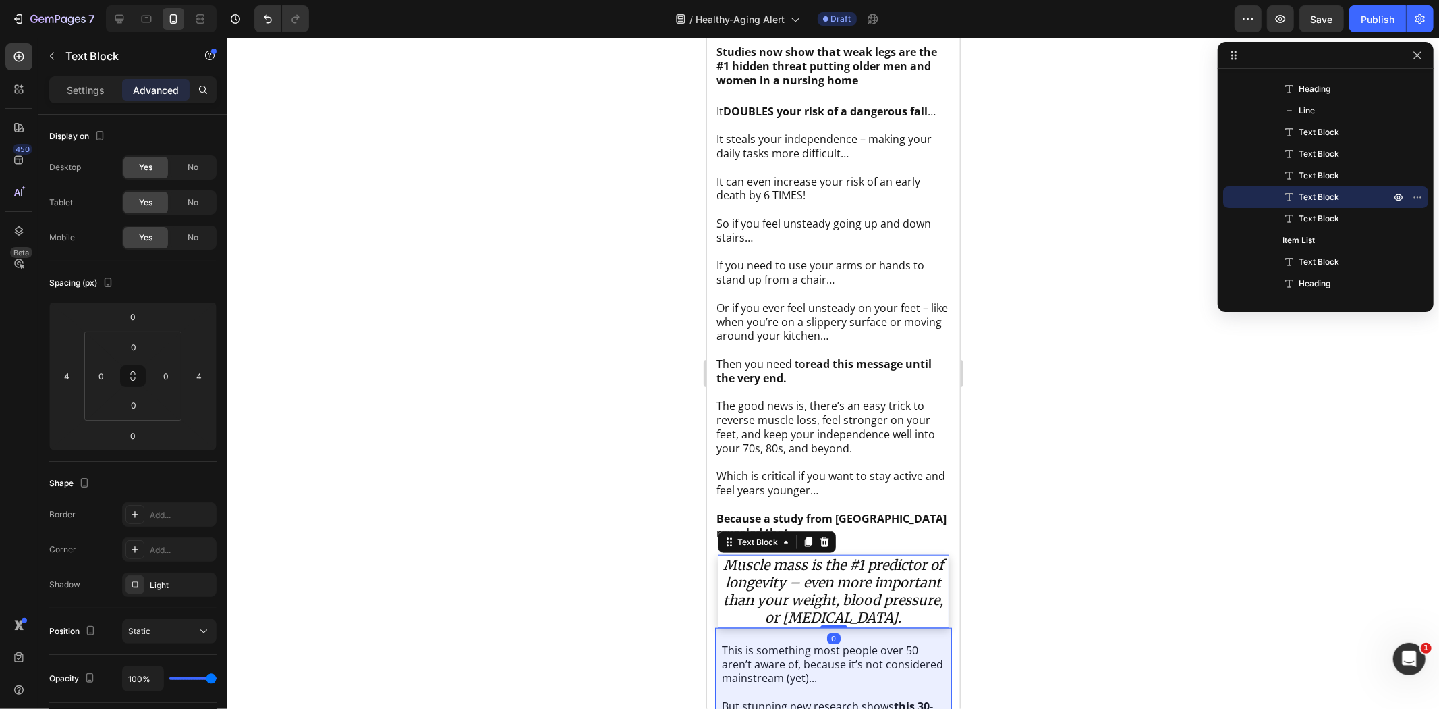
click at [1317, 220] on span "Text Block" at bounding box center [1319, 218] width 40 height 13
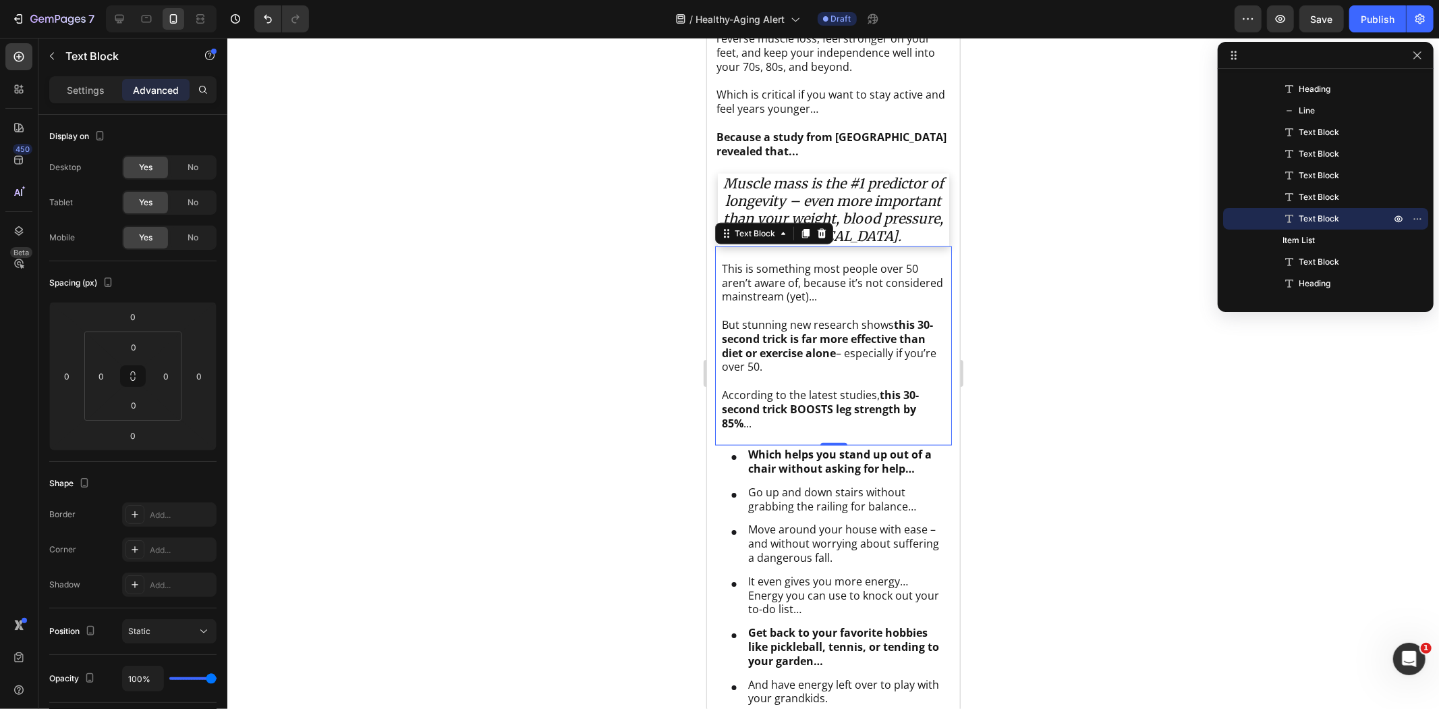
scroll to position [695, 0]
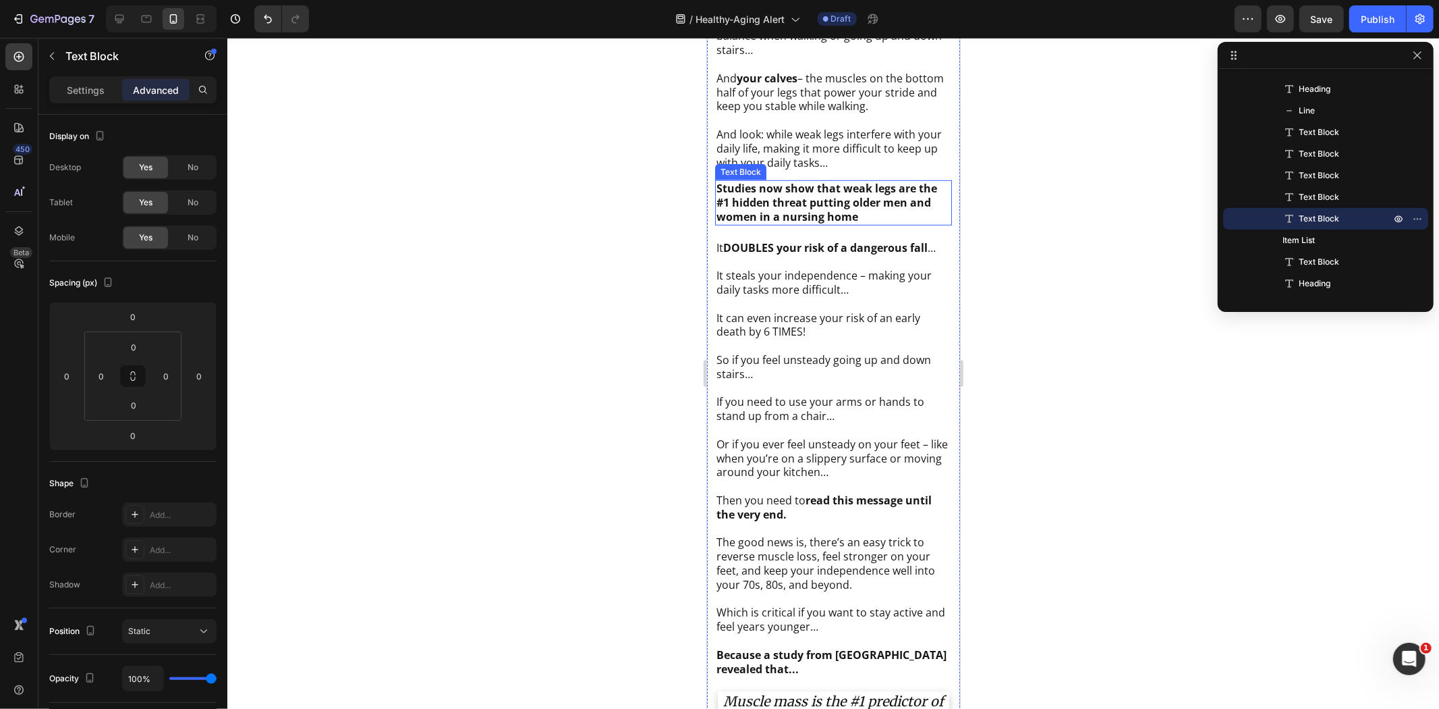
click at [799, 304] on p "Rich Text Editor. Editing area: main" at bounding box center [833, 303] width 234 height 14
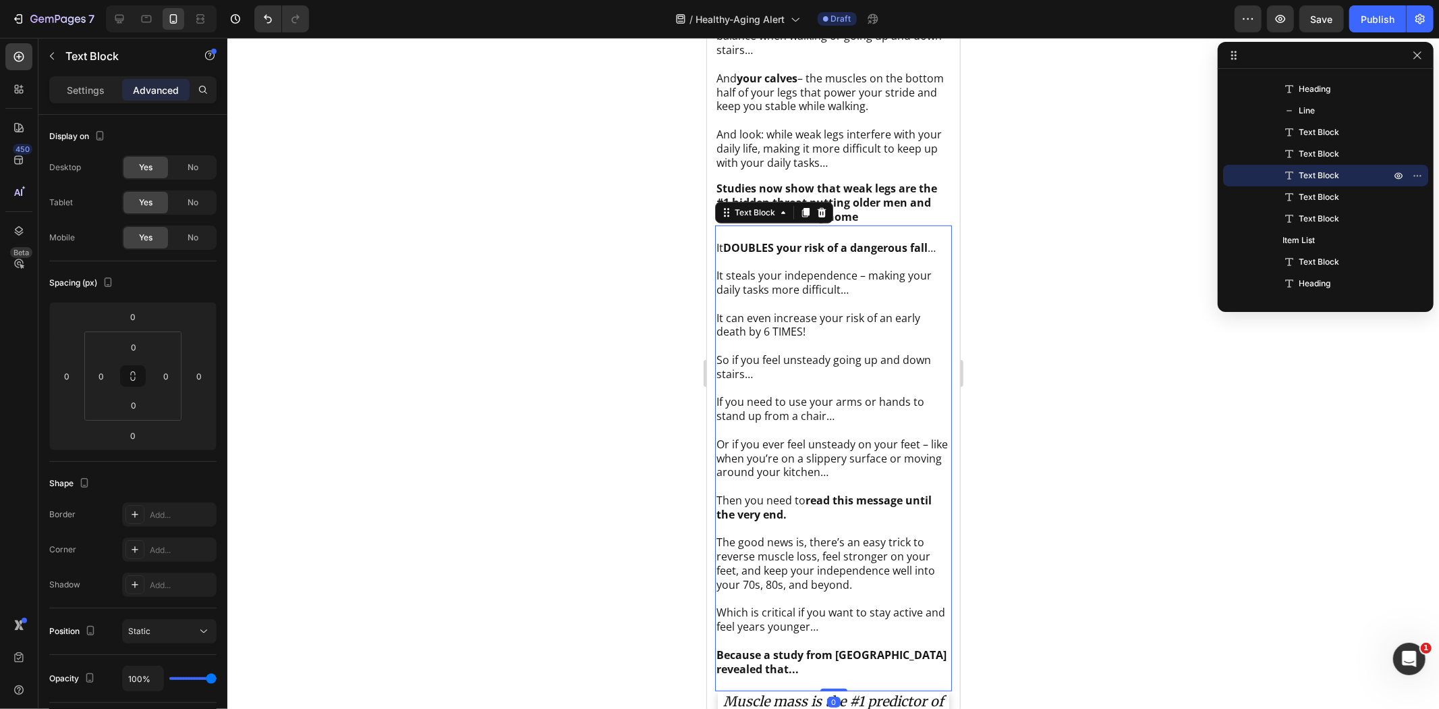
click at [779, 105] on p "And your calves – the muscles on the bottom half of your legs that power your s…" at bounding box center [833, 92] width 234 height 42
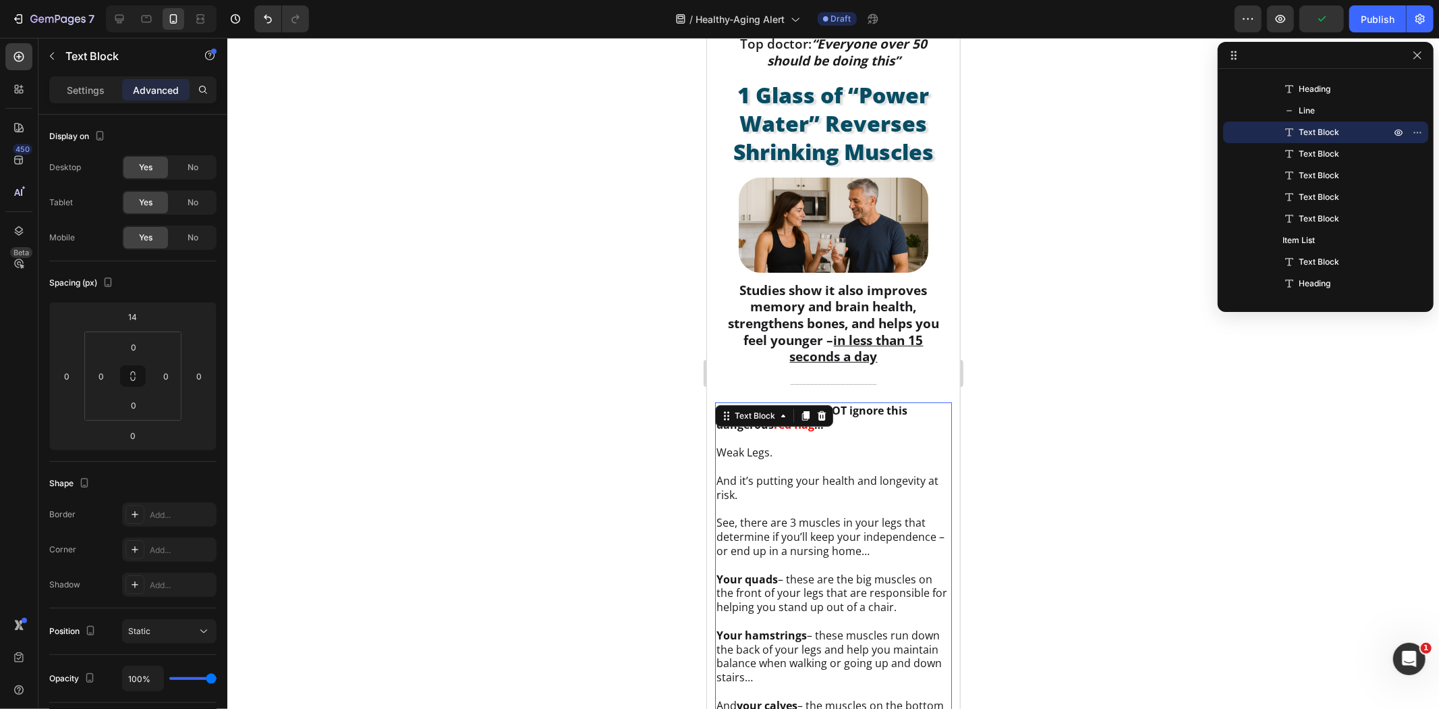
scroll to position [0, 0]
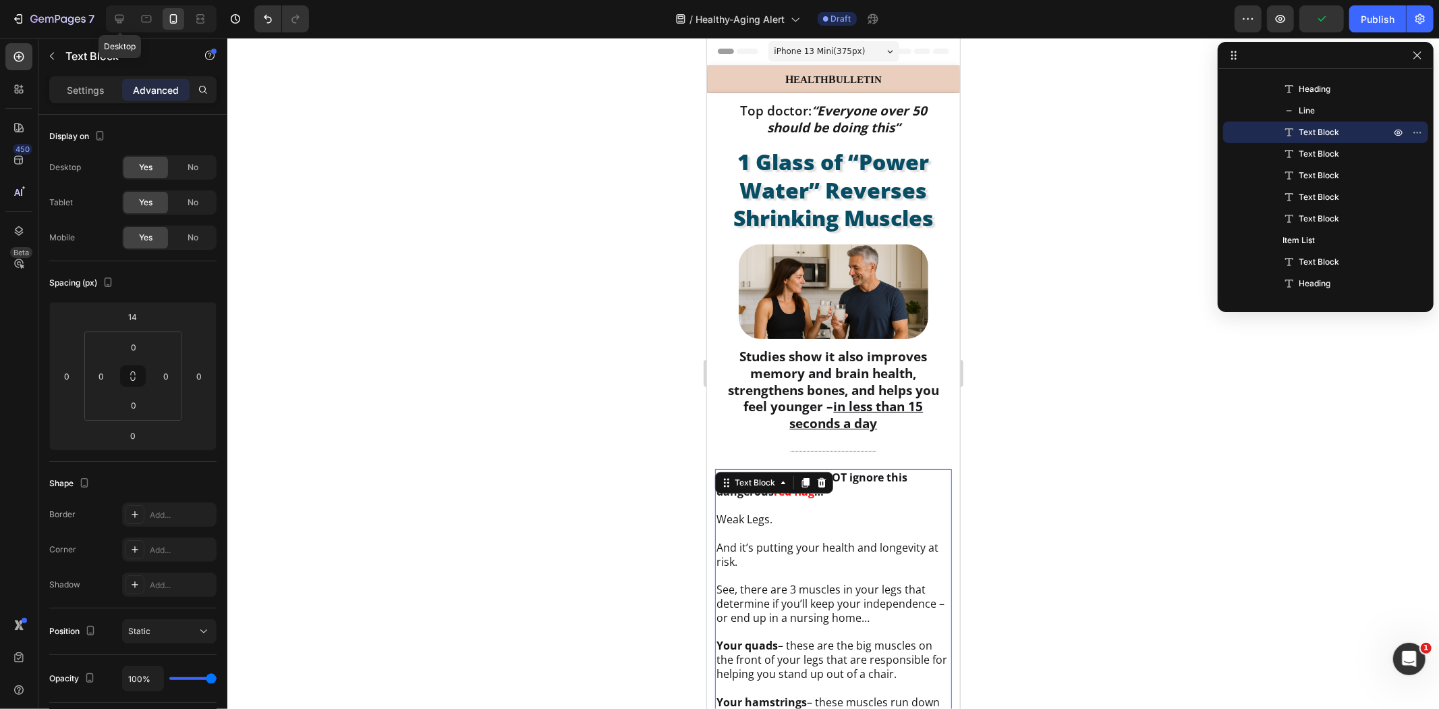
click at [110, 21] on div at bounding box center [120, 19] width 22 height 22
type input "24"
type input "8"
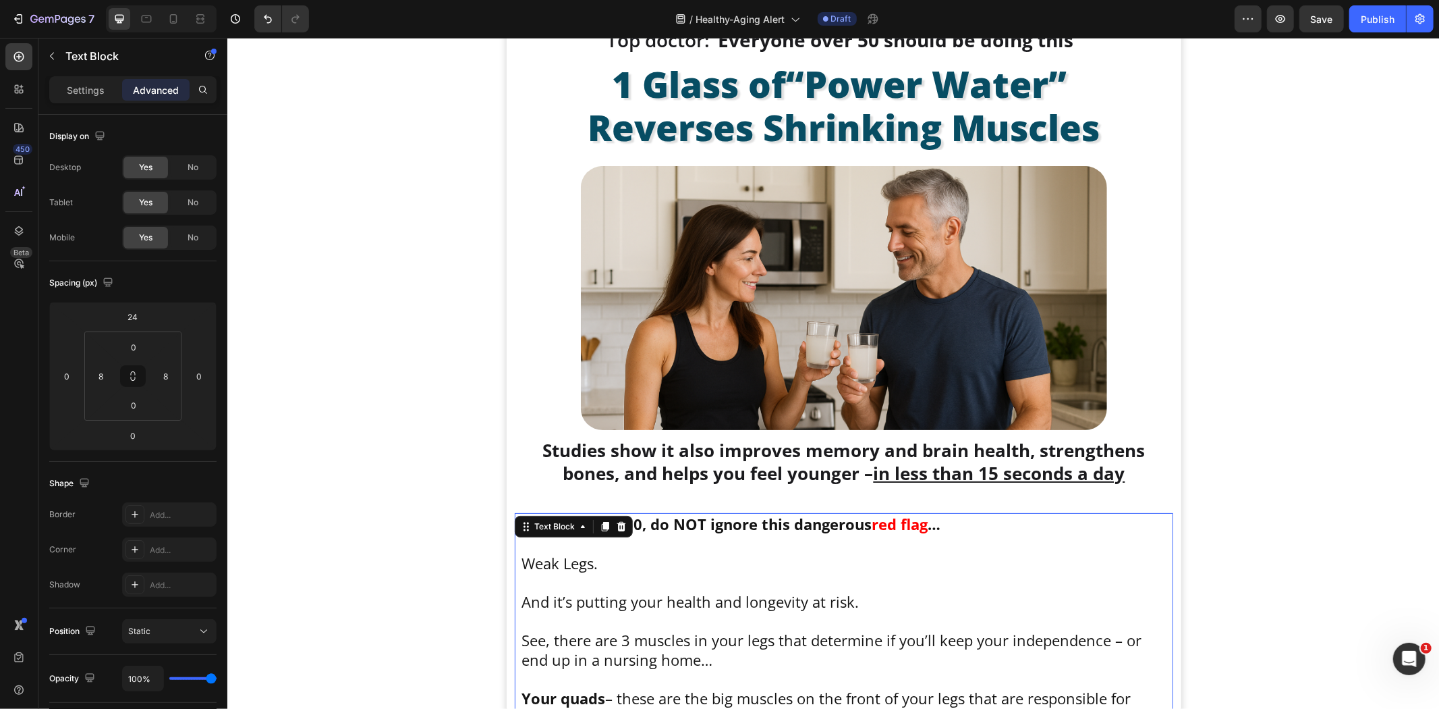
scroll to position [503, 0]
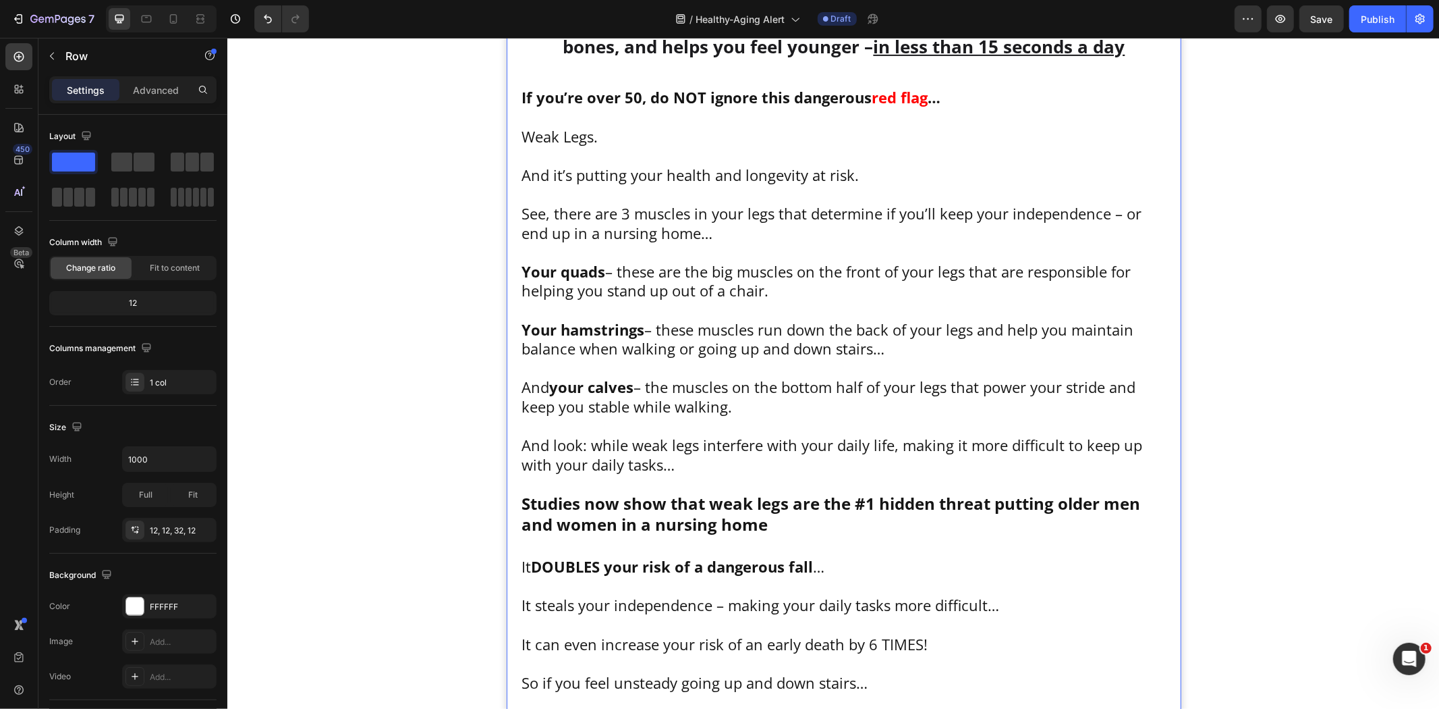
click at [157, 81] on div "Advanced" at bounding box center [155, 90] width 67 height 22
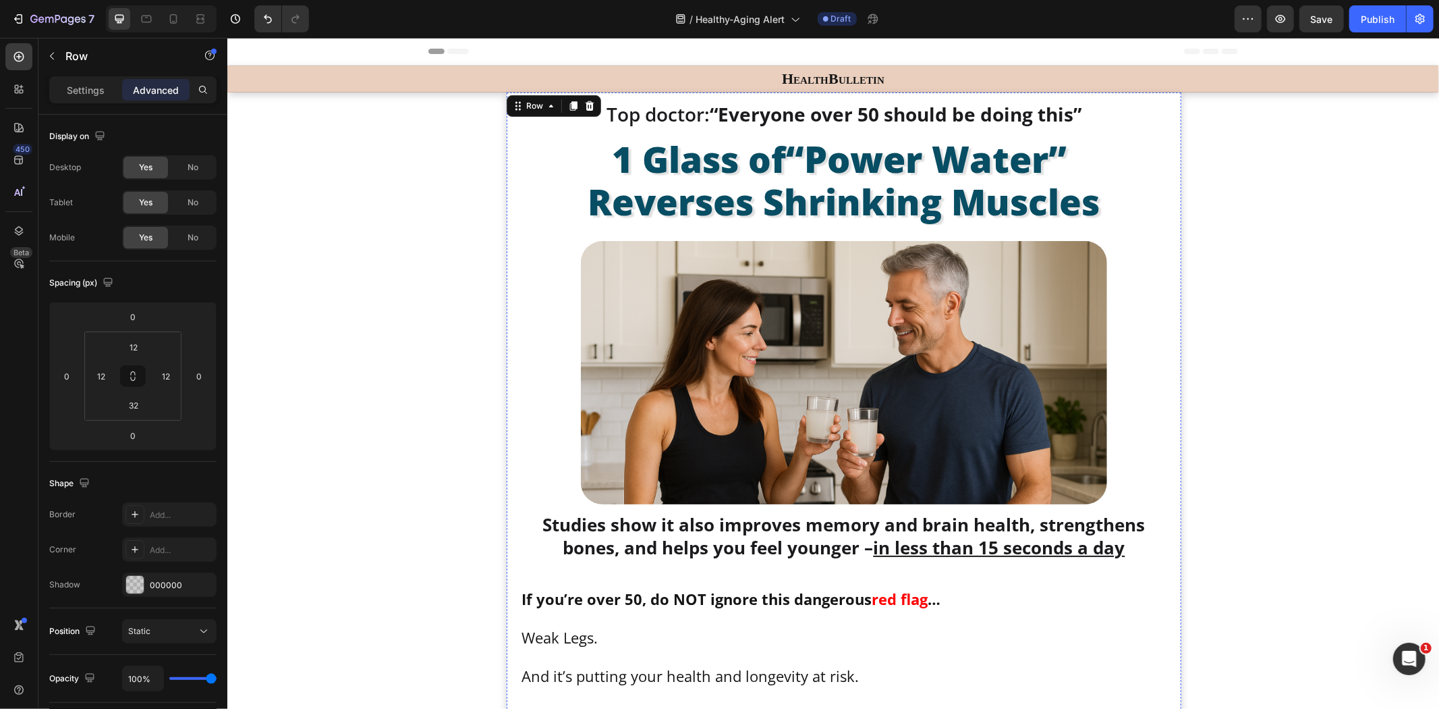
scroll to position [451, 0]
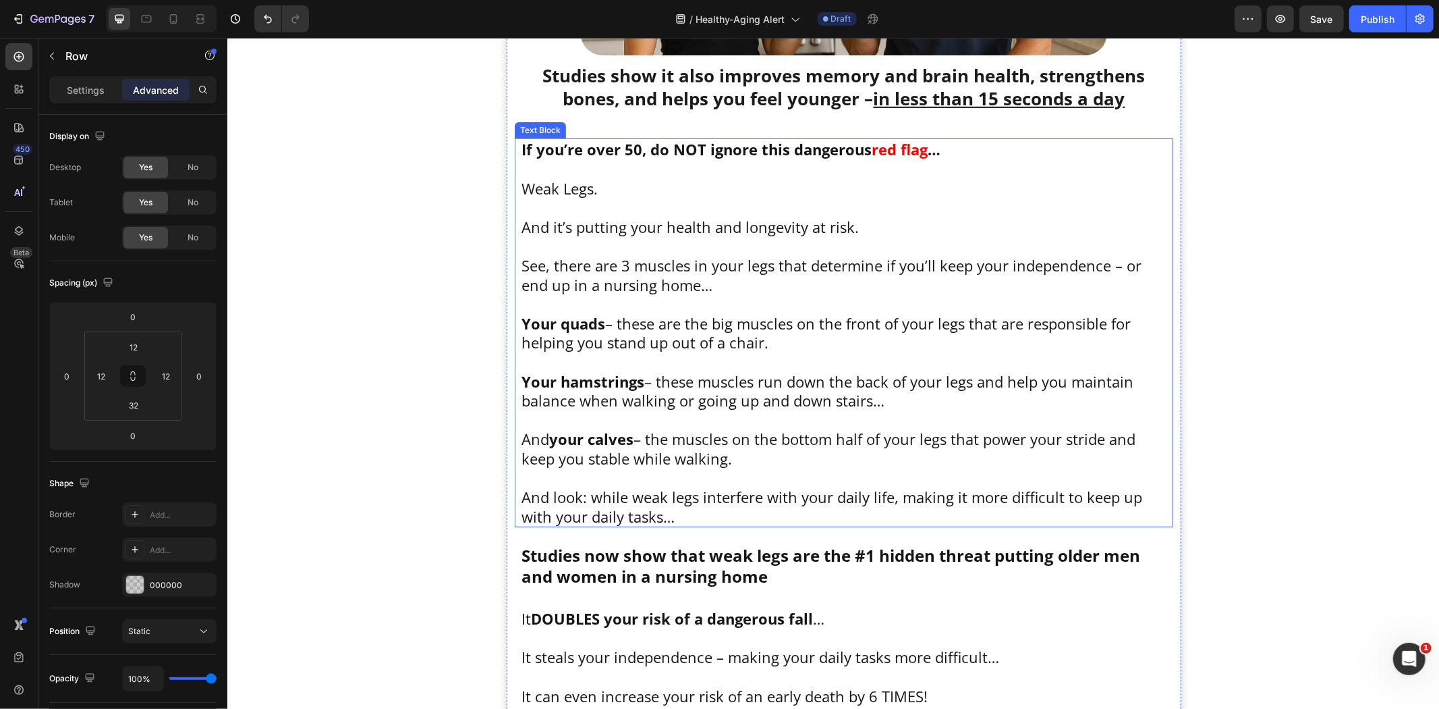
click at [701, 379] on p "Your hamstrings – these muscles run down the back of your legs and help you mai…" at bounding box center [843, 390] width 645 height 38
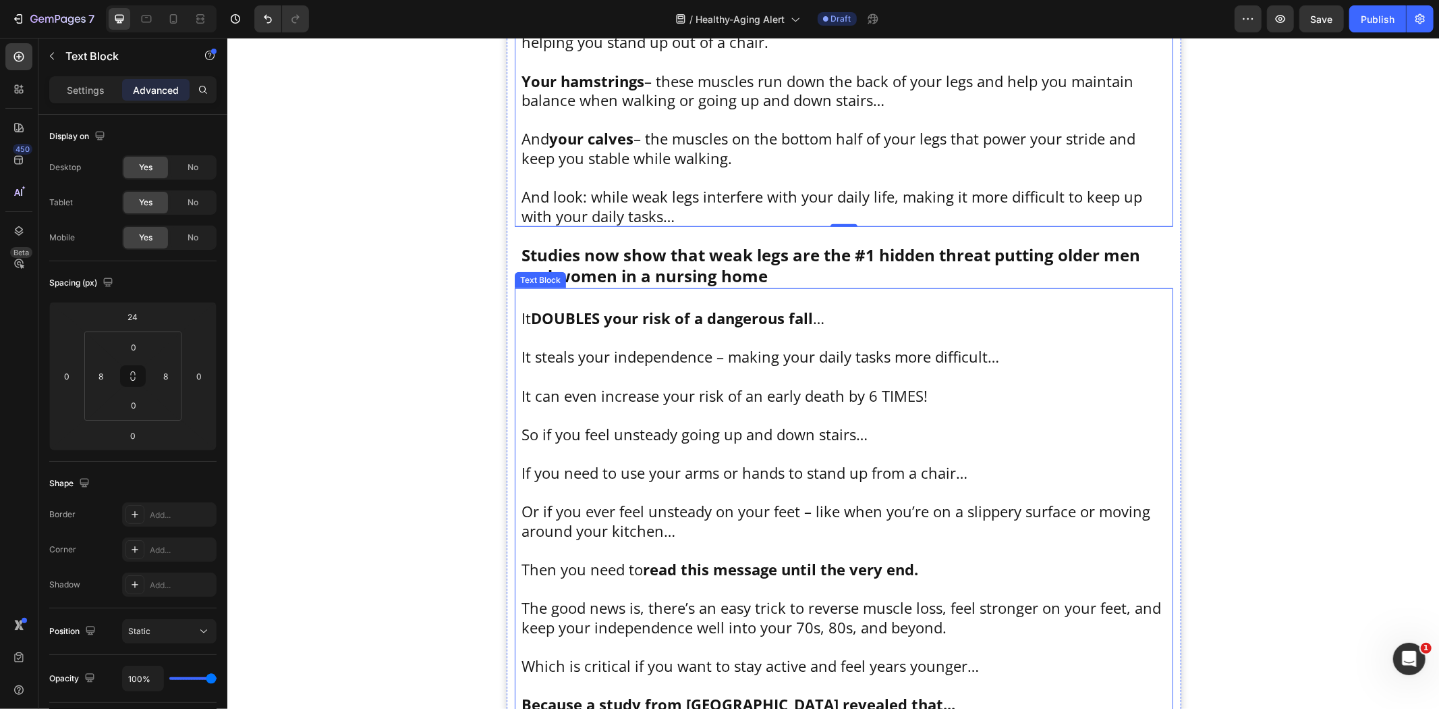
click at [704, 436] on p "So if you feel unsteady going up and down stairs…" at bounding box center [843, 434] width 645 height 20
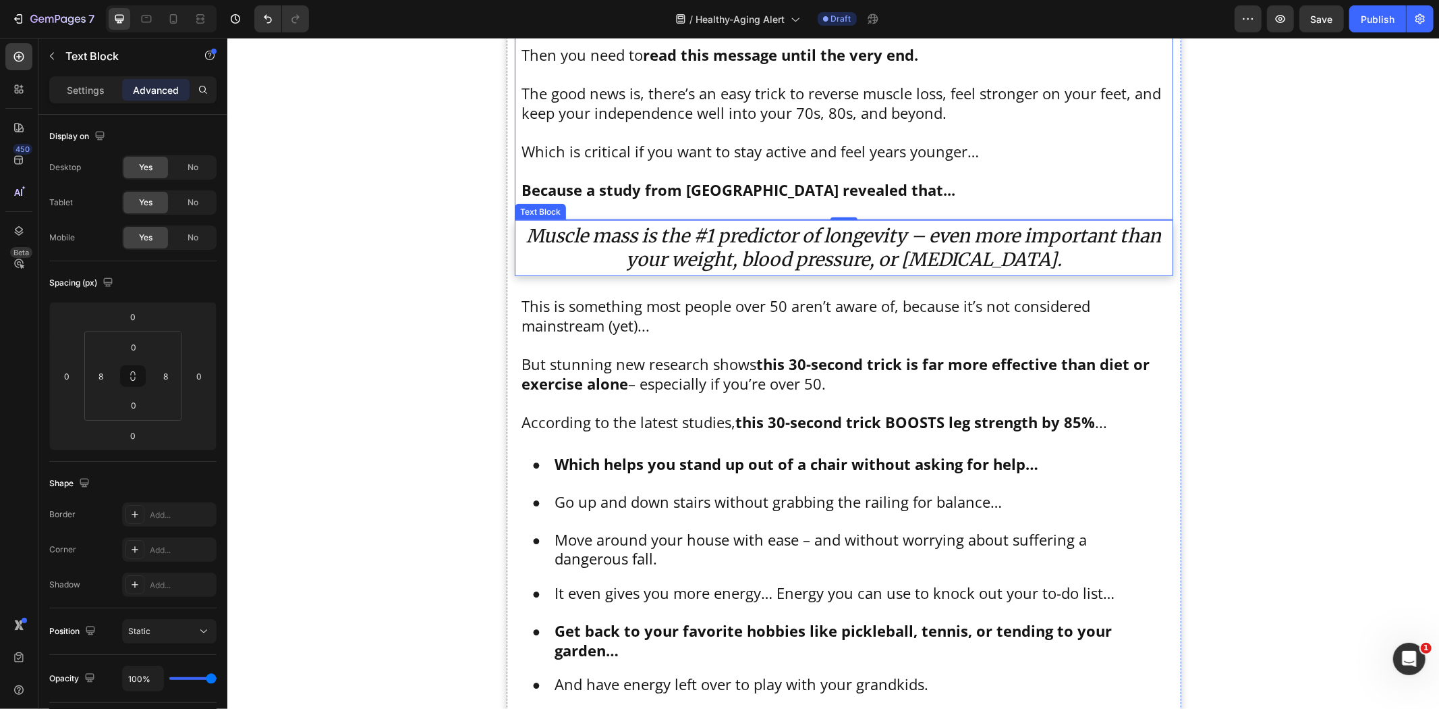
scroll to position [1426, 0]
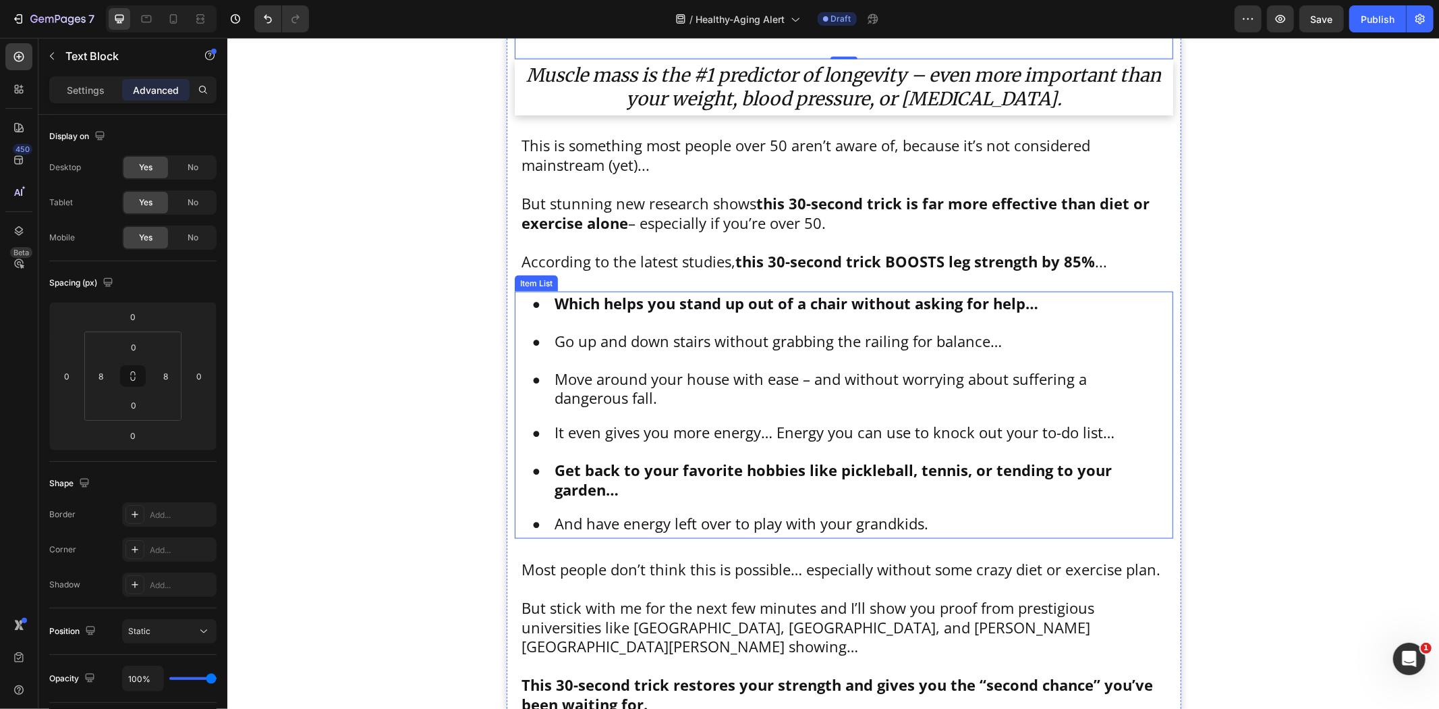
click at [721, 315] on div "Which helps you stand up out of a chair without asking for help…" at bounding box center [843, 304] width 642 height 27
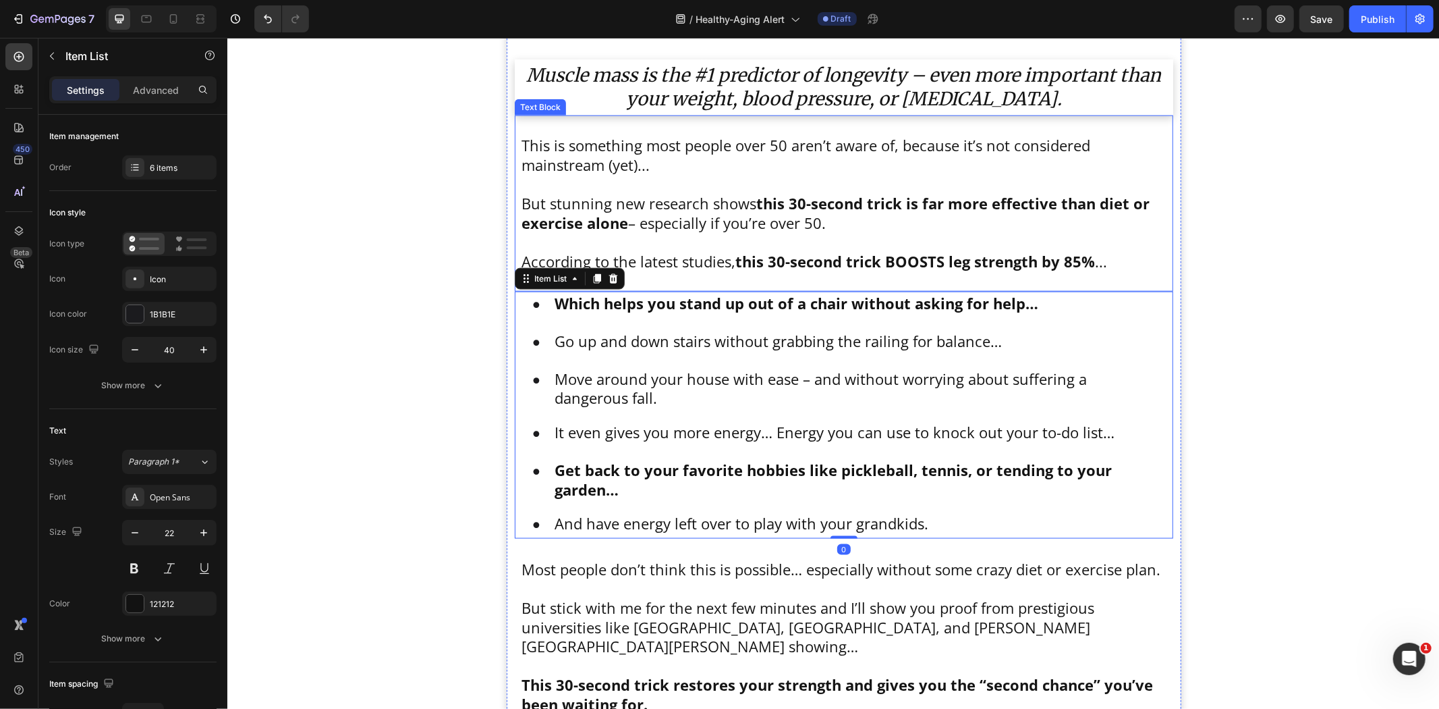
click at [692, 183] on p "To enrich screen reader interactions, please activate Accessibility in Grammarl…" at bounding box center [843, 183] width 645 height 20
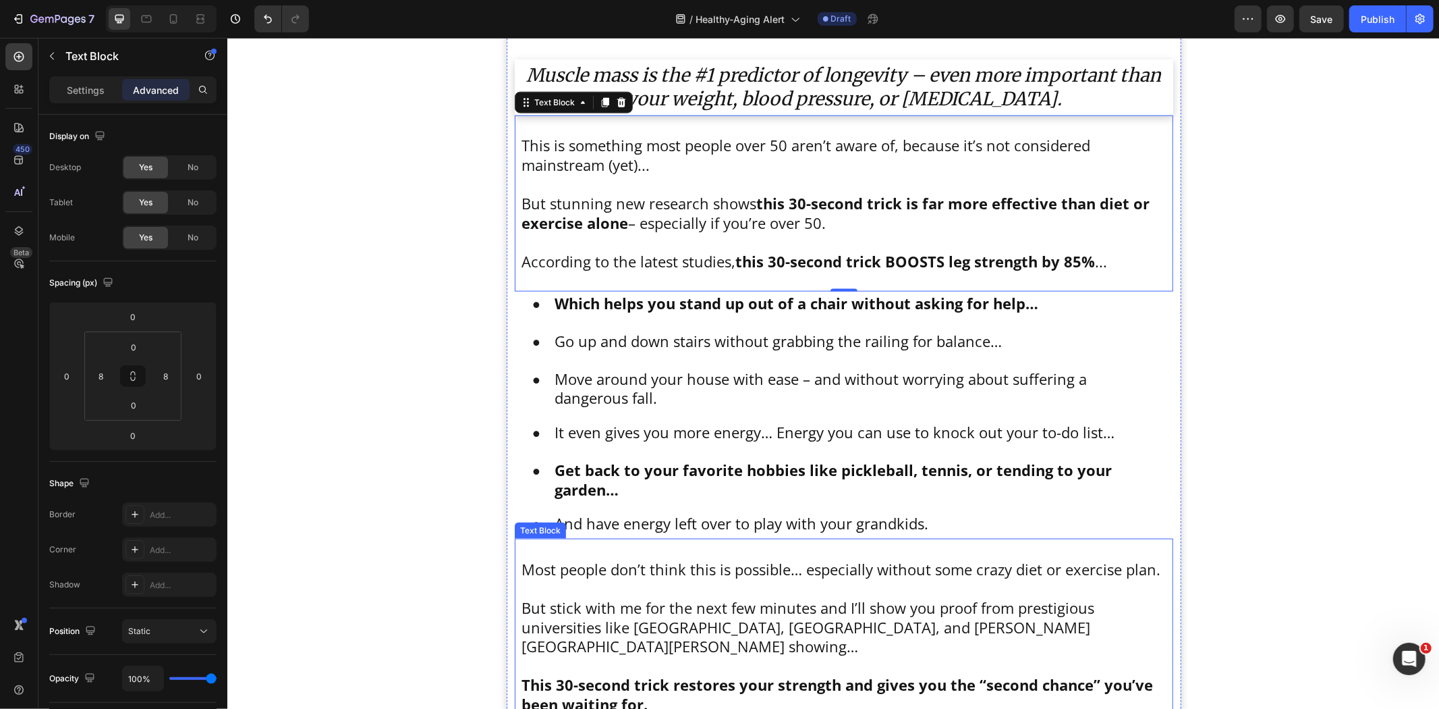
click at [635, 655] on p "To enrich screen reader interactions, please activate Accessibility in Grammarl…" at bounding box center [843, 665] width 645 height 20
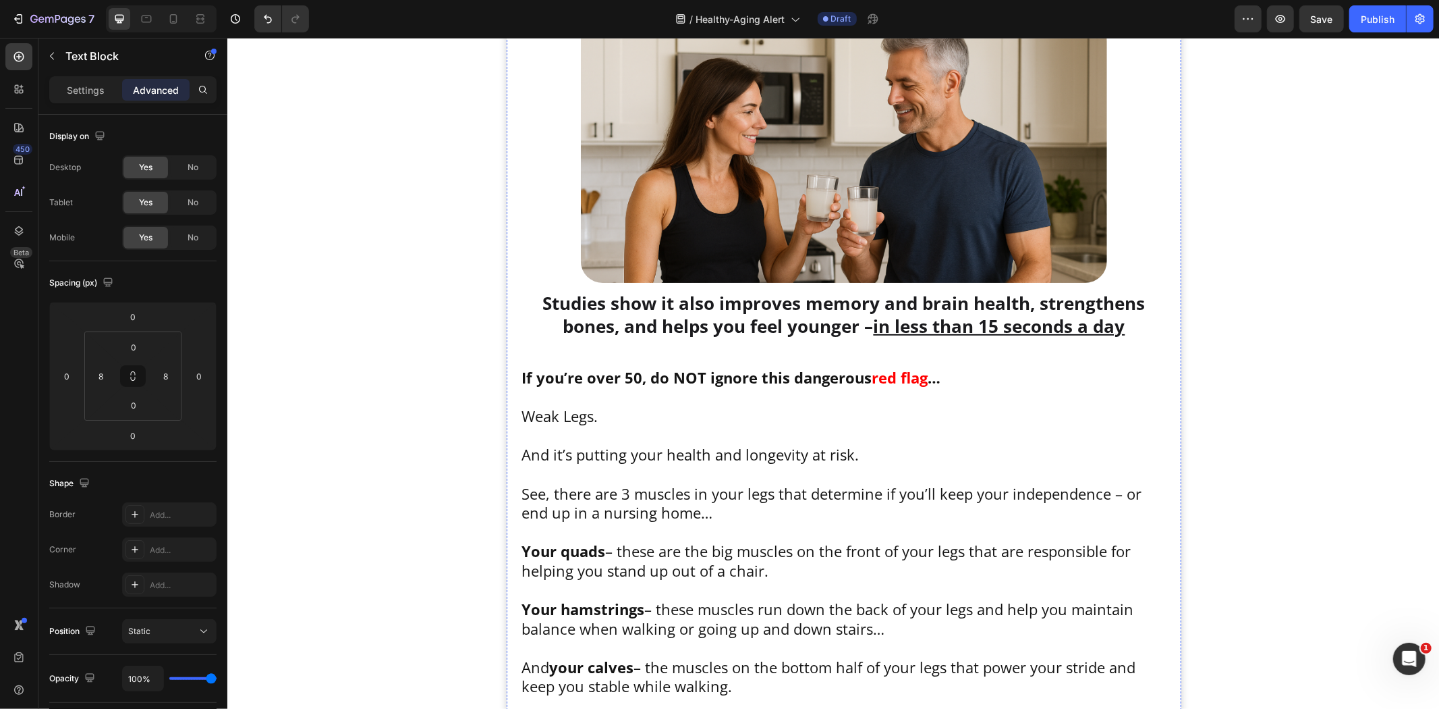
scroll to position [376, 0]
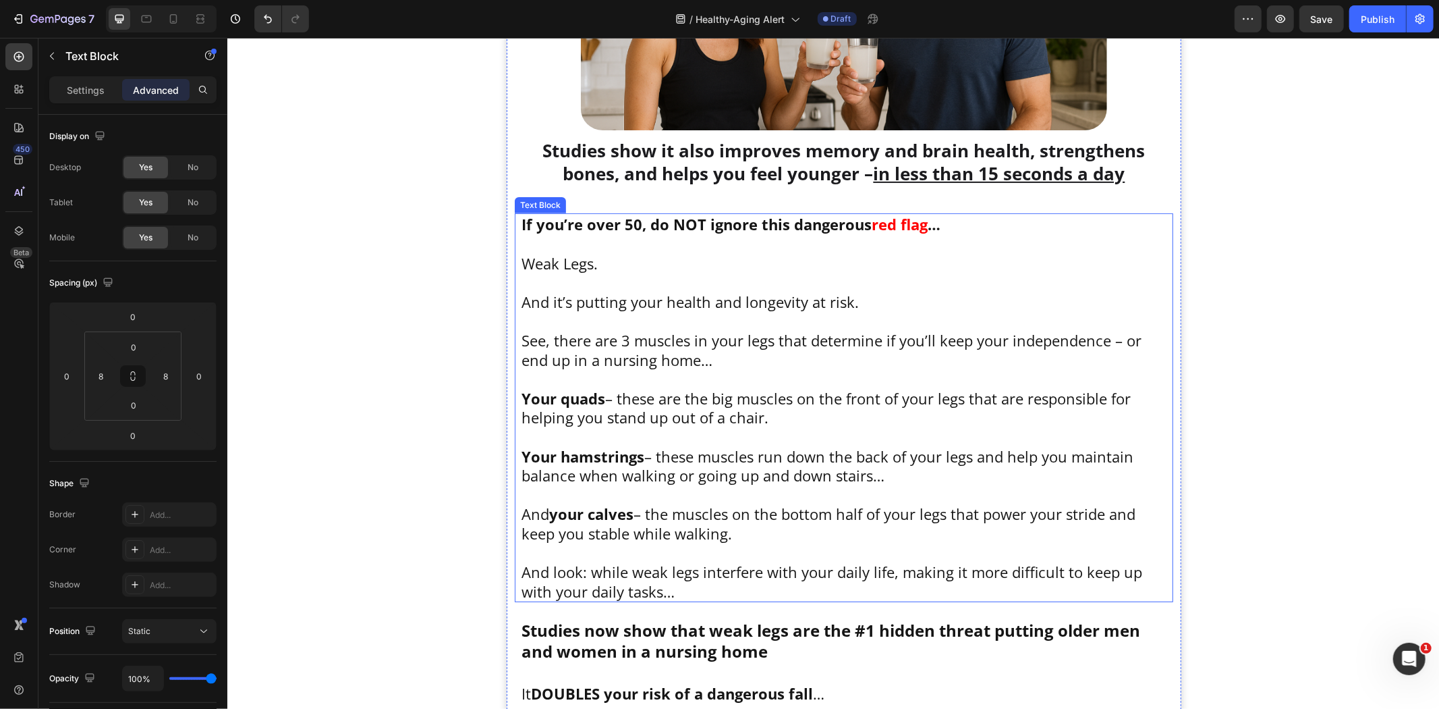
click at [718, 347] on p "See, there are 3 muscles in your legs that determine if you’ll keep your indepe…" at bounding box center [843, 349] width 645 height 38
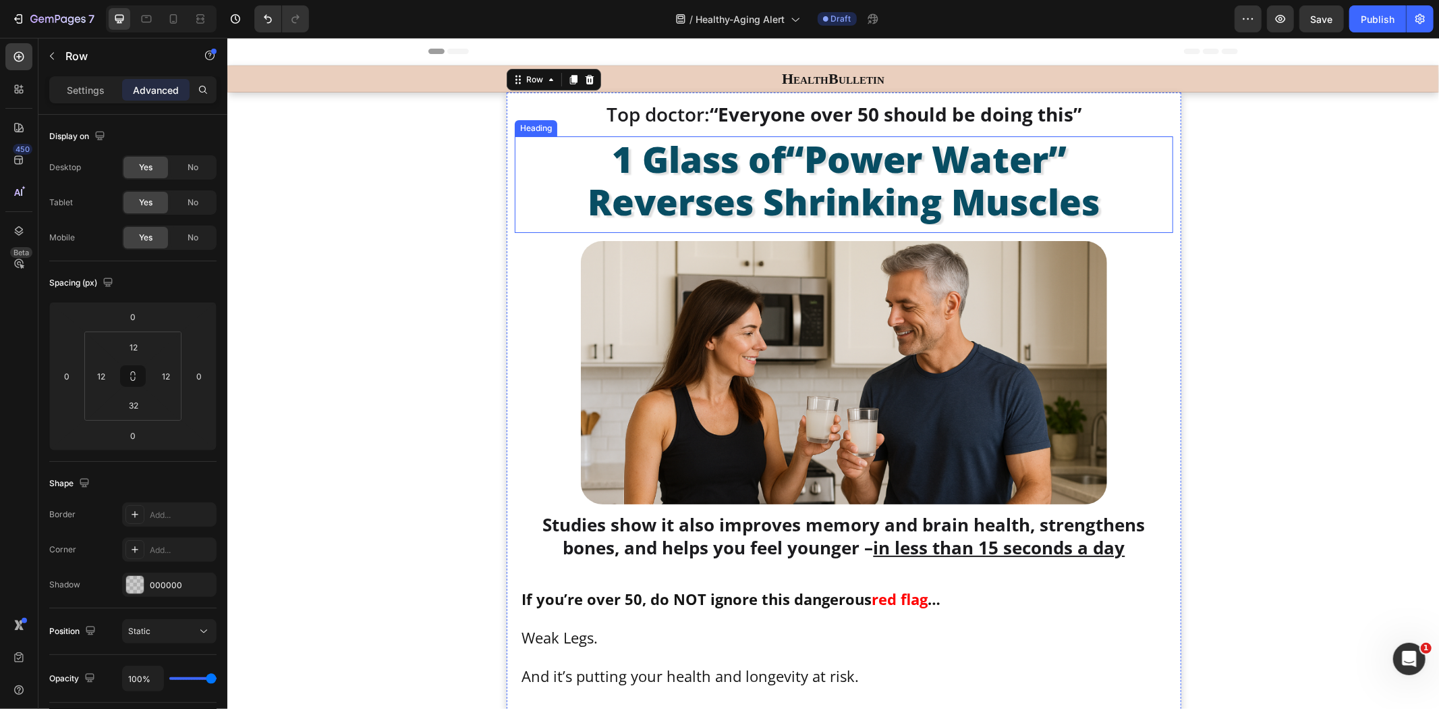
click at [852, 200] on h1 "1 Glass of “Power Water” Reverses Shrinking Muscles" at bounding box center [843, 180] width 659 height 88
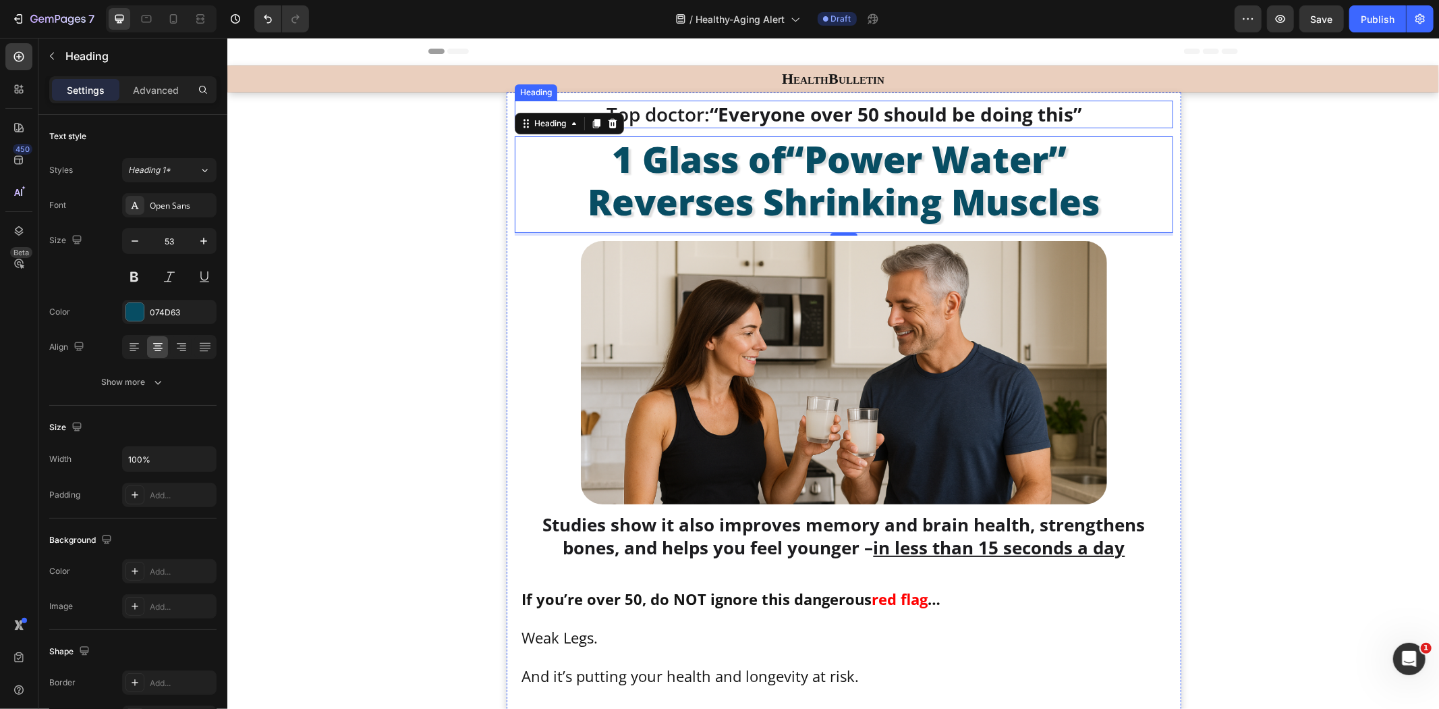
click at [514, 97] on div "Heading" at bounding box center [535, 92] width 43 height 16
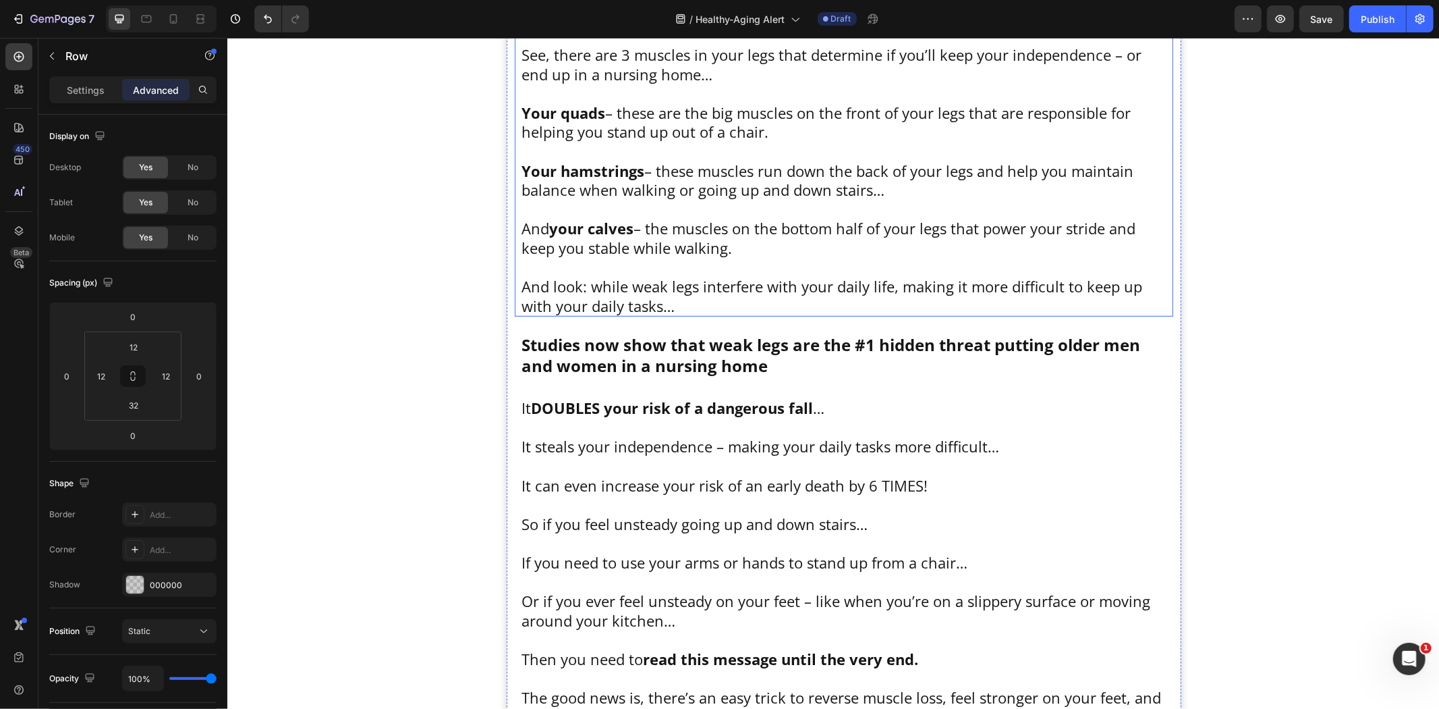
scroll to position [599, 0]
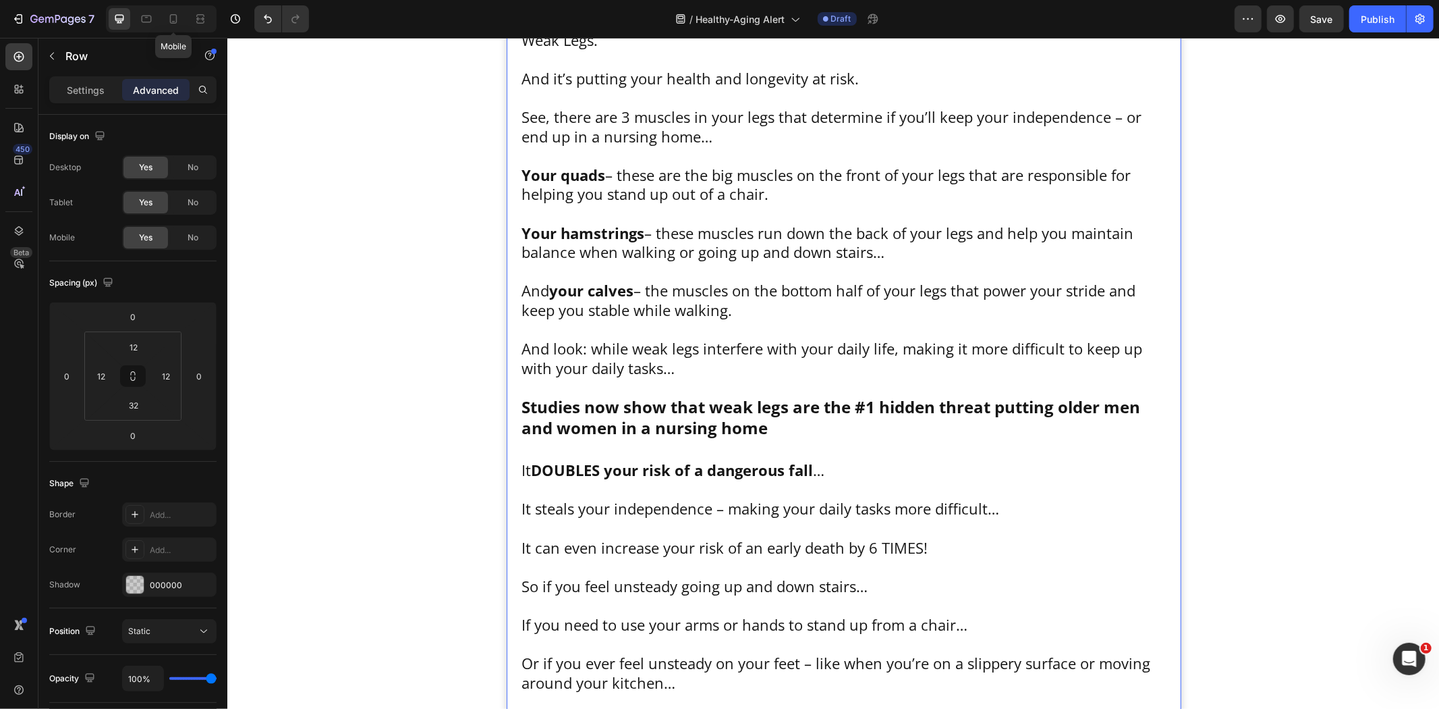
click at [179, 16] on div at bounding box center [174, 19] width 22 height 22
type input "0"
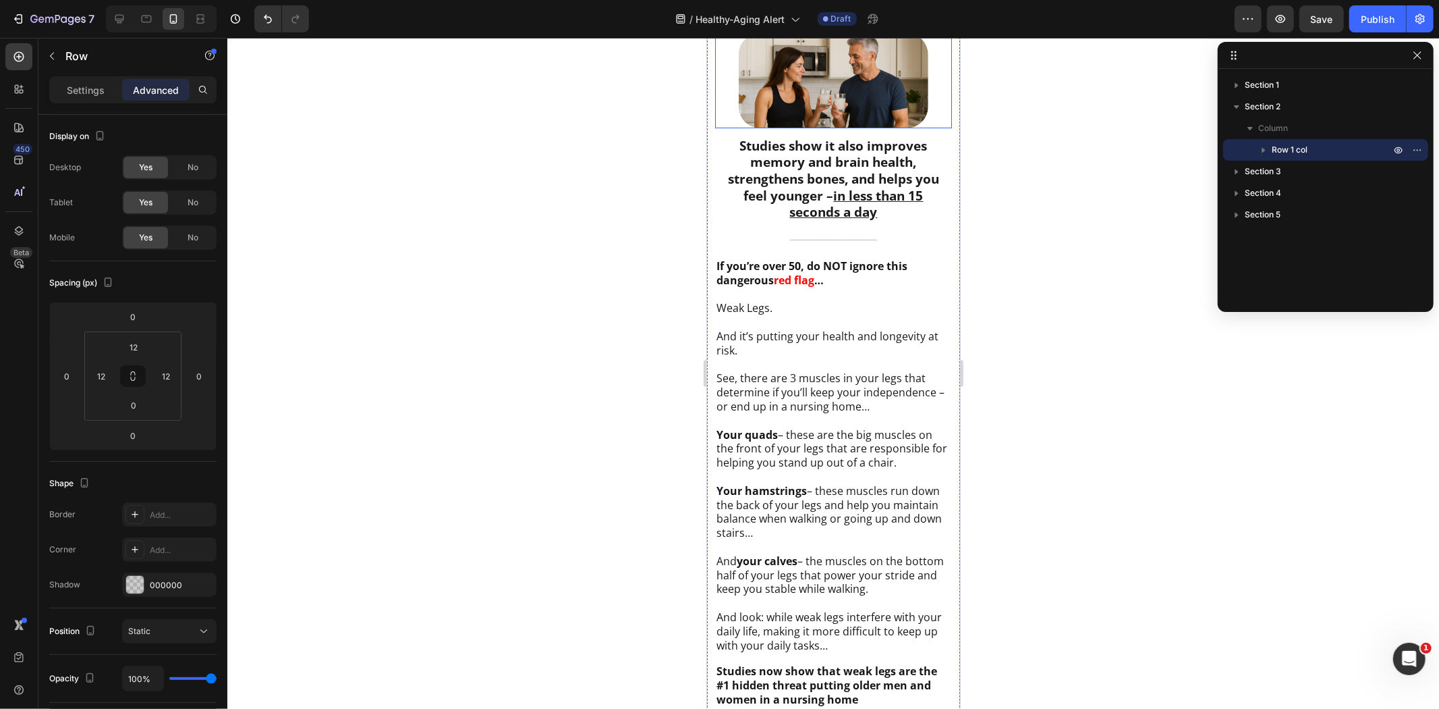
scroll to position [301, 0]
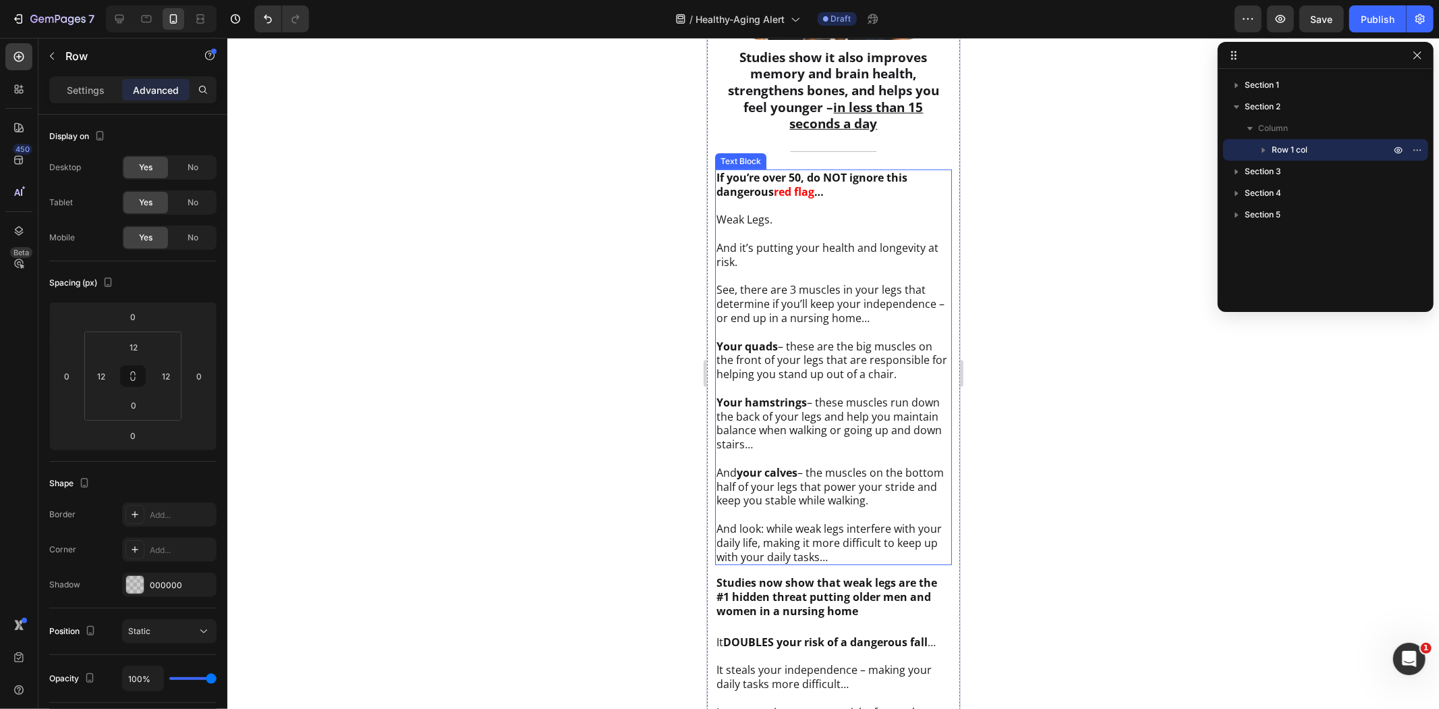
click at [796, 326] on p "To enrich screen reader interactions, please activate Accessibility in Grammarl…" at bounding box center [833, 332] width 234 height 14
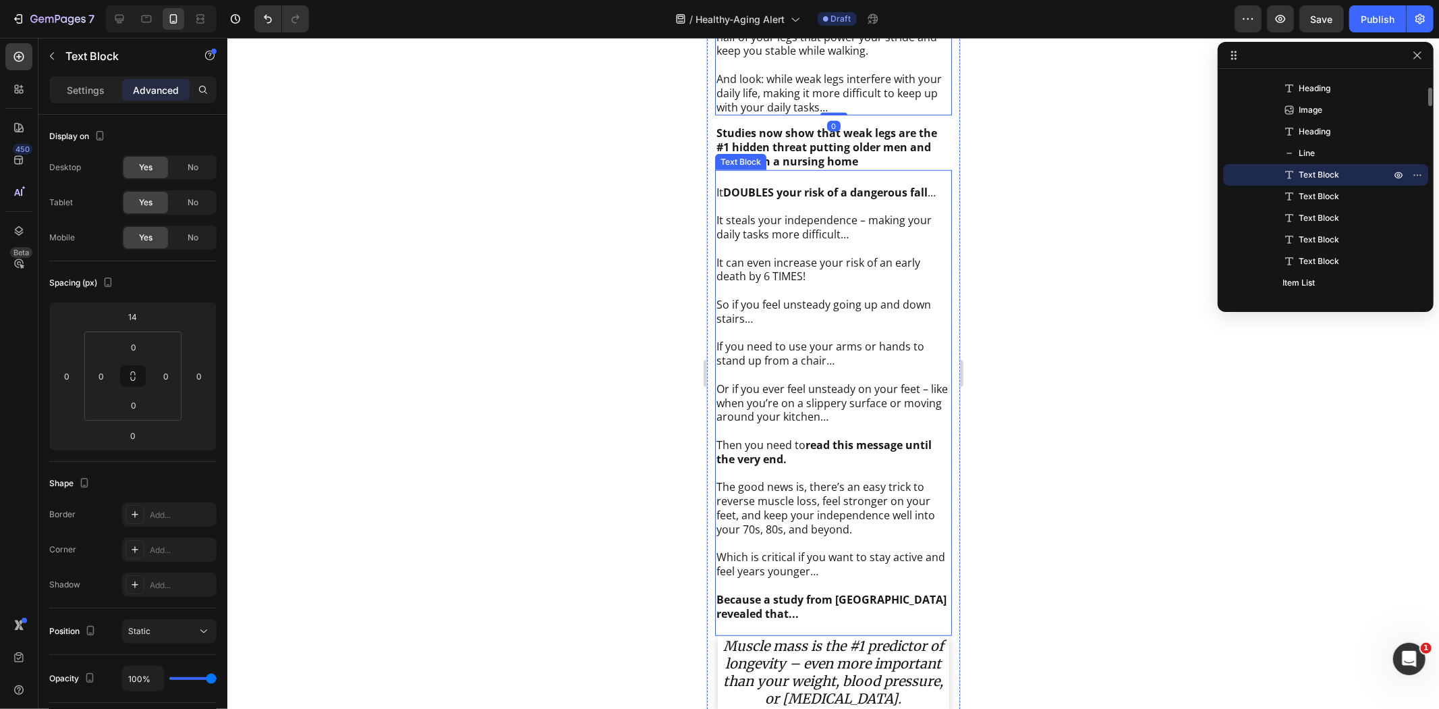
scroll to position [751, 0]
click at [798, 366] on p "Rich Text Editor. Editing area: main" at bounding box center [833, 373] width 234 height 14
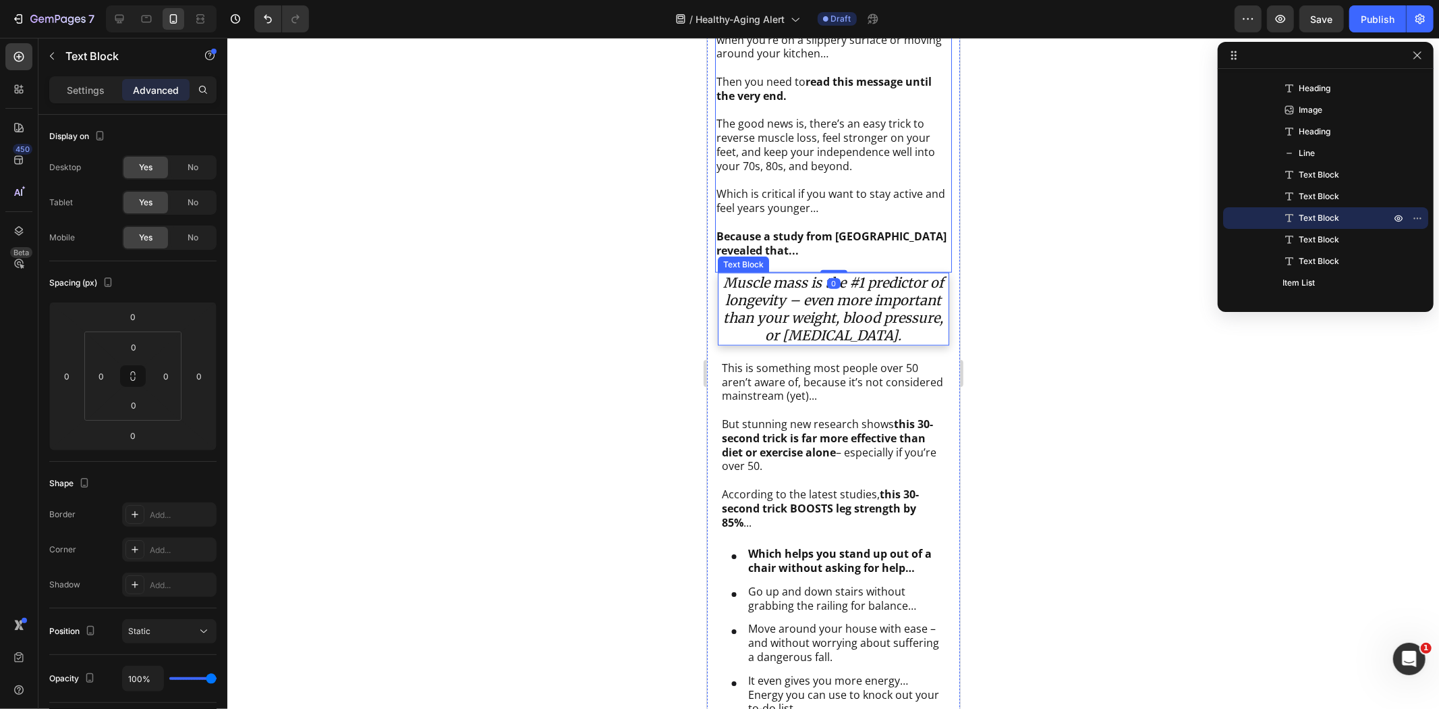
scroll to position [1126, 0]
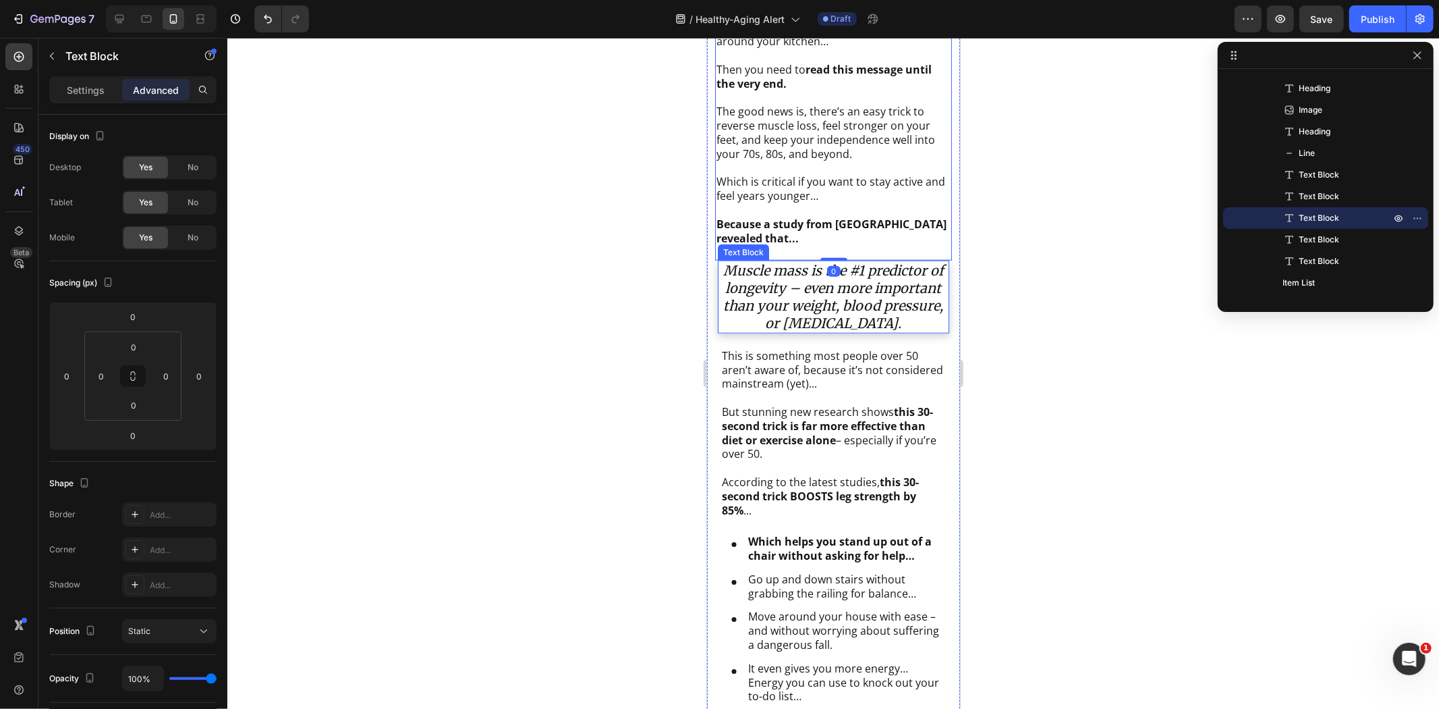
click at [808, 315] on icon "Muscle mass is the #1 predictor of longevity – even more important than your we…" at bounding box center [833, 296] width 221 height 70
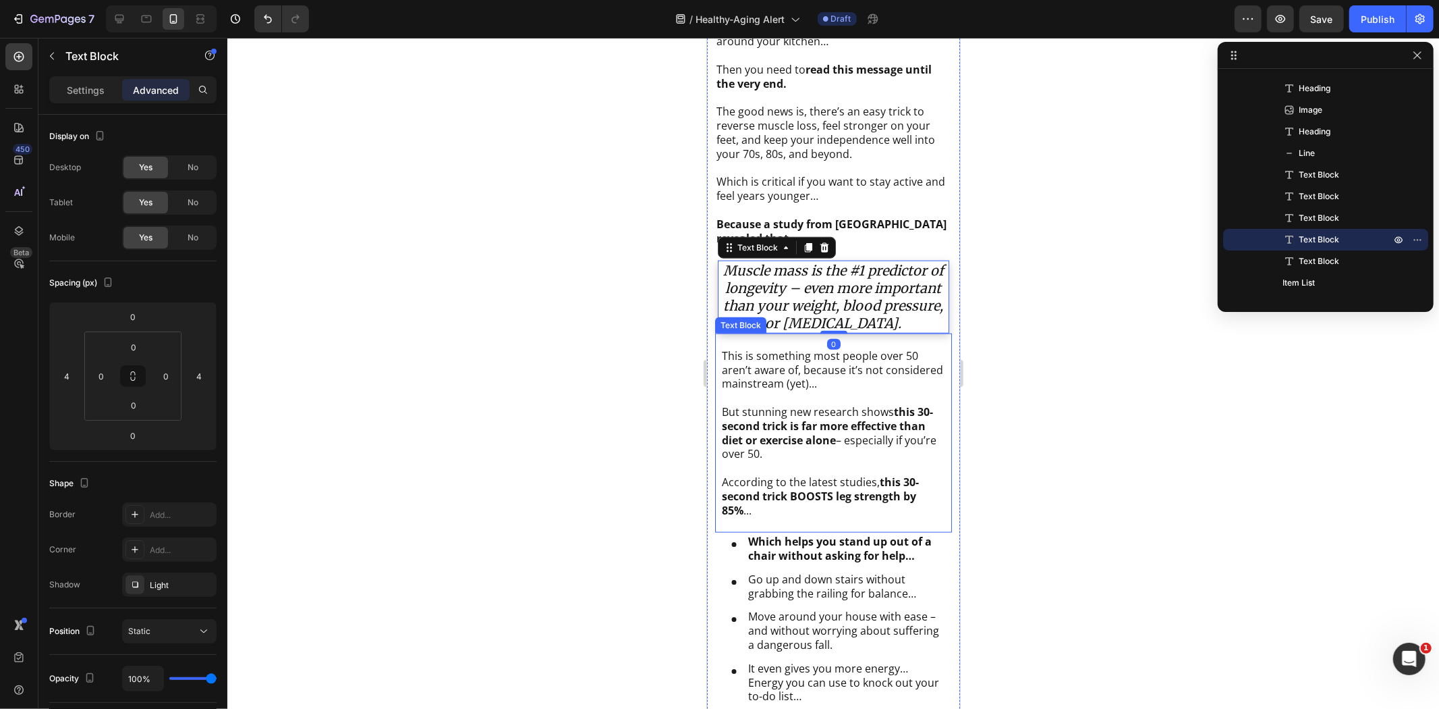
click at [805, 390] on p "To enrich screen reader interactions, please activate Accessibility in Grammarl…" at bounding box center [832, 397] width 223 height 14
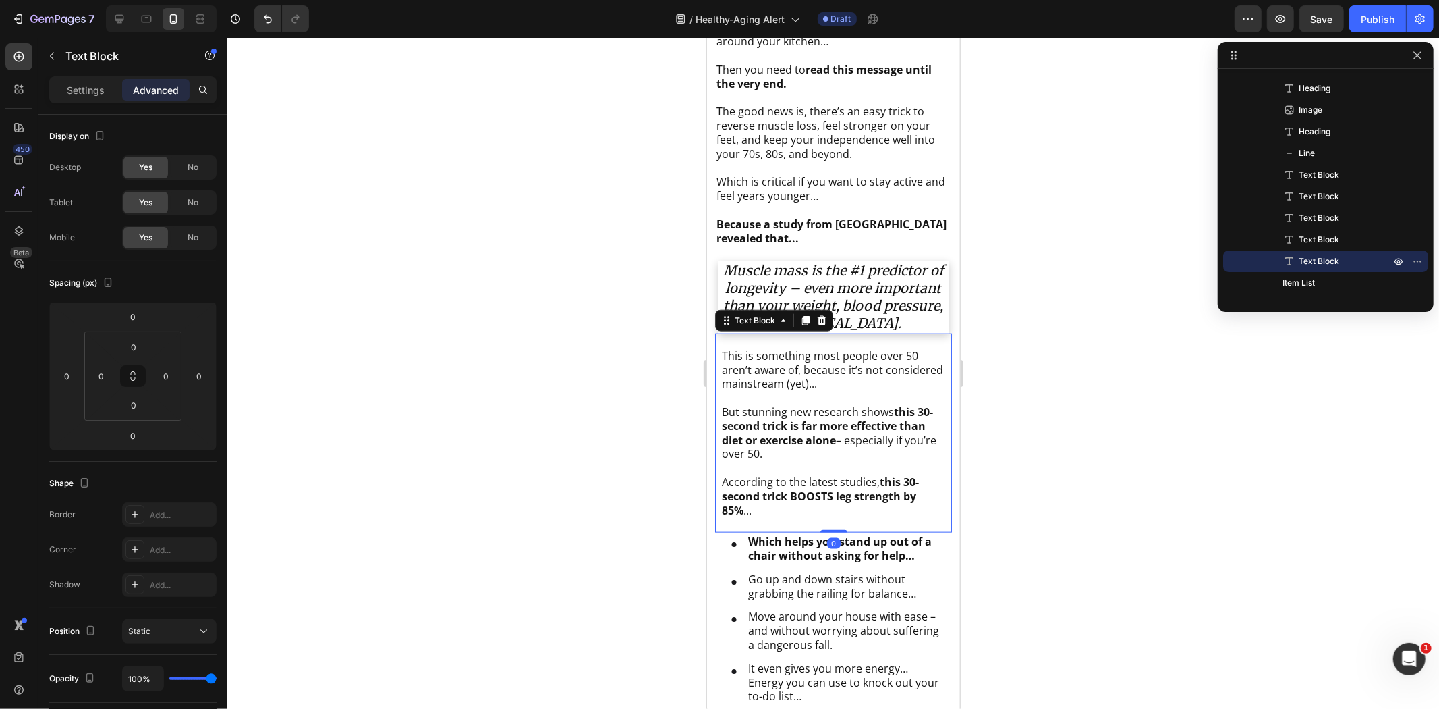
click at [832, 281] on icon "Muscle mass is the #1 predictor of longevity – even more important than your we…" at bounding box center [833, 296] width 221 height 70
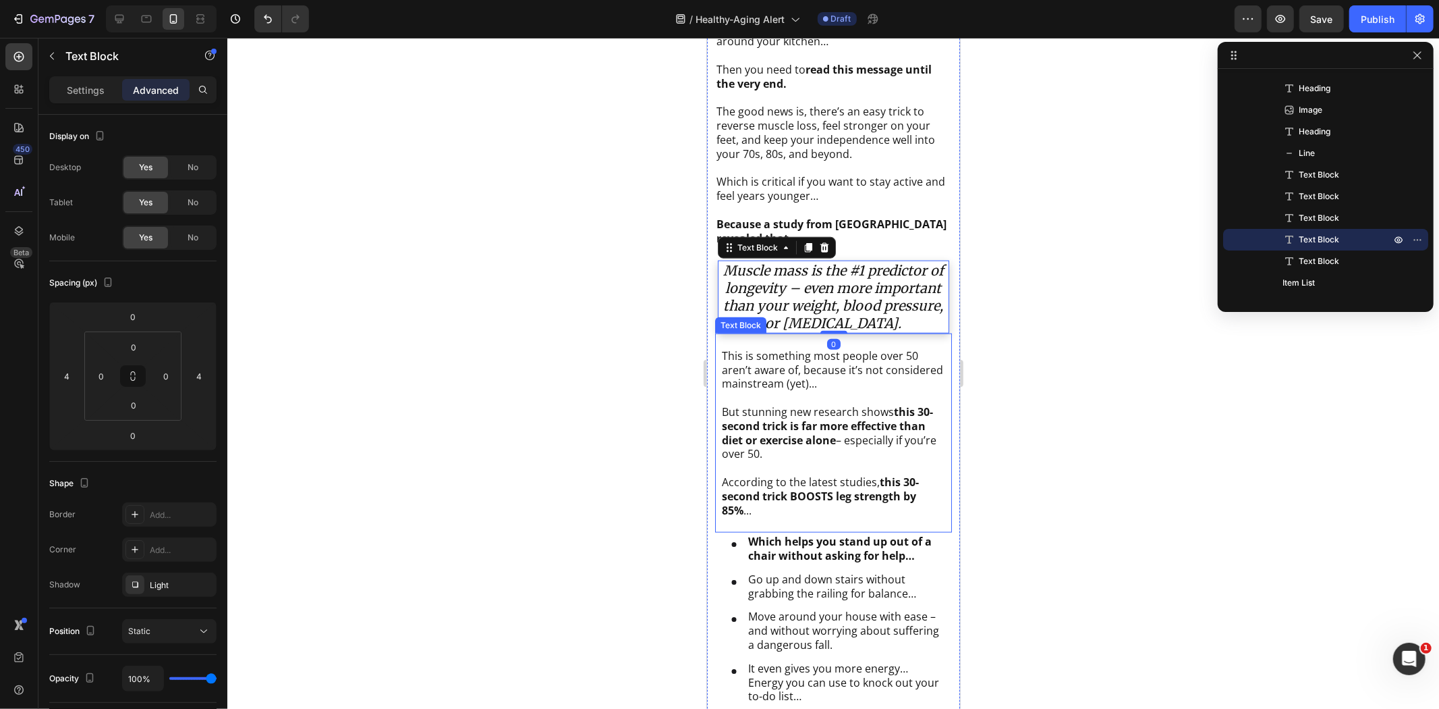
click at [814, 408] on p "But stunning new research shows this 30-second trick is far more effective than…" at bounding box center [832, 432] width 223 height 56
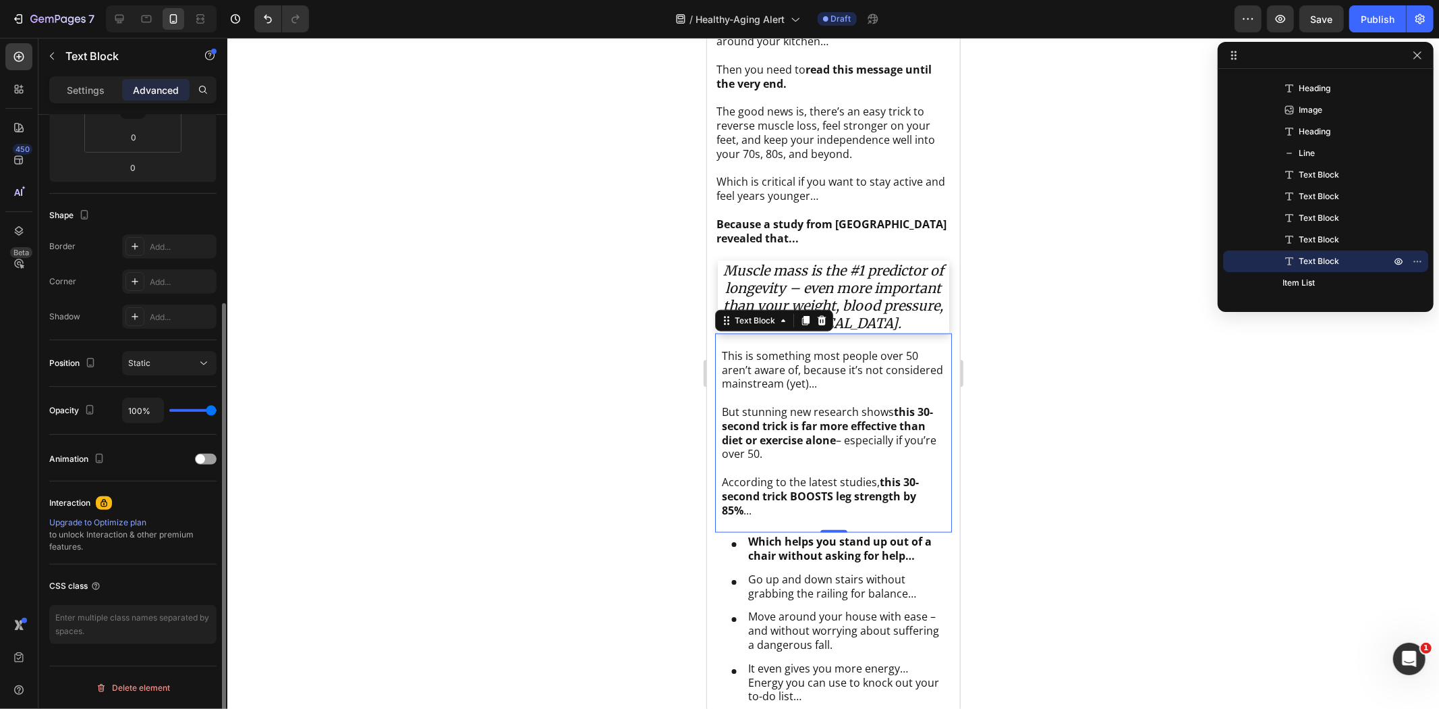
scroll to position [0, 0]
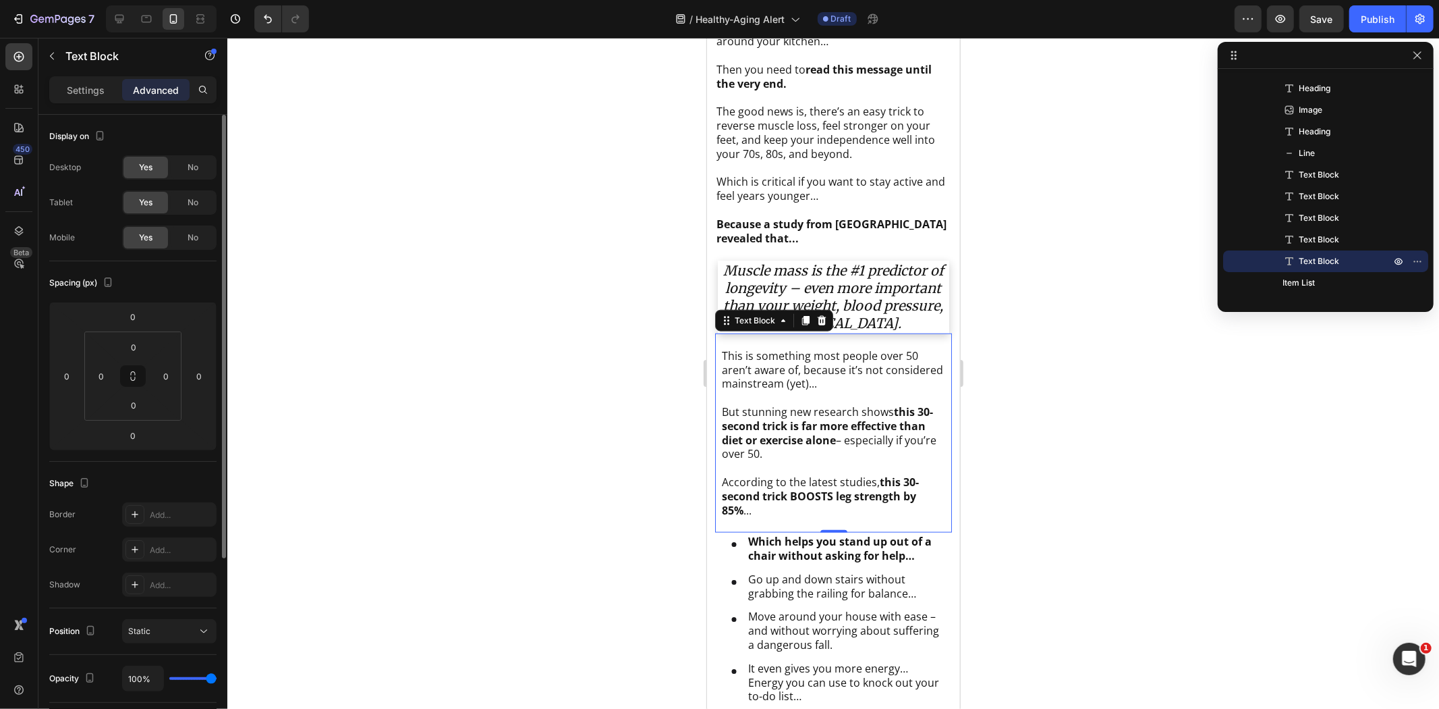
click at [77, 90] on p "Settings" at bounding box center [86, 90] width 38 height 14
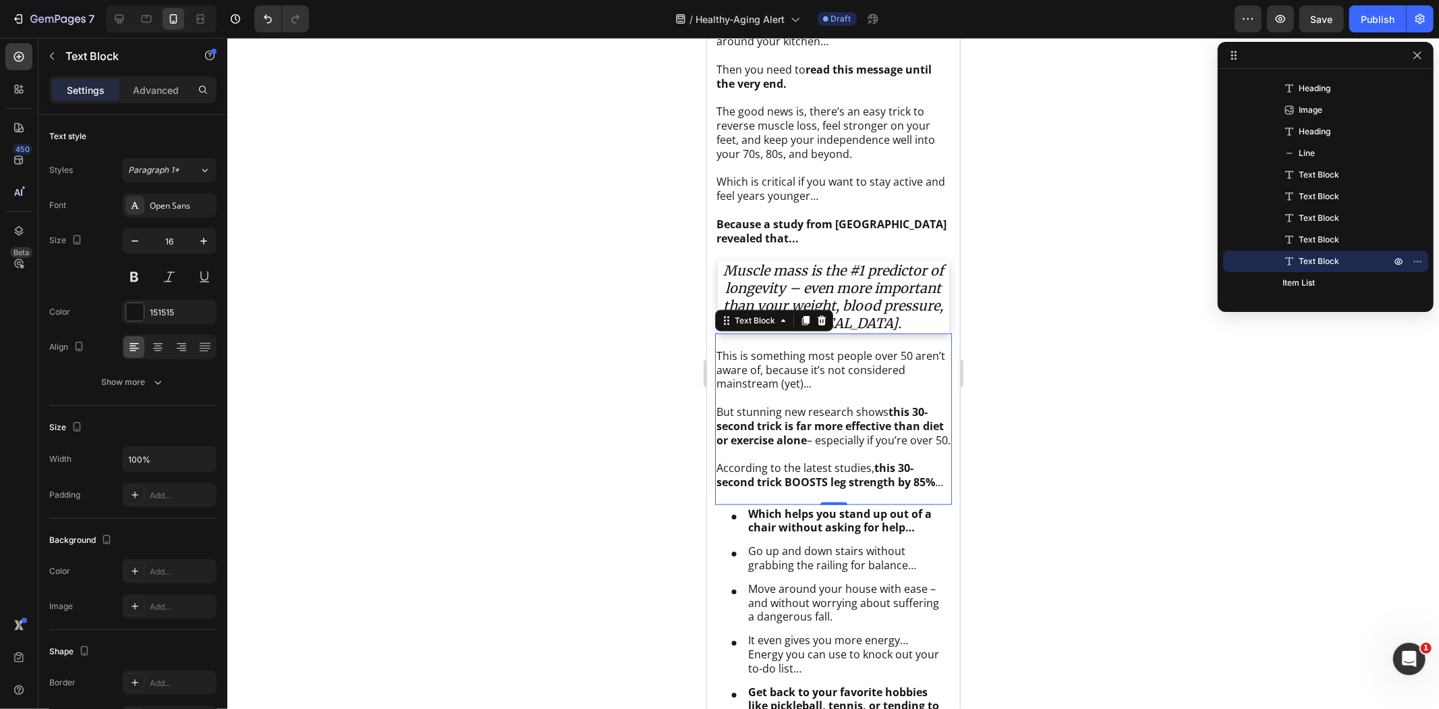
scroll to position [167, 0]
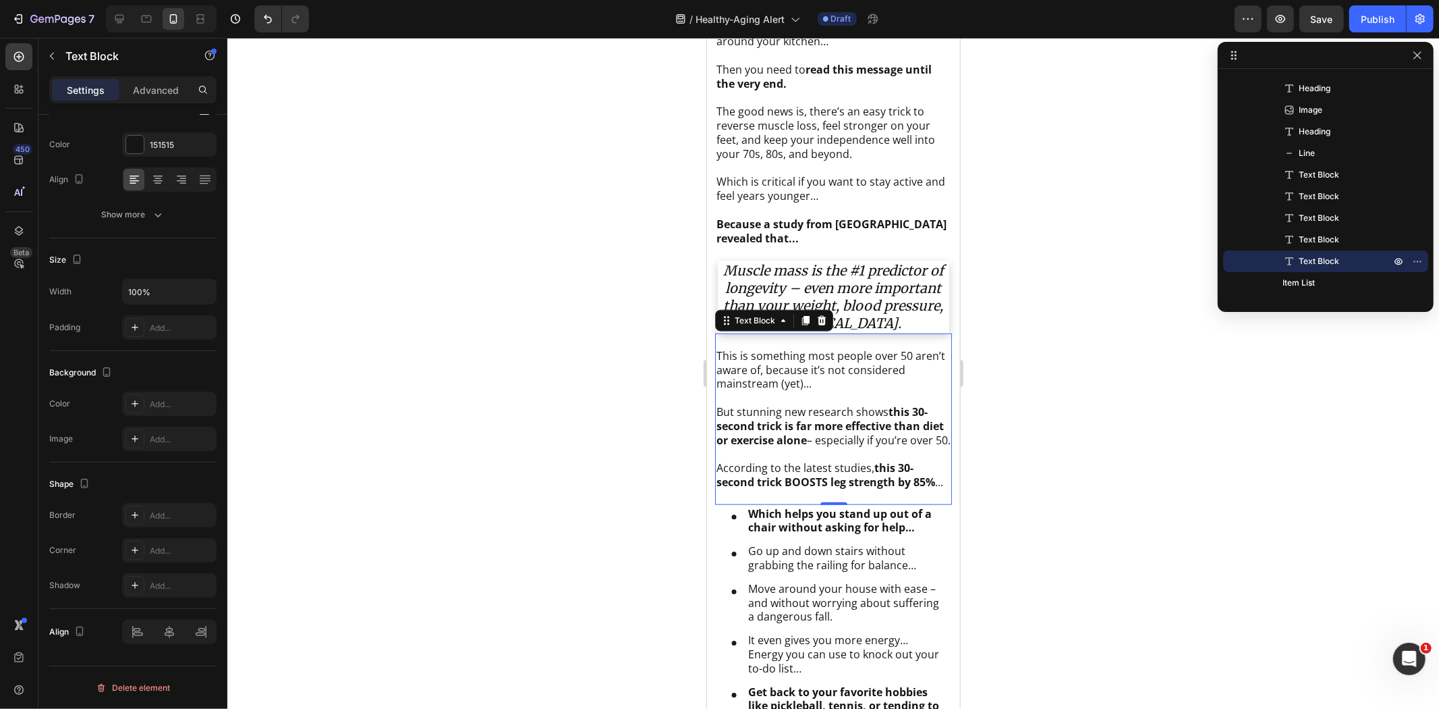
click at [147, 209] on div "Show more" at bounding box center [133, 214] width 63 height 13
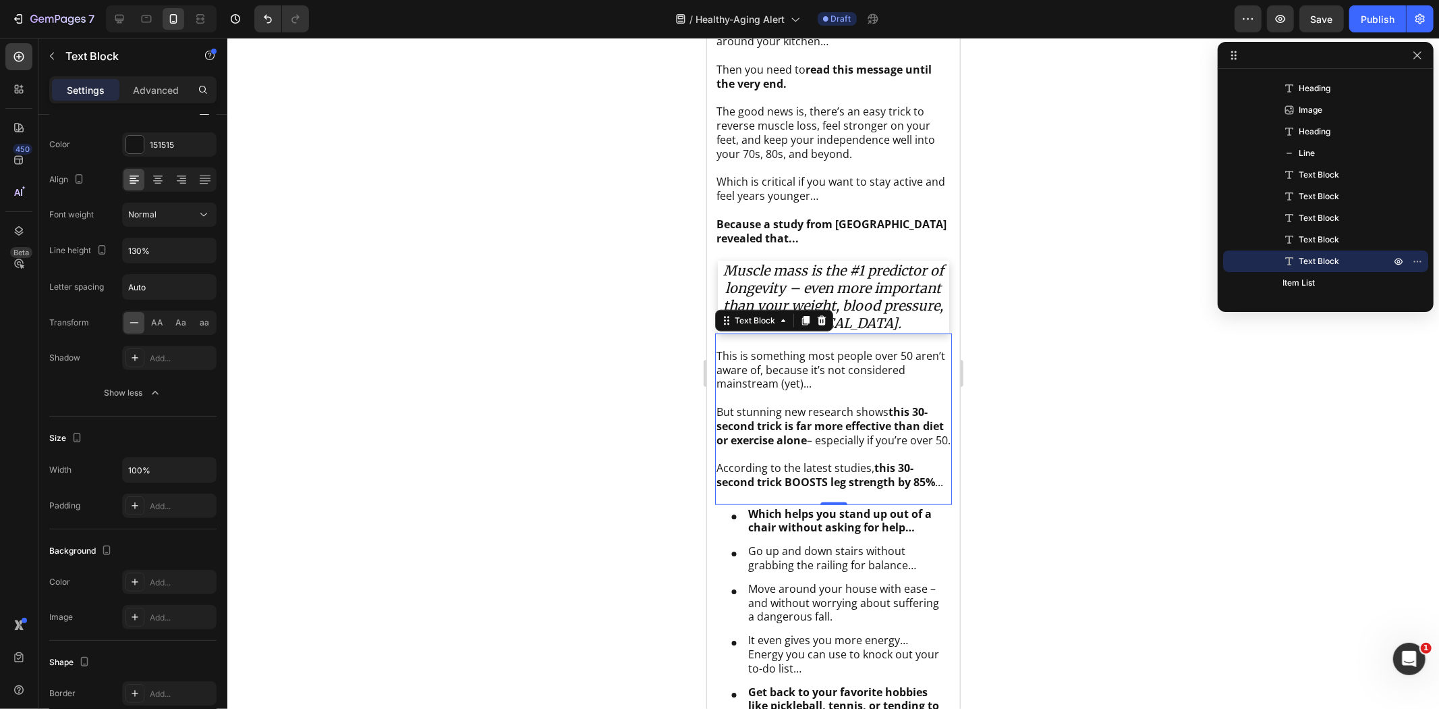
scroll to position [346, 0]
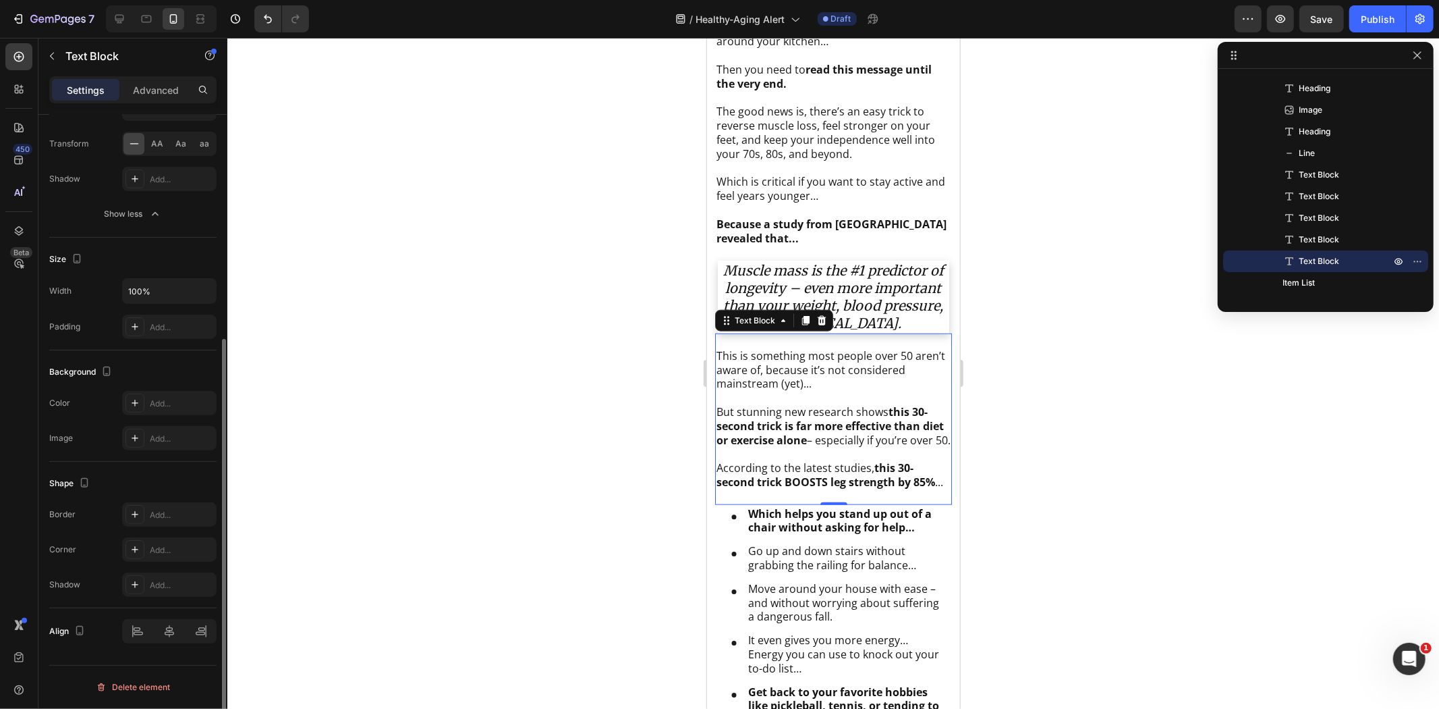
click at [162, 80] on div "Advanced" at bounding box center [155, 90] width 67 height 22
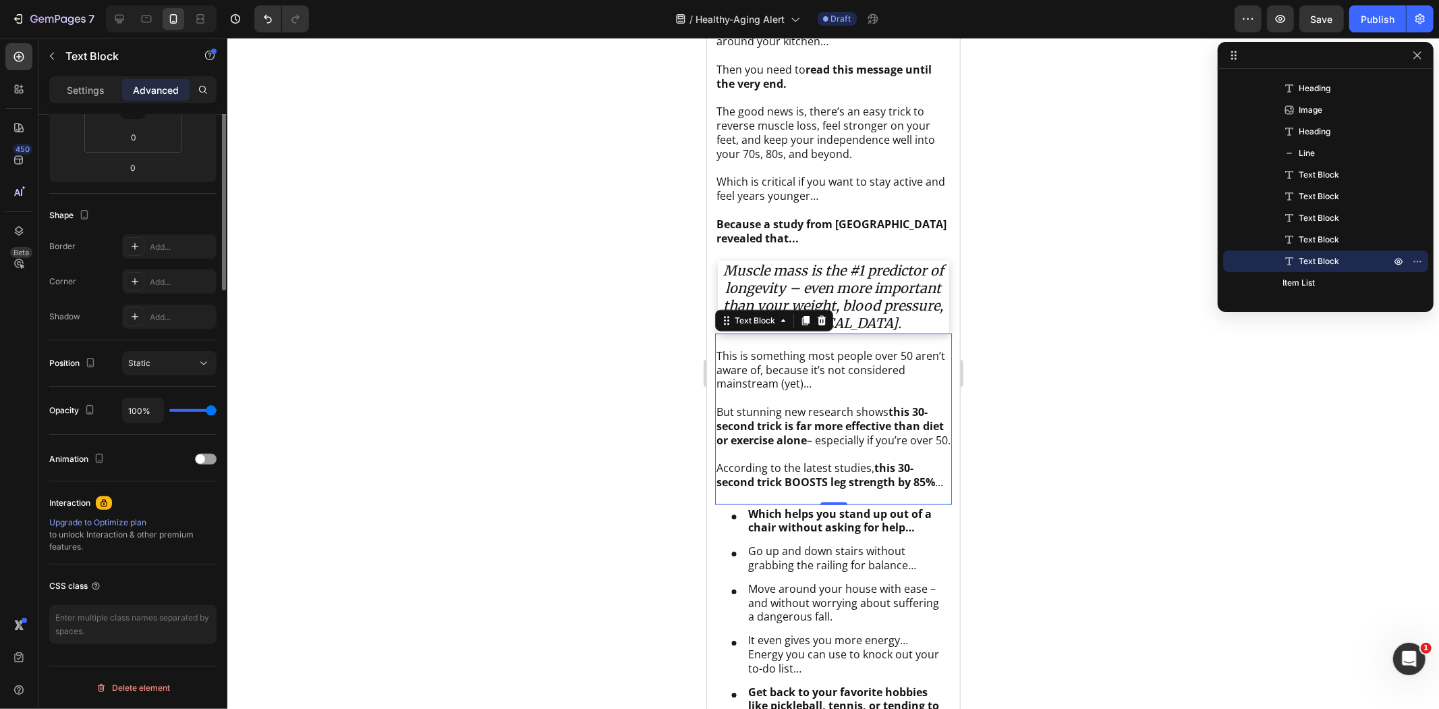
scroll to position [0, 0]
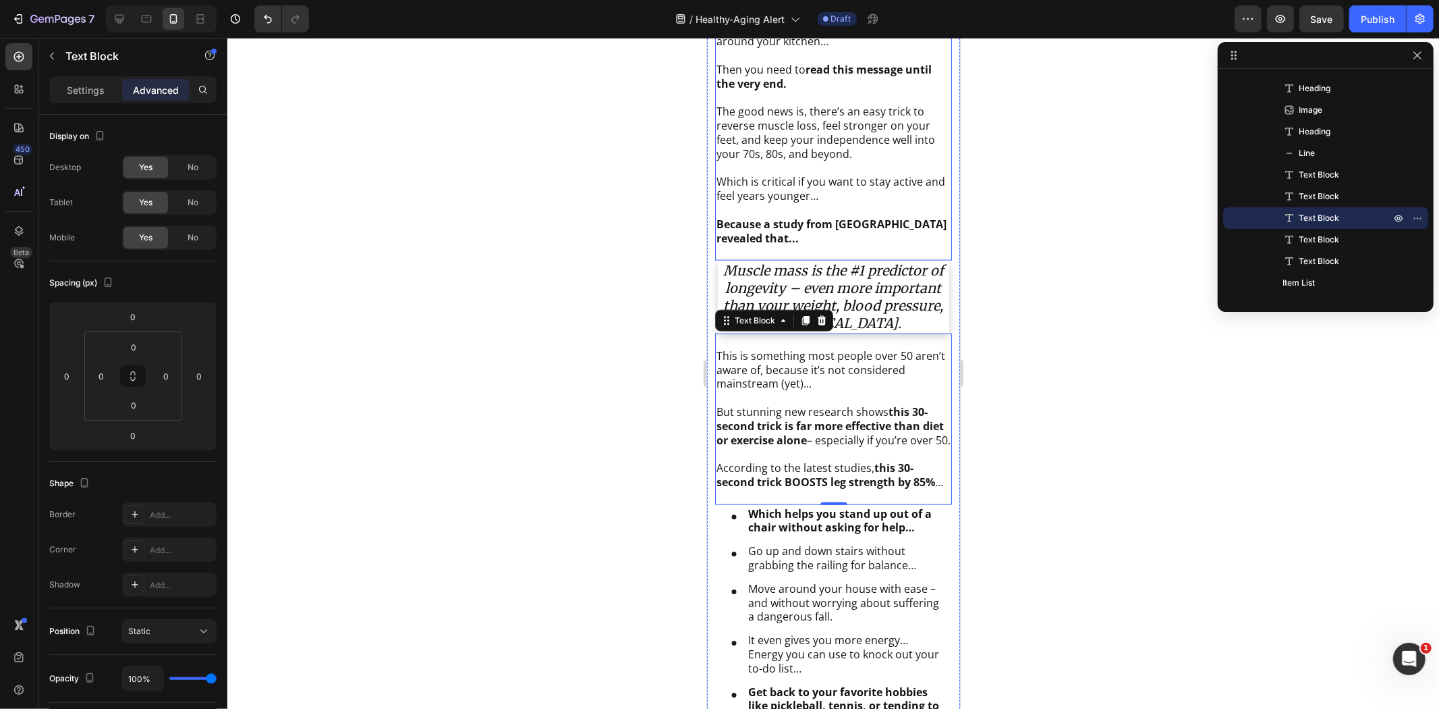
click at [789, 151] on p "The good news is, there’s an easy trick to reverse muscle loss, feel stronger o…" at bounding box center [833, 132] width 234 height 56
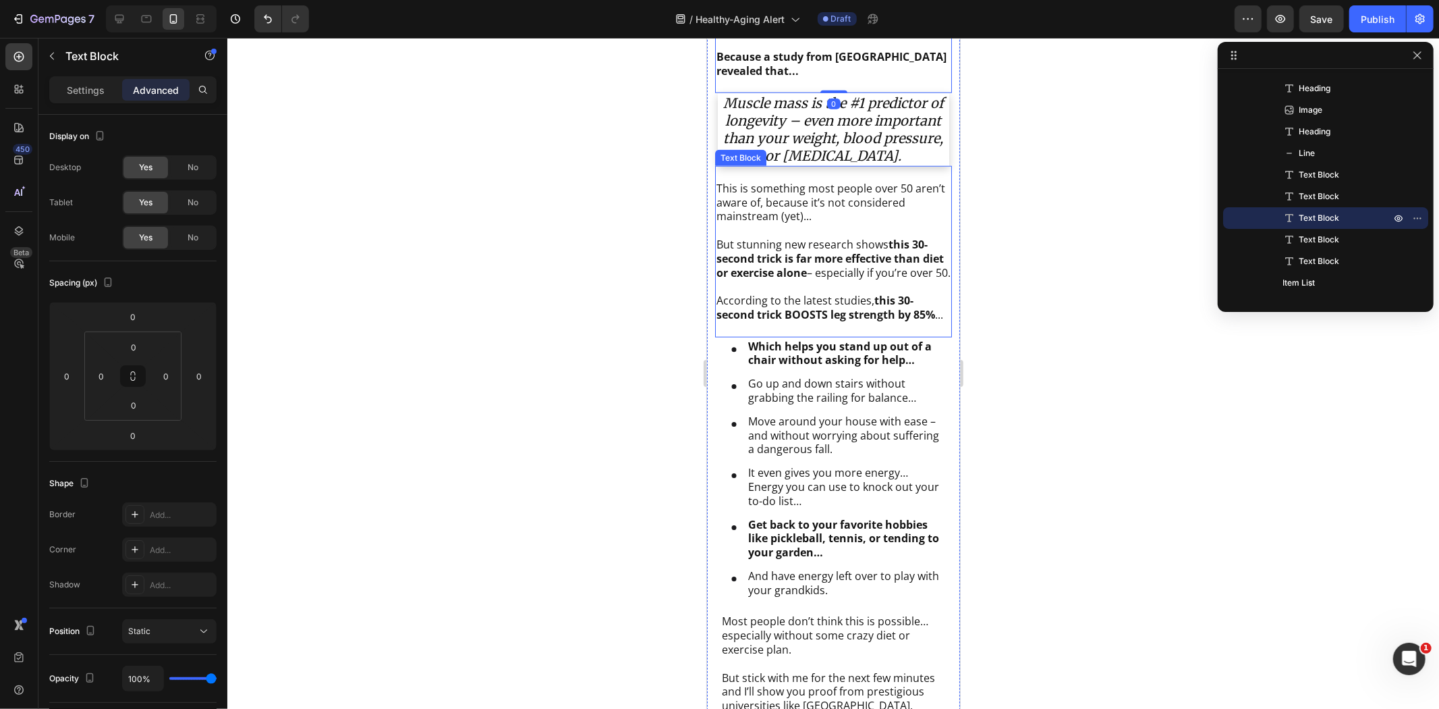
scroll to position [1426, 0]
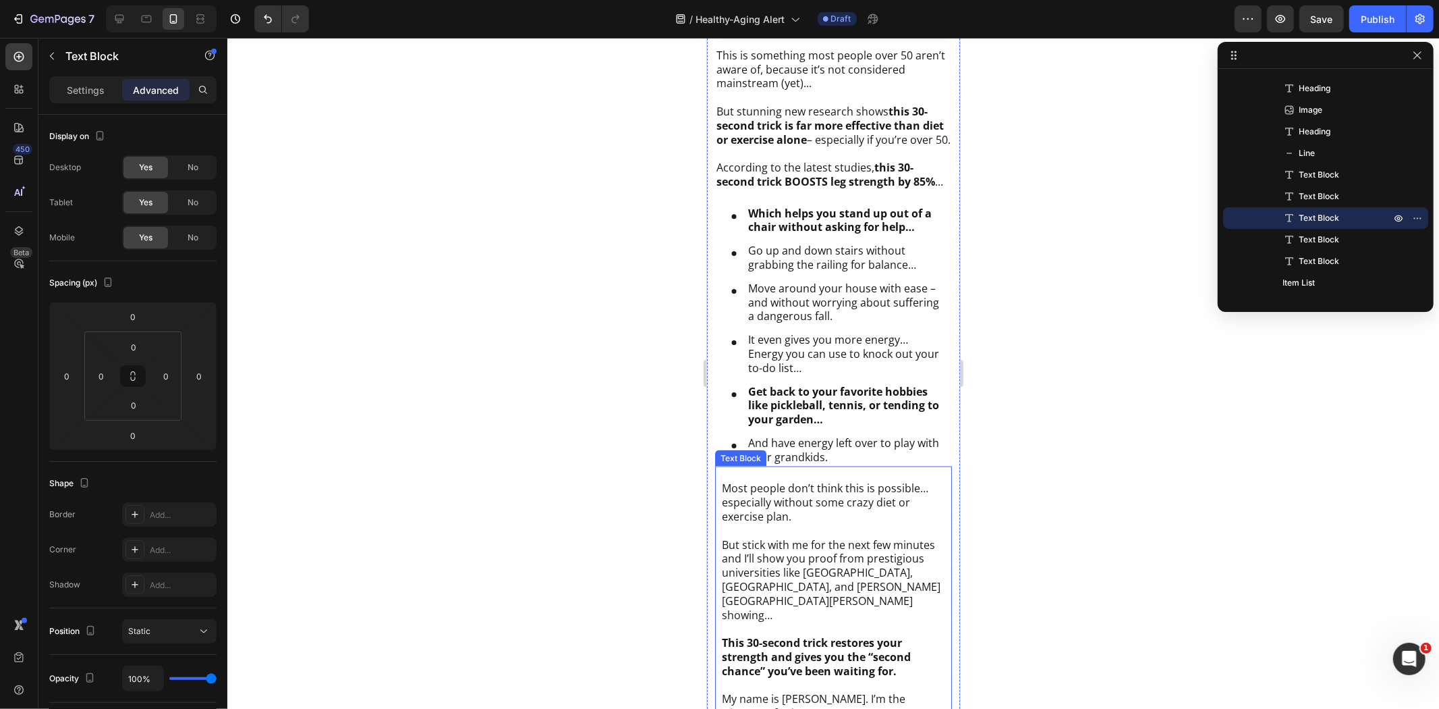
click at [794, 581] on p "But stick with me for the next few minutes and I’ll show you proof from prestig…" at bounding box center [832, 579] width 223 height 84
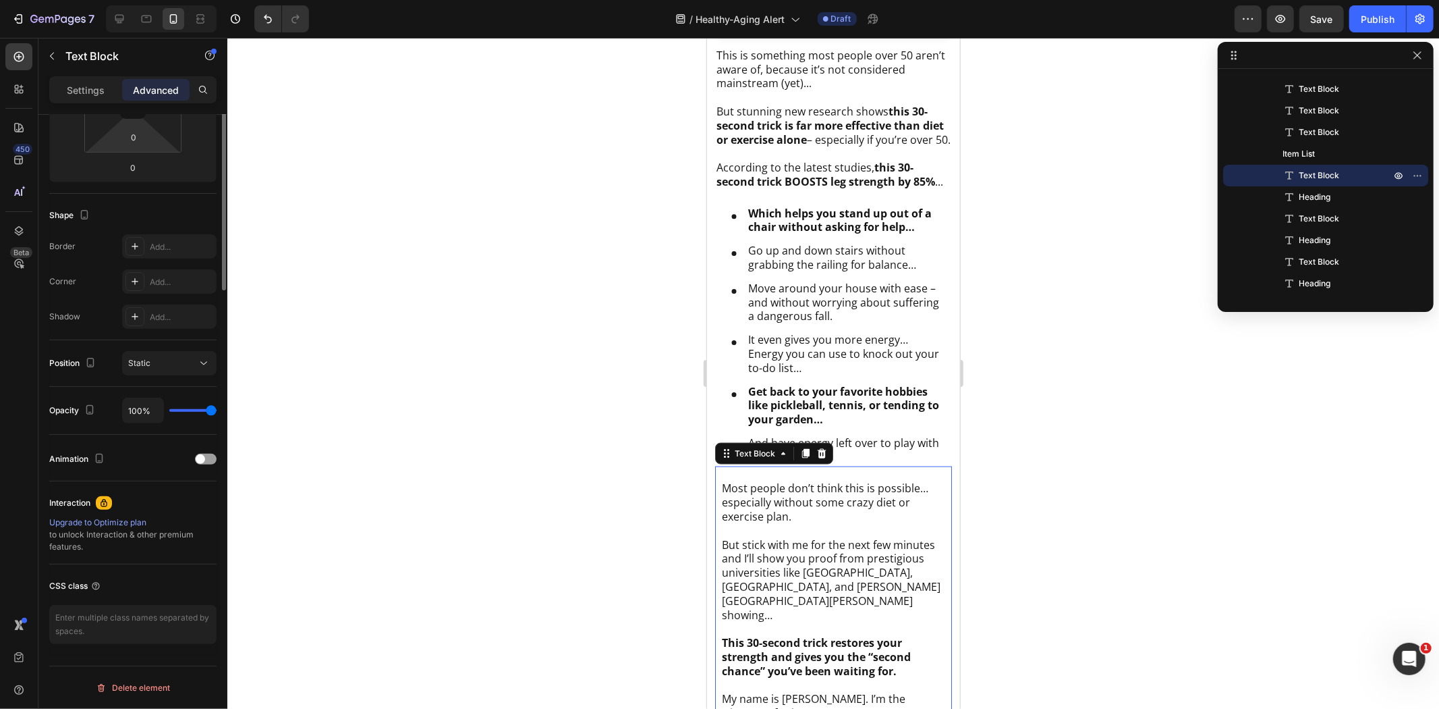
scroll to position [0, 0]
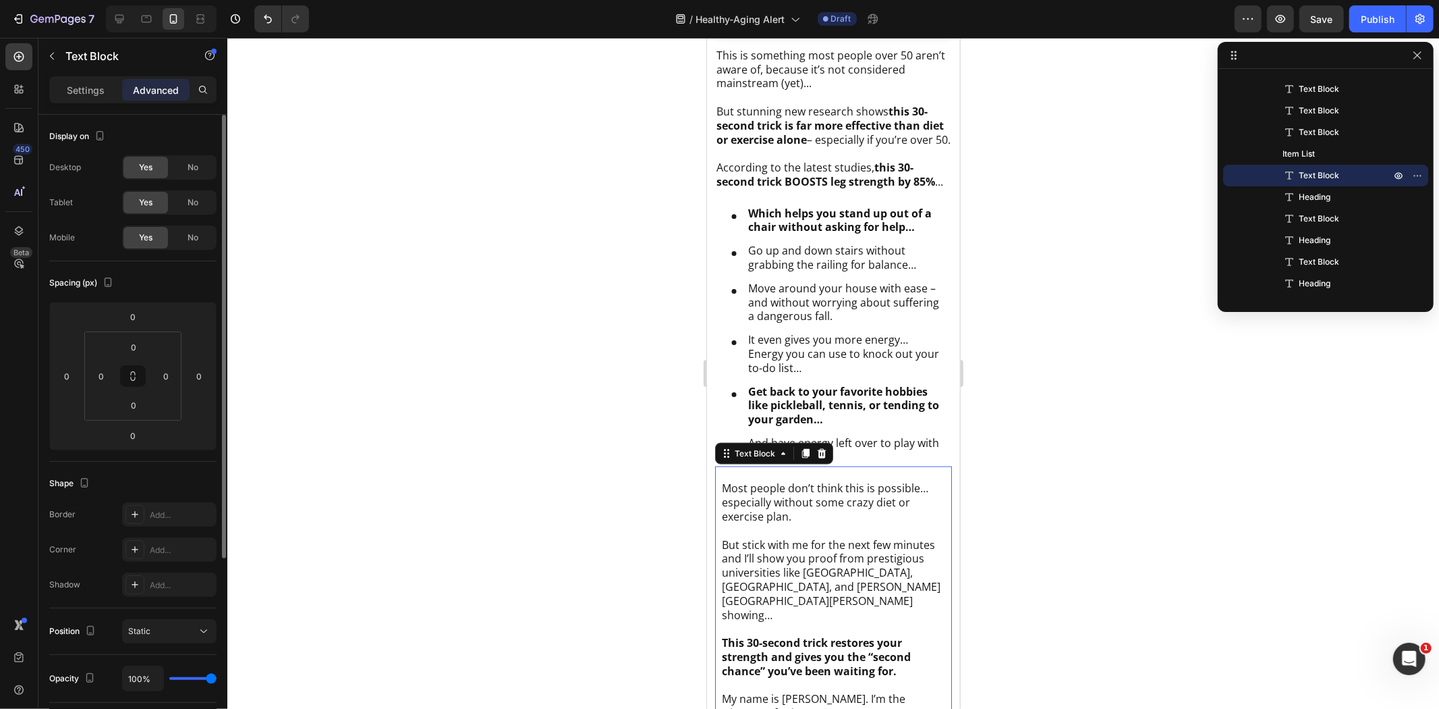
click at [90, 88] on p "Settings" at bounding box center [86, 90] width 38 height 14
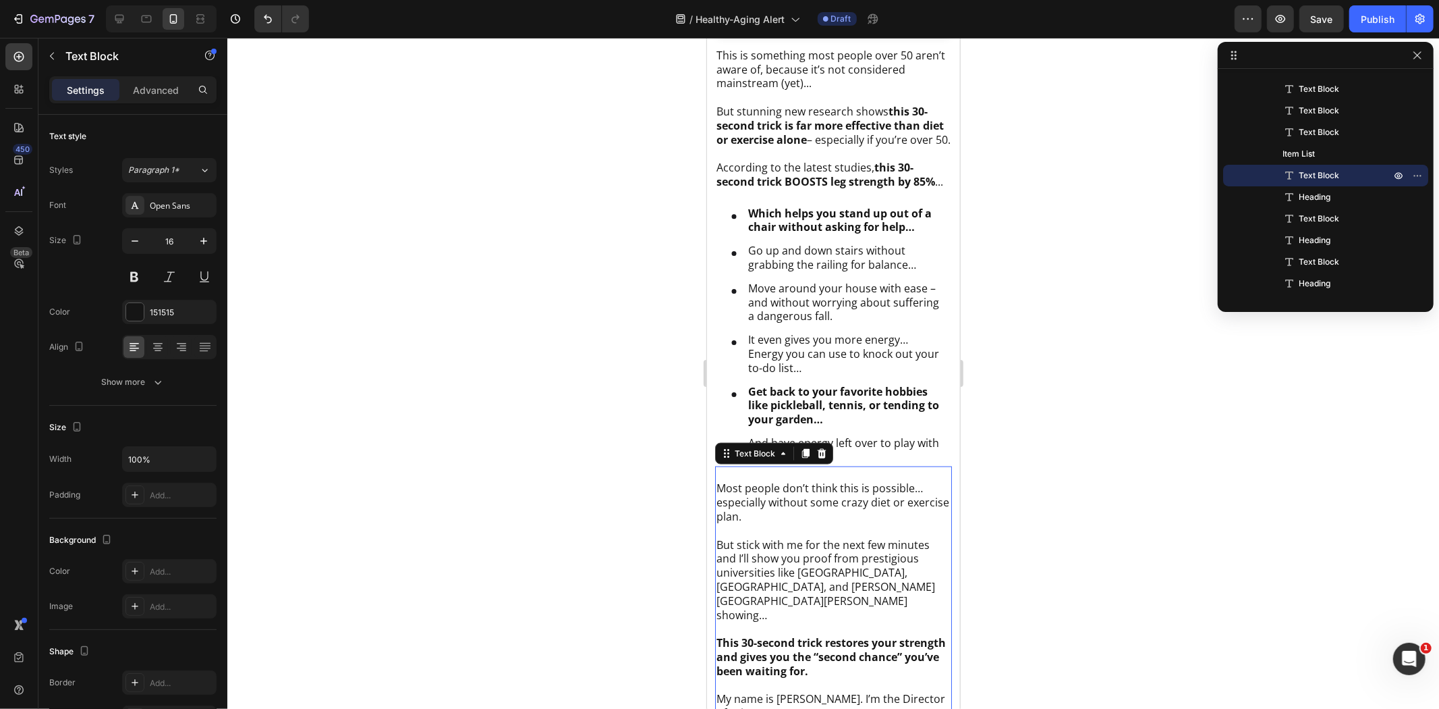
scroll to position [167, 0]
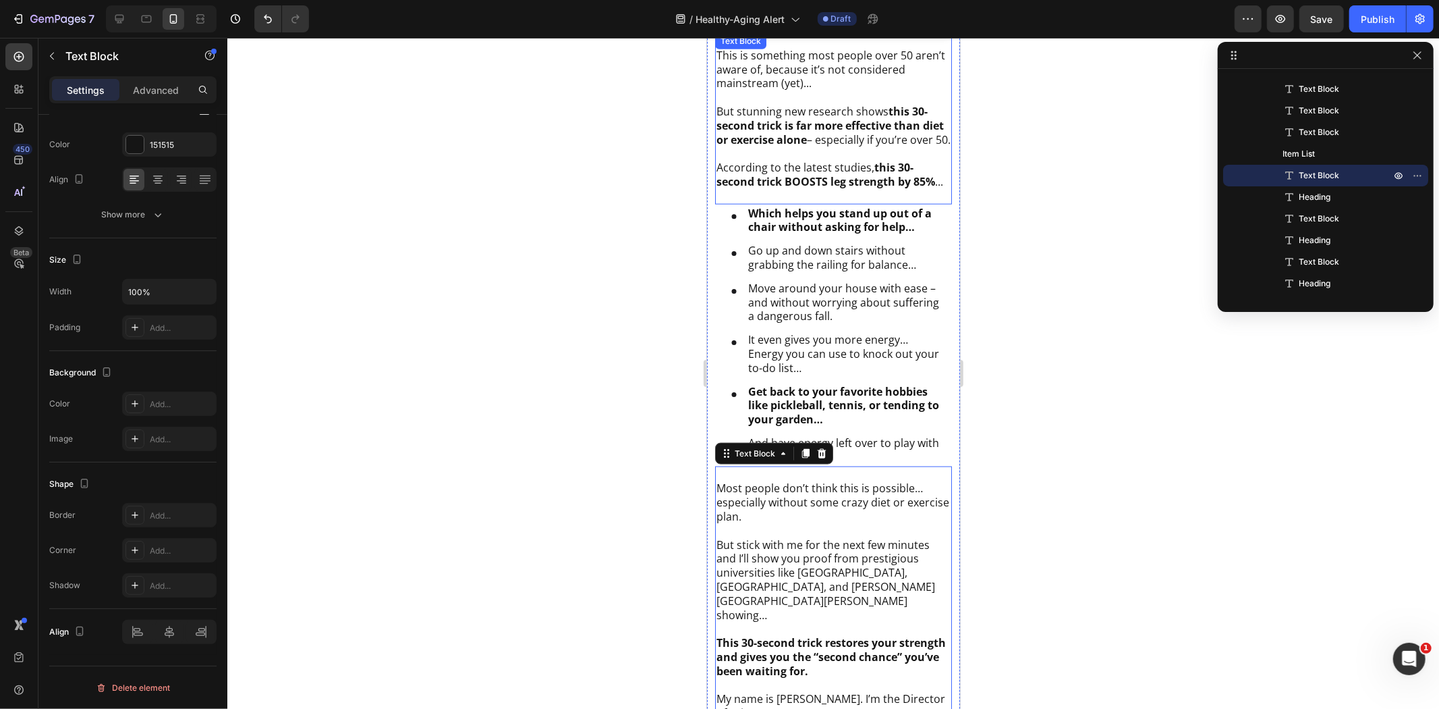
click at [794, 91] on p "To enrich screen reader interactions, please activate Accessibility in Grammarl…" at bounding box center [833, 97] width 234 height 14
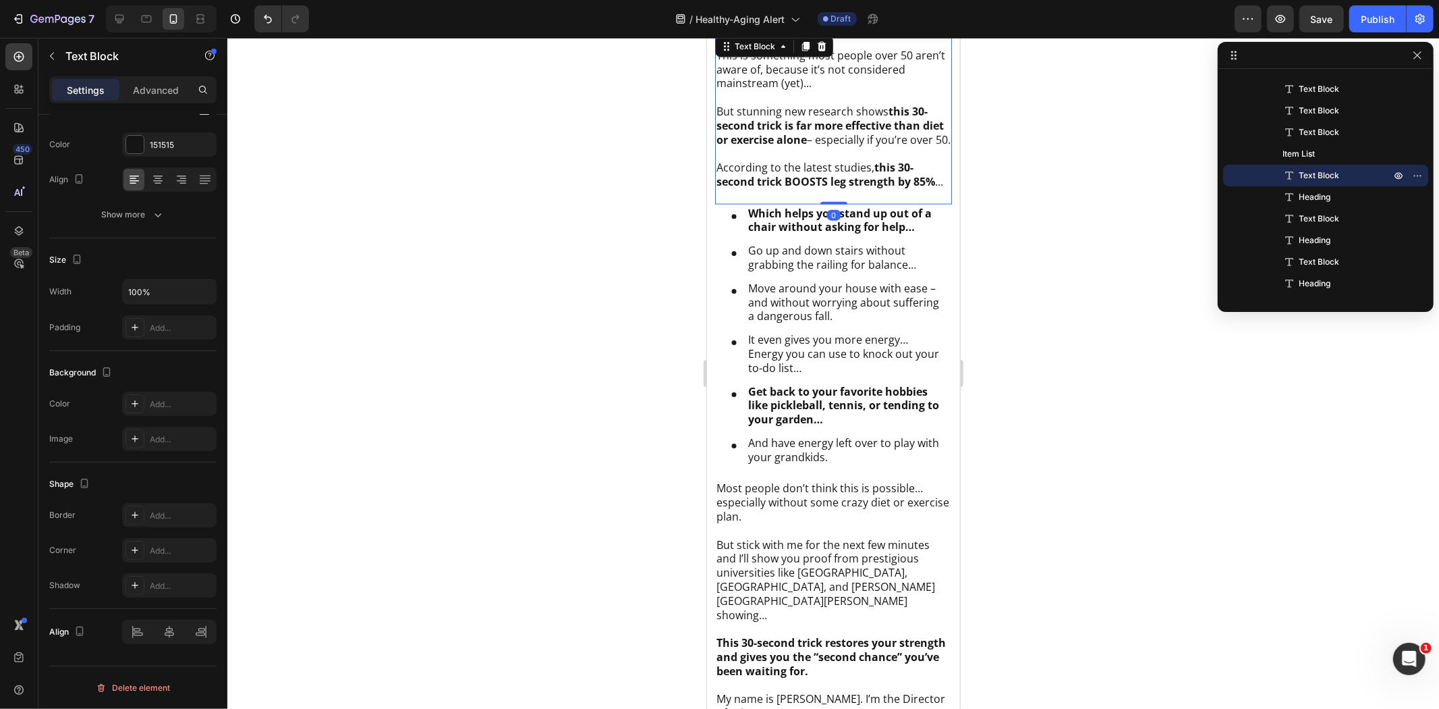
scroll to position [167, 0]
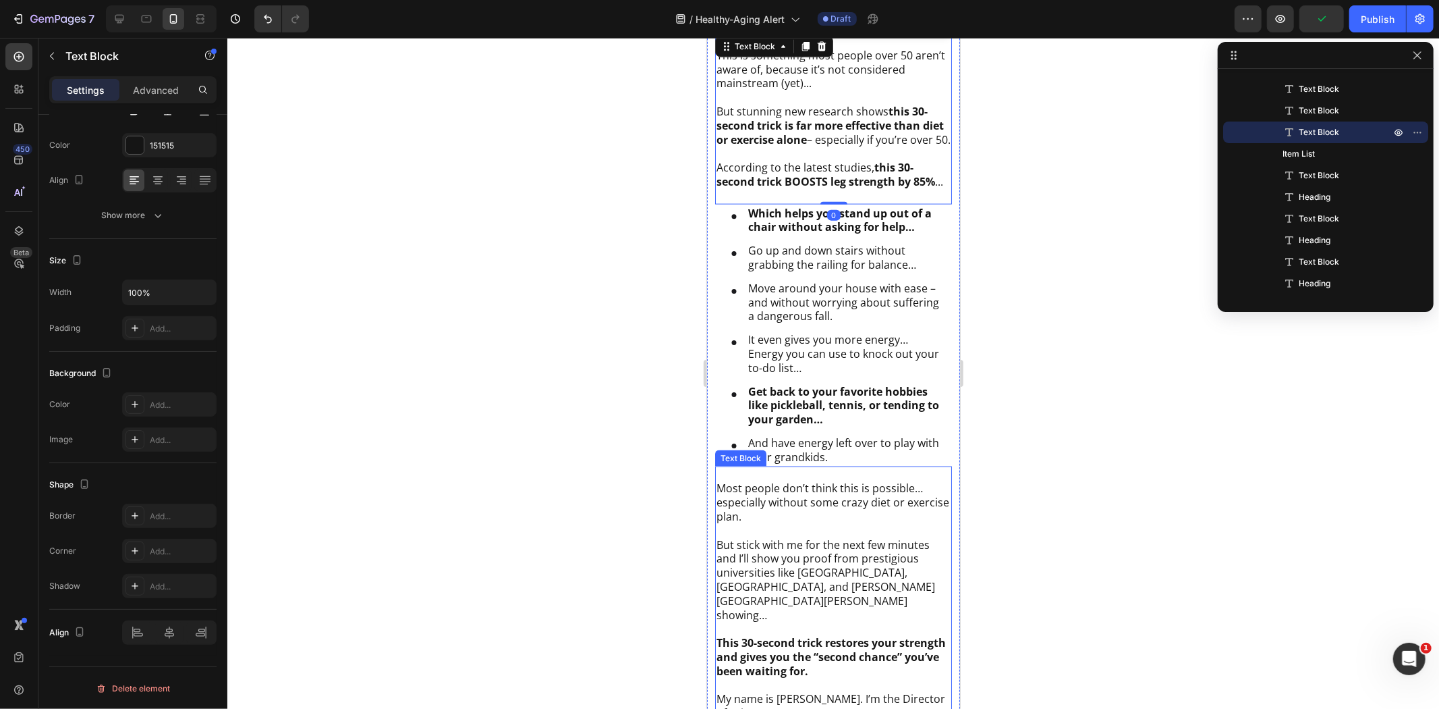
click at [837, 578] on p "But stick with me for the next few minutes and I’ll show you proof from prestig…" at bounding box center [833, 579] width 234 height 84
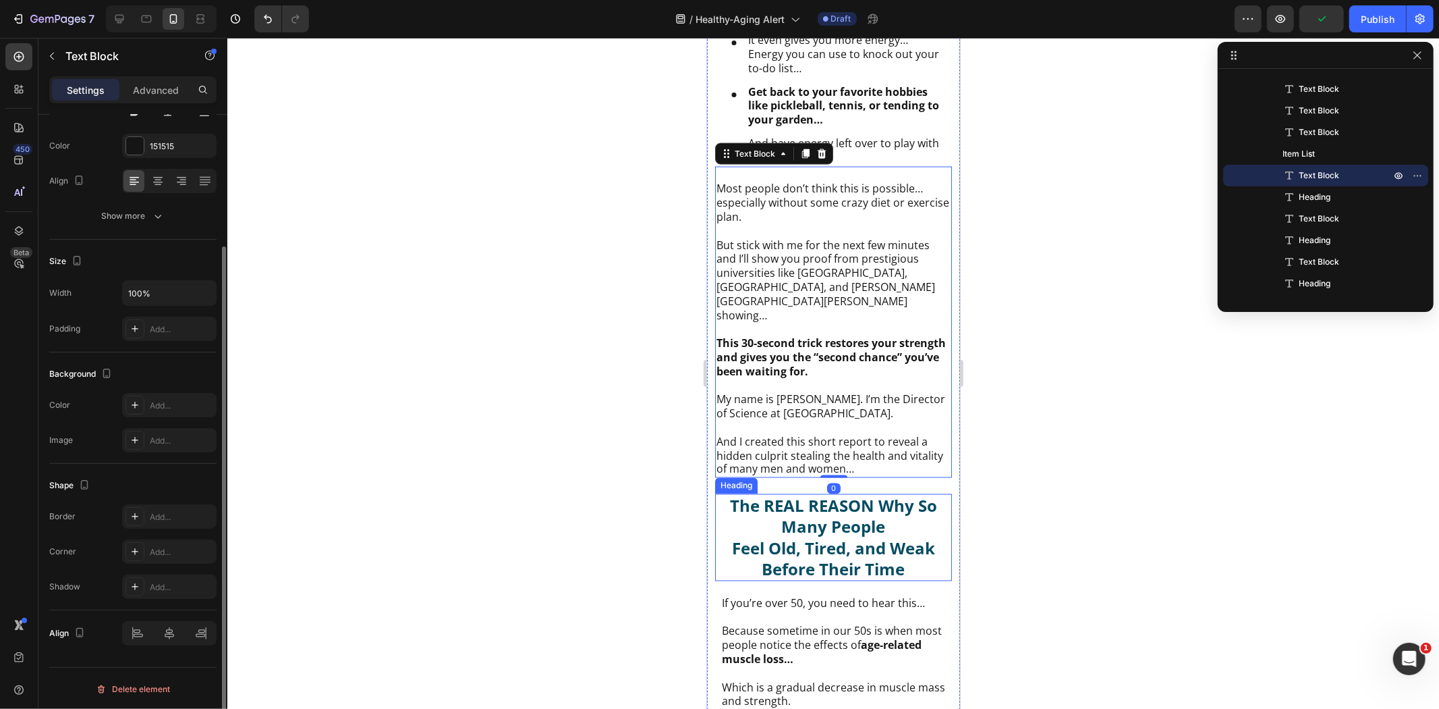
scroll to position [2026, 0]
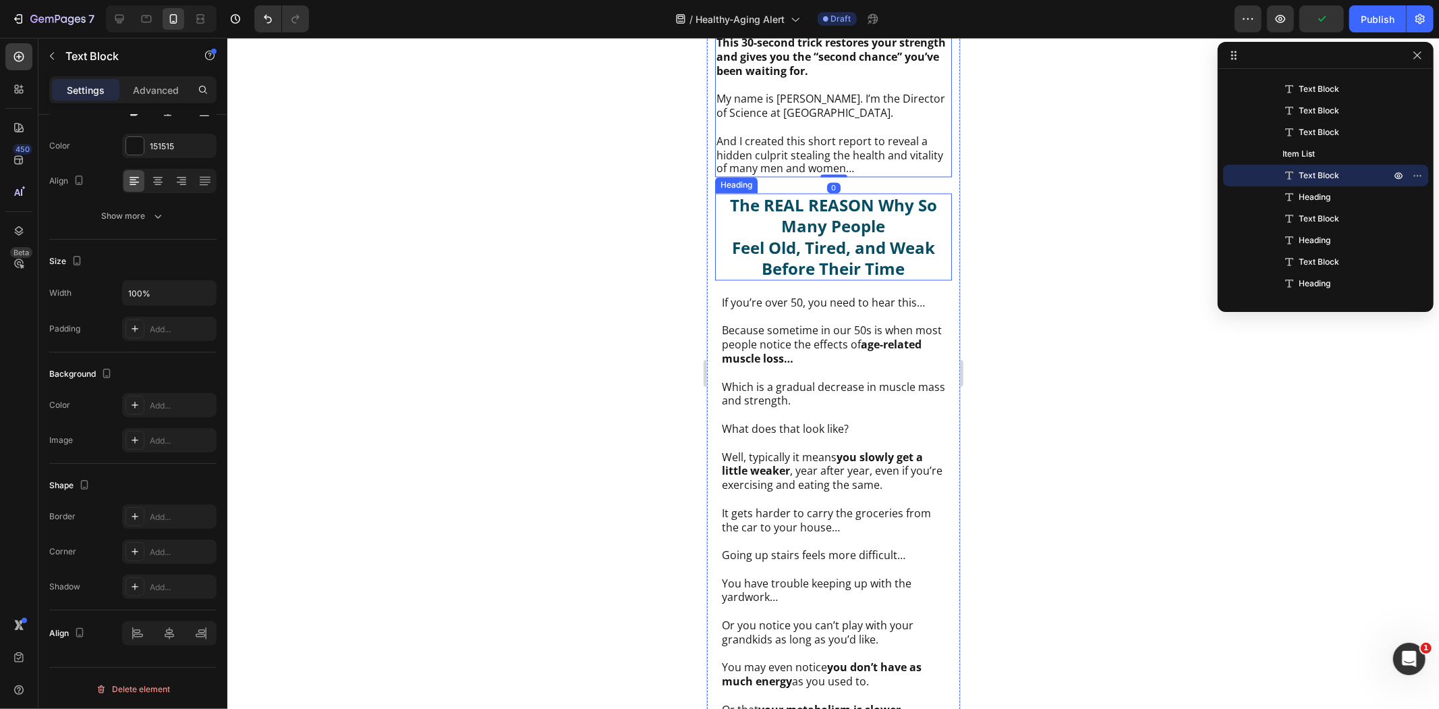
click at [817, 487] on p "Well, typically it means you slowly get a little weaker , year after year, even…" at bounding box center [832, 471] width 223 height 42
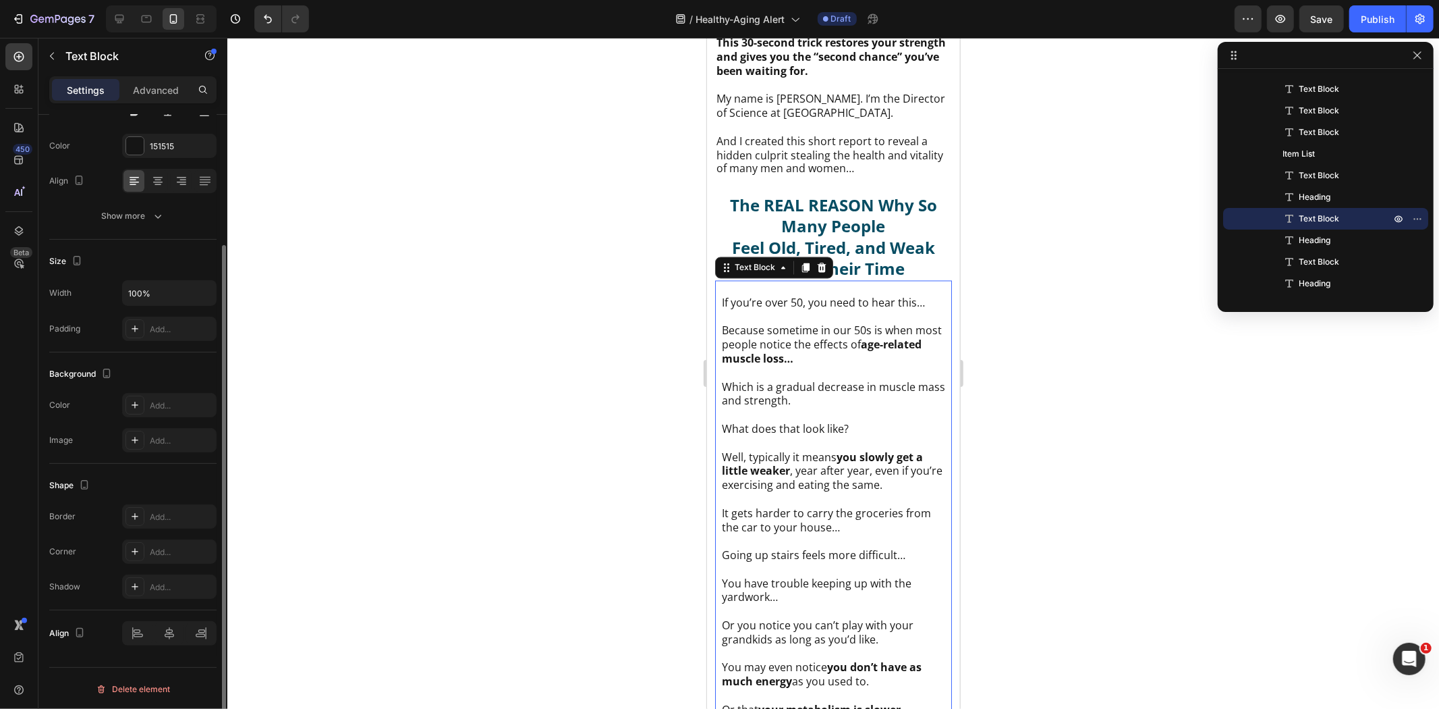
scroll to position [165, 0]
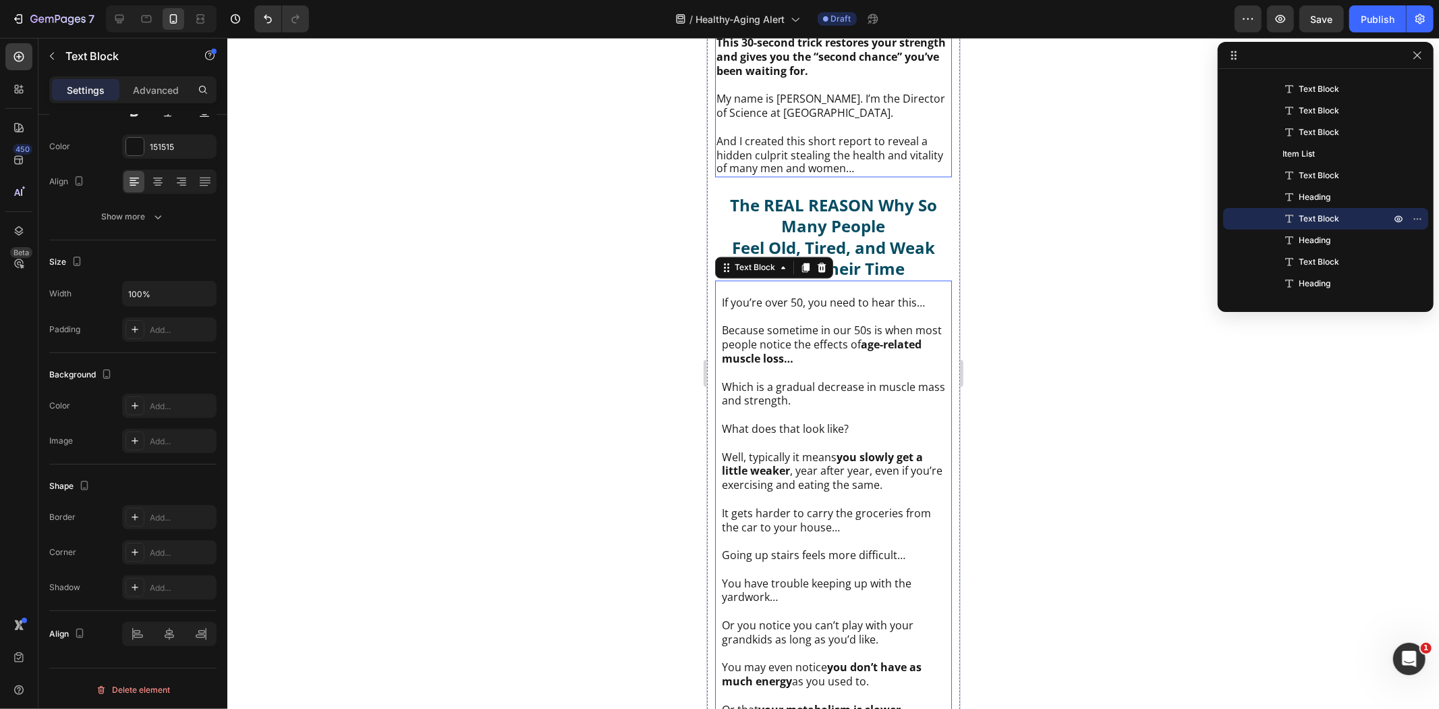
click at [817, 119] on p "To enrich screen reader interactions, please activate Accessibility in Grammarl…" at bounding box center [833, 126] width 234 height 14
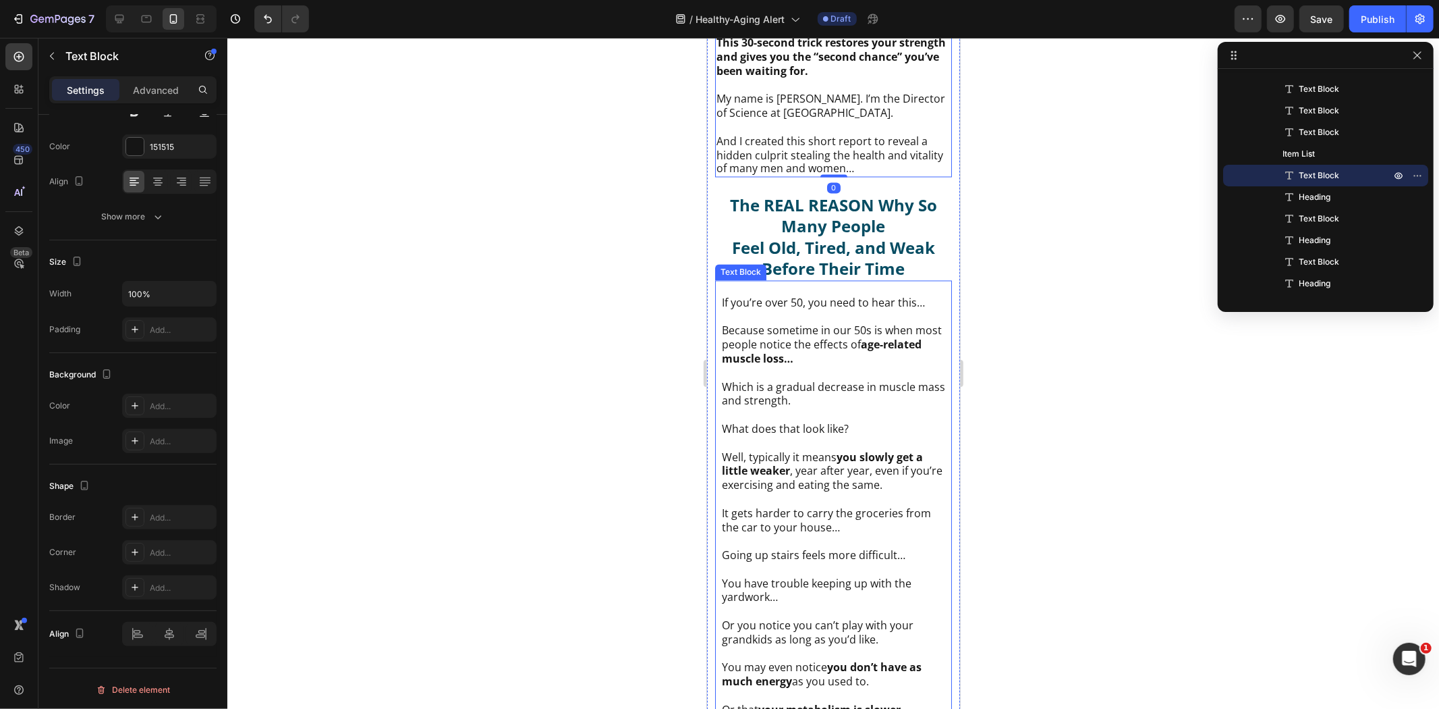
click at [828, 472] on p "Well, typically it means you slowly get a little weaker , year after year, even…" at bounding box center [832, 471] width 223 height 42
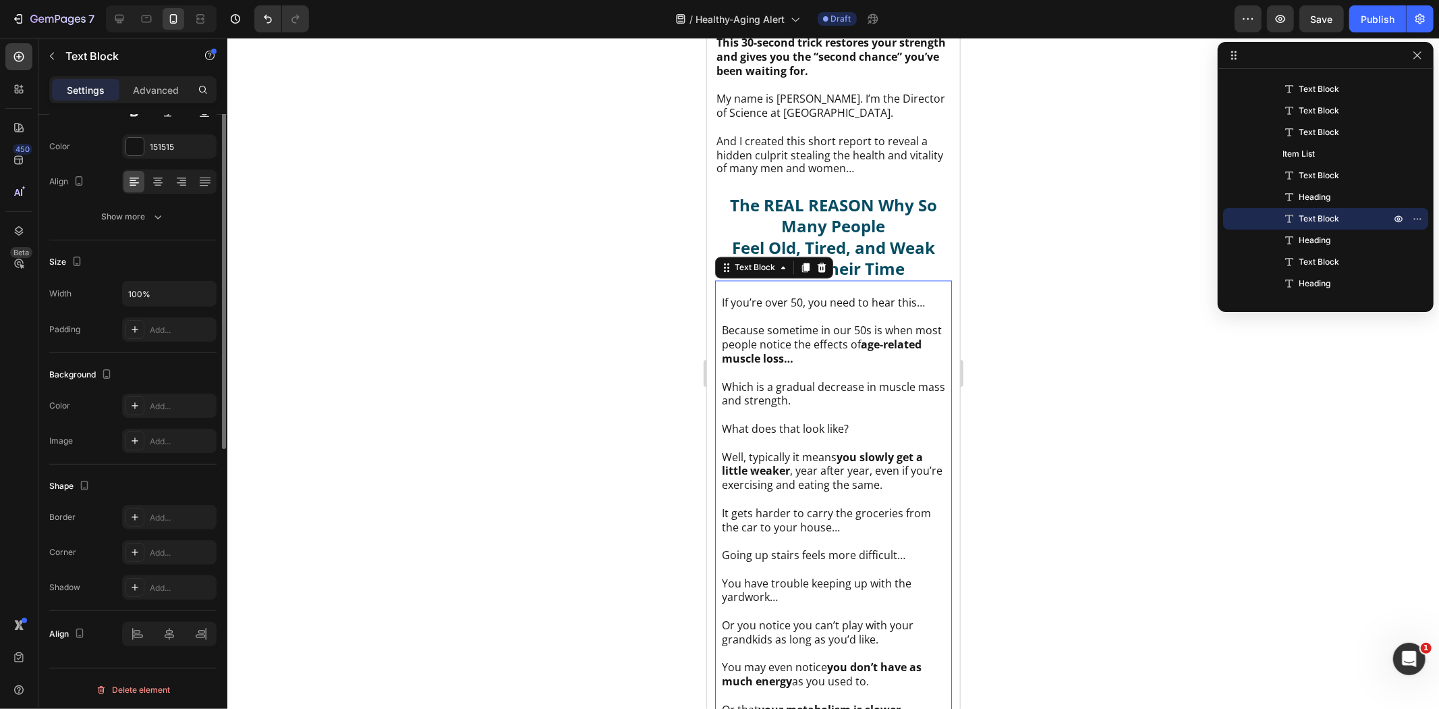
scroll to position [0, 0]
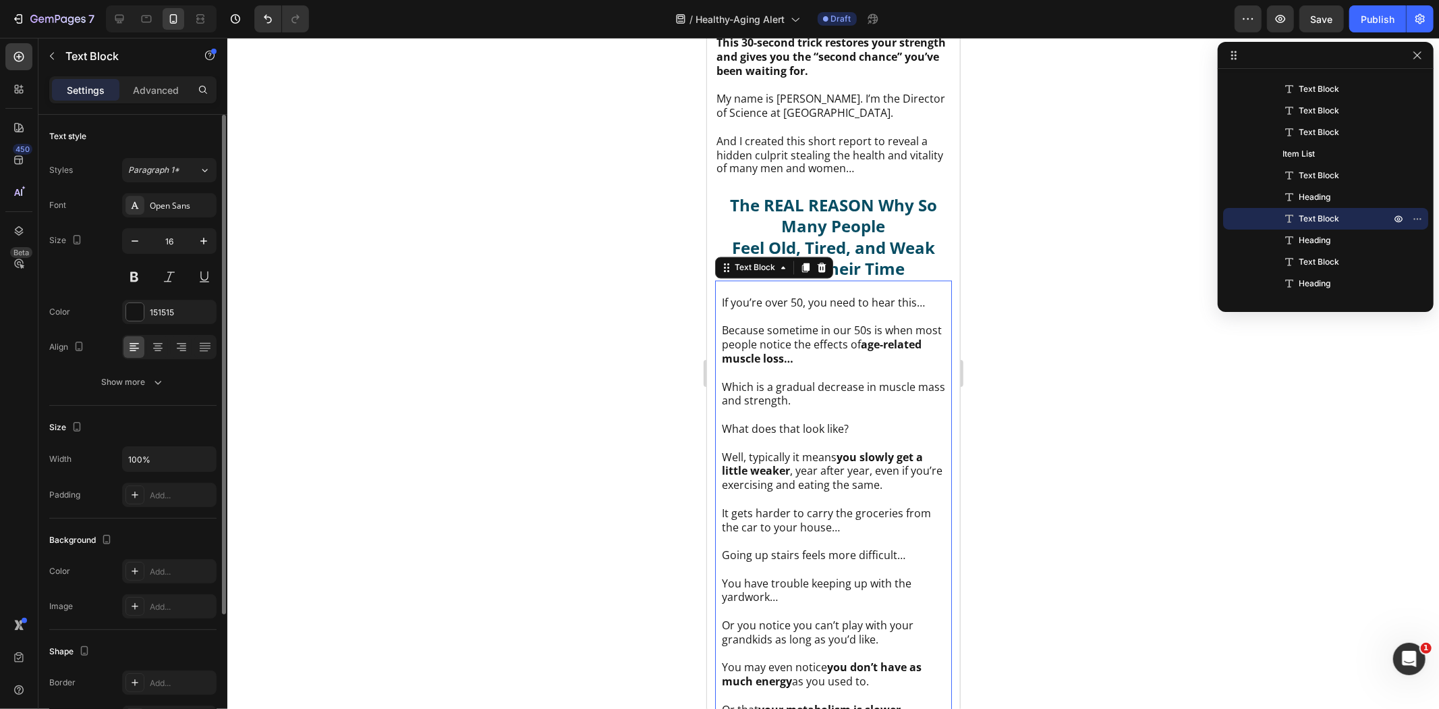
click at [148, 88] on p "Advanced" at bounding box center [156, 90] width 46 height 14
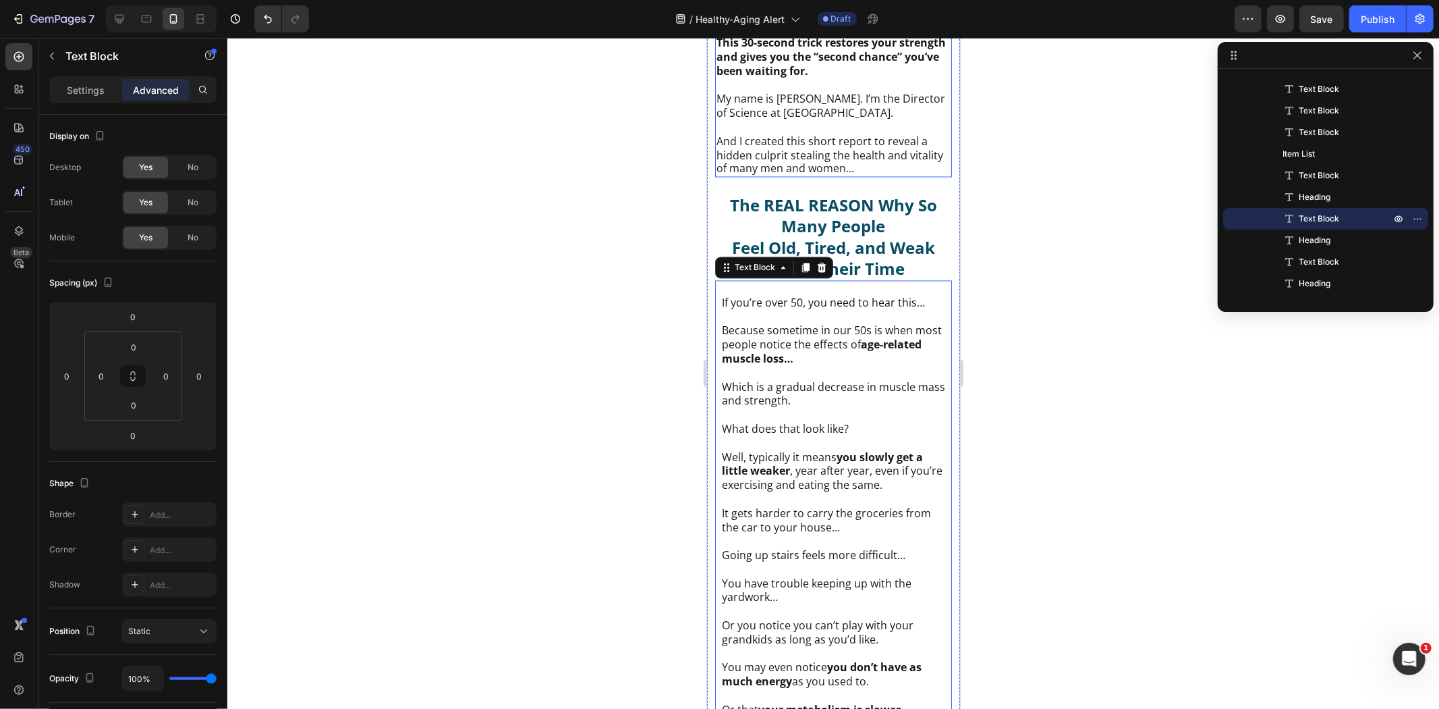
click at [809, 105] on p "My name is [PERSON_NAME]. I’m the Director of Science at [GEOGRAPHIC_DATA]." at bounding box center [833, 105] width 234 height 28
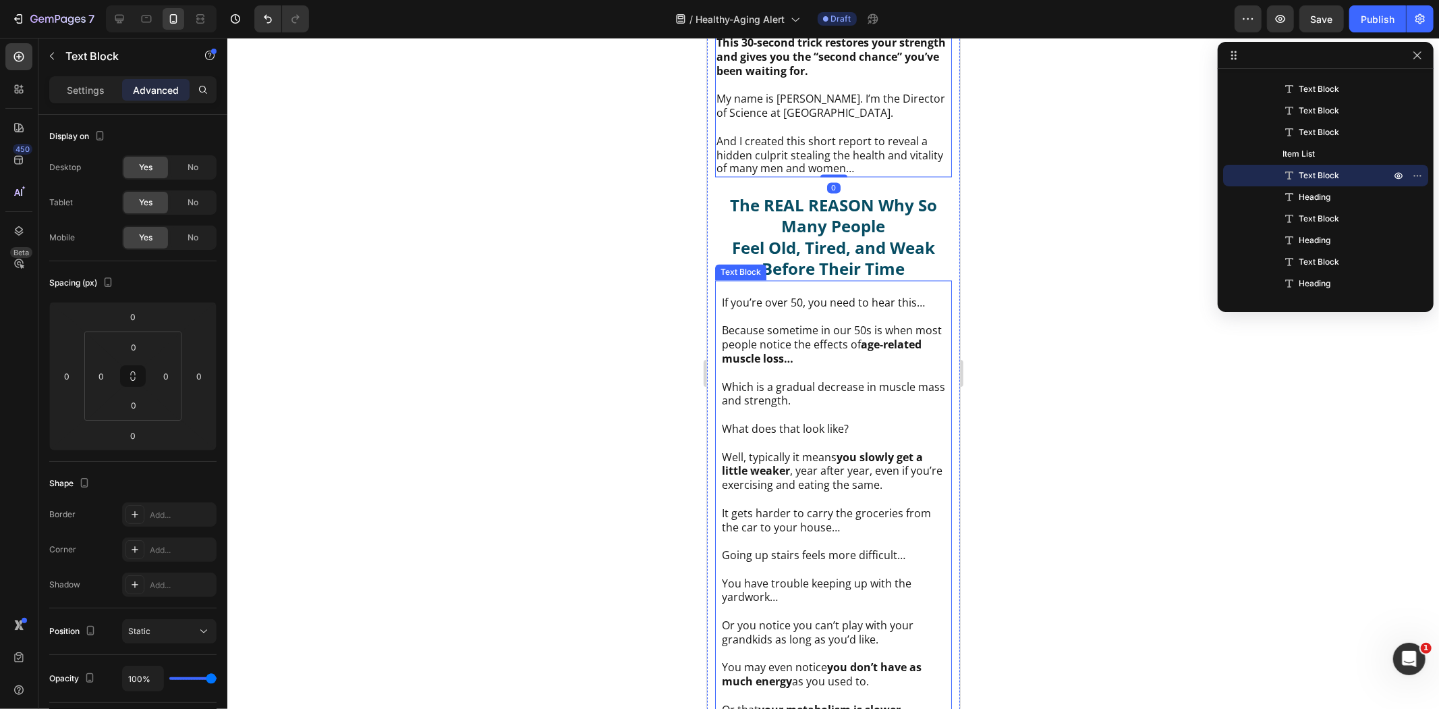
click at [812, 455] on p "Well, typically it means you slowly get a little weaker , year after year, even…" at bounding box center [832, 471] width 223 height 42
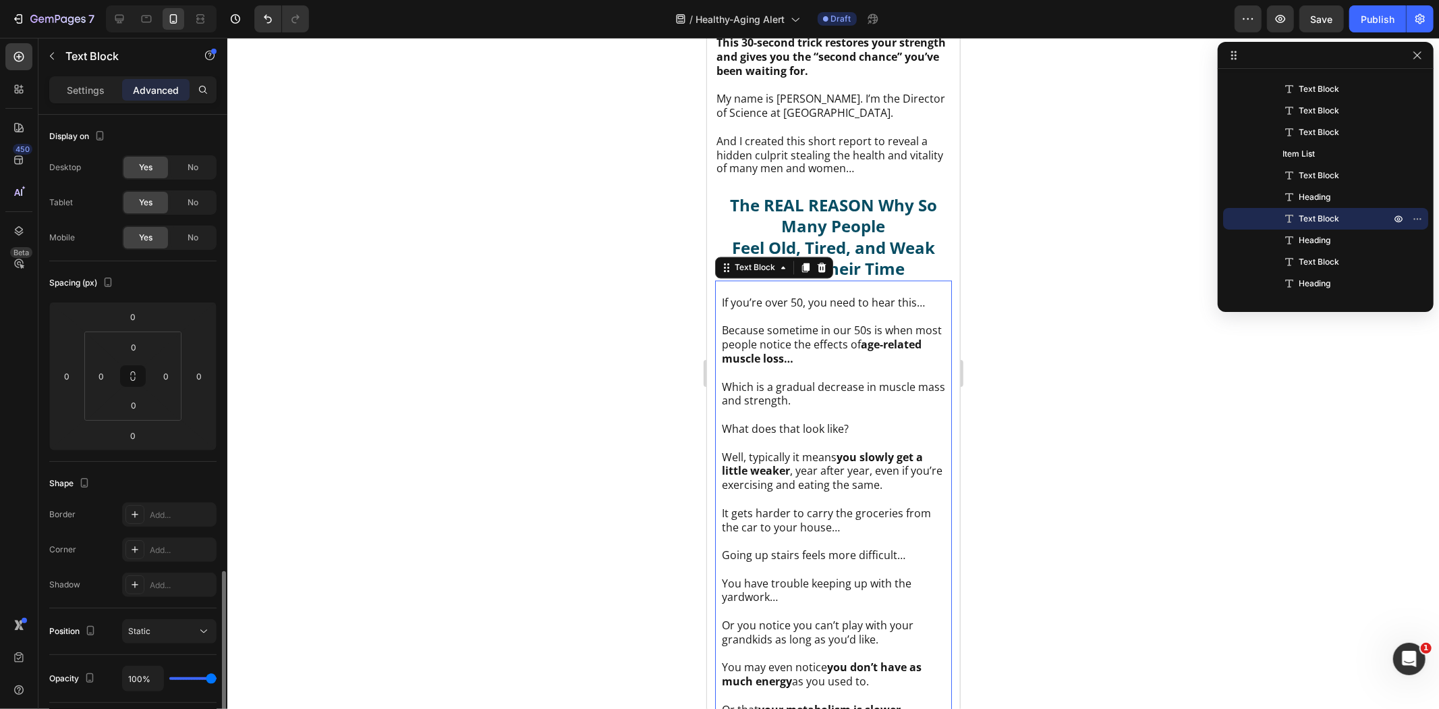
scroll to position [268, 0]
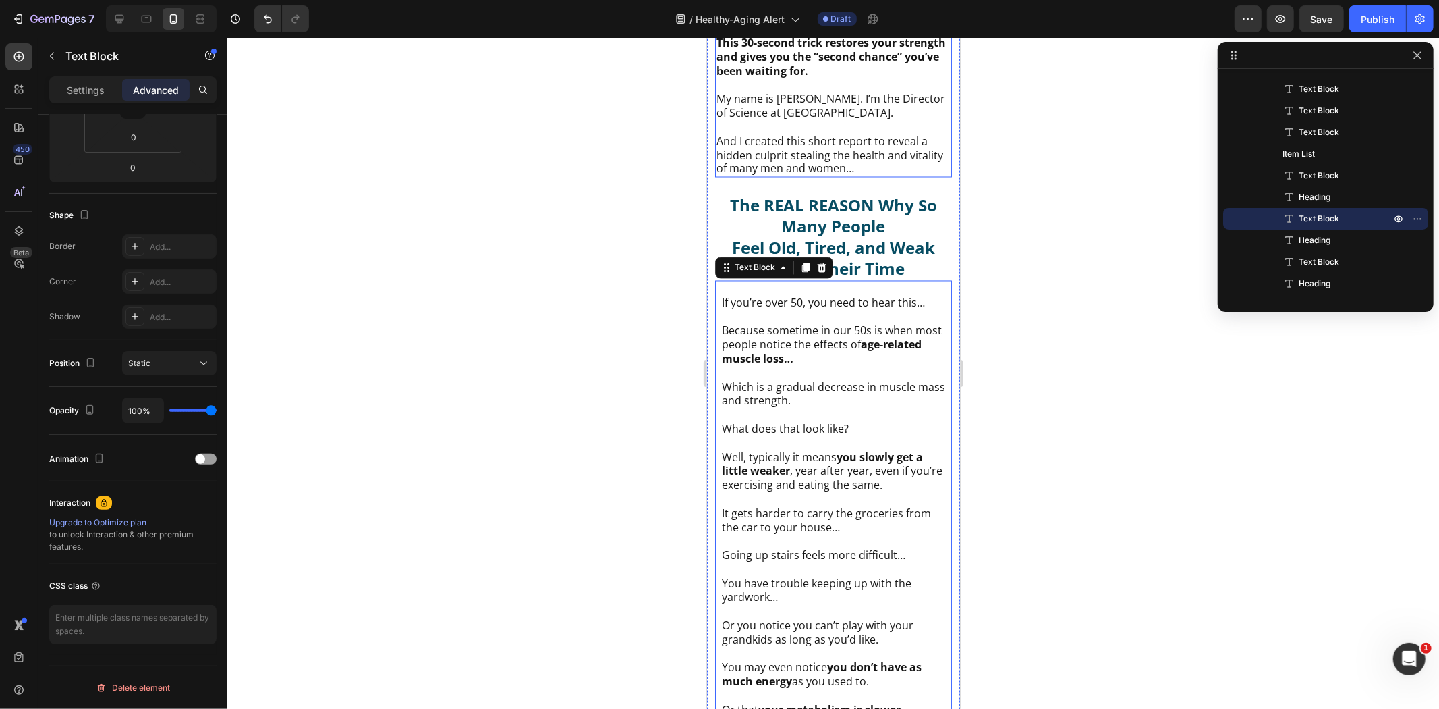
click at [837, 111] on p "My name is [PERSON_NAME]. I’m the Director of Science at [GEOGRAPHIC_DATA]." at bounding box center [833, 105] width 234 height 28
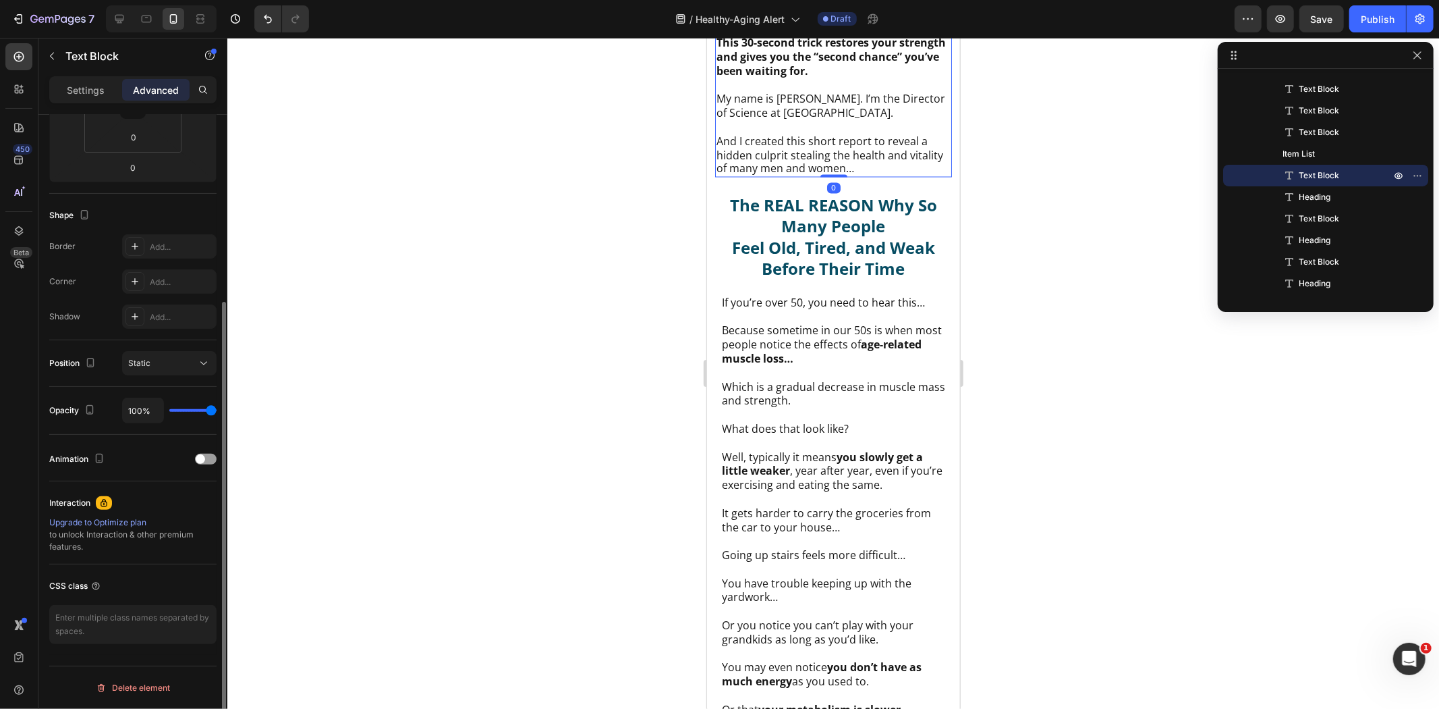
scroll to position [267, 0]
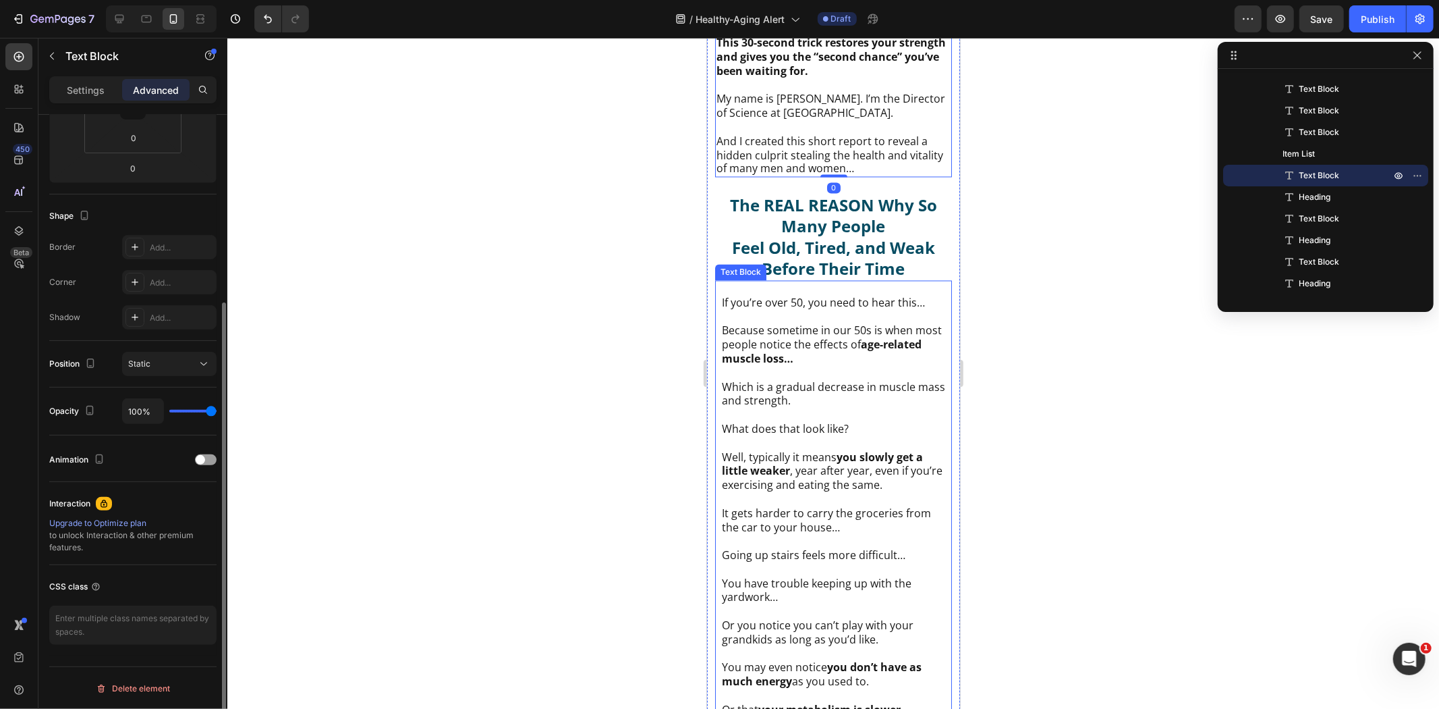
click at [797, 462] on p "Well, typically it means you slowly get a little weaker , year after year, even…" at bounding box center [832, 471] width 223 height 42
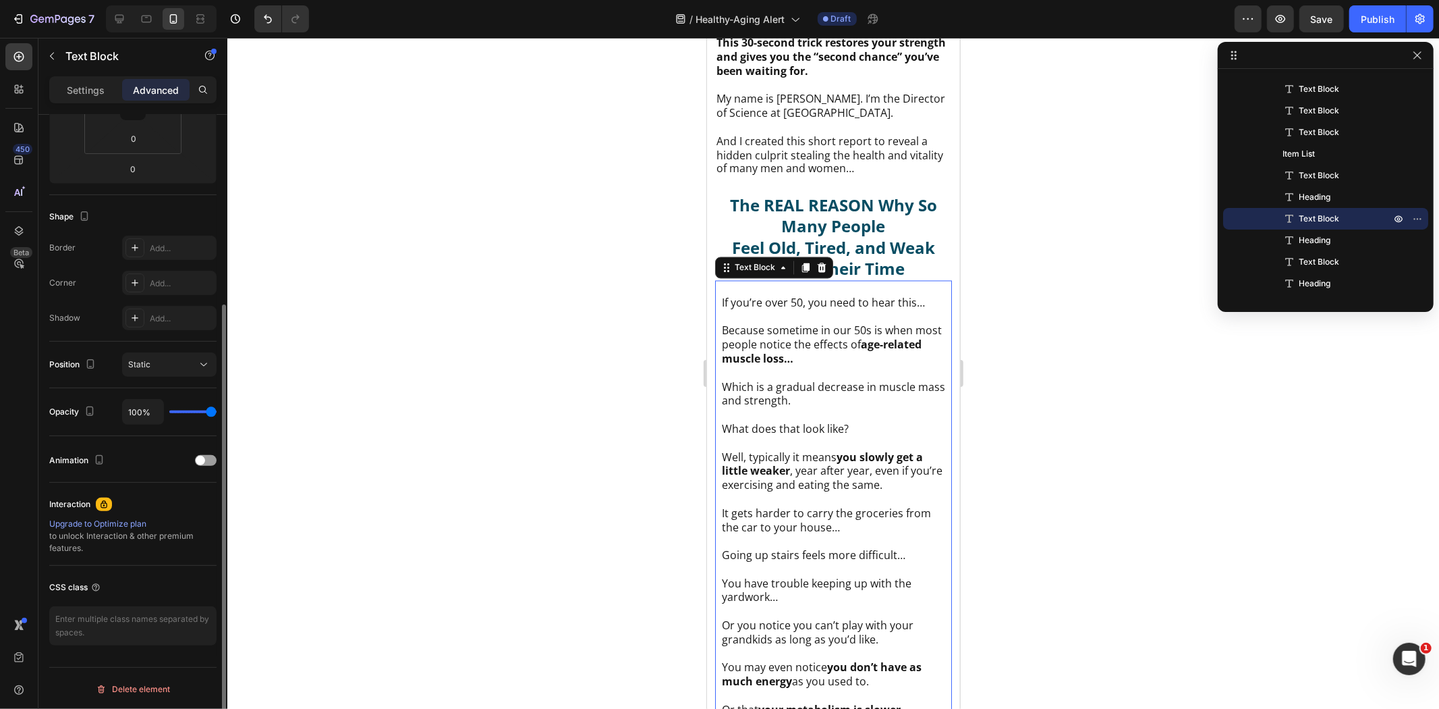
scroll to position [268, 0]
click at [152, 17] on icon at bounding box center [146, 18] width 13 height 13
type input "8"
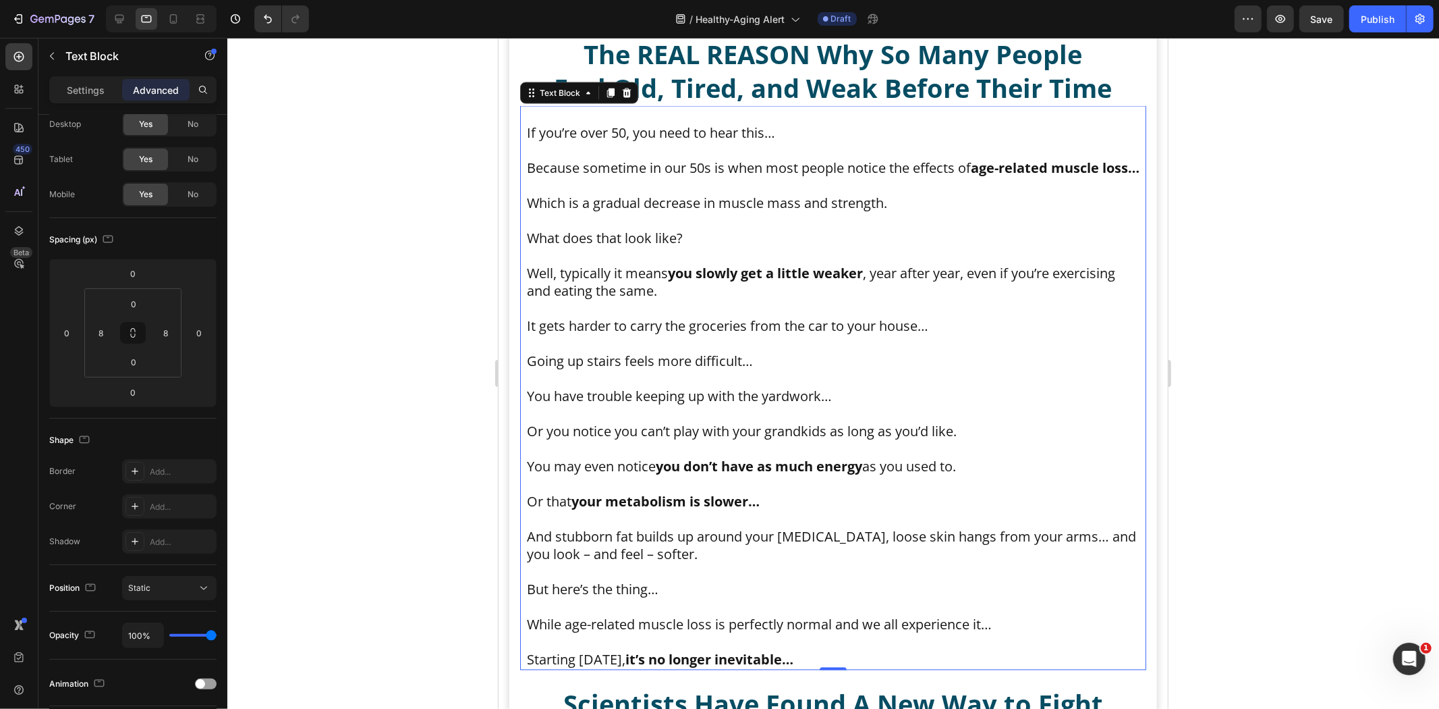
scroll to position [1780, 0]
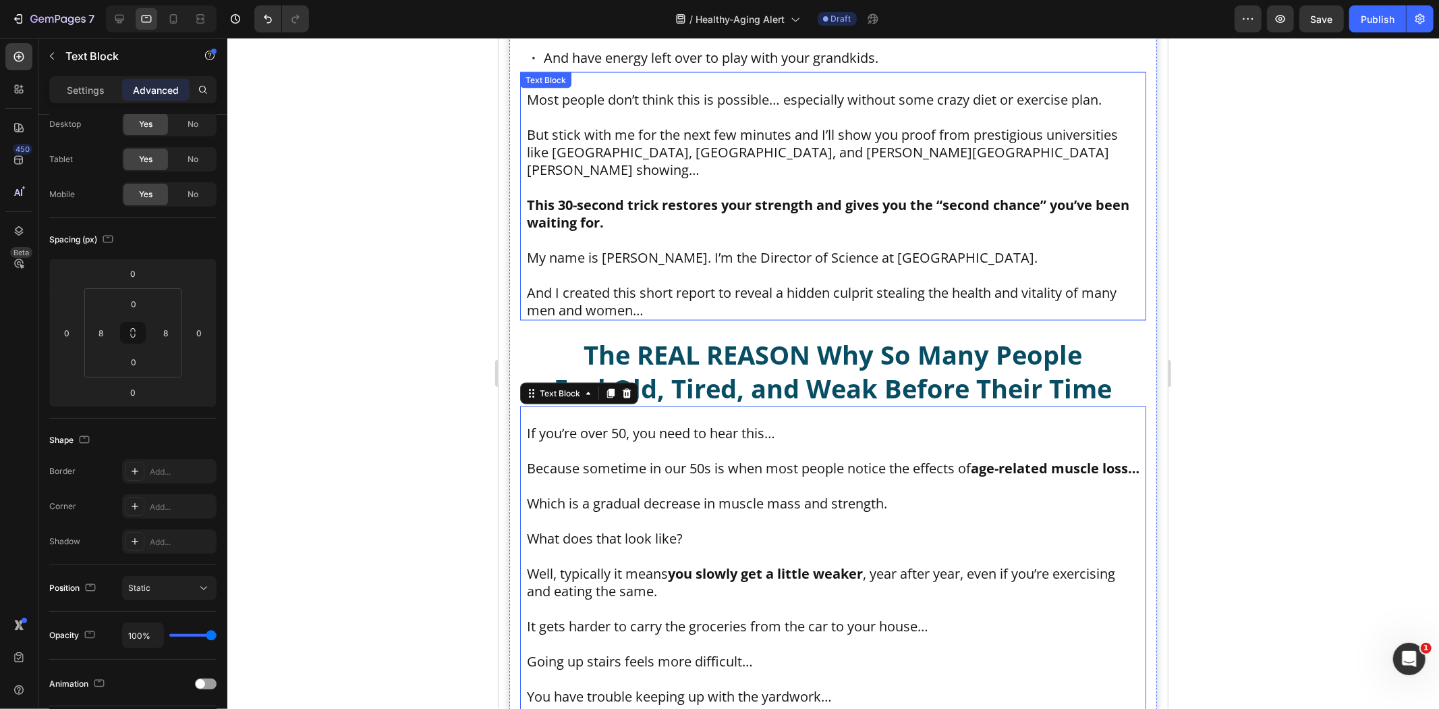
click at [659, 205] on p "This 30-second trick restores your strength and gives you the “second chance” y…" at bounding box center [832, 213] width 613 height 35
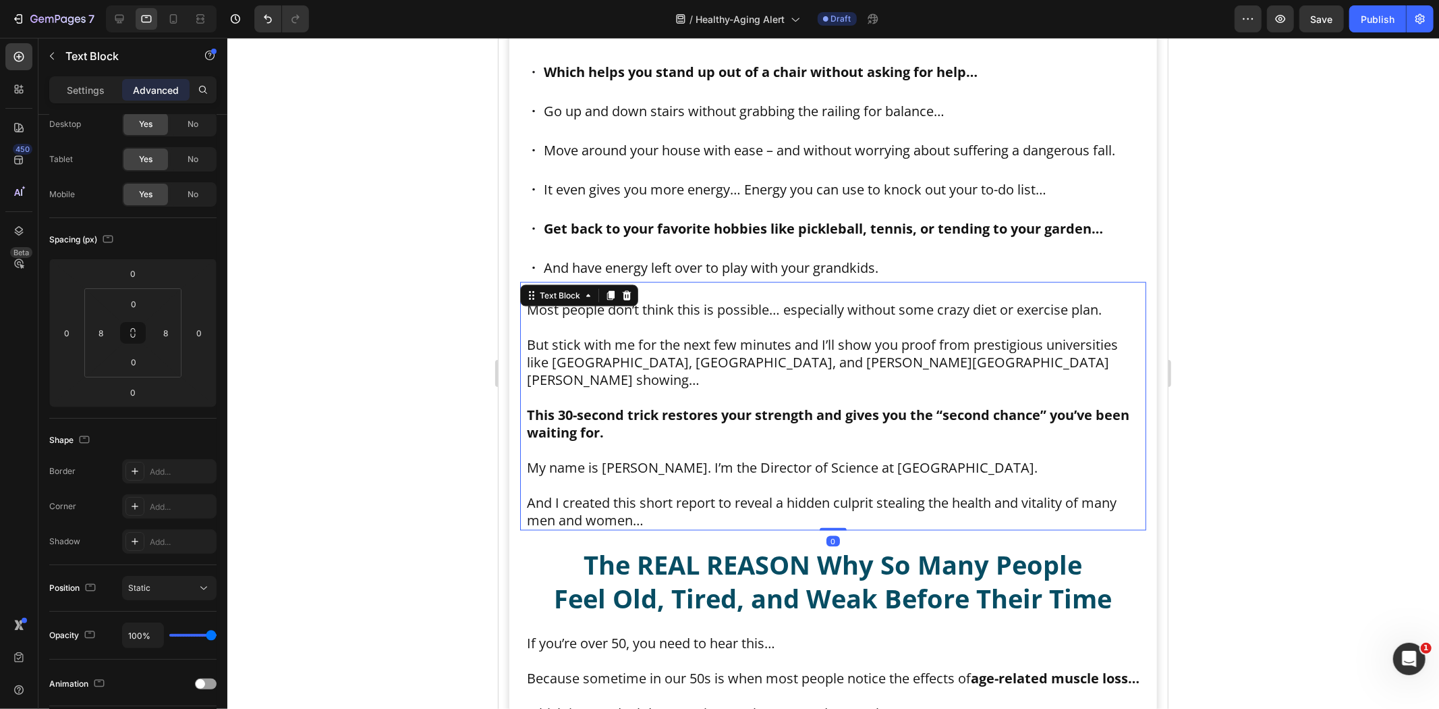
scroll to position [1480, 0]
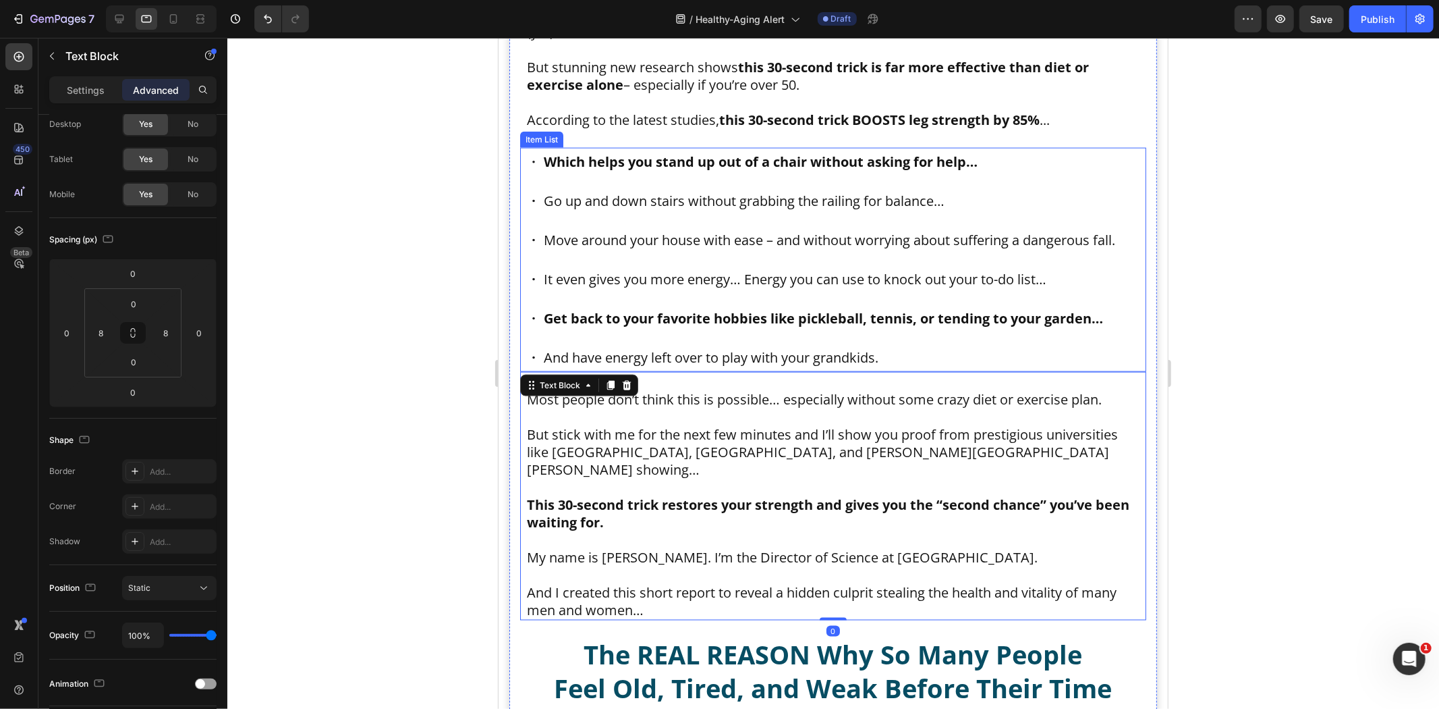
click at [663, 93] on p "To enrich screen reader interactions, please activate Accessibility in Grammarl…" at bounding box center [832, 102] width 613 height 18
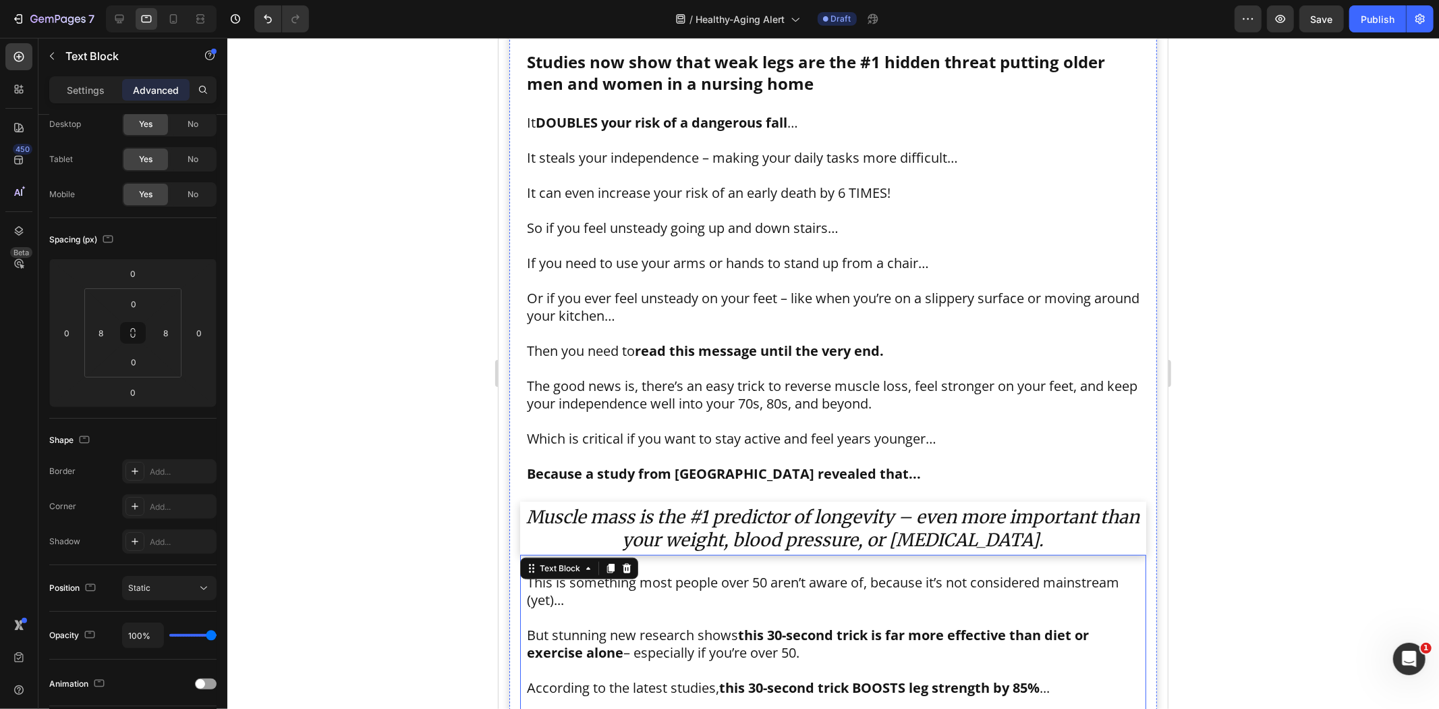
scroll to position [730, 0]
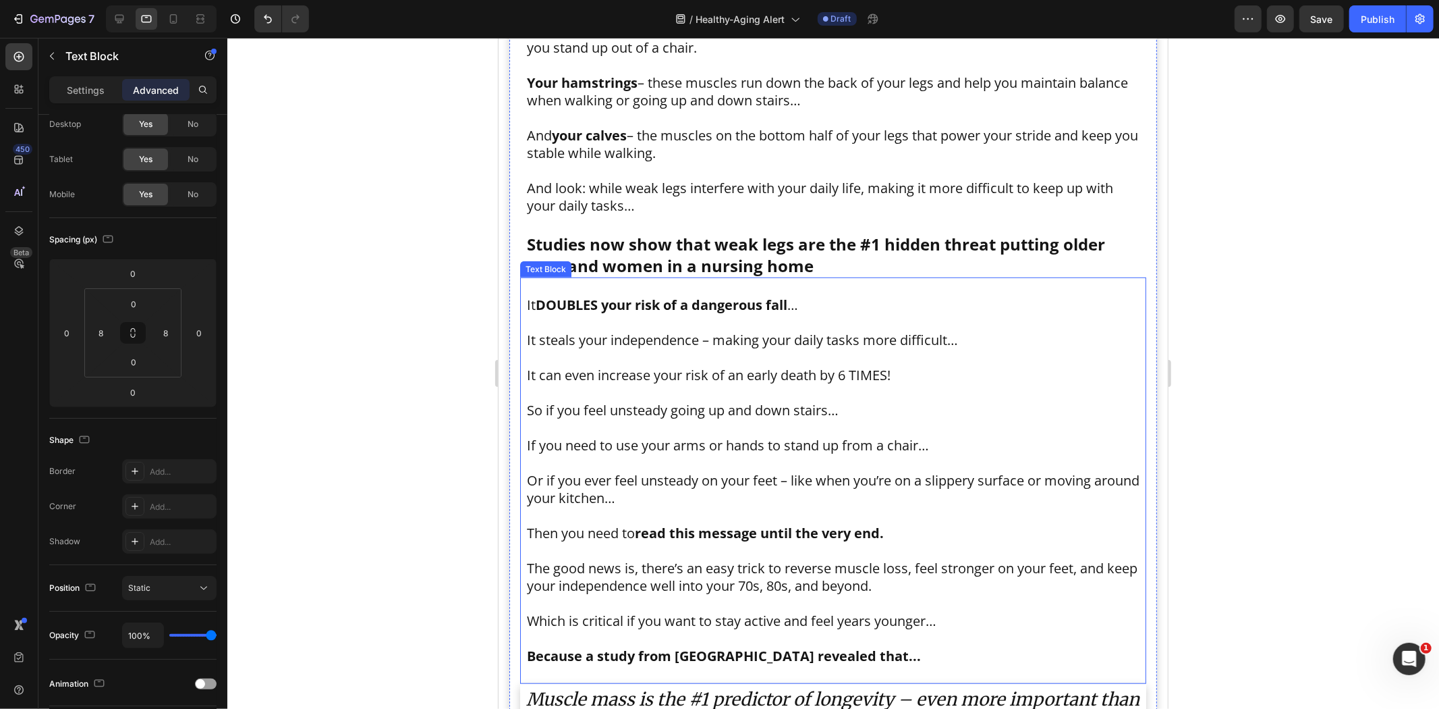
click at [636, 366] on p "It can even increase your risk of an early death by 6 TIMES!" at bounding box center [832, 375] width 613 height 18
click at [671, 111] on p "To enrich screen reader interactions, please activate Accessibility in Grammarl…" at bounding box center [832, 118] width 613 height 18
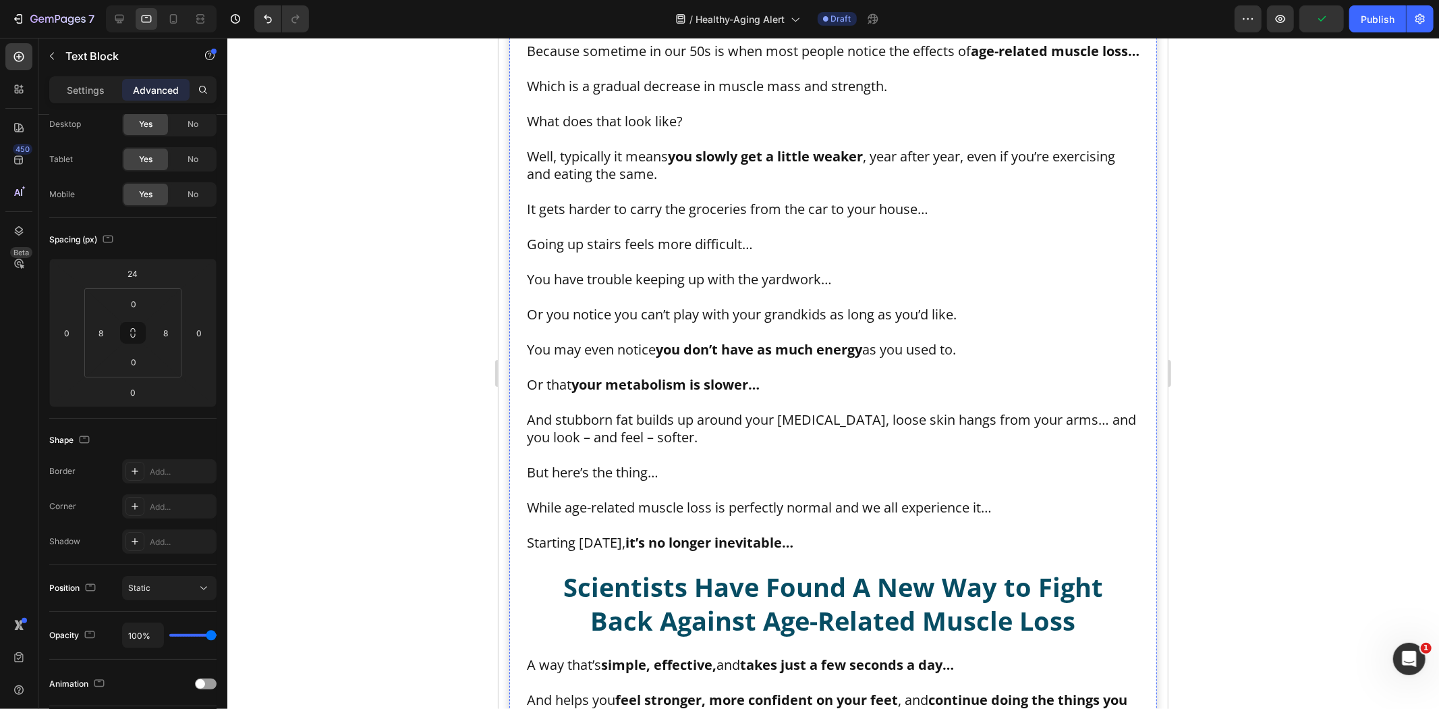
scroll to position [2325, 0]
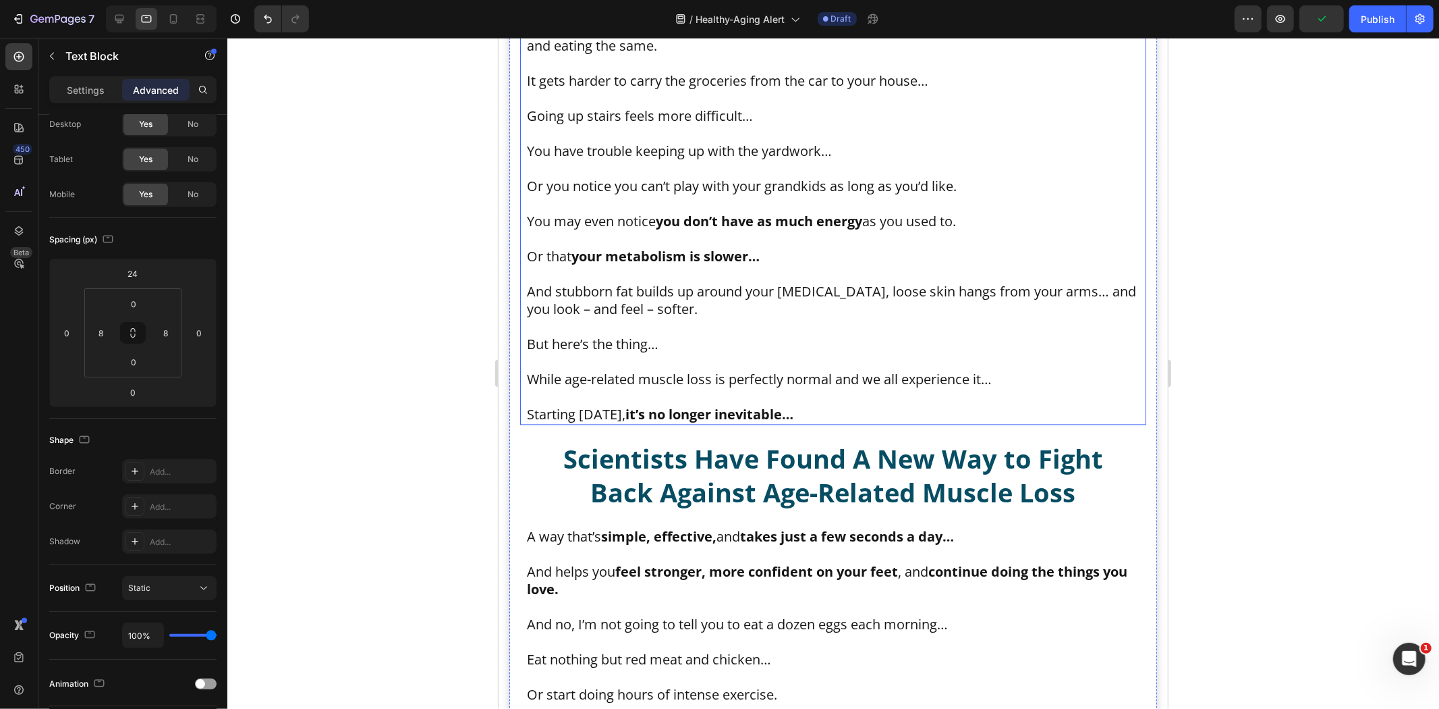
click at [690, 236] on p at bounding box center [832, 238] width 613 height 18
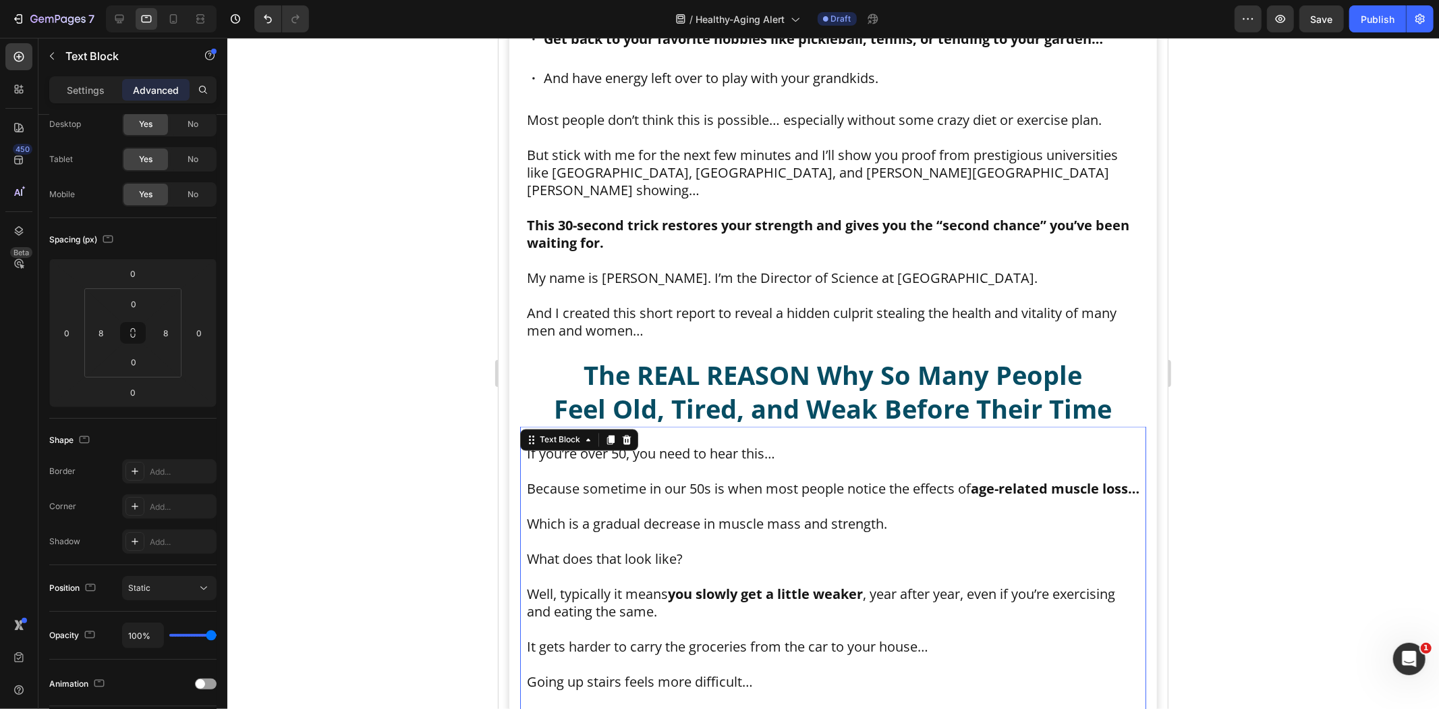
scroll to position [1651, 0]
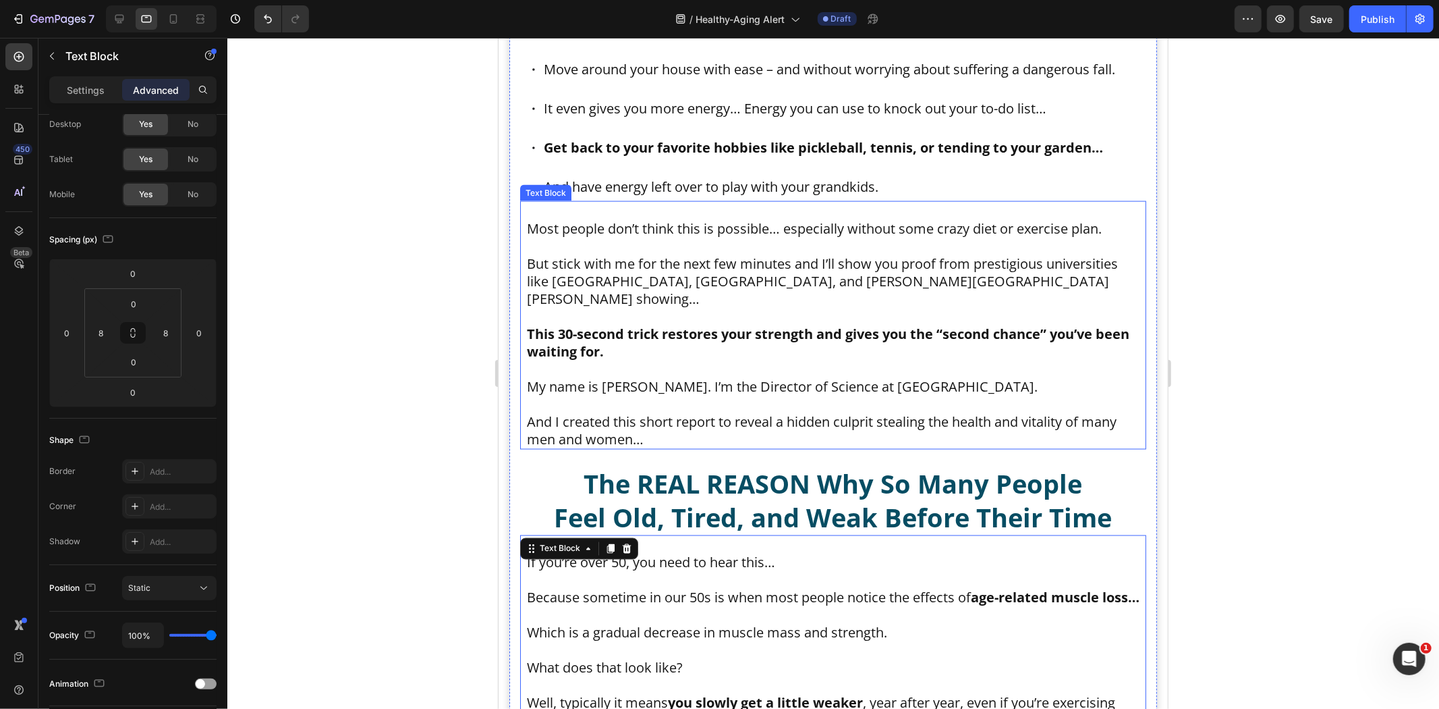
click at [765, 202] on p "To enrich screen reader interactions, please activate Accessibility in Grammarl…" at bounding box center [832, 211] width 613 height 18
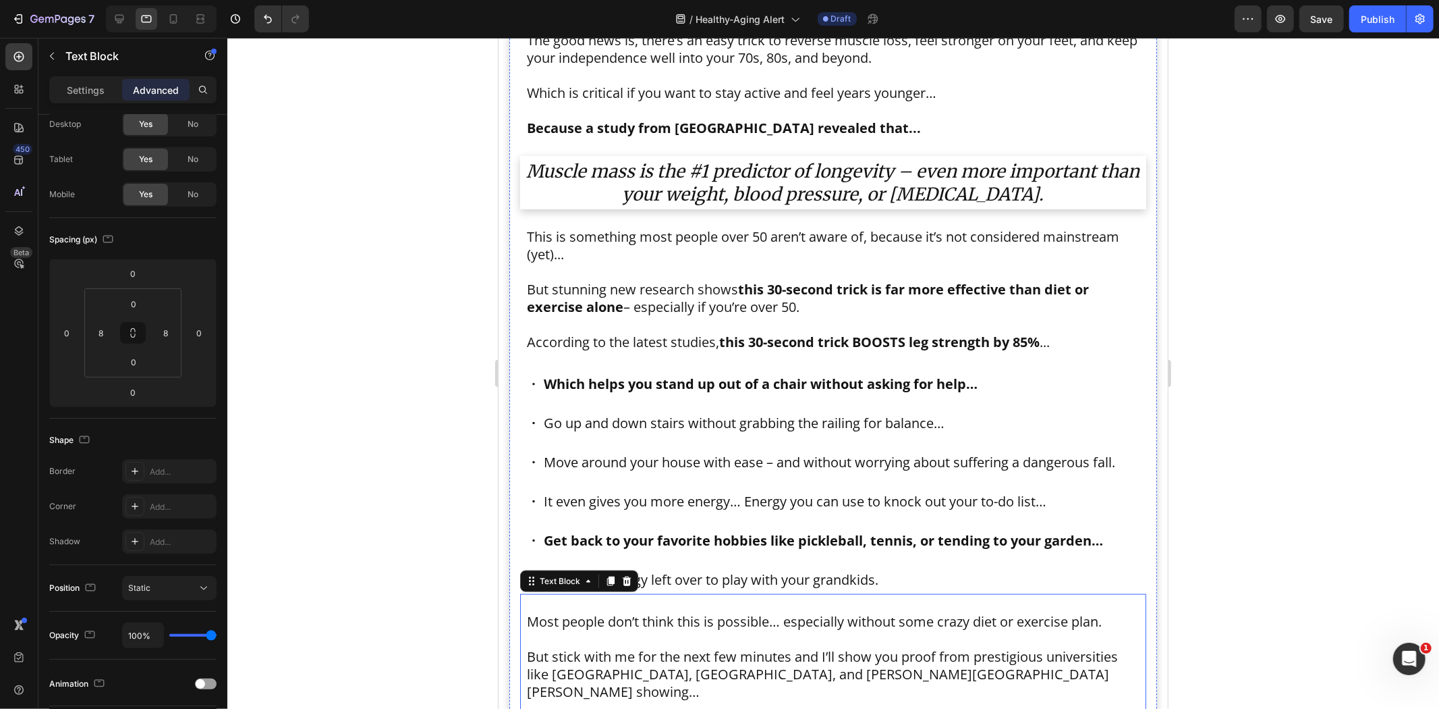
scroll to position [1051, 0]
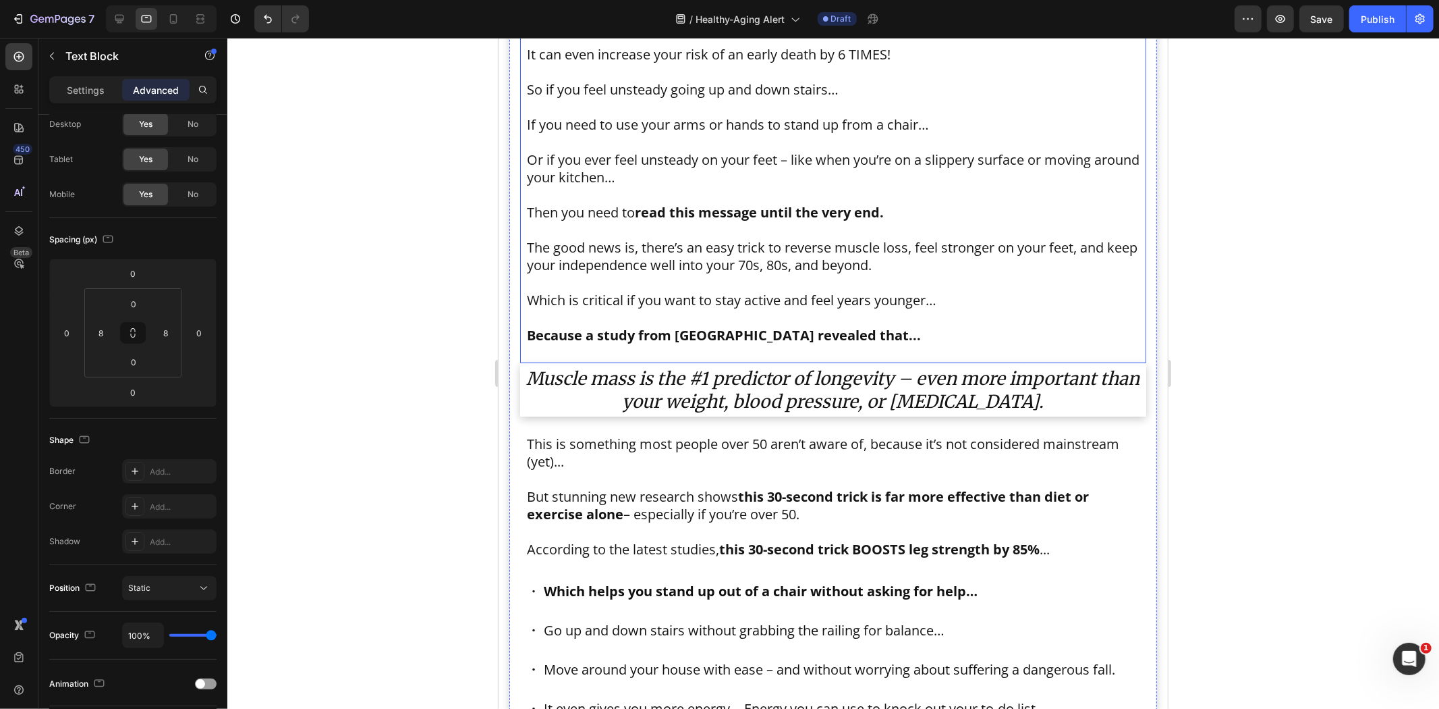
click at [732, 175] on p "Or if you ever feel unsteady on your feet – like when you’re on a slippery surf…" at bounding box center [832, 167] width 613 height 35
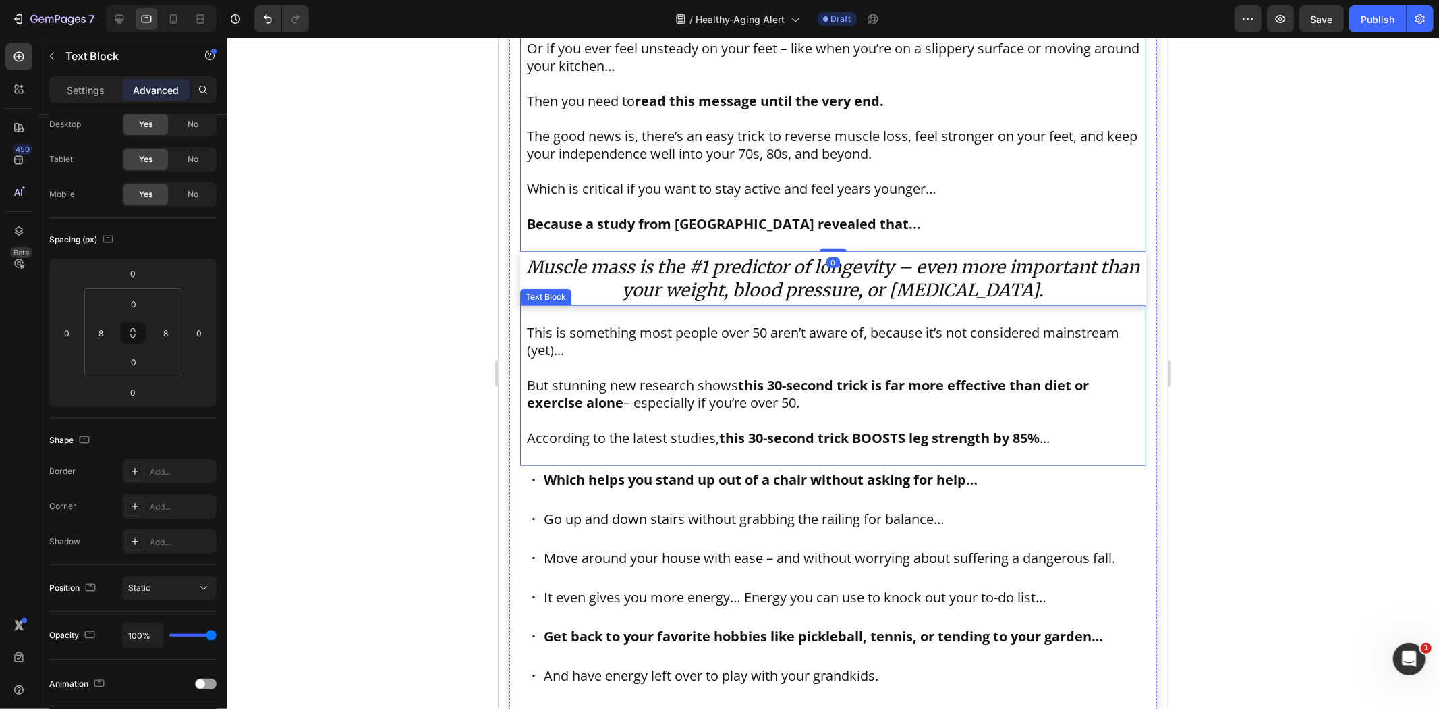
scroll to position [1426, 0]
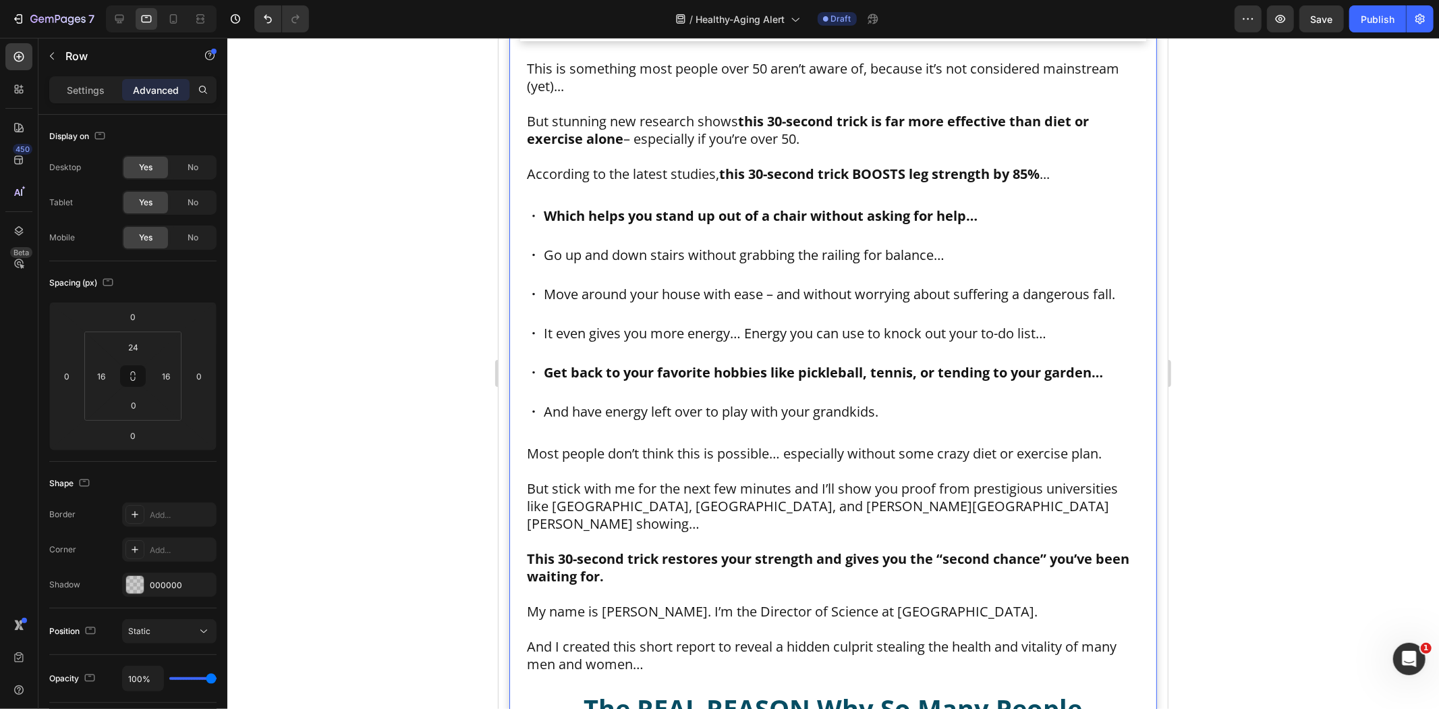
drag, startPoint x: 174, startPoint y: 19, endPoint x: 180, endPoint y: 54, distance: 35.5
click at [174, 18] on icon at bounding box center [173, 18] width 13 height 13
type input "12"
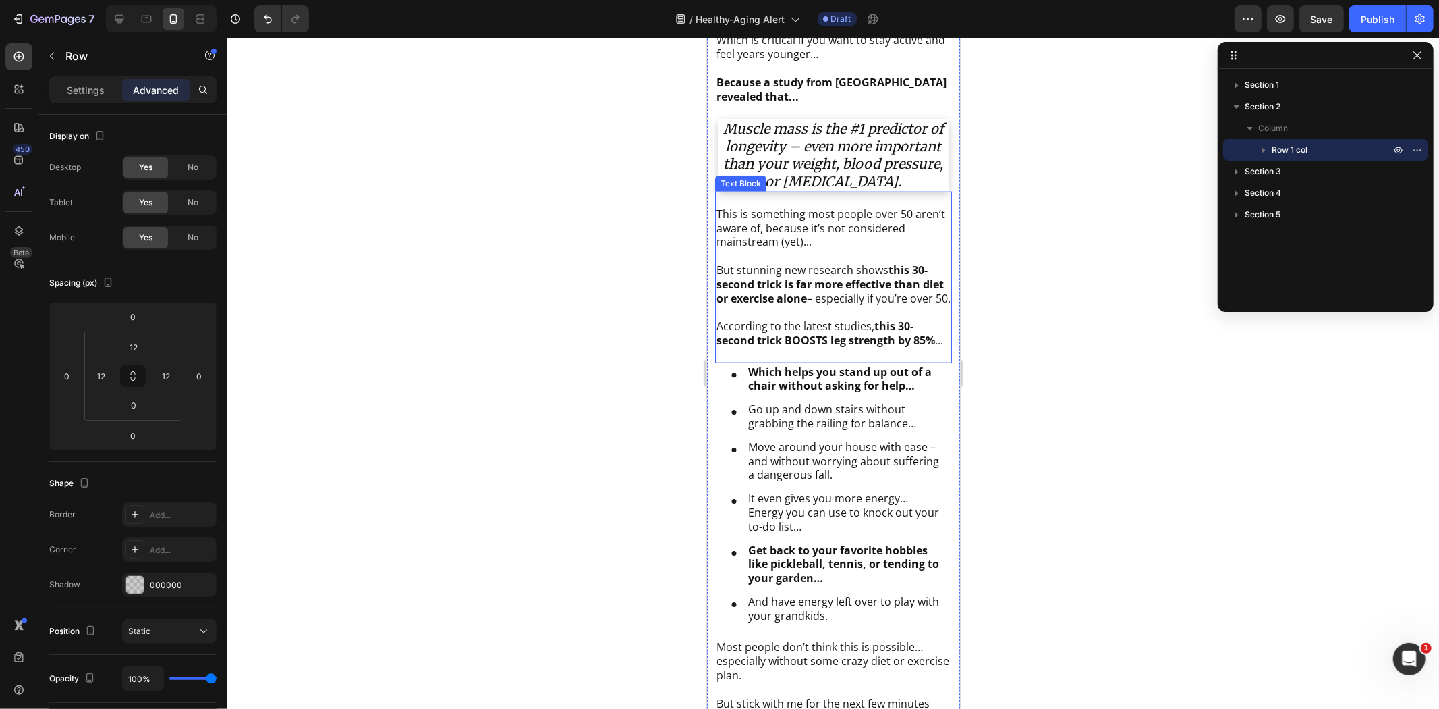
scroll to position [1136, 0]
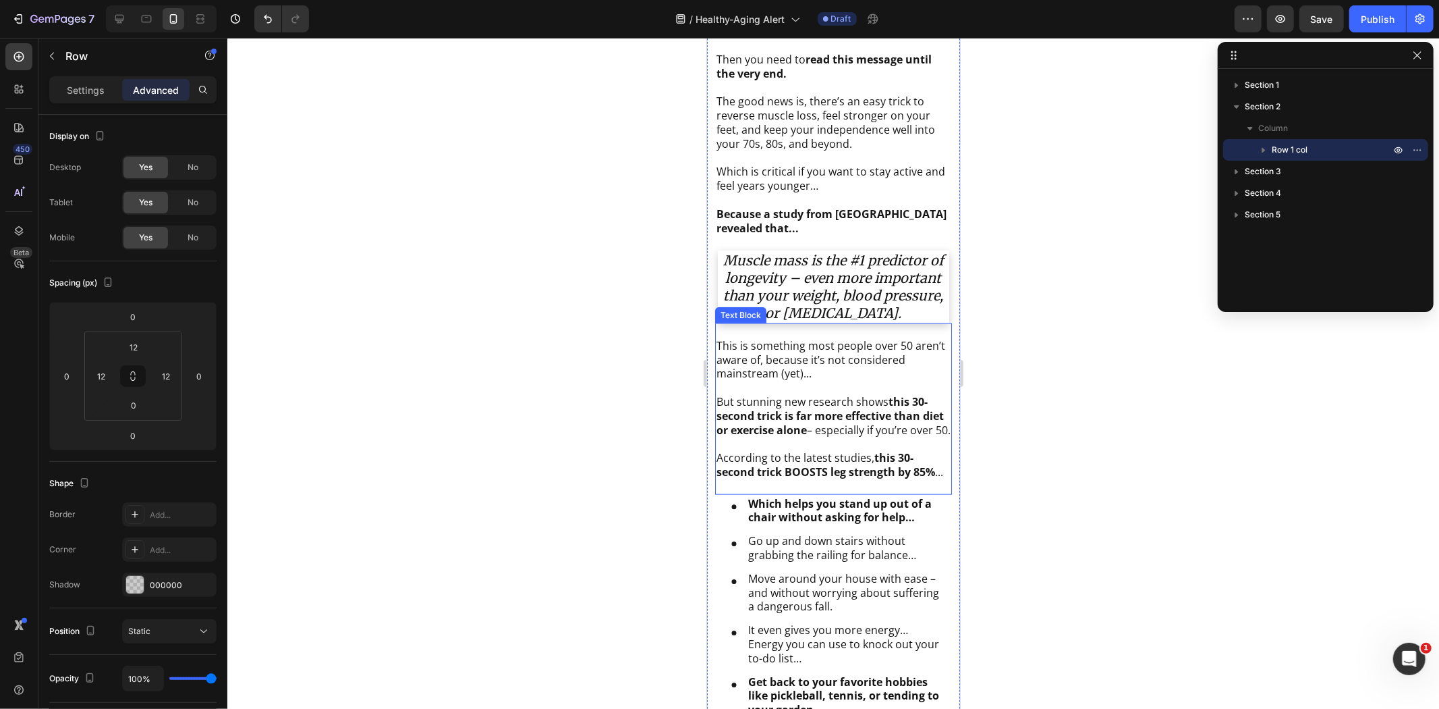
click at [821, 427] on strong "this 30-second trick is far more effective than diet or exercise alone" at bounding box center [829, 414] width 227 height 43
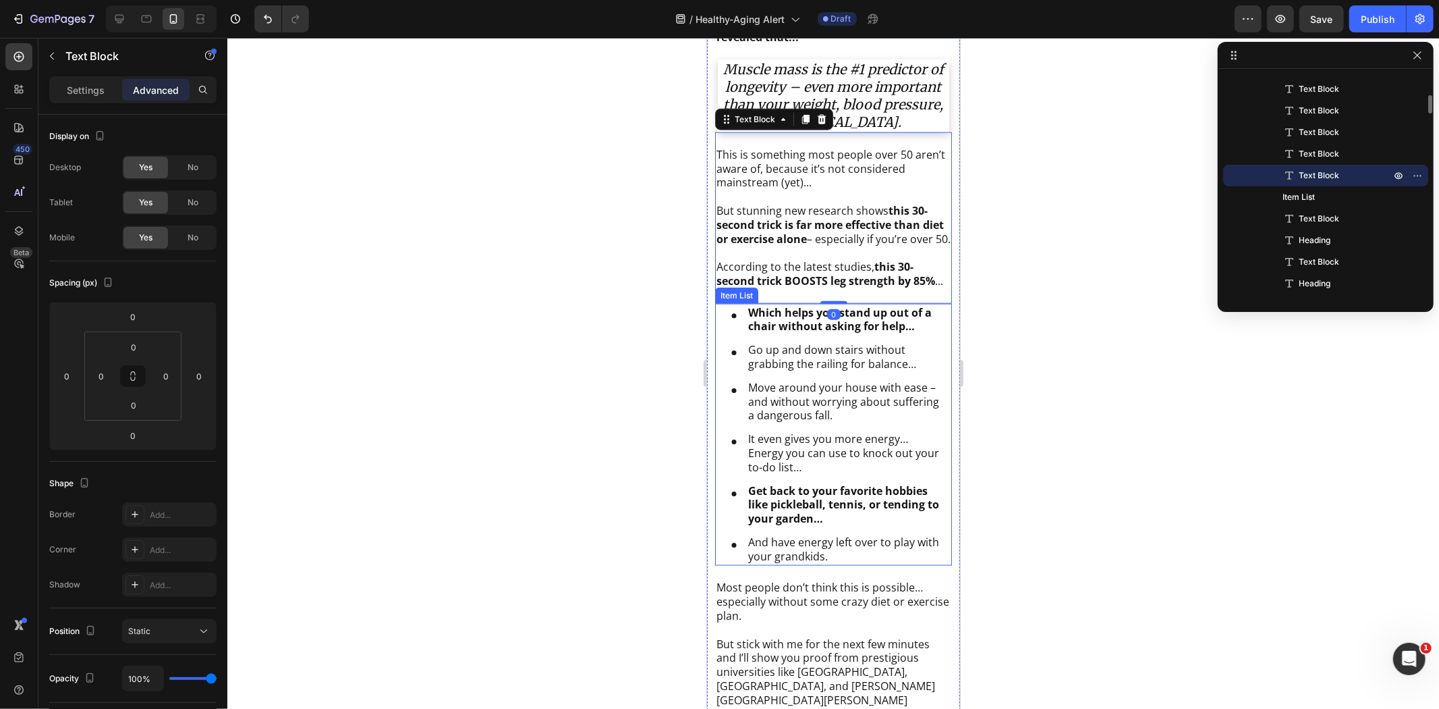
scroll to position [1435, 0]
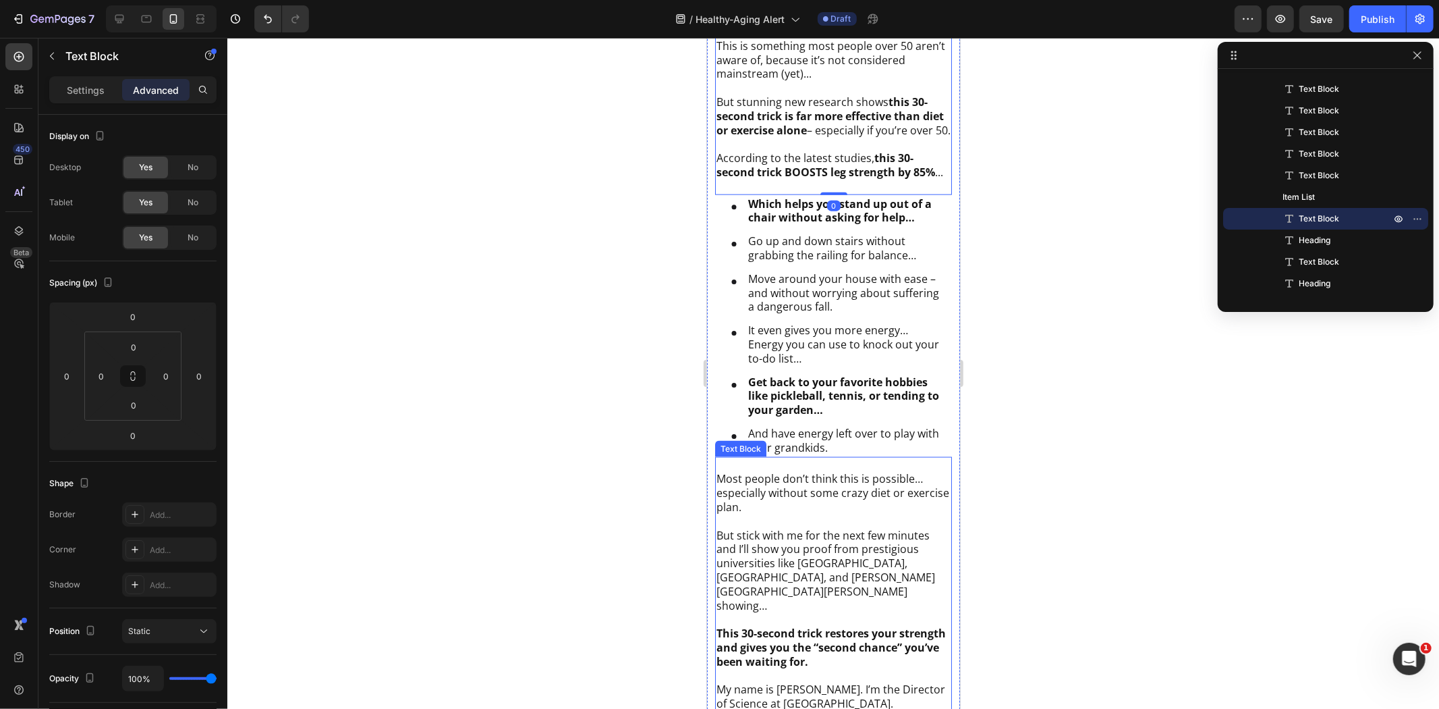
click at [824, 513] on p "Most people don’t think this is possible… especially without some crazy diet or…" at bounding box center [833, 492] width 234 height 42
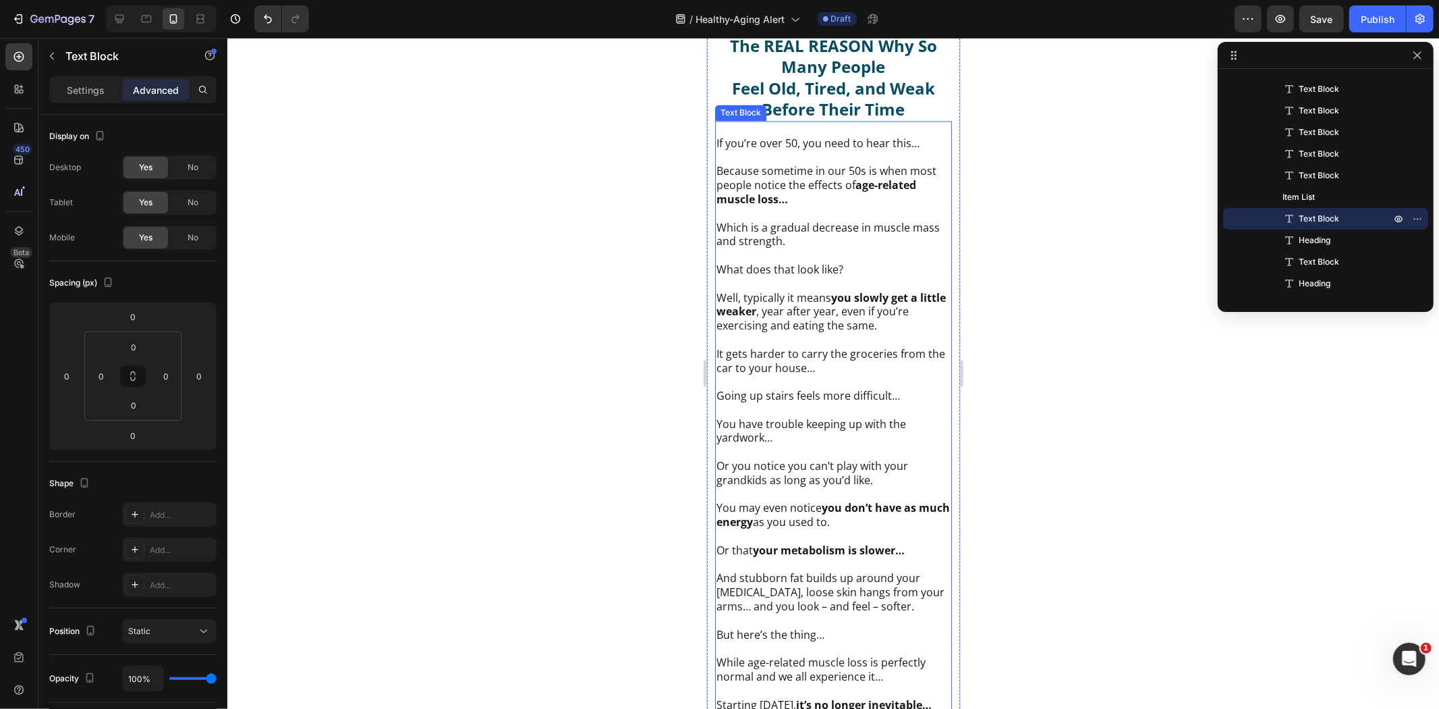
click at [818, 356] on p "It gets harder to carry the groceries from the car to your house…" at bounding box center [833, 361] width 234 height 28
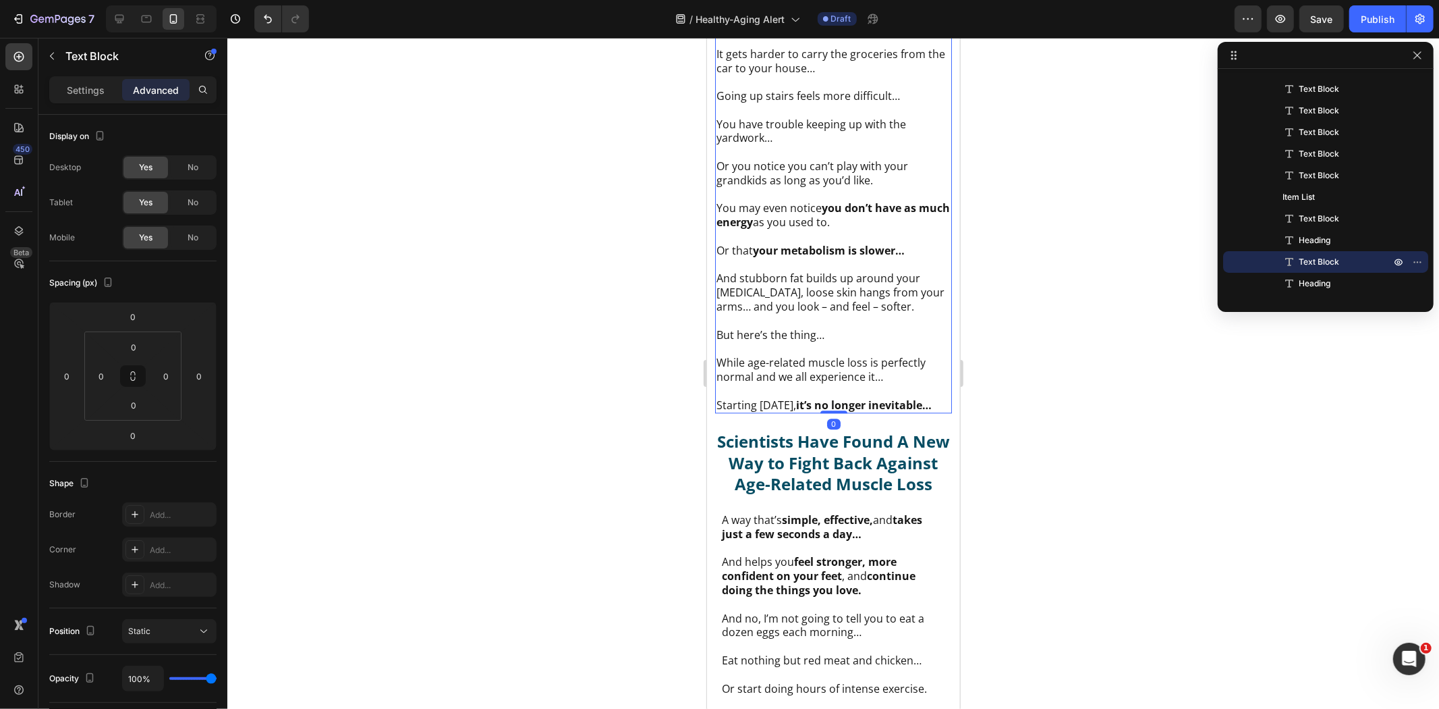
scroll to position [2860, 0]
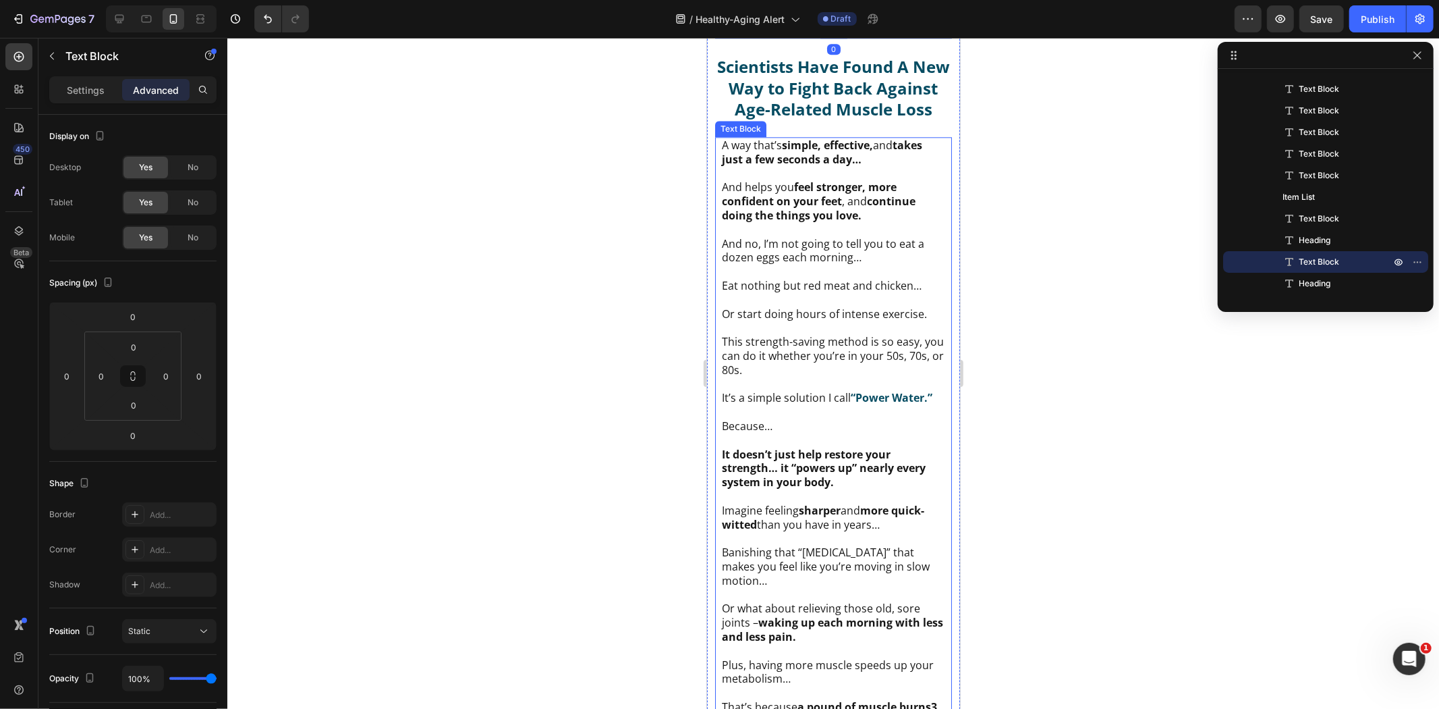
click at [821, 321] on p "Or start doing hours of intense exercise." at bounding box center [832, 313] width 223 height 14
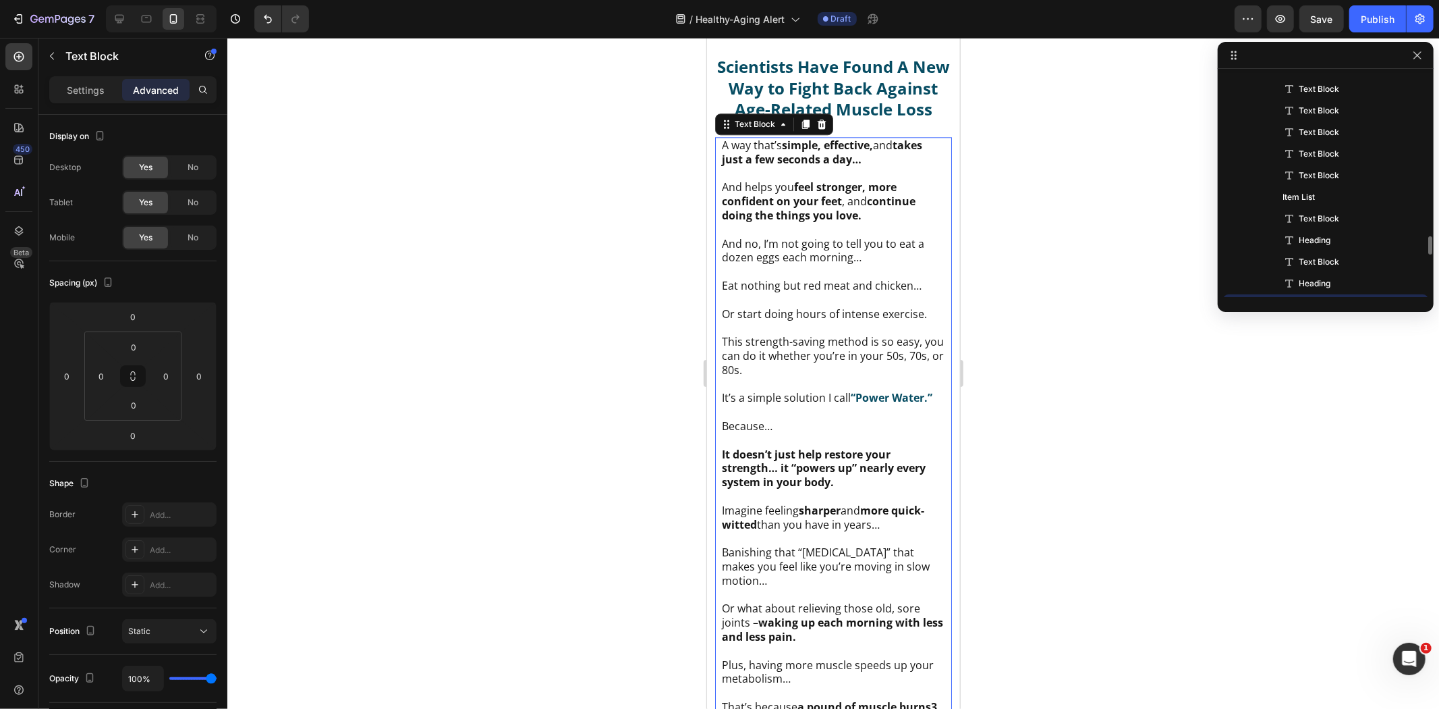
scroll to position [385, 0]
click at [1423, 171] on icon "button" at bounding box center [1417, 174] width 11 height 11
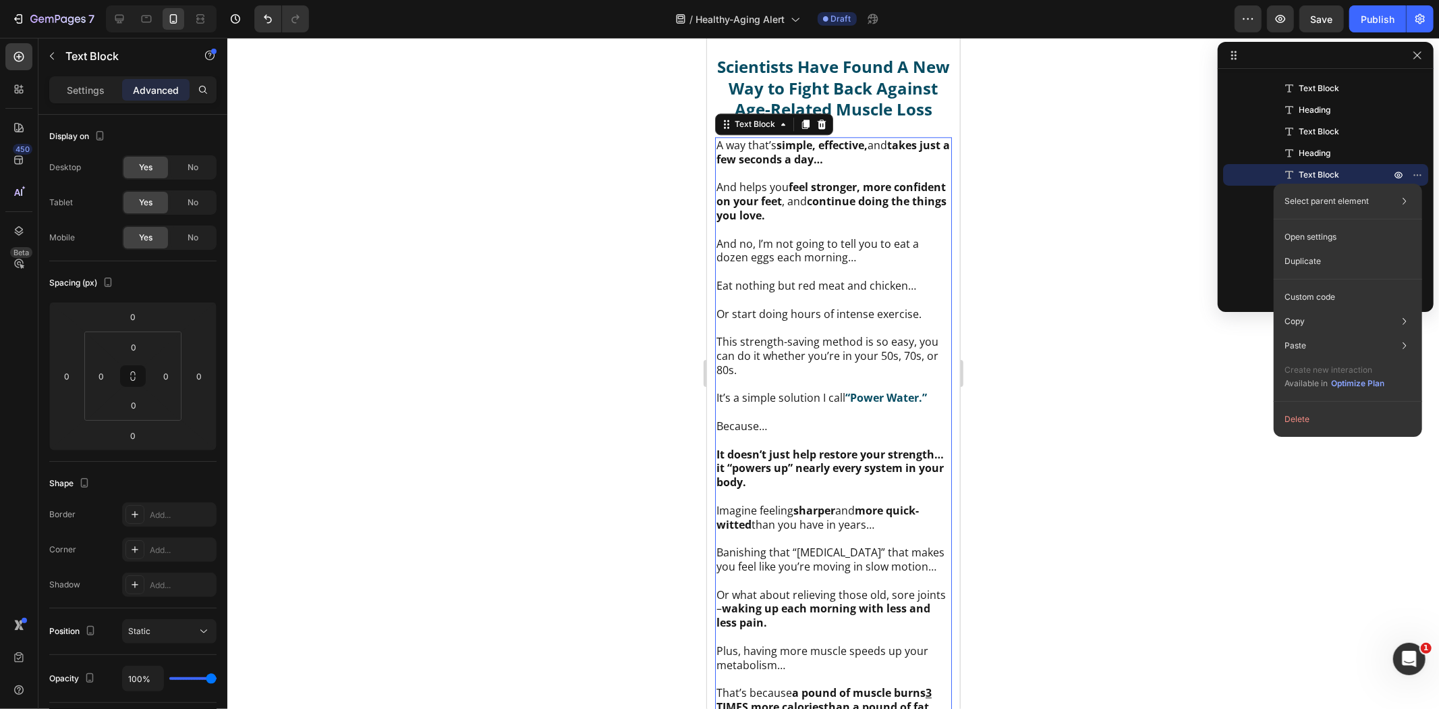
click at [1331, 238] on p "Open settings" at bounding box center [1311, 237] width 52 height 12
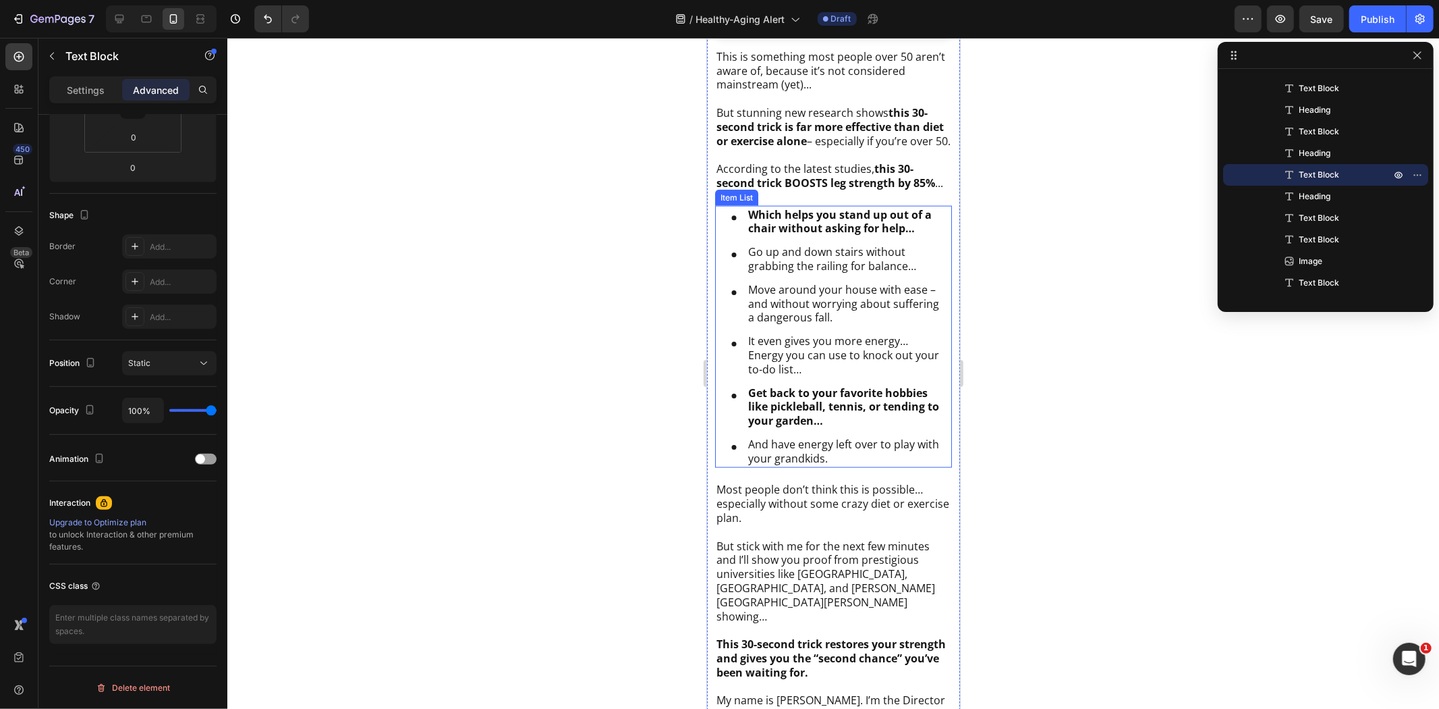
scroll to position [1426, 0]
click at [813, 188] on strong "this 30-second trick BOOSTS leg strength by 85%" at bounding box center [825, 173] width 219 height 29
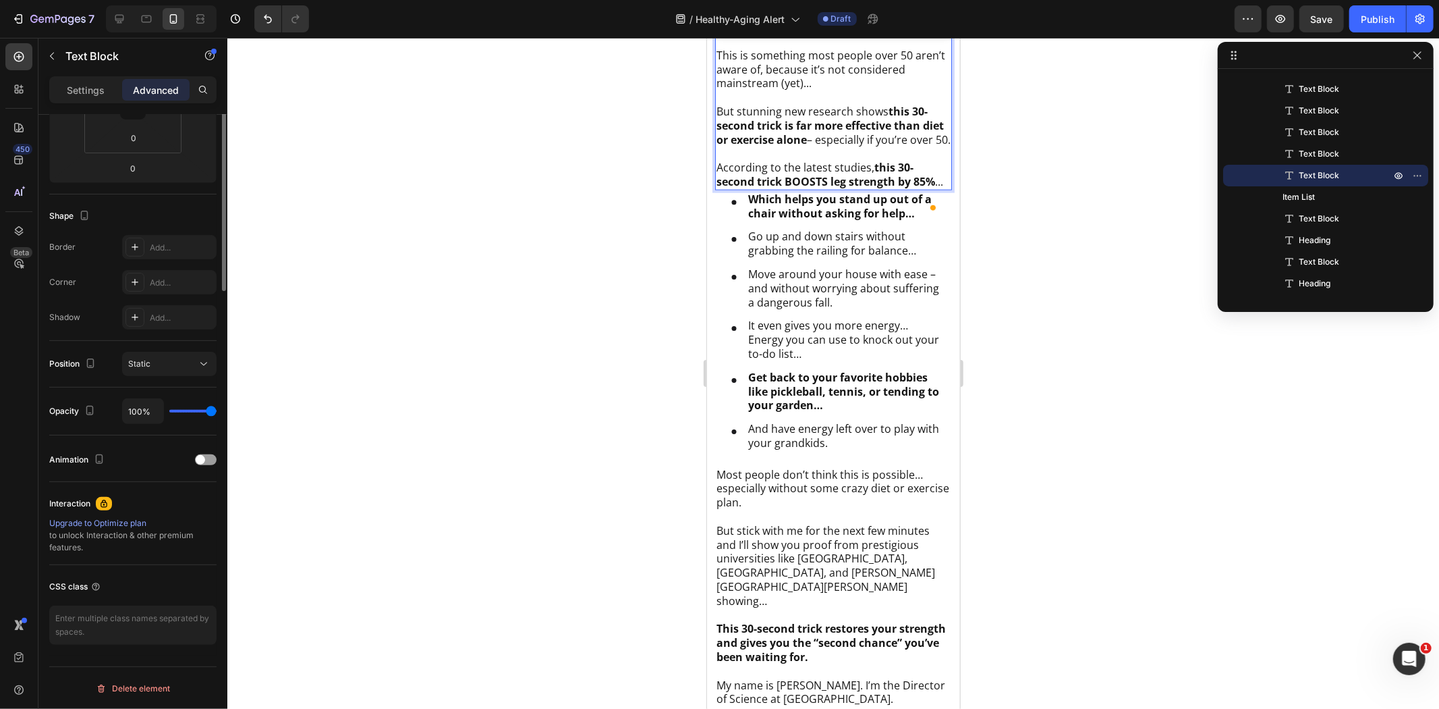
scroll to position [0, 0]
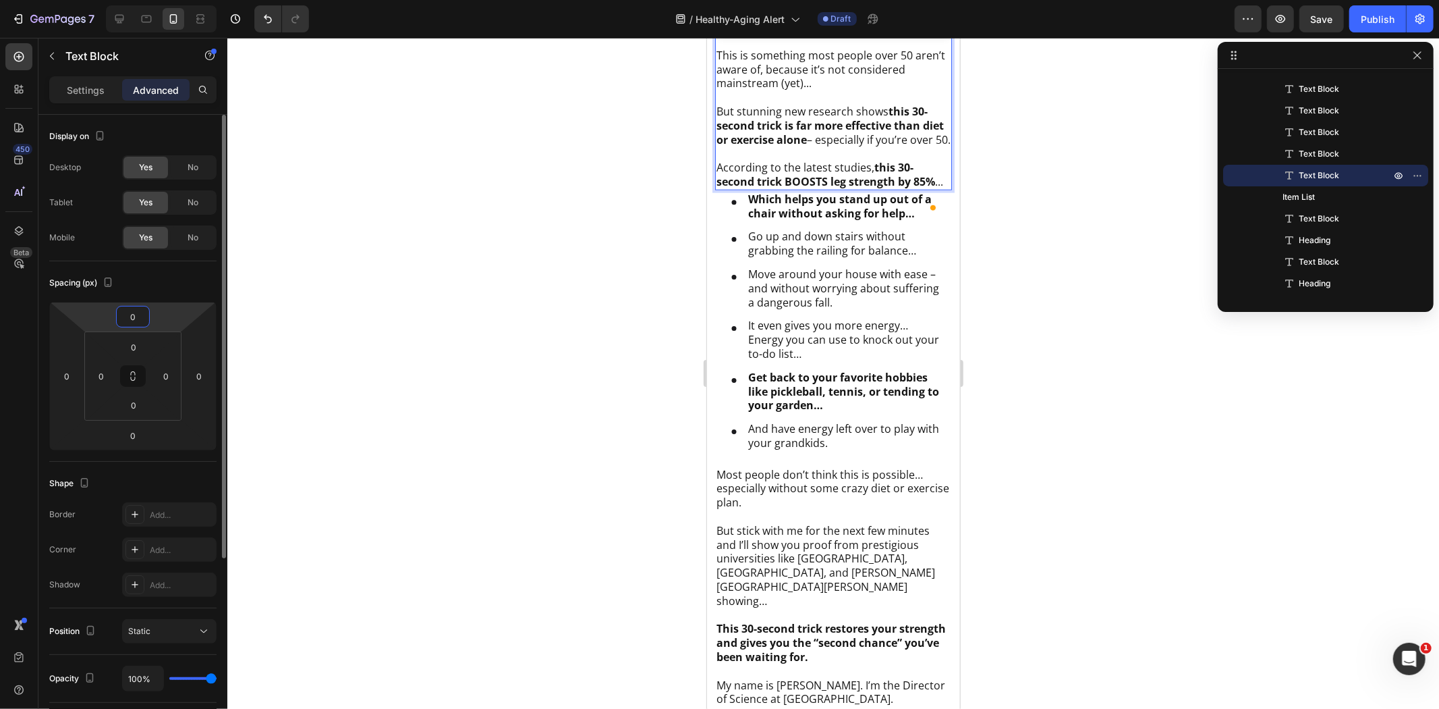
click at [135, 320] on input "0" at bounding box center [132, 316] width 27 height 20
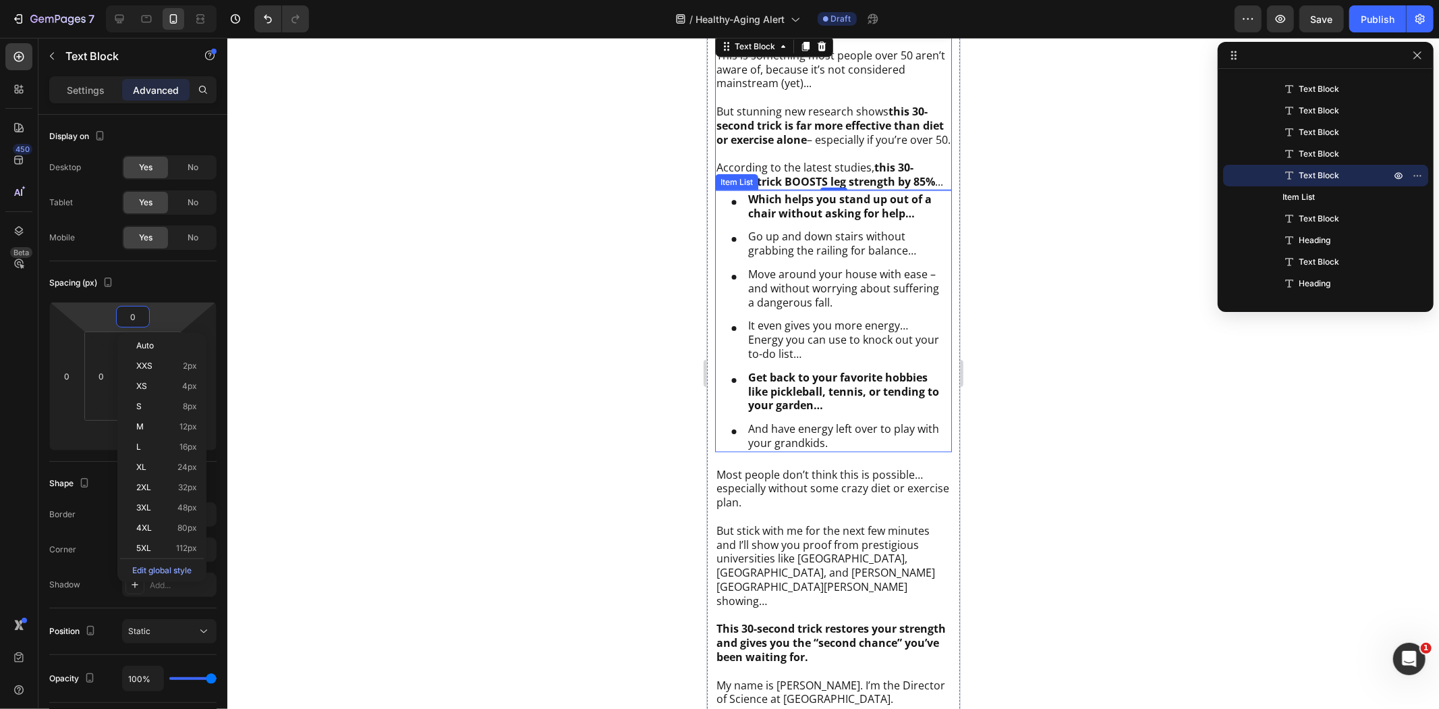
scroll to position [1126, 0]
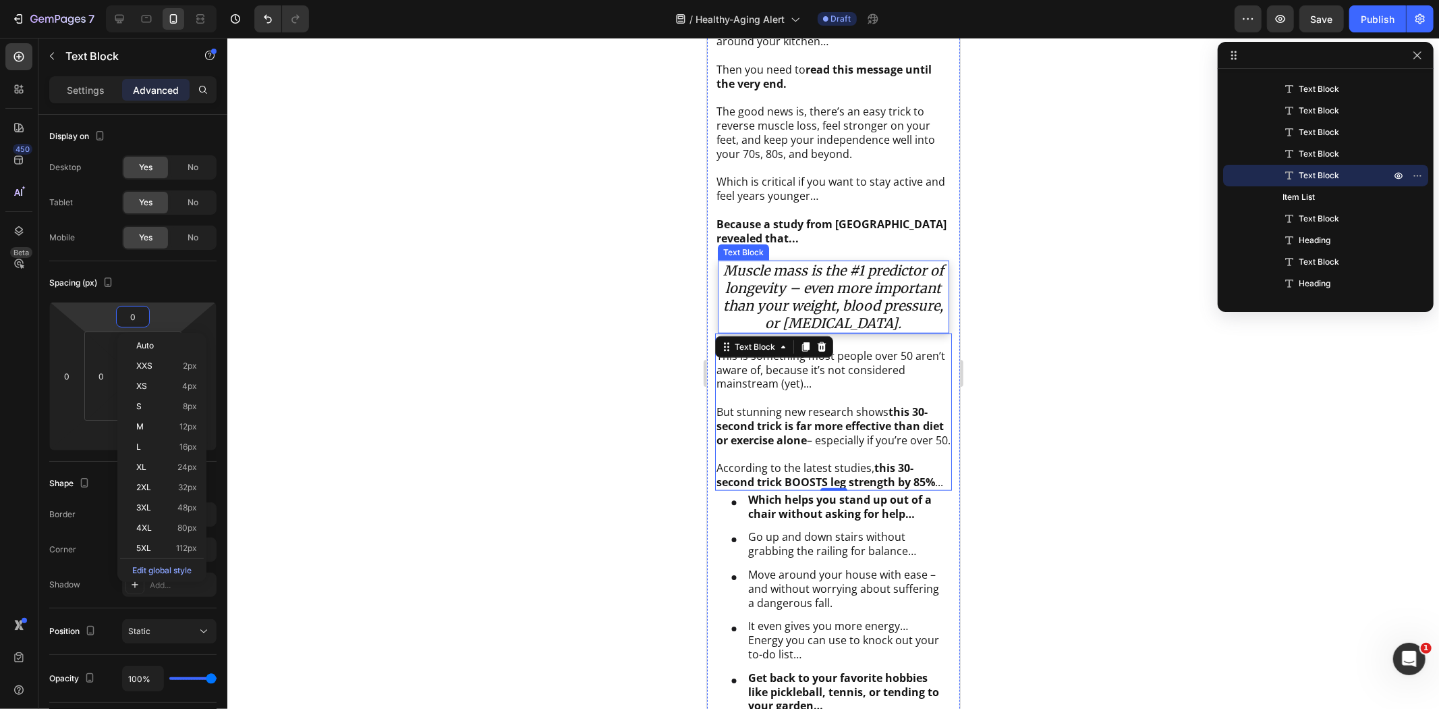
click at [828, 276] on icon "Muscle mass is the #1 predictor of longevity – even more important than your we…" at bounding box center [833, 296] width 221 height 70
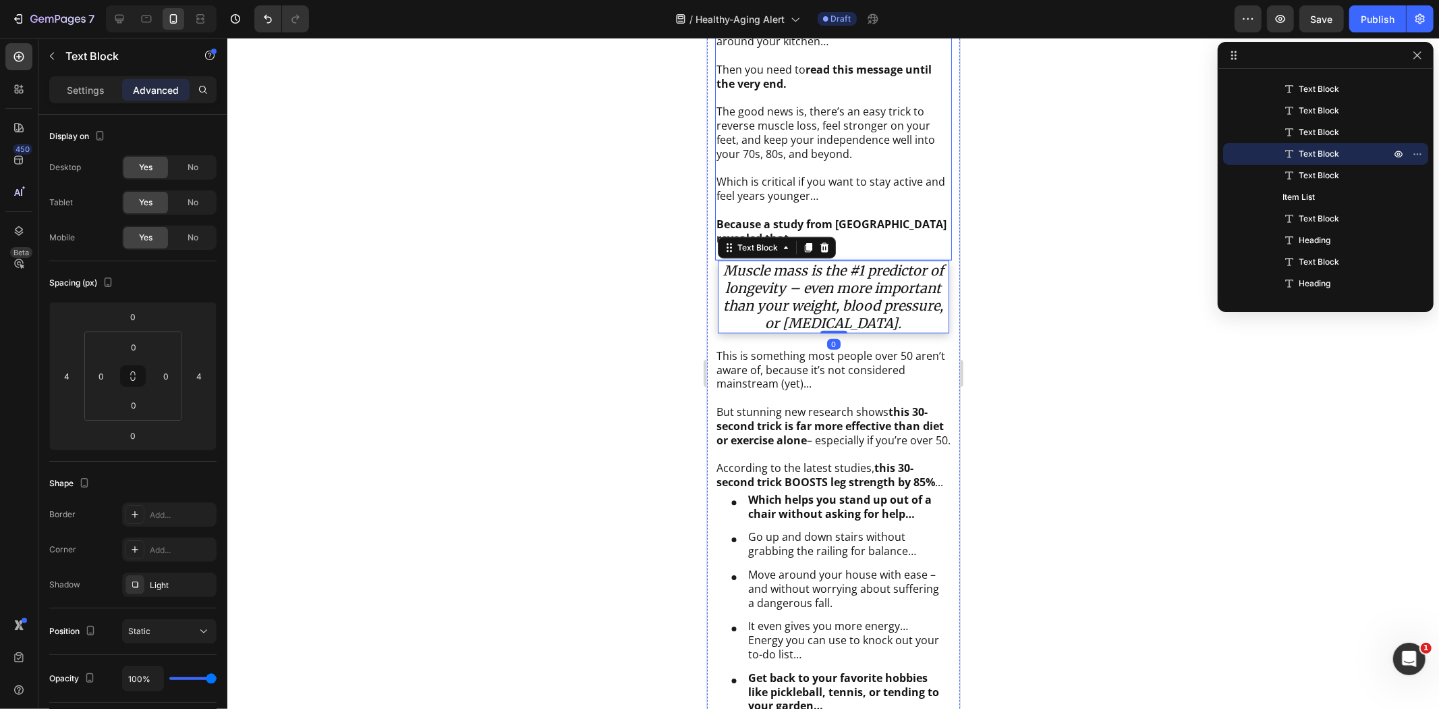
click at [850, 189] on p "Which is critical if you want to stay active and feel years younger… Because a …" at bounding box center [833, 209] width 234 height 70
click at [797, 307] on icon "Muscle mass is the #1 predictor of longevity – even more important than your we…" at bounding box center [833, 296] width 221 height 70
click at [790, 373] on p "This is something most people over 50 aren’t aware of, because it’s not conside…" at bounding box center [833, 369] width 234 height 42
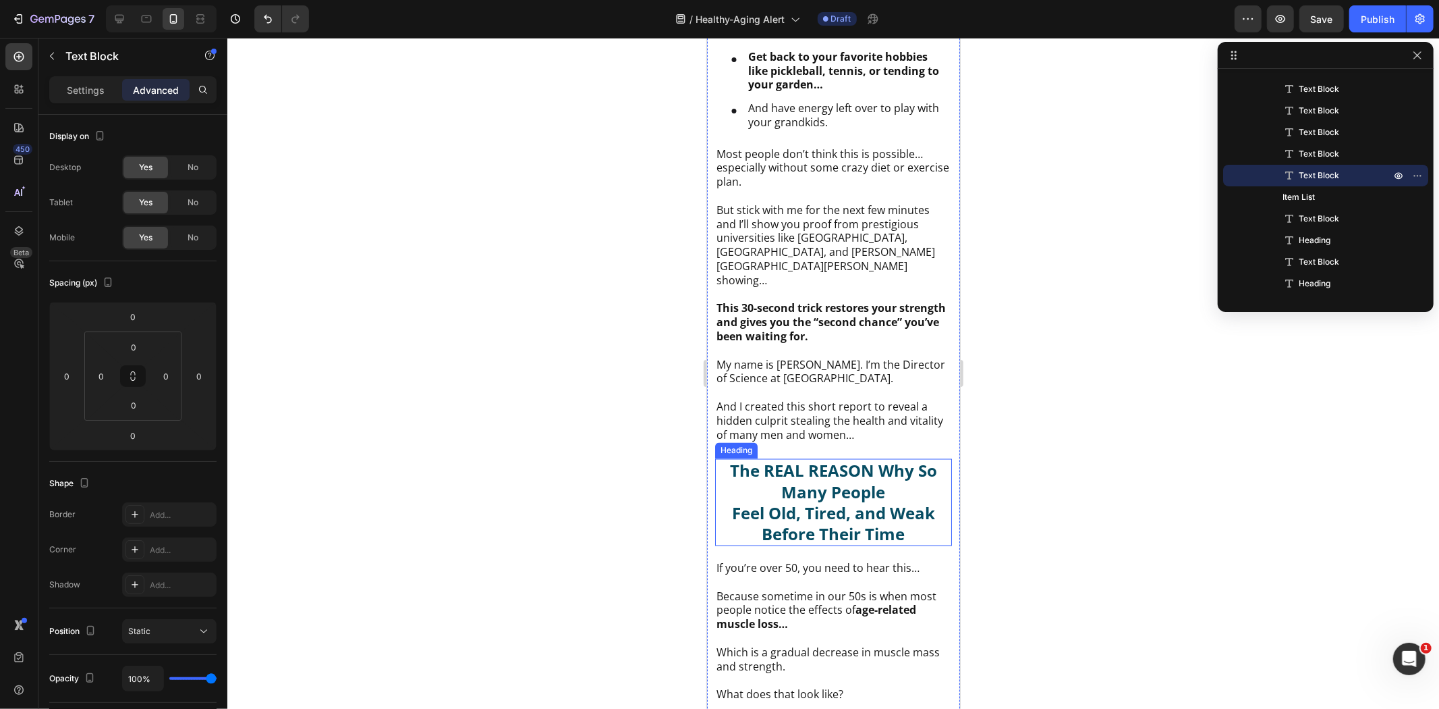
scroll to position [1876, 0]
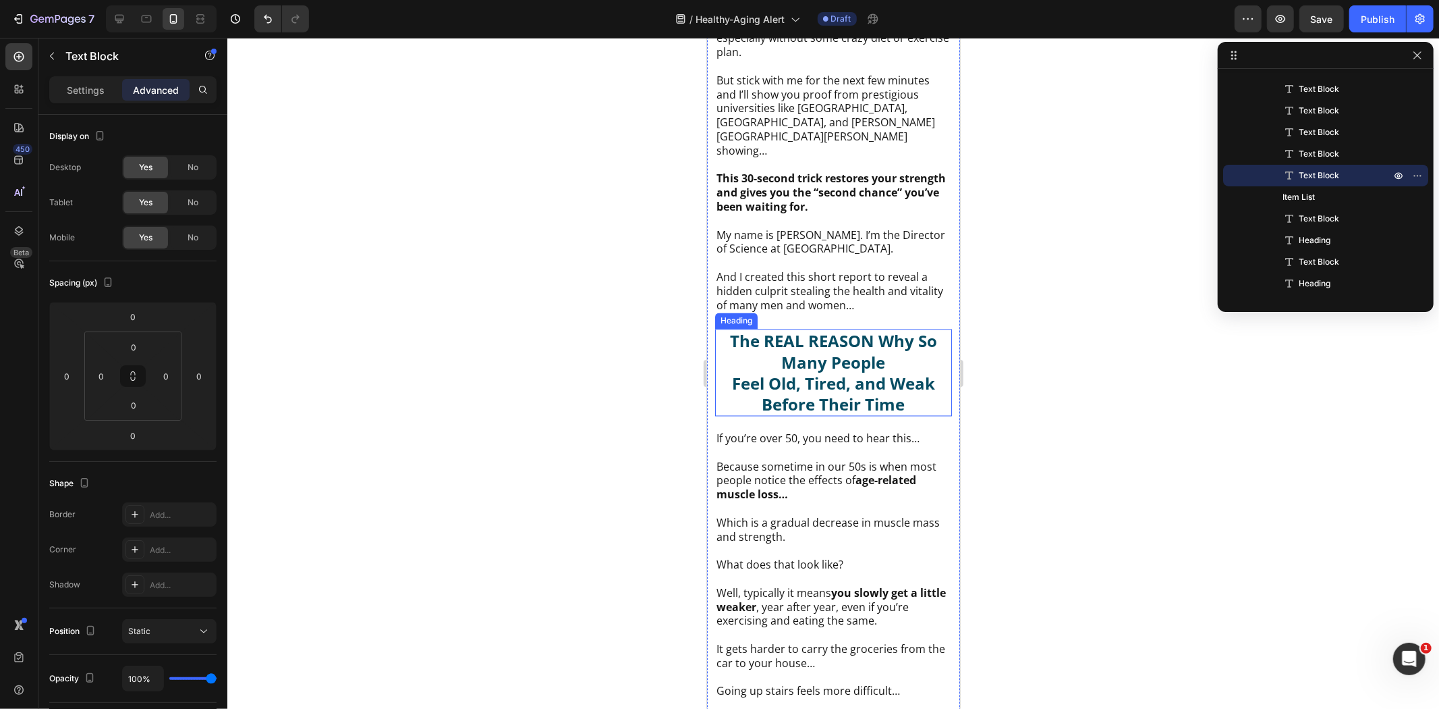
click at [805, 368] on h2 "The REAL REASON Why So Many People Feel Old, Tired, and Weak Before Their Time" at bounding box center [833, 372] width 237 height 87
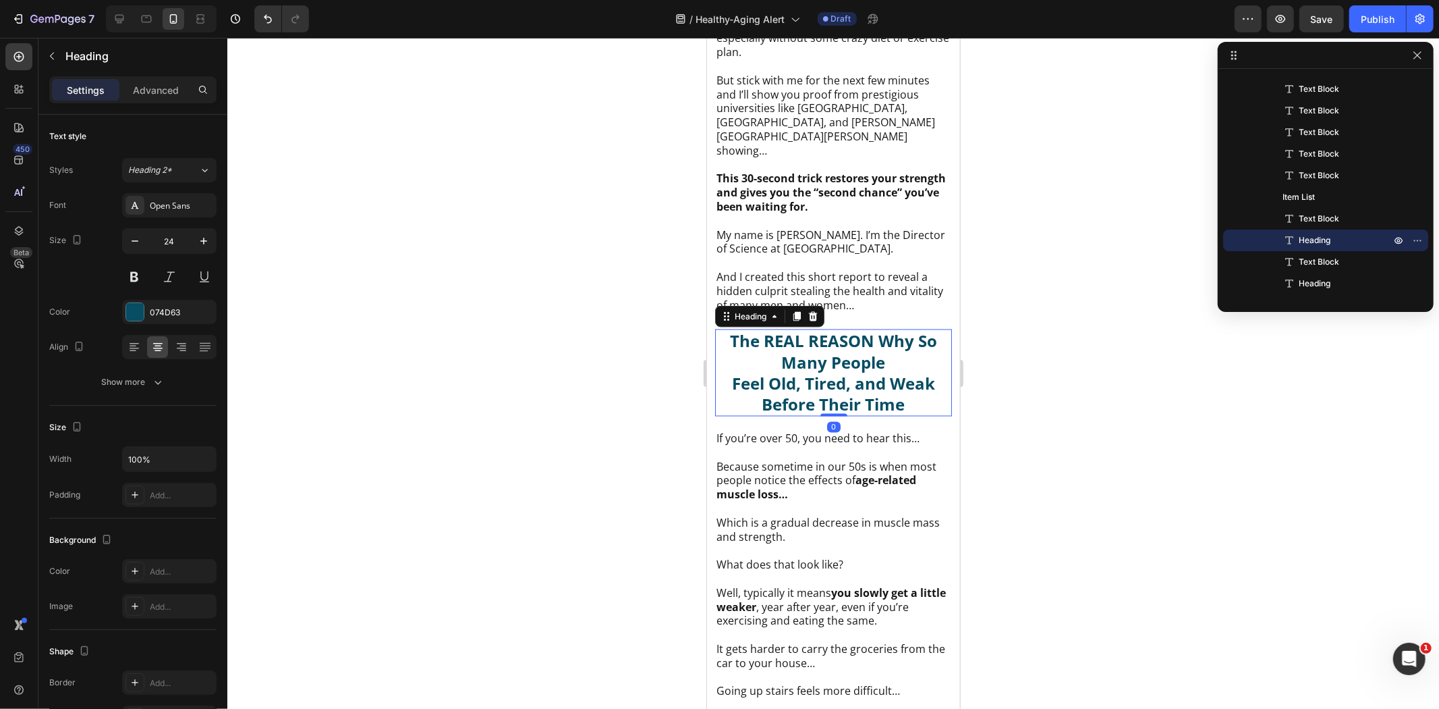
click at [162, 89] on p "Advanced" at bounding box center [156, 90] width 46 height 14
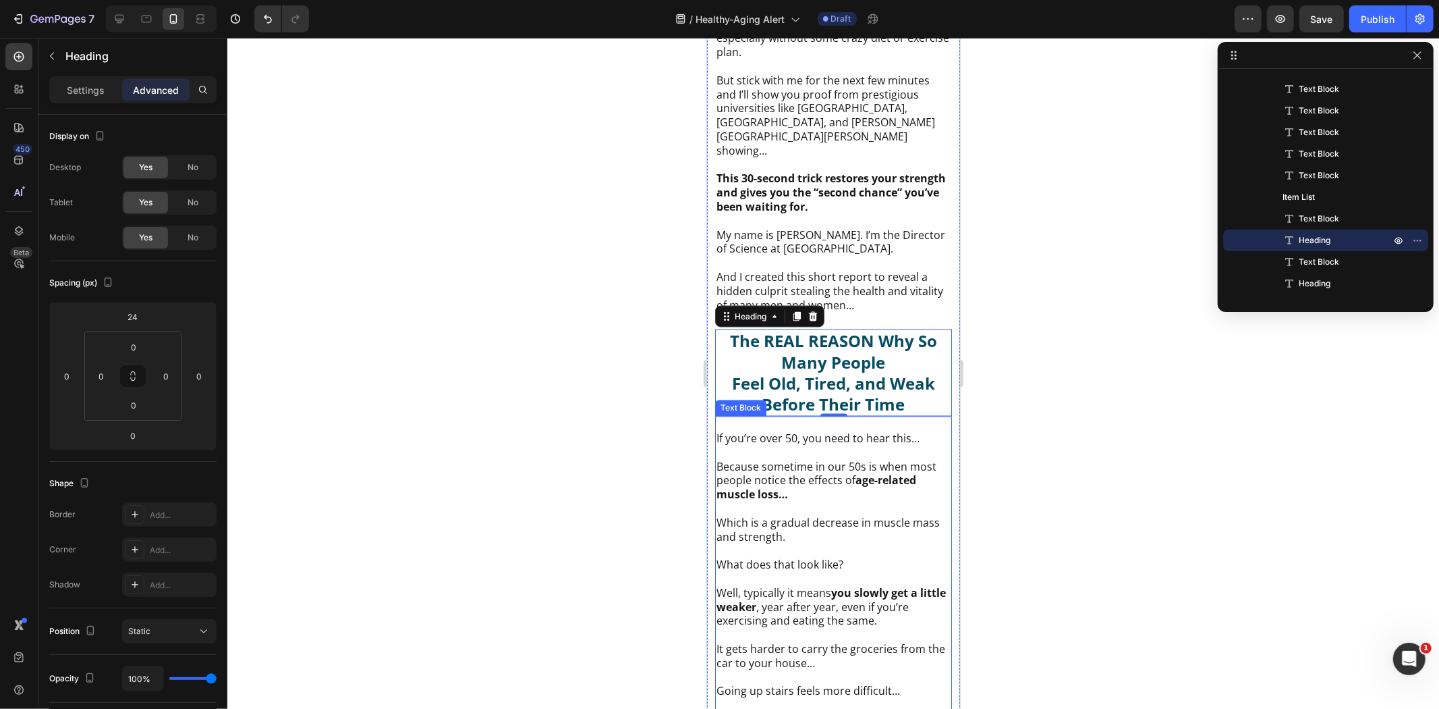
click at [833, 461] on p "Because sometime in our 50s is when most people notice the effects of age-relat…" at bounding box center [833, 481] width 234 height 42
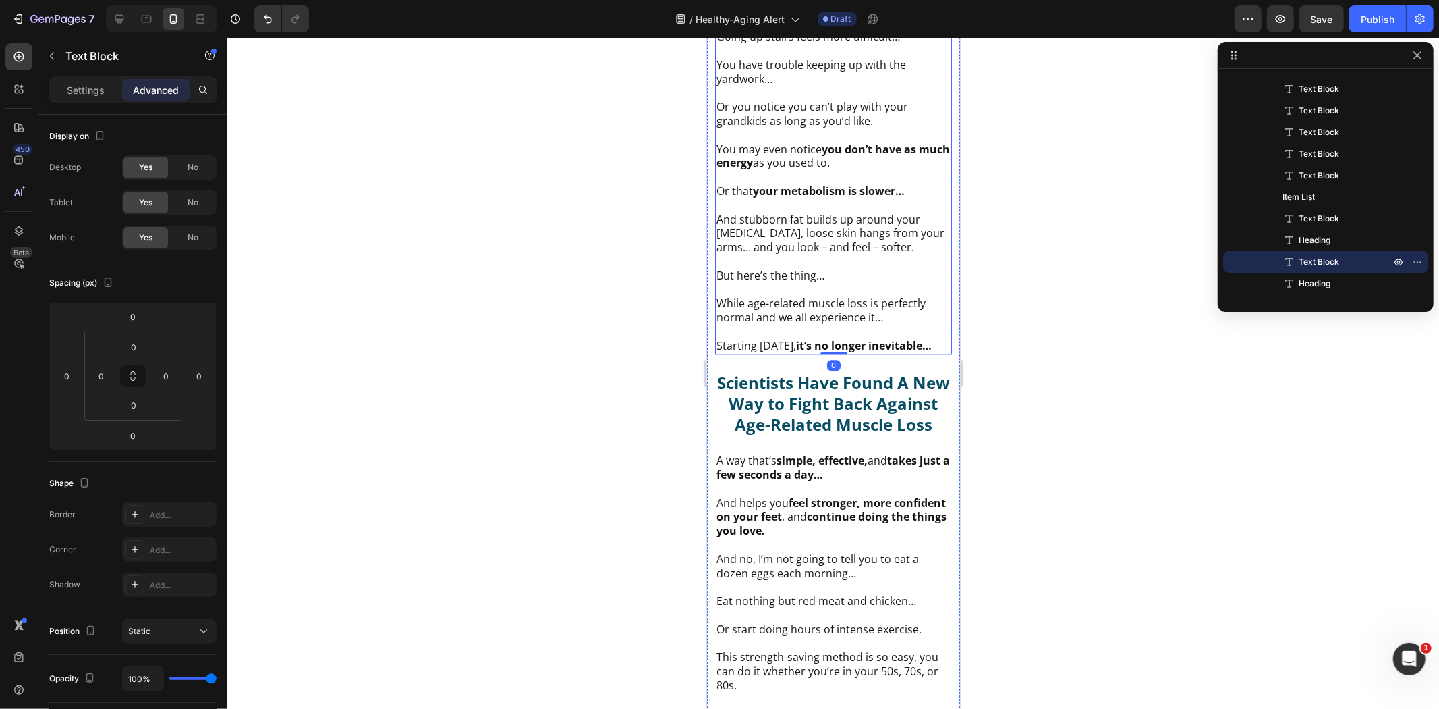
scroll to position [2626, 0]
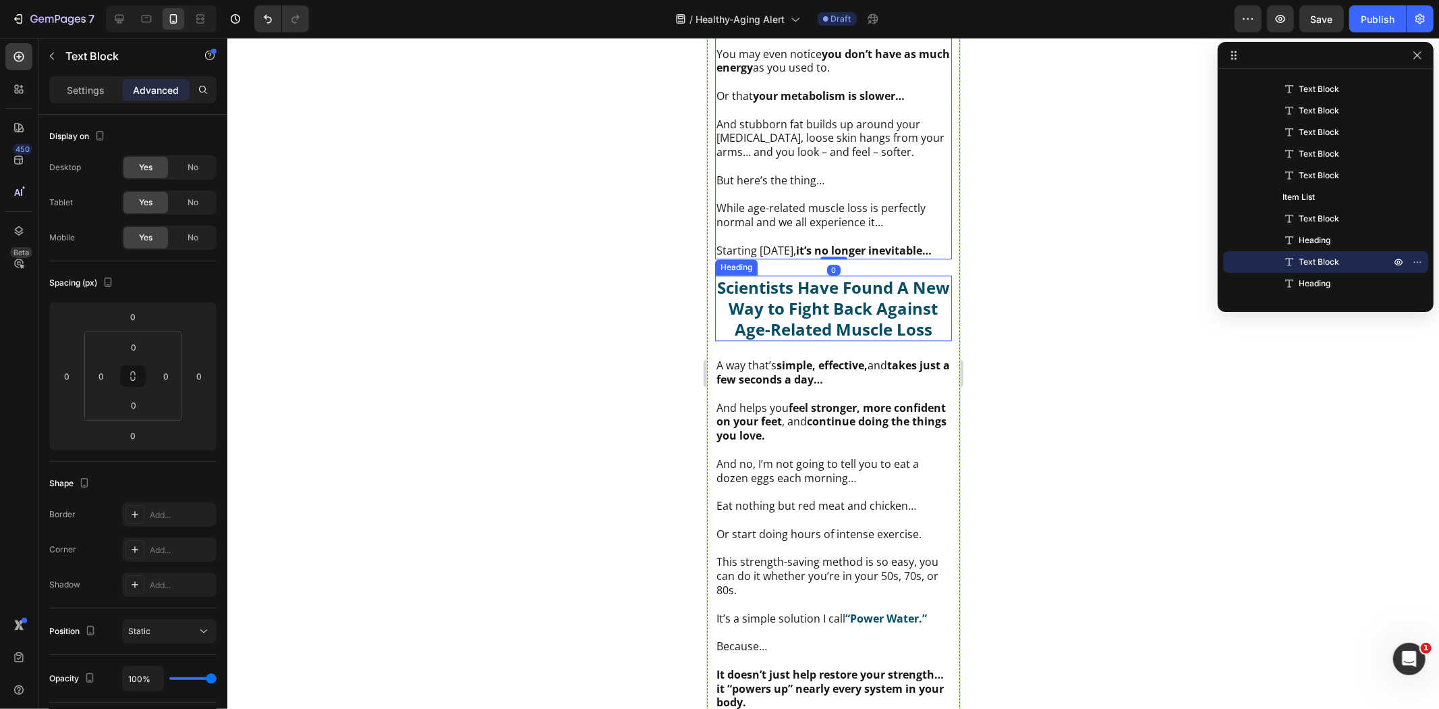
click at [831, 310] on h2 "Scientists Have Found A New Way to Fight Back Against Age-Related Muscle Loss" at bounding box center [833, 308] width 237 height 66
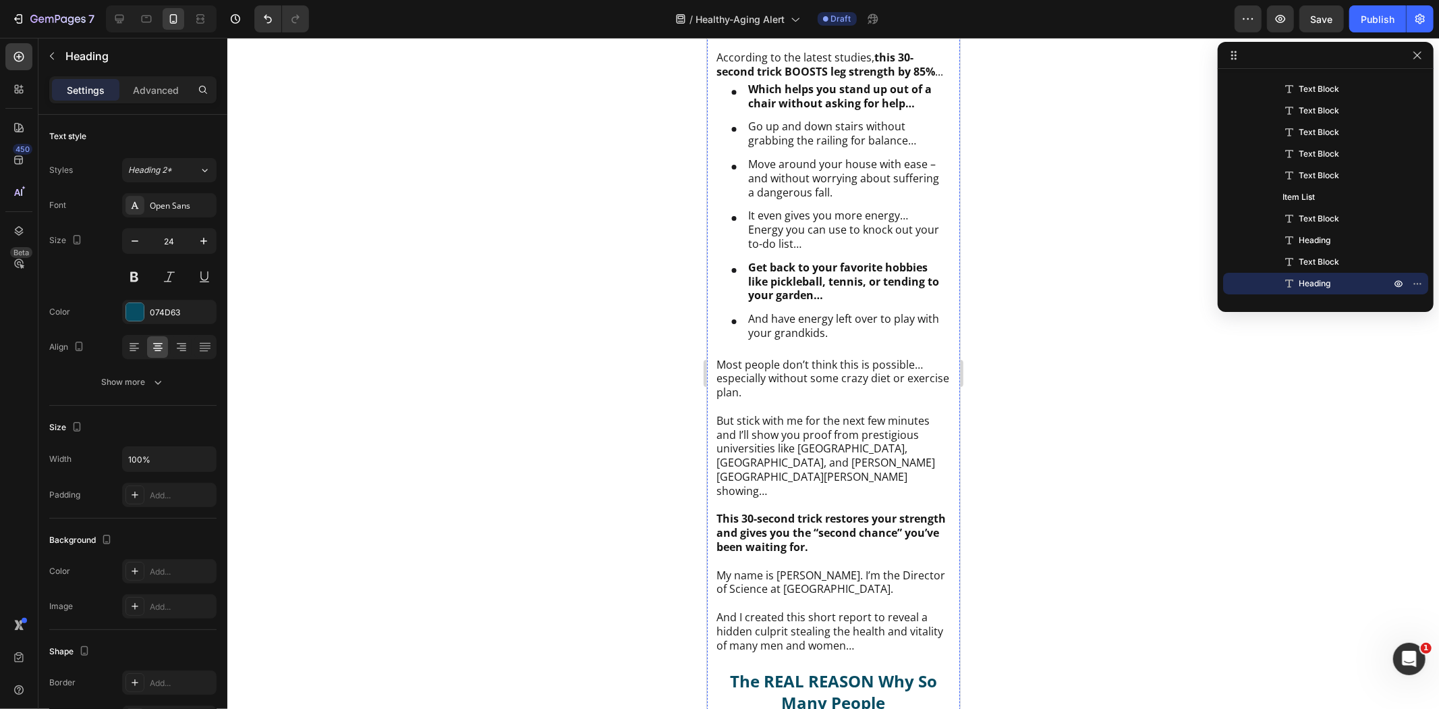
scroll to position [1351, 0]
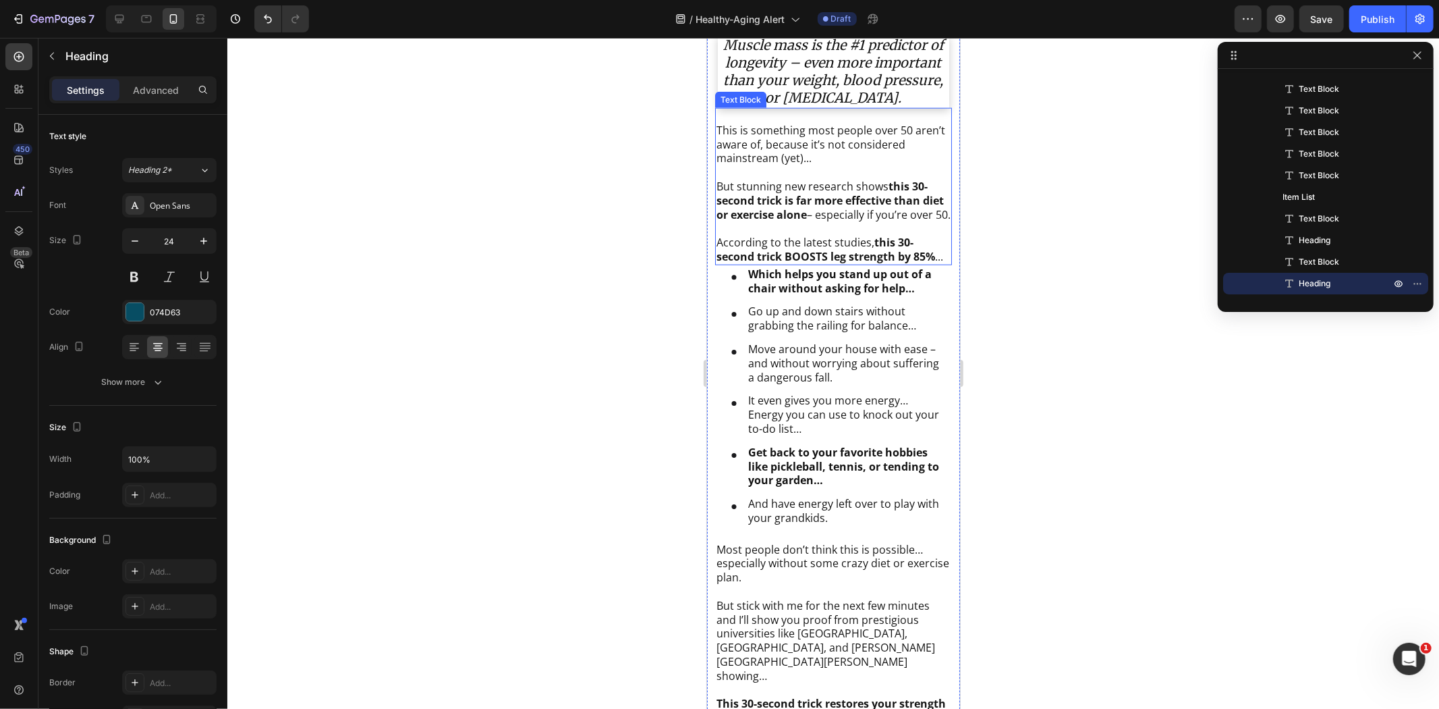
click at [817, 257] on p "According to the latest studies, this 30-second trick BOOSTS leg strength by 85…" at bounding box center [833, 249] width 234 height 28
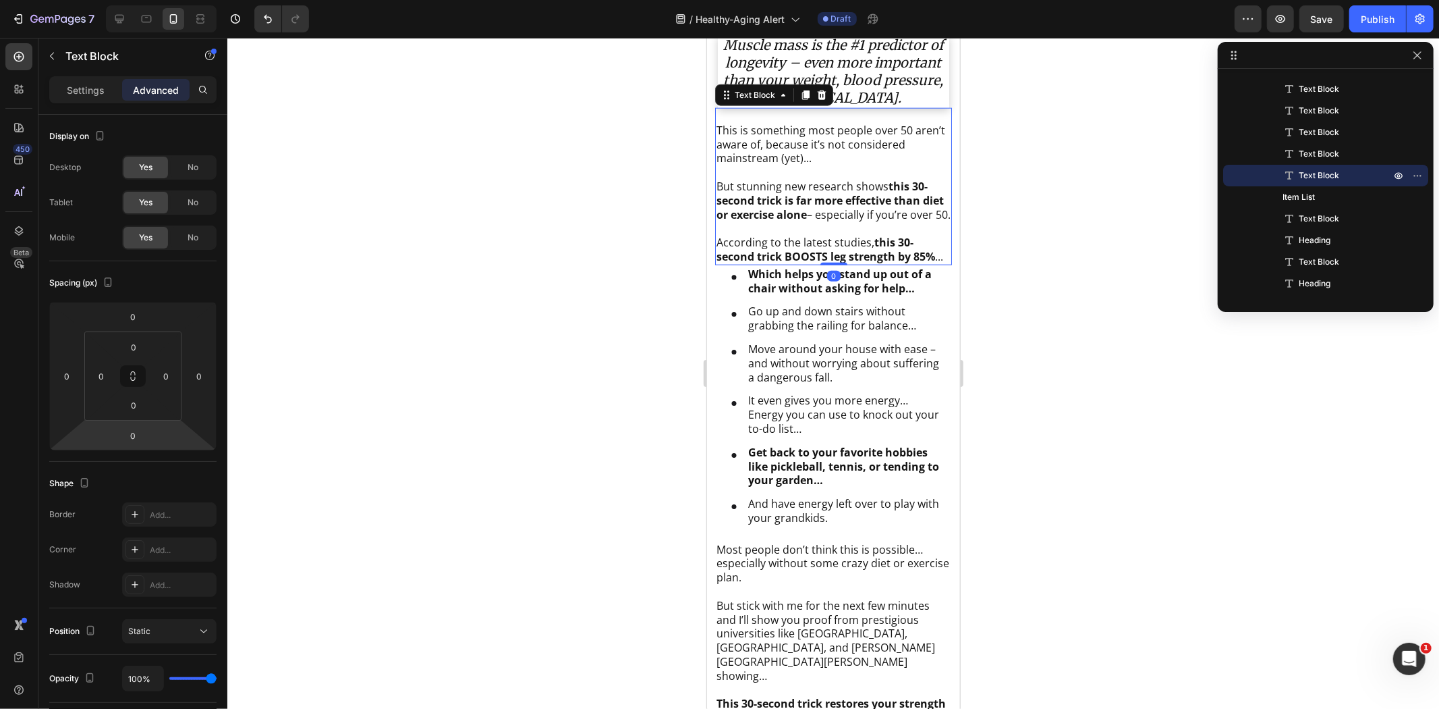
click at [131, 437] on input "0" at bounding box center [132, 435] width 27 height 20
click at [158, 578] on div "XL 24px" at bounding box center [162, 586] width 84 height 20
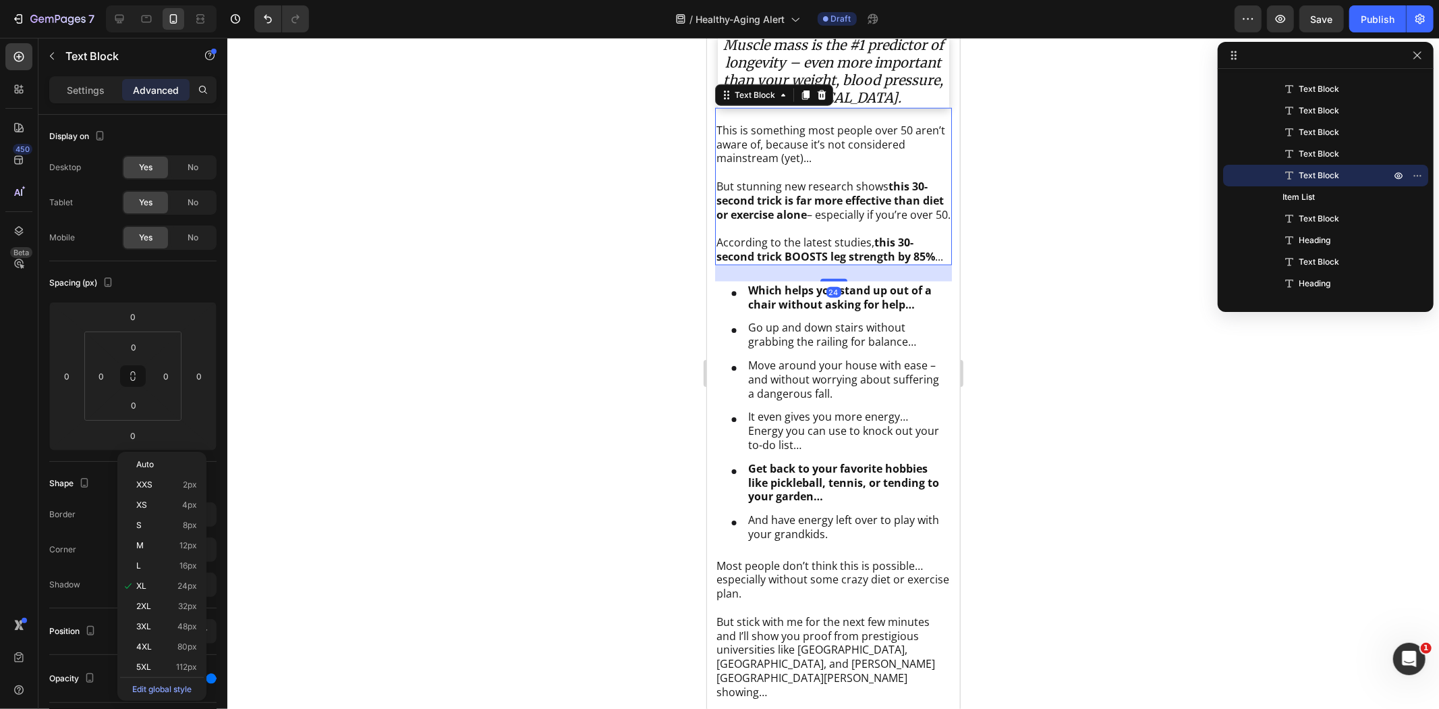
type input "24"
click at [1016, 358] on div at bounding box center [833, 373] width 1212 height 671
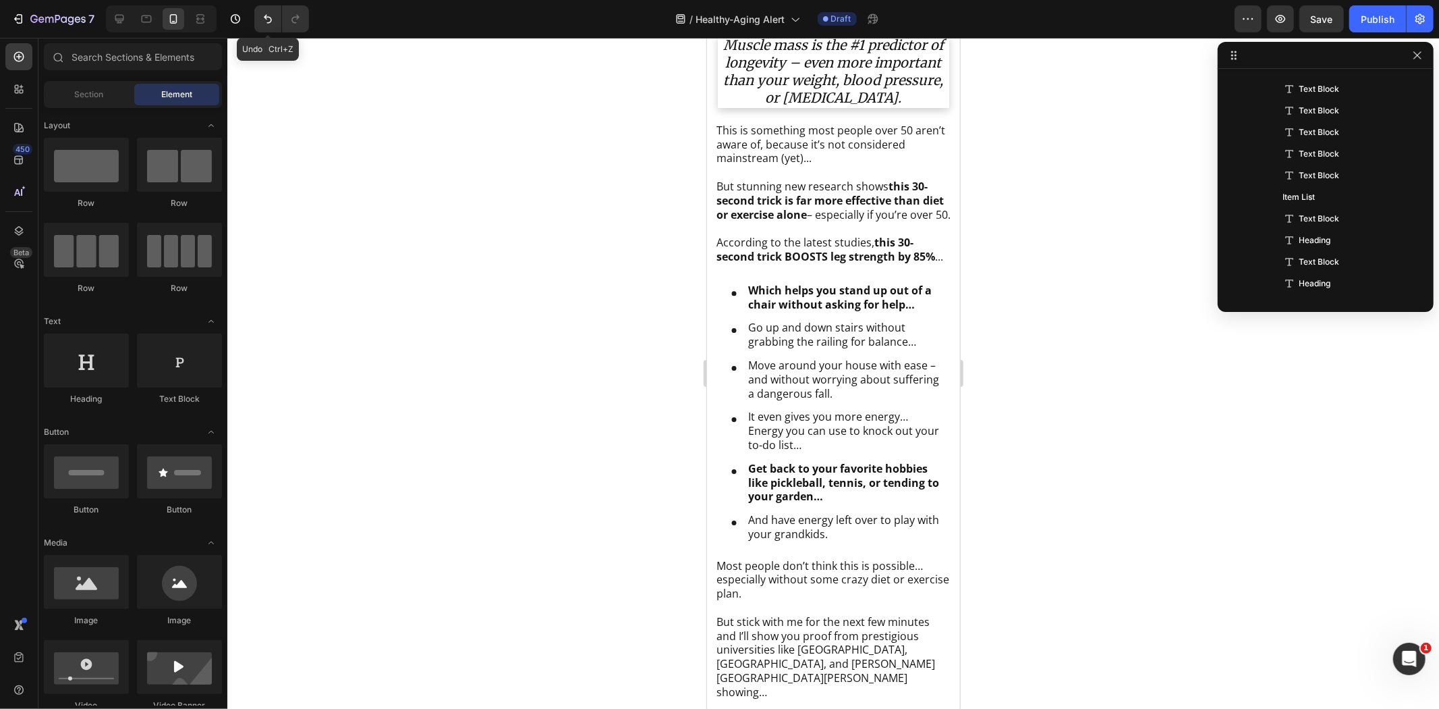
click at [264, 16] on icon "Undo/Redo" at bounding box center [267, 18] width 13 height 13
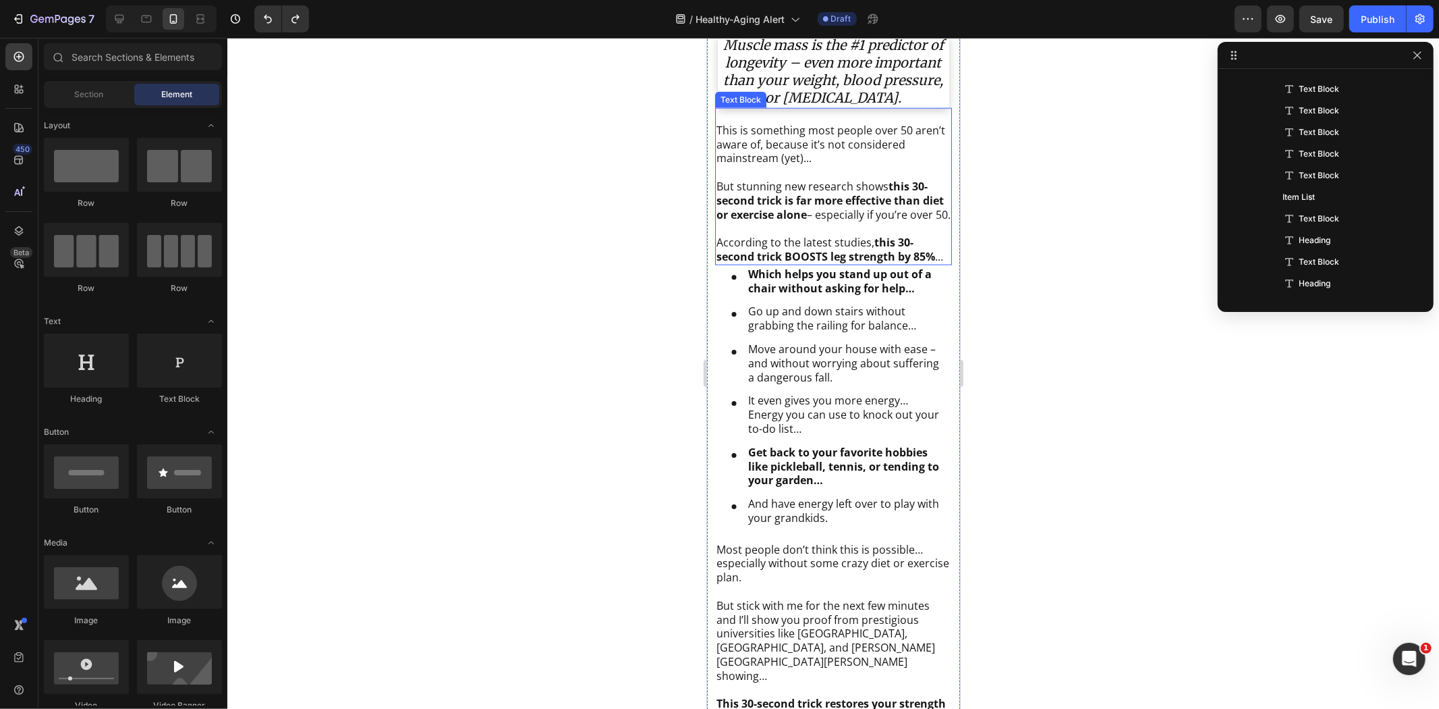
click at [777, 263] on p "According to the latest studies, this 30-second trick BOOSTS leg strength by 85…" at bounding box center [833, 249] width 234 height 28
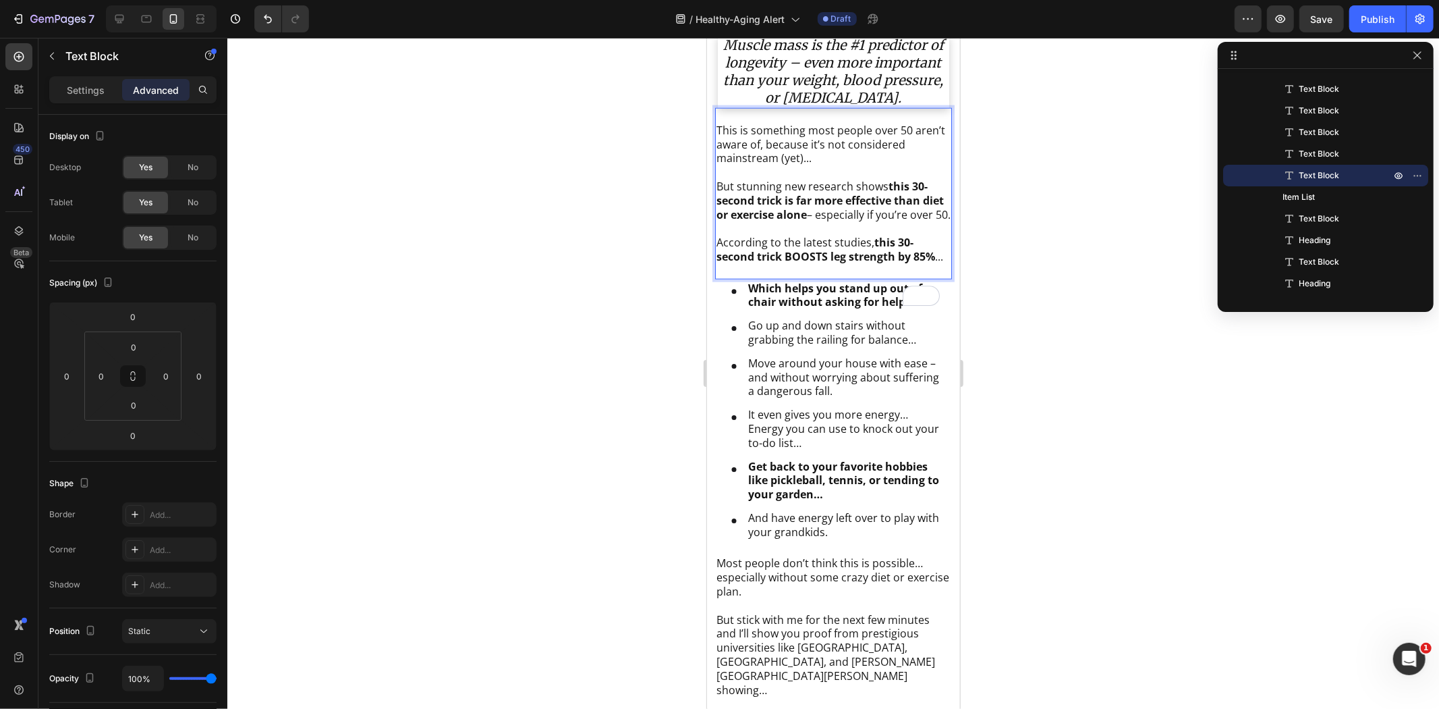
click at [1165, 285] on div at bounding box center [833, 373] width 1212 height 671
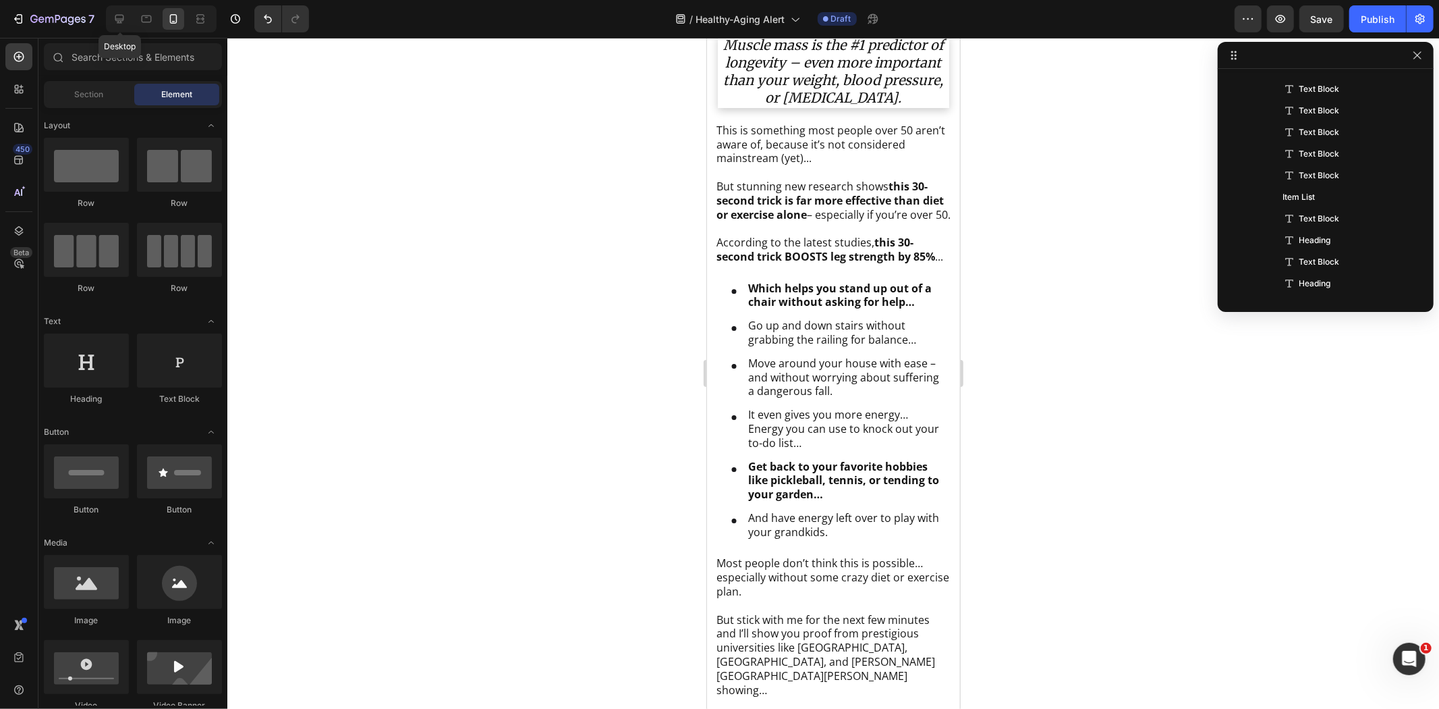
click at [123, 15] on div at bounding box center [120, 19] width 22 height 22
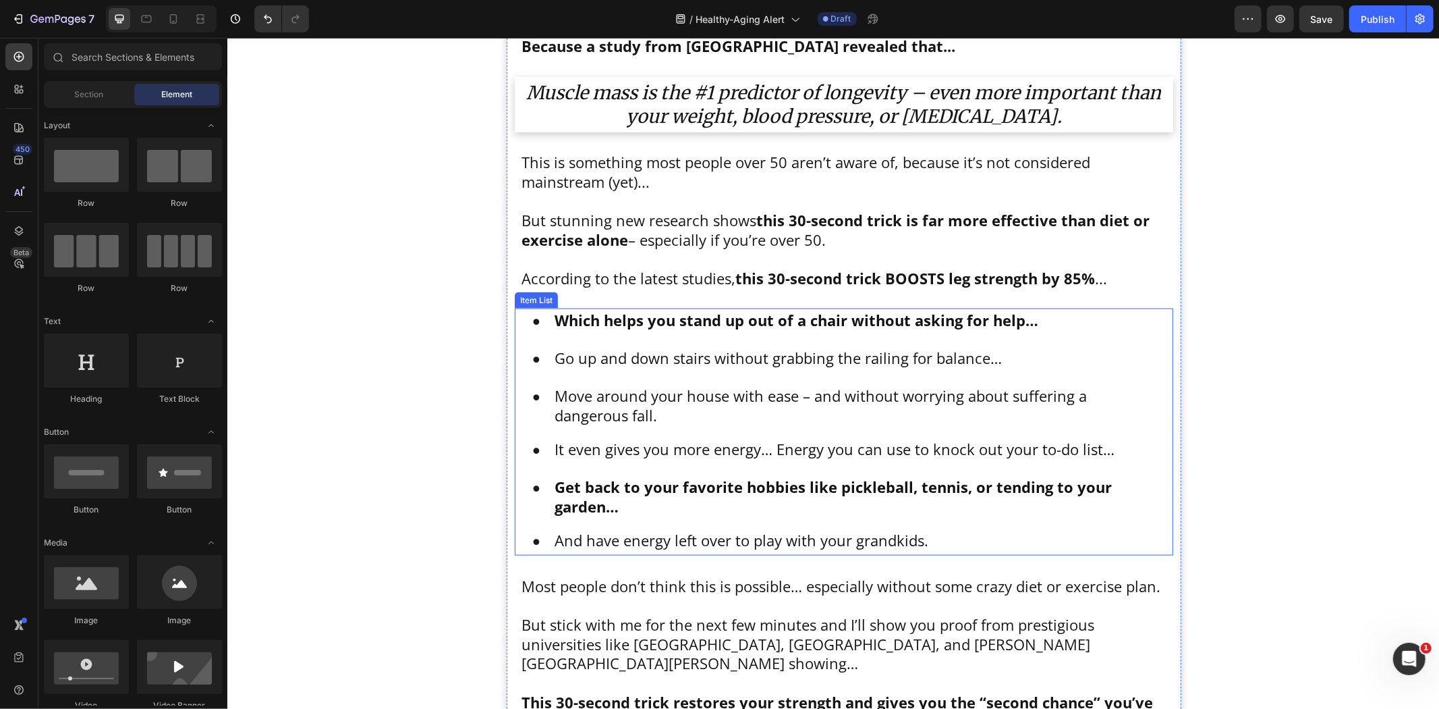
scroll to position [1426, 0]
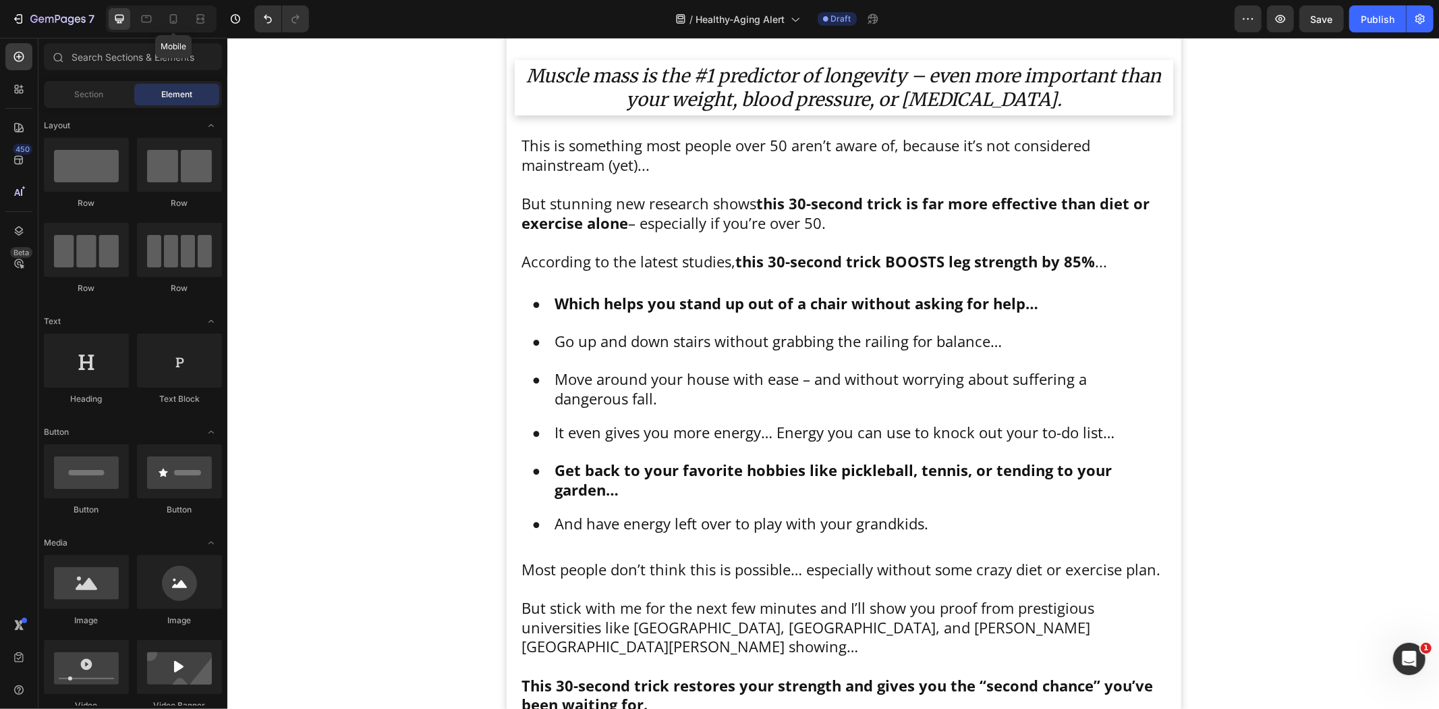
click at [178, 16] on icon at bounding box center [173, 18] width 13 height 13
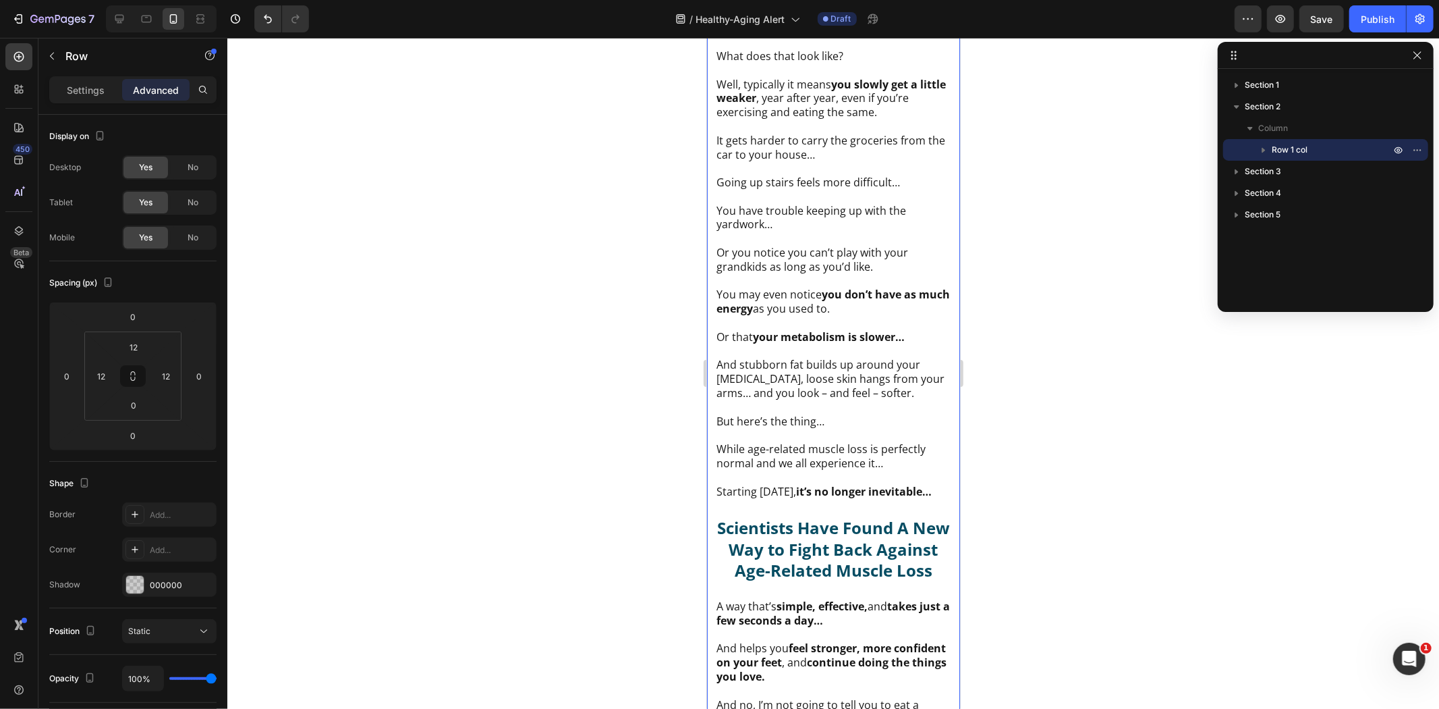
scroll to position [2400, 0]
click at [718, 209] on p "You have trouble keeping up with the yardwork…" at bounding box center [833, 216] width 234 height 28
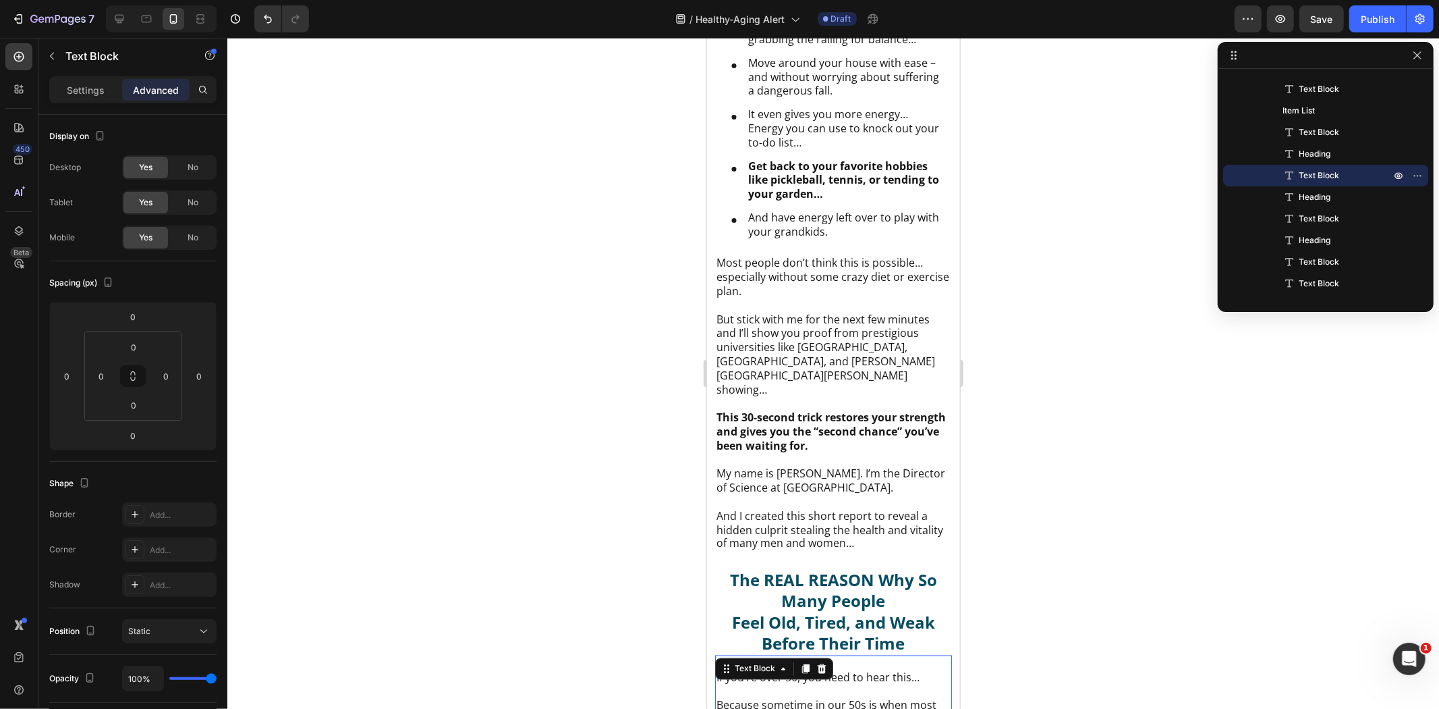
scroll to position [1651, 0]
click at [769, 346] on p "But stick with me for the next few minutes and I’ll show you proof from prestig…" at bounding box center [833, 354] width 234 height 84
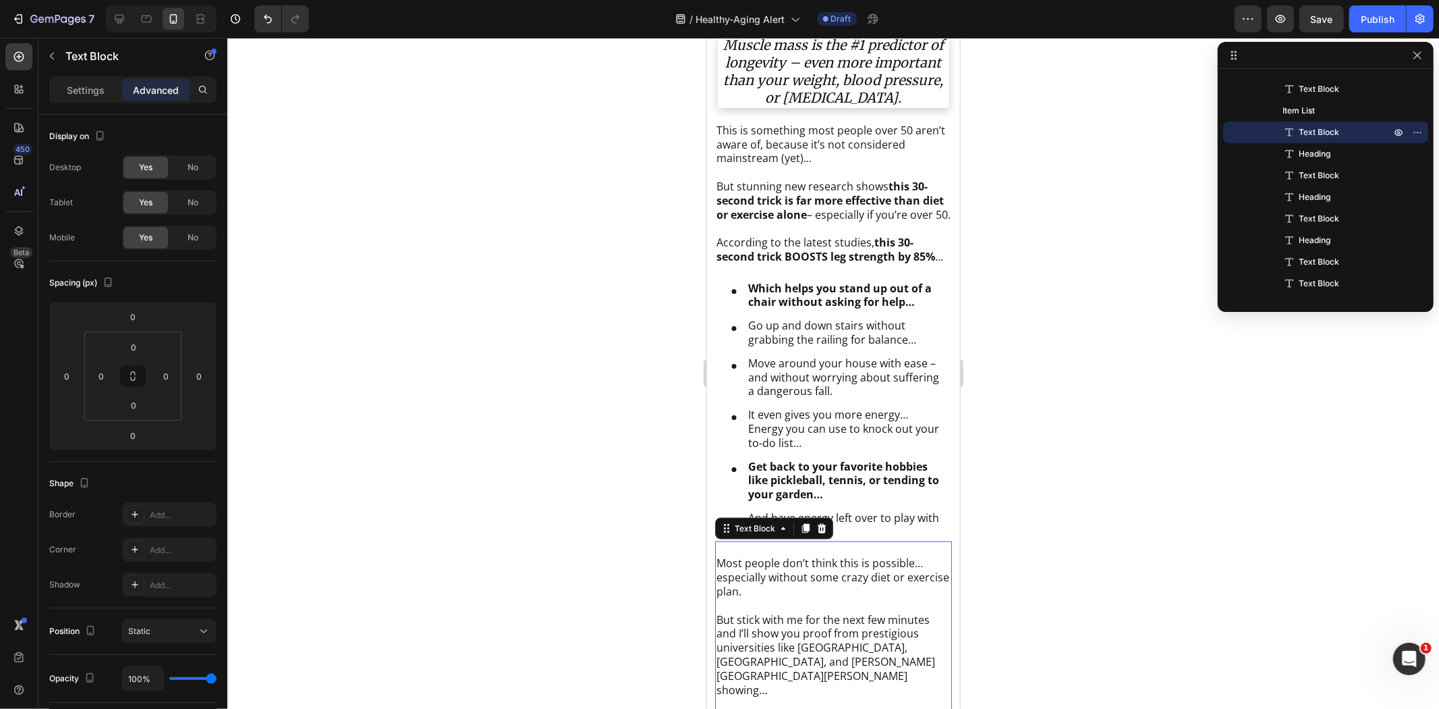
scroll to position [1201, 0]
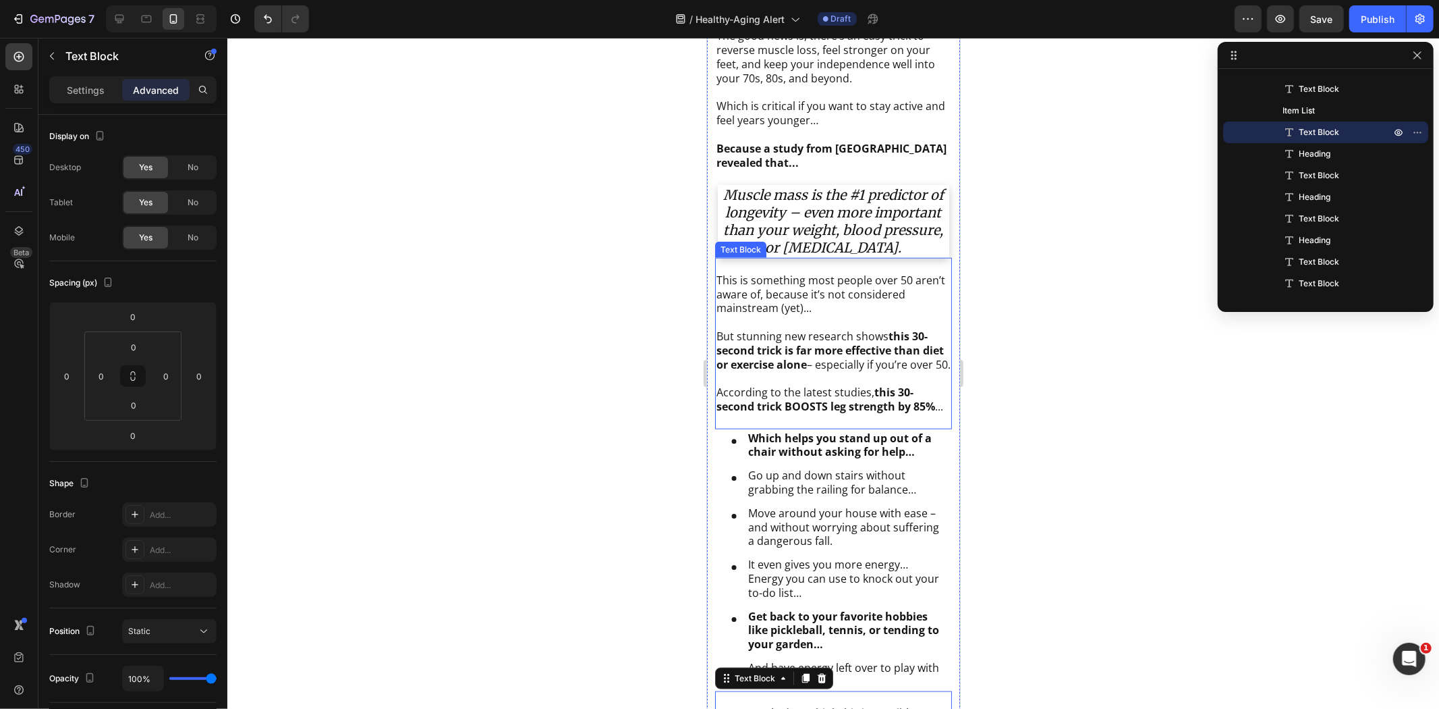
click at [773, 347] on strong "this 30-second trick is far more effective than diet or exercise alone" at bounding box center [829, 349] width 227 height 43
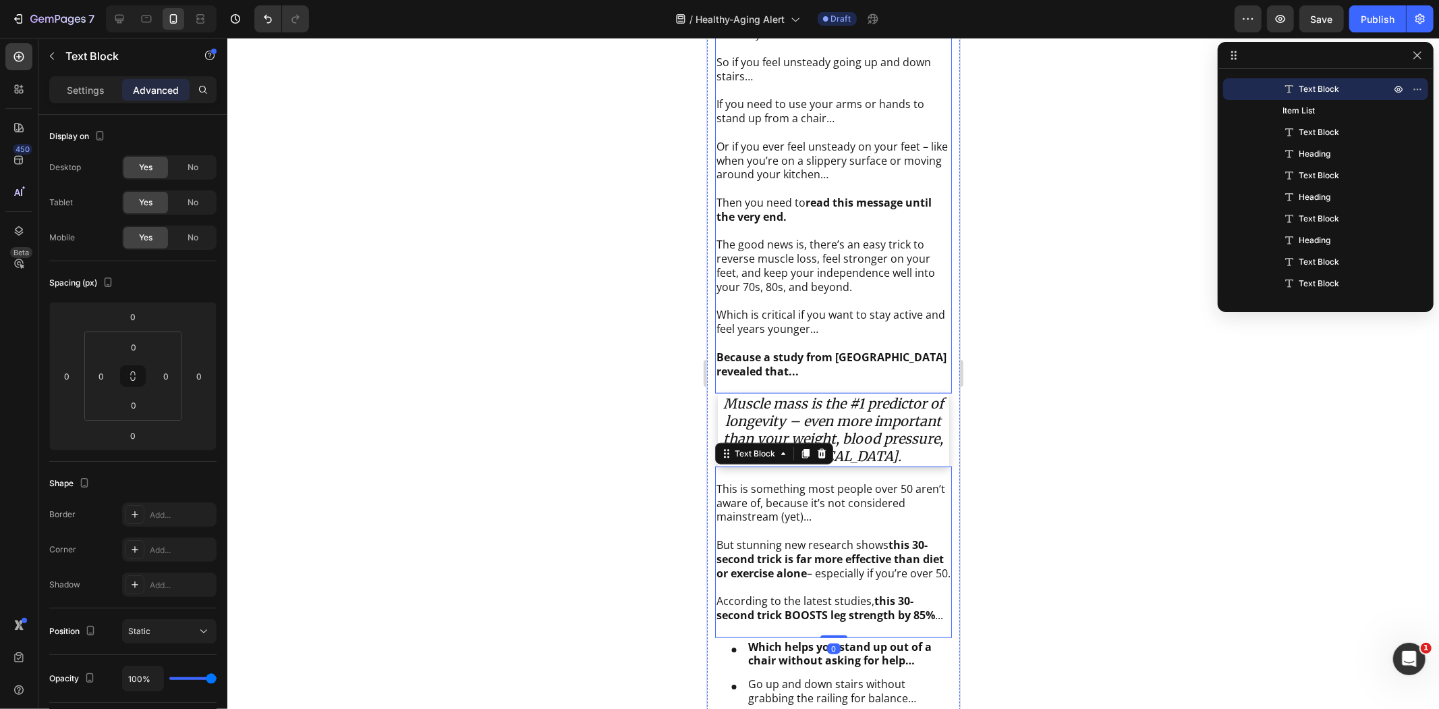
scroll to position [901, 0]
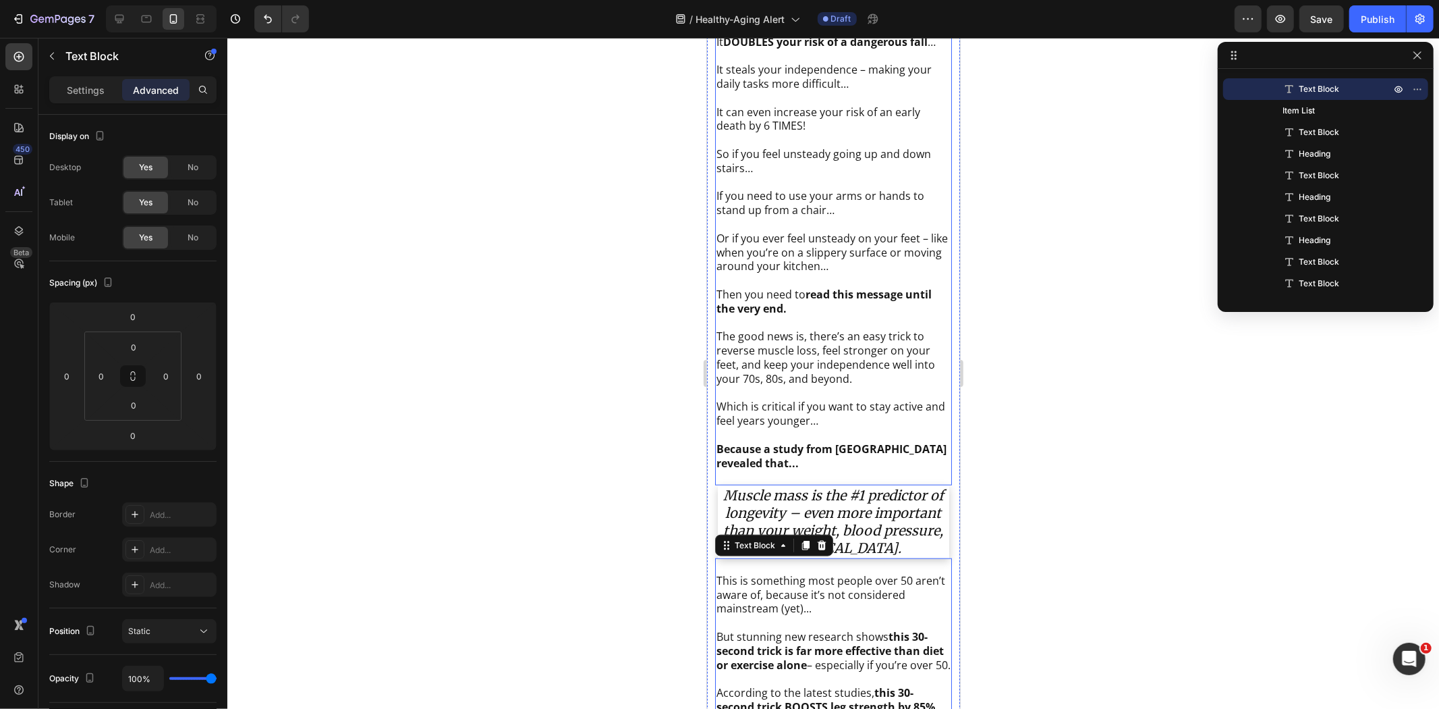
click at [763, 279] on p "Rich Text Editor. Editing area: main" at bounding box center [833, 280] width 234 height 14
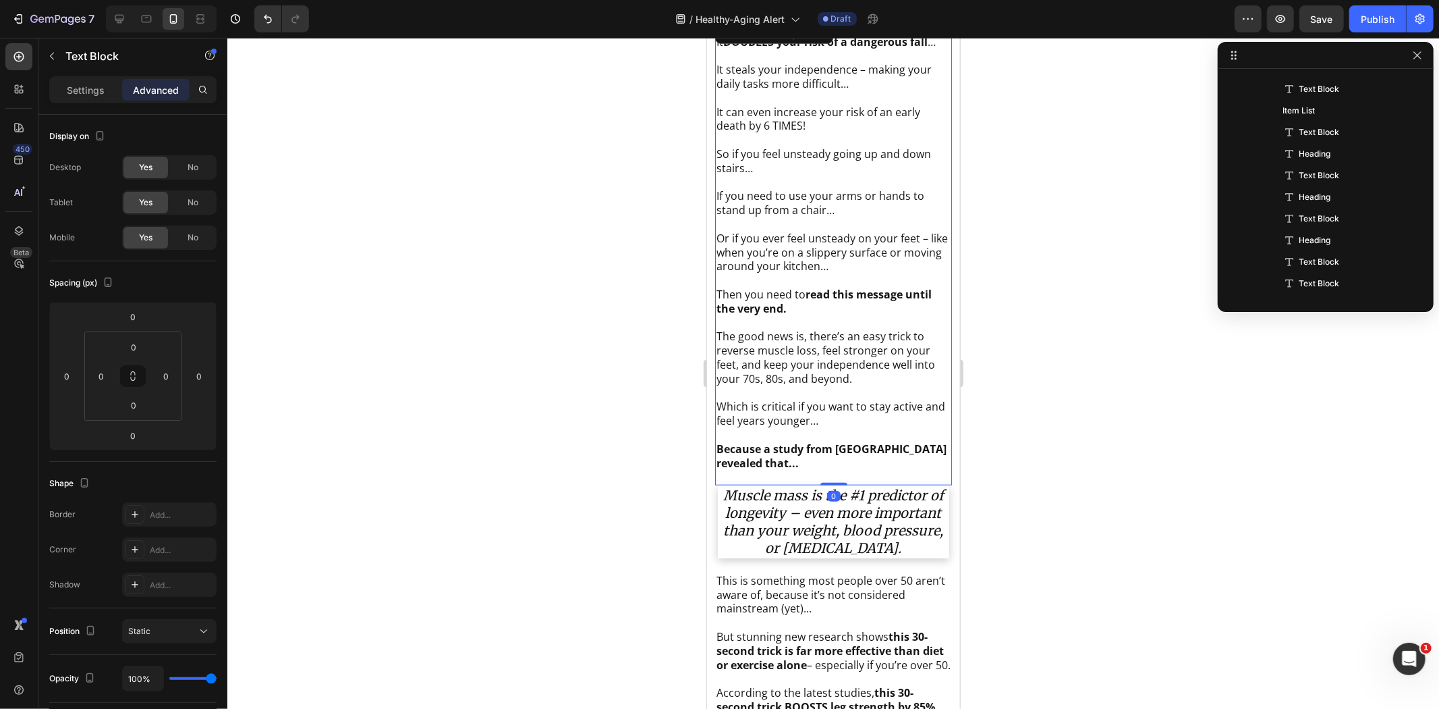
scroll to position [212, 0]
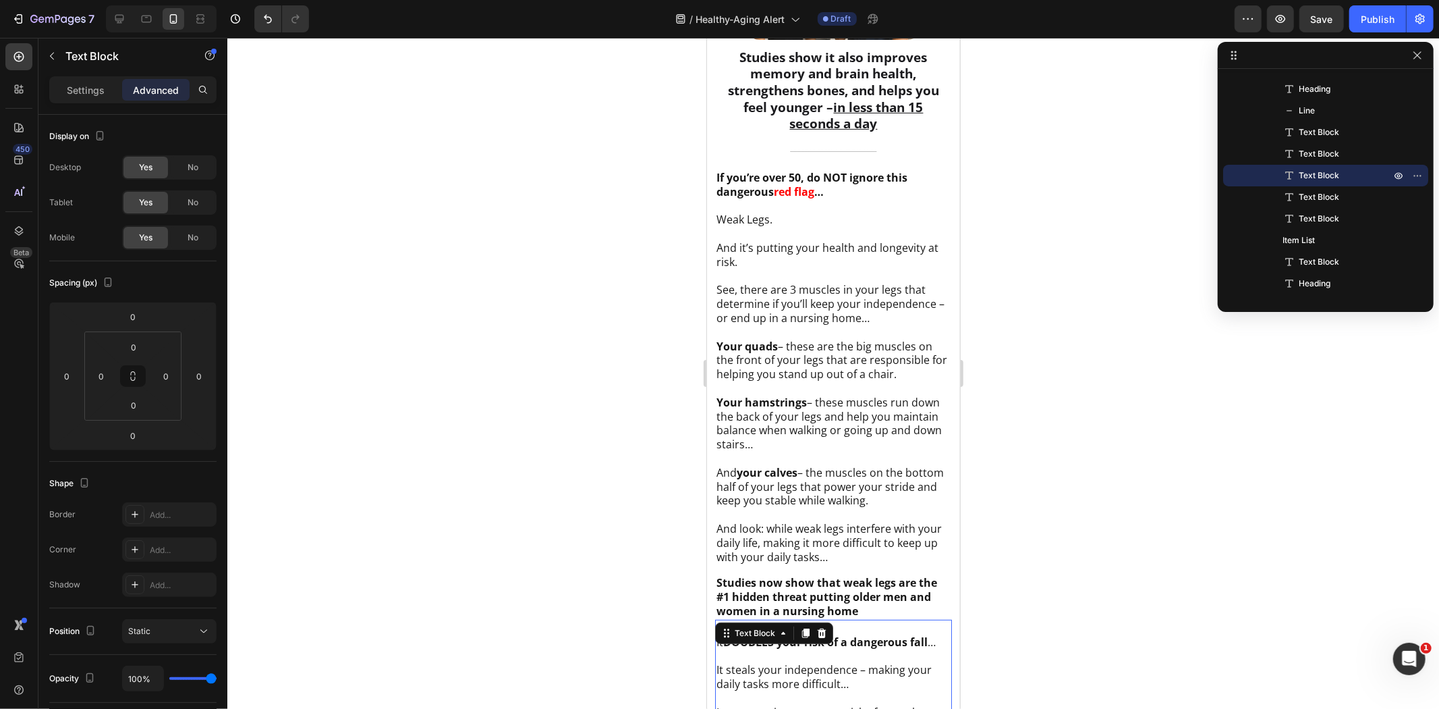
click at [762, 282] on p "See, there are 3 muscles in your legs that determine if you’ll keep your indepe…" at bounding box center [833, 303] width 234 height 42
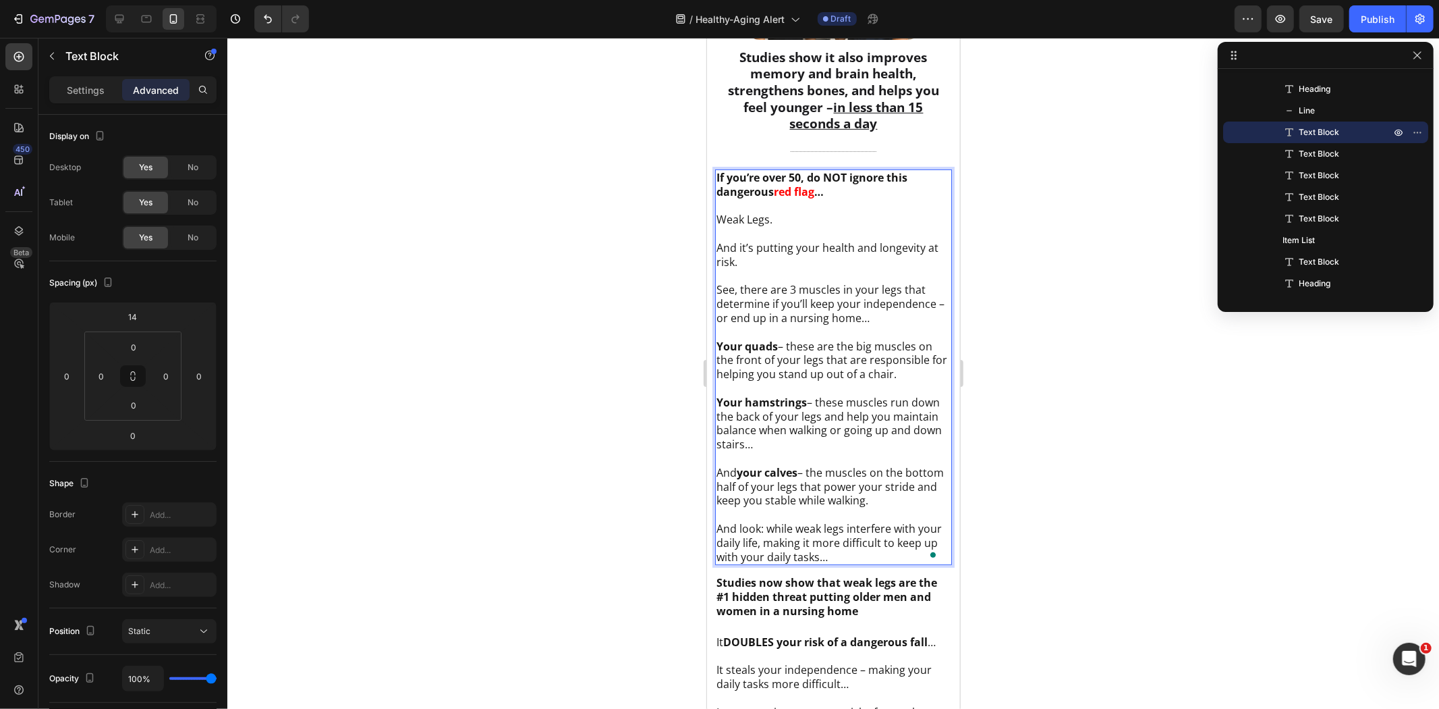
scroll to position [526, 0]
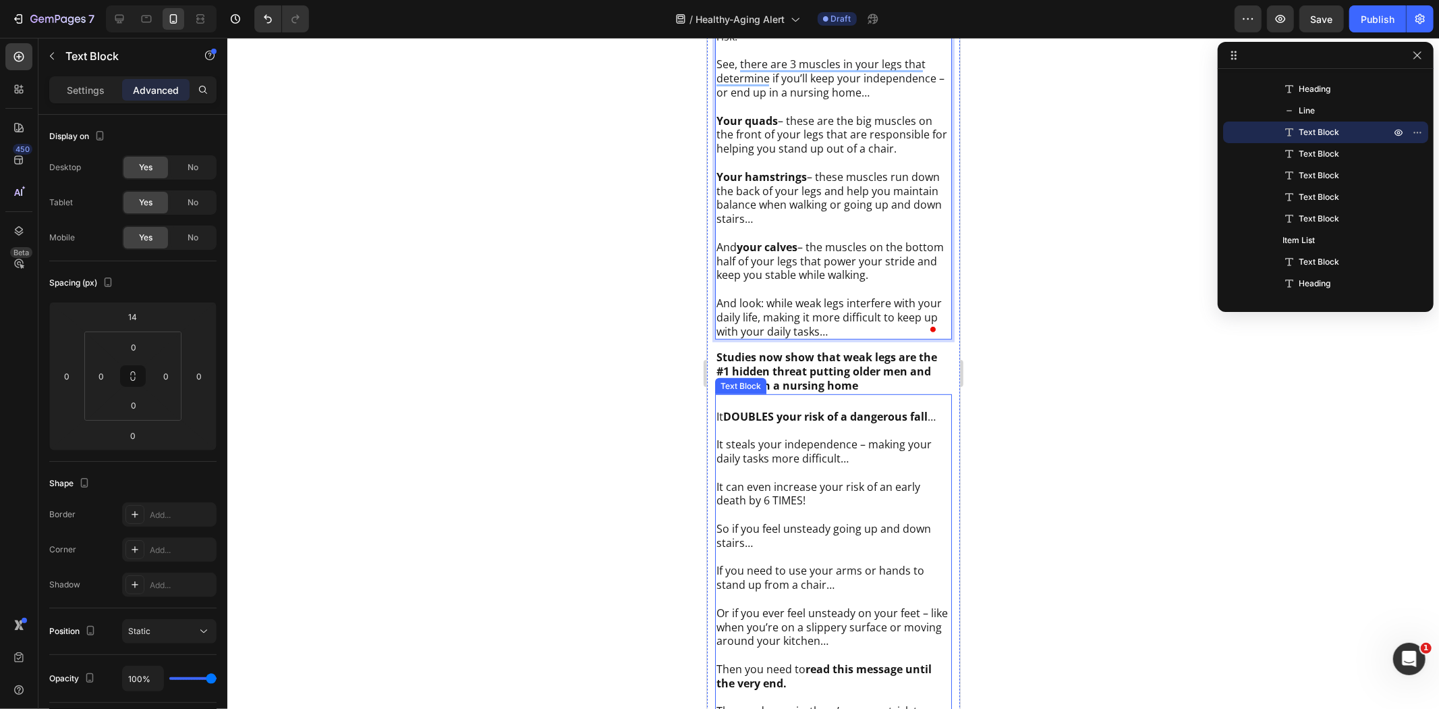
click at [844, 415] on strong "DOUBLES your risk of a dangerous fall" at bounding box center [825, 415] width 204 height 15
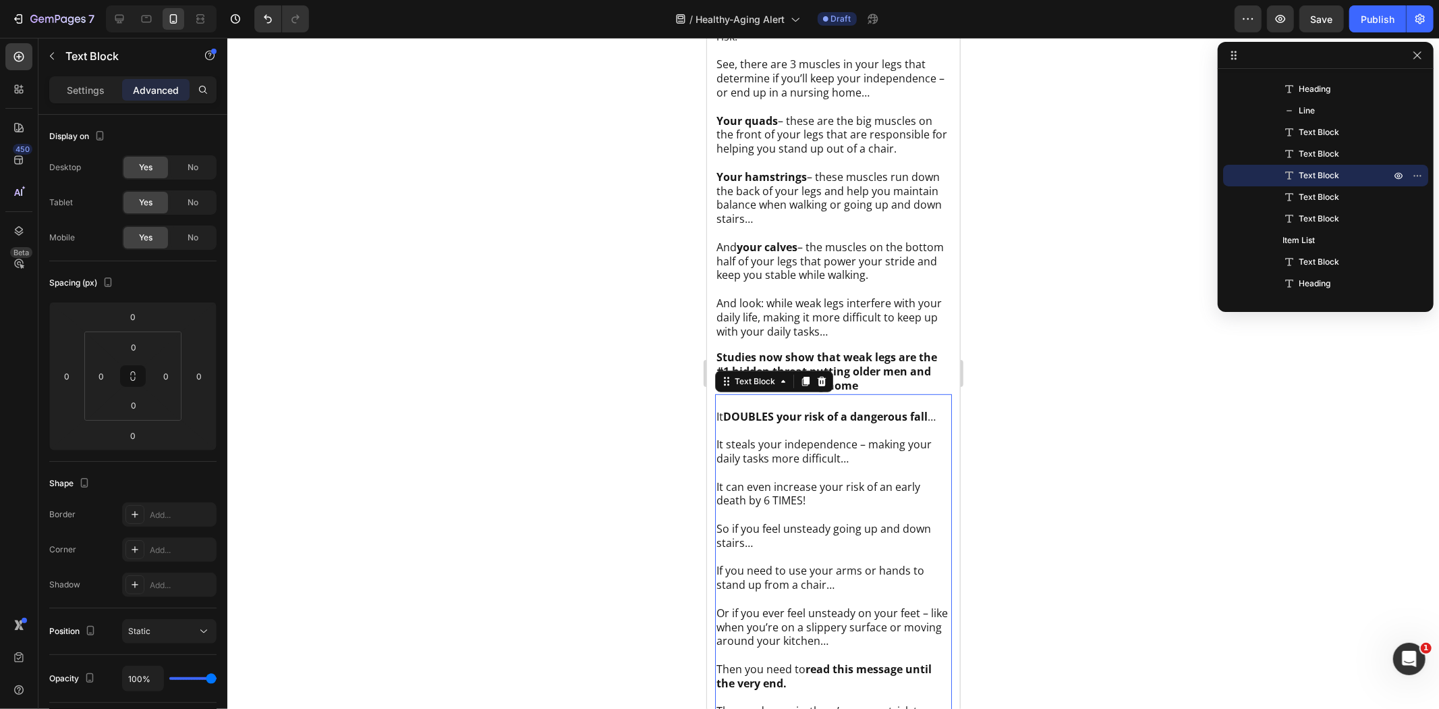
scroll to position [826, 0]
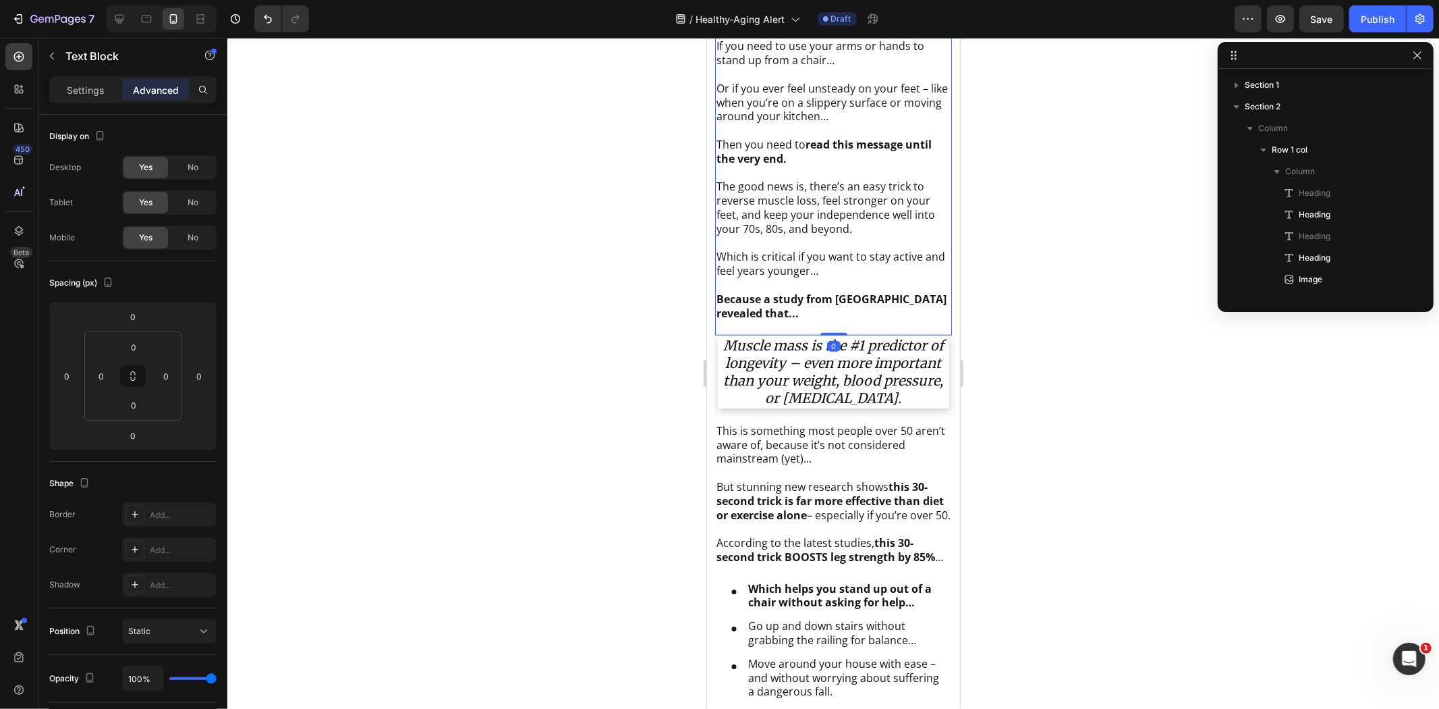
scroll to position [212, 0]
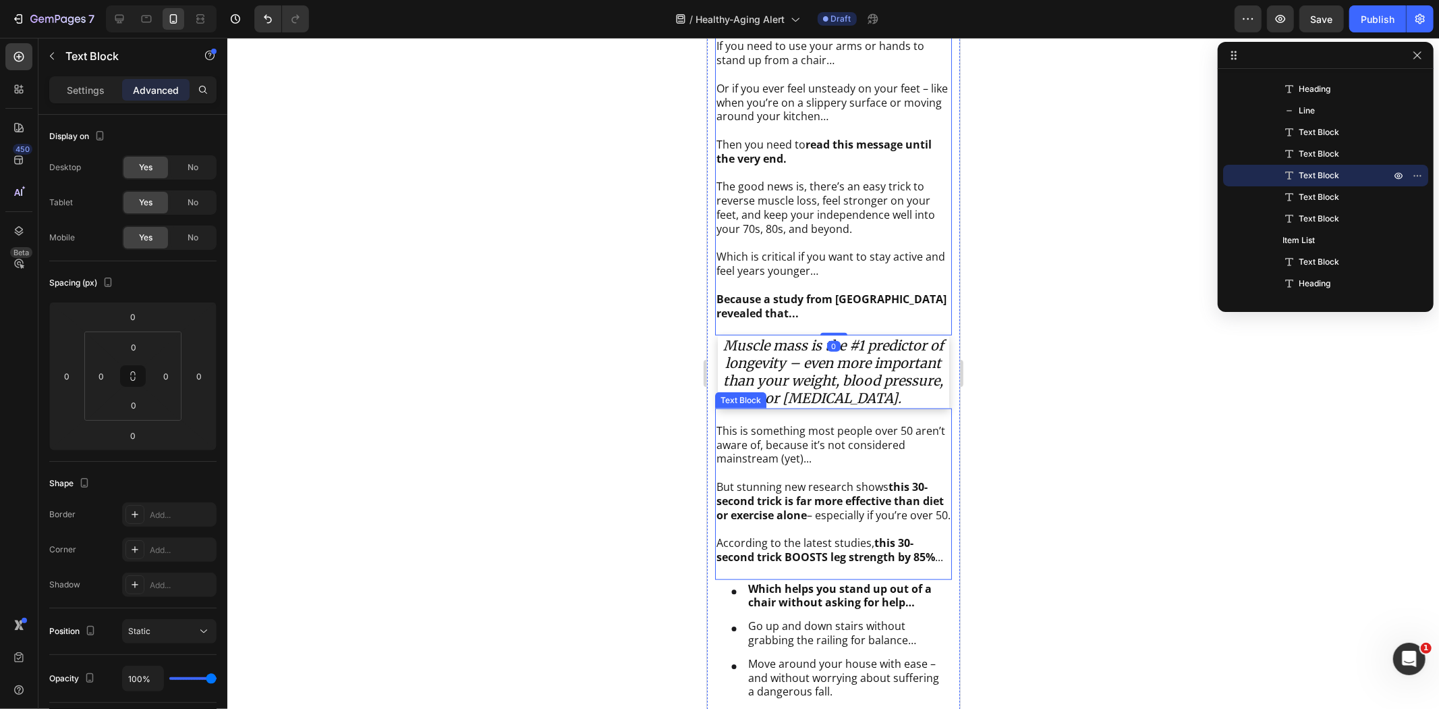
click at [862, 514] on p "But stunning new research shows this 30-second trick is far more effective than…" at bounding box center [833, 500] width 234 height 42
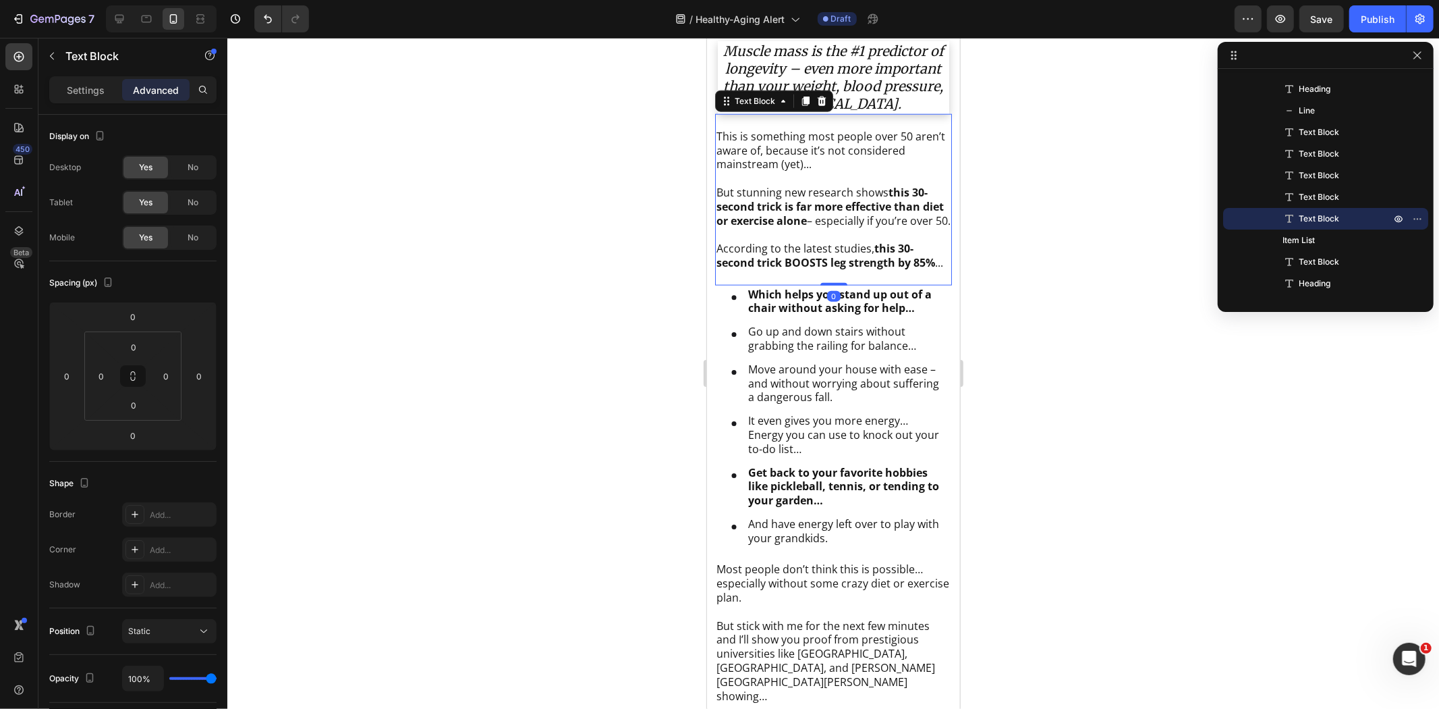
scroll to position [1351, 0]
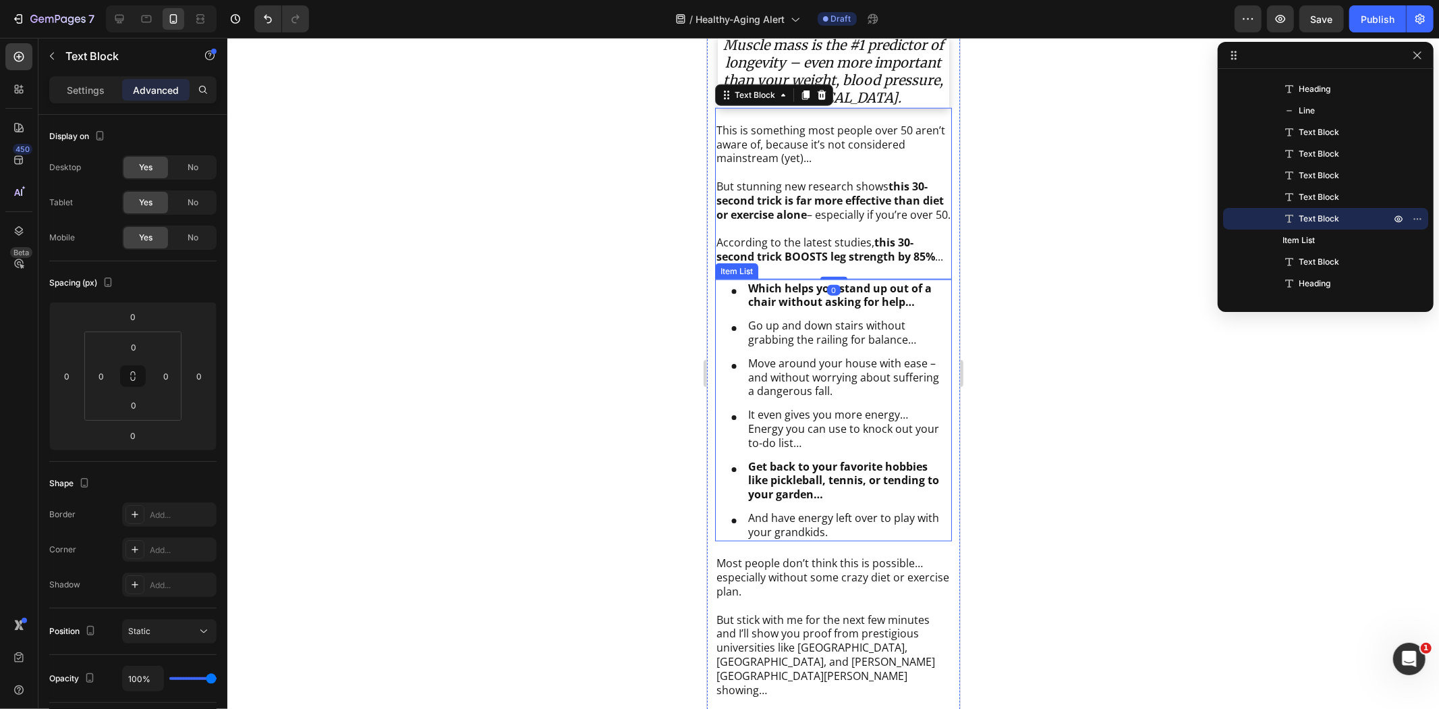
click at [863, 451] on div "It even gives you more energy… Energy you can use to knock out your to-do list…" at bounding box center [845, 428] width 198 height 46
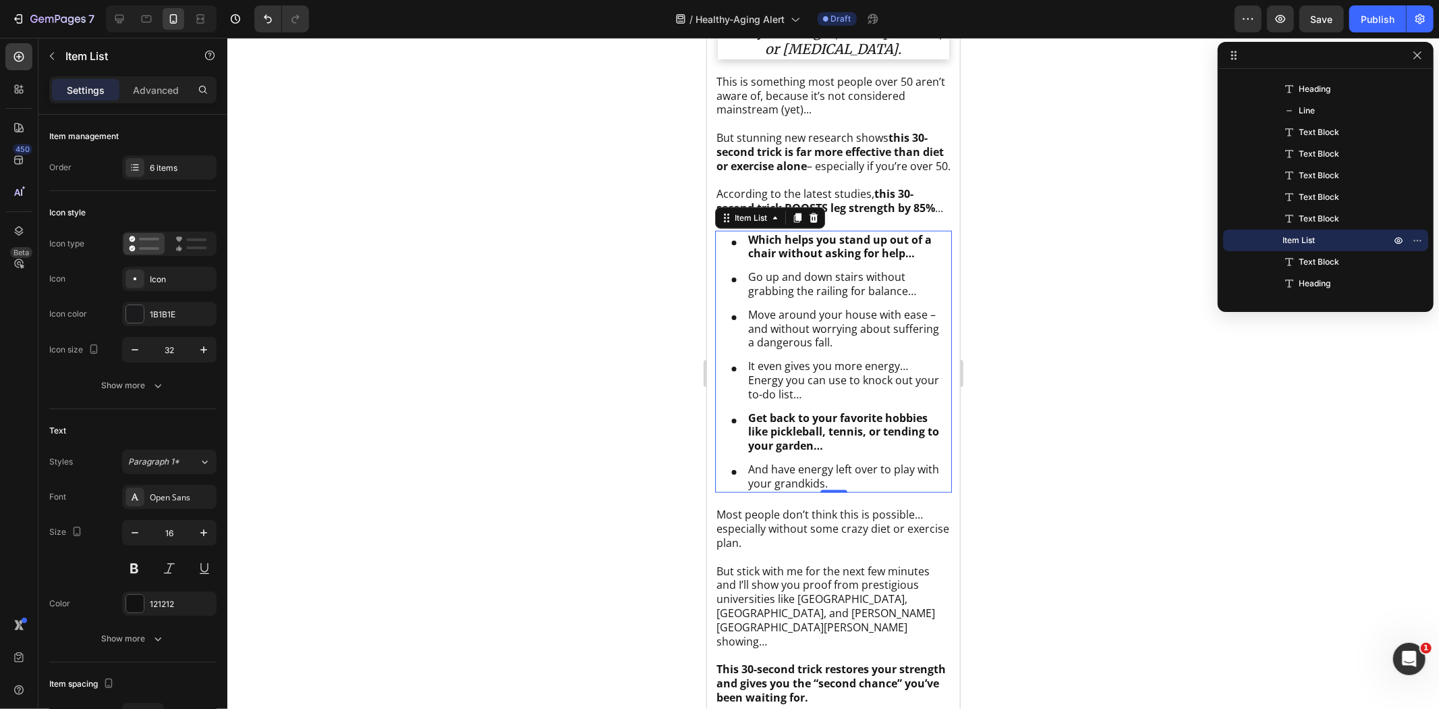
scroll to position [1651, 0]
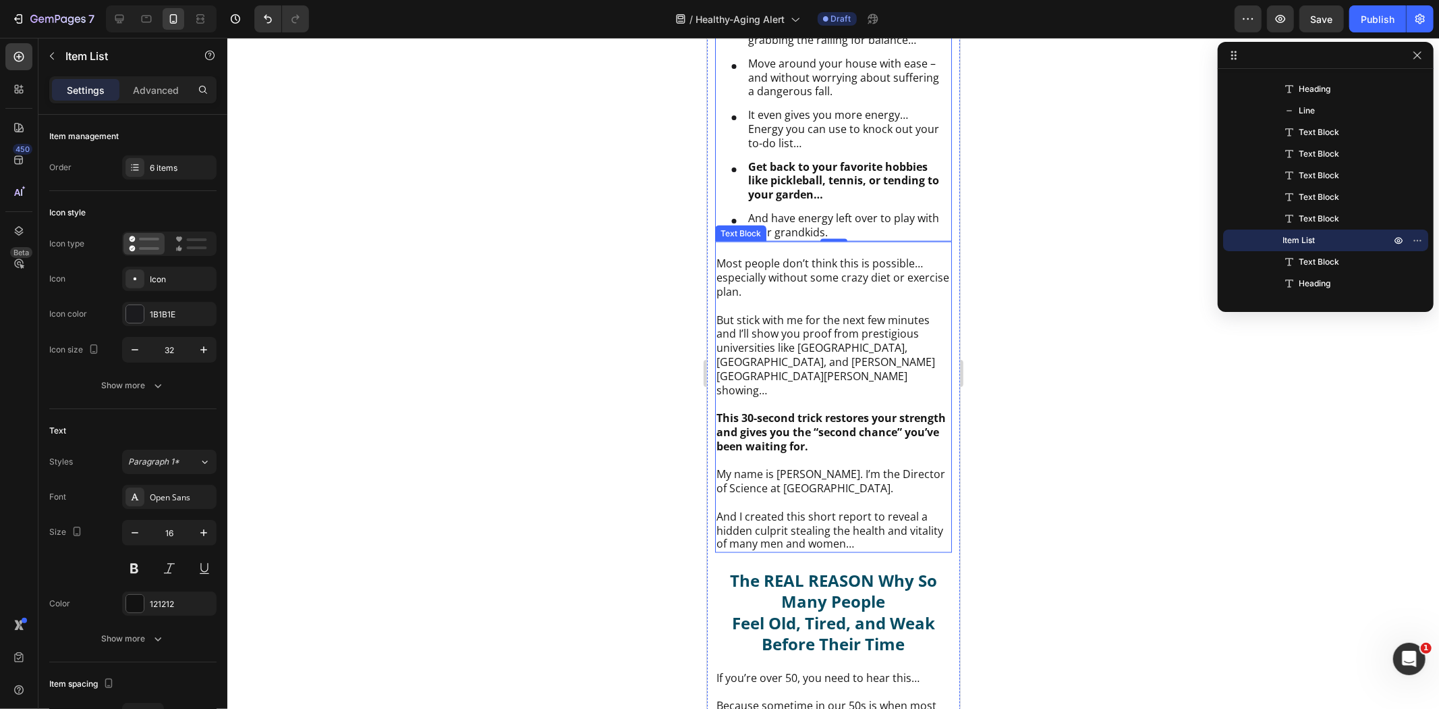
click at [817, 366] on p "But stick with me for the next few minutes and I’ll show you proof from prestig…" at bounding box center [833, 354] width 234 height 84
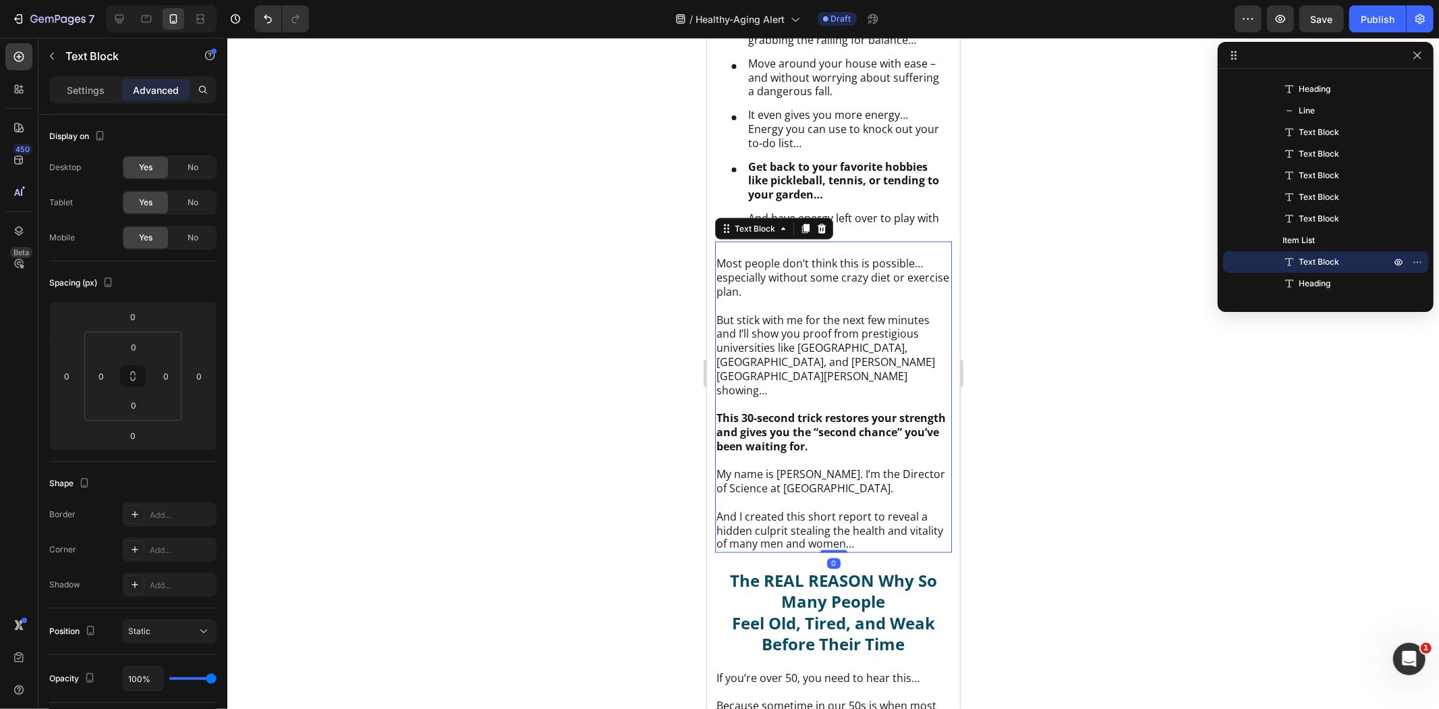
scroll to position [1800, 0]
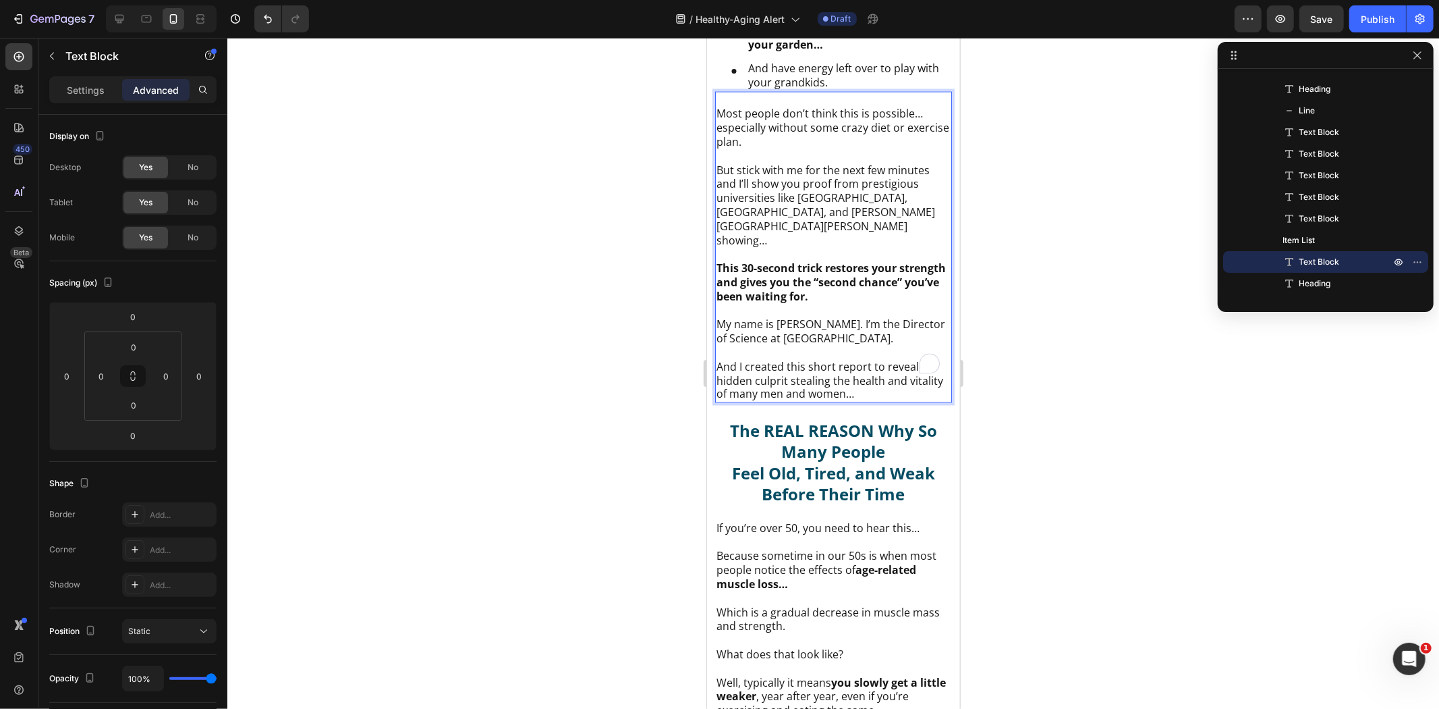
click at [810, 346] on p "To enrich screen reader interactions, please activate Accessibility in Grammarl…" at bounding box center [833, 352] width 234 height 14
click at [845, 335] on p "My name is [PERSON_NAME]. I’m the Director of Science at [GEOGRAPHIC_DATA]." at bounding box center [833, 330] width 234 height 28
click at [823, 322] on p "My name is [PERSON_NAME]. I’m the Director of Science at [GEOGRAPHIC_DATA]." at bounding box center [833, 330] width 234 height 28
click at [846, 373] on p "And I created this short report to reveal a hidden culprit stealing the health …" at bounding box center [833, 380] width 234 height 42
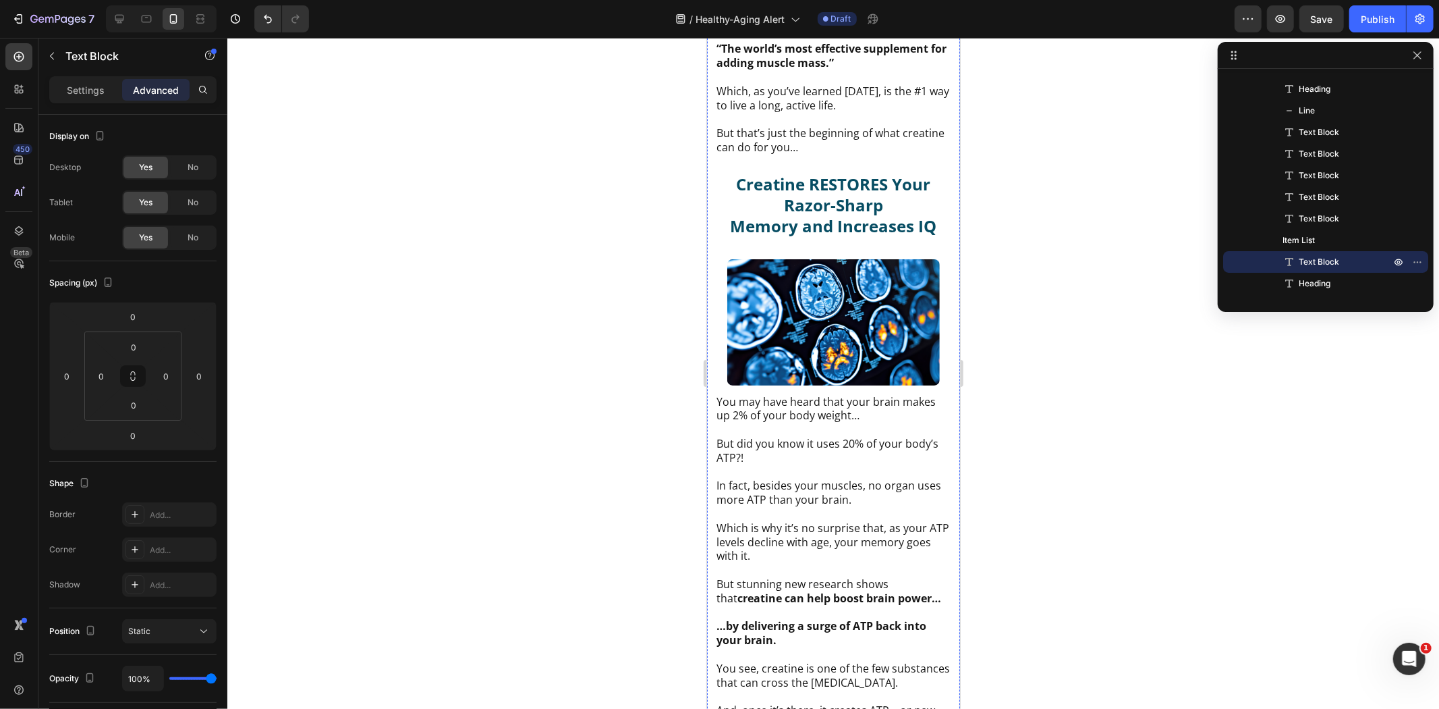
scroll to position [12598, 0]
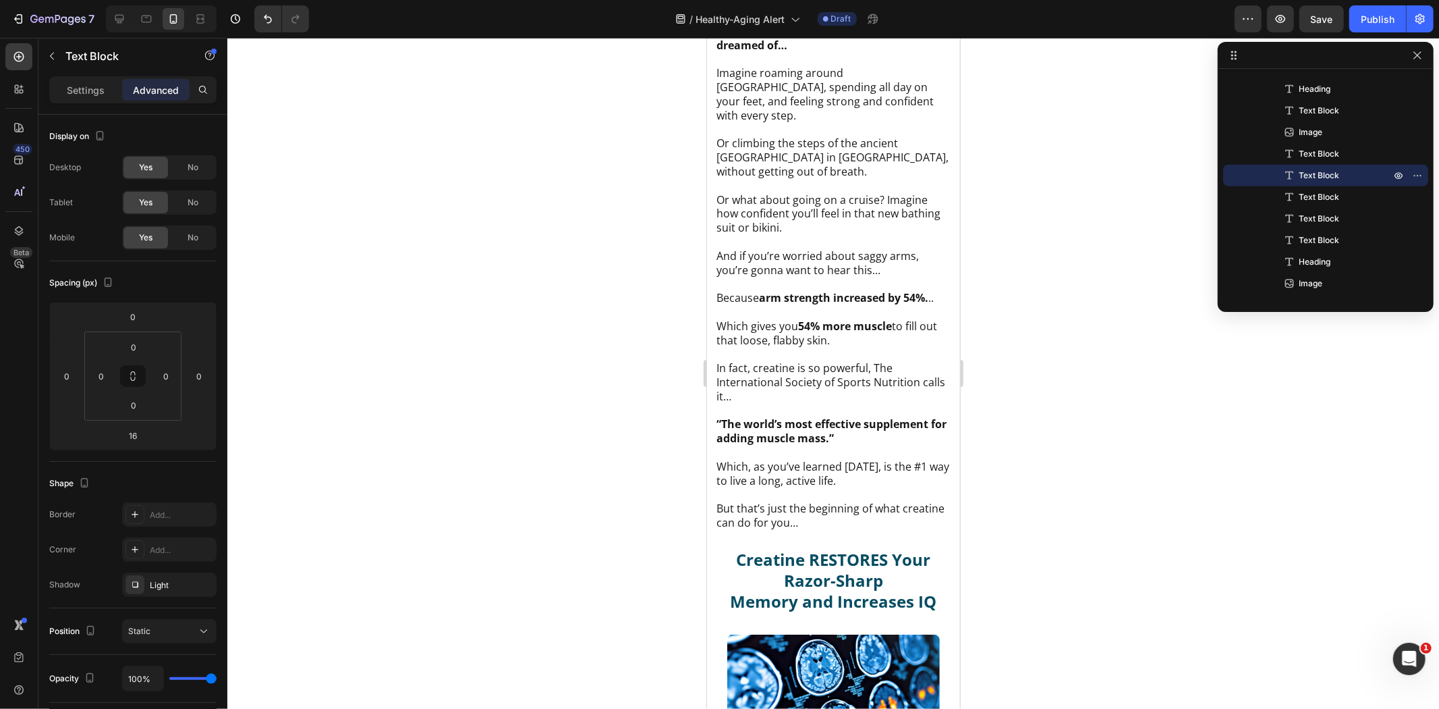
click at [84, 88] on p "Settings" at bounding box center [86, 90] width 38 height 14
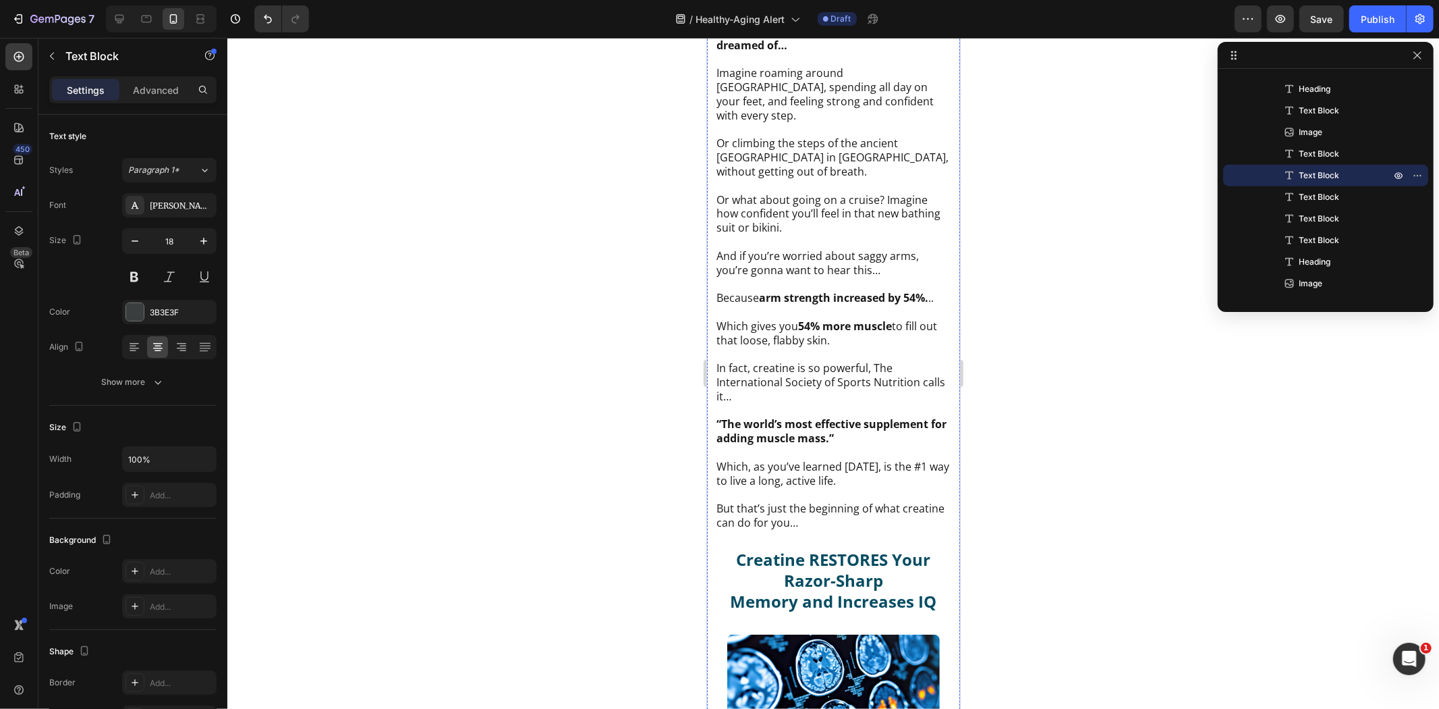
scroll to position [12148, 0]
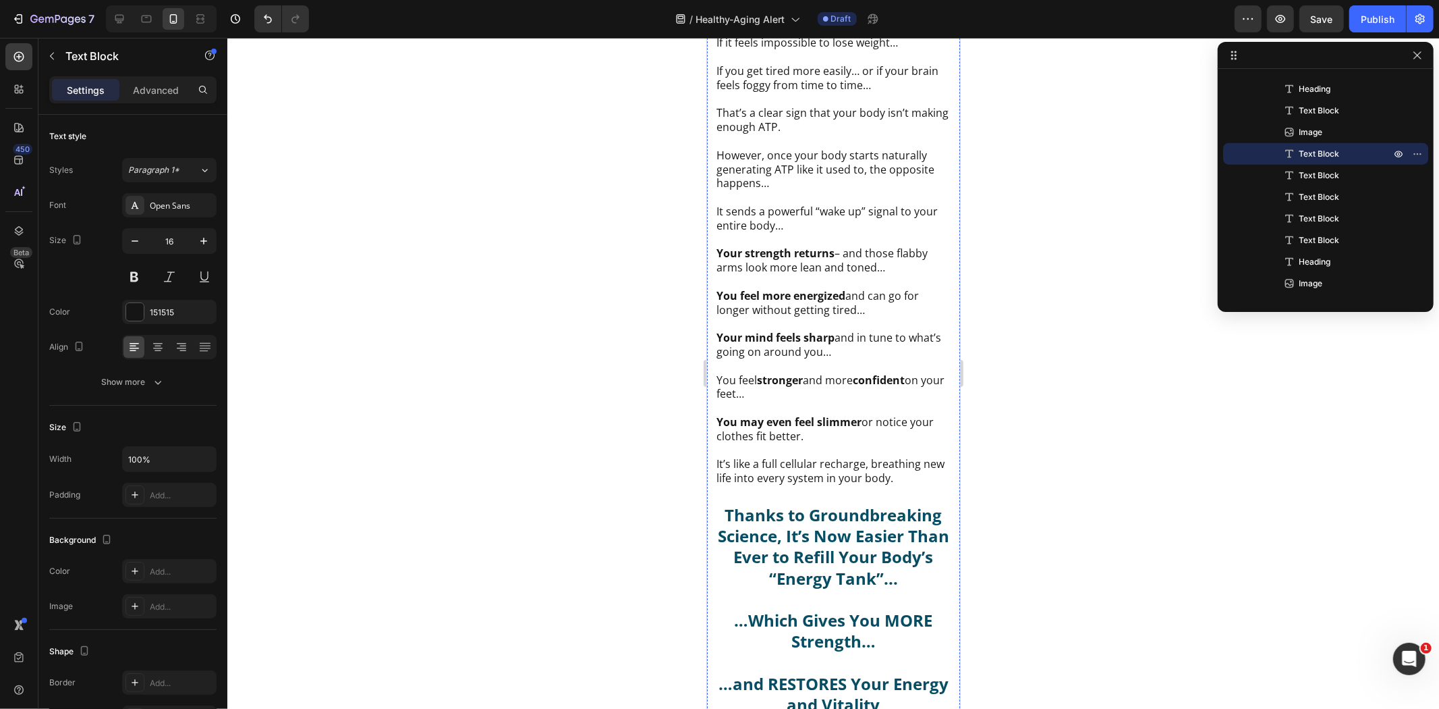
scroll to position [9599, 0]
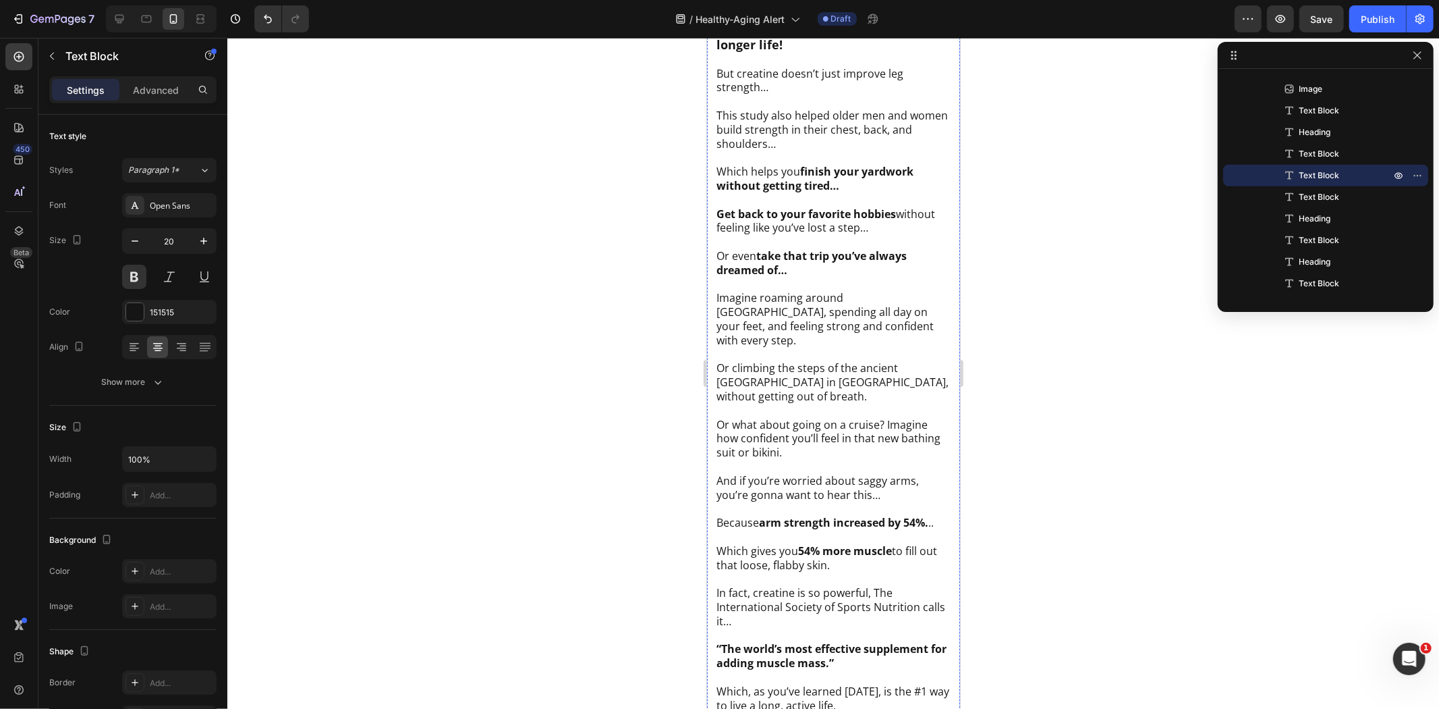
scroll to position [12673, 0]
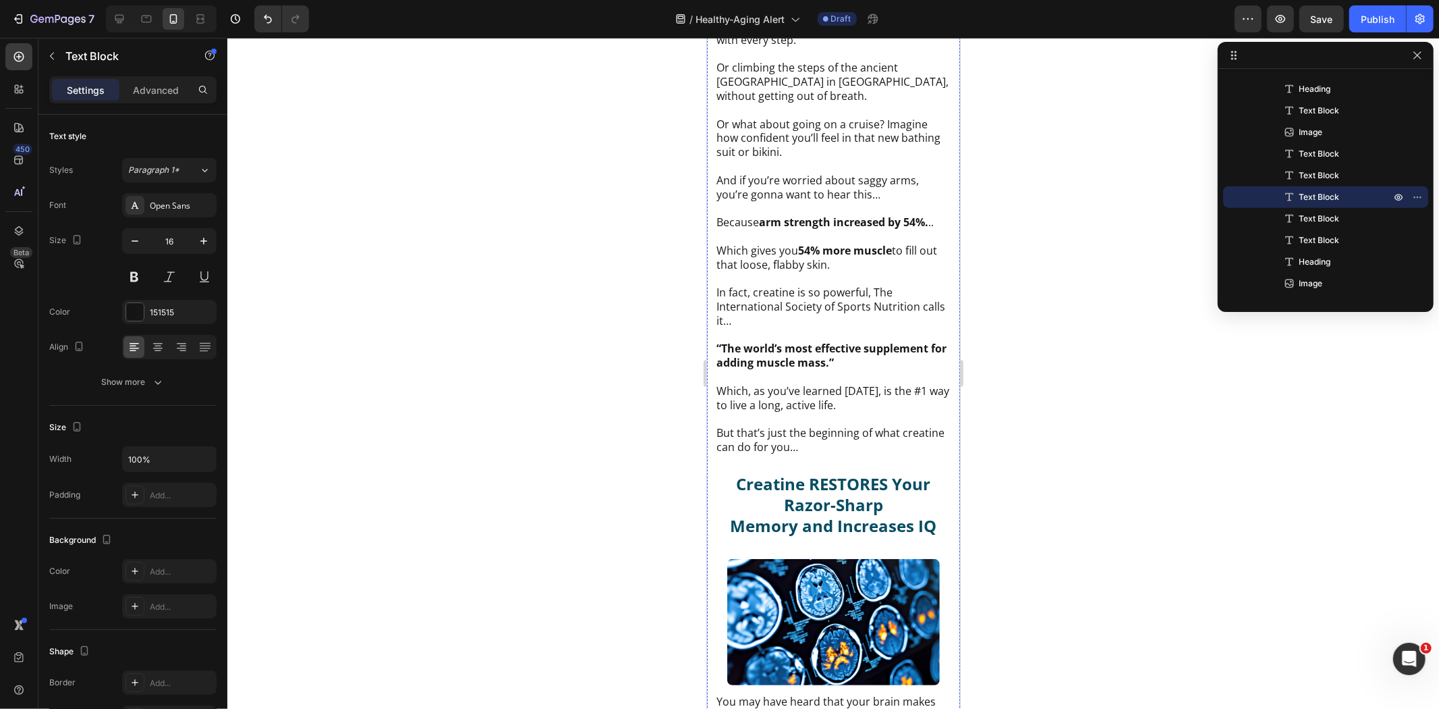
click at [199, 238] on icon "button" at bounding box center [203, 240] width 13 height 13
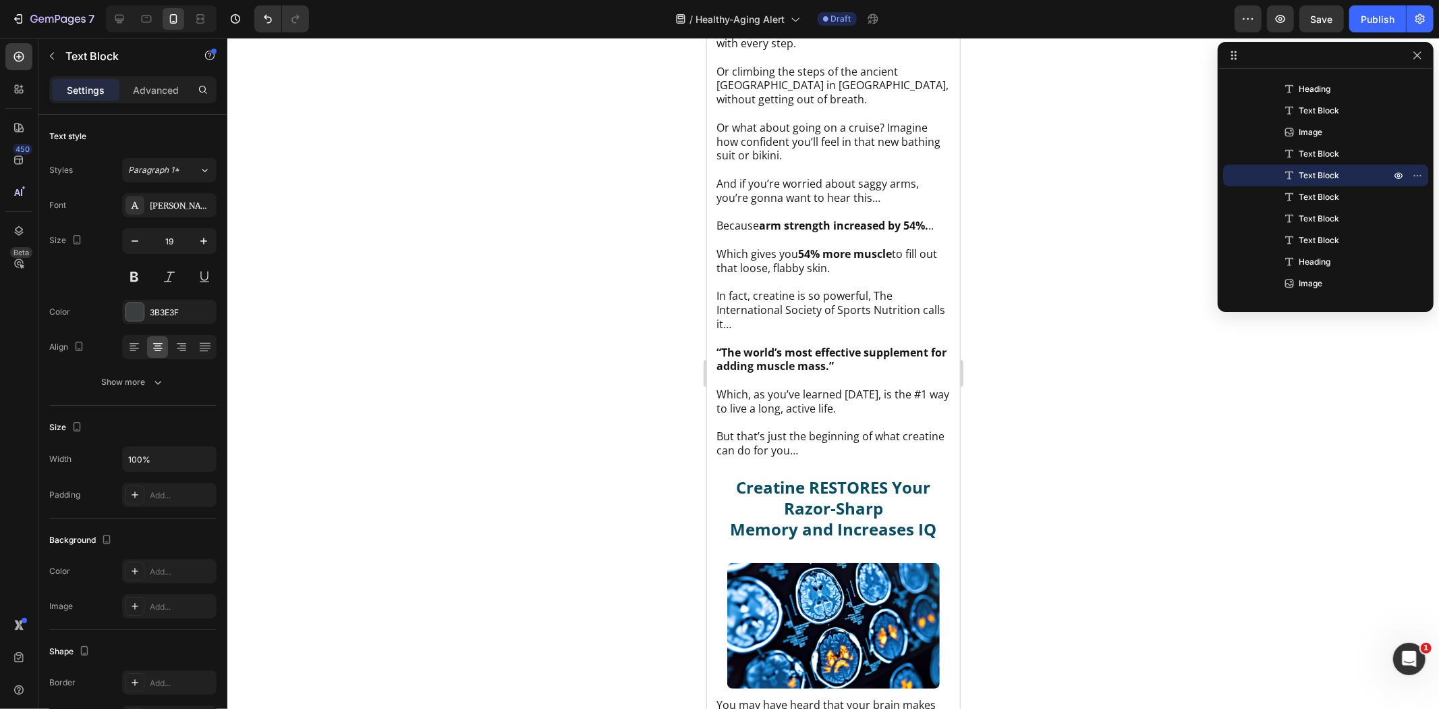
click at [199, 238] on icon "button" at bounding box center [203, 240] width 13 height 13
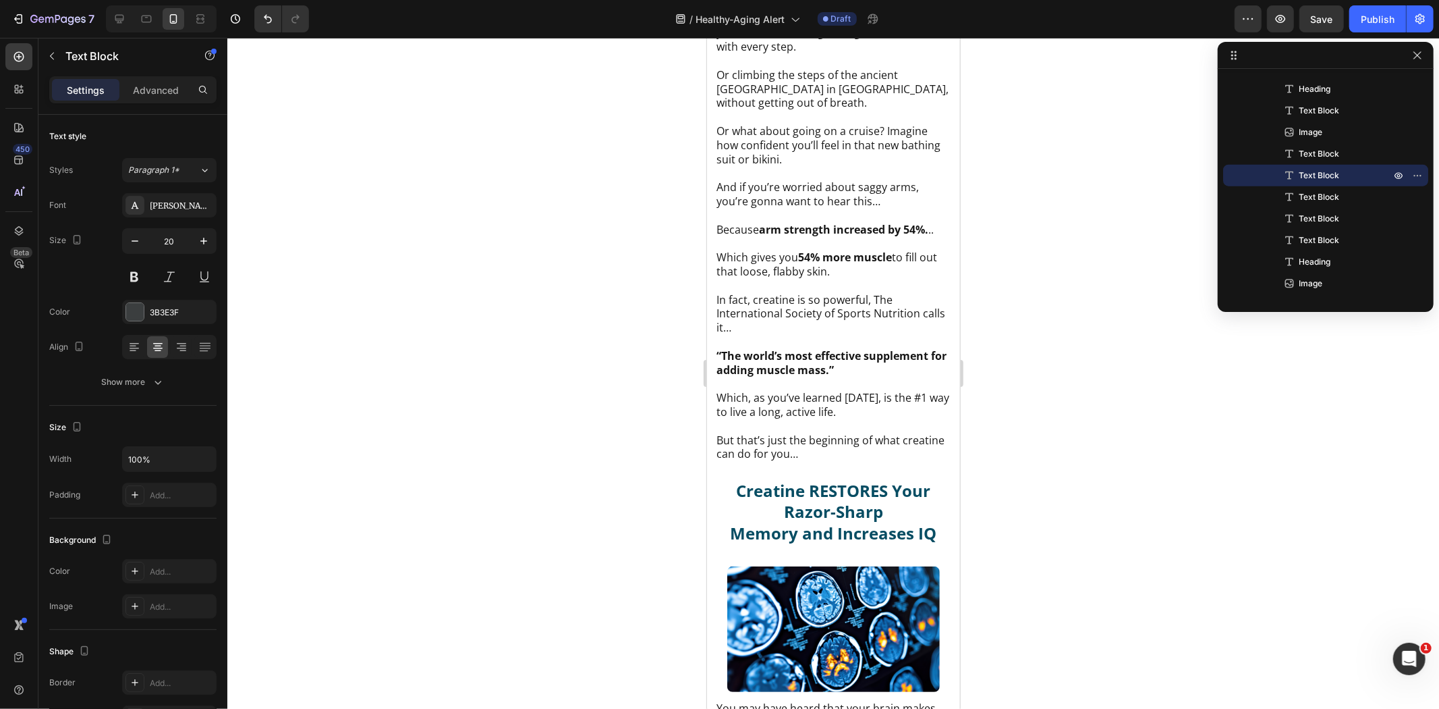
click at [136, 240] on icon "button" at bounding box center [135, 240] width 7 height 1
type input "19"
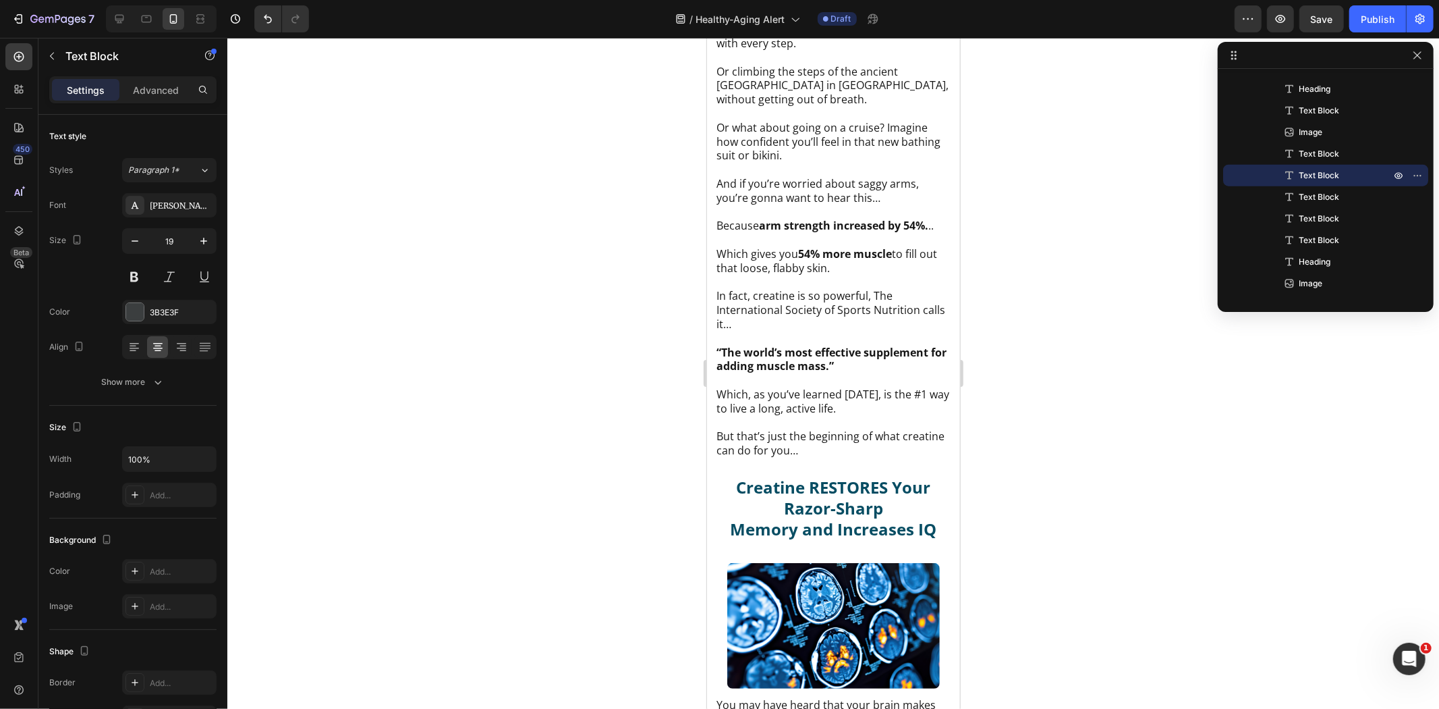
click at [1080, 267] on div at bounding box center [833, 373] width 1212 height 671
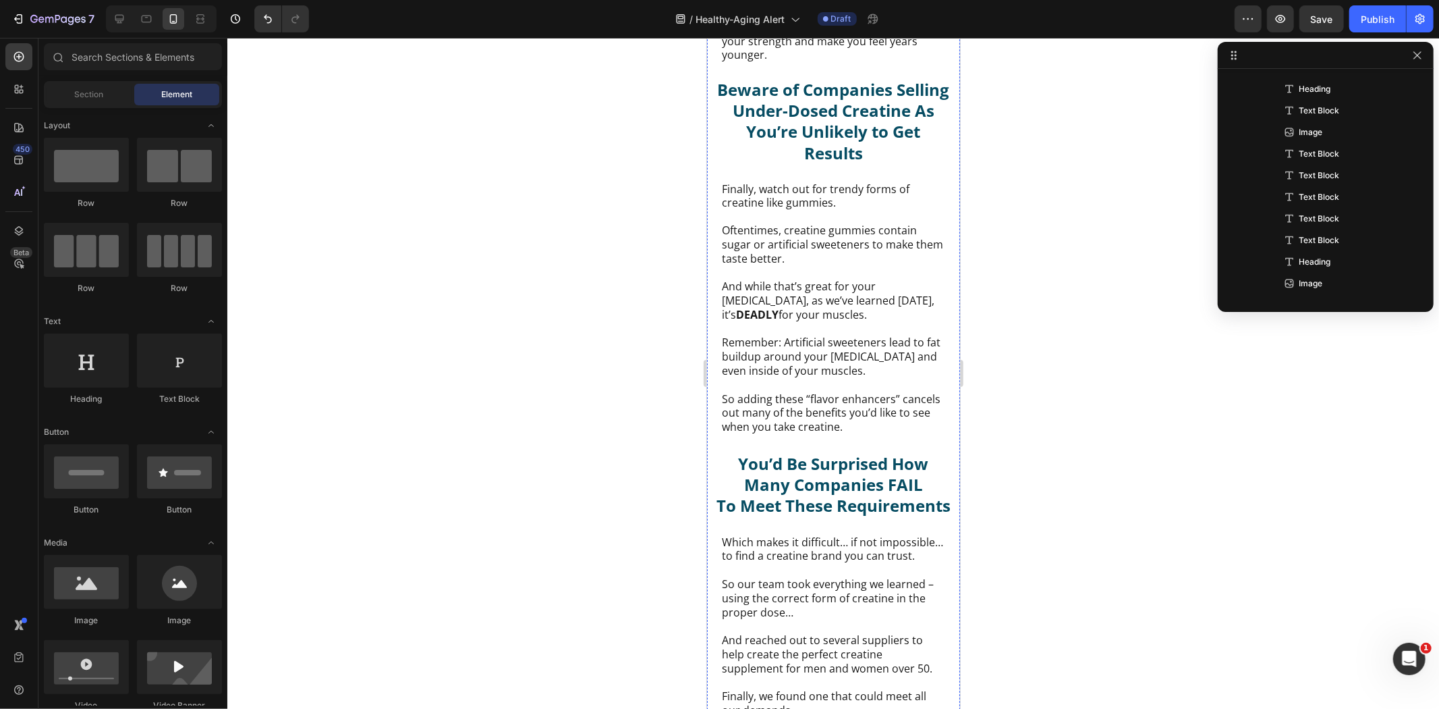
scroll to position [19647, 0]
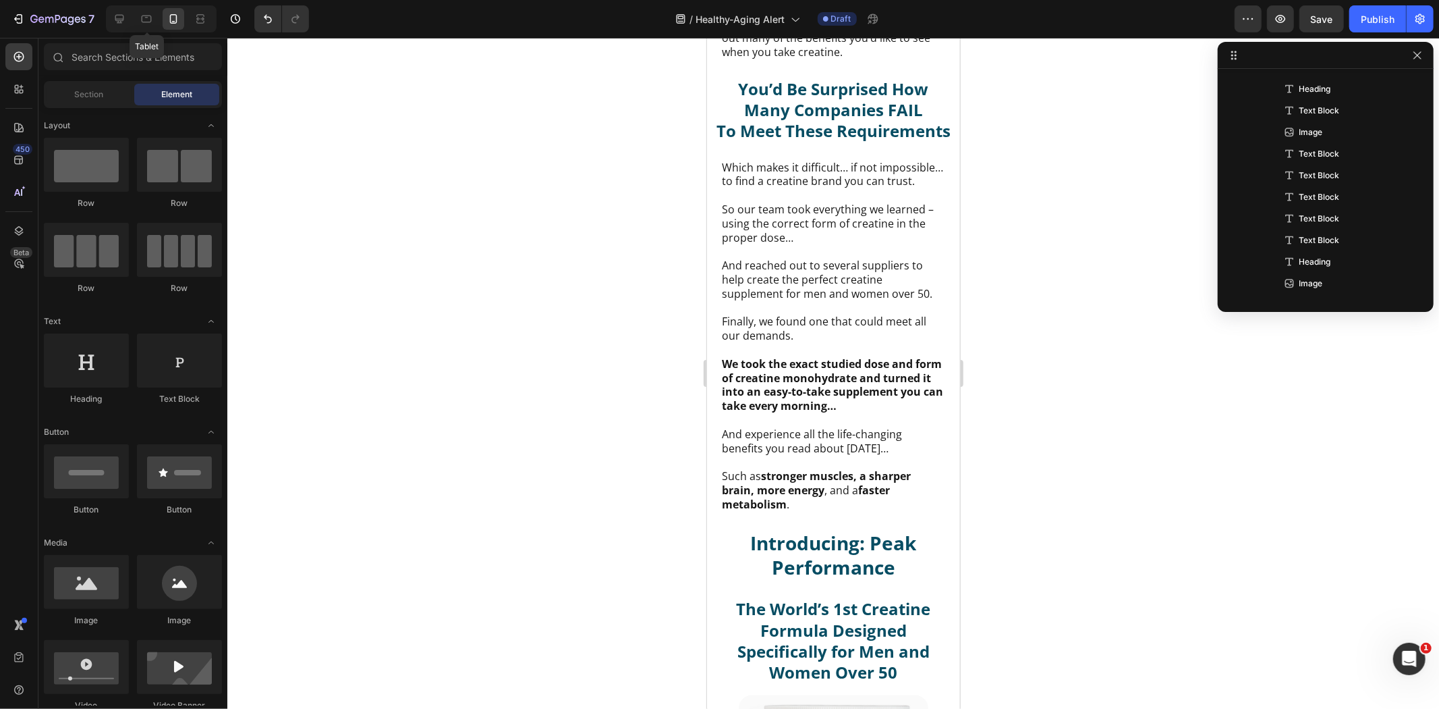
click at [144, 18] on icon at bounding box center [146, 18] width 13 height 13
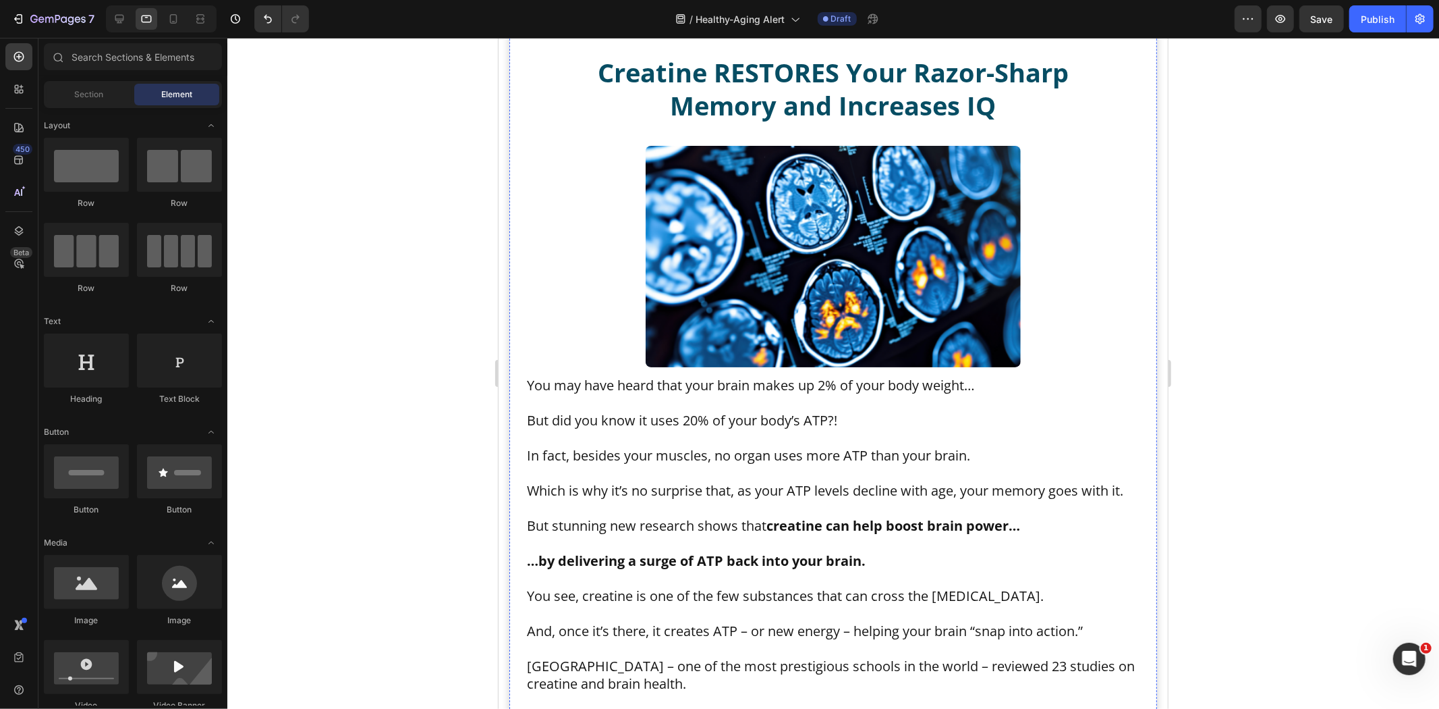
scroll to position [11908, 0]
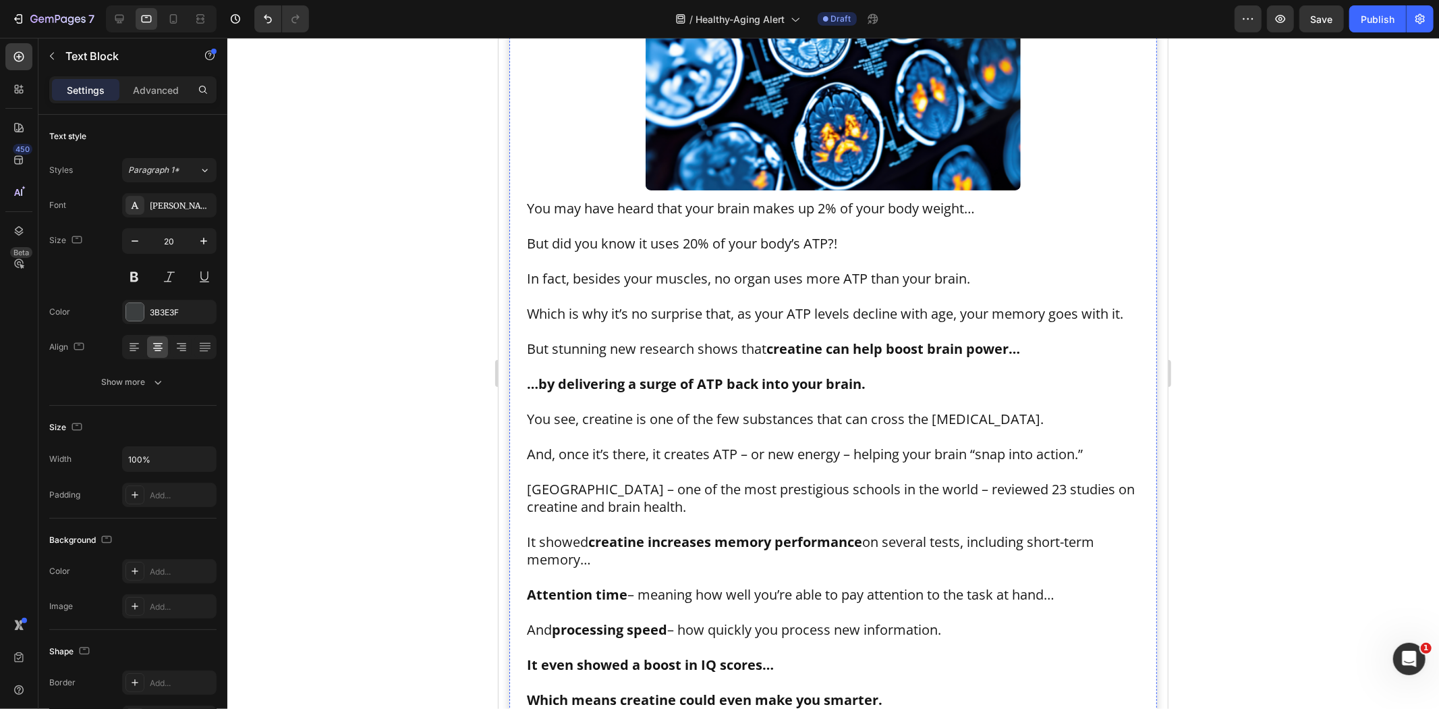
click at [202, 242] on icon "button" at bounding box center [203, 240] width 13 height 13
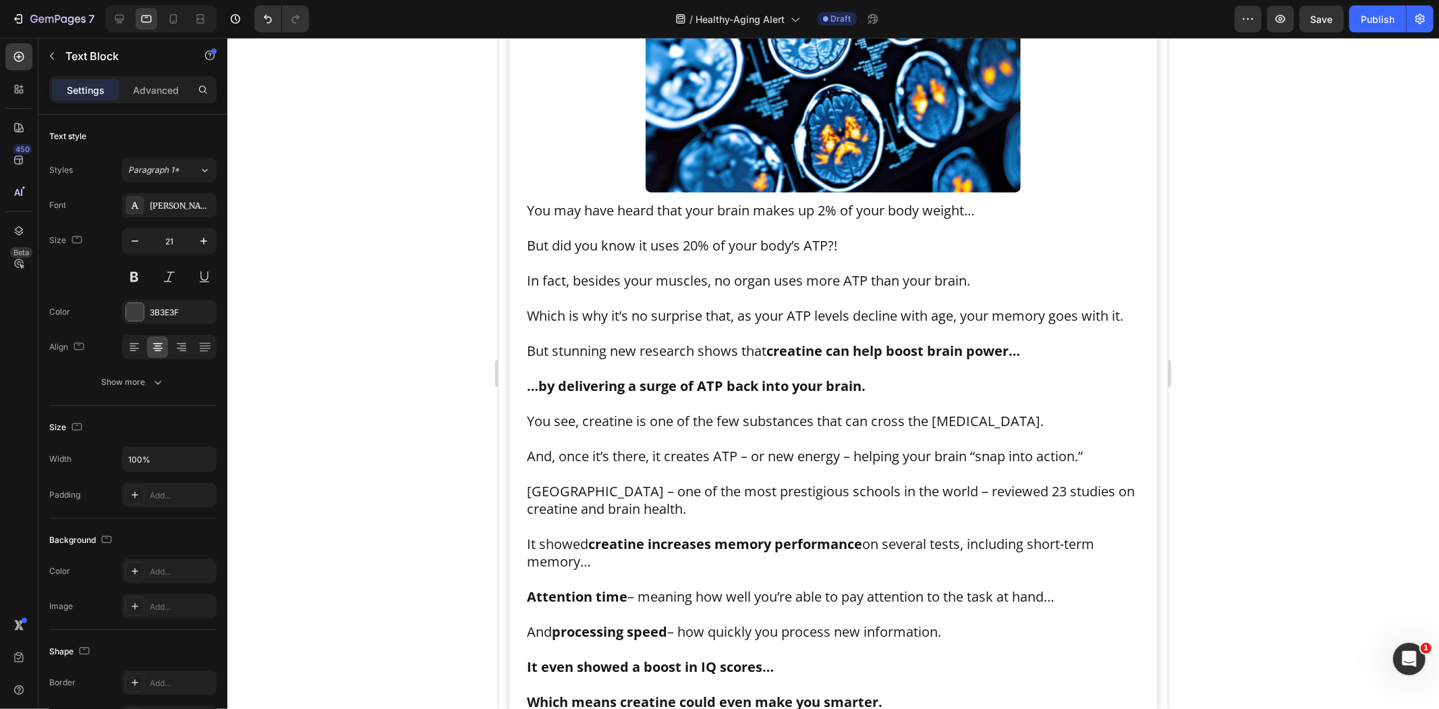
click at [202, 242] on icon "button" at bounding box center [203, 240] width 13 height 13
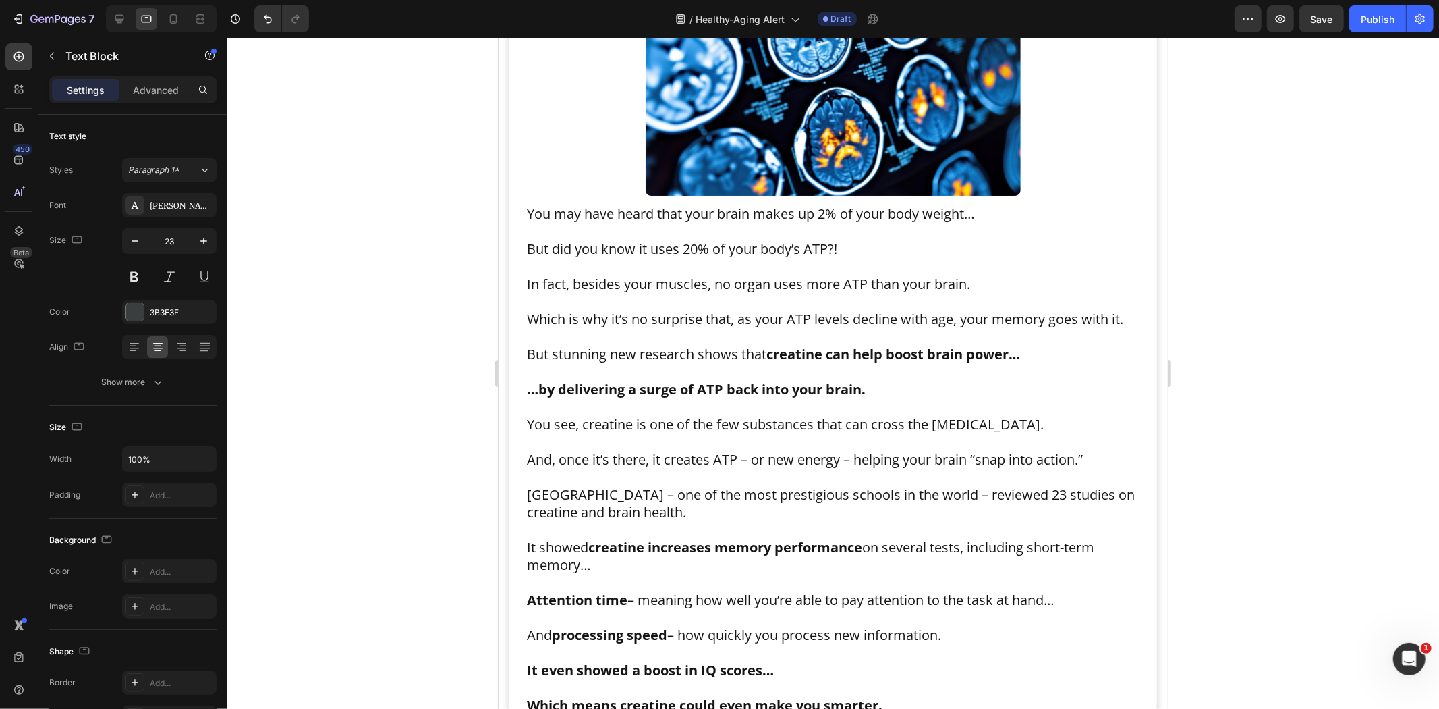
click at [202, 242] on icon "button" at bounding box center [203, 240] width 13 height 13
type input "24"
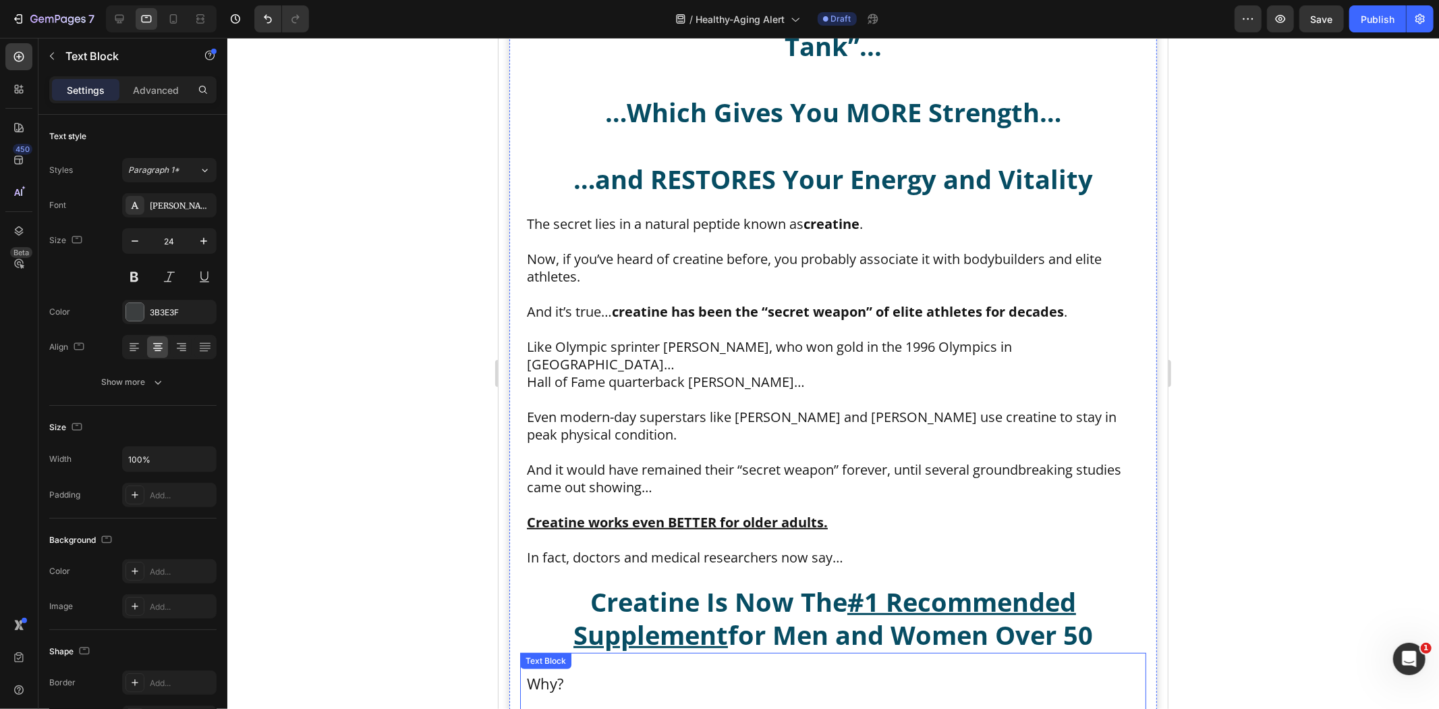
scroll to position [9134, 0]
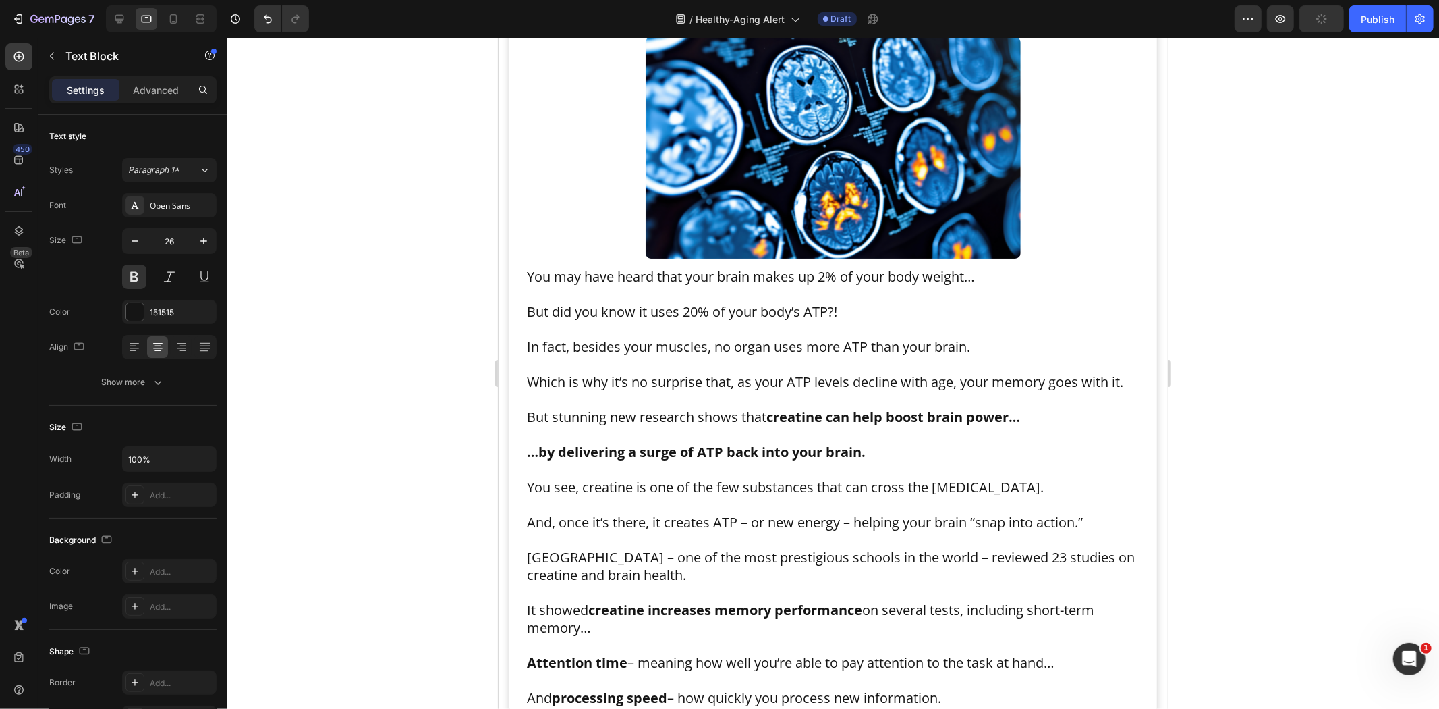
scroll to position [11908, 0]
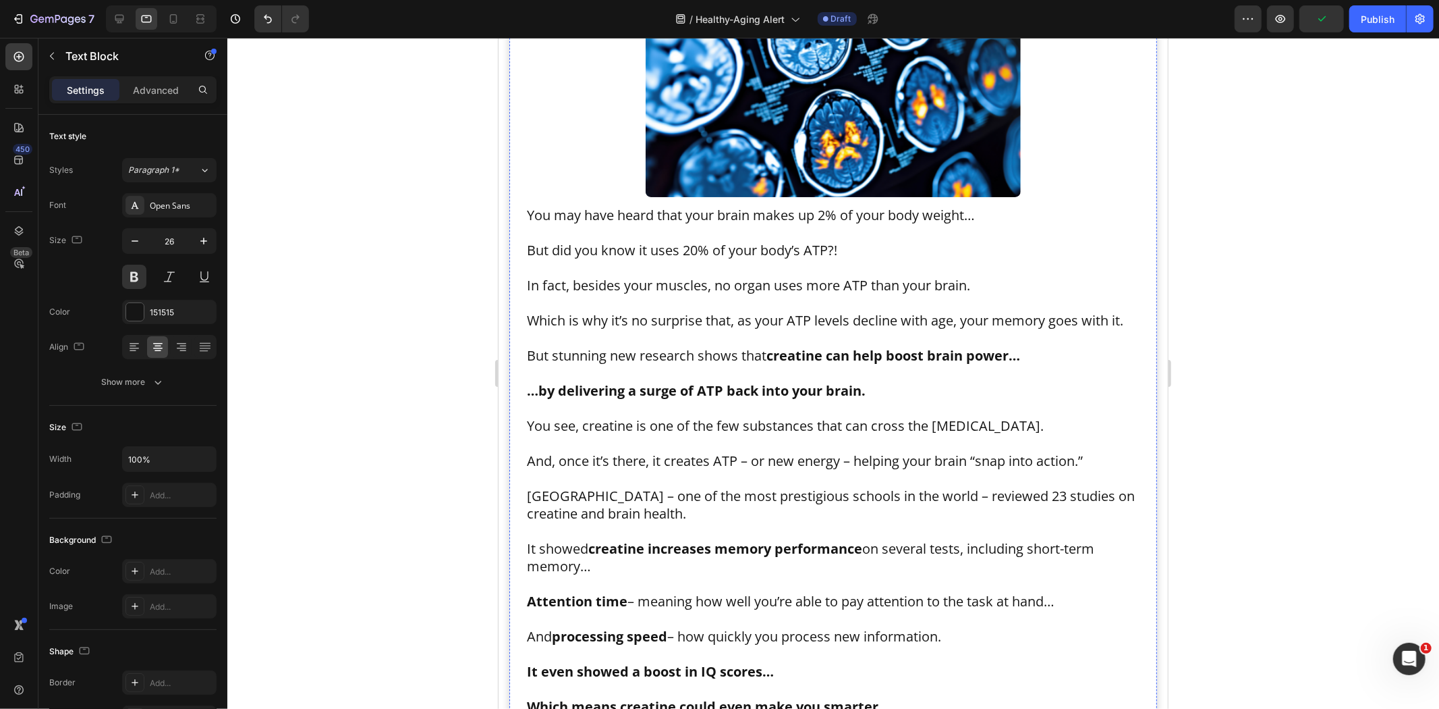
click at [200, 240] on icon "button" at bounding box center [203, 240] width 13 height 13
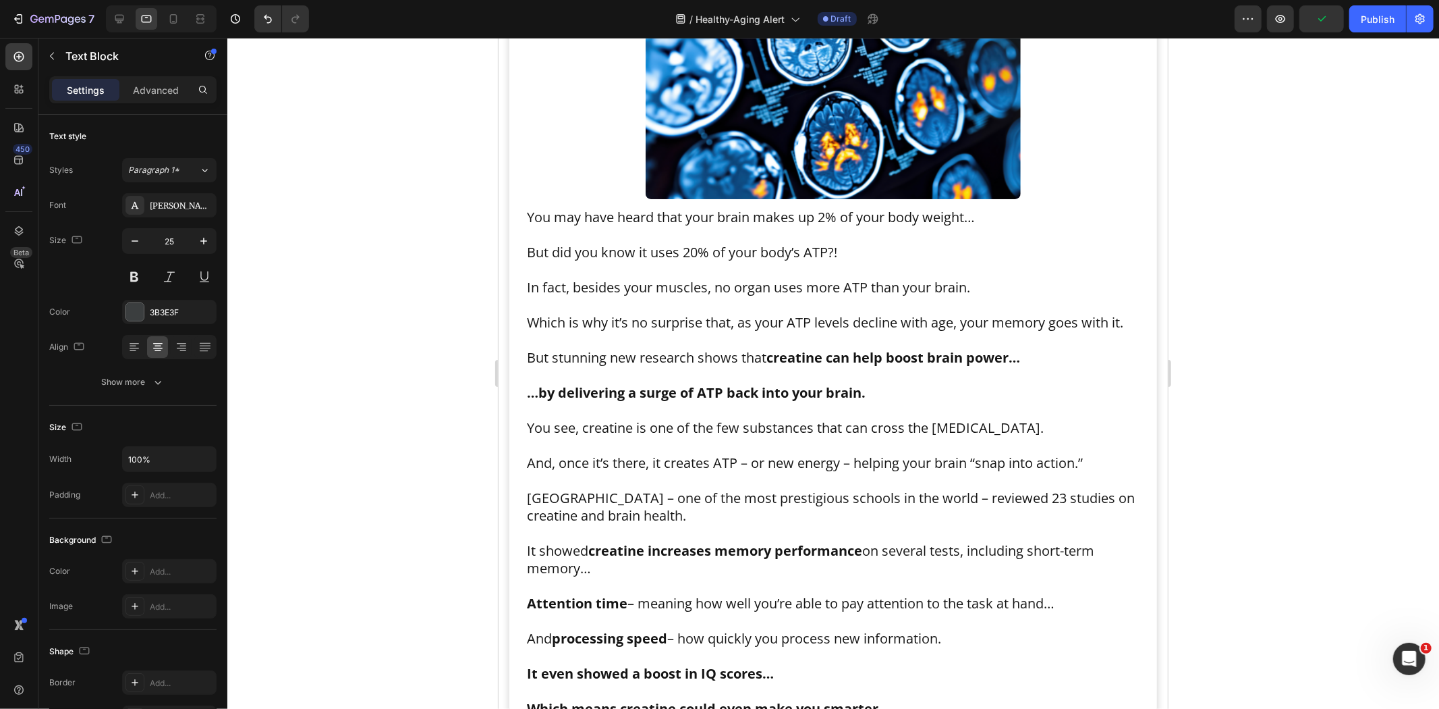
click at [200, 240] on icon "button" at bounding box center [203, 240] width 13 height 13
type input "26"
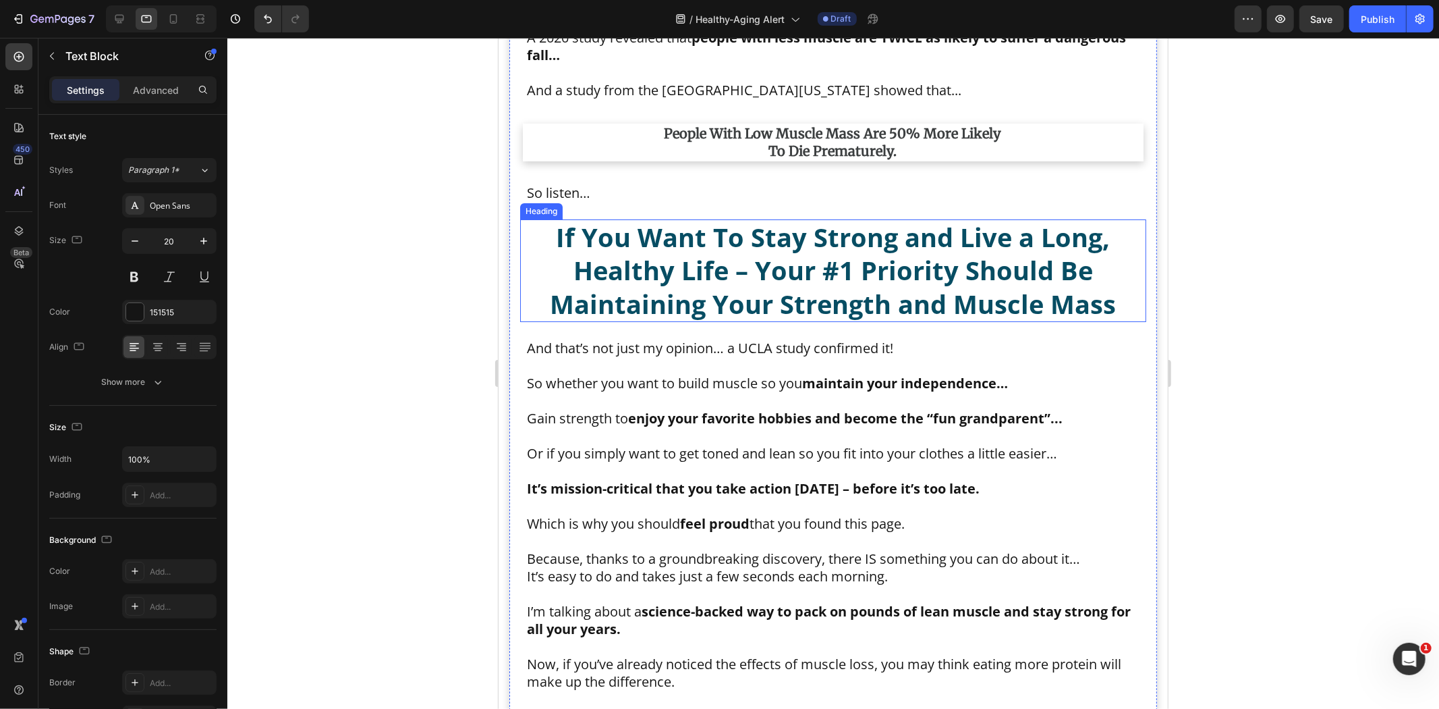
scroll to position [4260, 0]
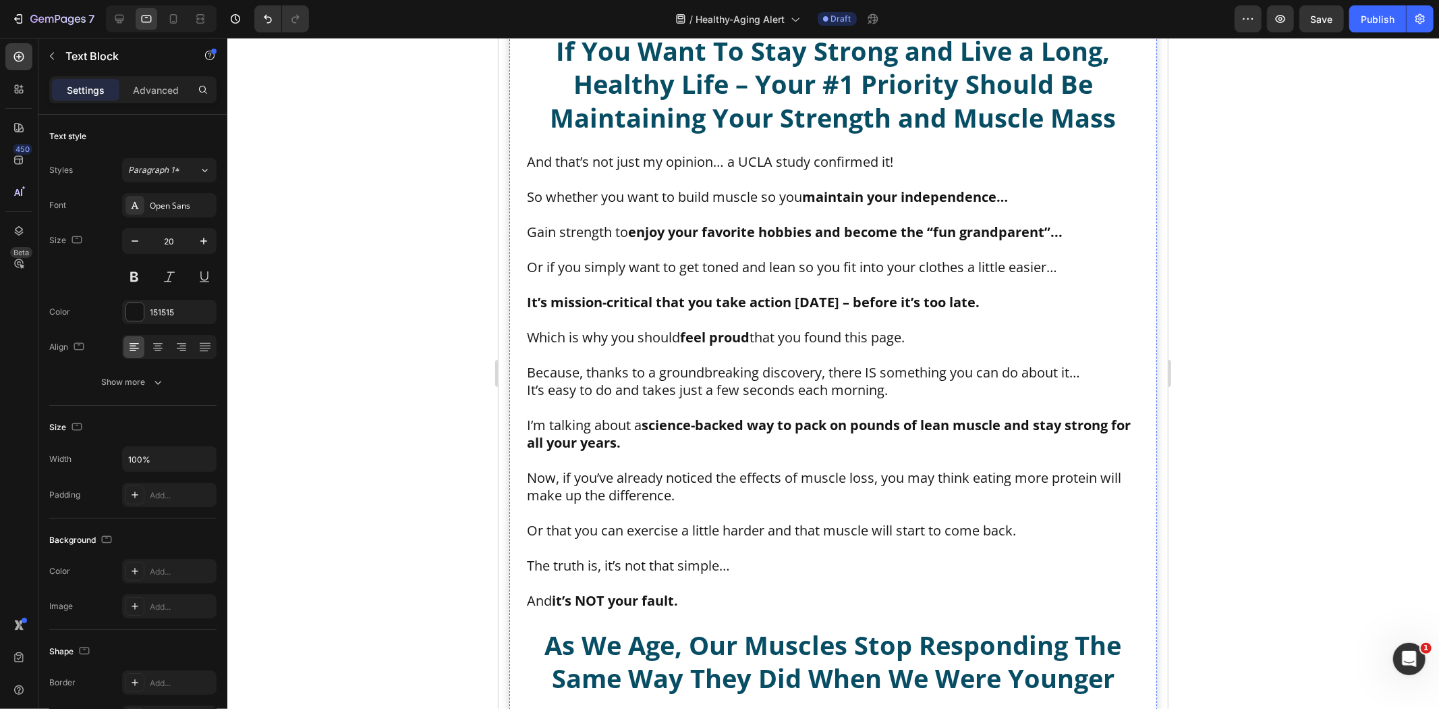
click at [201, 242] on icon "button" at bounding box center [203, 240] width 13 height 13
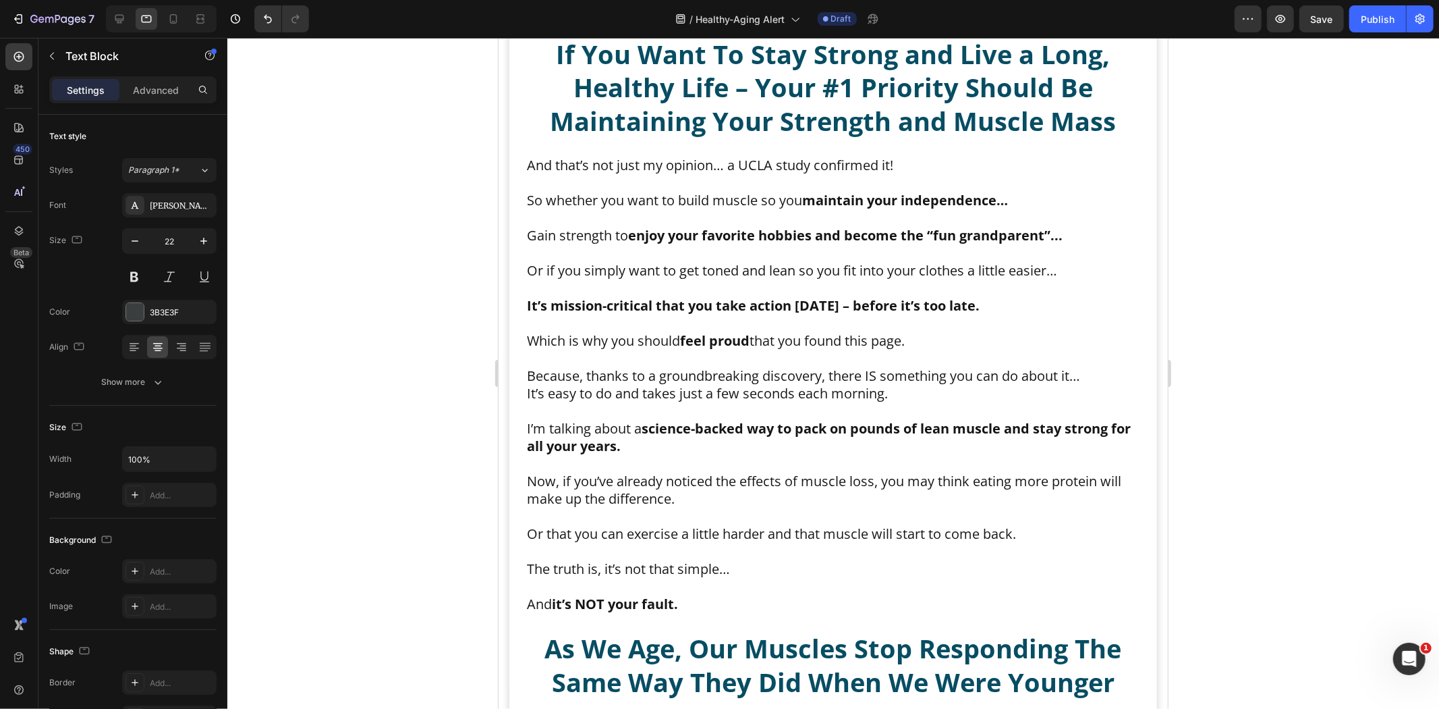
click at [201, 242] on icon "button" at bounding box center [203, 240] width 13 height 13
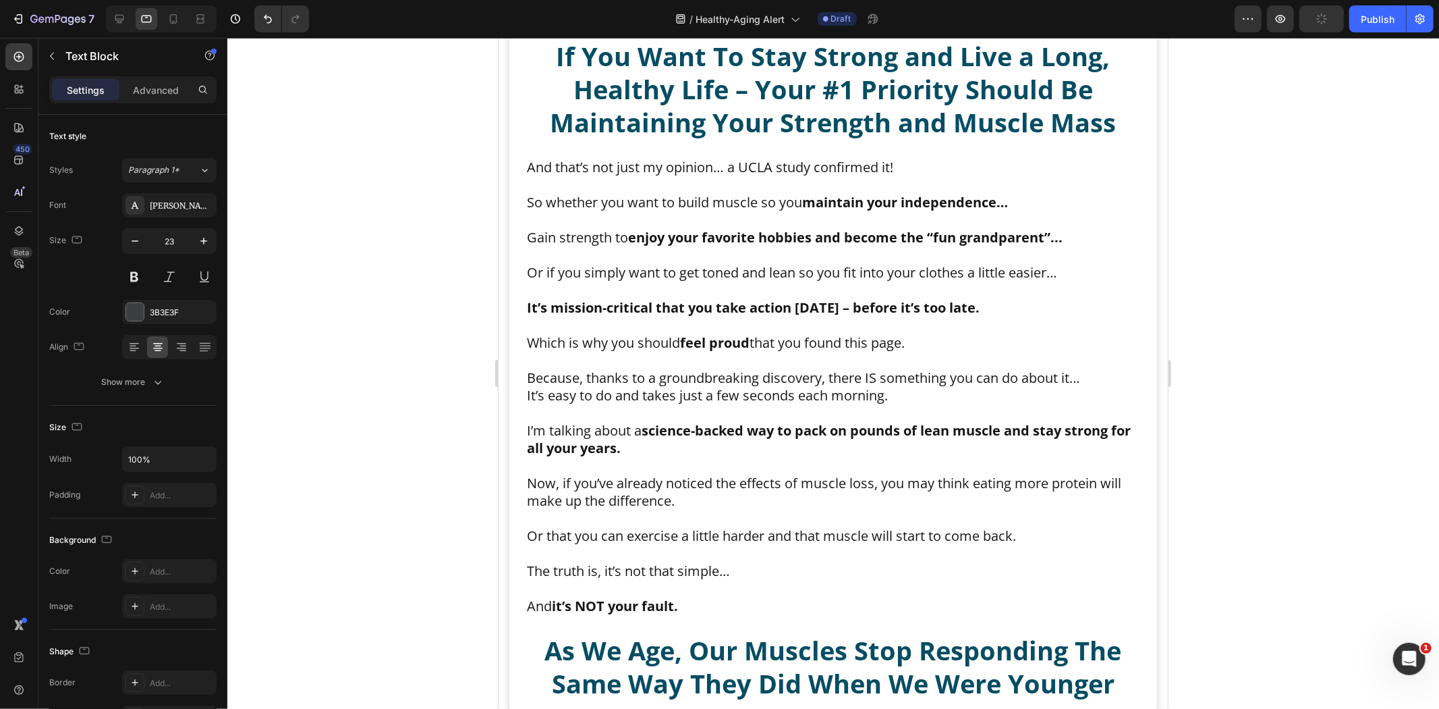
click at [202, 242] on icon "button" at bounding box center [203, 240] width 13 height 13
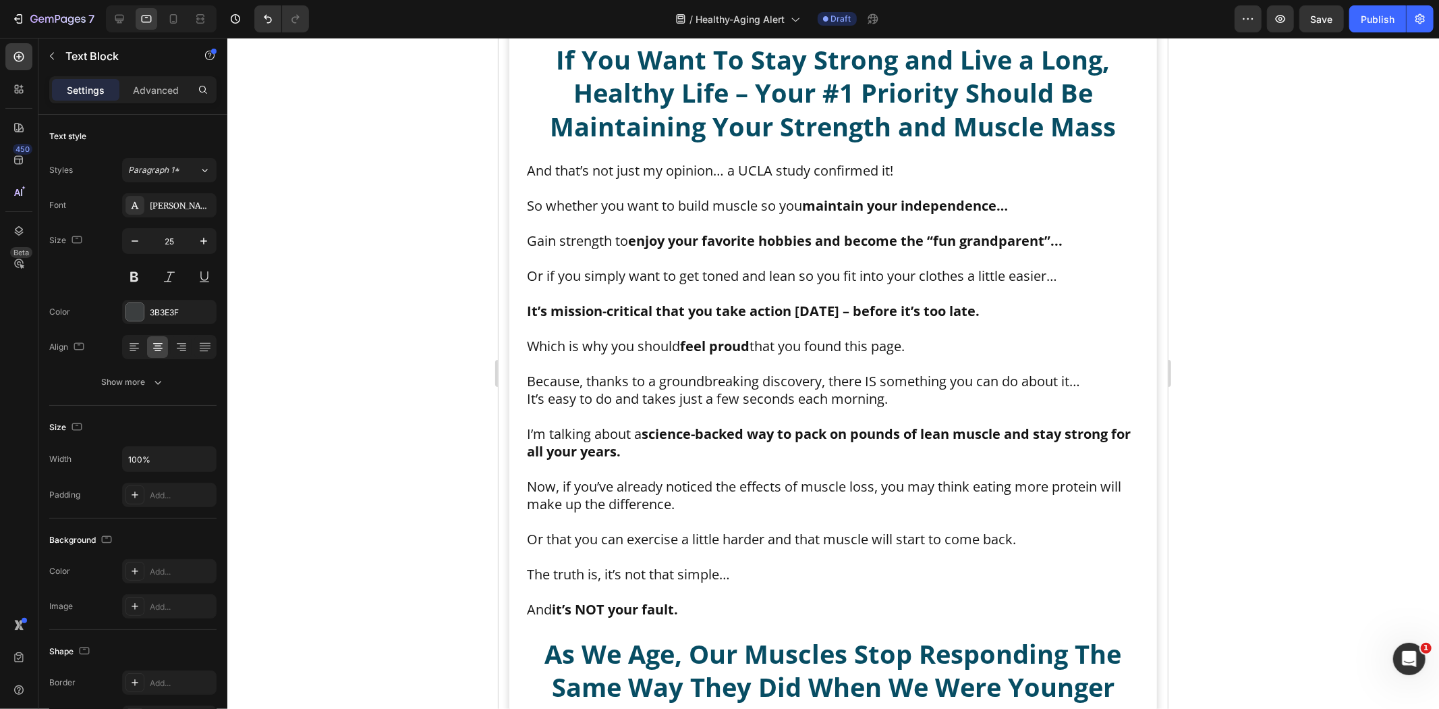
click at [203, 240] on icon "button" at bounding box center [203, 241] width 7 height 7
type input "26"
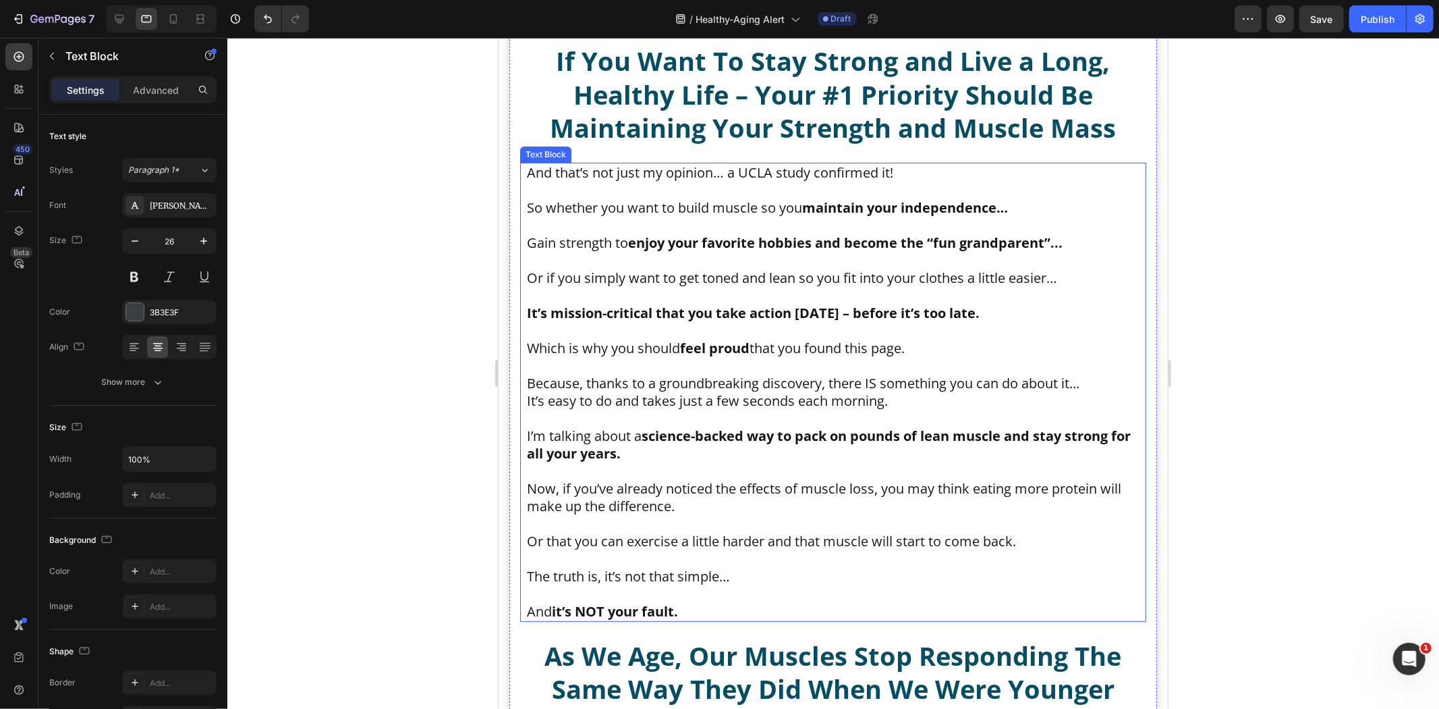
click at [822, 251] on strong "enjoy your favorite hobbies and become the “fun grandparent”..." at bounding box center [845, 242] width 435 height 18
drag, startPoint x: 170, startPoint y: 11, endPoint x: 206, endPoint y: 119, distance: 114.4
click at [170, 11] on div at bounding box center [174, 19] width 22 height 22
type input "16"
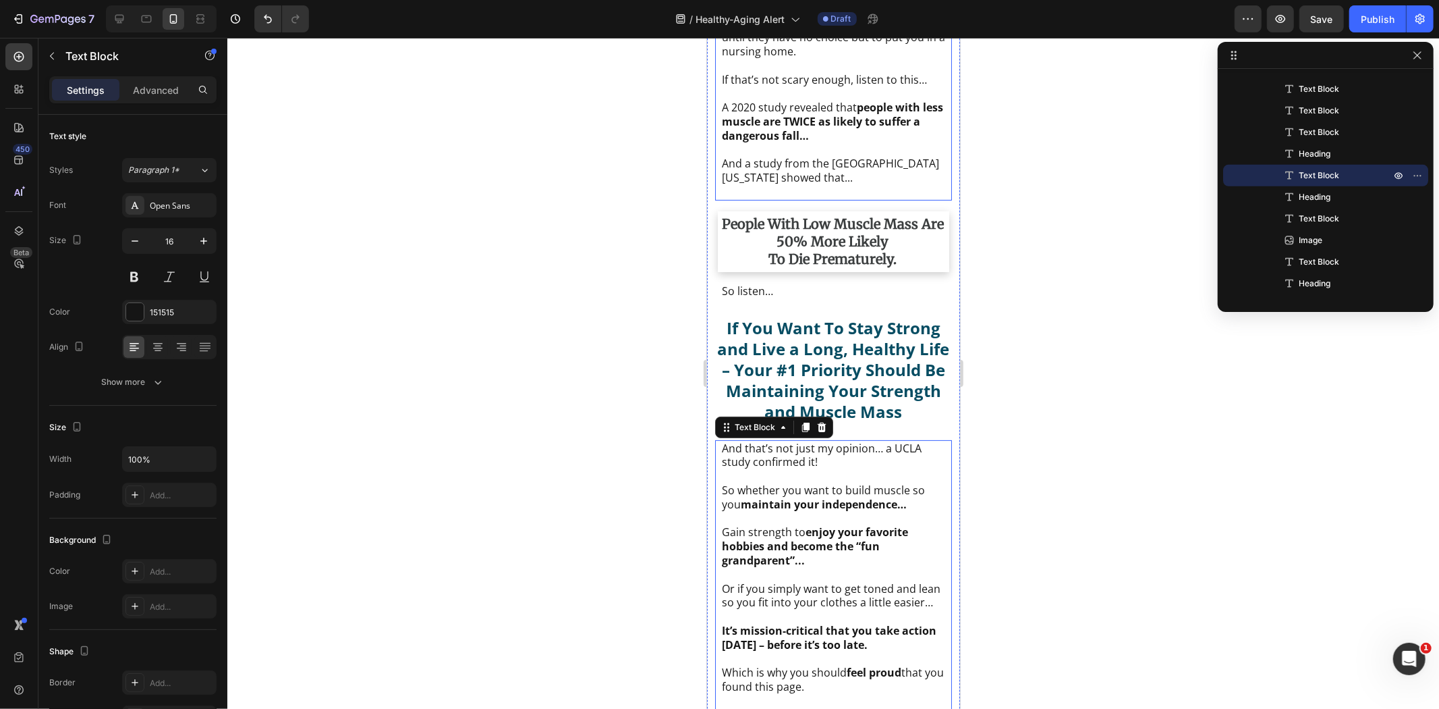
scroll to position [4321, 0]
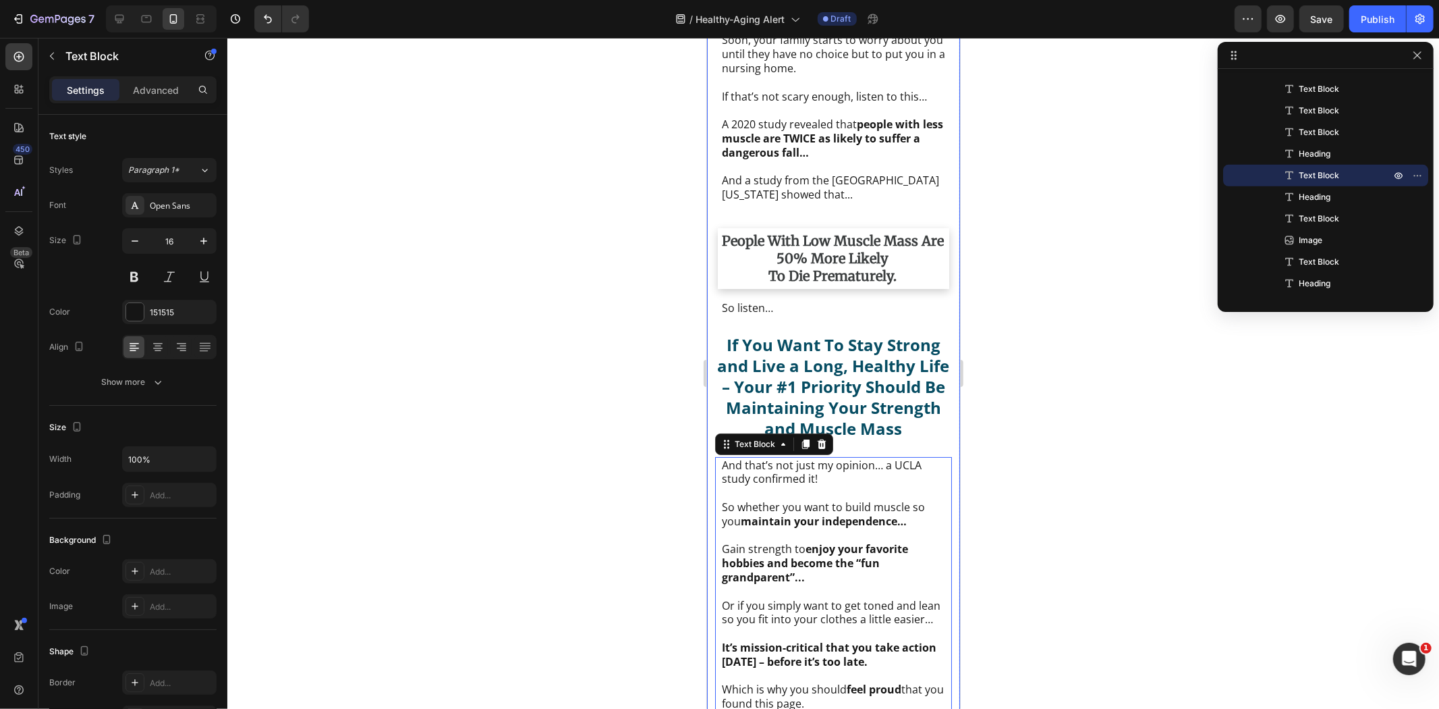
click at [826, 266] on strong "people with low muscle mass are 50% more likely" at bounding box center [832, 248] width 222 height 34
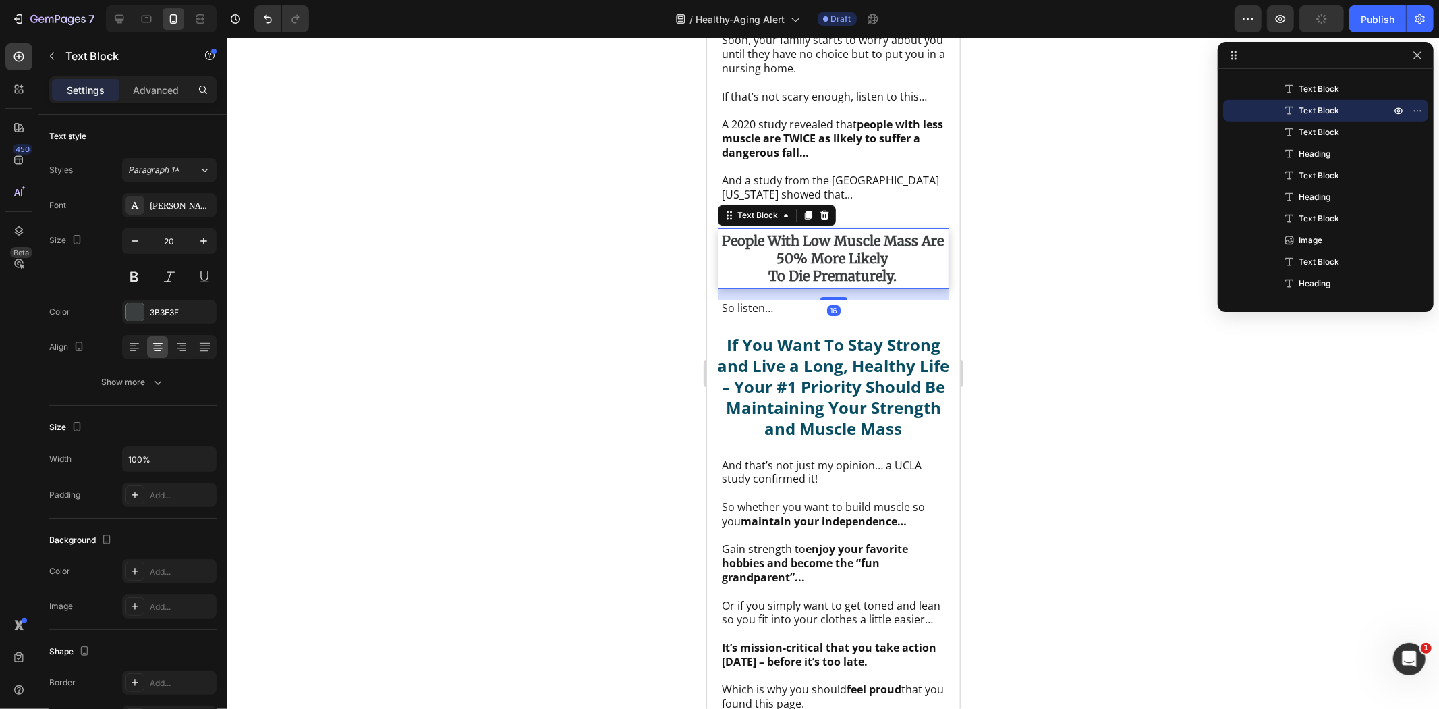
click at [828, 159] on p "A 2020 study revealed that people with less muscle are TWICE as likely to suffe…" at bounding box center [832, 138] width 223 height 42
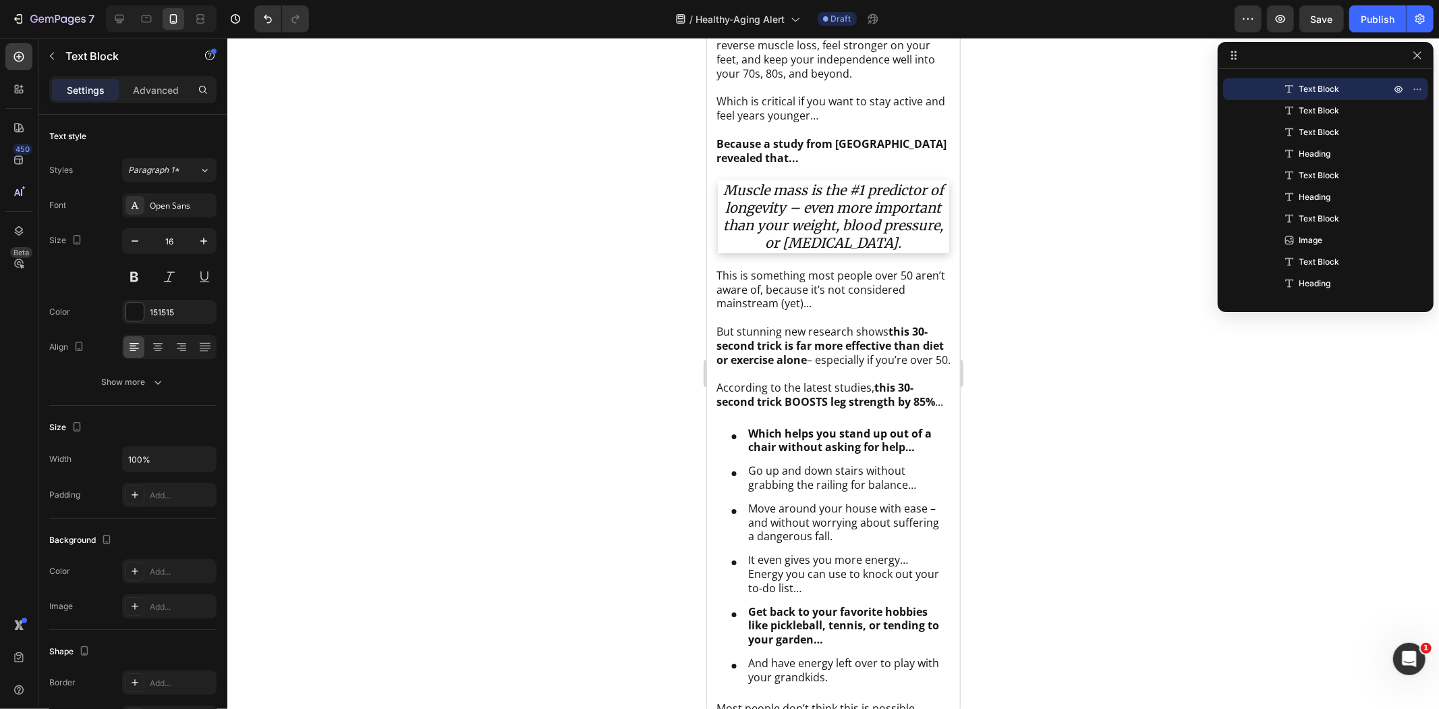
scroll to position [1172, 0]
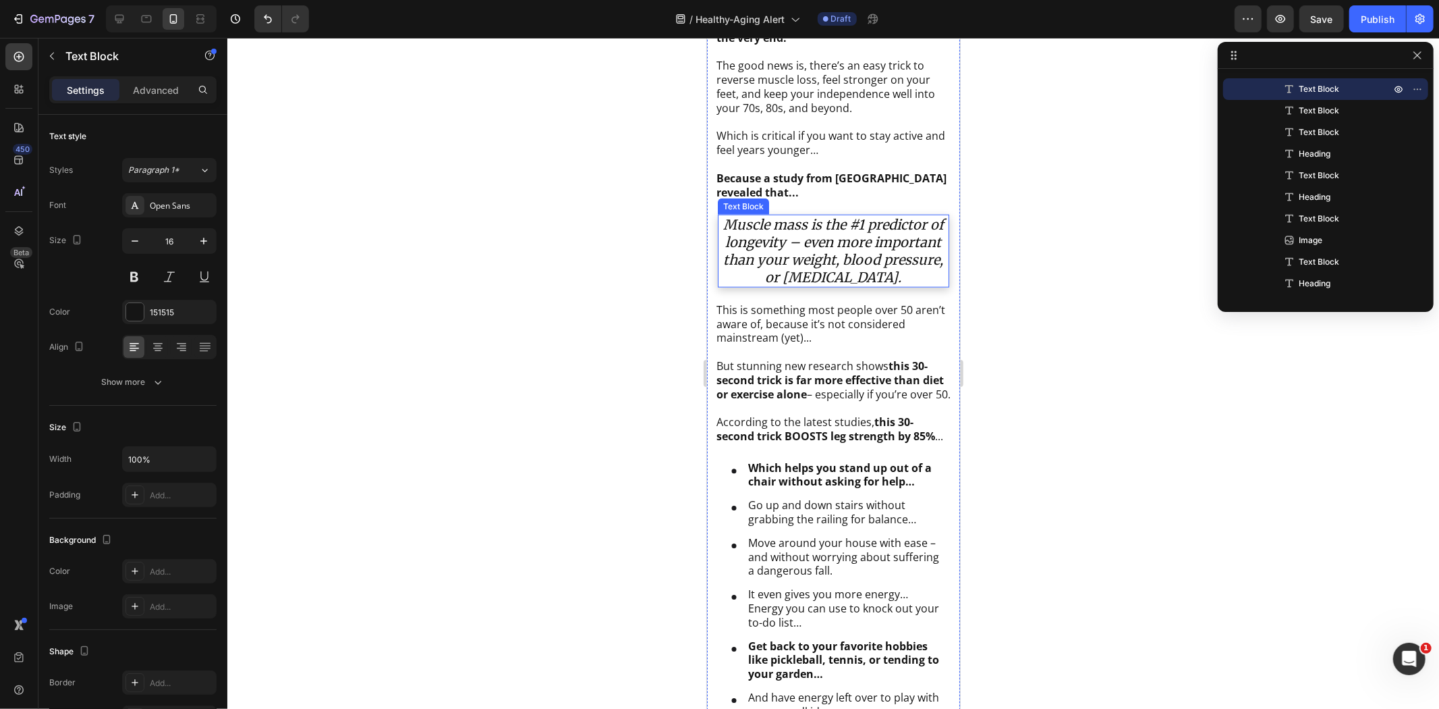
click at [846, 252] on icon "Muscle mass is the #1 predictor of longevity – even more important than your we…" at bounding box center [833, 250] width 221 height 70
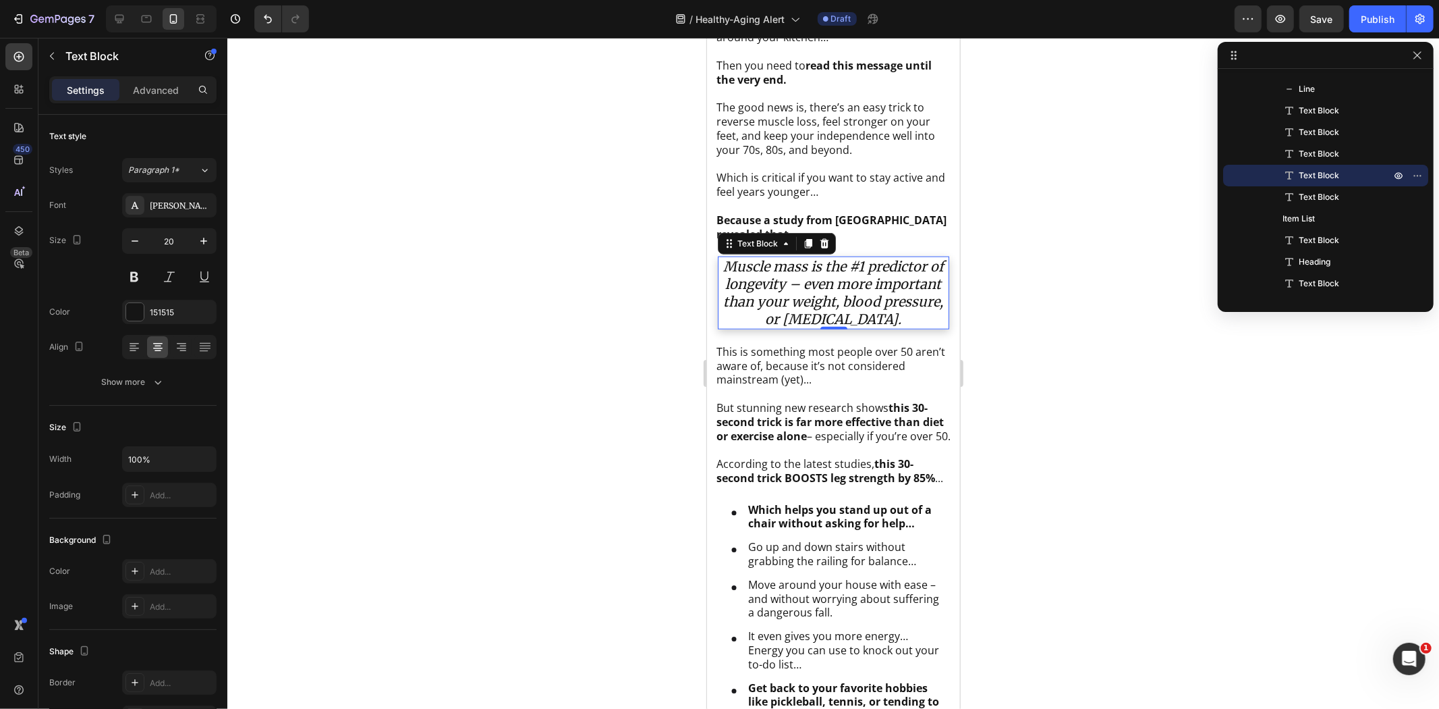
scroll to position [1201, 0]
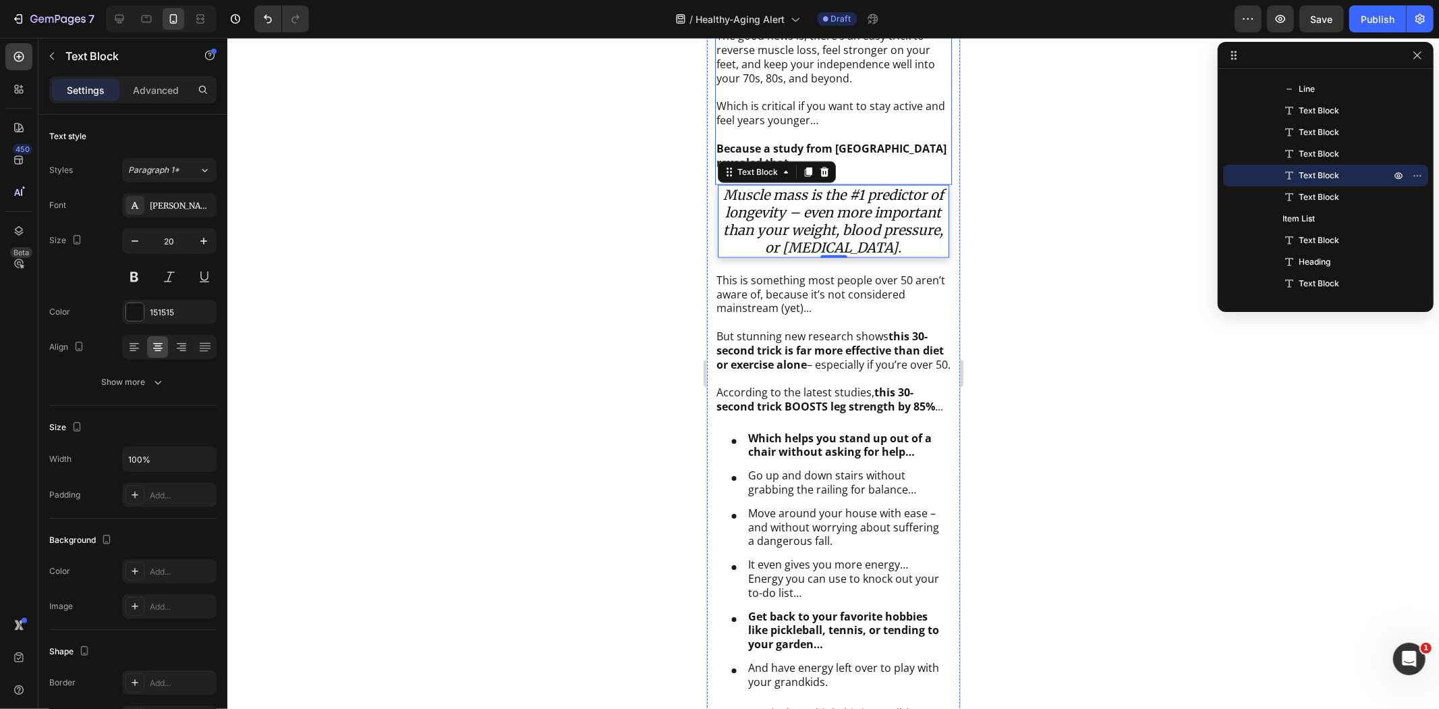
click at [856, 111] on p "Which is critical if you want to stay active and feel years younger… Because a …" at bounding box center [833, 134] width 234 height 70
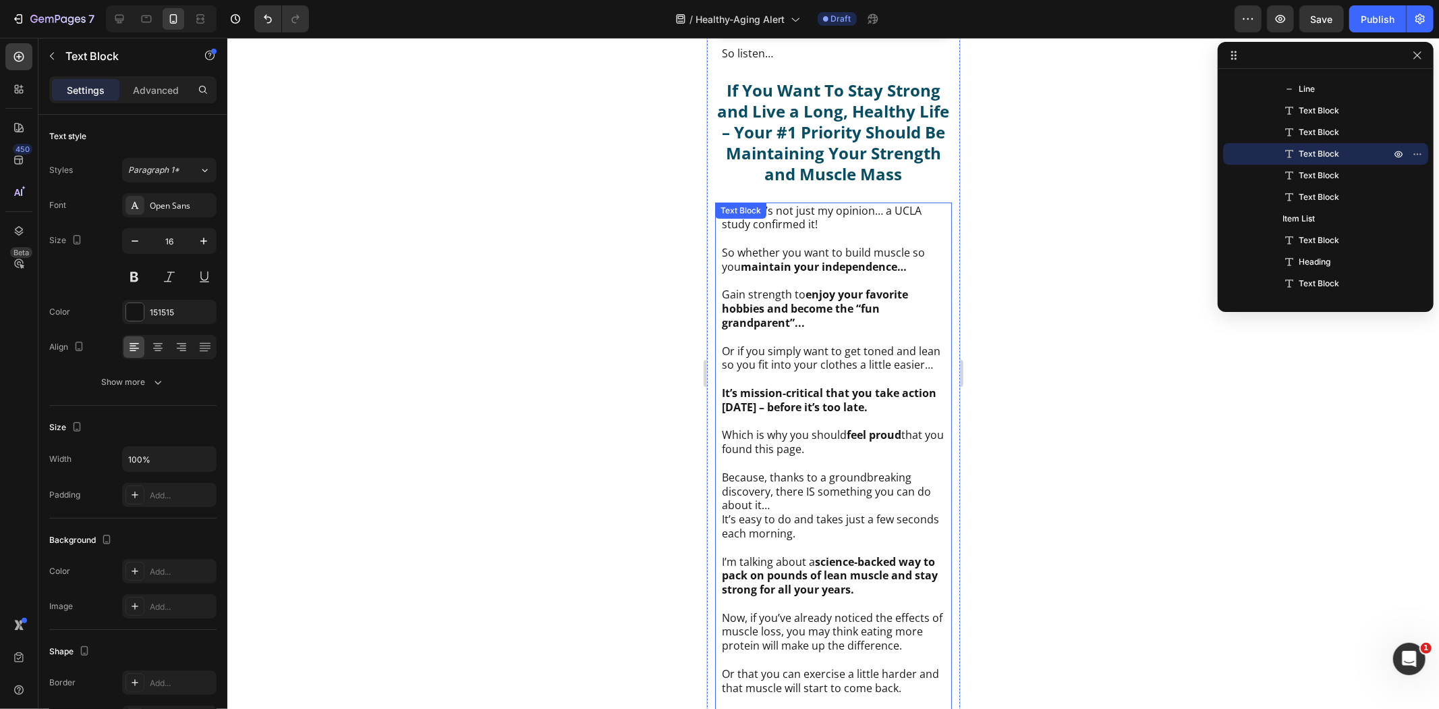
scroll to position [4500, 0]
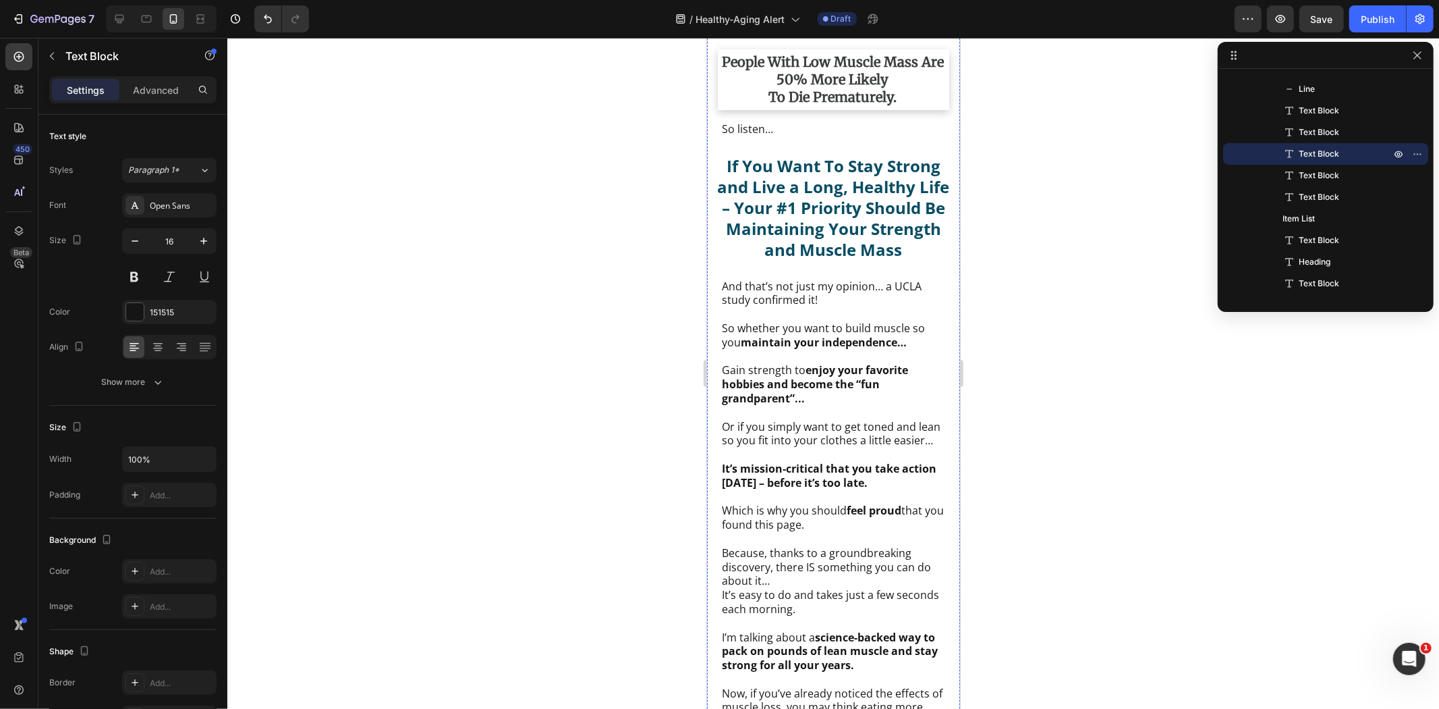
click at [845, 22] on p "And a study from the [GEOGRAPHIC_DATA][US_STATE] showed that..." at bounding box center [832, 8] width 223 height 28
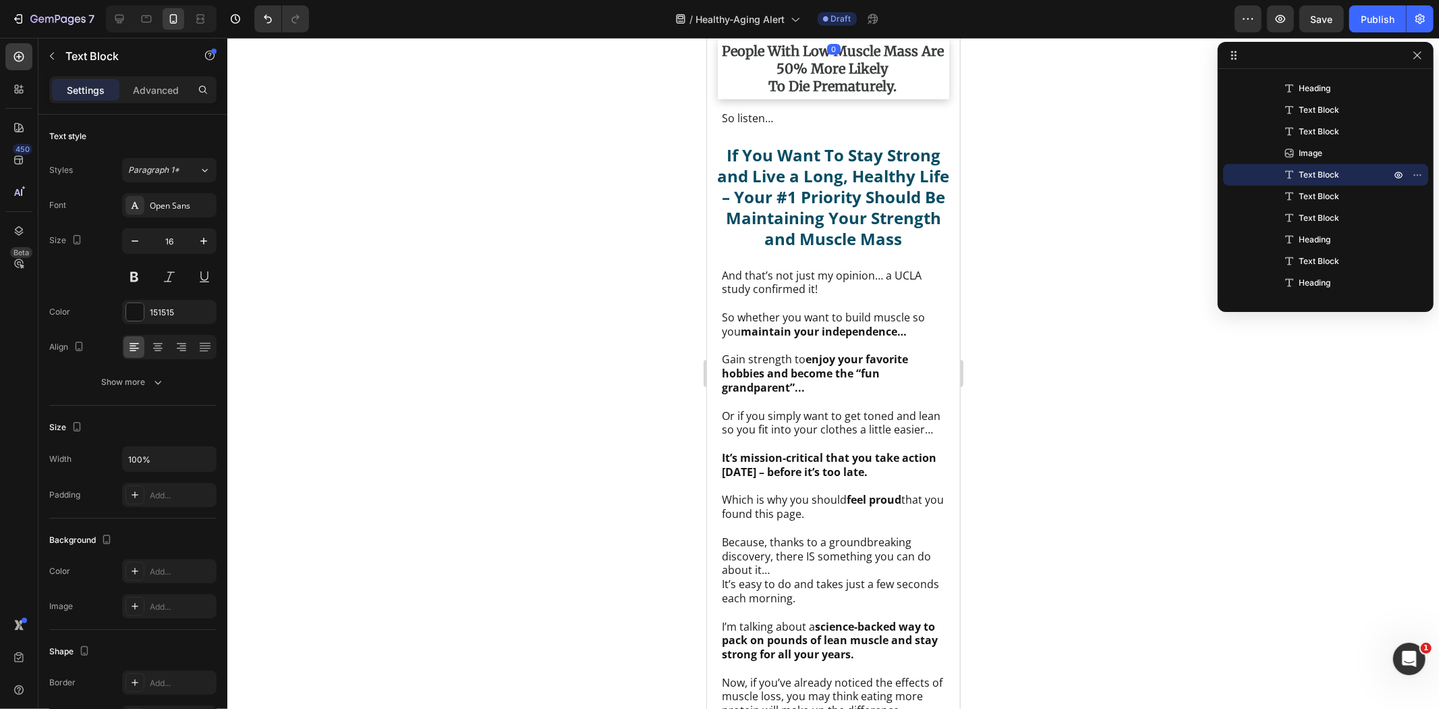
drag, startPoint x: 828, startPoint y: 177, endPoint x: 828, endPoint y: 163, distance: 14.2
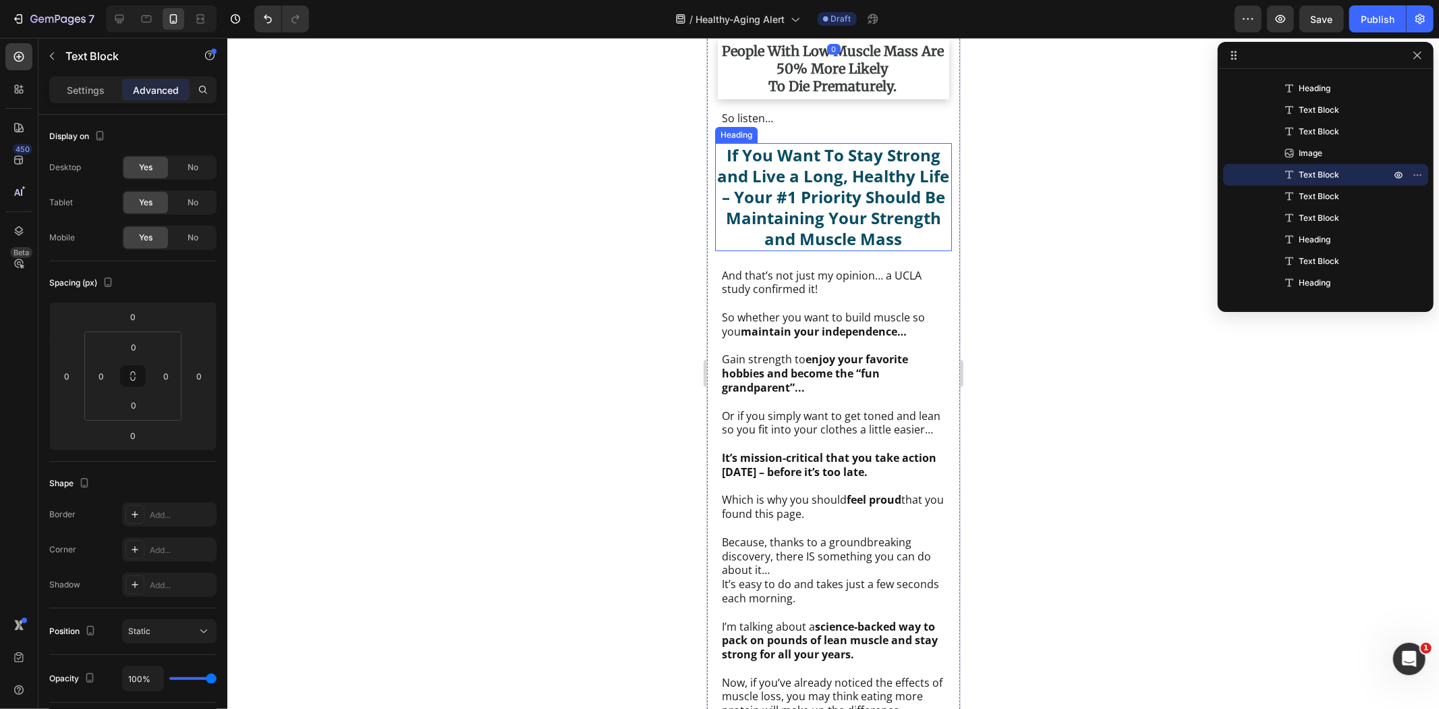
click at [810, 250] on h2 "If You Want To Stay Strong and Live a Long, Healthy Life – Your #1 Priority Sho…" at bounding box center [833, 196] width 237 height 108
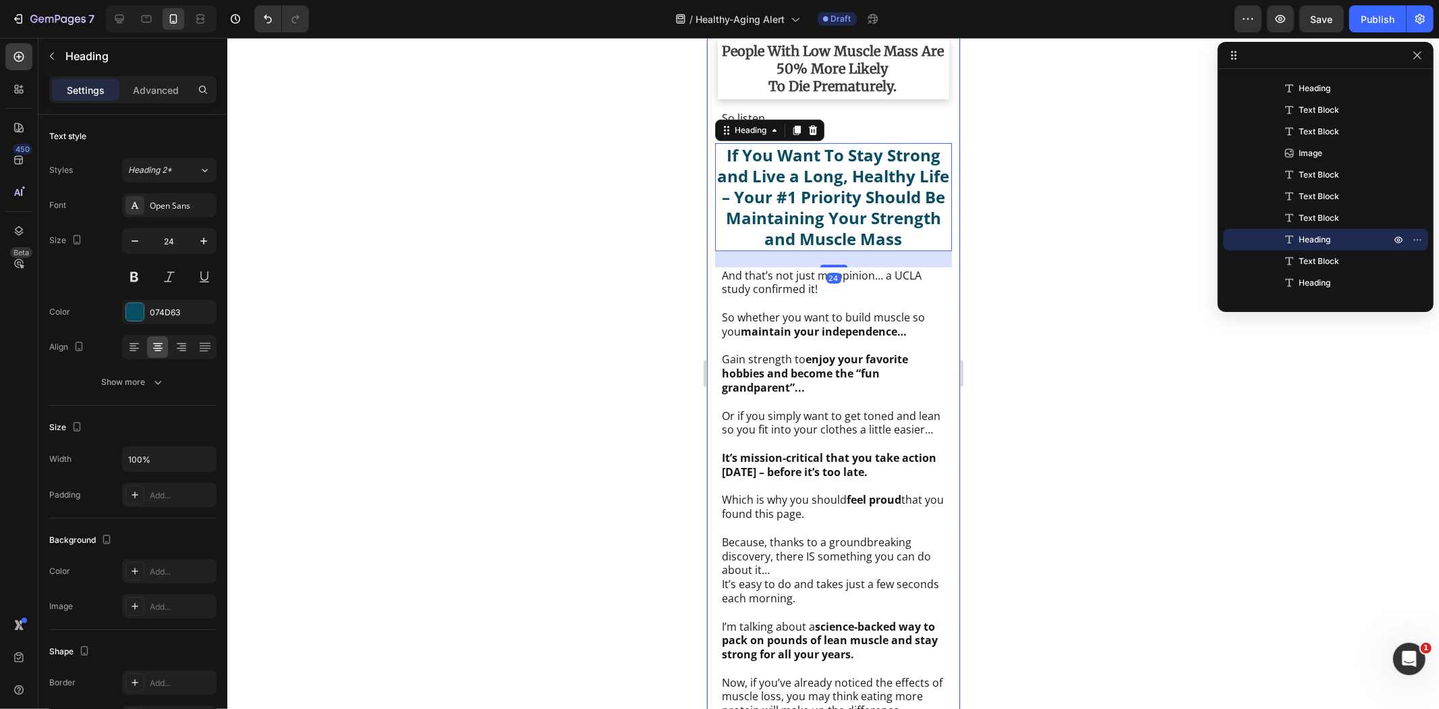
click at [1030, 205] on div at bounding box center [833, 373] width 1212 height 671
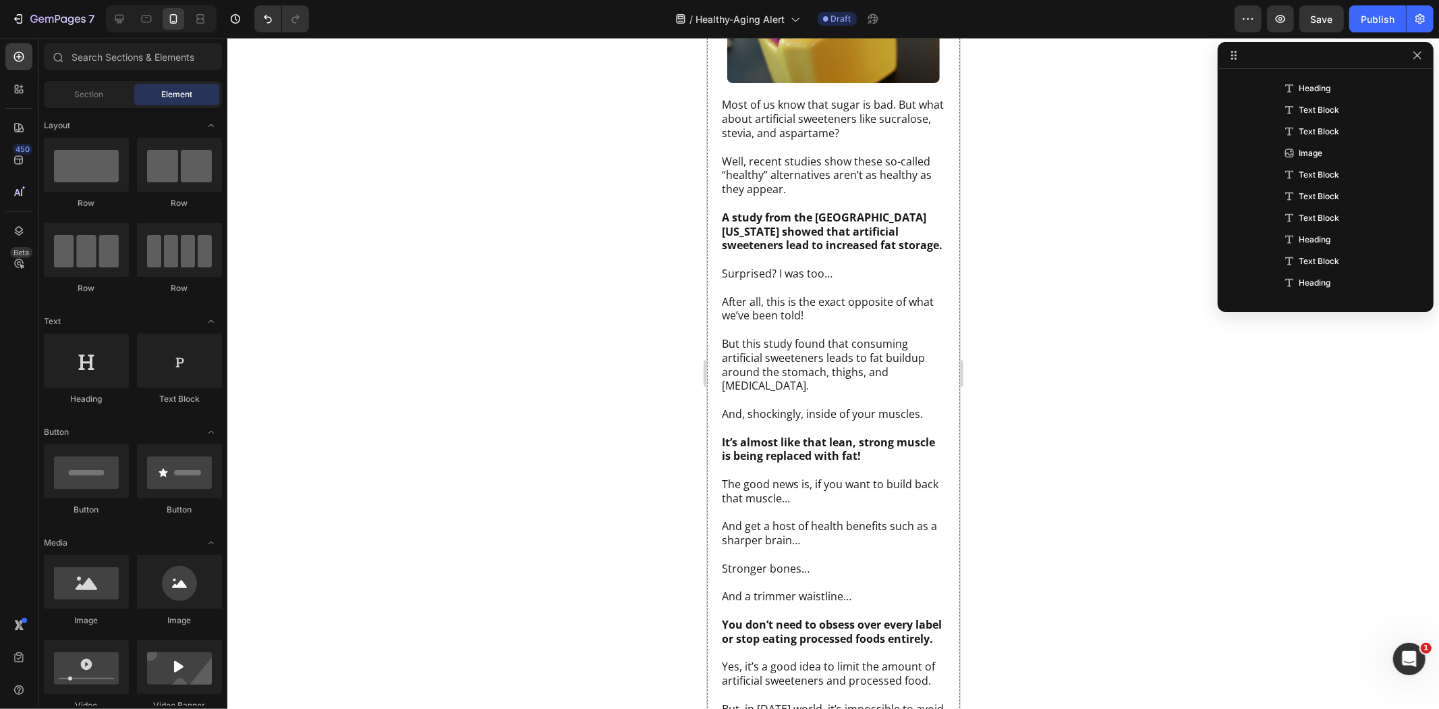
scroll to position [7649, 0]
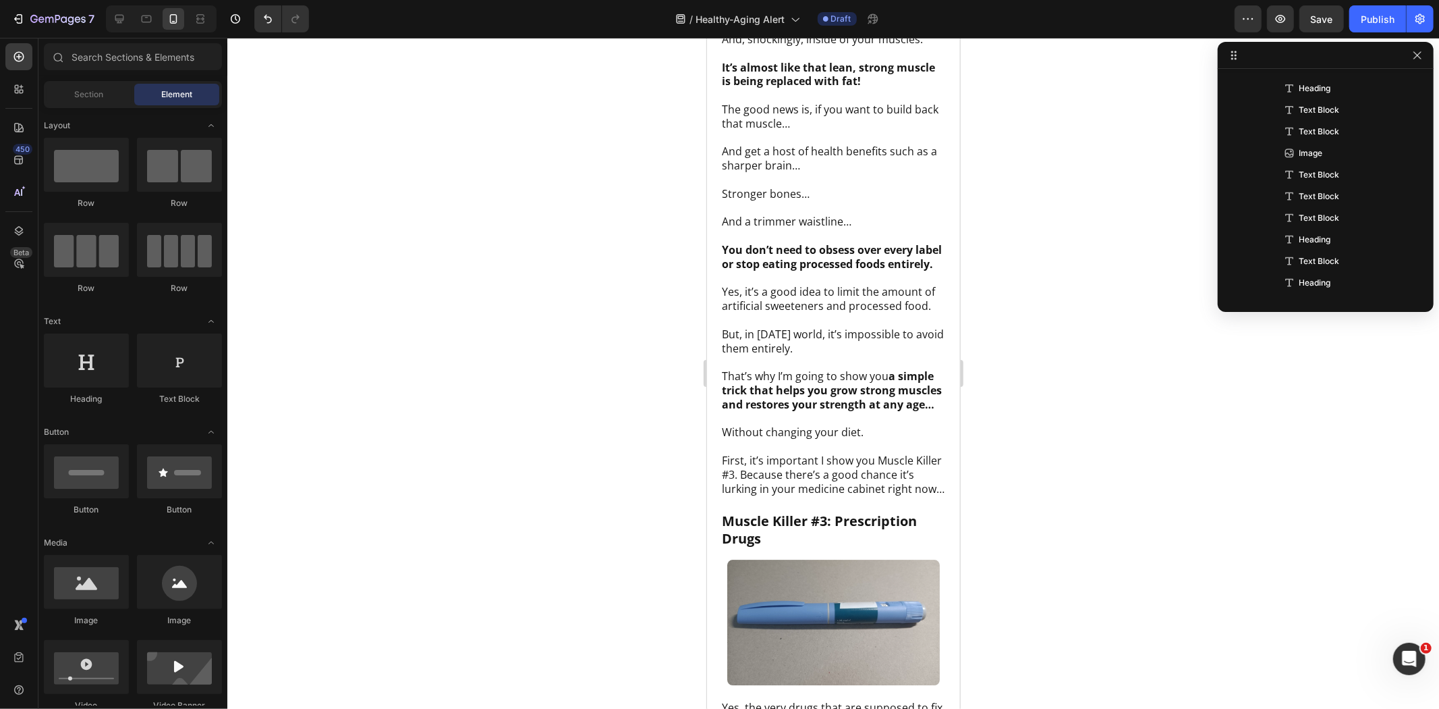
click at [1384, 19] on div "Publish" at bounding box center [1378, 19] width 34 height 14
click at [1418, 54] on icon "button" at bounding box center [1417, 55] width 11 height 11
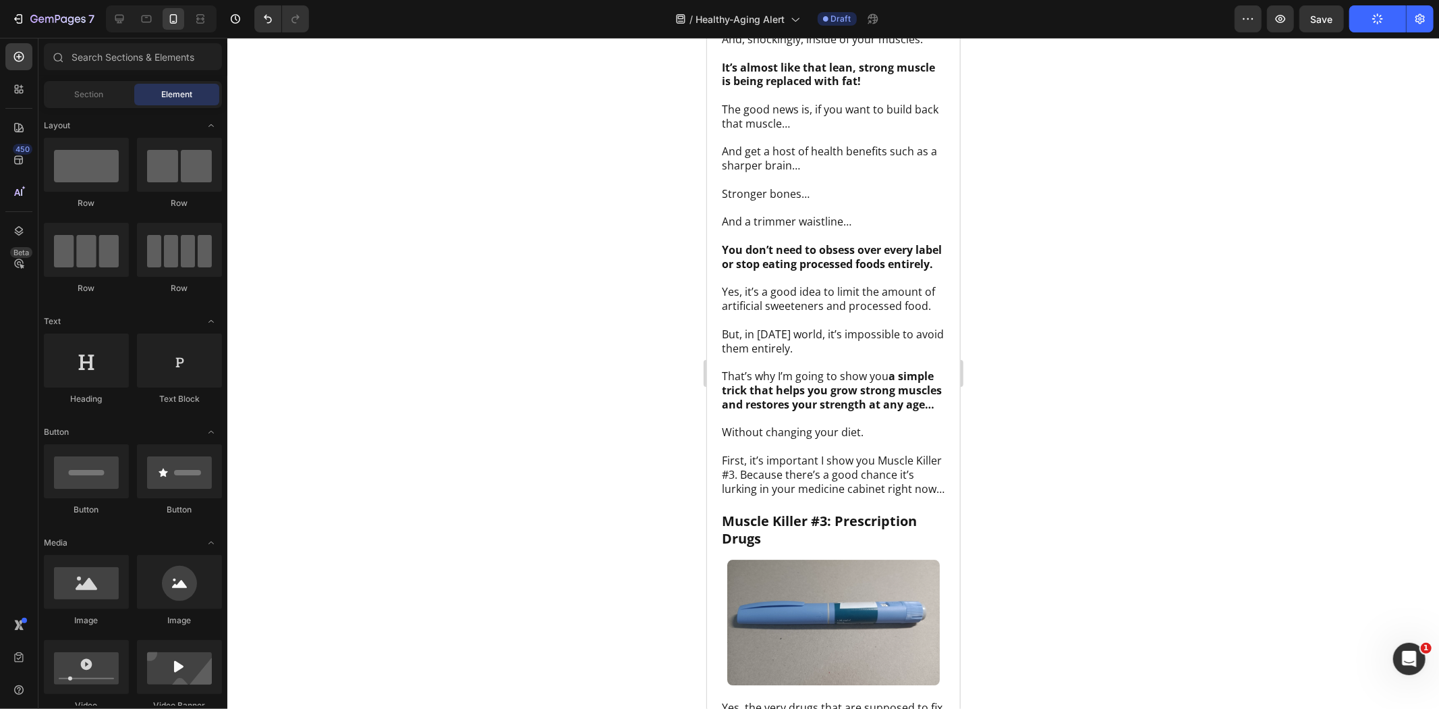
click at [117, 22] on icon at bounding box center [119, 19] width 9 height 9
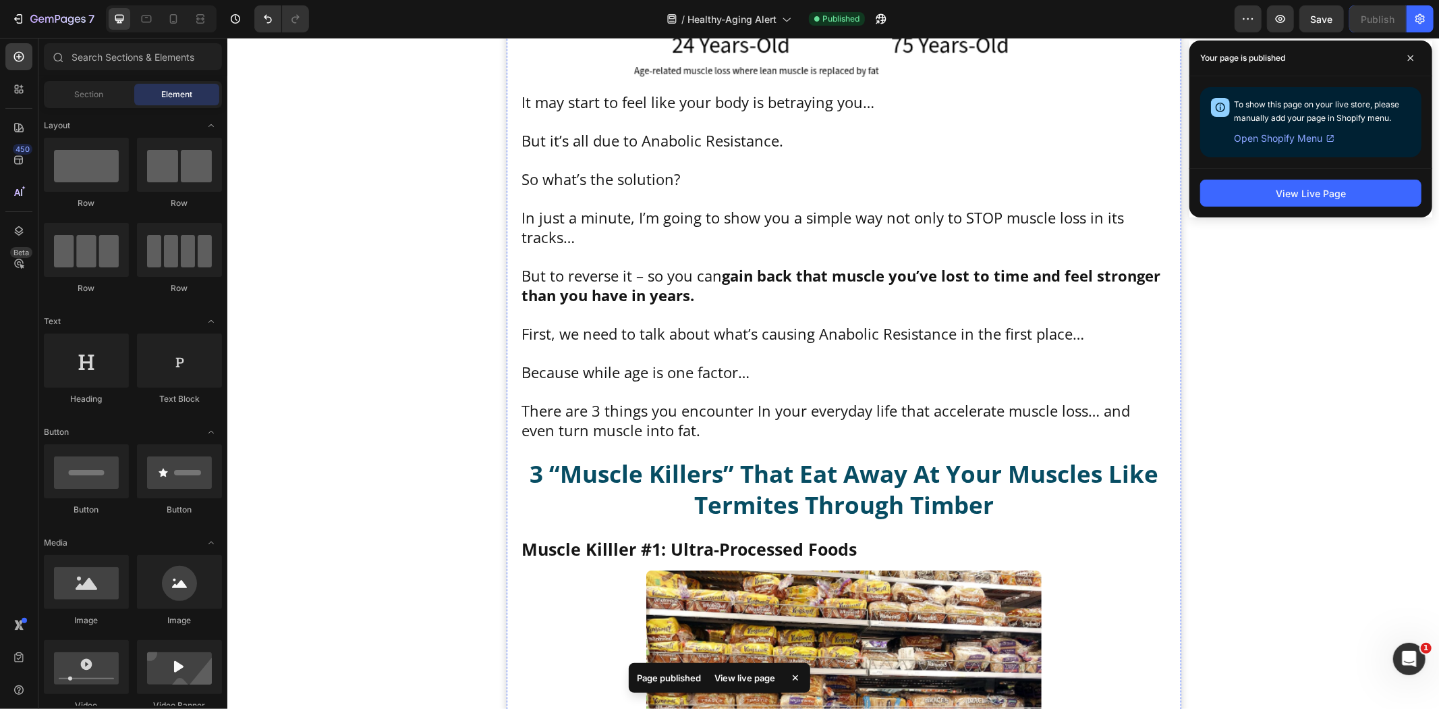
scroll to position [6225, 0]
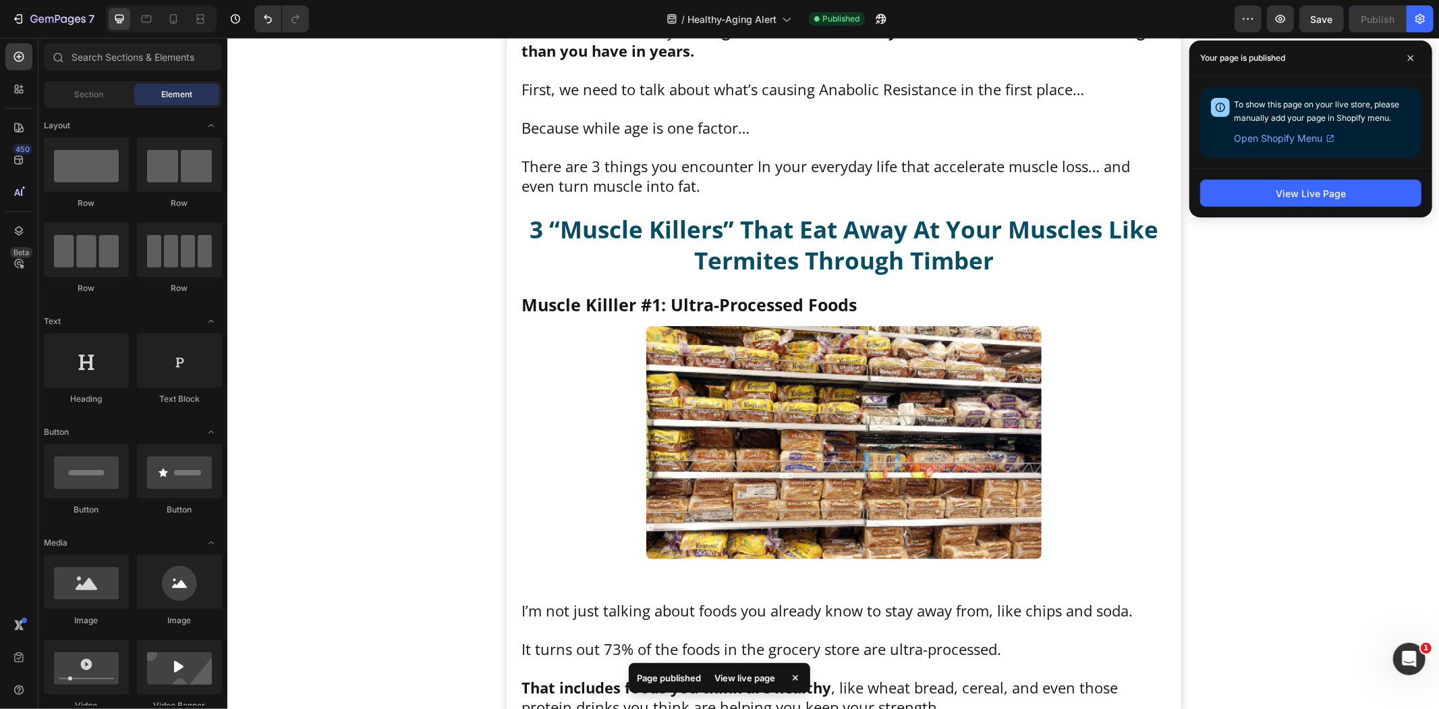
click at [1332, 193] on div "View Live Page" at bounding box center [1311, 193] width 70 height 14
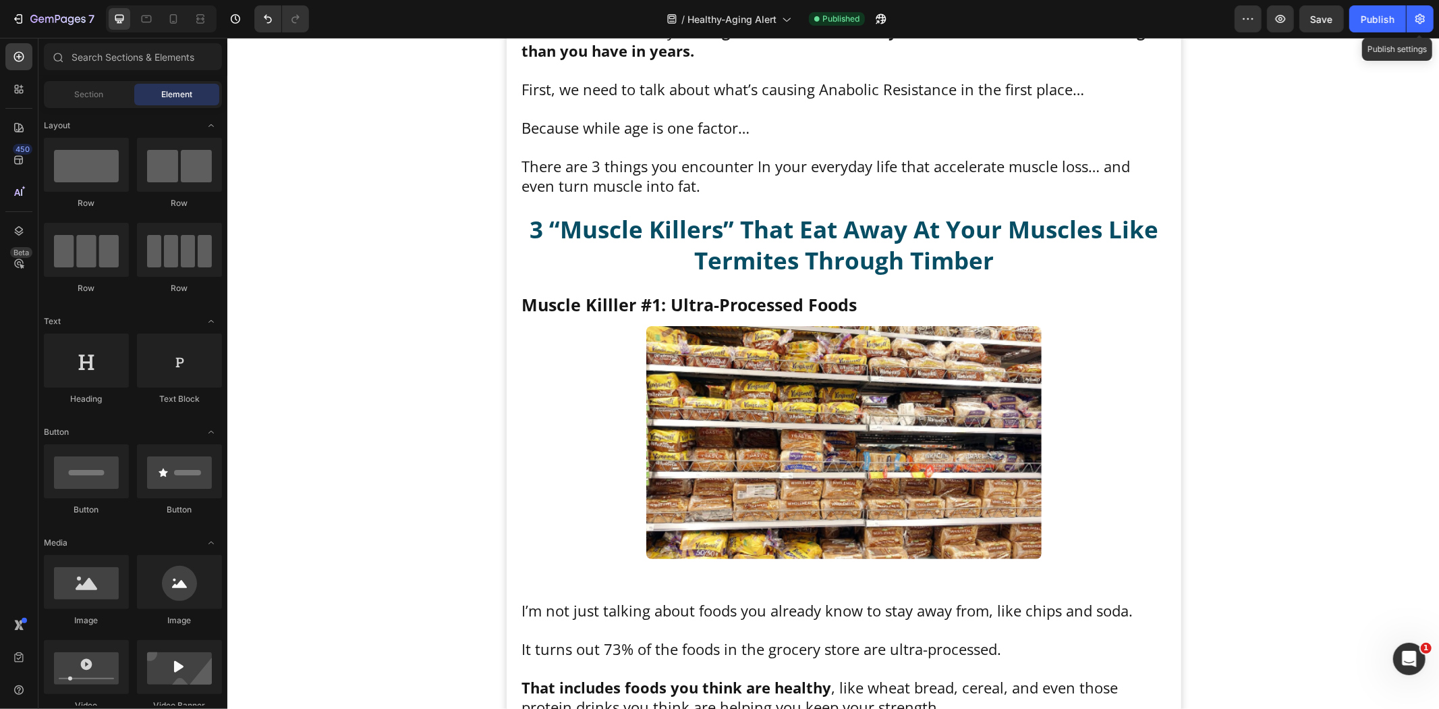
click at [1408, 23] on button "button" at bounding box center [1420, 18] width 27 height 27
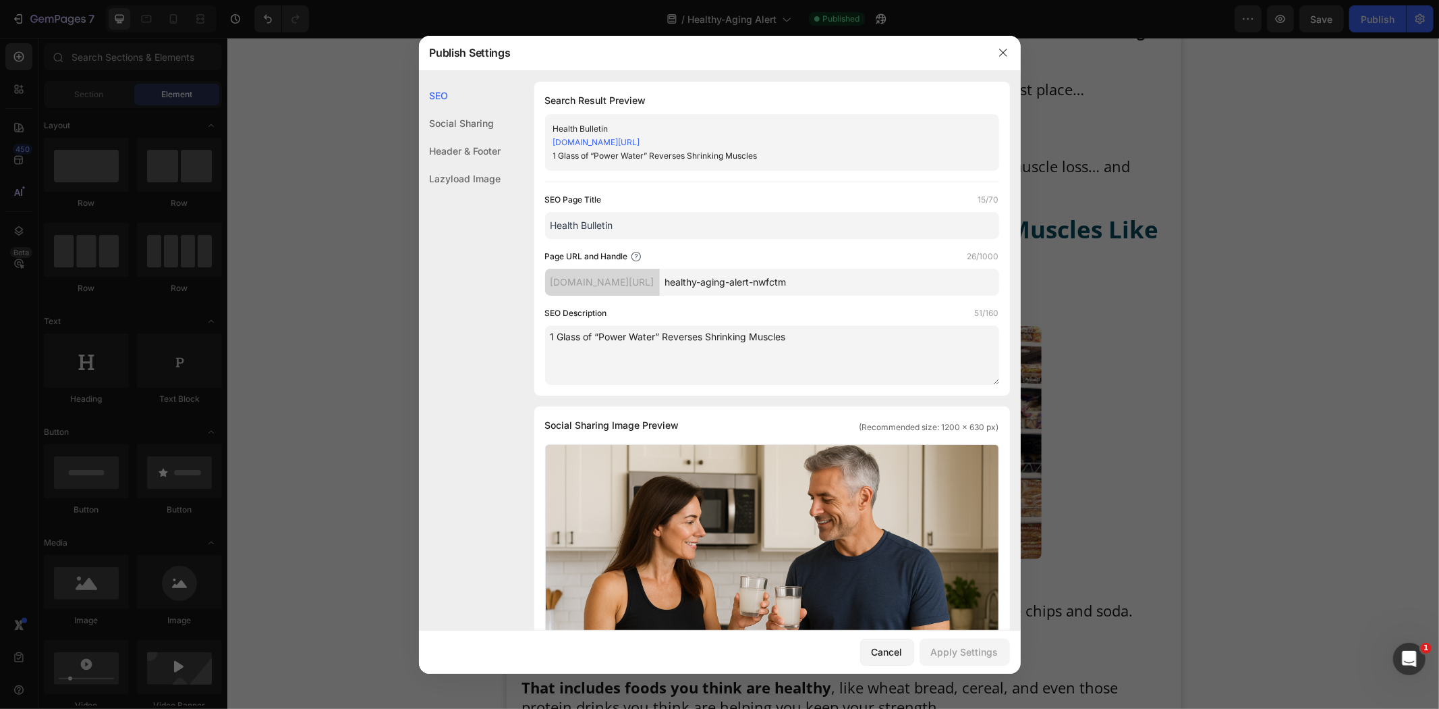
click at [851, 271] on input "healthy-aging-alert-nwfctm" at bounding box center [829, 282] width 339 height 27
click at [810, 279] on input "healthy-aging-alert-nwfctm" at bounding box center [829, 282] width 339 height 27
drag, startPoint x: 815, startPoint y: 279, endPoint x: 915, endPoint y: 277, distance: 100.6
click at [915, 277] on input "healthy-aging-alert-nwfctm" at bounding box center [829, 282] width 339 height 27
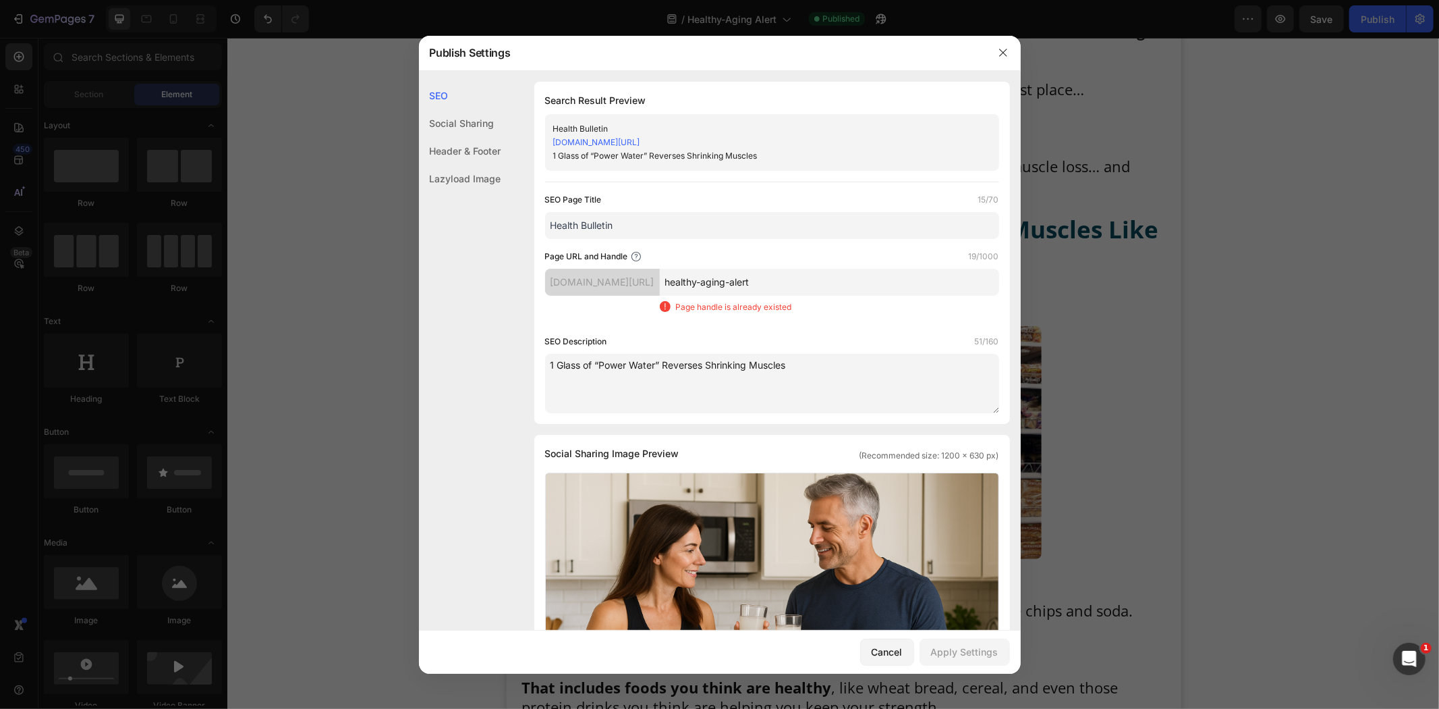
drag, startPoint x: 779, startPoint y: 279, endPoint x: 756, endPoint y: 279, distance: 23.6
click at [756, 279] on input "healthy-aging-alert" at bounding box center [829, 282] width 339 height 27
click at [751, 279] on input "healthy-aging-alert" at bounding box center [829, 282] width 339 height 27
drag, startPoint x: 751, startPoint y: 281, endPoint x: 718, endPoint y: 283, distance: 33.2
click at [718, 283] on input "healthy-aging-alert" at bounding box center [829, 282] width 339 height 27
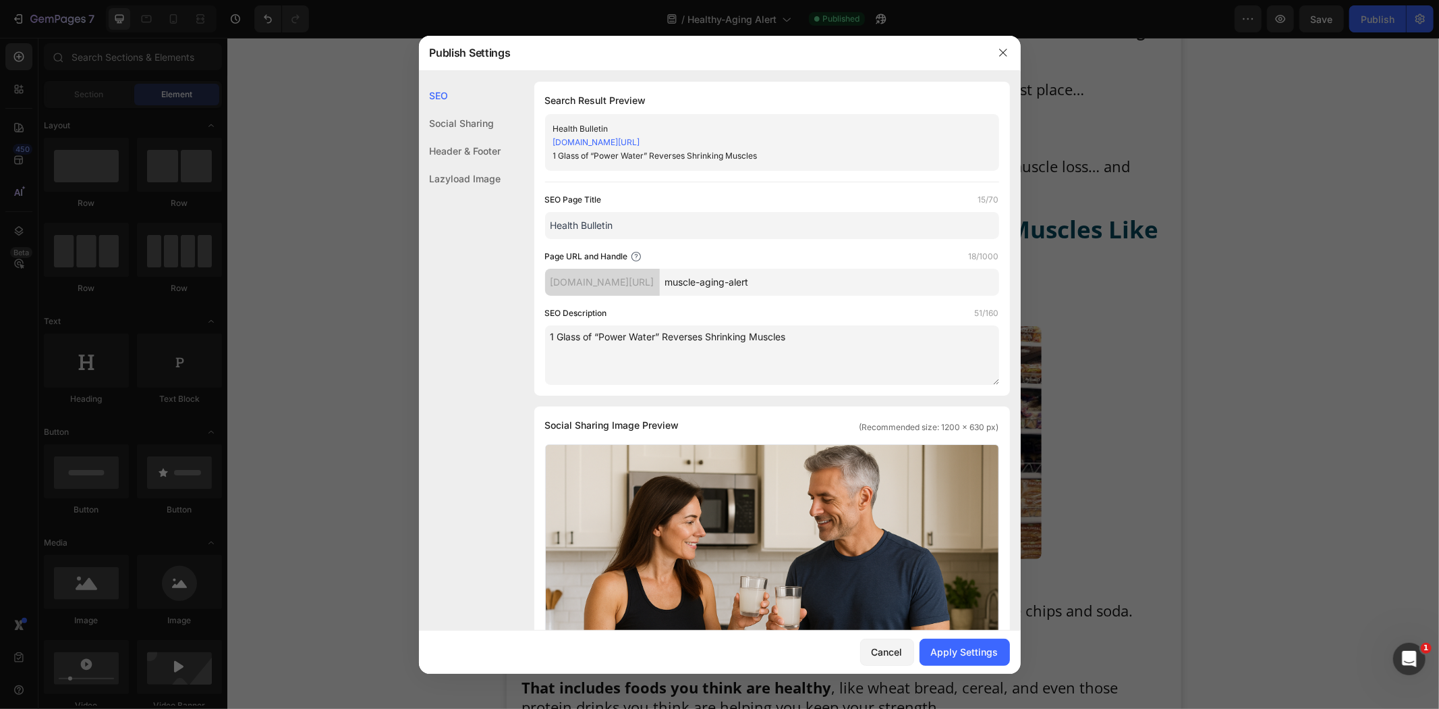
type input "muscle-aging-alert"
drag, startPoint x: 958, startPoint y: 648, endPoint x: 933, endPoint y: 538, distance: 112.8
click at [958, 646] on div "Apply Settings" at bounding box center [964, 651] width 67 height 14
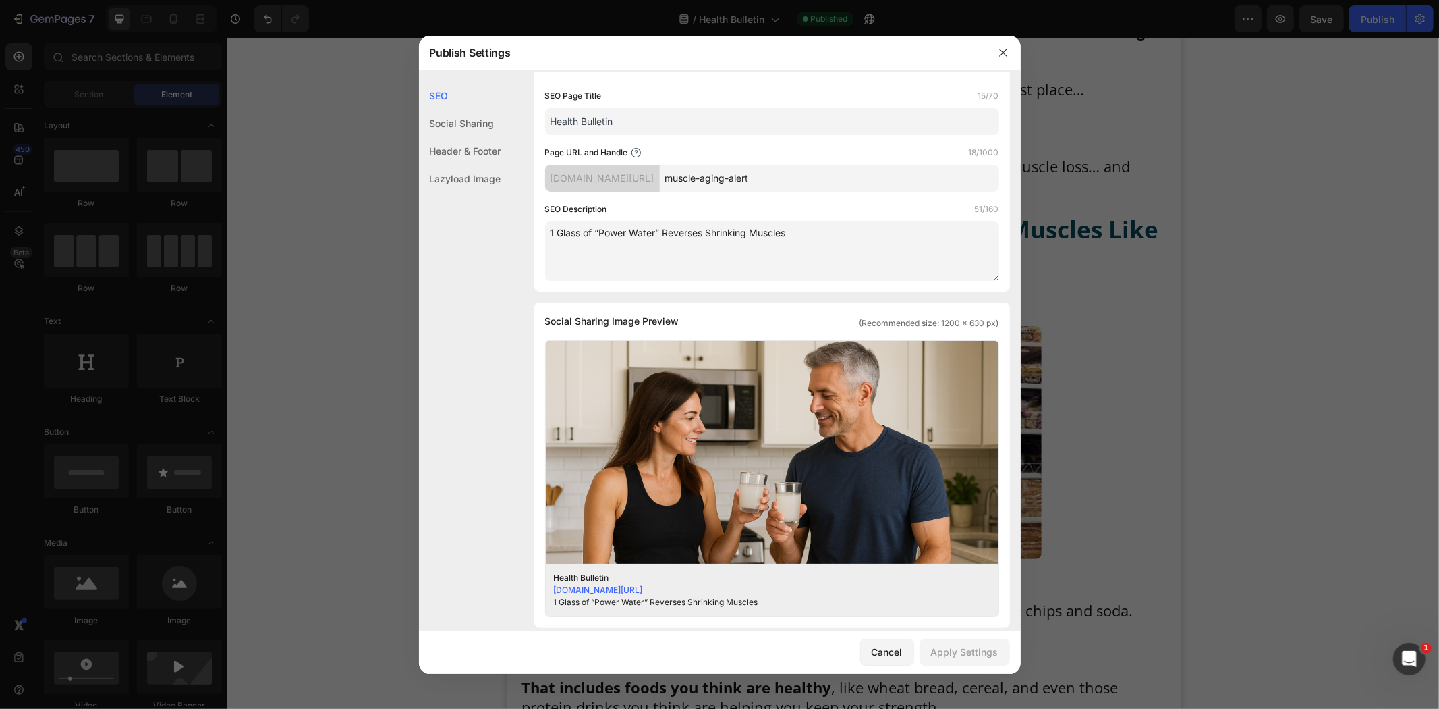
scroll to position [0, 0]
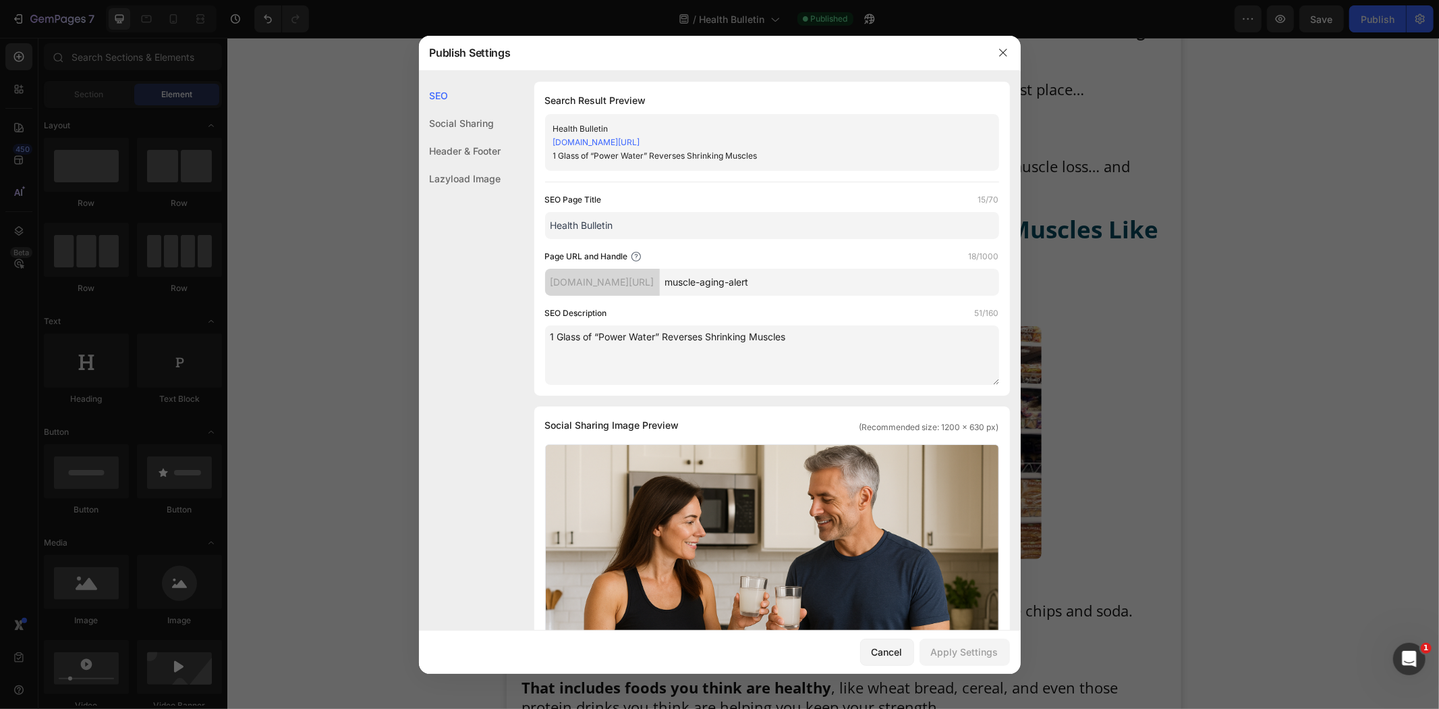
click at [1004, 49] on icon "button" at bounding box center [1003, 52] width 11 height 11
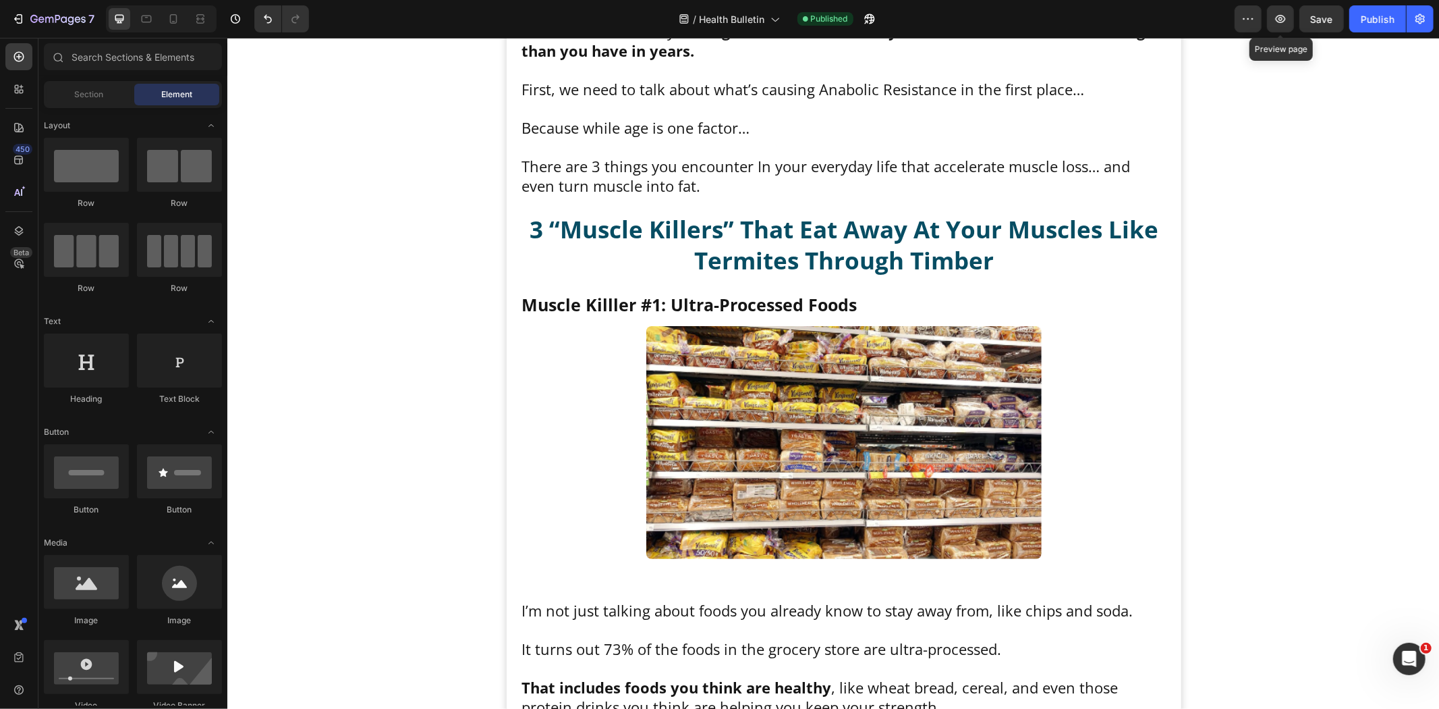
click at [1279, 18] on icon "button" at bounding box center [1281, 19] width 10 height 8
click at [875, 18] on icon "button" at bounding box center [869, 18] width 13 height 13
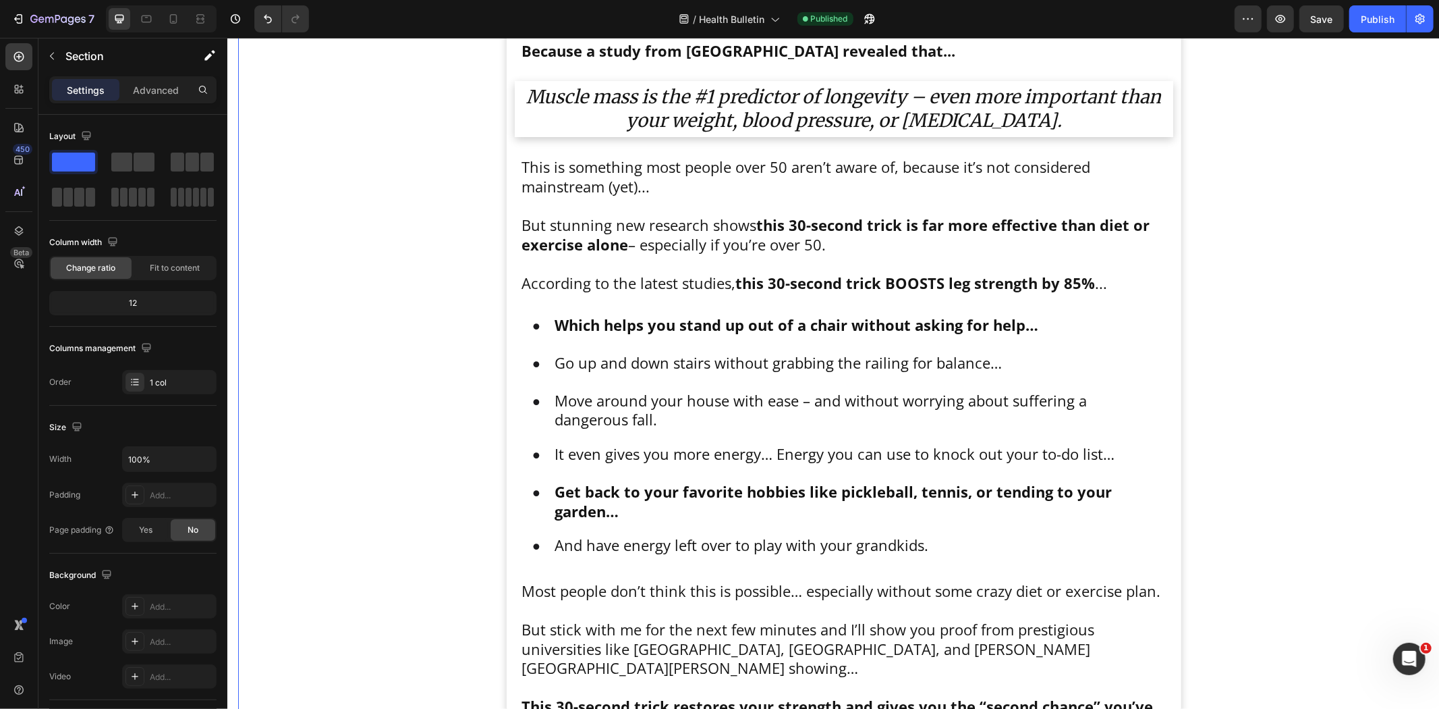
scroll to position [1427, 0]
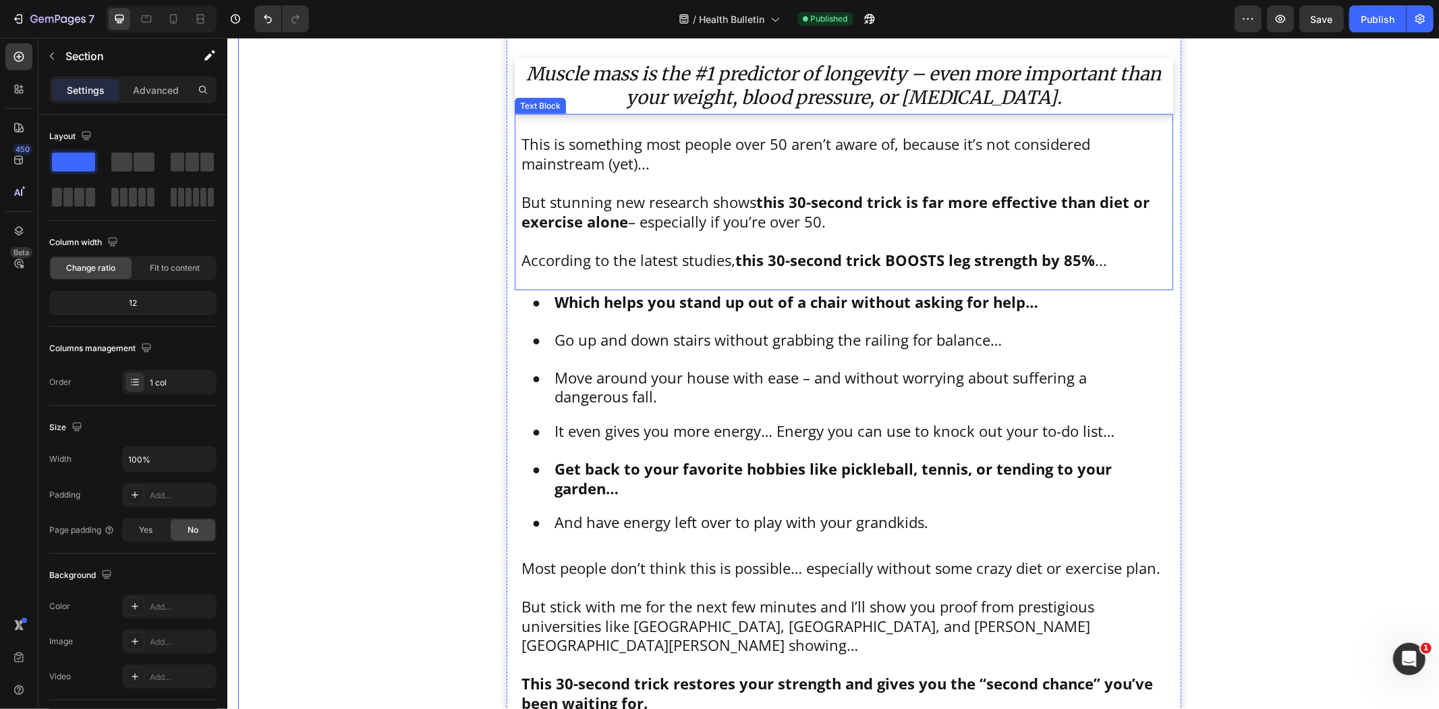
click at [1038, 261] on strong "this 30-second trick BOOSTS leg strength by 85%" at bounding box center [915, 259] width 360 height 20
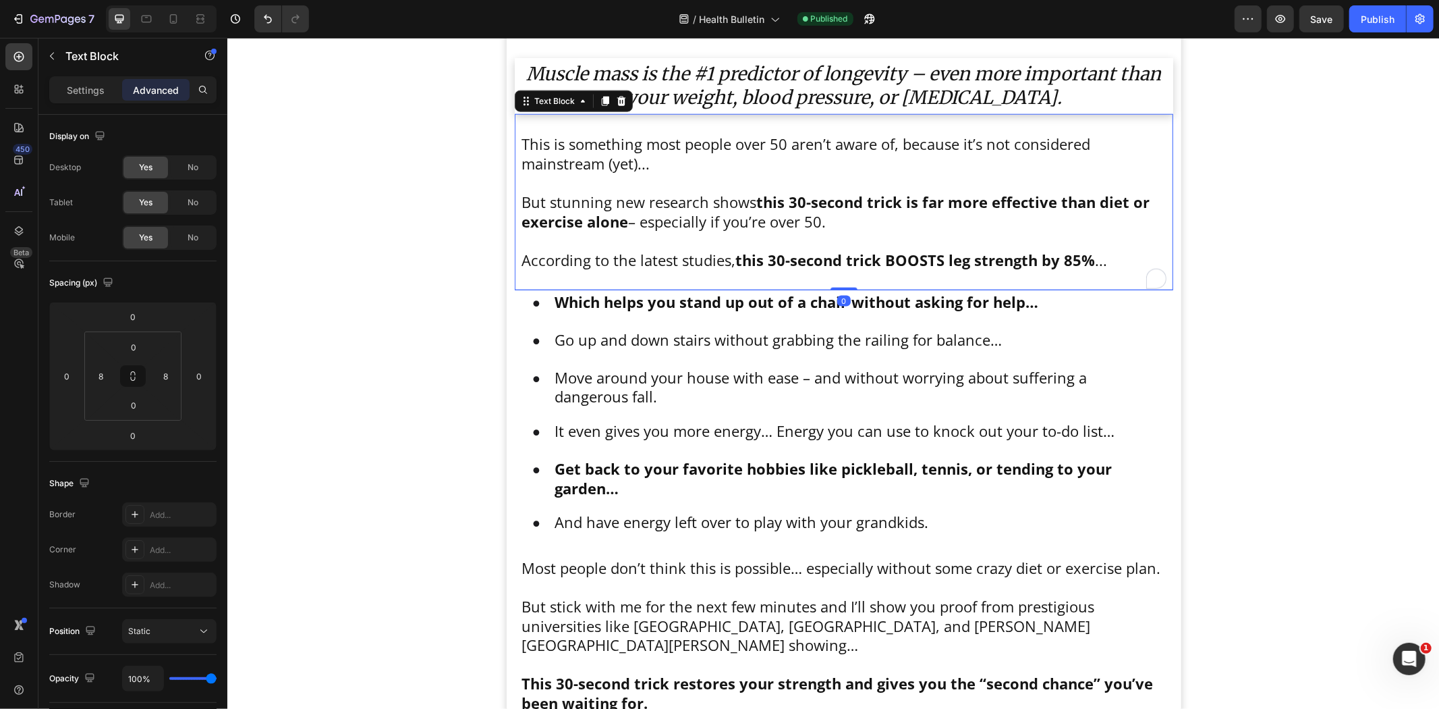
click at [1010, 260] on strong "this 30-second trick BOOSTS leg strength by 85%" at bounding box center [915, 259] width 360 height 20
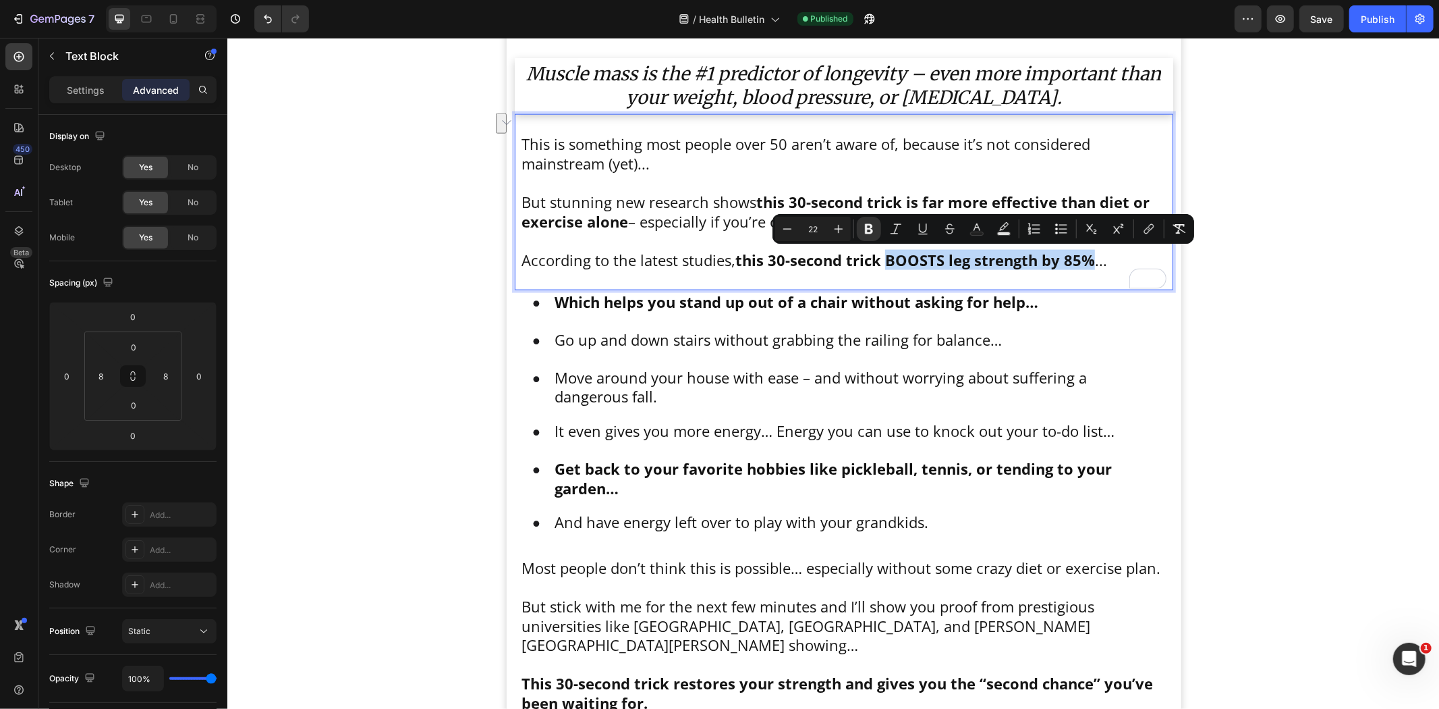
drag, startPoint x: 880, startPoint y: 258, endPoint x: 1086, endPoint y: 256, distance: 205.8
click at [1086, 256] on p "According to the latest studies, this 30-second trick BOOSTS leg strength by 85…" at bounding box center [843, 260] width 645 height 20
click at [921, 227] on icon "Editor contextual toolbar" at bounding box center [922, 228] width 13 height 13
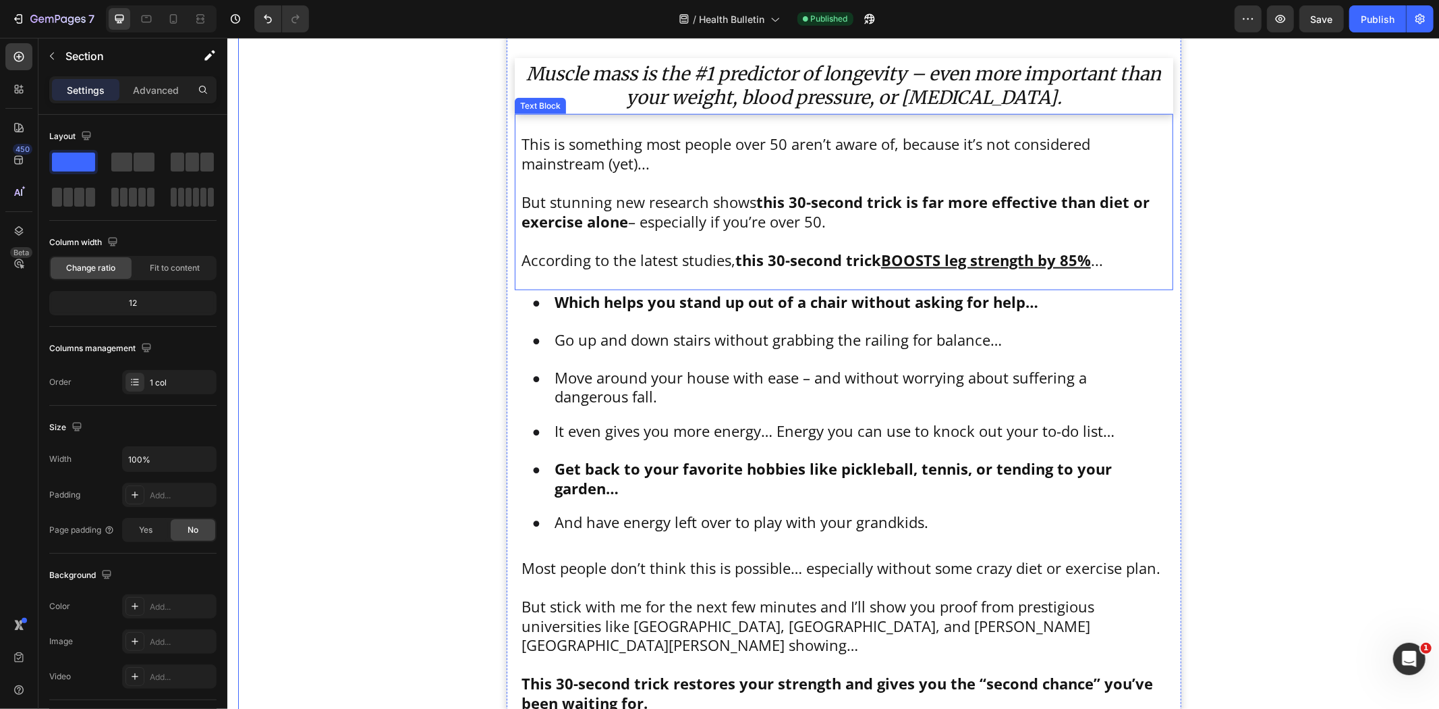
scroll to position [1577, 0]
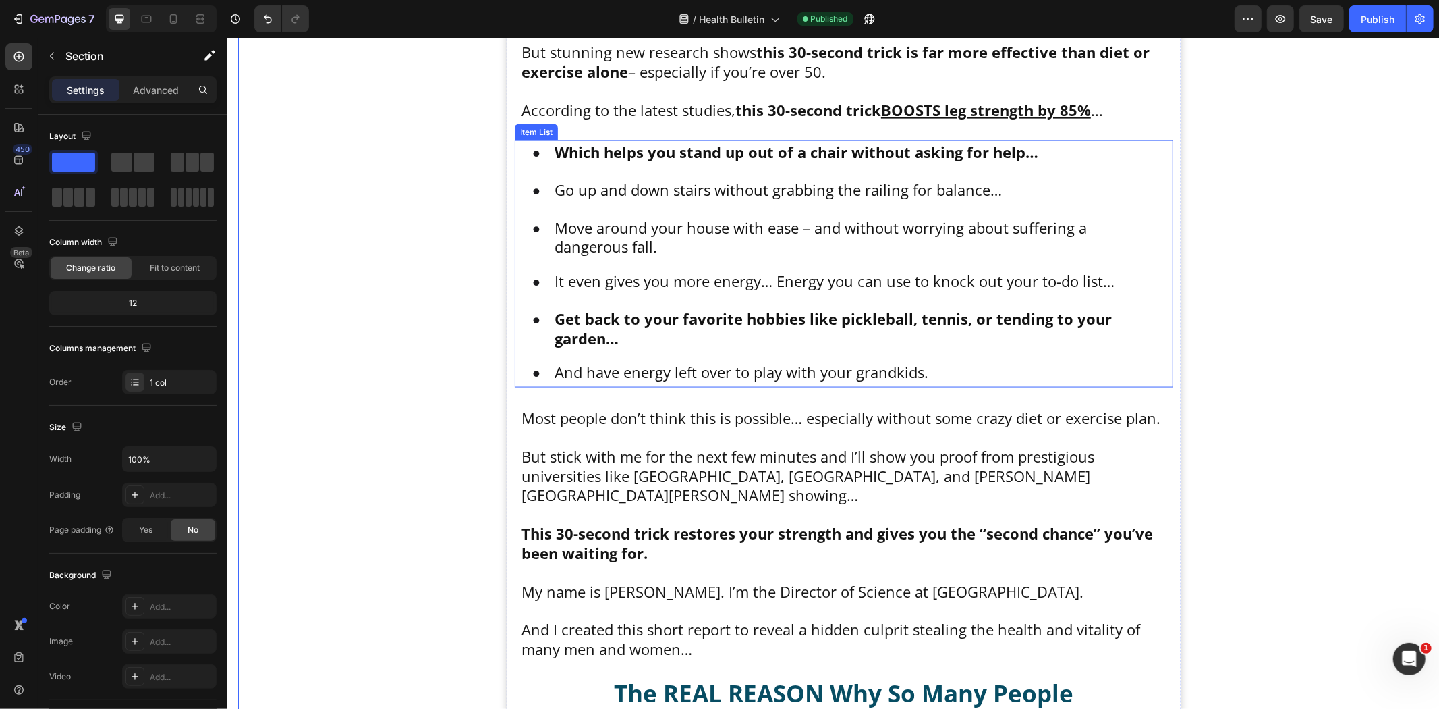
click at [717, 285] on p "It even gives you more energy… Energy you can use to knock out your to-do list…" at bounding box center [858, 281] width 609 height 20
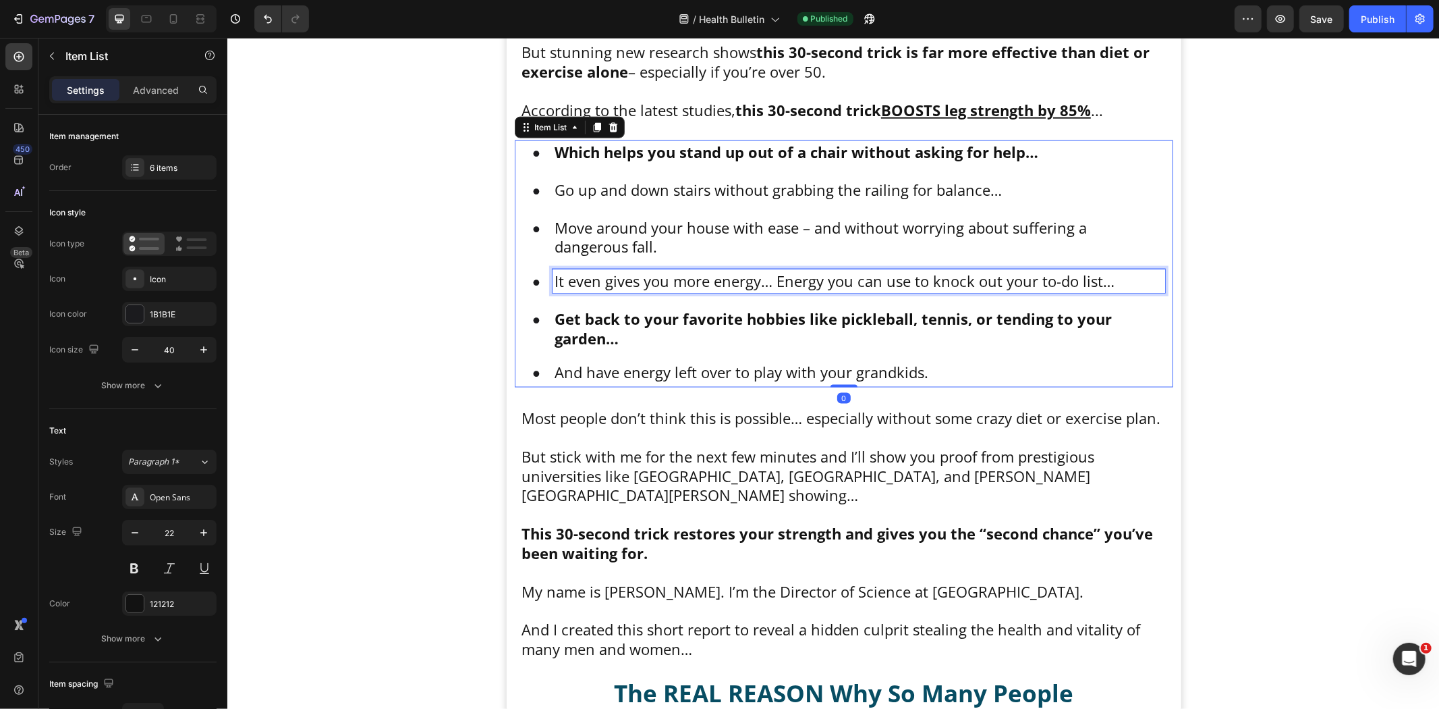
click at [738, 283] on p "It even gives you more energy… Energy you can use to knock out your to-do list…" at bounding box center [858, 281] width 609 height 20
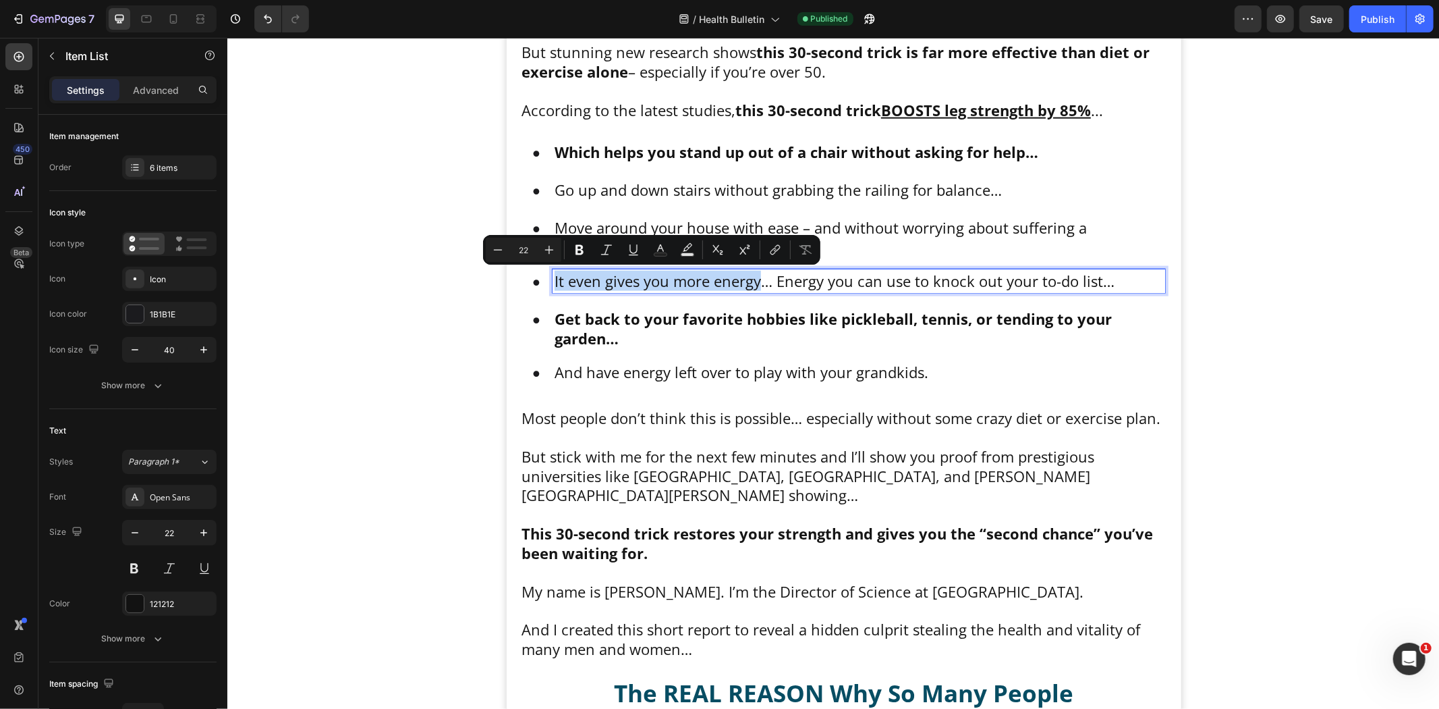
drag, startPoint x: 754, startPoint y: 285, endPoint x: 545, endPoint y: 285, distance: 209.9
click at [545, 285] on div "It even gives you more energy… Energy you can use to knock out your to-do list…" at bounding box center [843, 282] width 642 height 27
click at [578, 252] on icon "Editor contextual toolbar" at bounding box center [579, 249] width 13 height 13
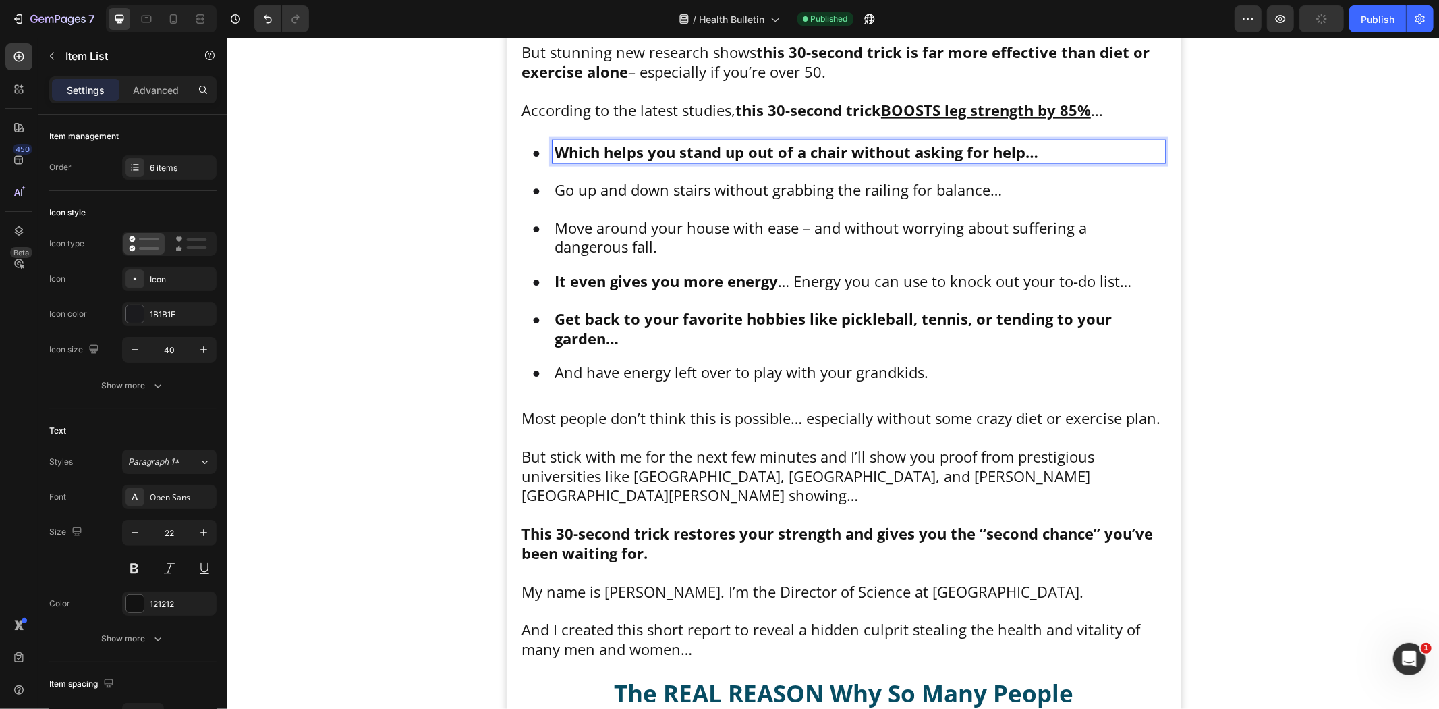
click at [792, 162] on div "Which helps you stand up out of a chair without asking for help…" at bounding box center [858, 152] width 613 height 24
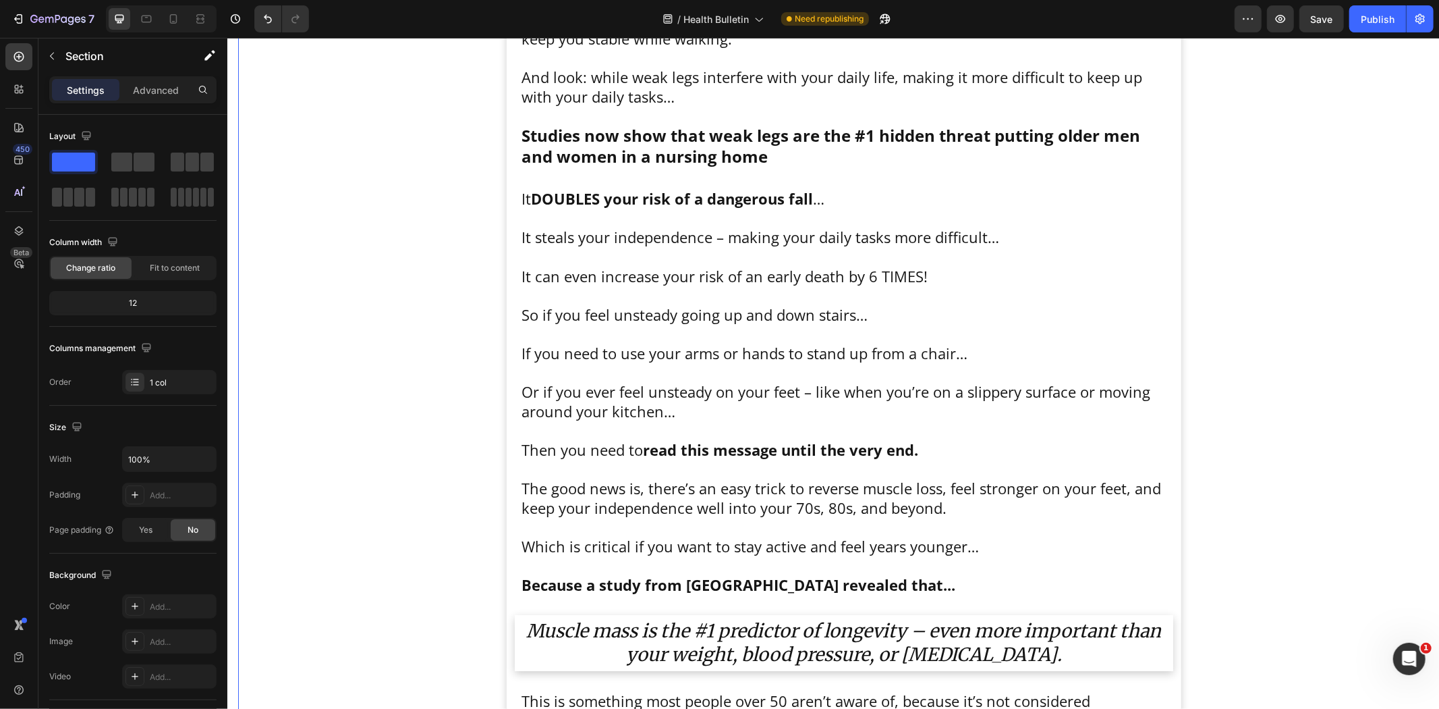
scroll to position [678, 0]
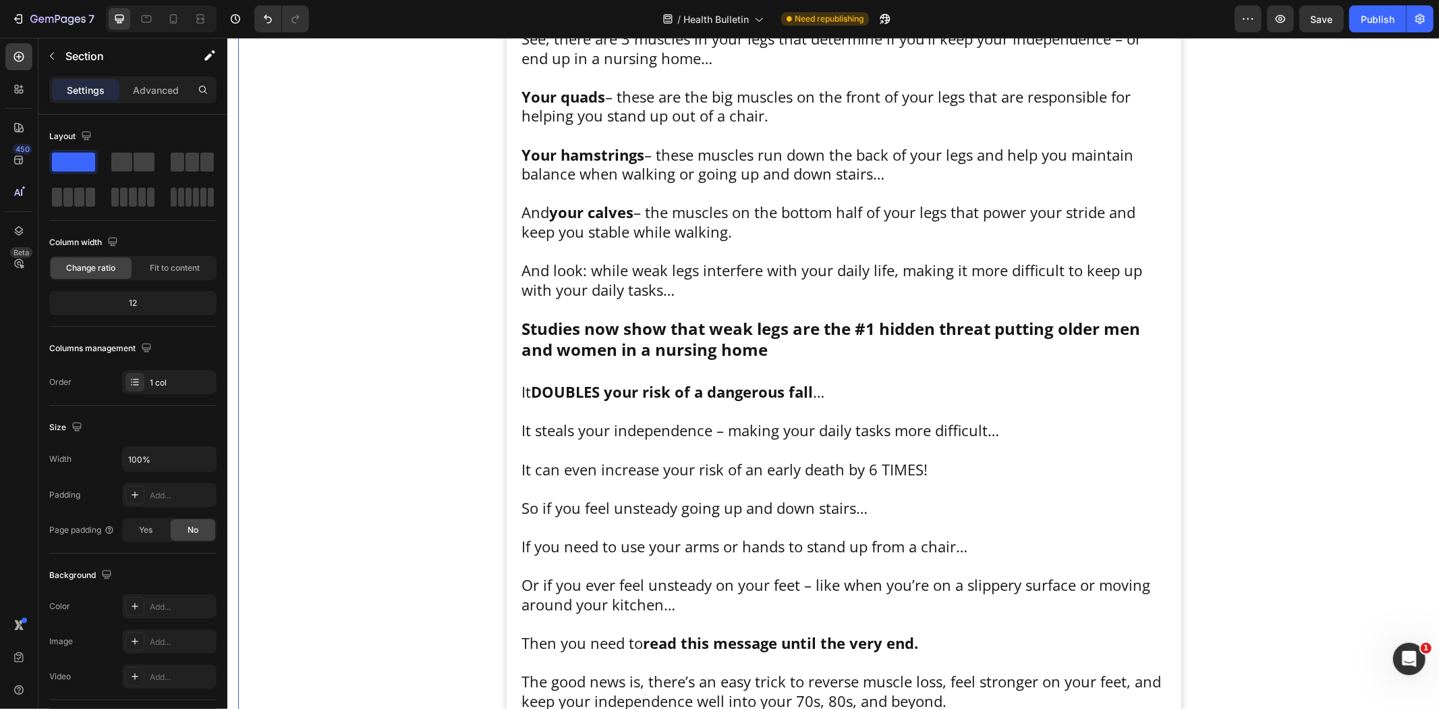
click at [1380, 5] on button "Publish" at bounding box center [1378, 18] width 57 height 27
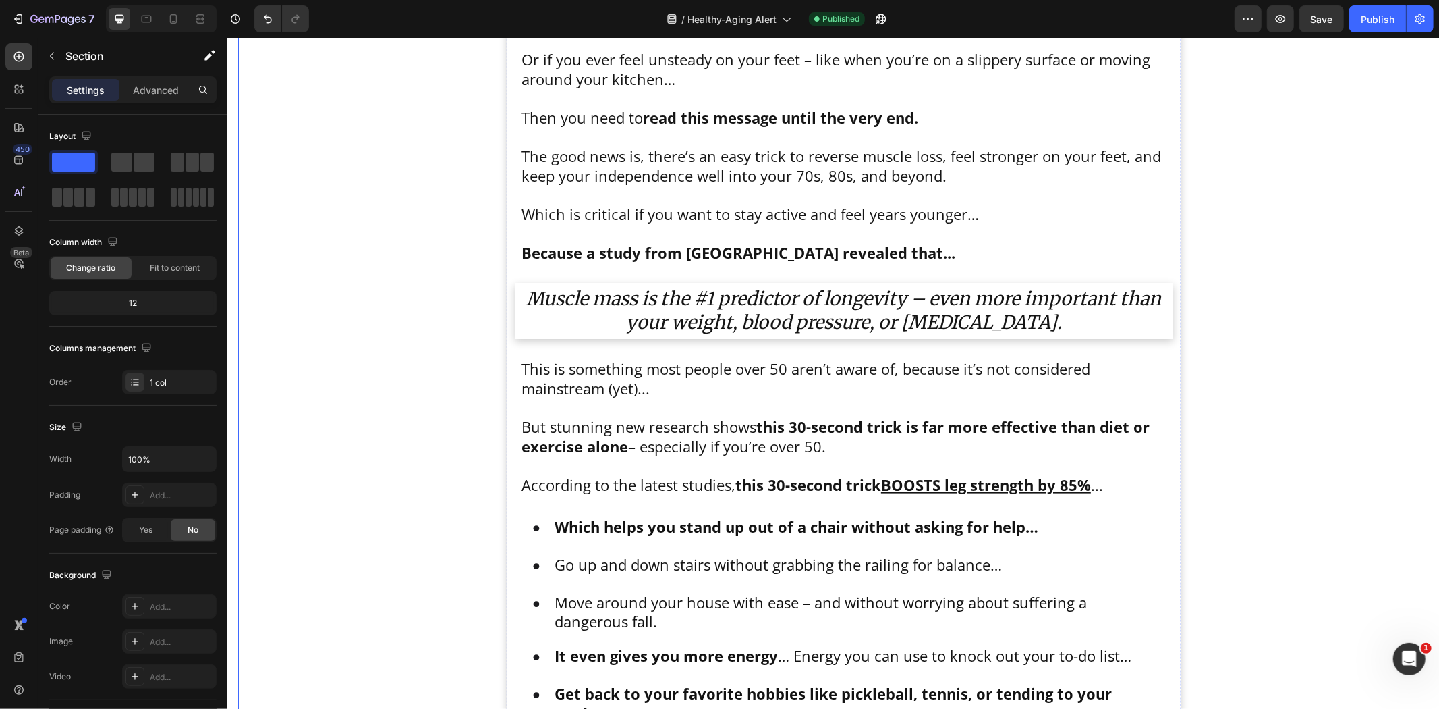
scroll to position [1277, 0]
